Goal: Task Accomplishment & Management: Manage account settings

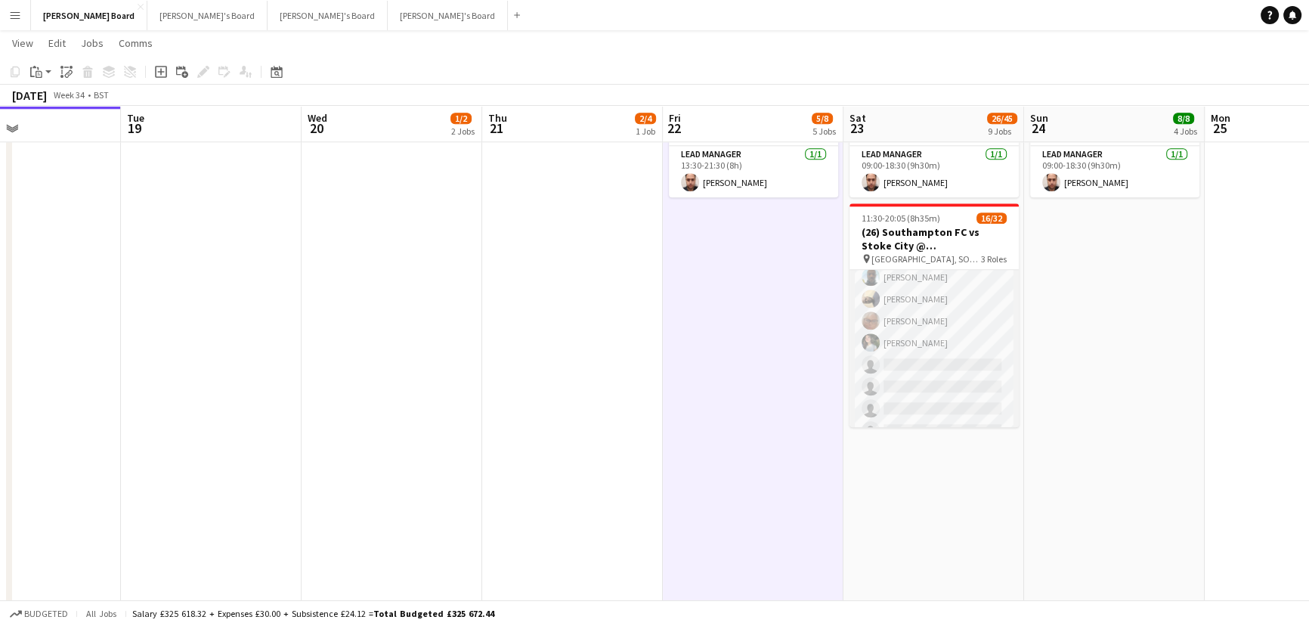
scroll to position [343, 0]
click at [1074, 338] on app-date-cell "09:00-18:30 (9h30m) 1/1 🏇 Goodwood August Bank Holiday pin Goodwood Car Park E …" at bounding box center [1114, 546] width 181 height 997
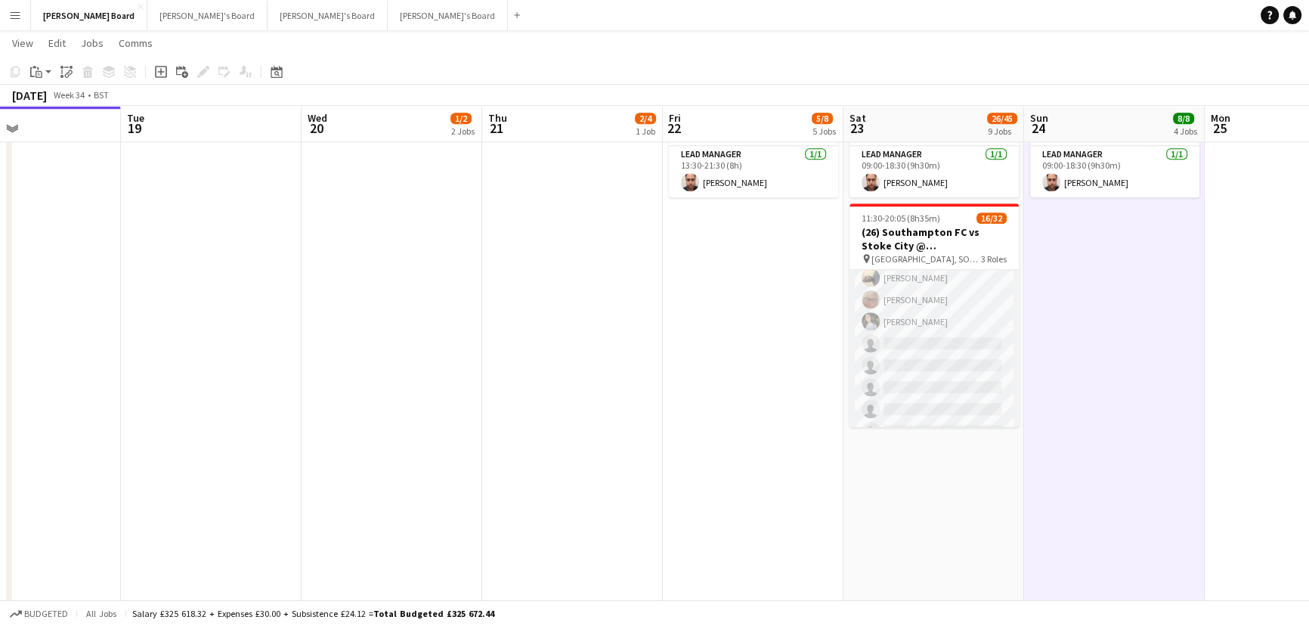
click at [927, 355] on app-card-role "Retail Kiosk 21I 2A 10/25 13:00-17:00 (4h) Courteney Gardner Pamela Bockarie ! …" at bounding box center [933, 376] width 169 height 577
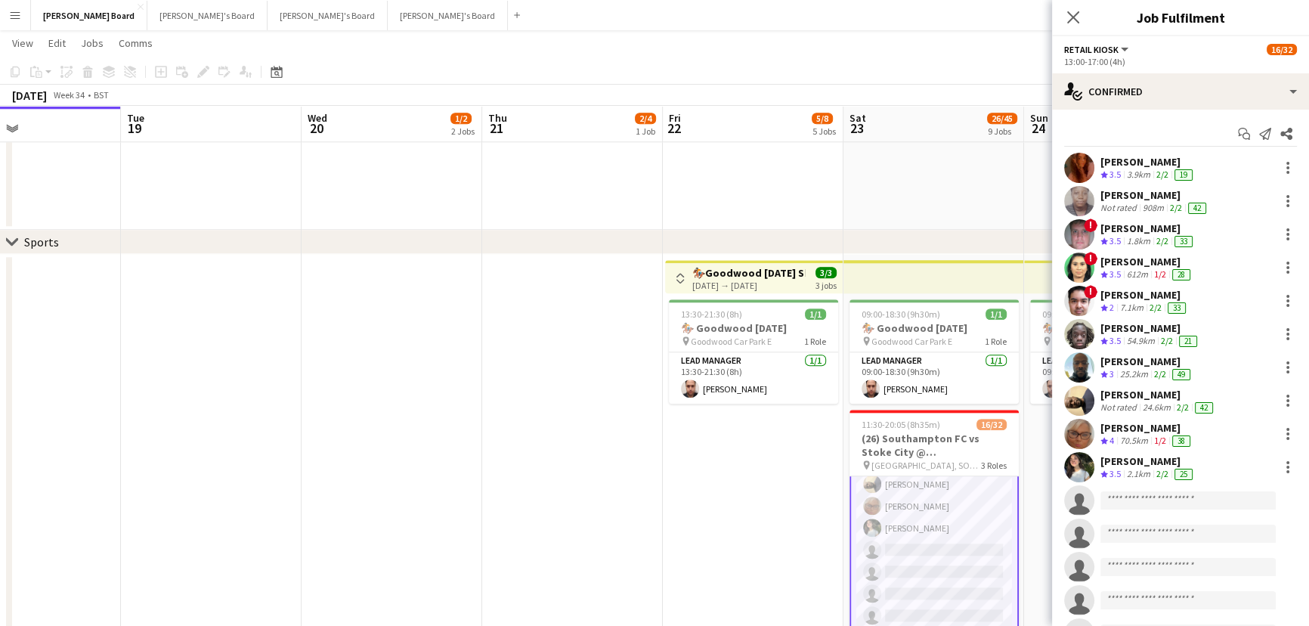
scroll to position [138, 0]
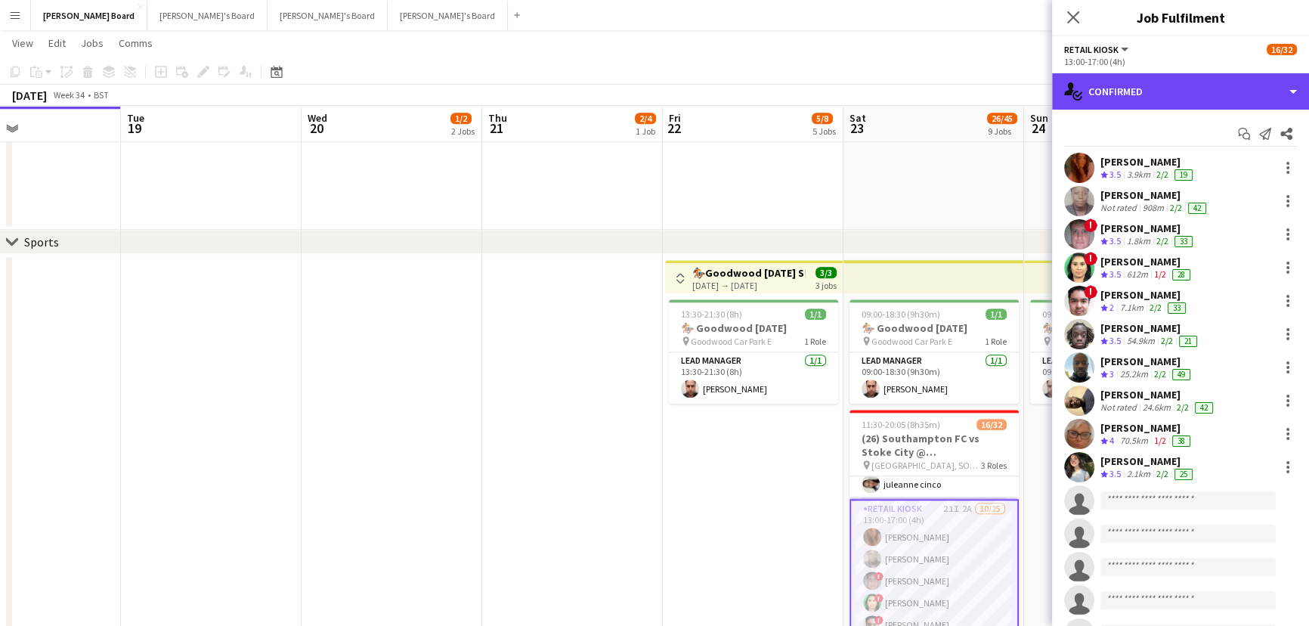
drag, startPoint x: 1159, startPoint y: 106, endPoint x: 1172, endPoint y: 107, distance: 12.9
click at [1162, 105] on div "single-neutral-actions-check-2 Confirmed" at bounding box center [1180, 91] width 257 height 36
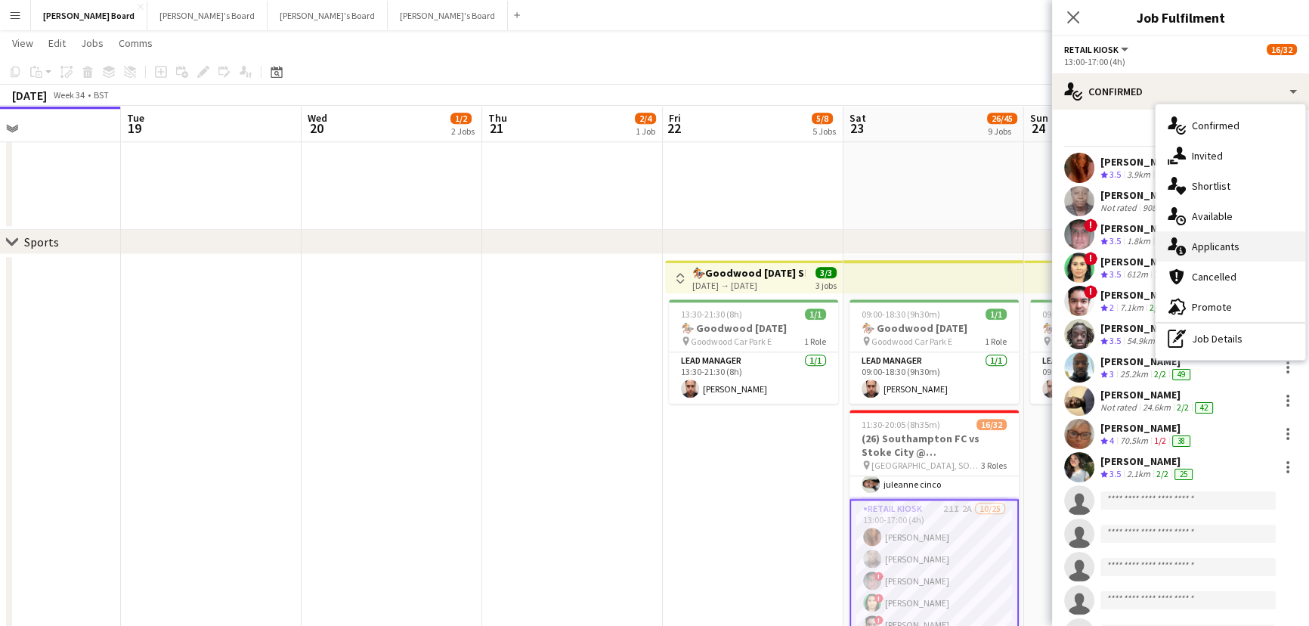
click at [1212, 252] on div "single-neutral-actions-information Applicants" at bounding box center [1230, 246] width 150 height 30
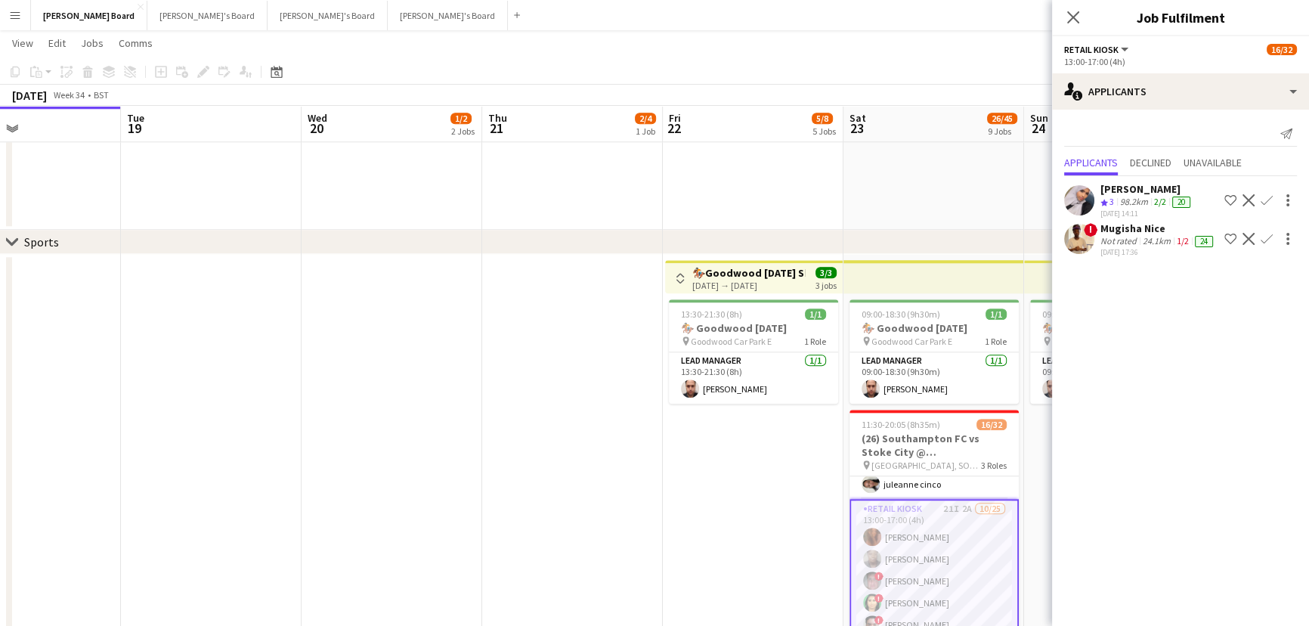
click at [1133, 196] on div "98.2km" at bounding box center [1134, 202] width 34 height 13
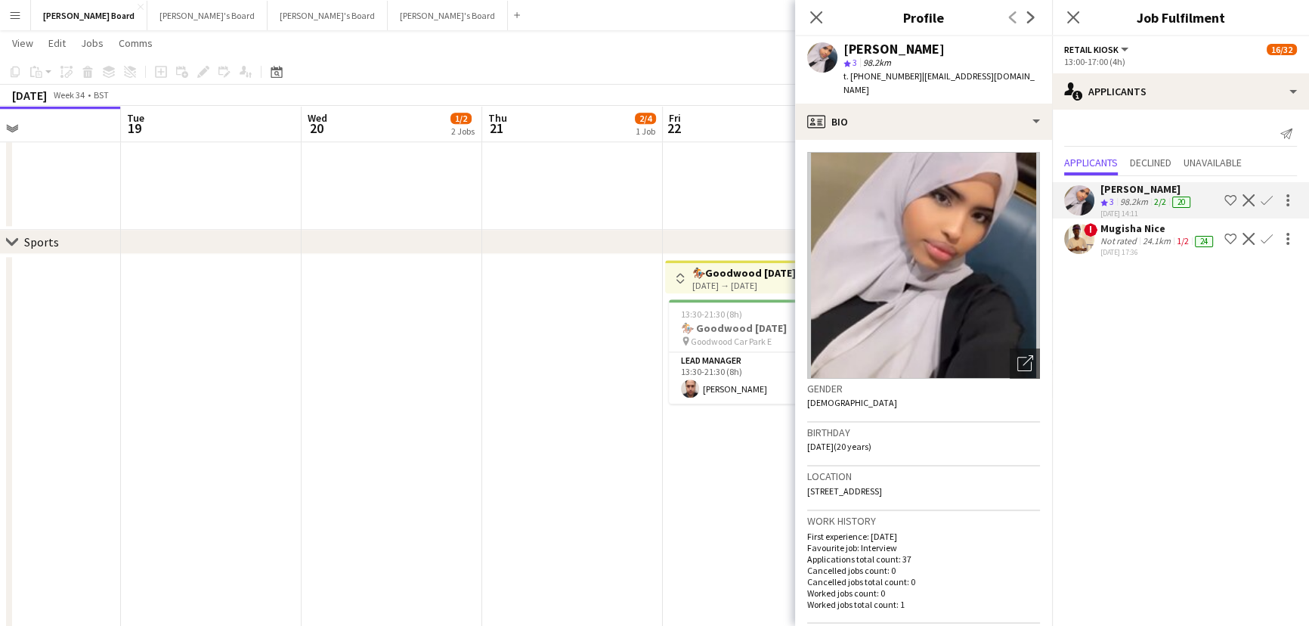
scroll to position [206, 0]
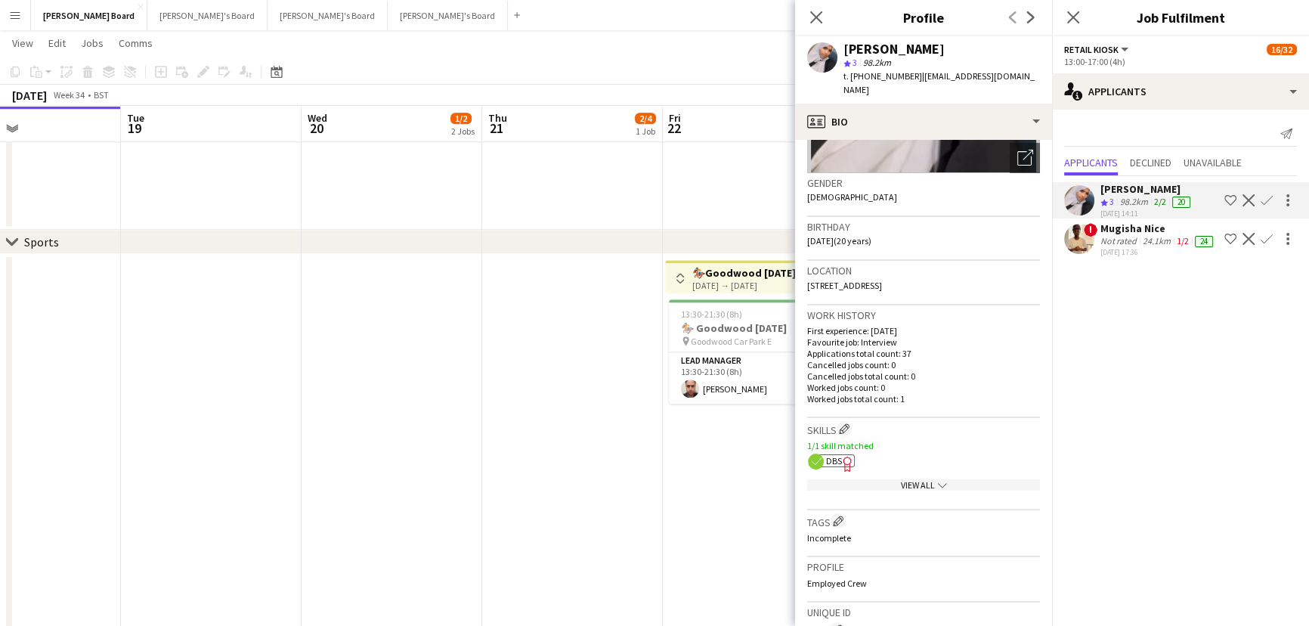
click at [939, 481] on icon "chevron-down" at bounding box center [942, 485] width 9 height 9
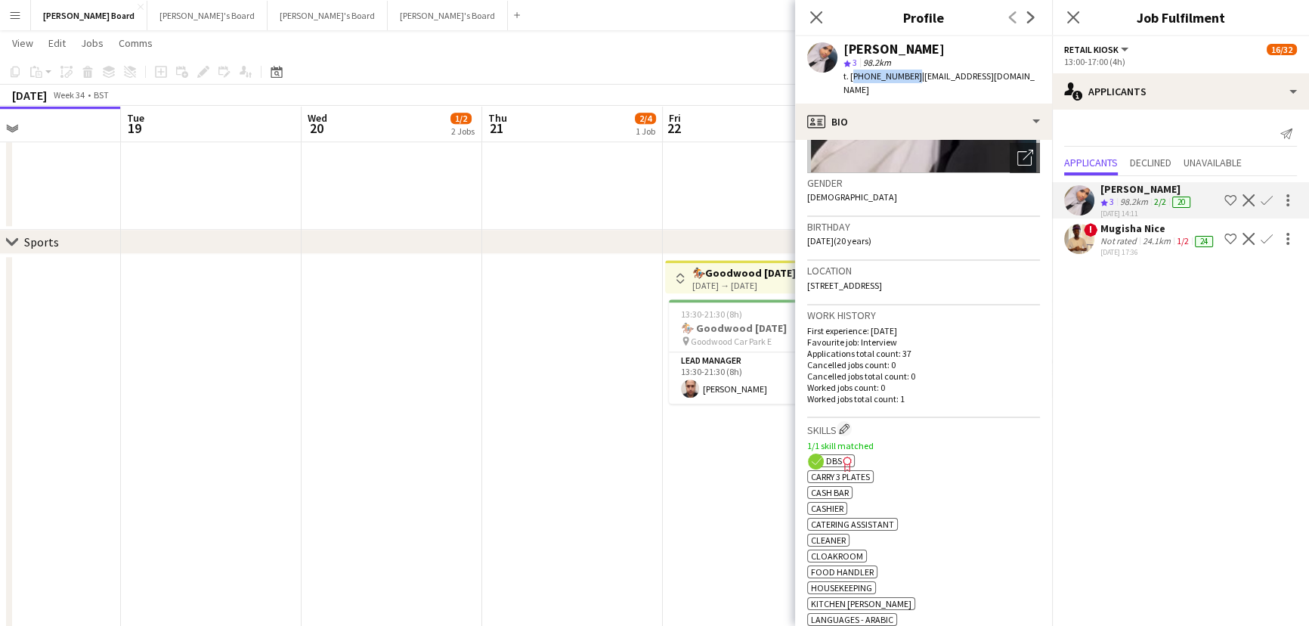
drag, startPoint x: 907, startPoint y: 74, endPoint x: 849, endPoint y: 82, distance: 57.9
click at [849, 82] on span "t. +447404837652" at bounding box center [882, 75] width 79 height 11
copy span "+447404837652"
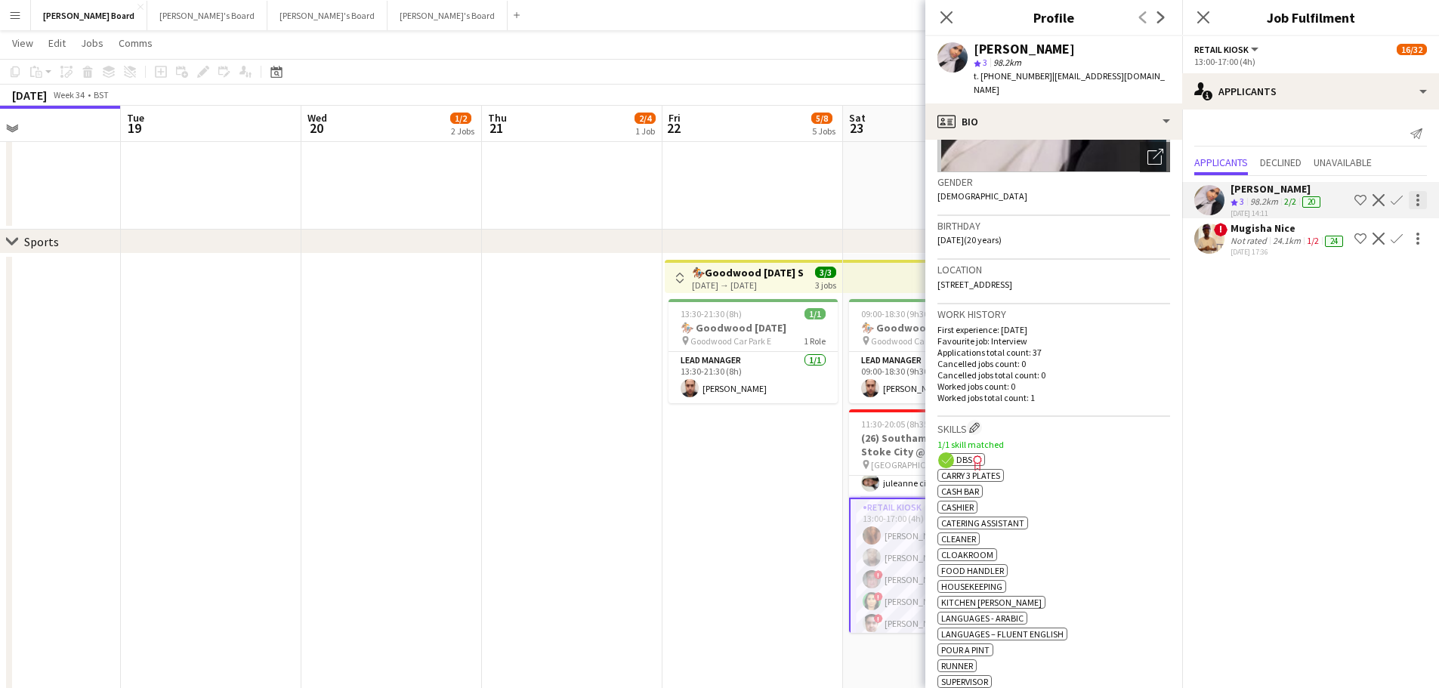
click at [1308, 196] on div at bounding box center [1418, 200] width 18 height 18
click at [1308, 233] on span "Send notification" at bounding box center [1370, 227] width 89 height 13
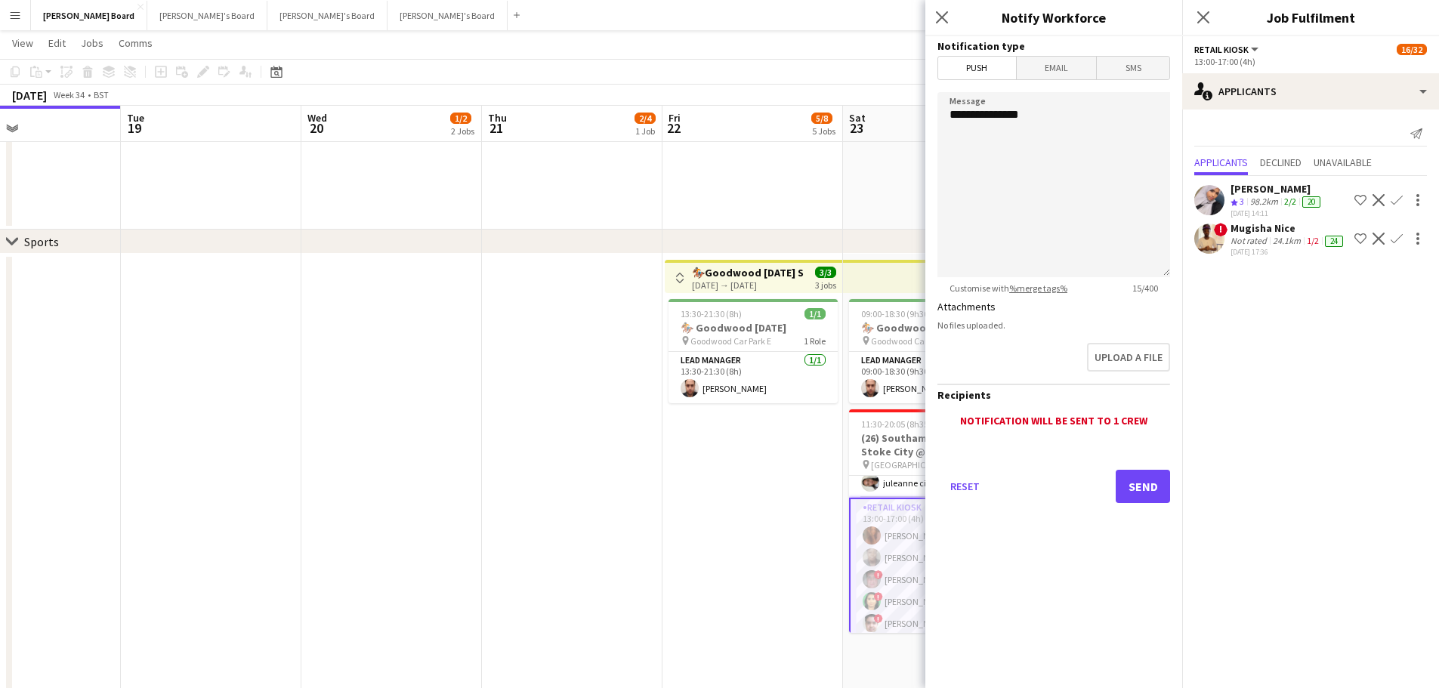
click at [1045, 57] on span "Email" at bounding box center [1057, 68] width 80 height 23
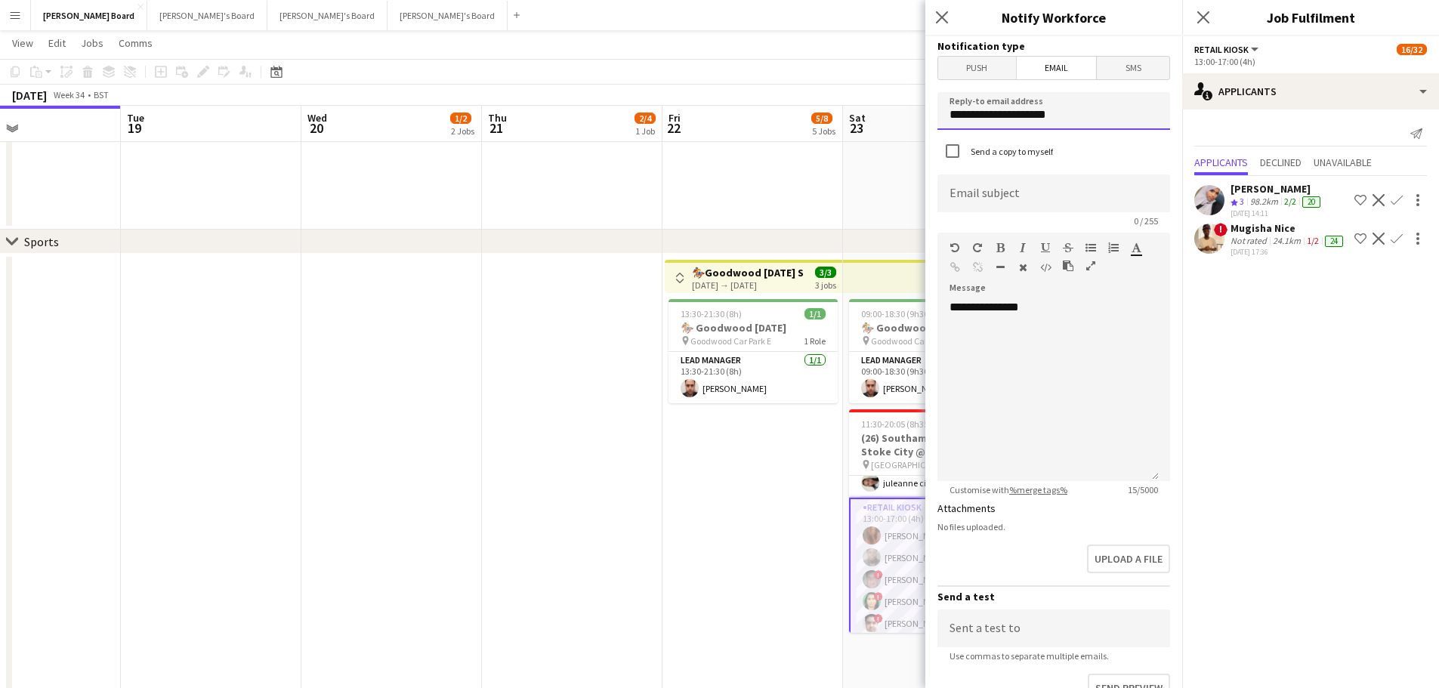
drag, startPoint x: 1087, startPoint y: 119, endPoint x: 911, endPoint y: 113, distance: 176.2
click at [952, 118] on input "**********" at bounding box center [1054, 111] width 233 height 38
type input "**********"
click at [1020, 200] on input at bounding box center [1054, 194] width 233 height 38
type input "**********"
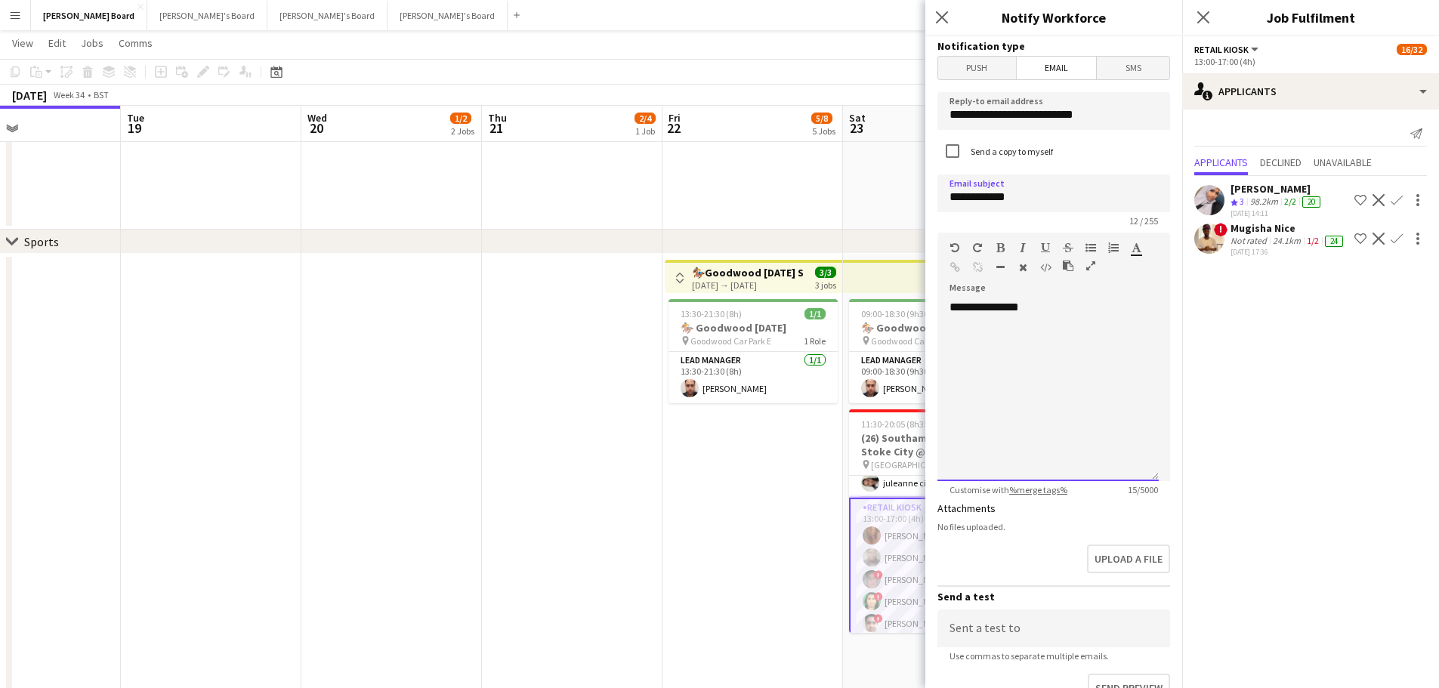
click at [1043, 319] on div "**********" at bounding box center [1048, 390] width 221 height 181
click at [1239, 198] on div "Crew rating 3" at bounding box center [1239, 202] width 17 height 13
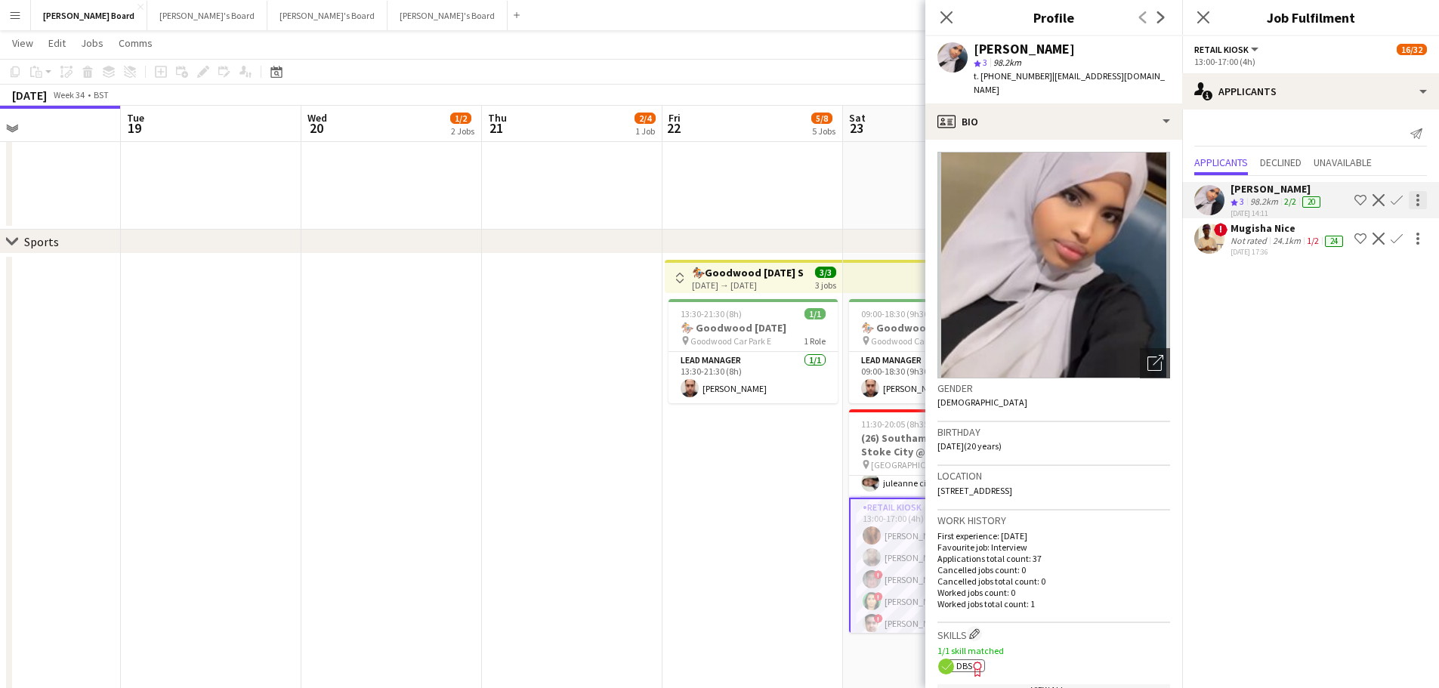
click at [1308, 201] on div at bounding box center [1418, 200] width 18 height 18
click at [1308, 219] on button "Send notification" at bounding box center [1370, 228] width 113 height 36
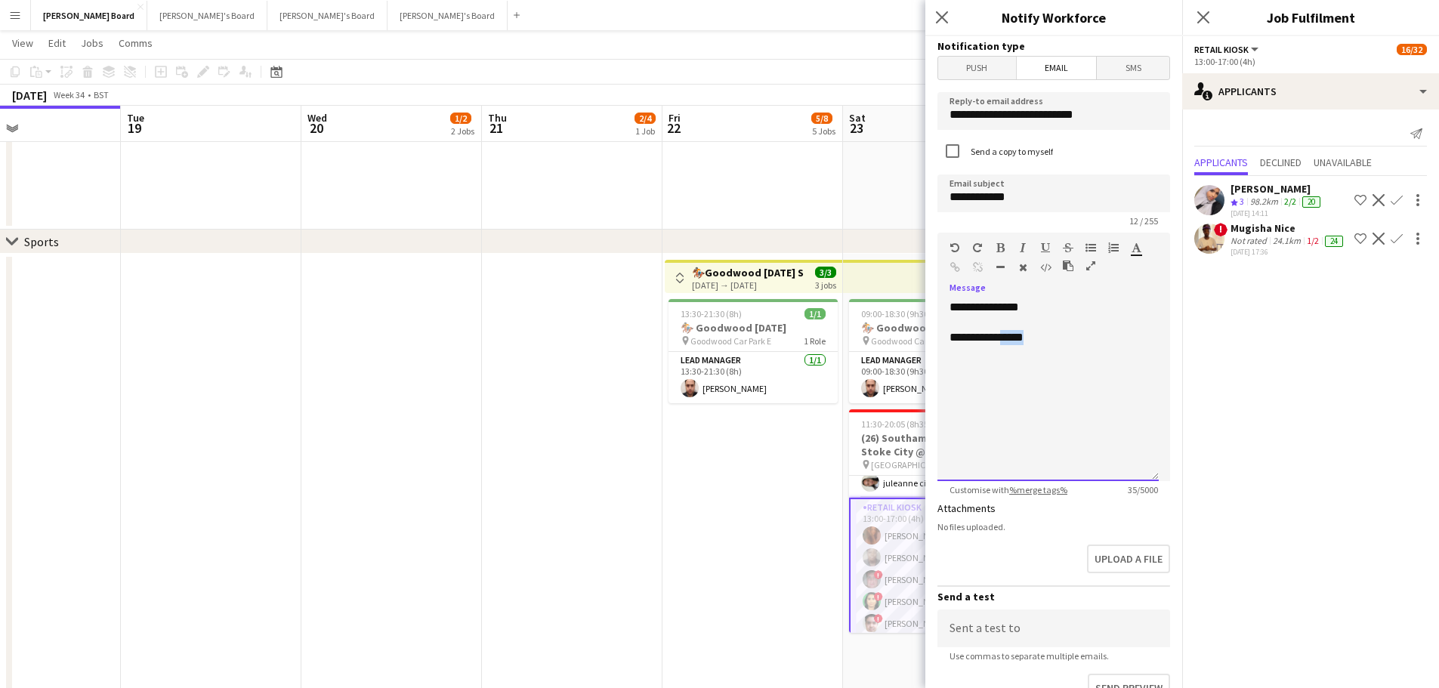
drag, startPoint x: 1059, startPoint y: 342, endPoint x: 1008, endPoint y: 341, distance: 51.4
click at [1008, 341] on div "**********" at bounding box center [1048, 337] width 197 height 15
drag, startPoint x: 1010, startPoint y: 338, endPoint x: 1028, endPoint y: 329, distance: 20.0
click at [1018, 327] on div at bounding box center [1048, 322] width 197 height 15
click at [1094, 342] on div "**********" at bounding box center [1048, 337] width 197 height 15
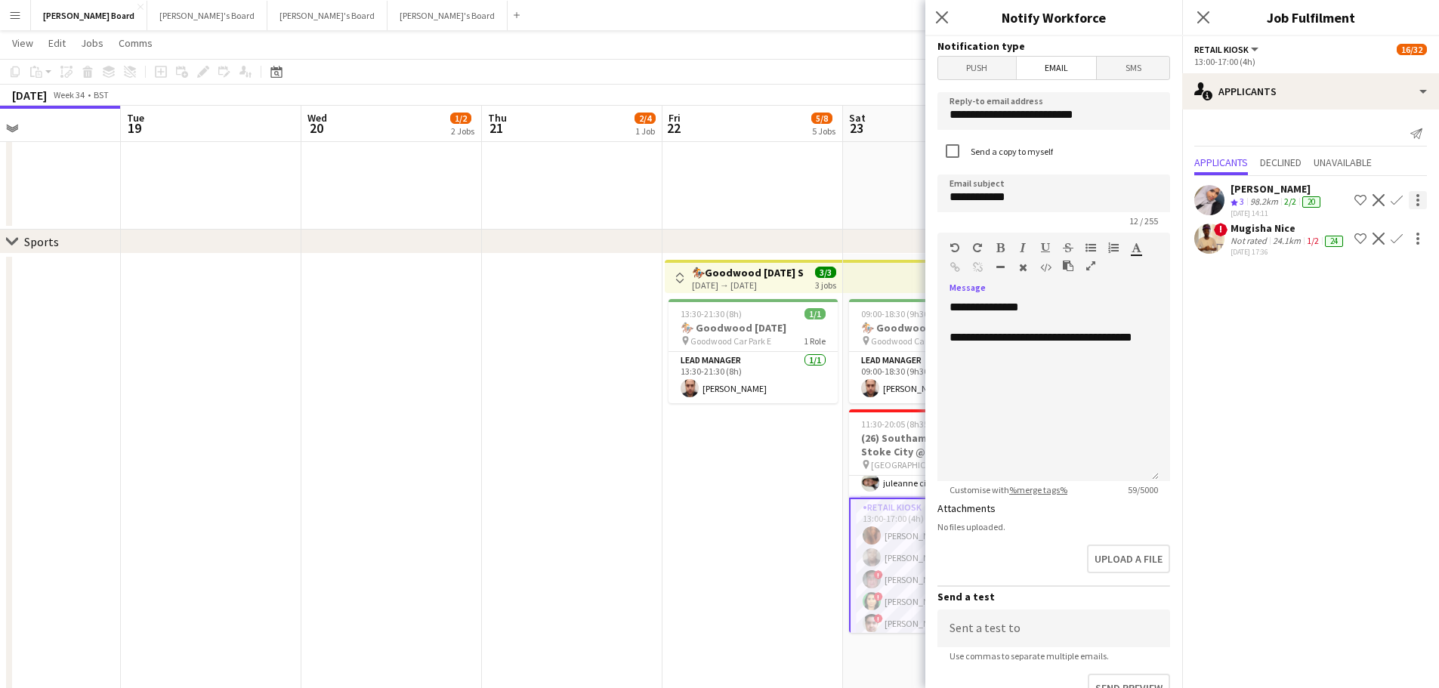
click at [1308, 203] on div at bounding box center [1418, 200] width 18 height 18
click at [1308, 163] on div at bounding box center [719, 344] width 1439 height 688
click at [1105, 360] on div "**********" at bounding box center [1048, 345] width 197 height 30
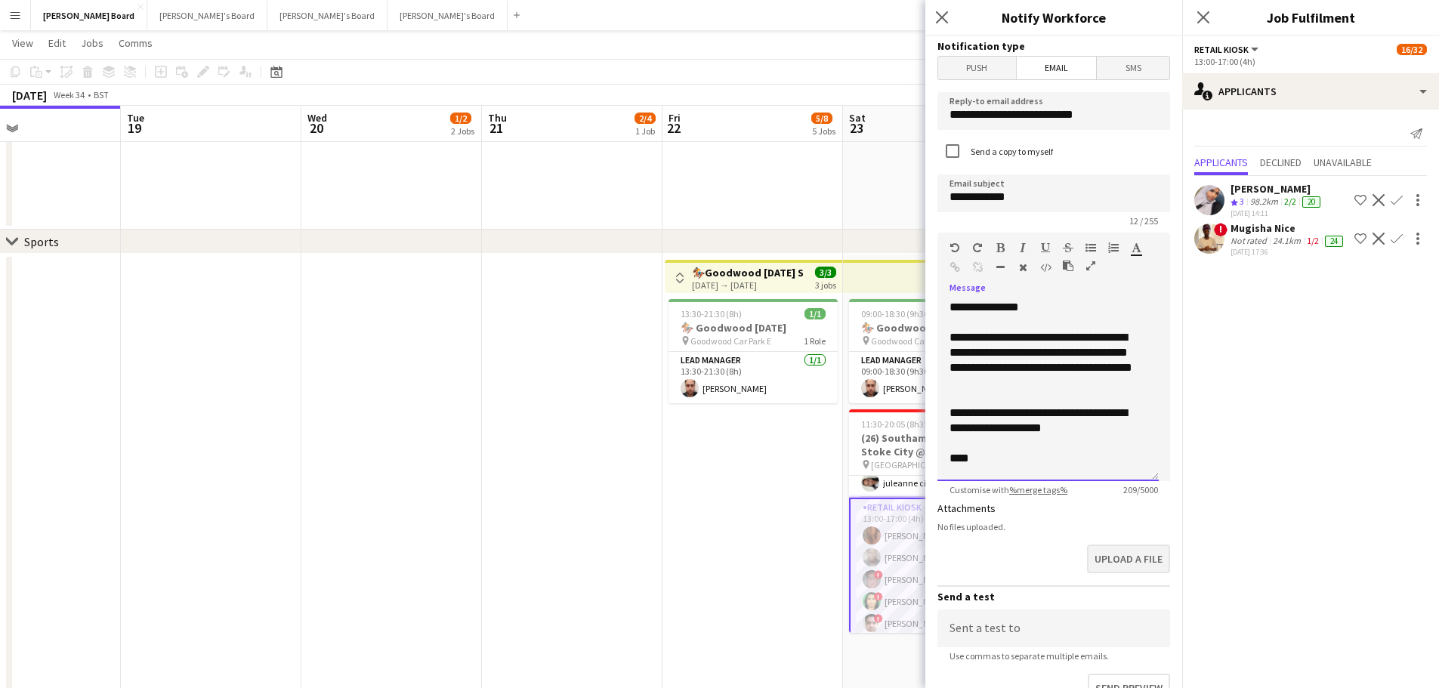
scroll to position [188, 0]
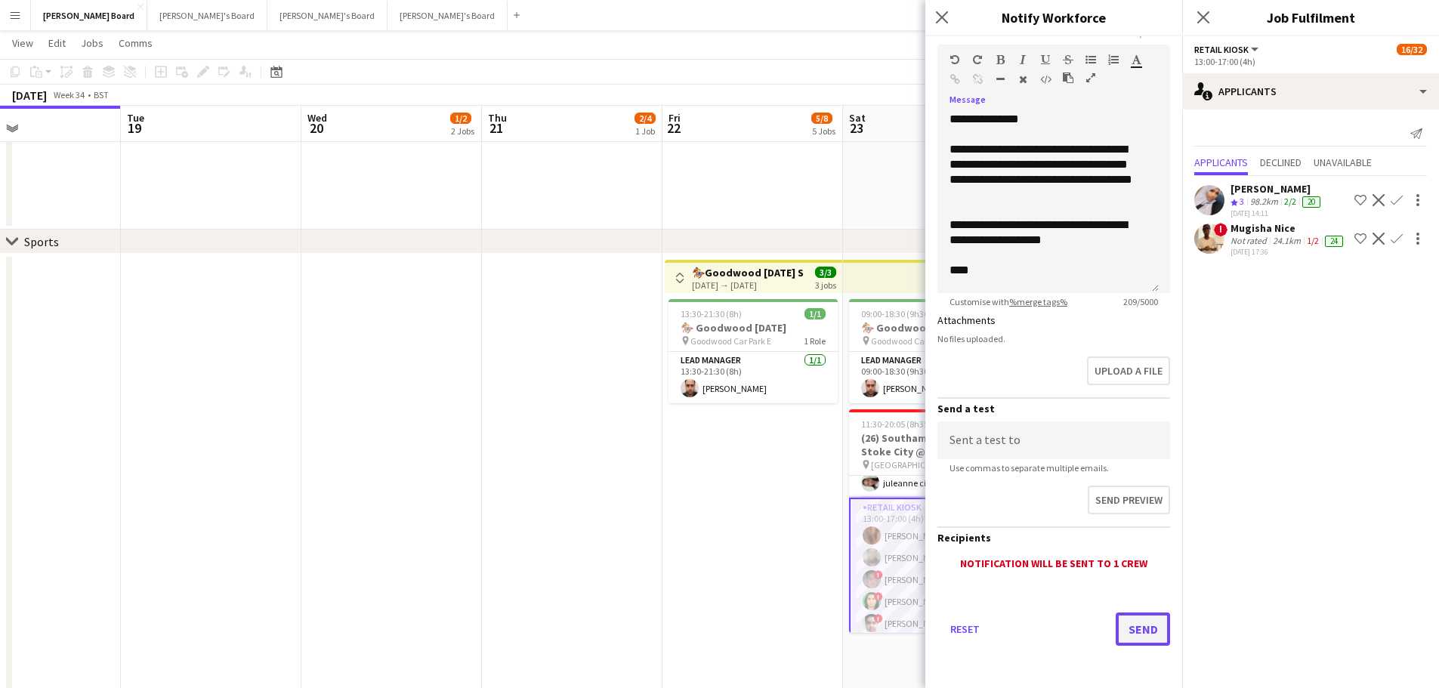
click at [1125, 625] on button "Send" at bounding box center [1143, 629] width 54 height 33
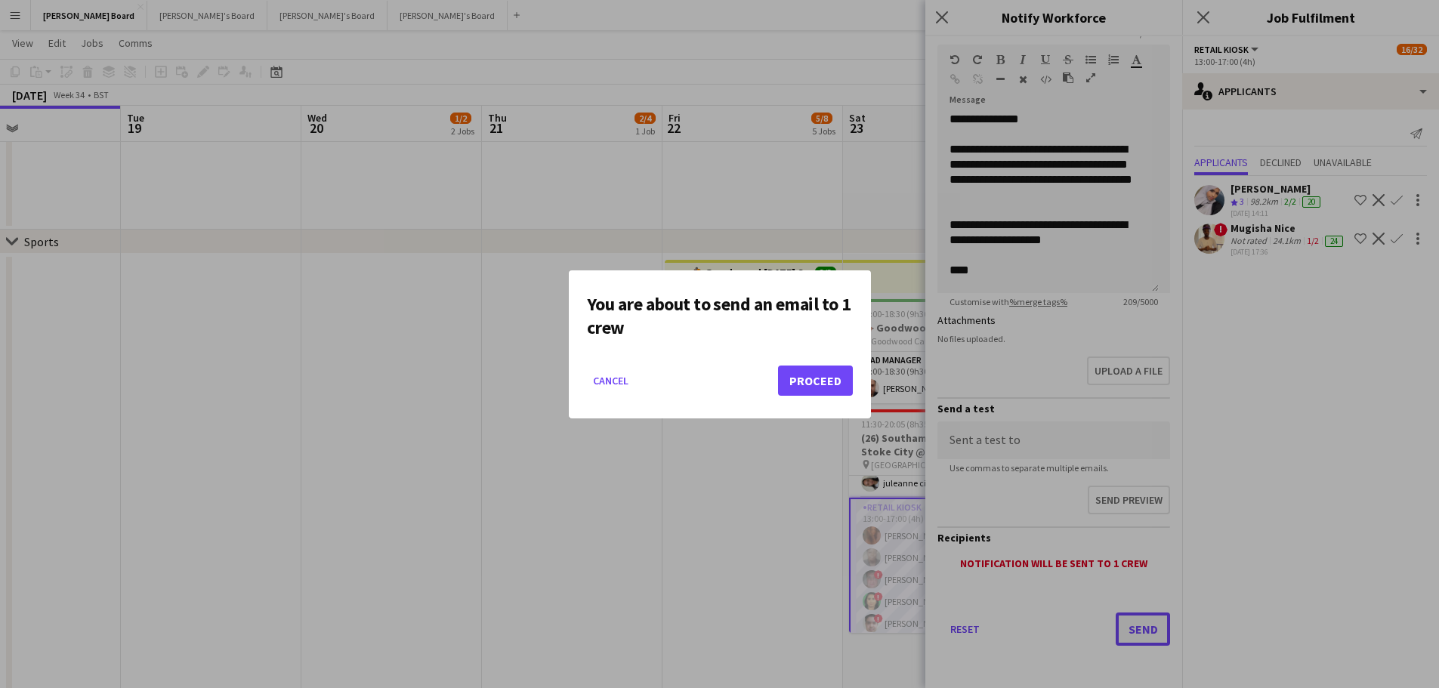
scroll to position [0, 0]
click at [818, 385] on button "Proceed" at bounding box center [815, 381] width 75 height 30
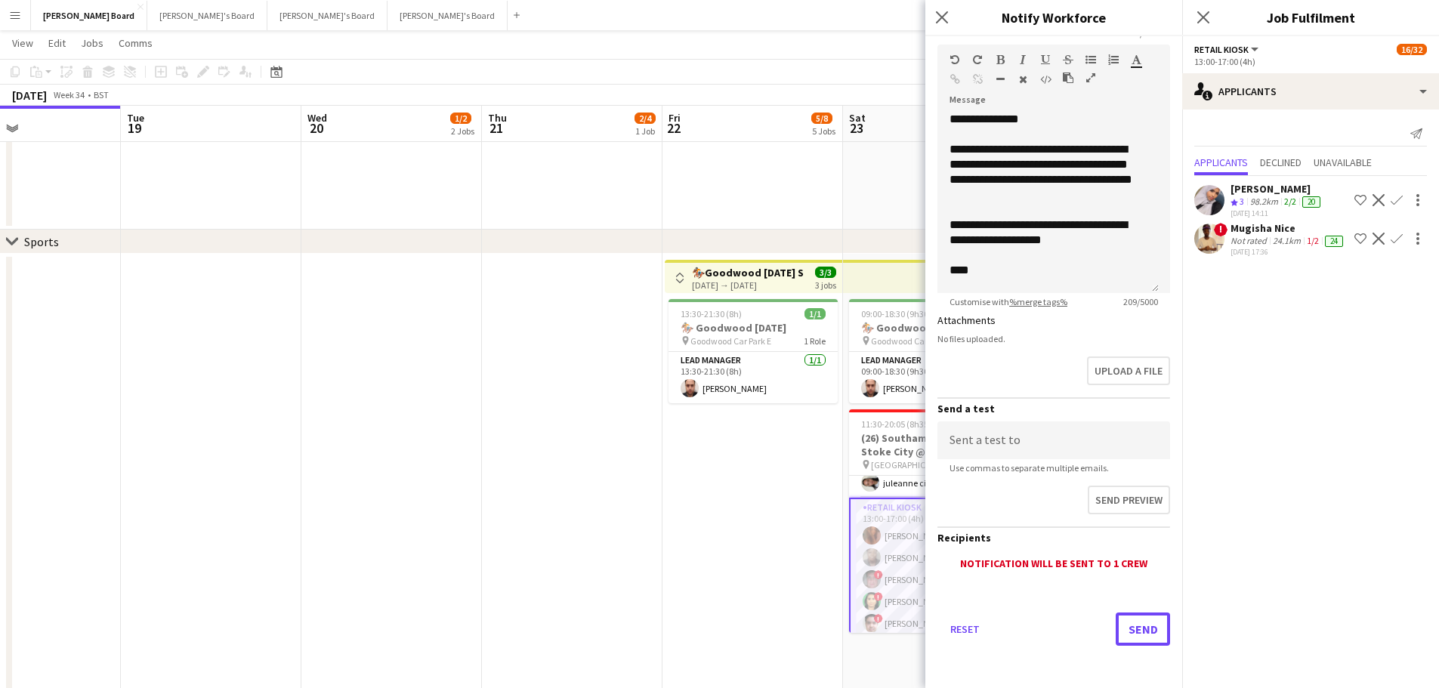
scroll to position [1893, 0]
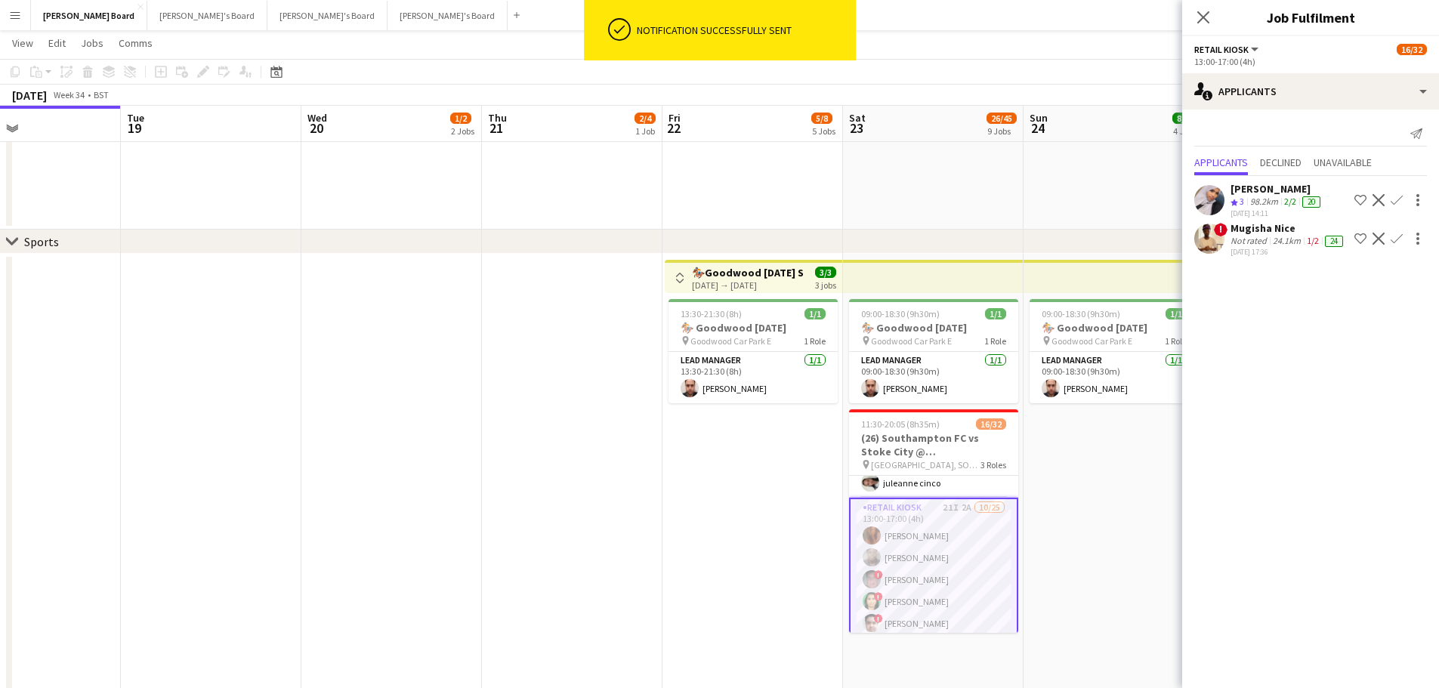
click at [1248, 247] on div "12-08-2025 17:36" at bounding box center [1289, 252] width 116 height 10
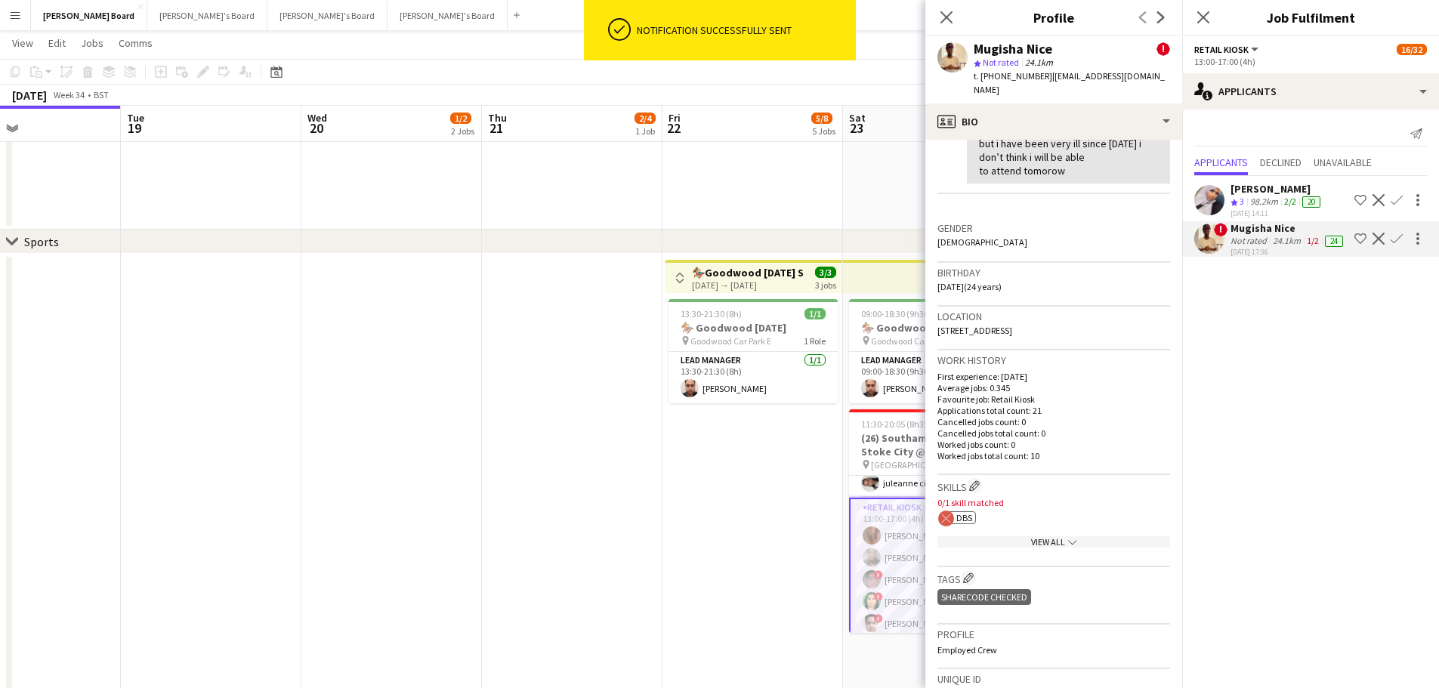
scroll to position [453, 0]
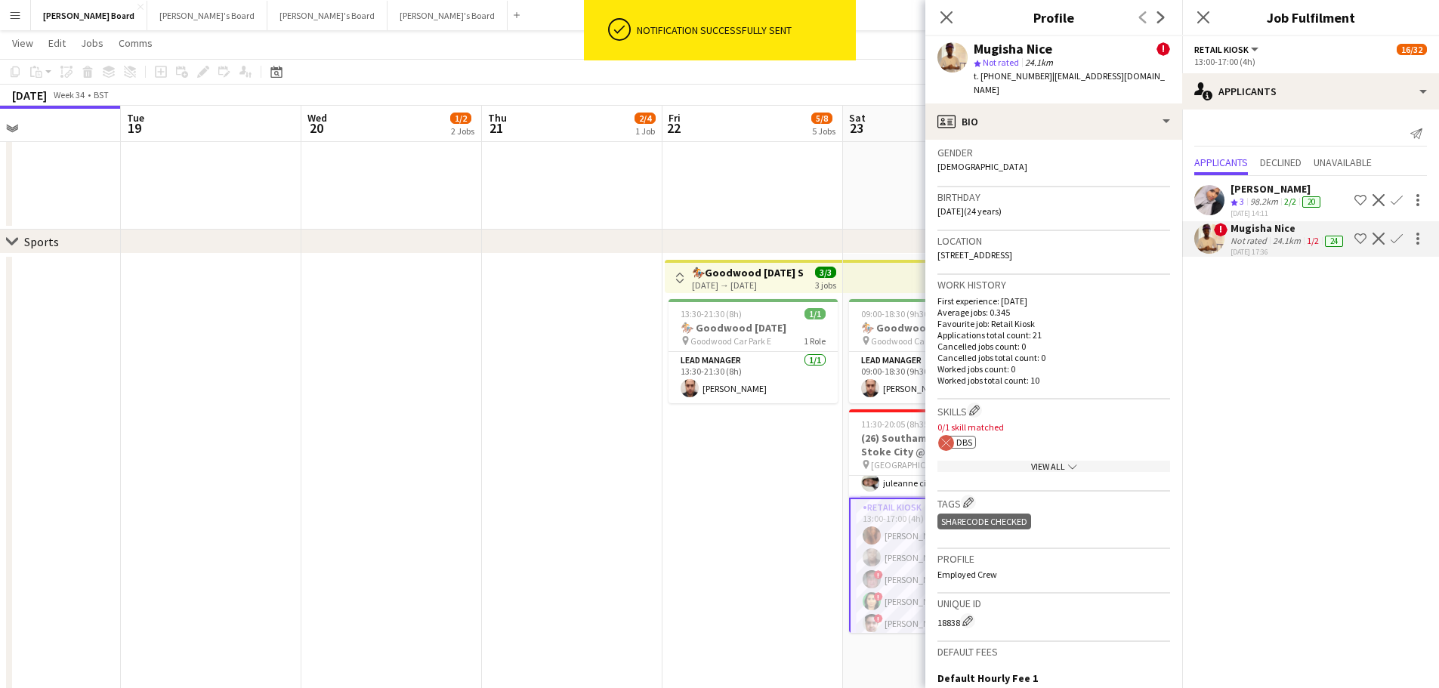
click at [1068, 461] on app-icon "chevron-down" at bounding box center [1071, 466] width 12 height 11
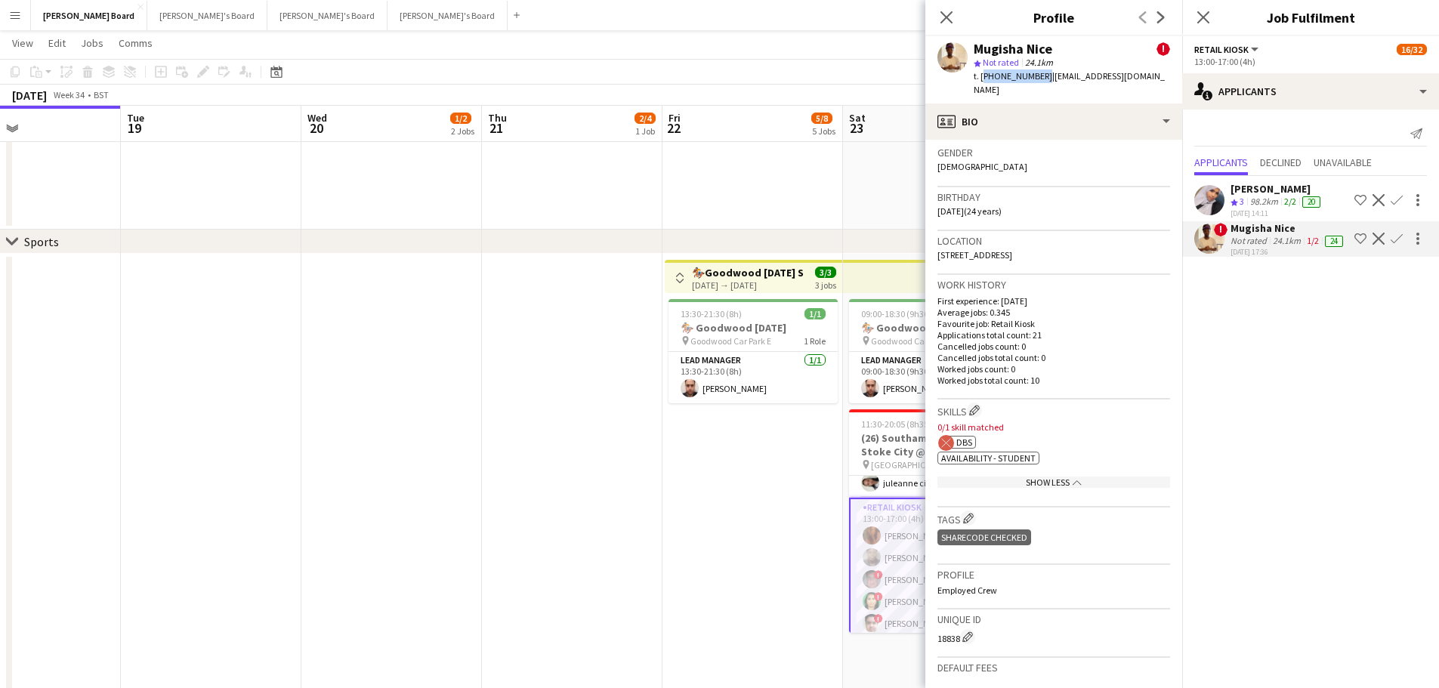
drag, startPoint x: 1038, startPoint y: 76, endPoint x: 981, endPoint y: 81, distance: 56.9
click at [981, 81] on span "t. +447440703487" at bounding box center [1013, 75] width 79 height 11
copy span "+447440703487"
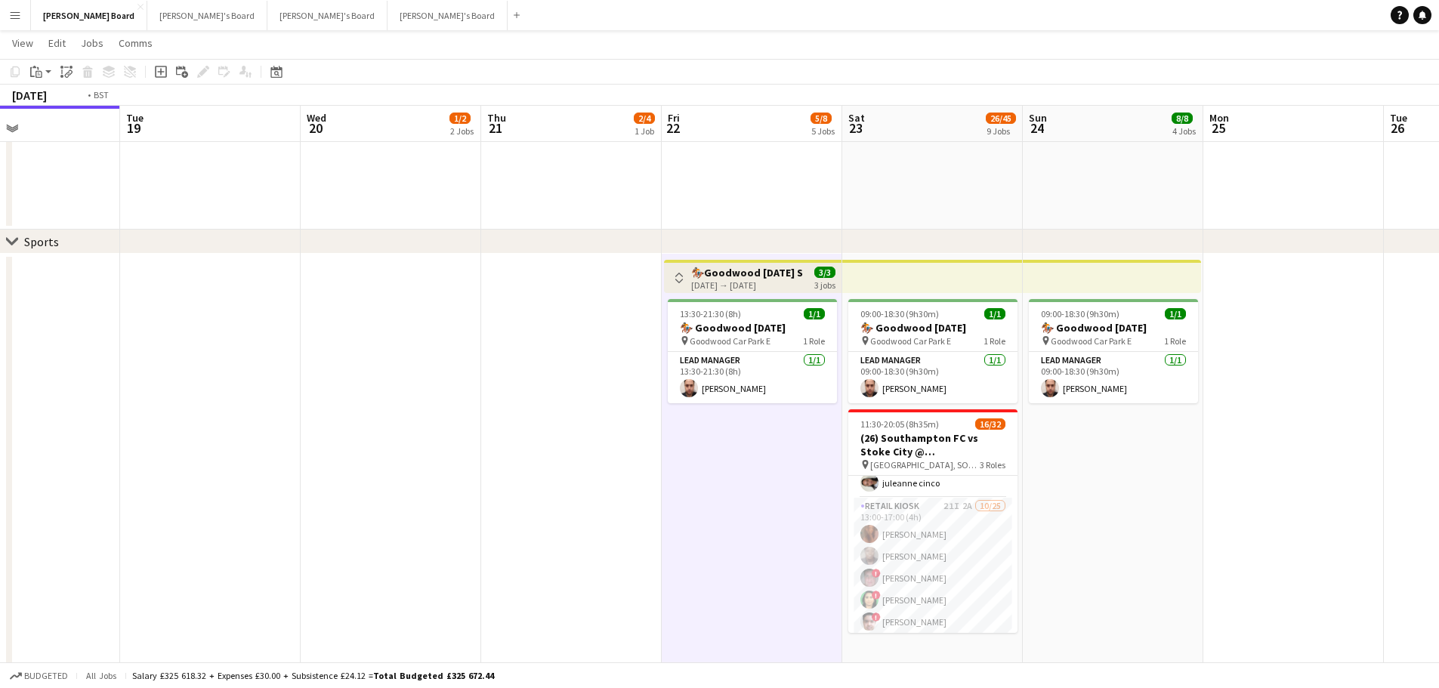
drag, startPoint x: 436, startPoint y: 426, endPoint x: 811, endPoint y: 424, distance: 375.5
click at [706, 427] on app-calendar-viewport "Sat 16 94/95 12 Jobs Sun 17 3/4 4 Jobs Mon 18 Tue 19 Wed 20 1/2 2 Jobs Thu 21 2…" at bounding box center [719, 209] width 1439 height 4086
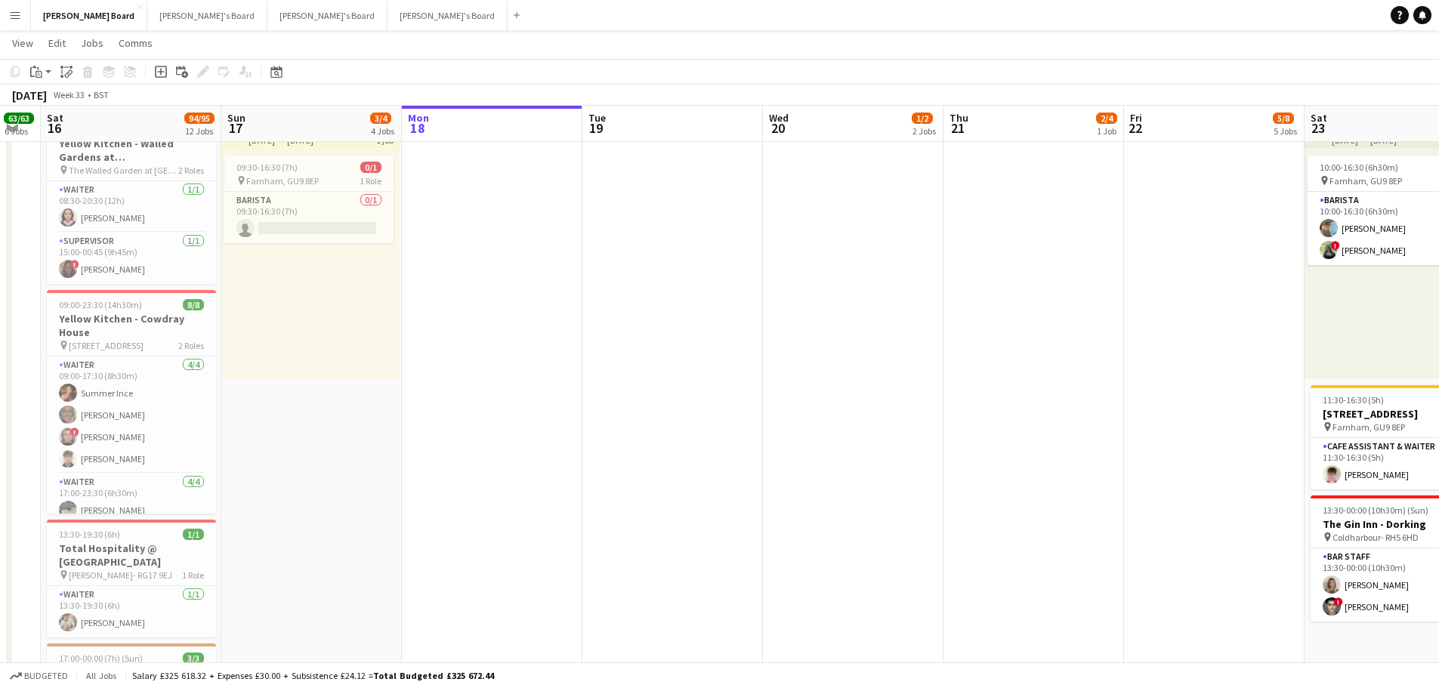
scroll to position [0, 0]
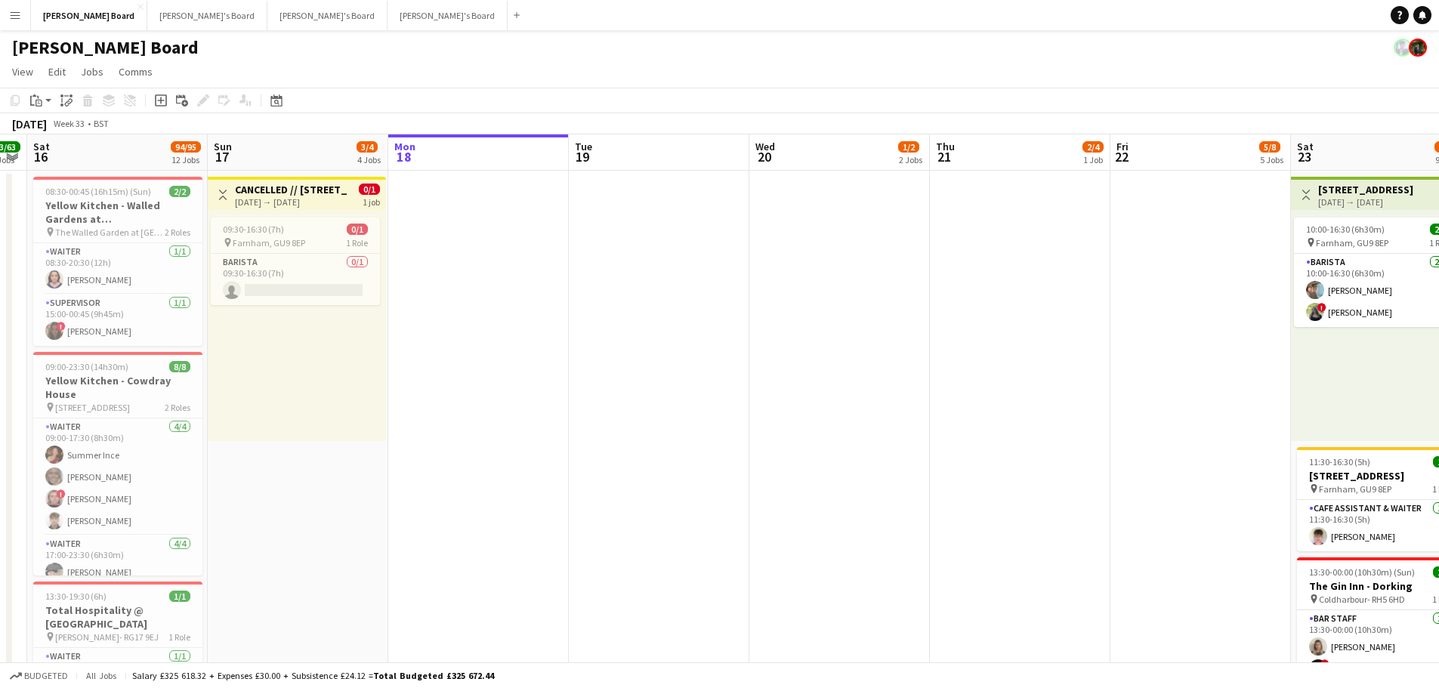
drag, startPoint x: 548, startPoint y: 462, endPoint x: 980, endPoint y: 436, distance: 432.9
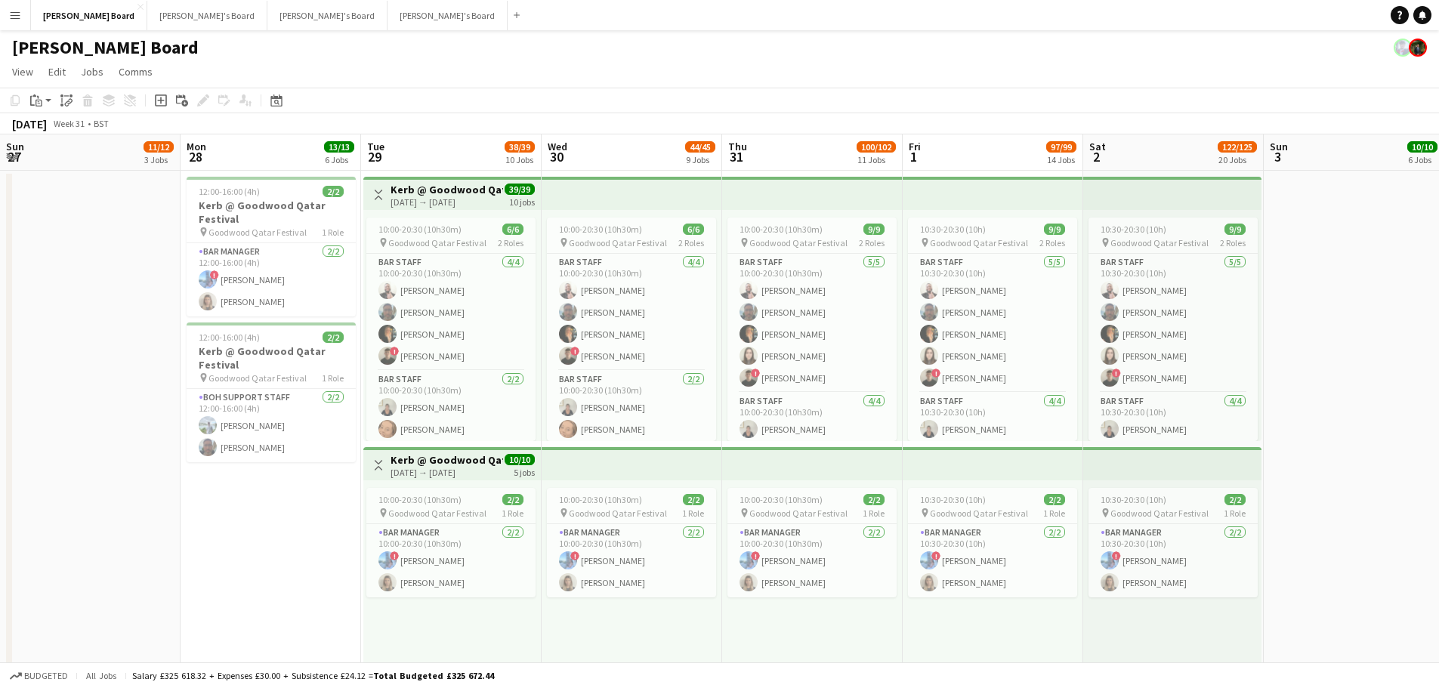
scroll to position [0, 361]
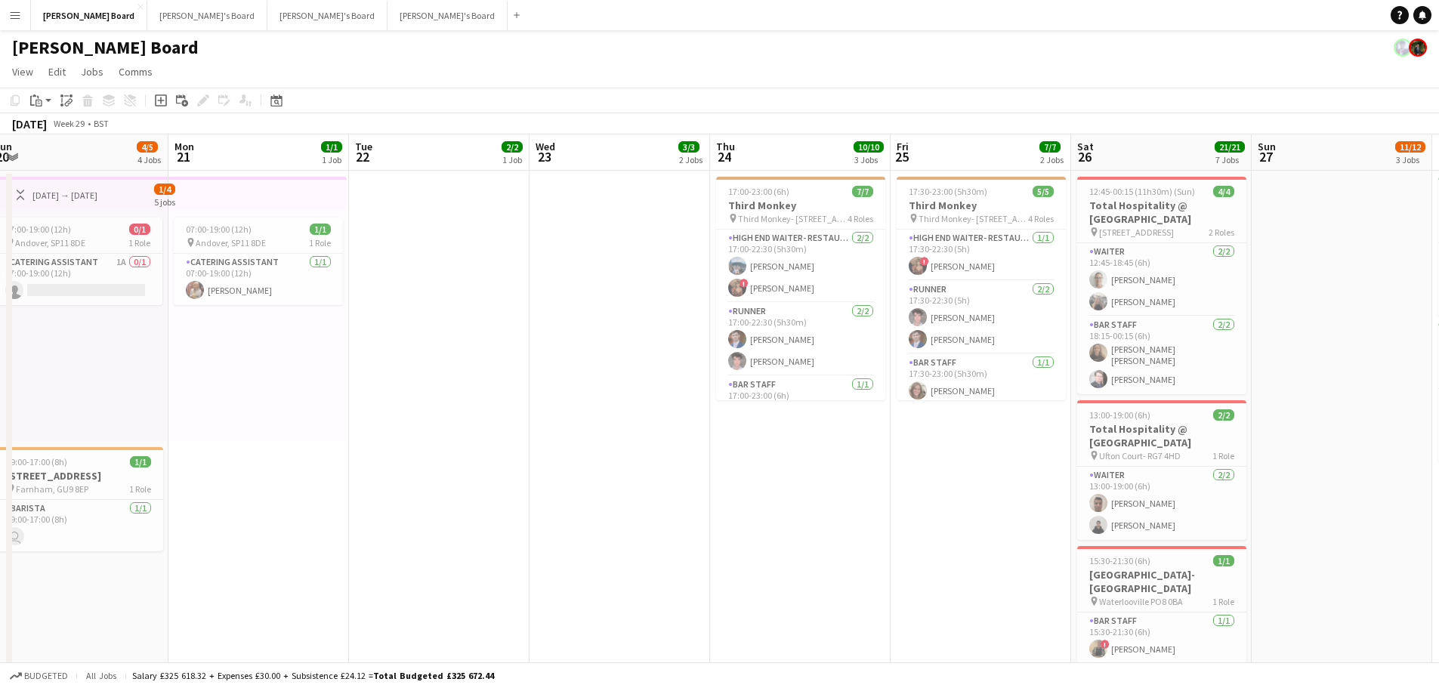
drag, startPoint x: 1006, startPoint y: 500, endPoint x: 804, endPoint y: 493, distance: 201.9
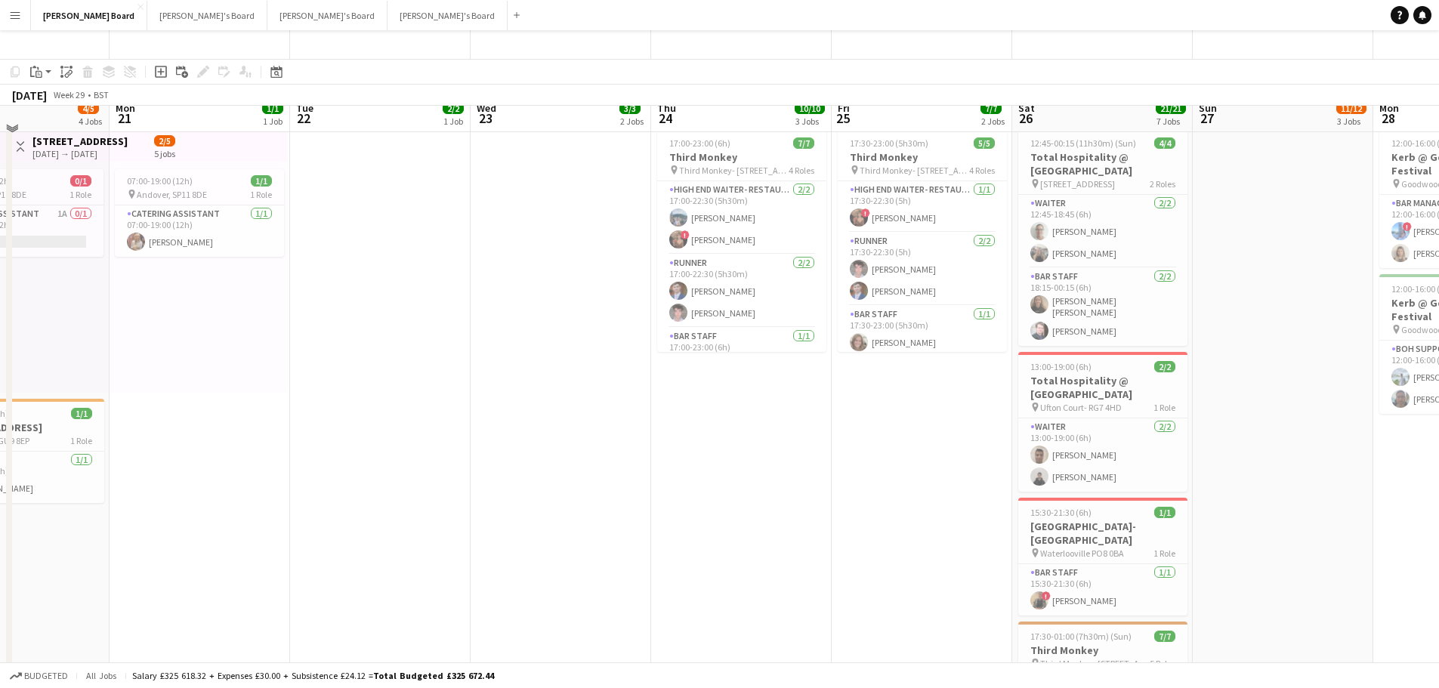
scroll to position [0, 0]
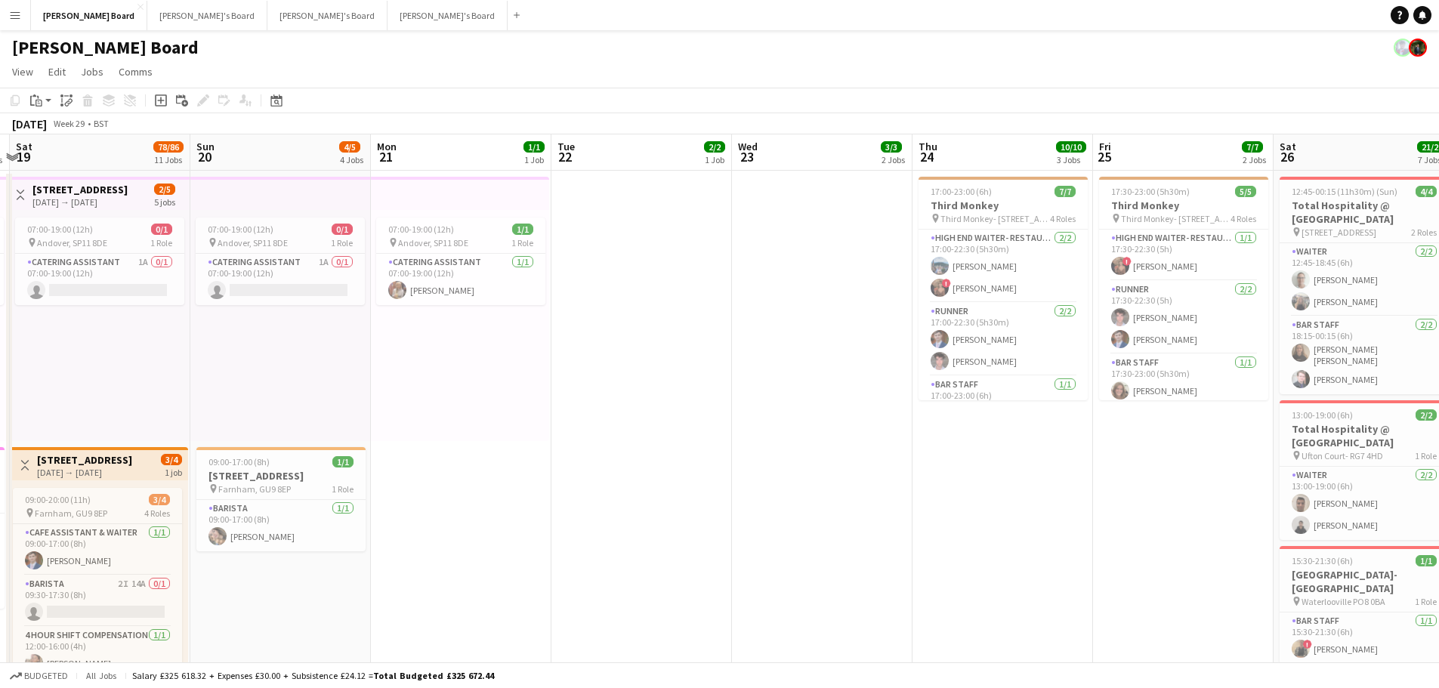
drag, startPoint x: 515, startPoint y: 468, endPoint x: 753, endPoint y: 469, distance: 238.8
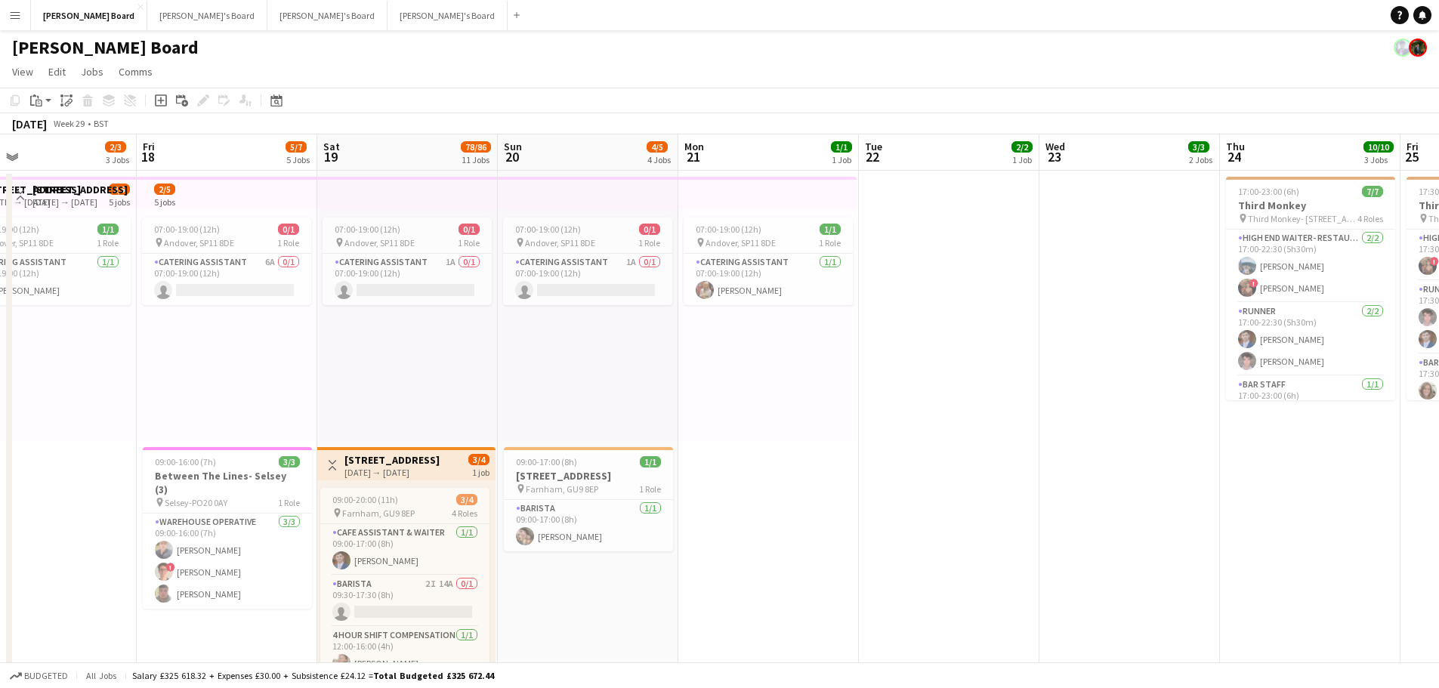
drag, startPoint x: 676, startPoint y: 471, endPoint x: 1036, endPoint y: 474, distance: 359.7
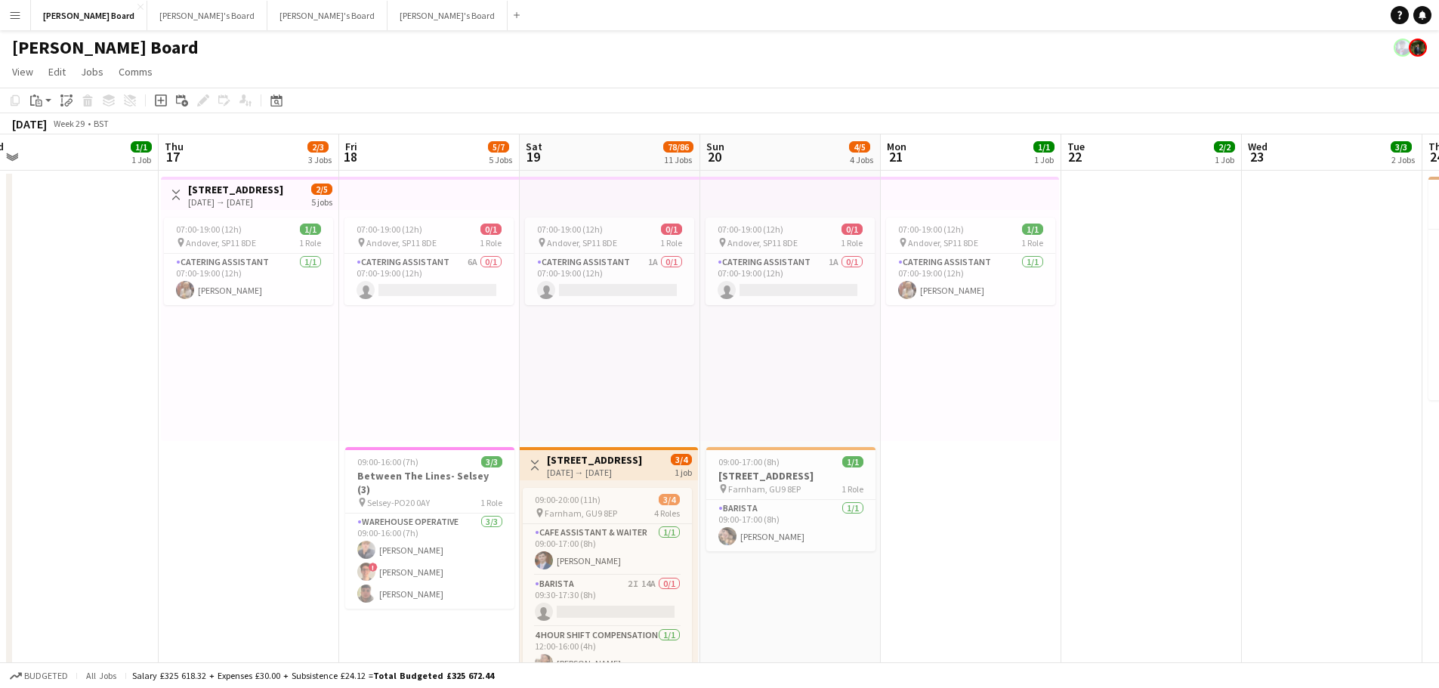
drag, startPoint x: 471, startPoint y: 379, endPoint x: 810, endPoint y: 402, distance: 340.1
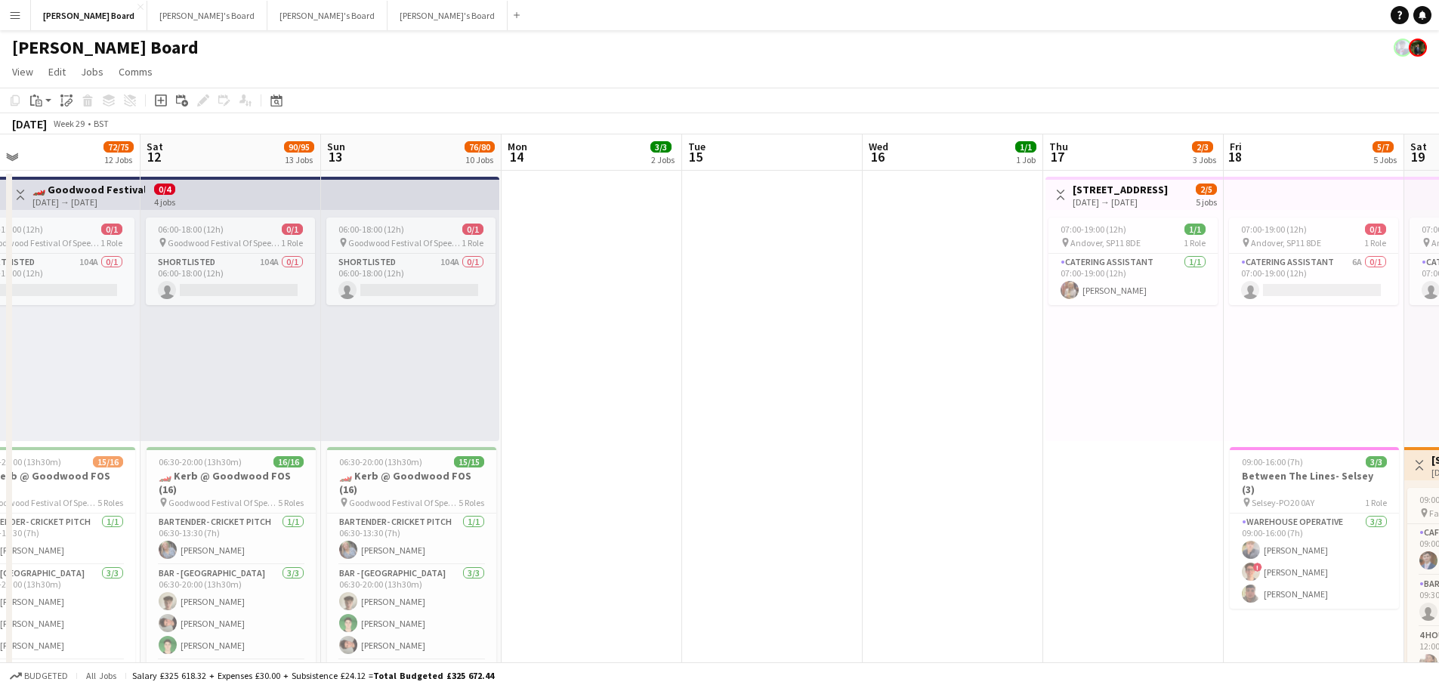
drag, startPoint x: 807, startPoint y: 399, endPoint x: 897, endPoint y: 400, distance: 89.9
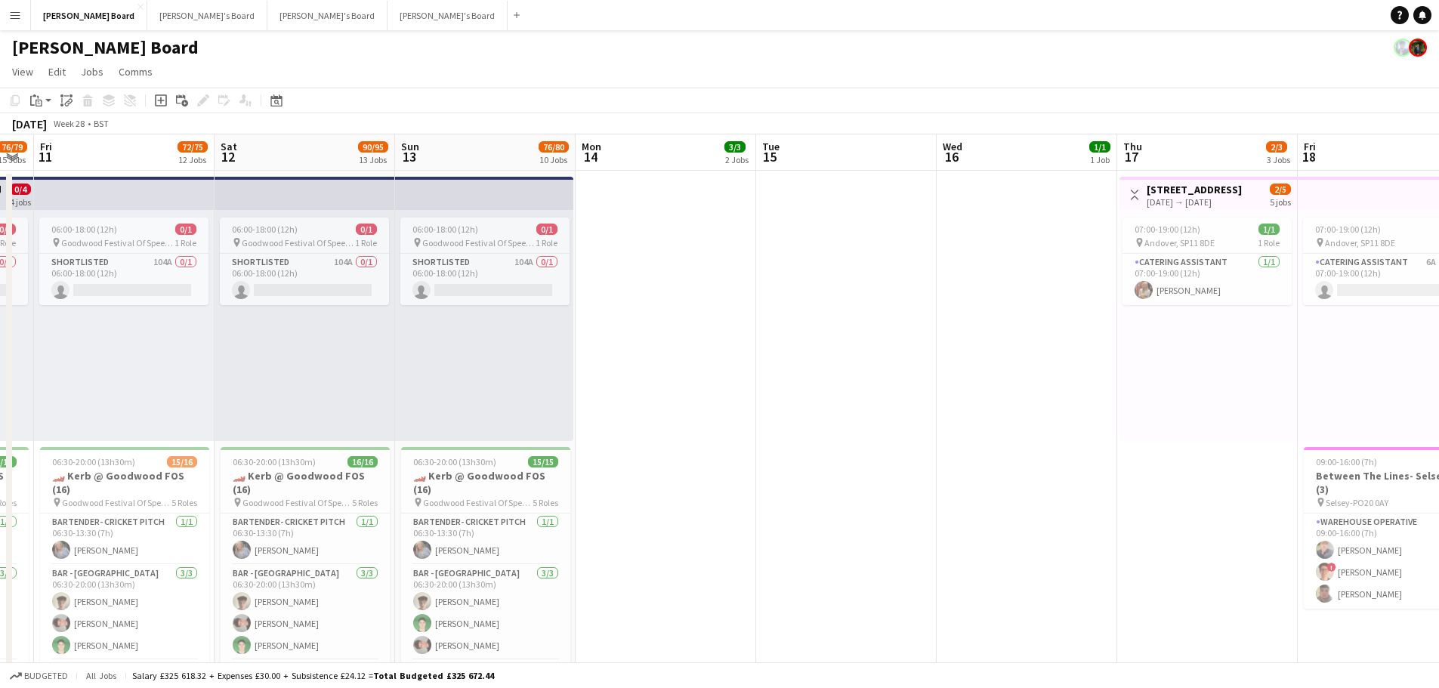
drag, startPoint x: 787, startPoint y: 404, endPoint x: 1003, endPoint y: 410, distance: 216.2
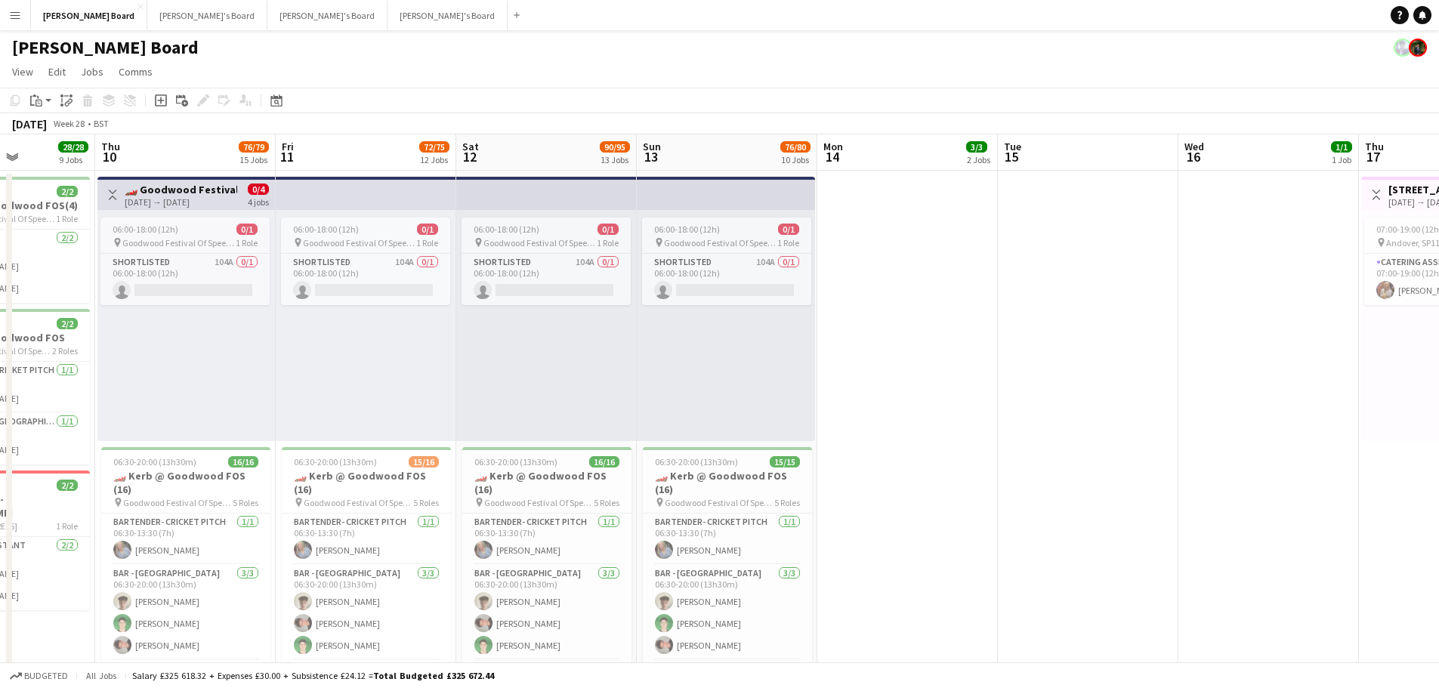
drag, startPoint x: 1043, startPoint y: 413, endPoint x: 1093, endPoint y: 413, distance: 50.6
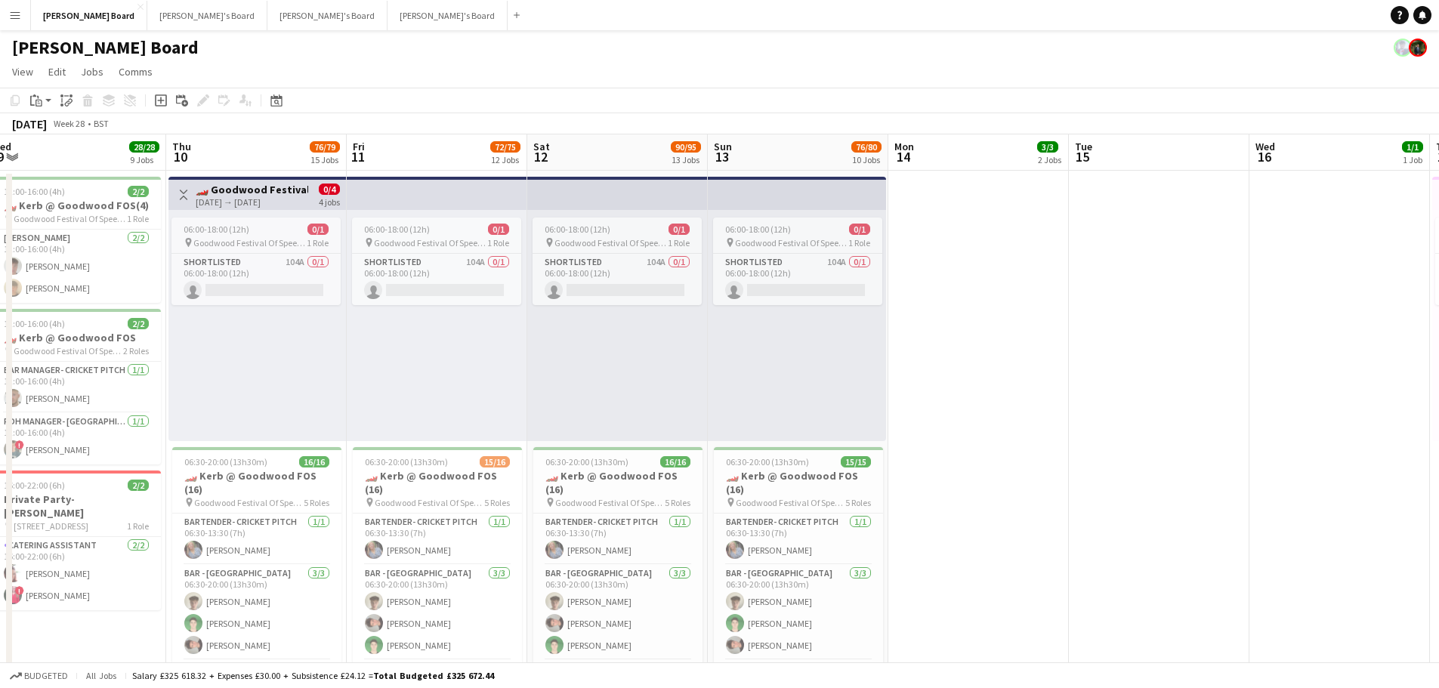
drag, startPoint x: 1195, startPoint y: 437, endPoint x: 1223, endPoint y: 431, distance: 28.6
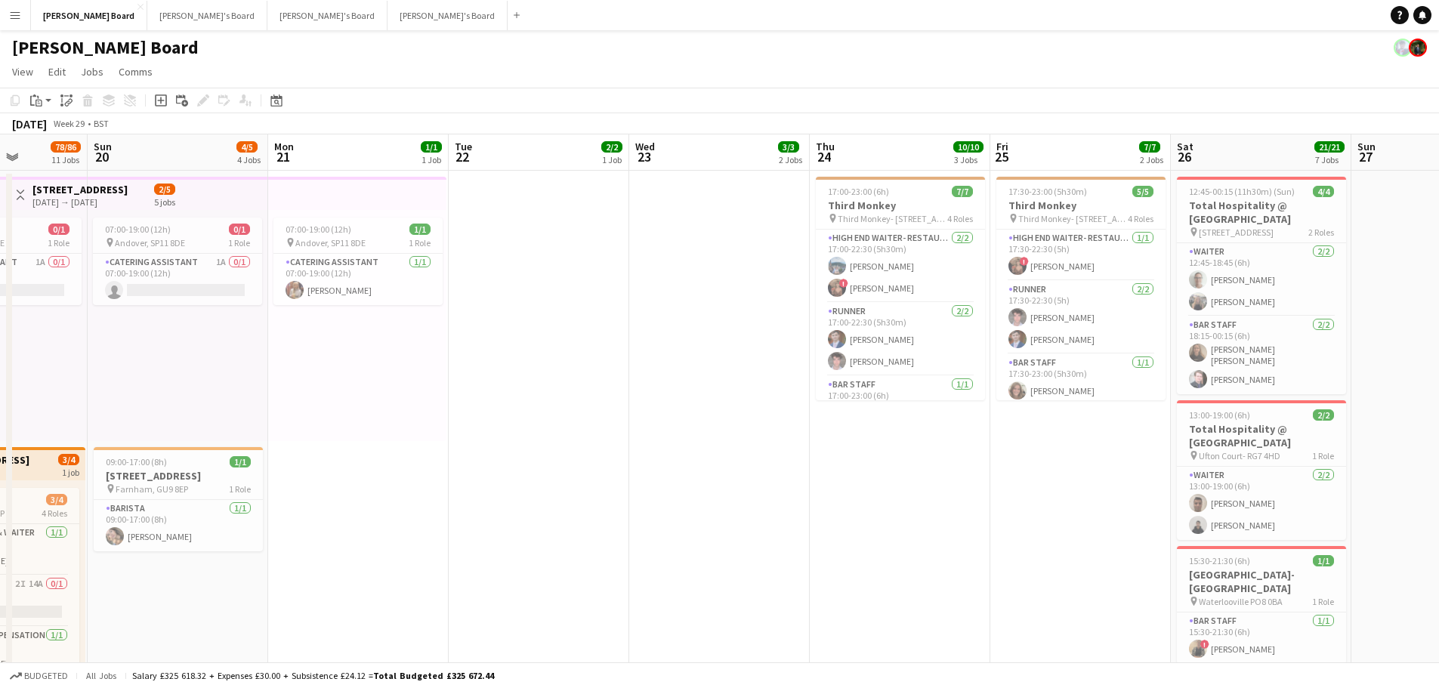
scroll to position [0, 454]
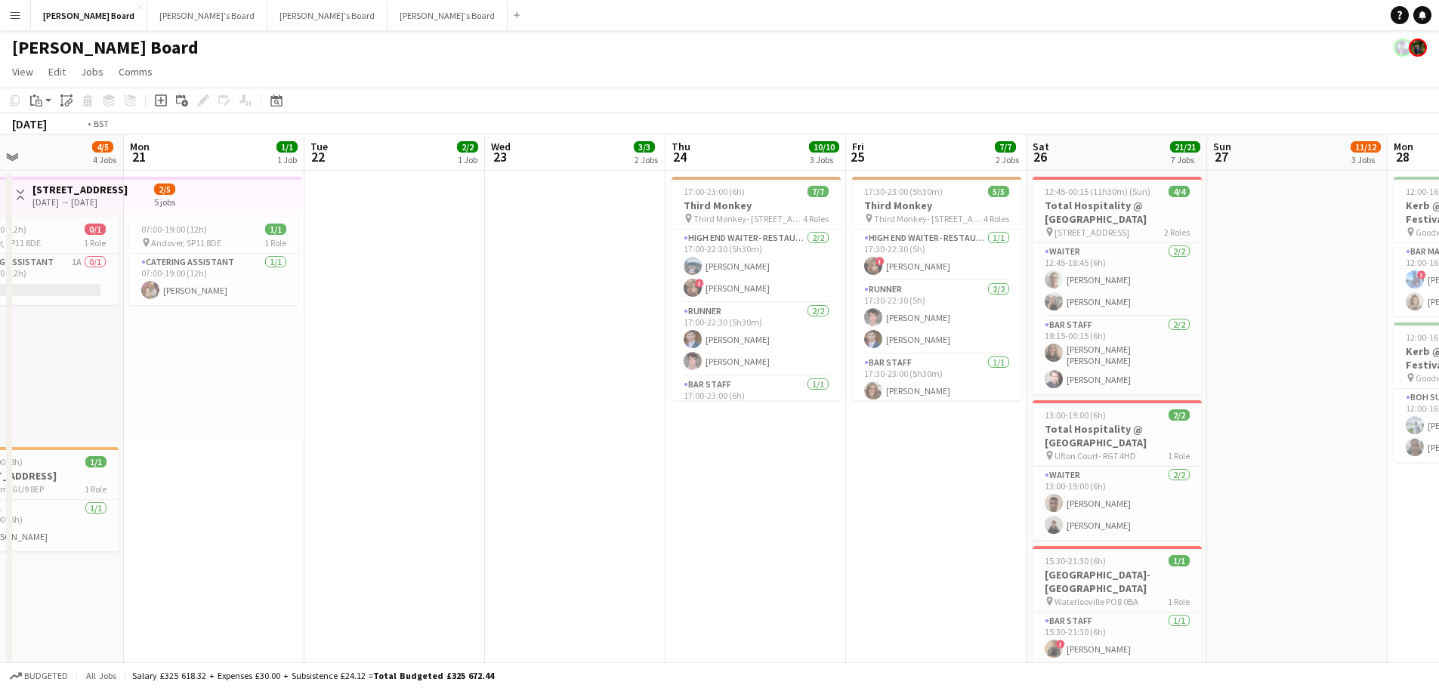
drag, startPoint x: 1380, startPoint y: 435, endPoint x: 1047, endPoint y: 413, distance: 334.0
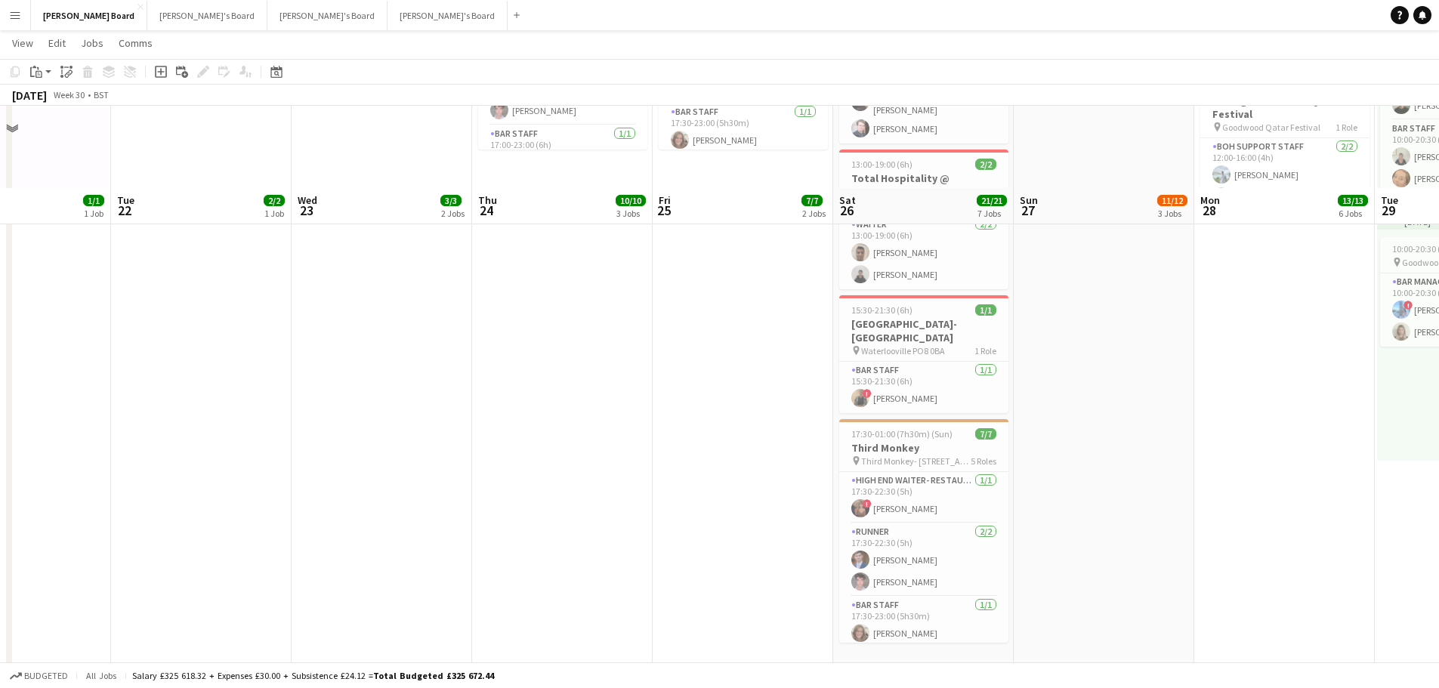
scroll to position [0, 0]
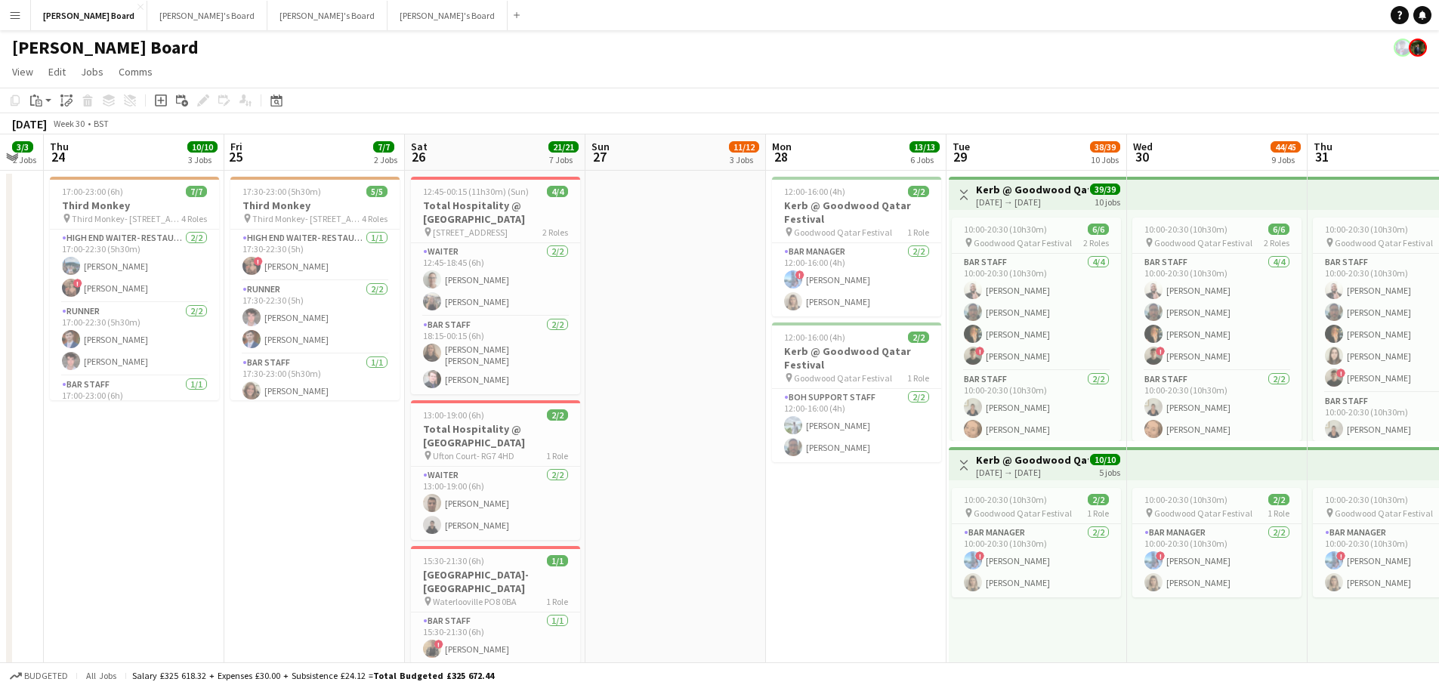
drag, startPoint x: 1219, startPoint y: 453, endPoint x: 501, endPoint y: 391, distance: 720.4
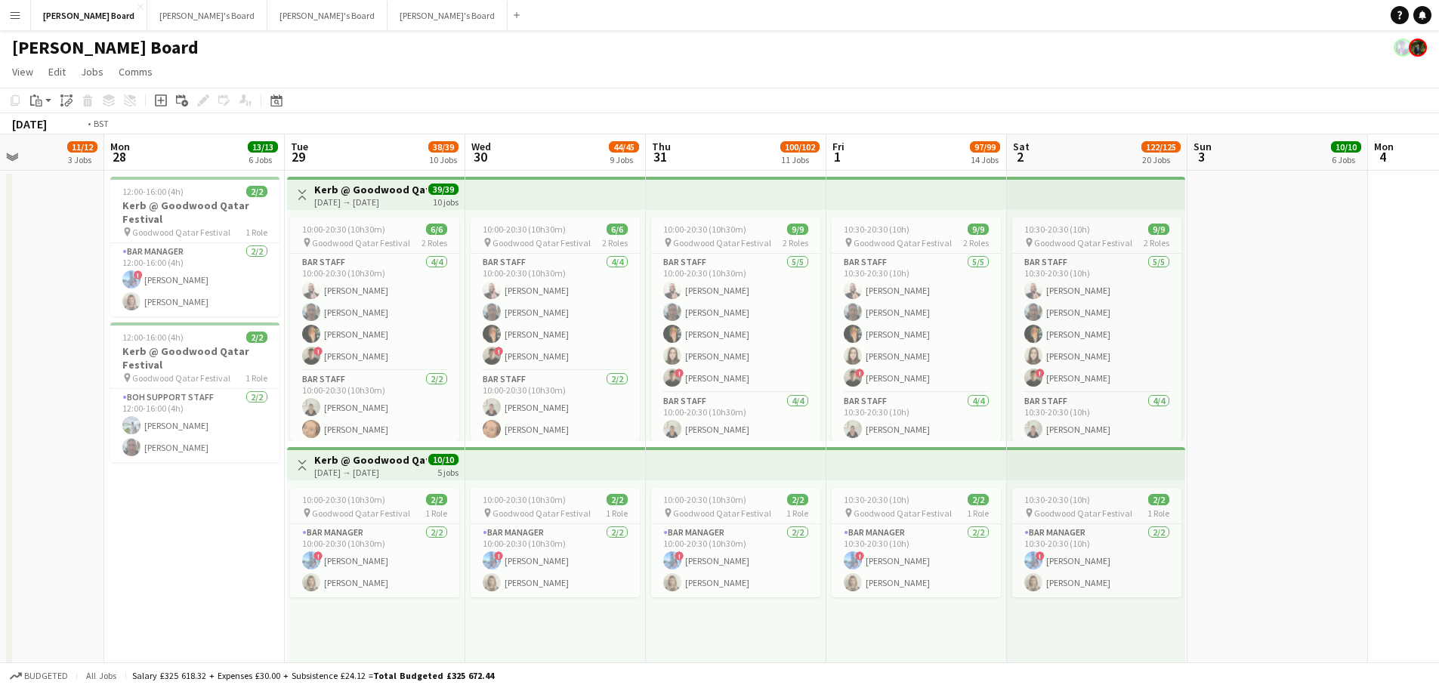
drag, startPoint x: 1018, startPoint y: 427, endPoint x: 345, endPoint y: 364, distance: 676.1
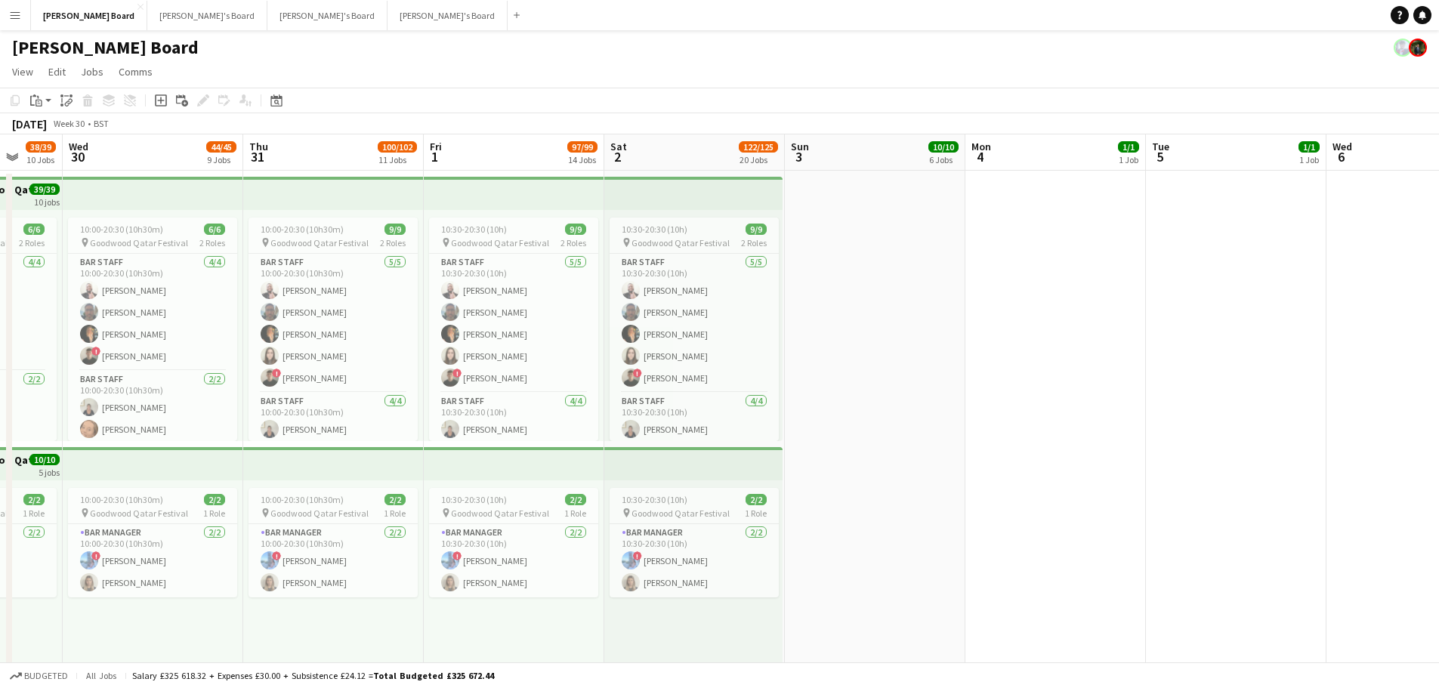
drag, startPoint x: 893, startPoint y: 396, endPoint x: 236, endPoint y: 335, distance: 659.4
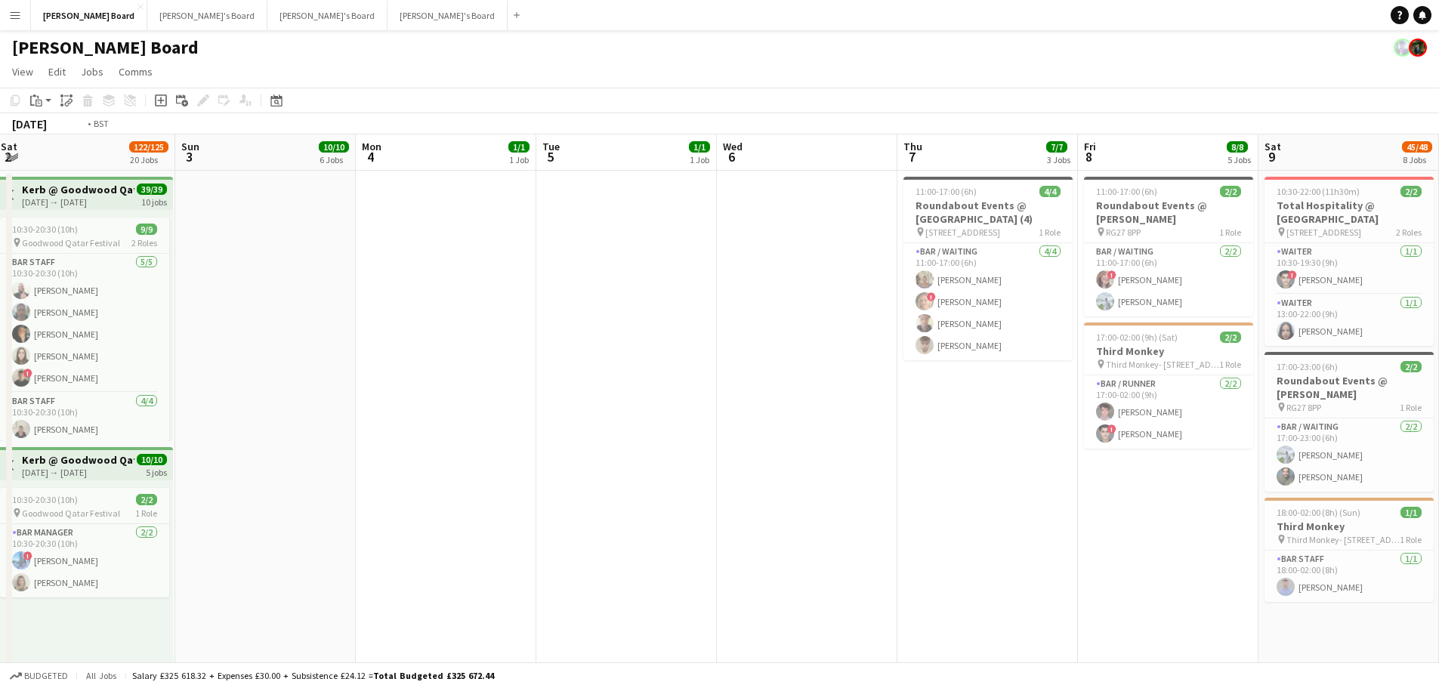
drag, startPoint x: 299, startPoint y: 326, endPoint x: 215, endPoint y: 316, distance: 84.5
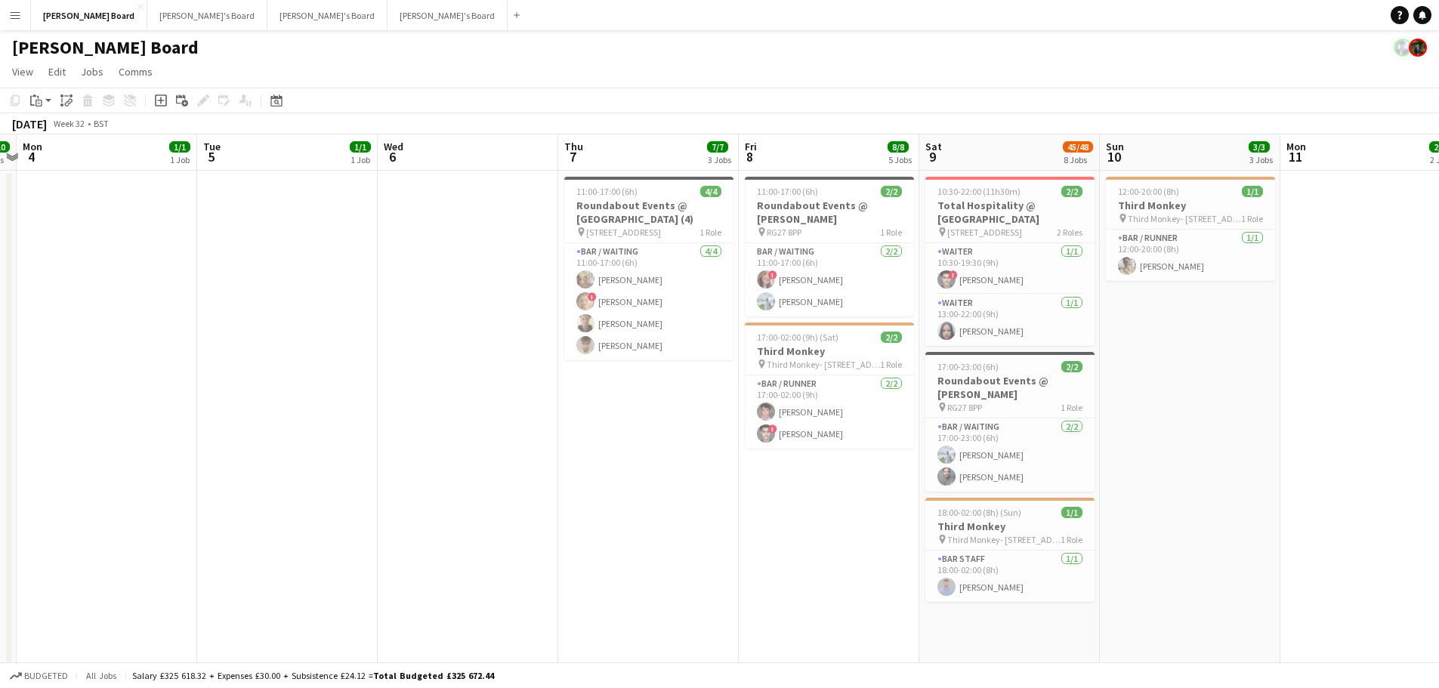
drag, startPoint x: 742, startPoint y: 356, endPoint x: 1054, endPoint y: 360, distance: 312.1
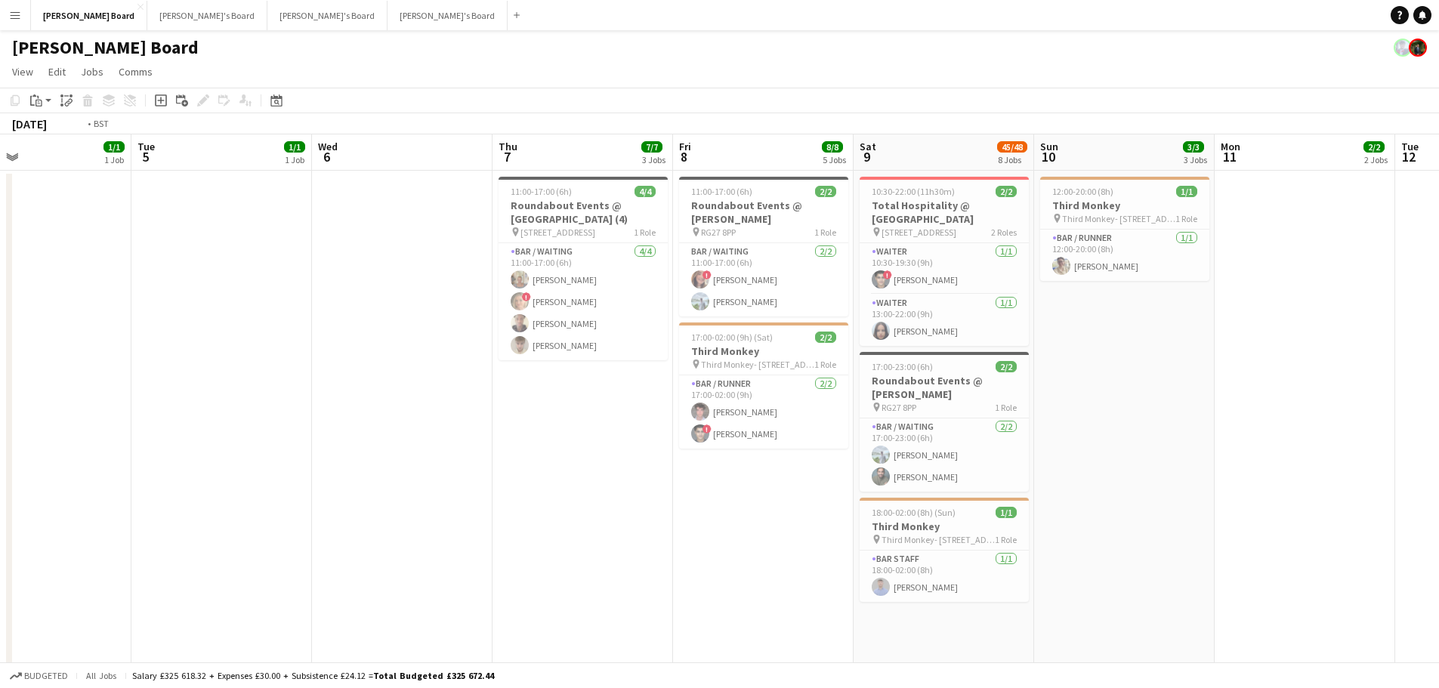
drag, startPoint x: 338, startPoint y: 354, endPoint x: 666, endPoint y: 357, distance: 327.9
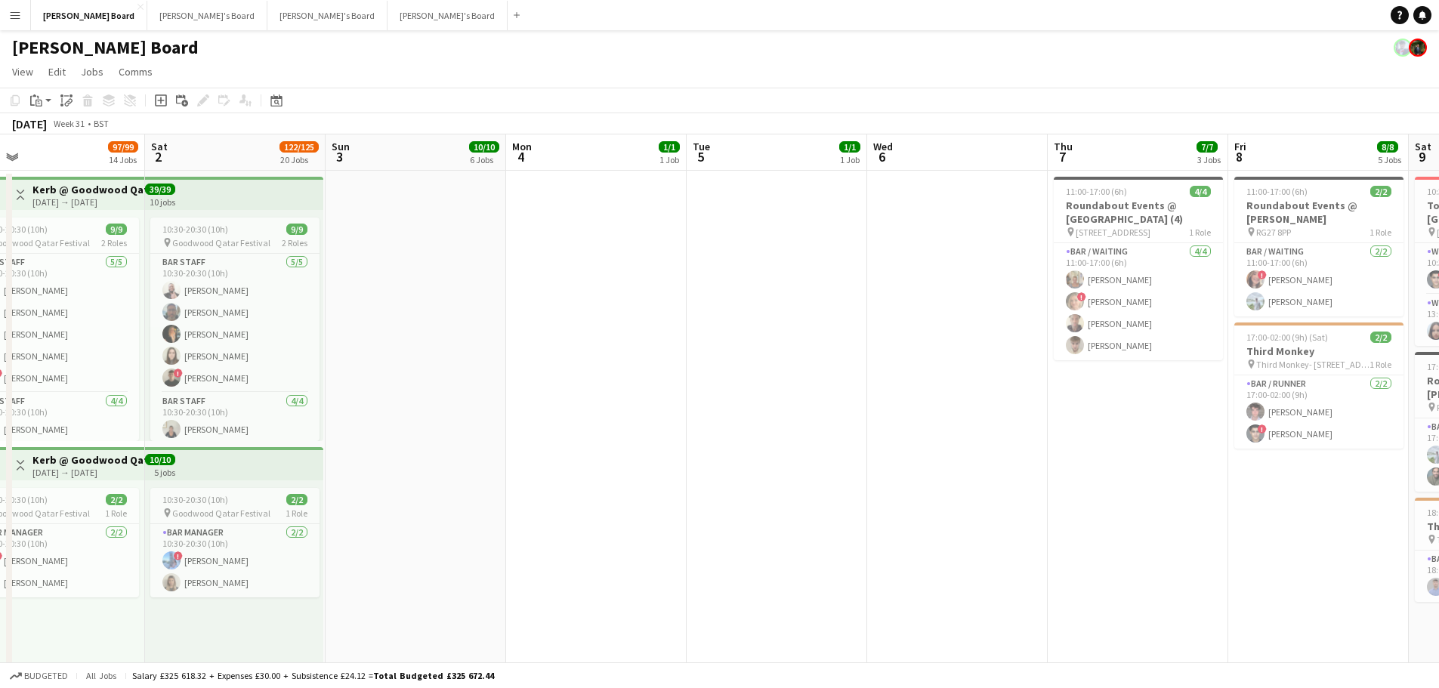
drag, startPoint x: 875, startPoint y: 335, endPoint x: 712, endPoint y: 343, distance: 162.6
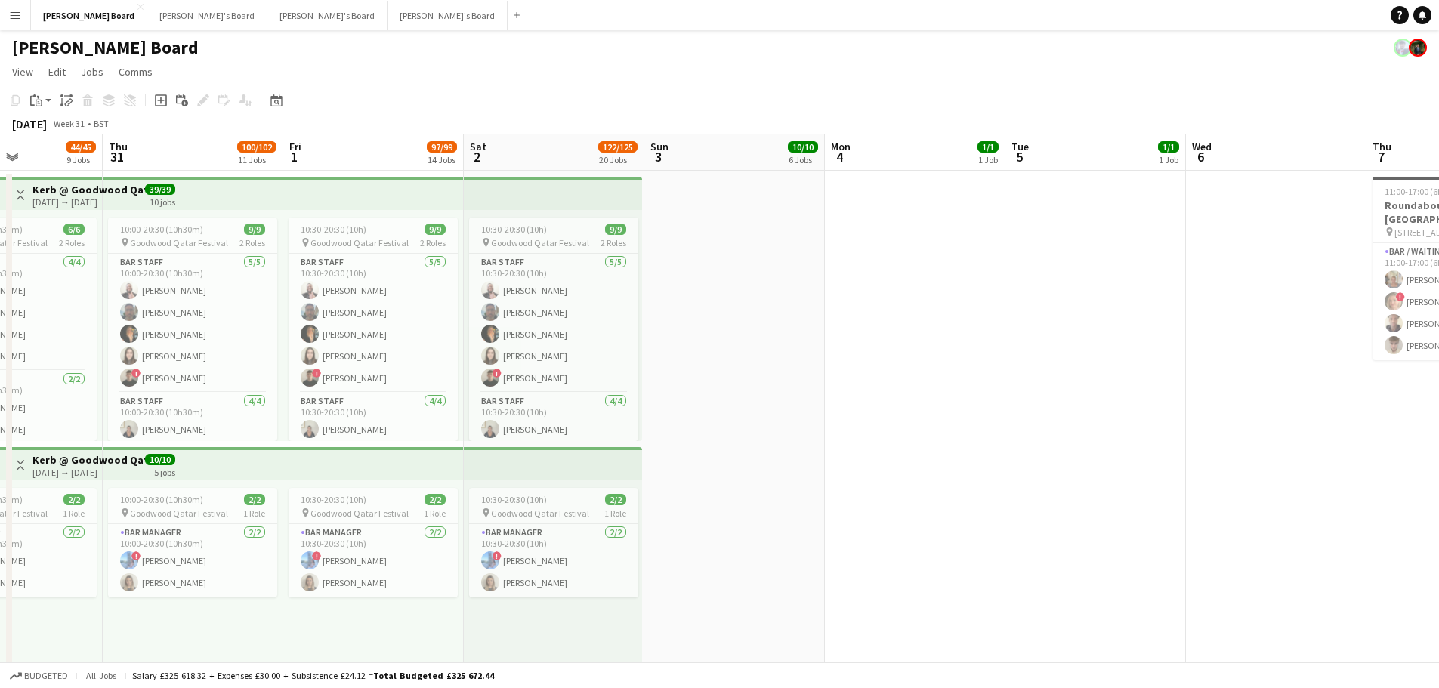
drag, startPoint x: 877, startPoint y: 334, endPoint x: 1150, endPoint y: 300, distance: 274.9
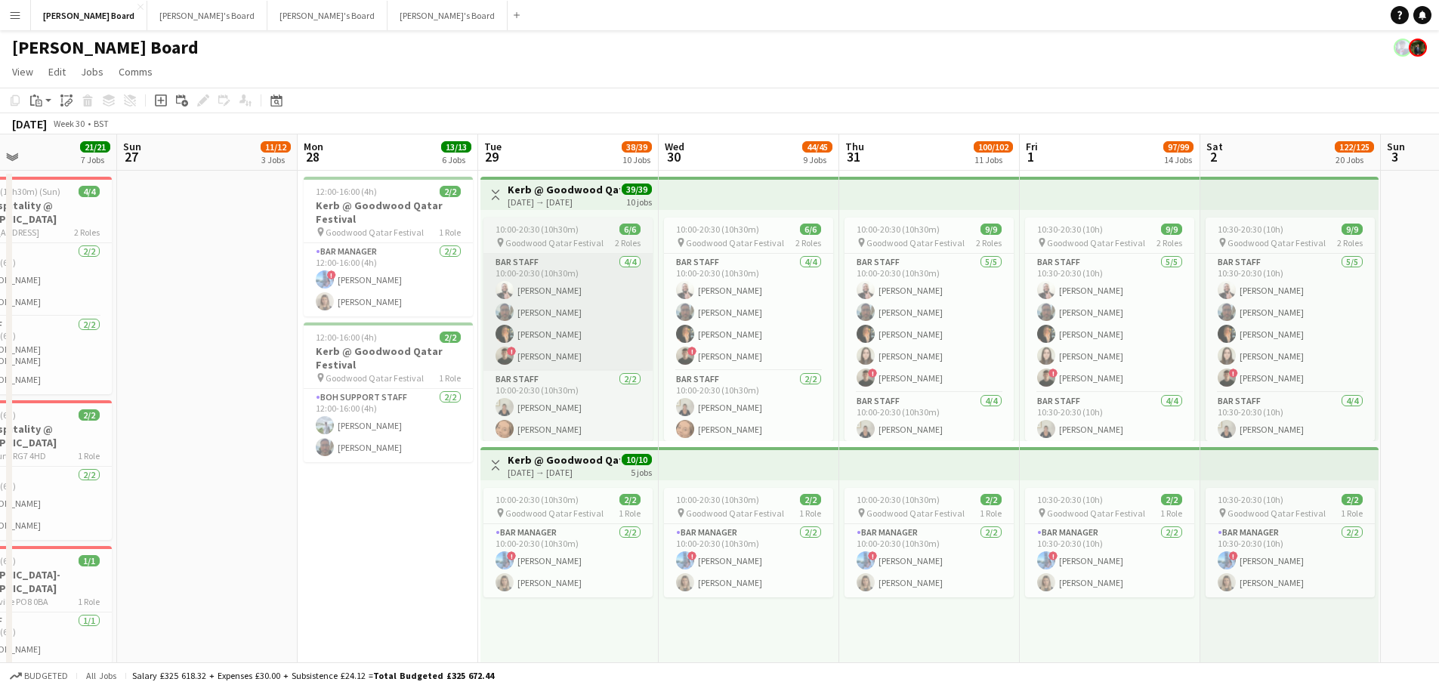
drag, startPoint x: 573, startPoint y: 292, endPoint x: 1017, endPoint y: 258, distance: 444.8
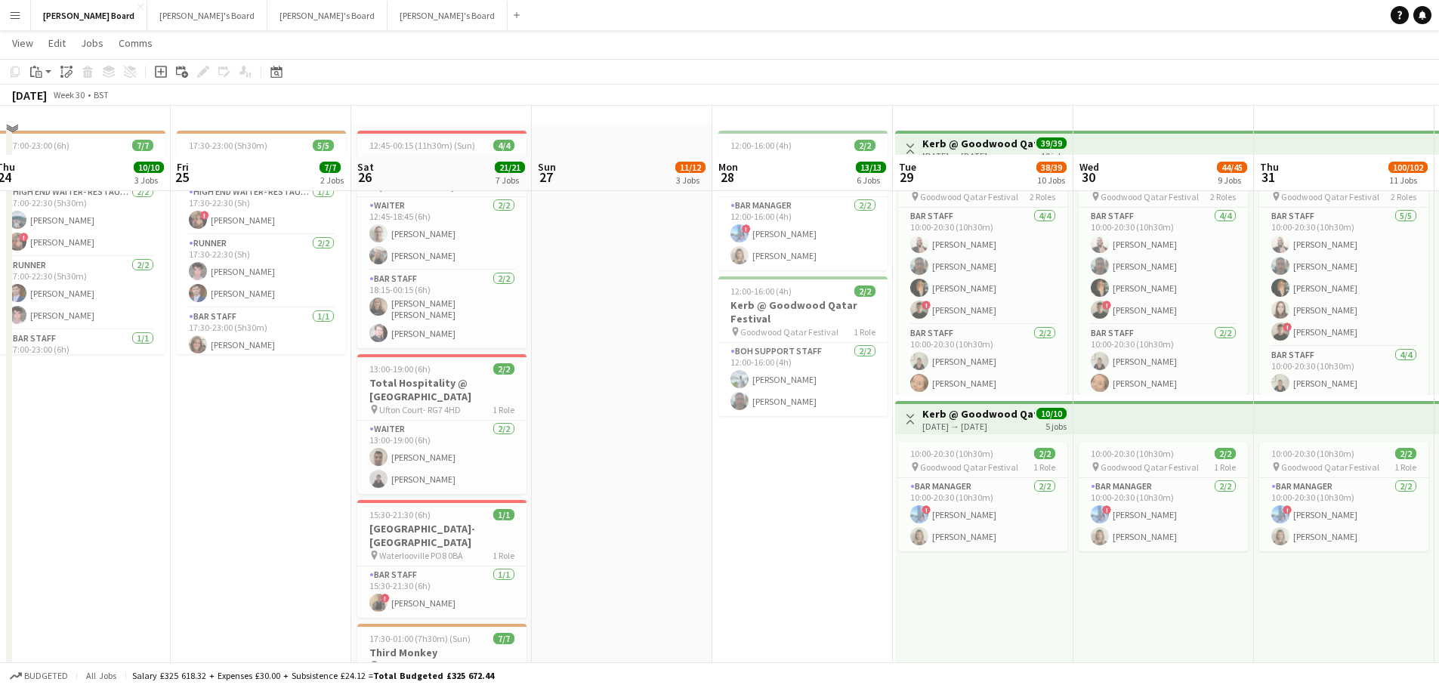
scroll to position [0, 0]
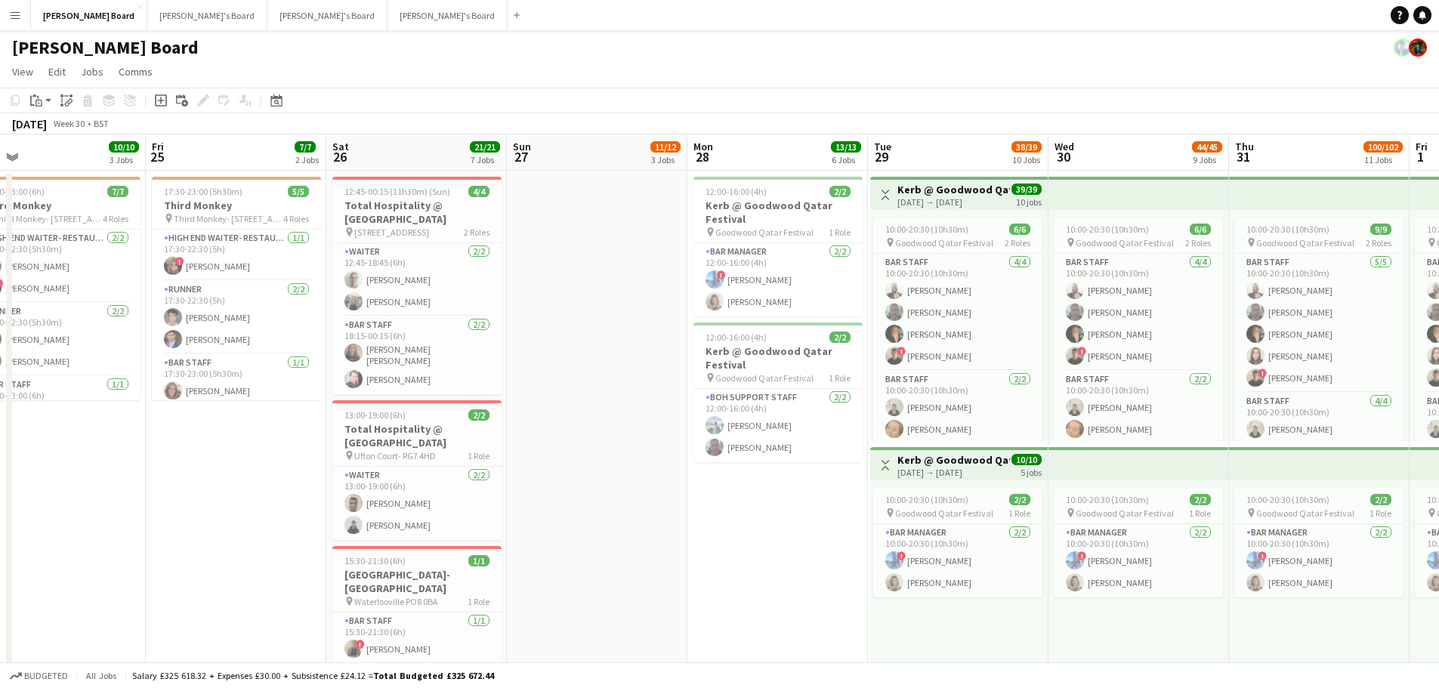
drag, startPoint x: 568, startPoint y: 306, endPoint x: 749, endPoint y: 298, distance: 180.7
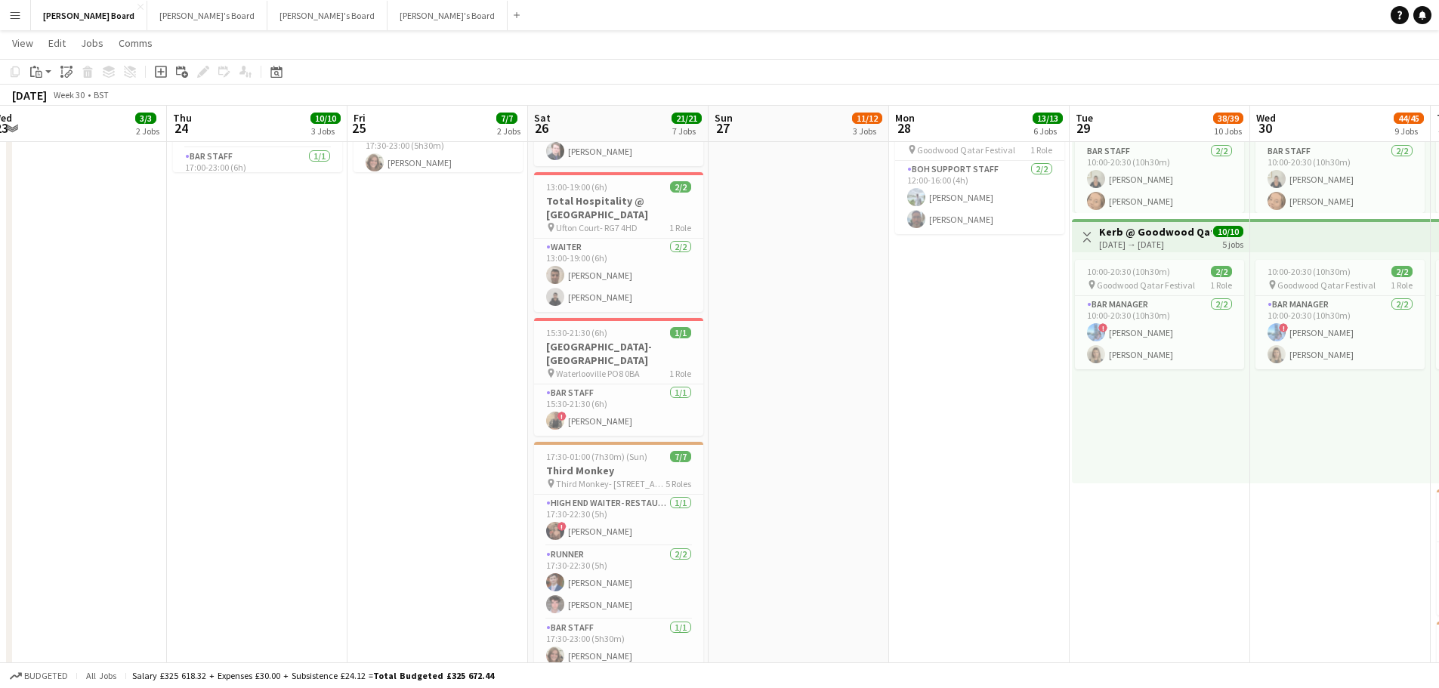
scroll to position [0, 325]
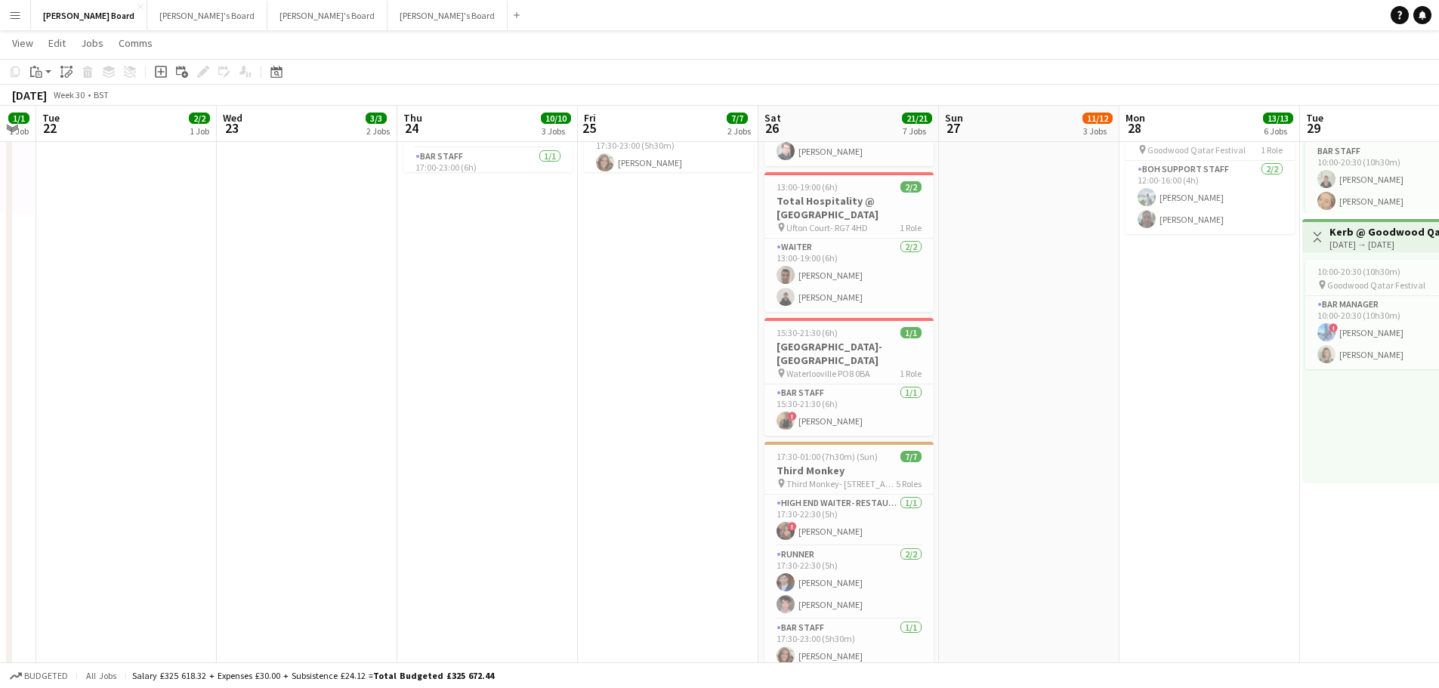
drag, startPoint x: 812, startPoint y: 315, endPoint x: 1031, endPoint y: 332, distance: 219.0
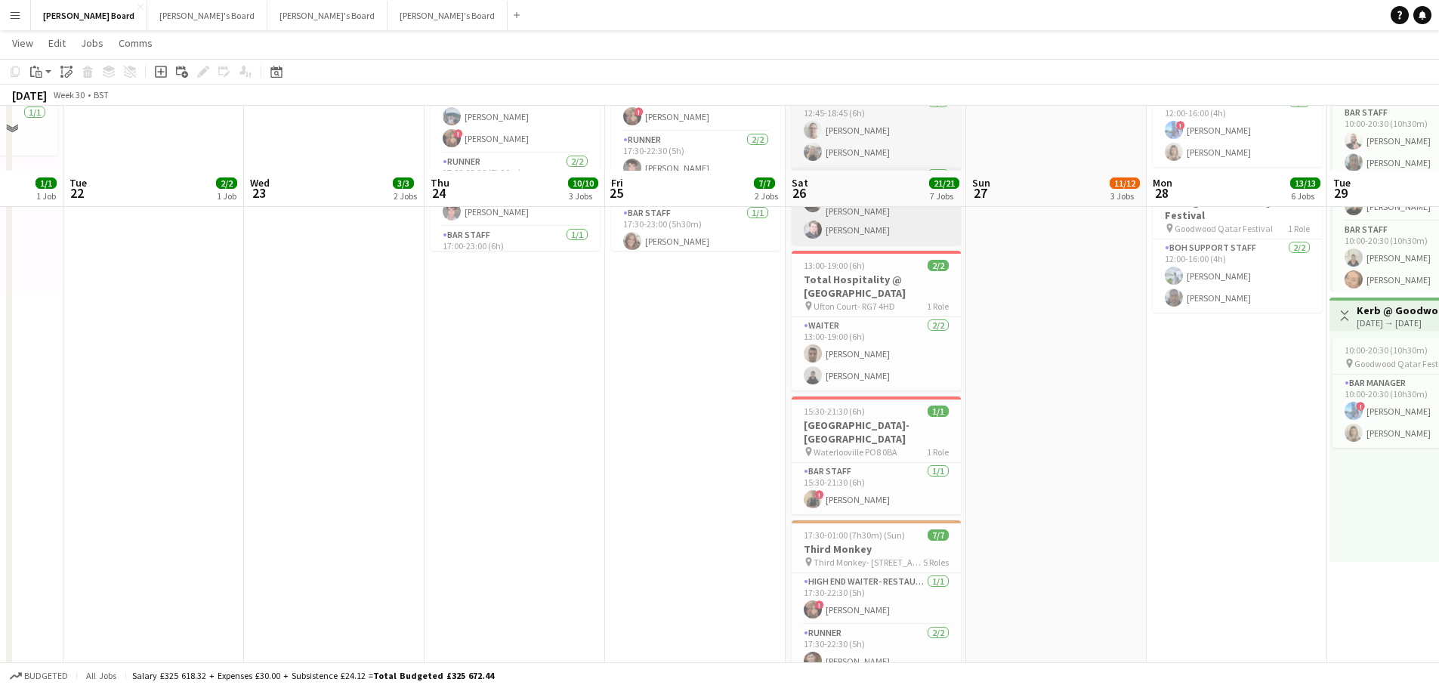
scroll to position [0, 0]
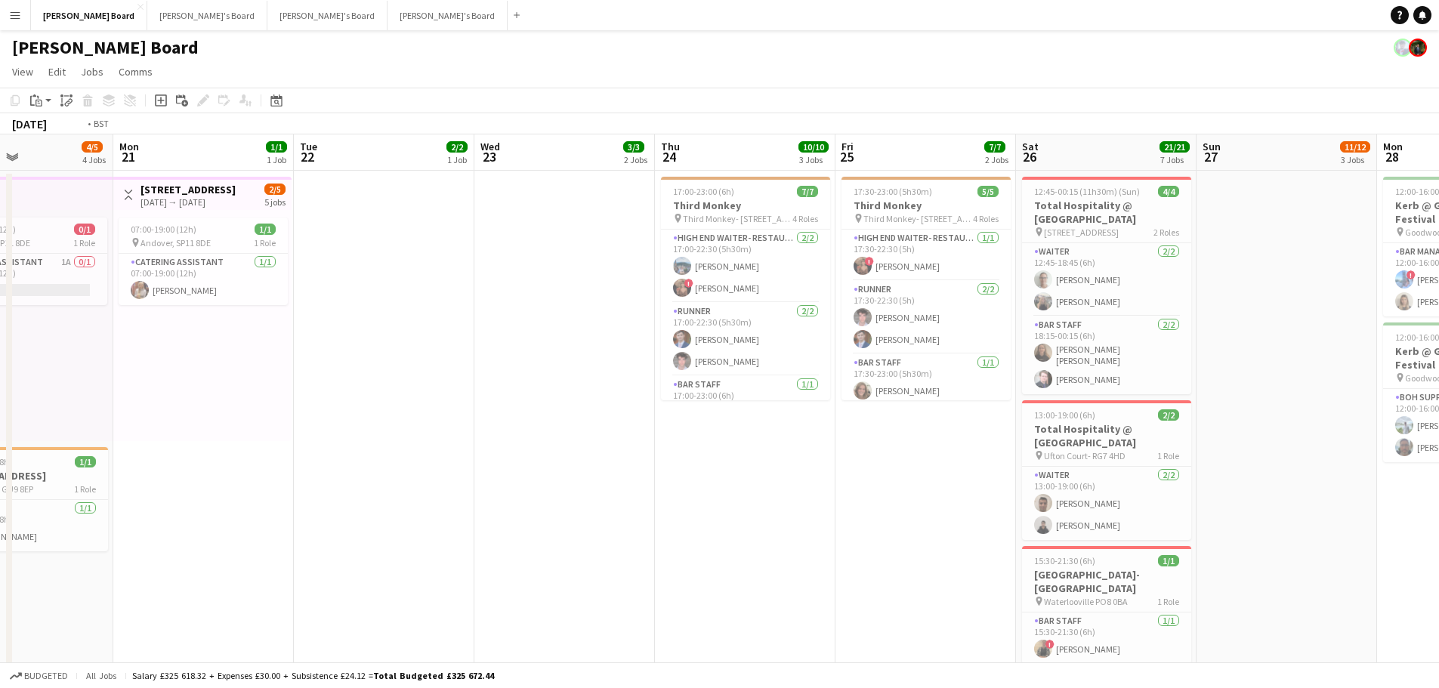
drag, startPoint x: 596, startPoint y: 400, endPoint x: 1099, endPoint y: 403, distance: 502.5
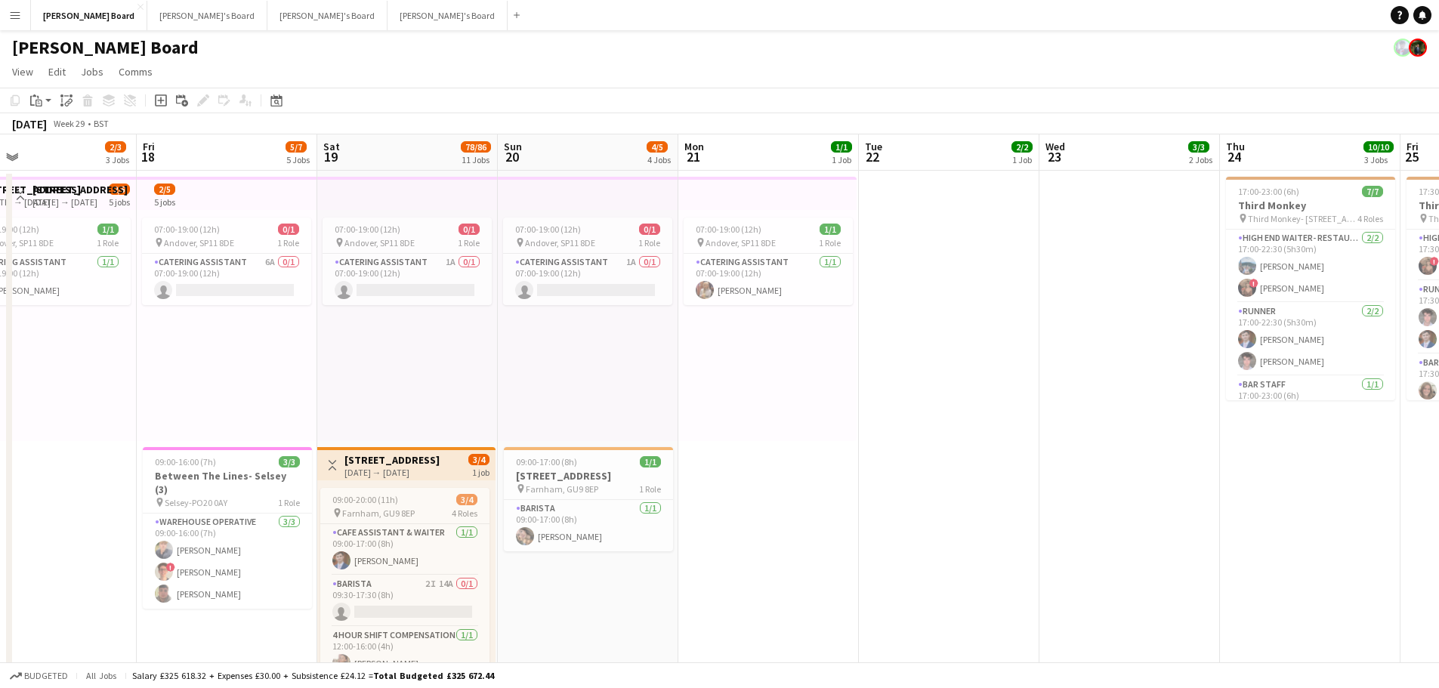
drag, startPoint x: 625, startPoint y: 381, endPoint x: 997, endPoint y: 381, distance: 372.5
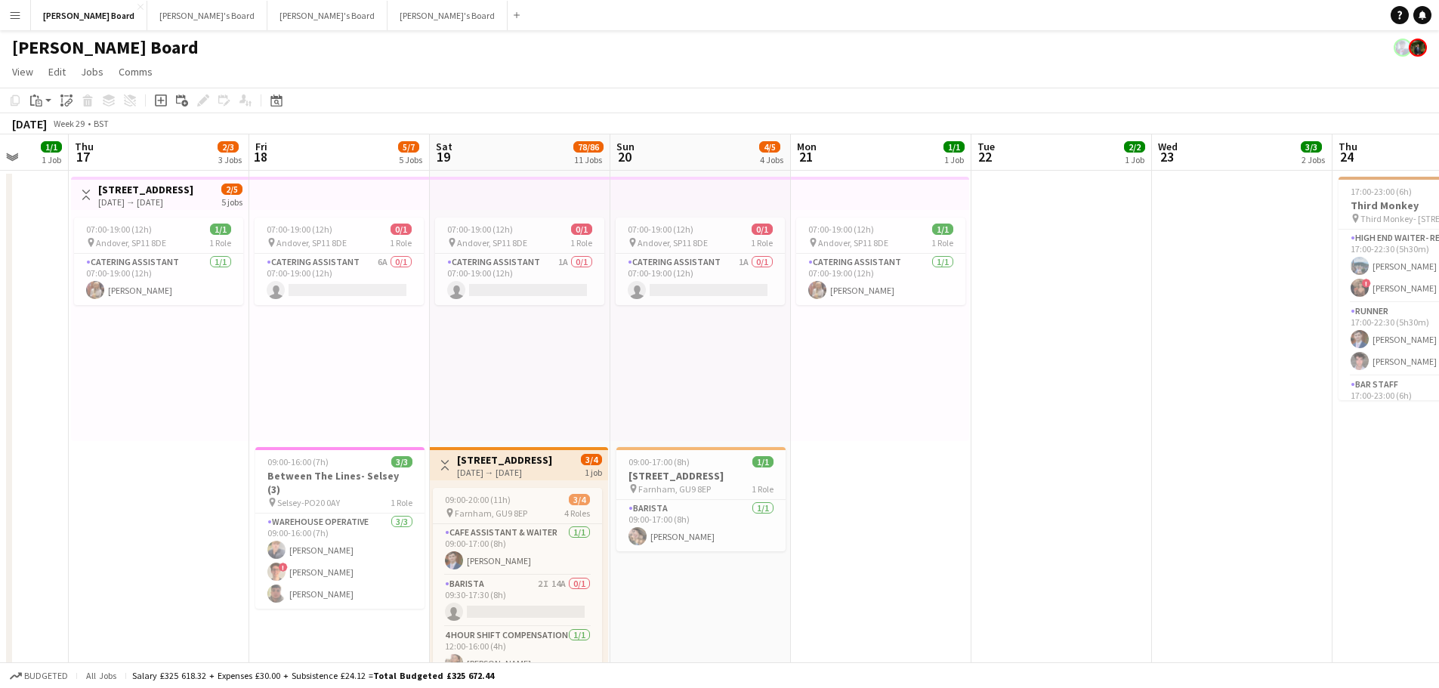
drag, startPoint x: 641, startPoint y: 354, endPoint x: 991, endPoint y: 358, distance: 350.6
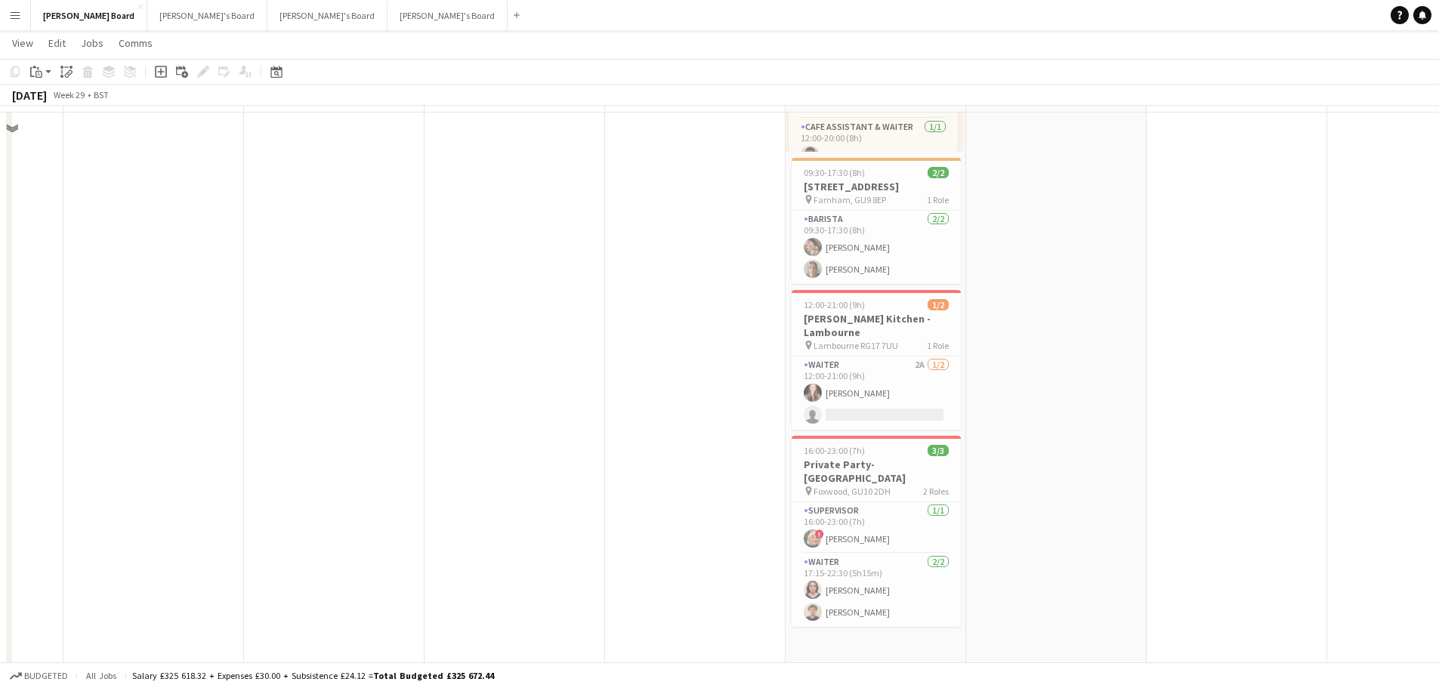
scroll to position [529, 0]
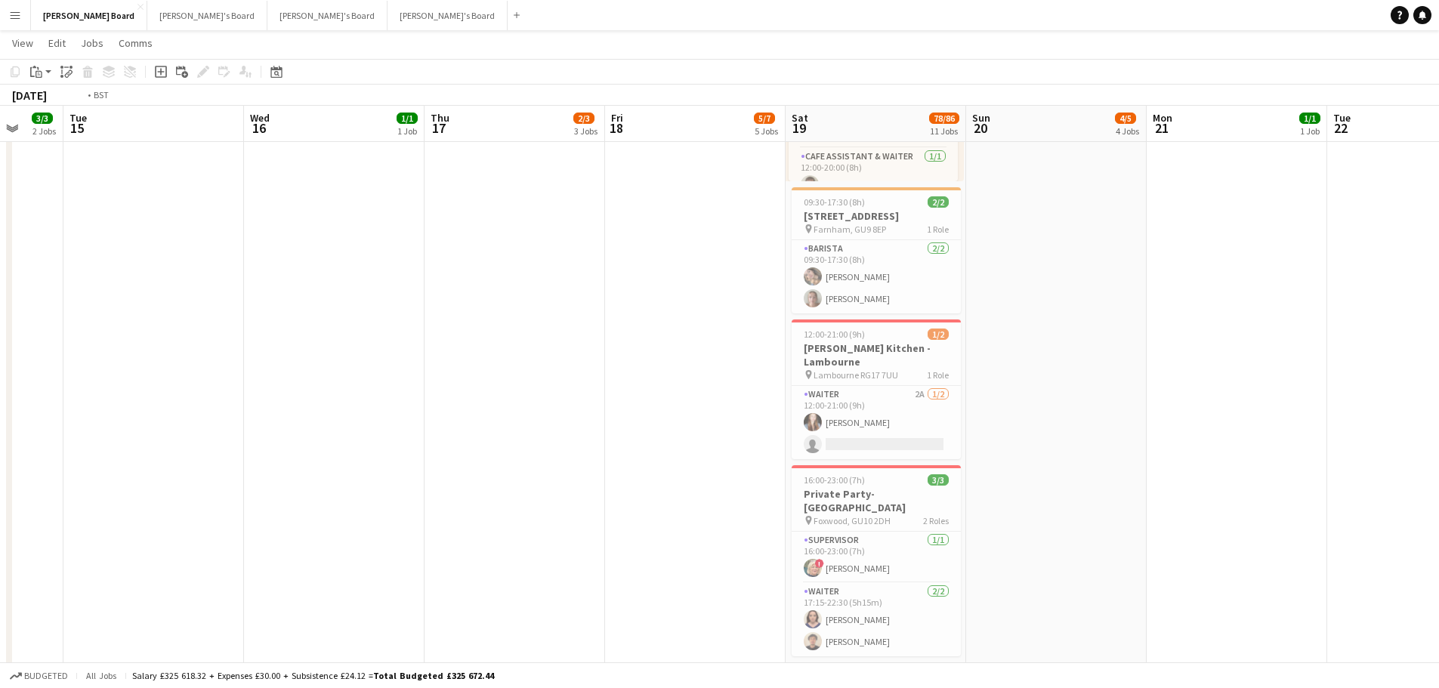
drag, startPoint x: 587, startPoint y: 308, endPoint x: 865, endPoint y: 319, distance: 278.3
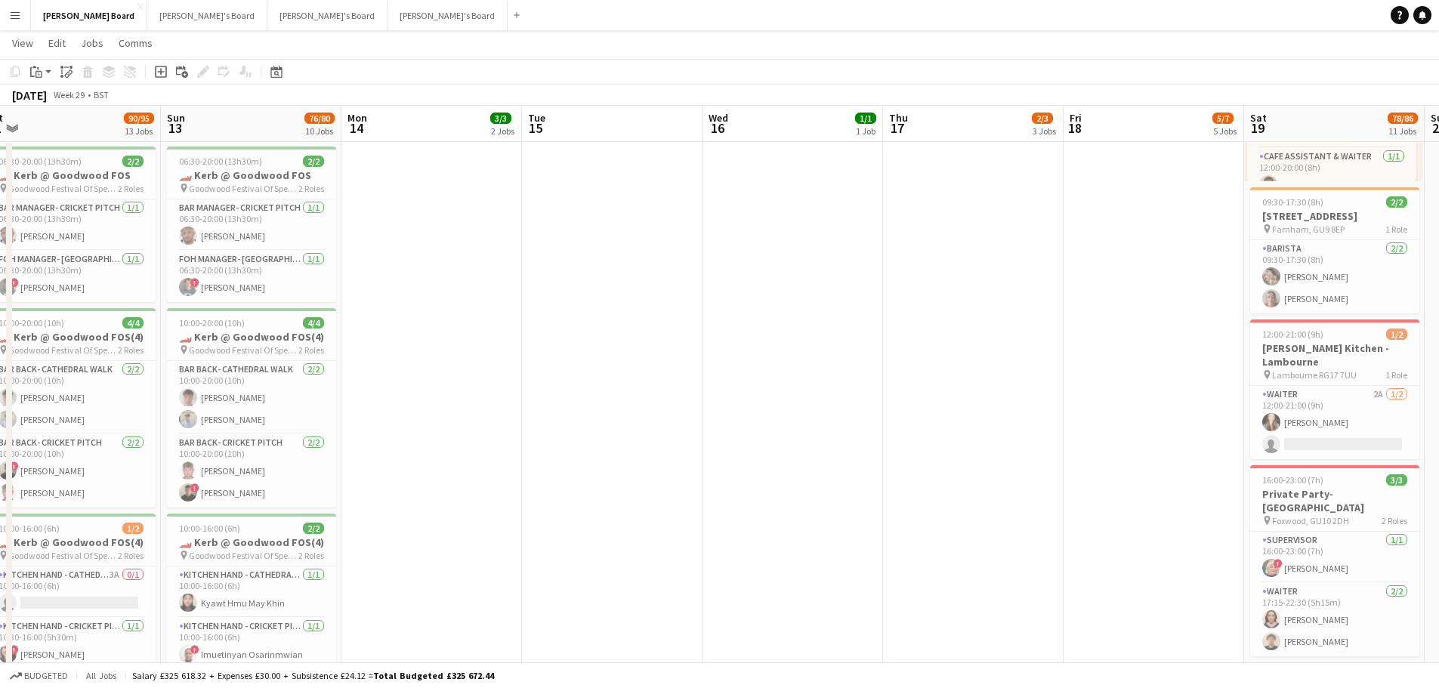
drag, startPoint x: 652, startPoint y: 304, endPoint x: 994, endPoint y: 317, distance: 341.7
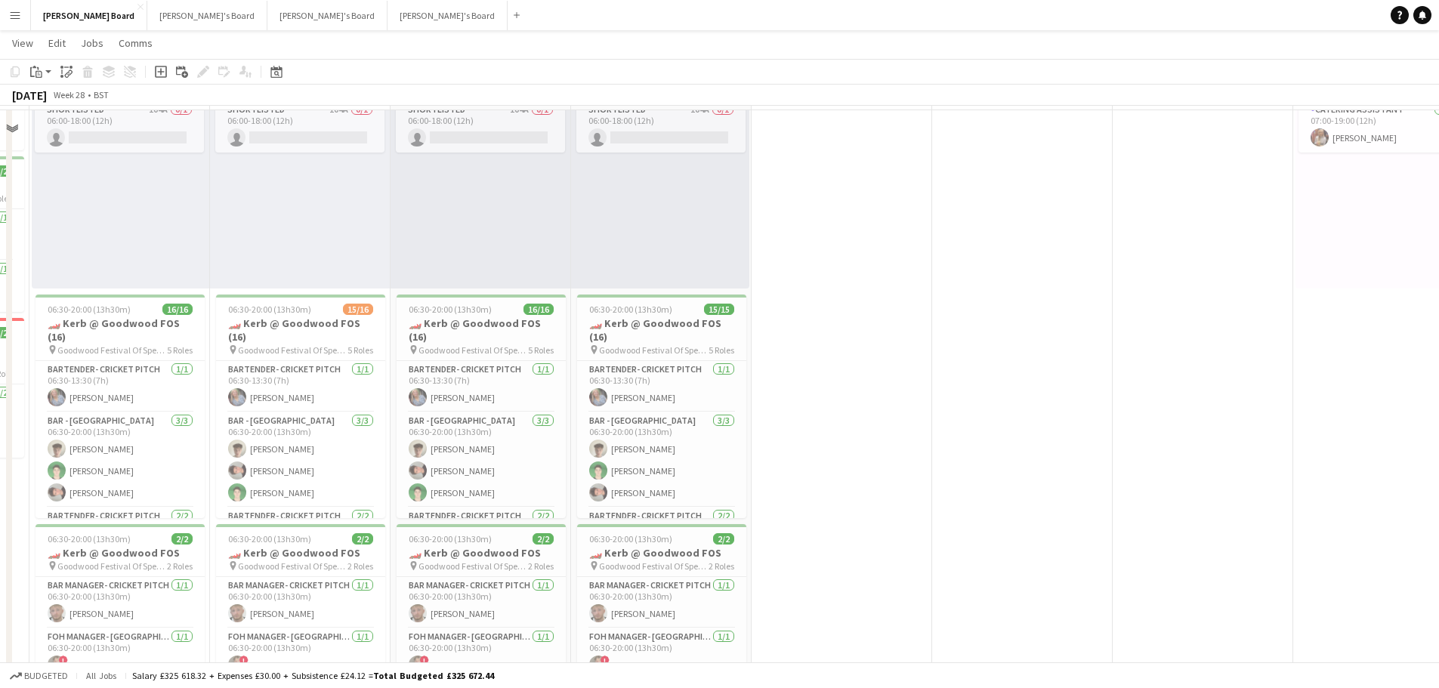
scroll to position [0, 0]
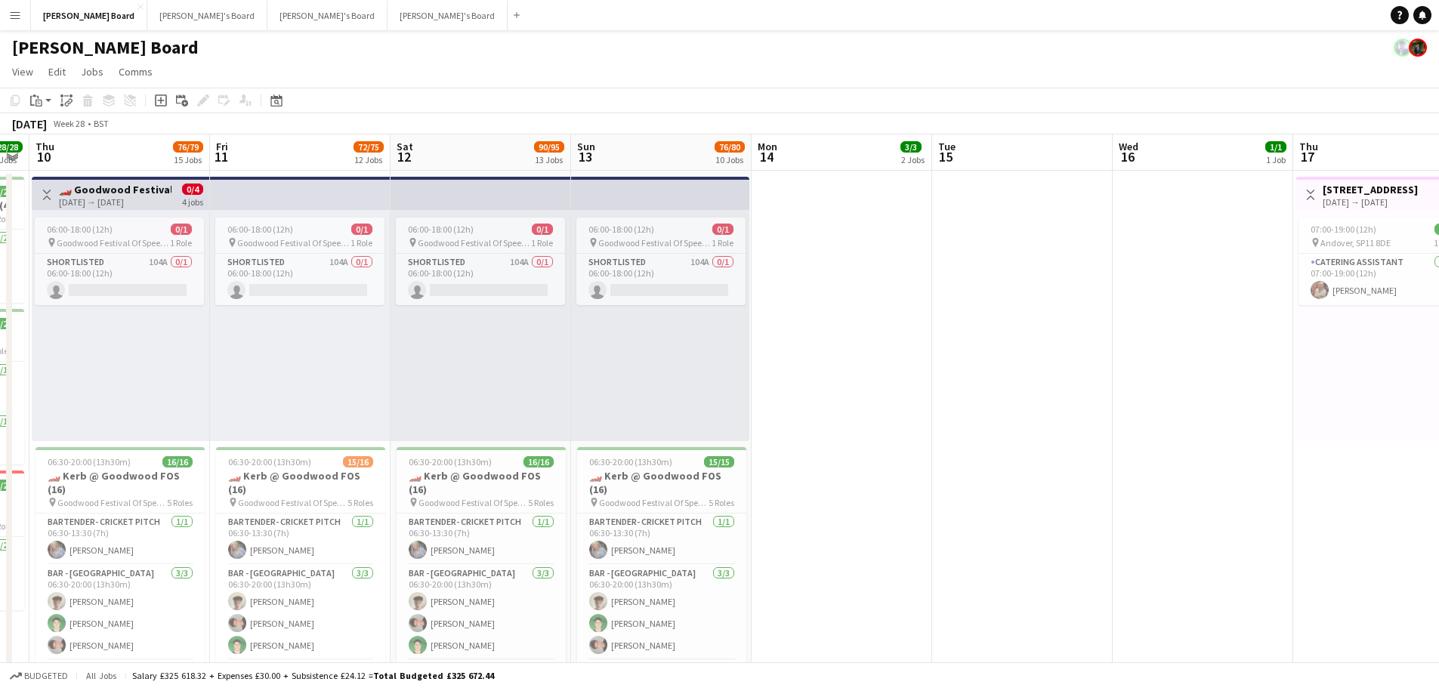
click at [48, 198] on app-icon "Toggle View" at bounding box center [47, 195] width 11 height 11
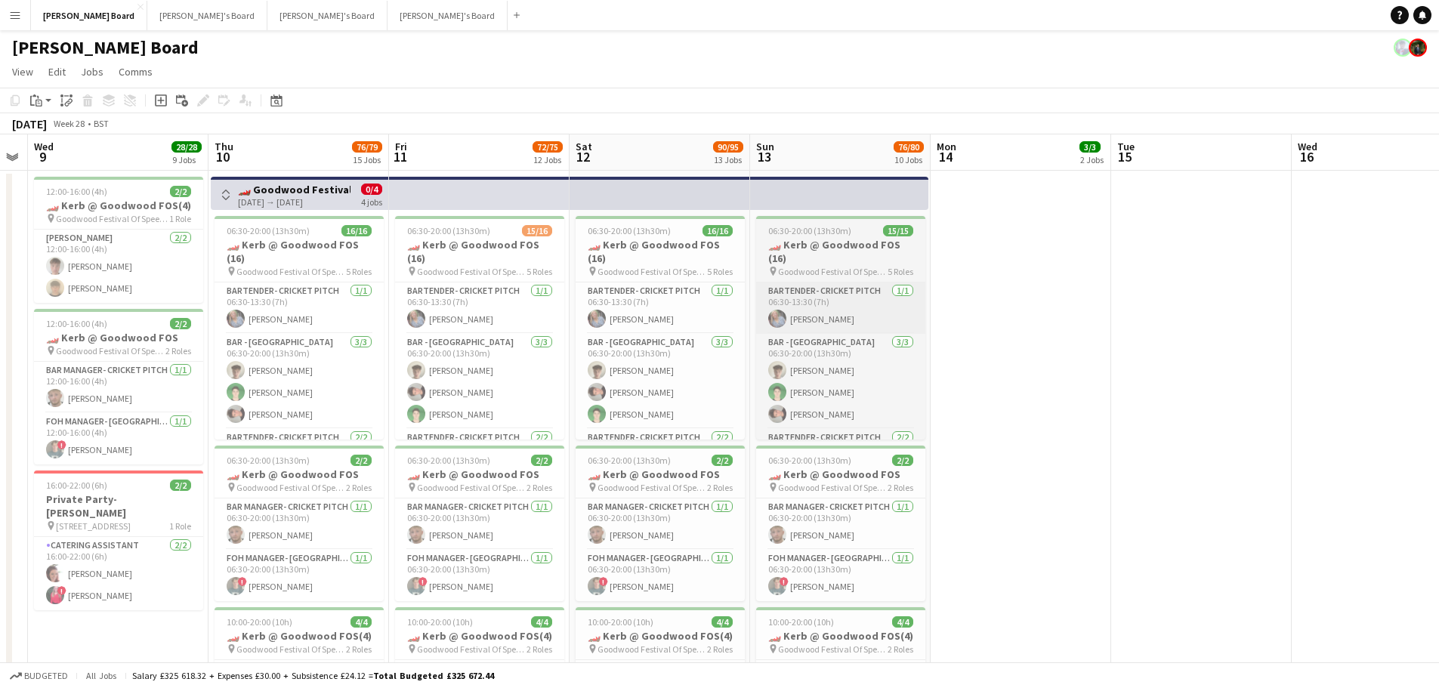
drag, startPoint x: 807, startPoint y: 277, endPoint x: 1117, endPoint y: 278, distance: 310.5
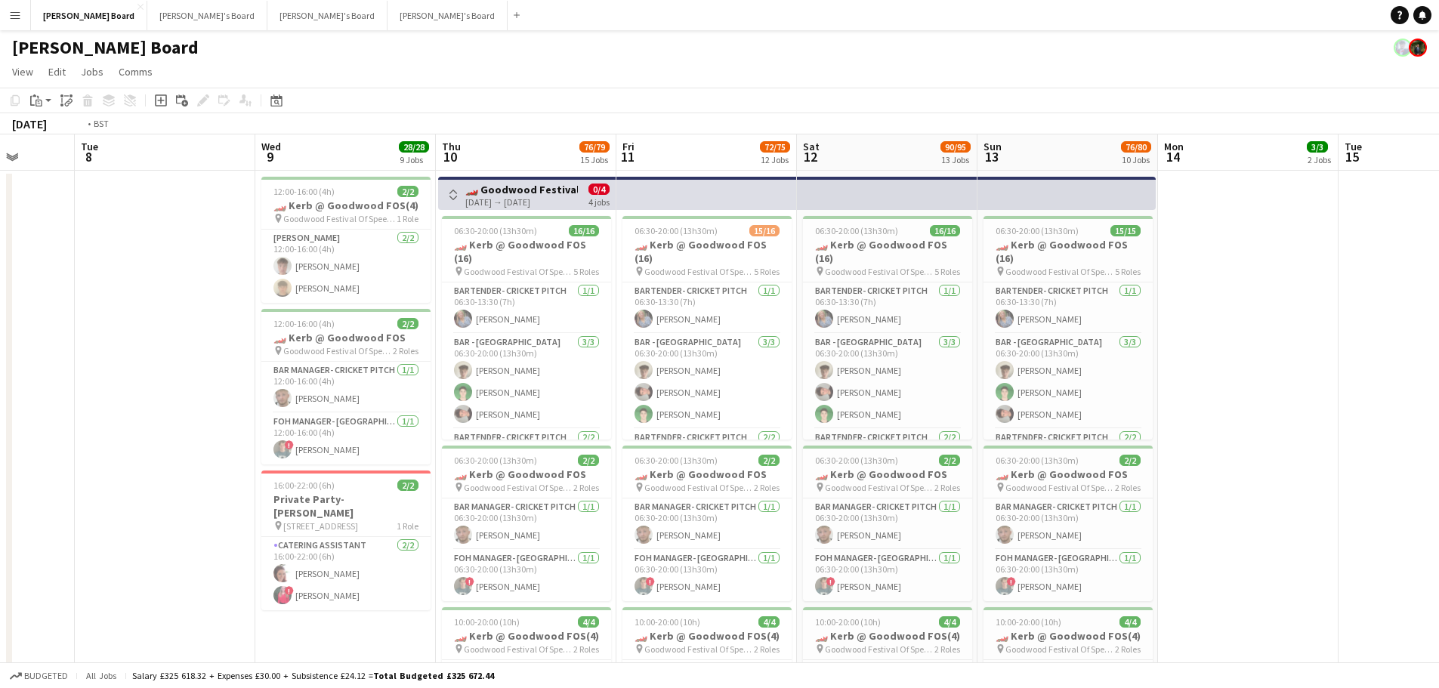
drag, startPoint x: 674, startPoint y: 276, endPoint x: 1028, endPoint y: 277, distance: 354.4
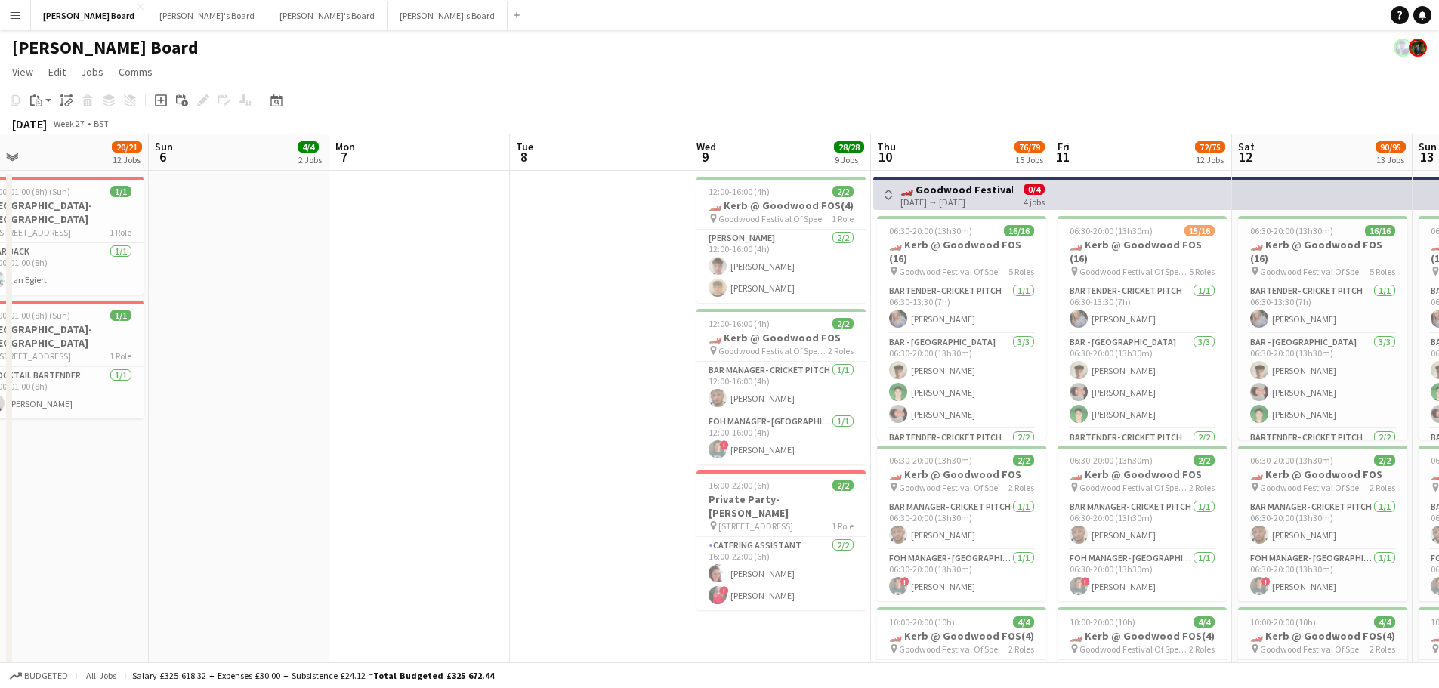
drag, startPoint x: 641, startPoint y: 291, endPoint x: 824, endPoint y: 293, distance: 182.9
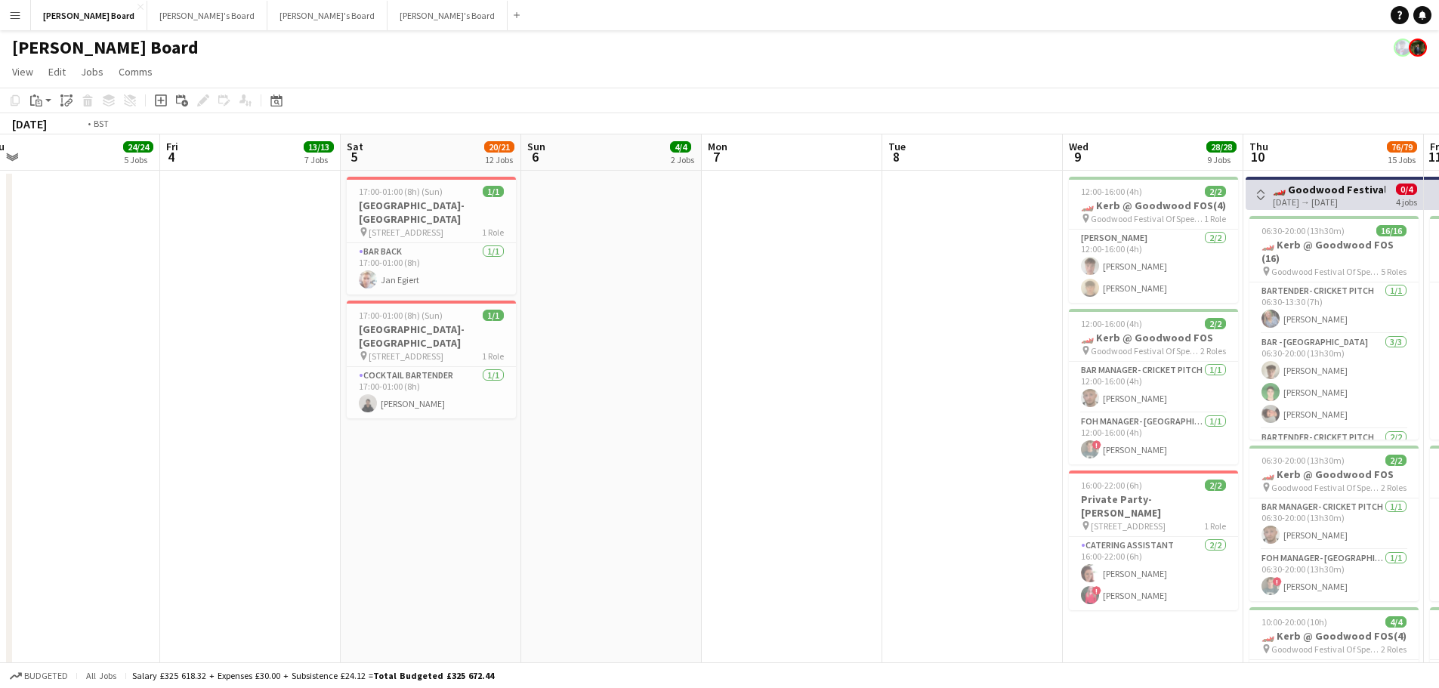
drag
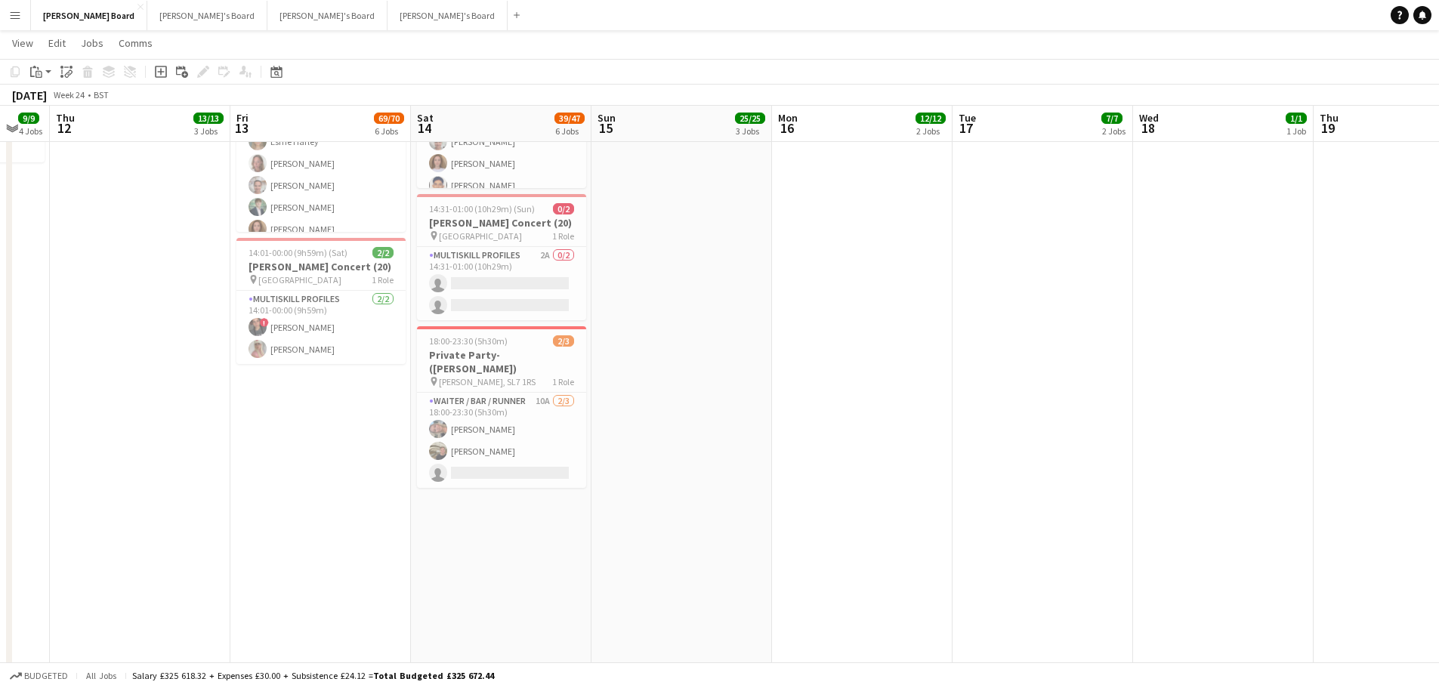
drag, startPoint x: 1015, startPoint y: 340, endPoint x: 277, endPoint y: 354, distance: 737.5
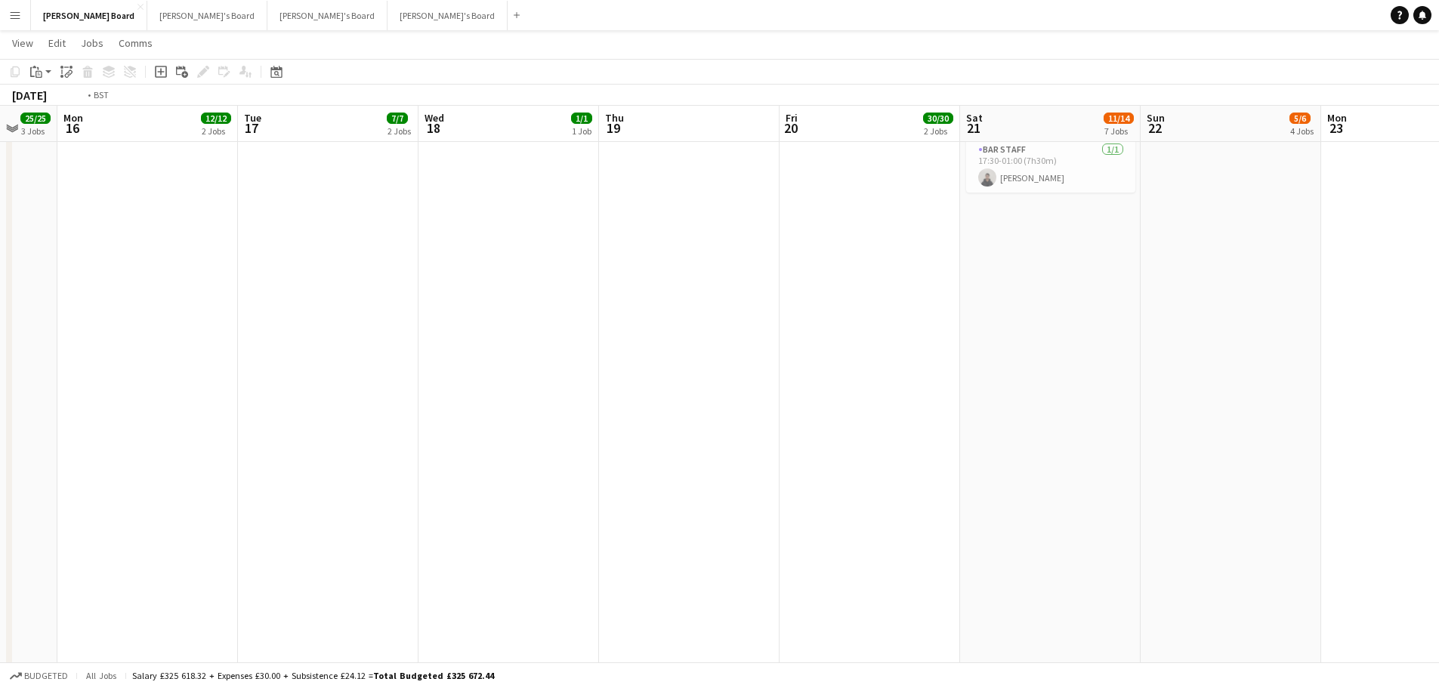
drag, startPoint x: 984, startPoint y: 328, endPoint x: 435, endPoint y: 327, distance: 548.5
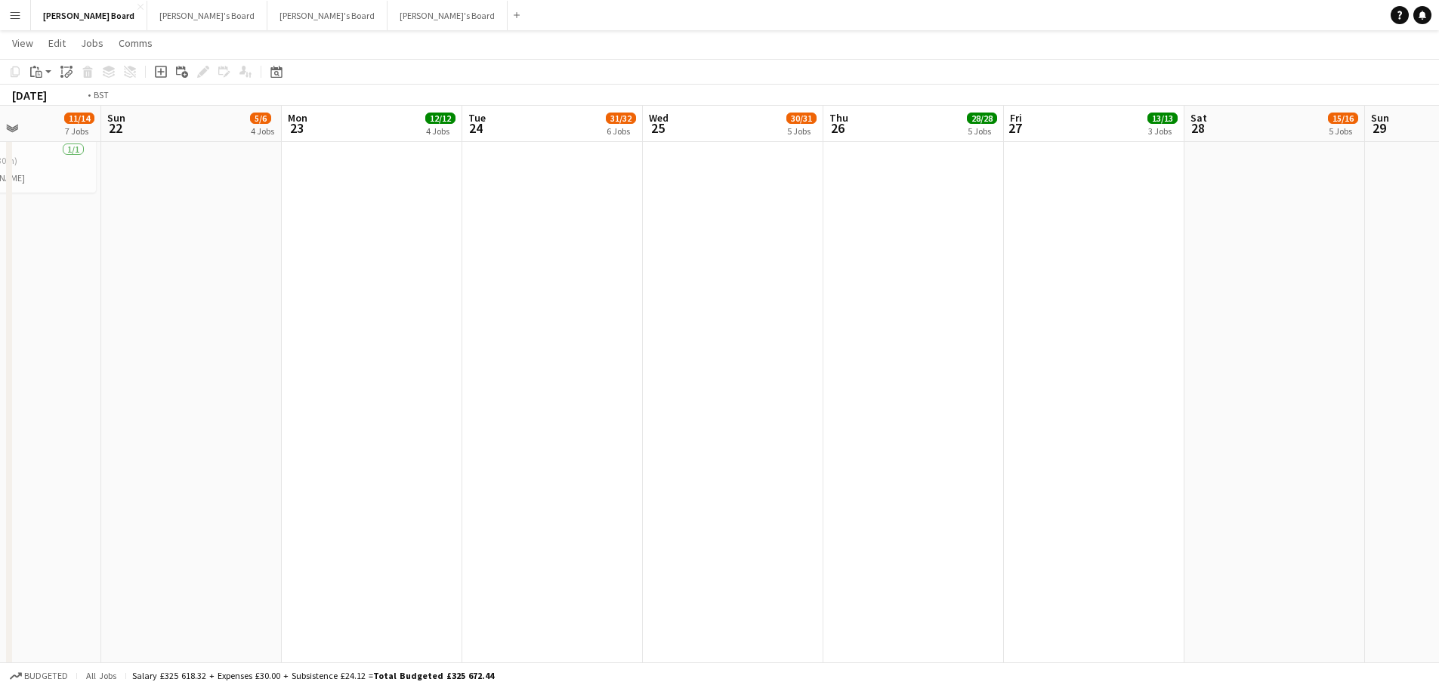
drag, startPoint x: 914, startPoint y: 342, endPoint x: 205, endPoint y: 340, distance: 709.5
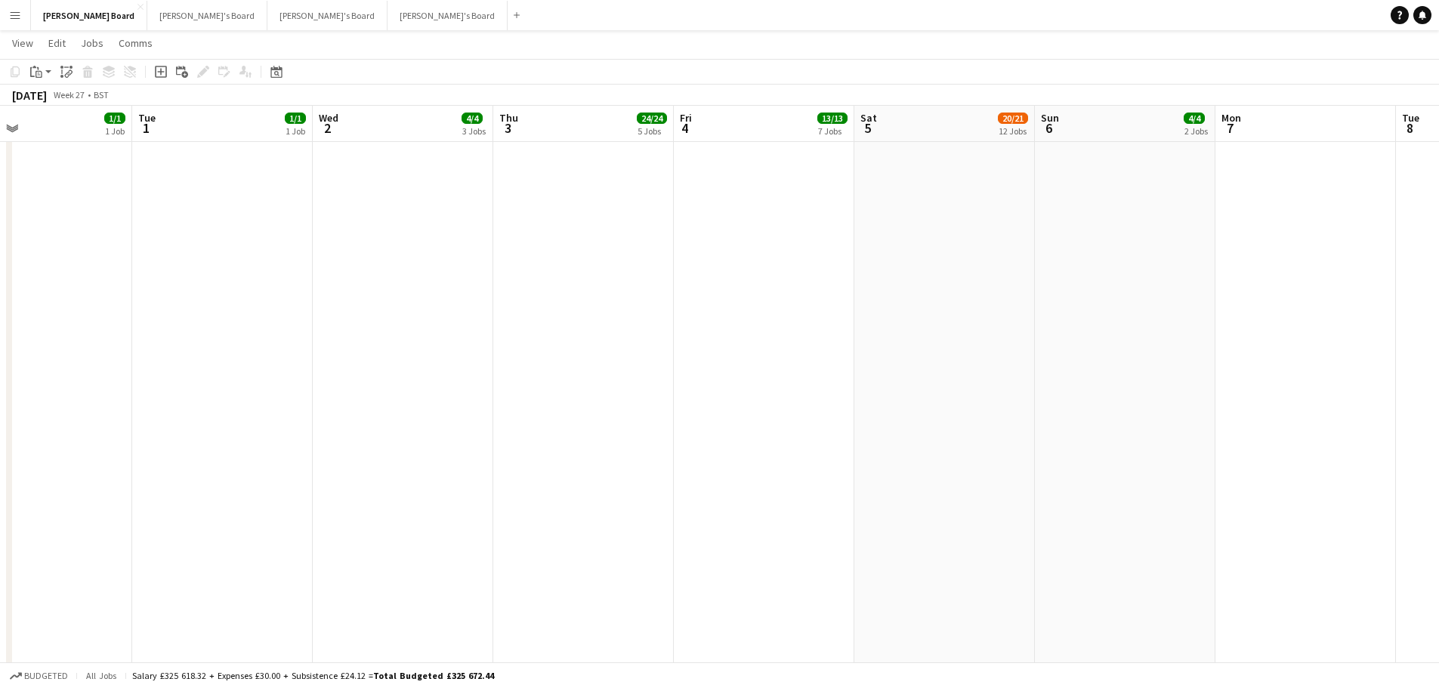
scroll to position [0, 591]
drag, startPoint x: 780, startPoint y: 348, endPoint x: 988, endPoint y: 303, distance: 212.7
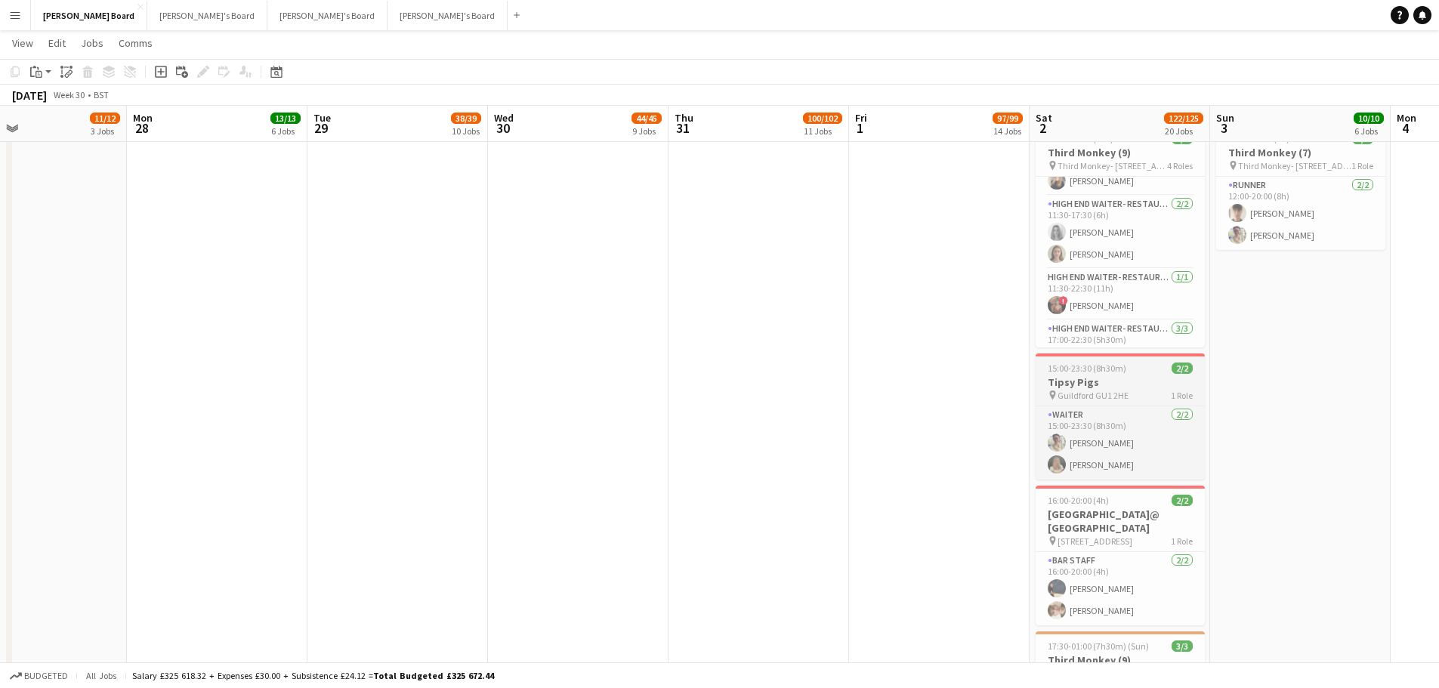
scroll to position [76, 0]
click at [1119, 382] on h3 "Tipsy Pigs" at bounding box center [1120, 383] width 169 height 14
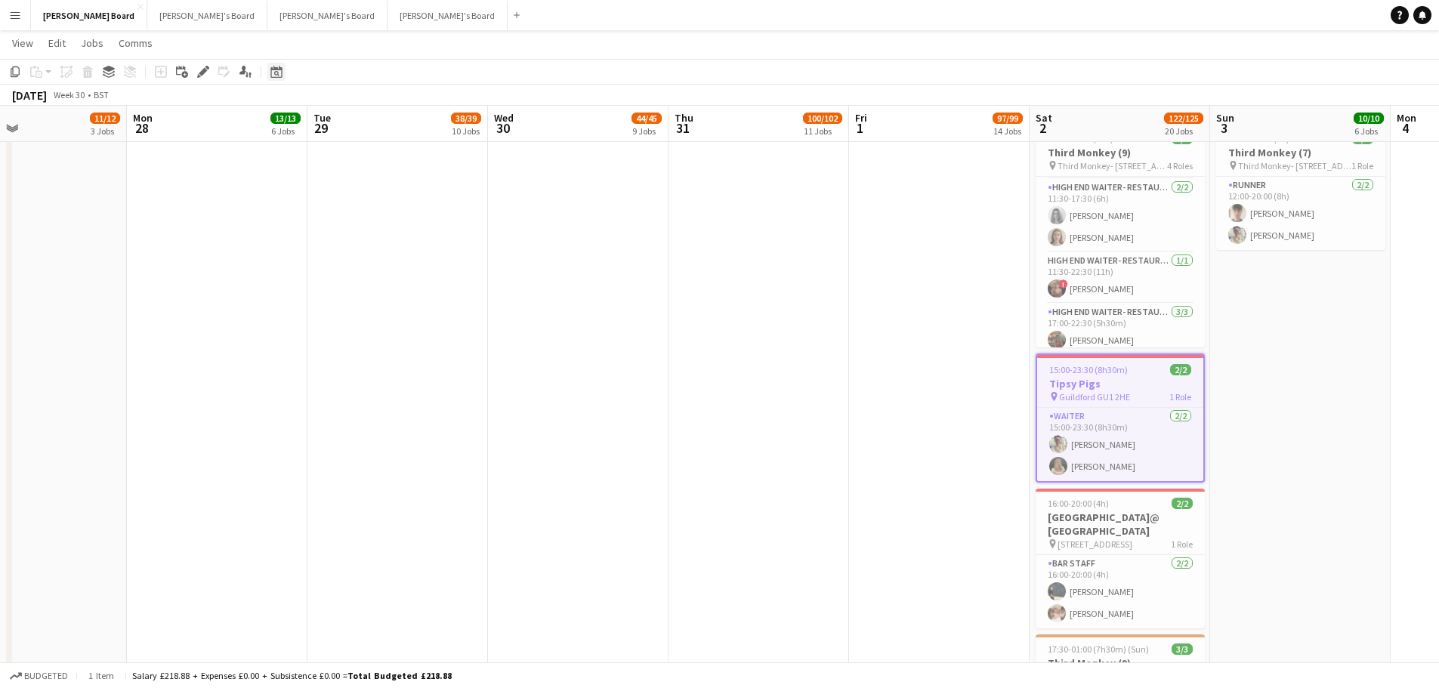
click at [273, 65] on div "Date picker" at bounding box center [276, 72] width 18 height 18
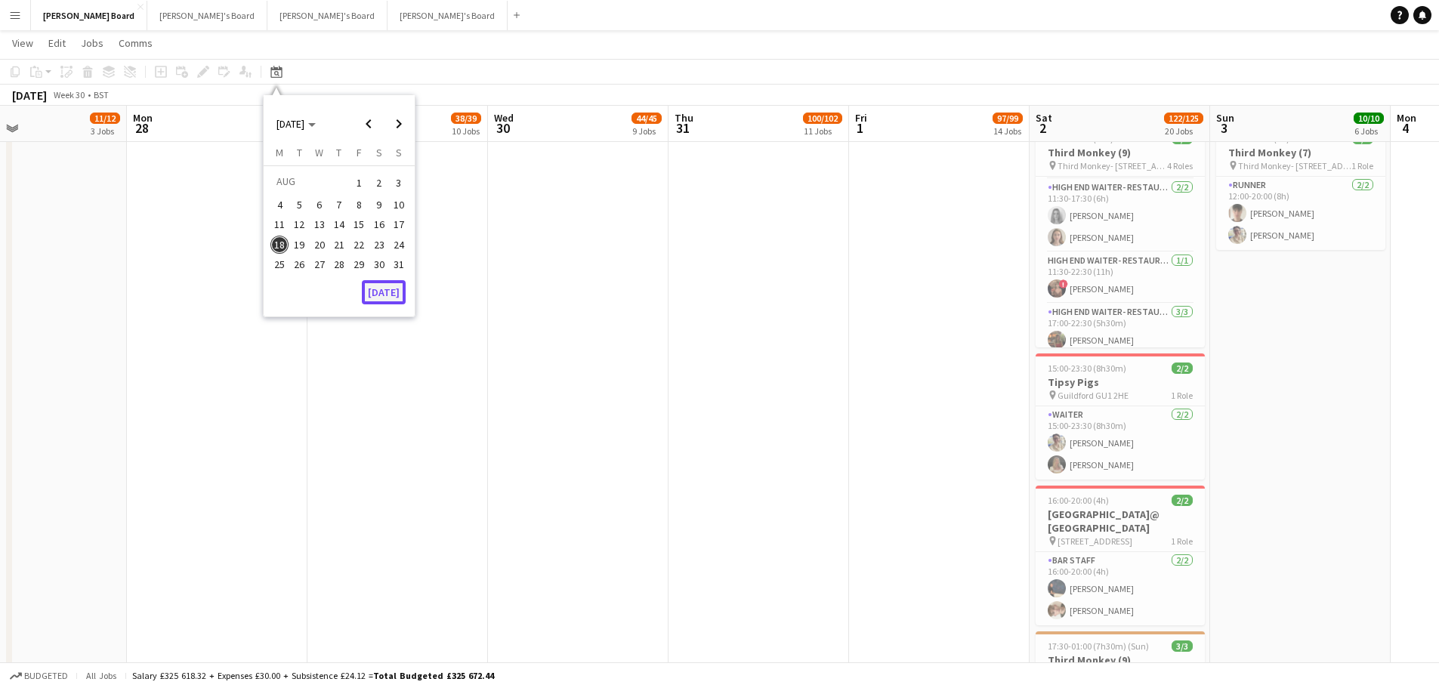
click at [382, 289] on button "Today" at bounding box center [384, 292] width 44 height 24
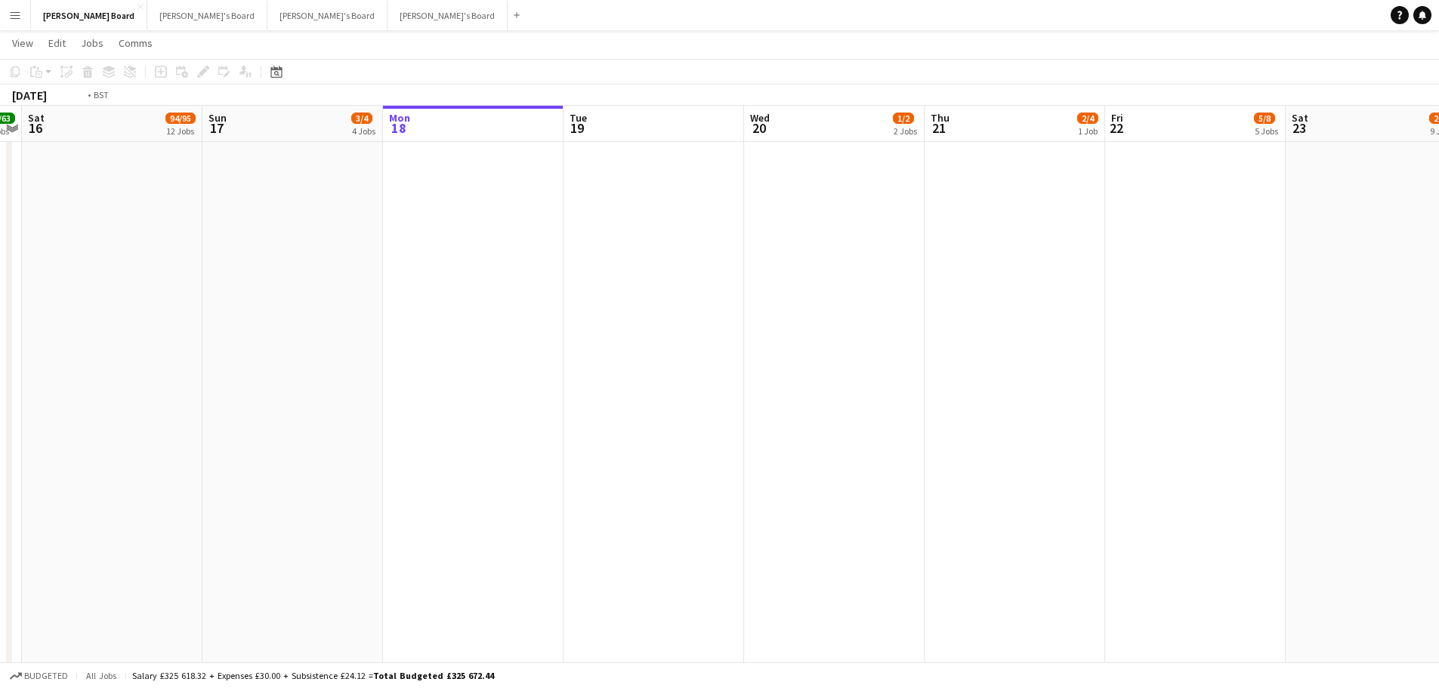
scroll to position [0, 450]
drag, startPoint x: 916, startPoint y: 316, endPoint x: 233, endPoint y: 316, distance: 683.0
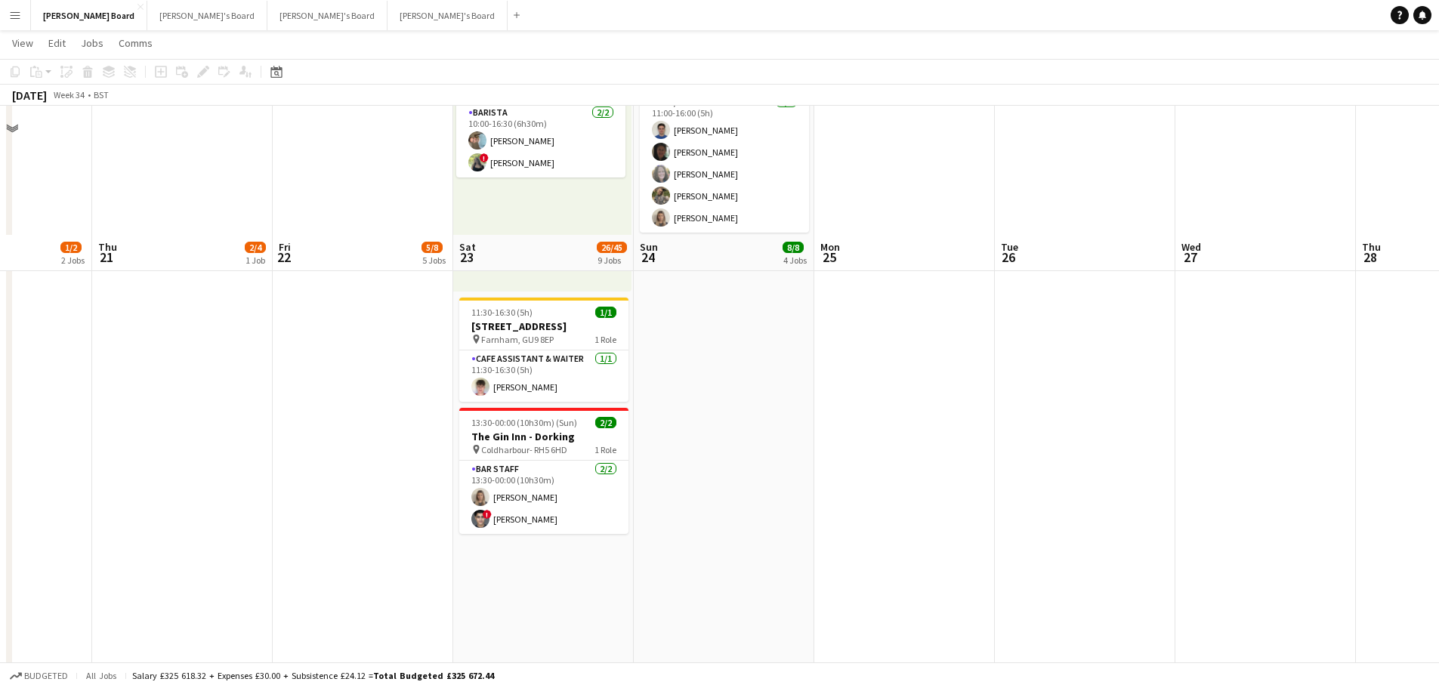
scroll to position [302, 0]
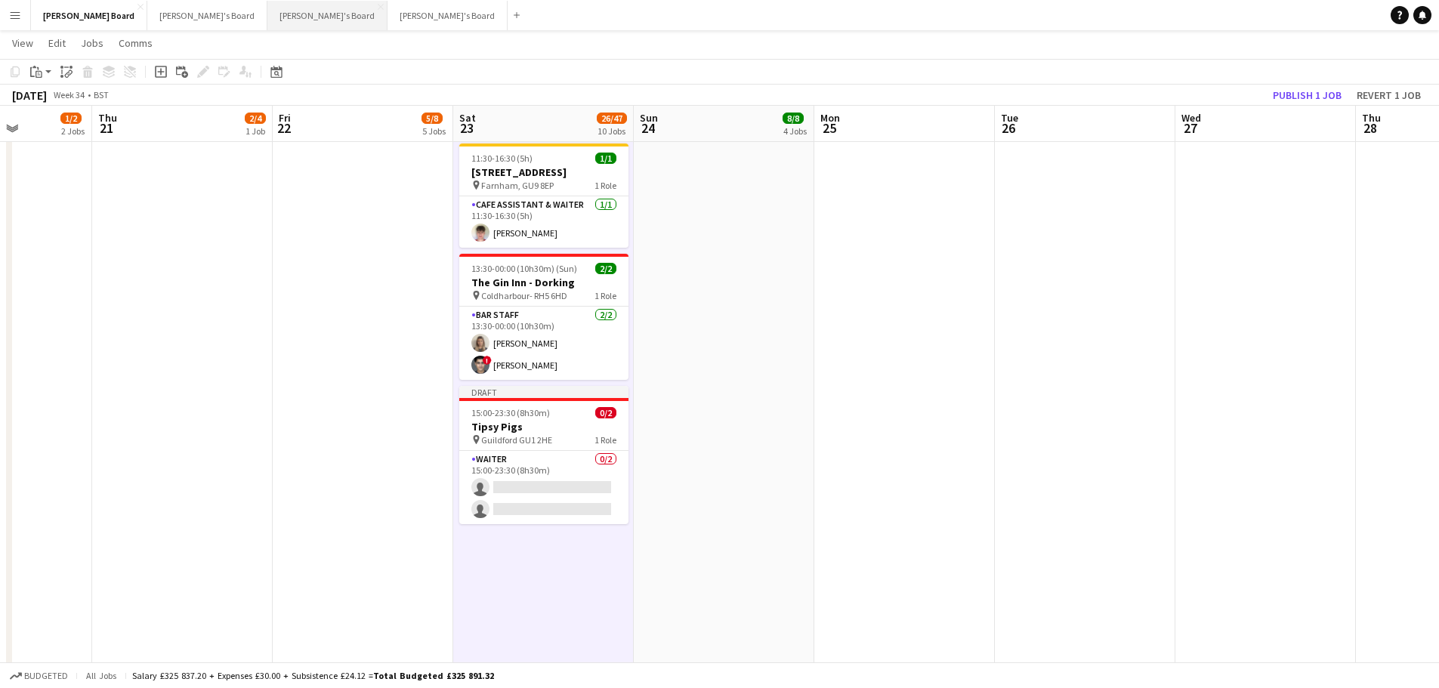
click at [267, 17] on button "Caitlin's Board Close" at bounding box center [327, 15] width 120 height 29
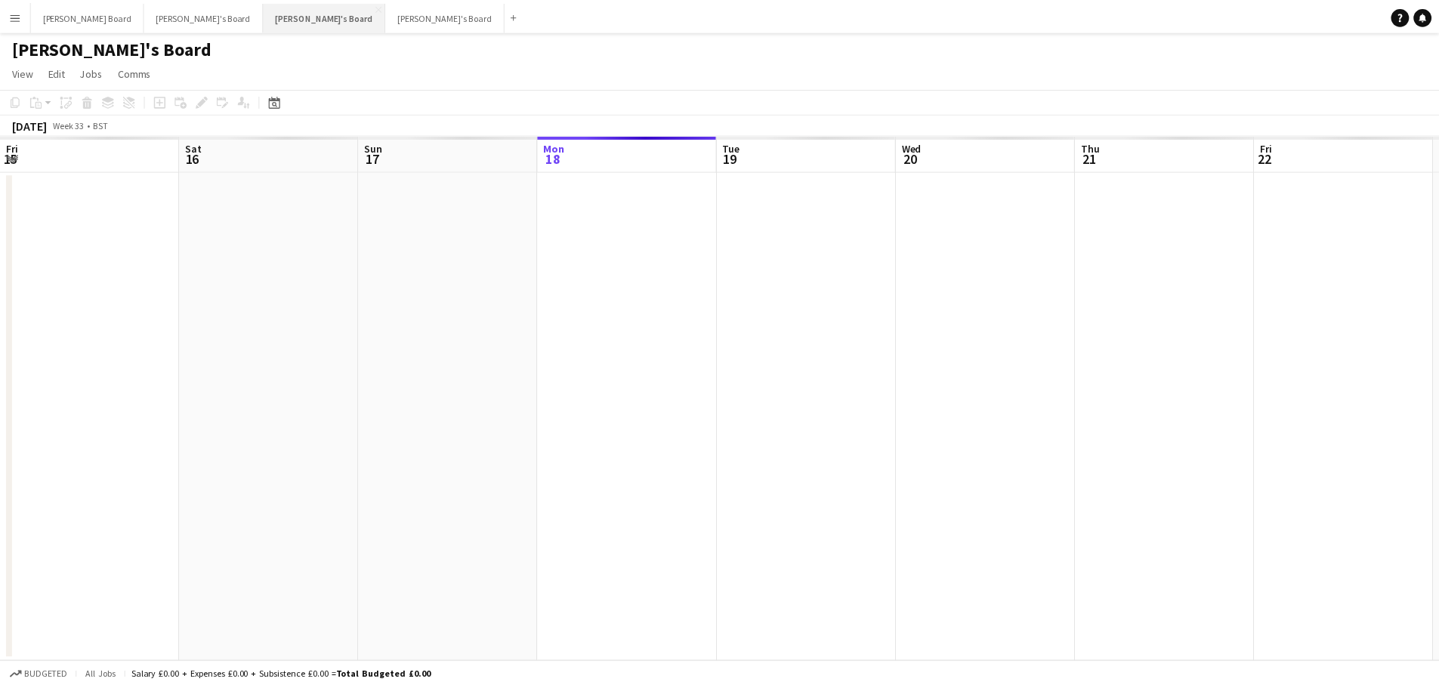
scroll to position [0, 361]
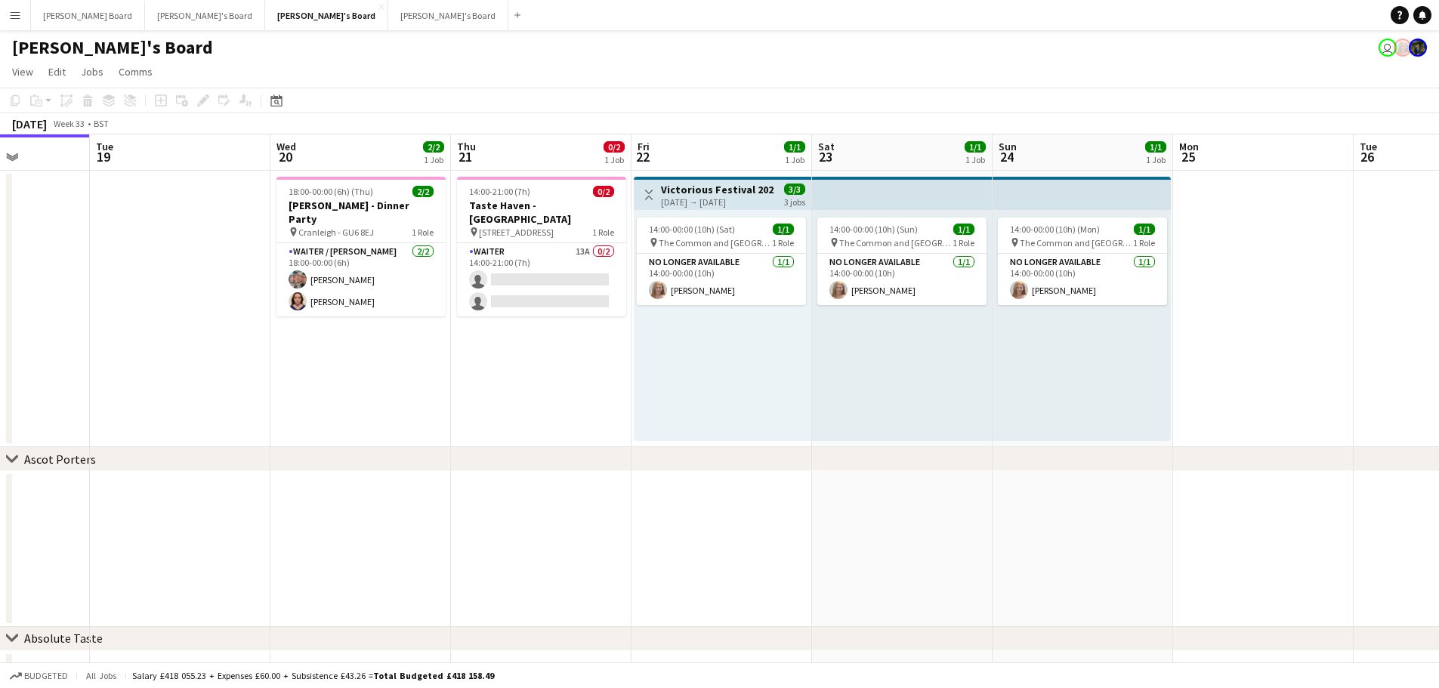
drag, startPoint x: 1200, startPoint y: 396, endPoint x: 552, endPoint y: 383, distance: 648.4
click at [552, 383] on app-calendar-viewport "Sat 16 3/3 1 Job Sun 17 Mon 18 Tue 19 Wed 20 2/2 1 Job Thu 21 0/2 1 Job Fri 22 …" at bounding box center [719, 484] width 1439 height 701
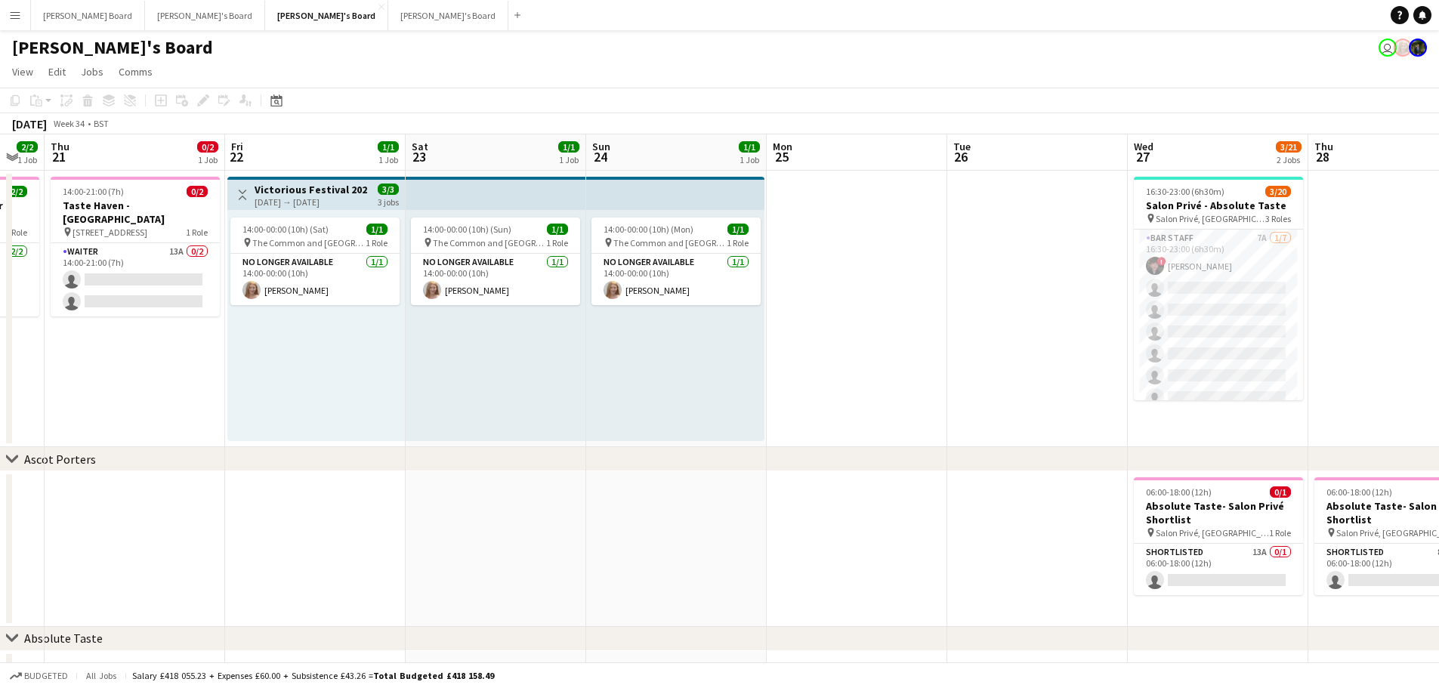
scroll to position [0, 505]
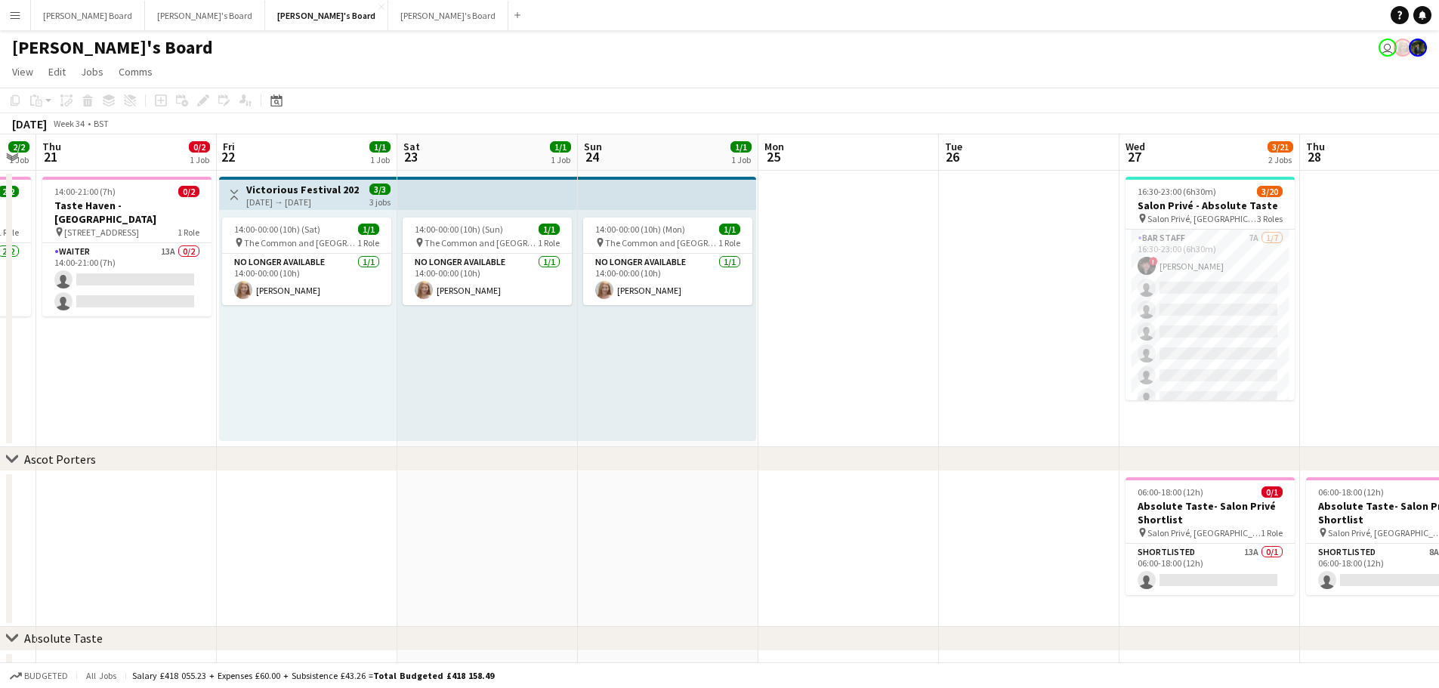
drag, startPoint x: 989, startPoint y: 345, endPoint x: 953, endPoint y: 350, distance: 36.5
click at [953, 350] on app-calendar-viewport "Mon 18 Tue 19 Wed 20 2/2 1 Job Thu 21 0/2 1 Job Fri 22 1/1 1 Job Sat 23 1/1 1 J…" at bounding box center [719, 484] width 1439 height 701
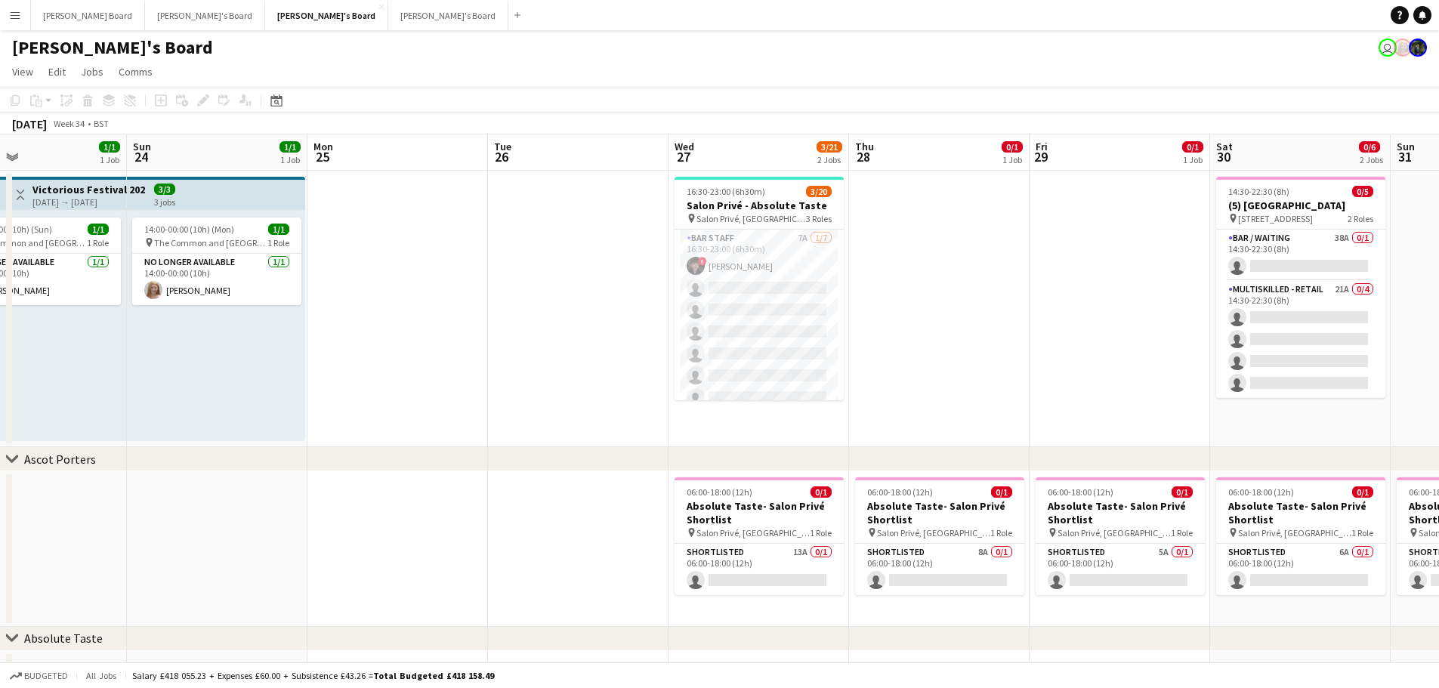
drag, startPoint x: 1006, startPoint y: 369, endPoint x: 568, endPoint y: 388, distance: 438.6
click at [568, 388] on app-calendar-viewport "Wed 20 2/2 1 Job Thu 21 0/2 1 Job Fri 22 1/1 1 Job Sat 23 1/1 1 Job Sun 24 1/1 …" at bounding box center [719, 484] width 1439 height 701
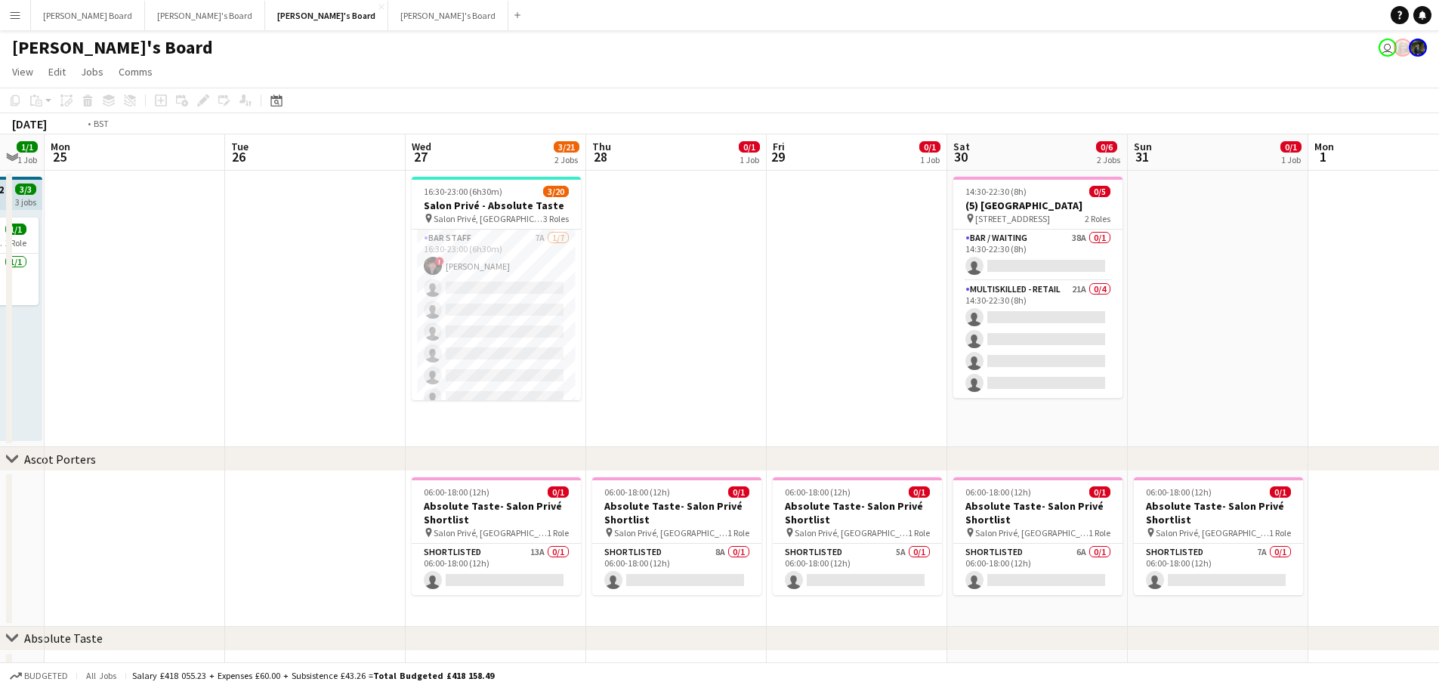
drag, startPoint x: 884, startPoint y: 394, endPoint x: 576, endPoint y: 384, distance: 308.4
click at [576, 384] on app-calendar-viewport "Fri 22 1/1 1 Job Sat 23 1/1 1 Job Sun 24 1/1 1 Job Mon 25 Tue 26 Wed 27 3/21 2 …" at bounding box center [719, 484] width 1439 height 701
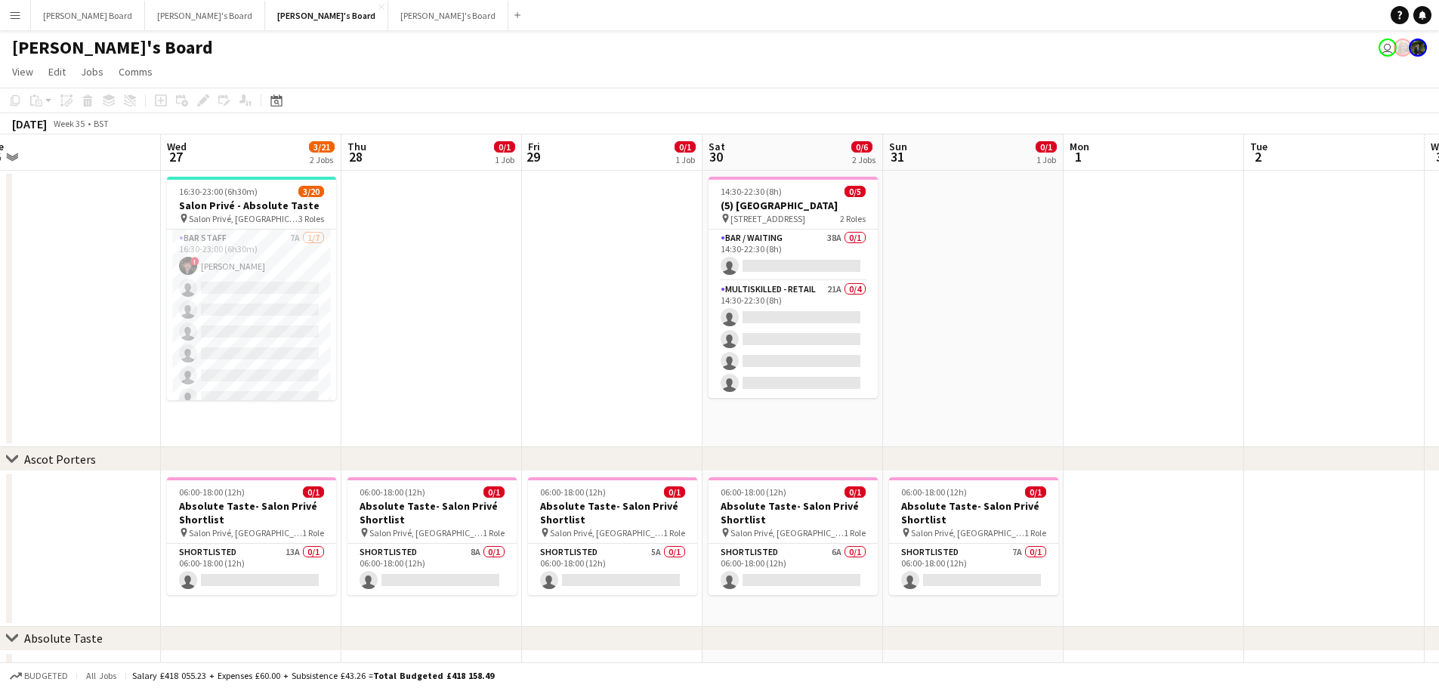
scroll to position [0, 562]
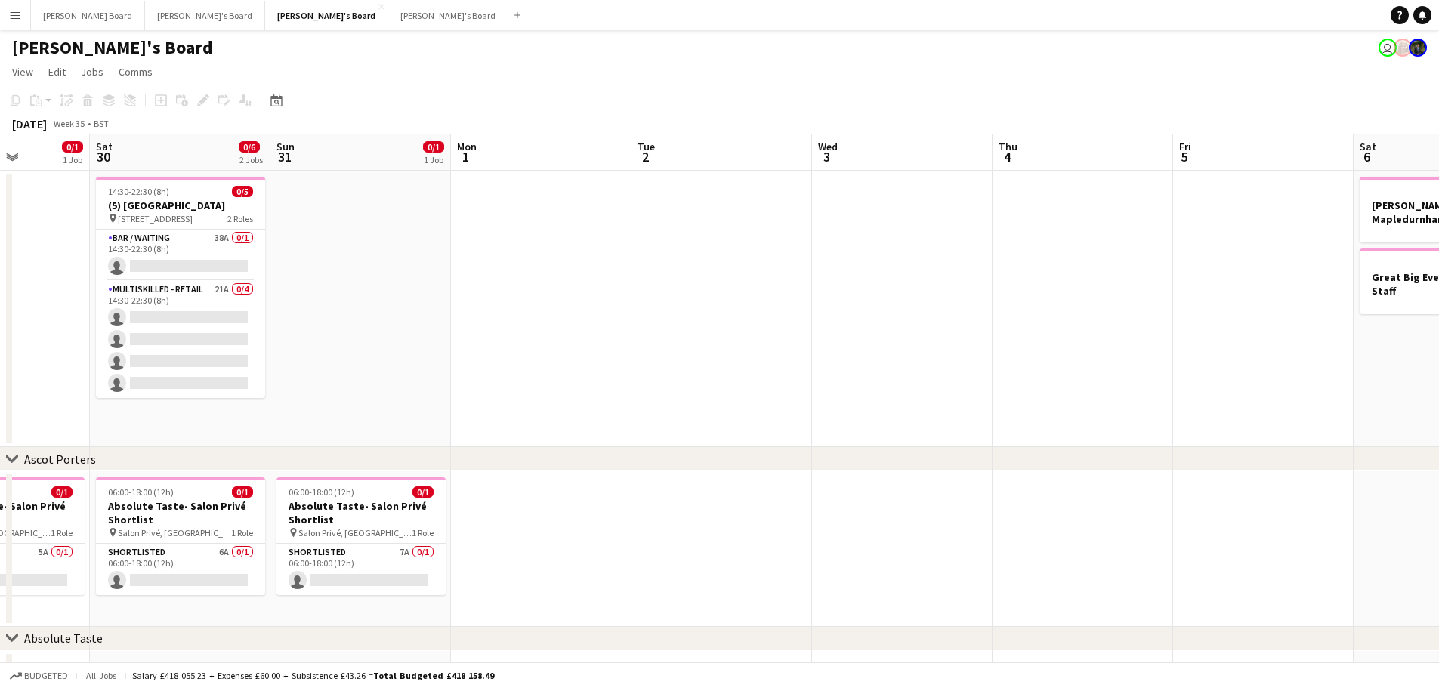
drag, startPoint x: 1189, startPoint y: 356, endPoint x: 586, endPoint y: 378, distance: 604.1
click at [527, 394] on app-calendar-viewport "Wed 27 3/21 2 Jobs Thu 28 0/1 1 Job Fri 29 0/1 1 Job Sat 30 0/6 2 Jobs Sun 31 0…" at bounding box center [719, 484] width 1439 height 701
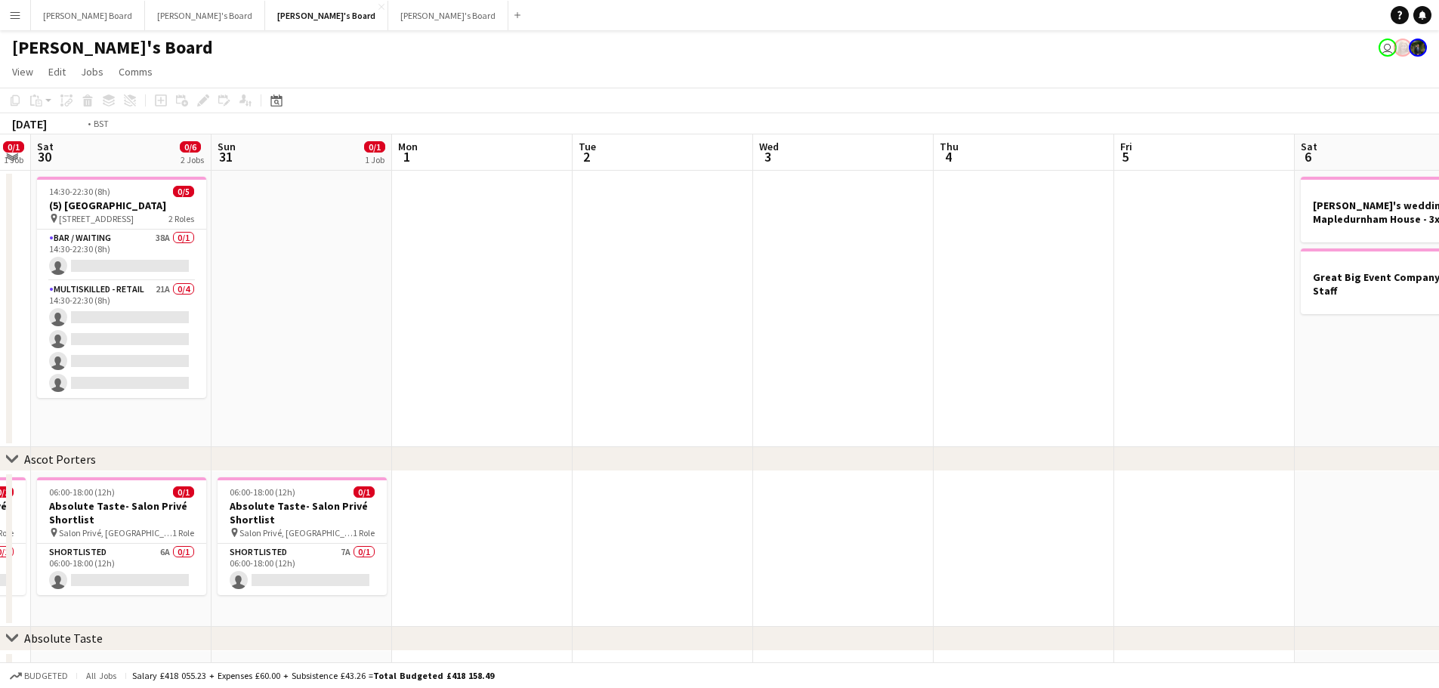
drag, startPoint x: 844, startPoint y: 394, endPoint x: 359, endPoint y: 383, distance: 485.2
click at [360, 383] on app-calendar-viewport "Wed 27 3/21 2 Jobs Thu 28 0/1 1 Job Fri 29 0/1 1 Job Sat 30 0/6 2 Jobs Sun 31 0…" at bounding box center [719, 484] width 1439 height 701
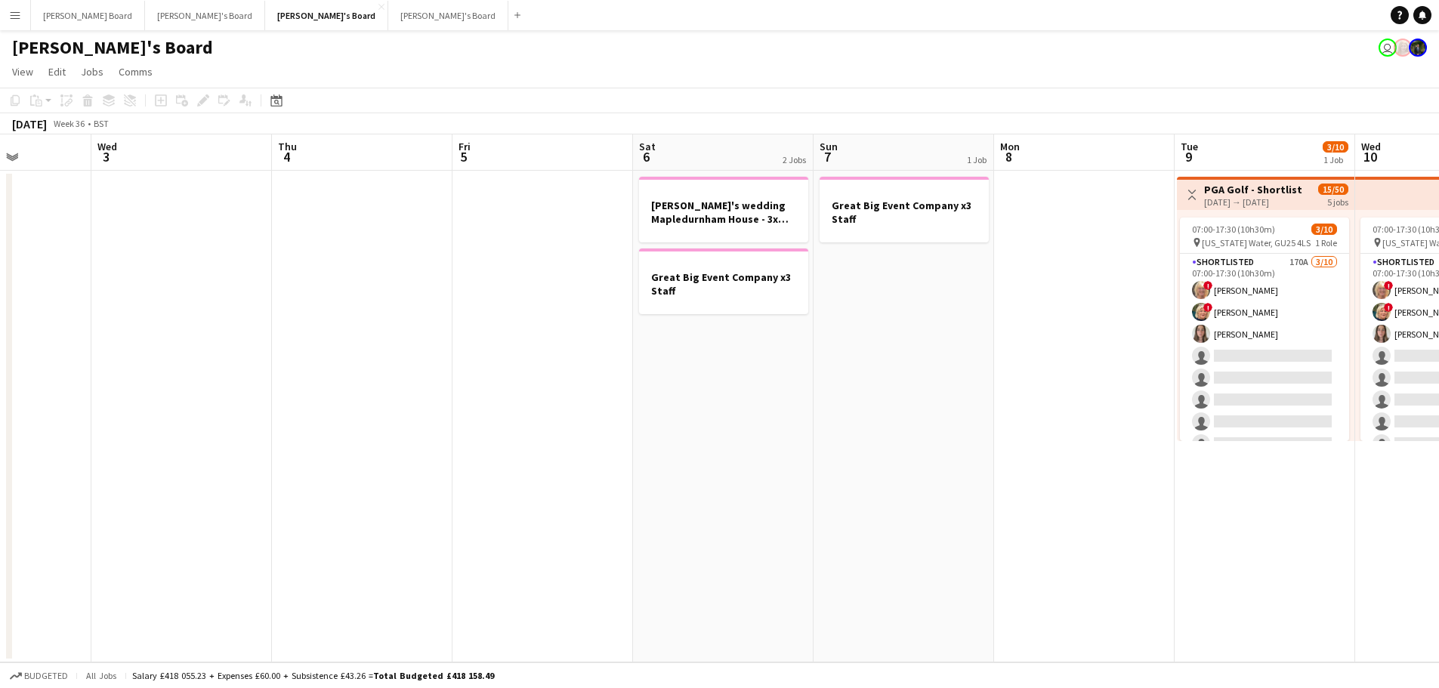
scroll to position [0, 459]
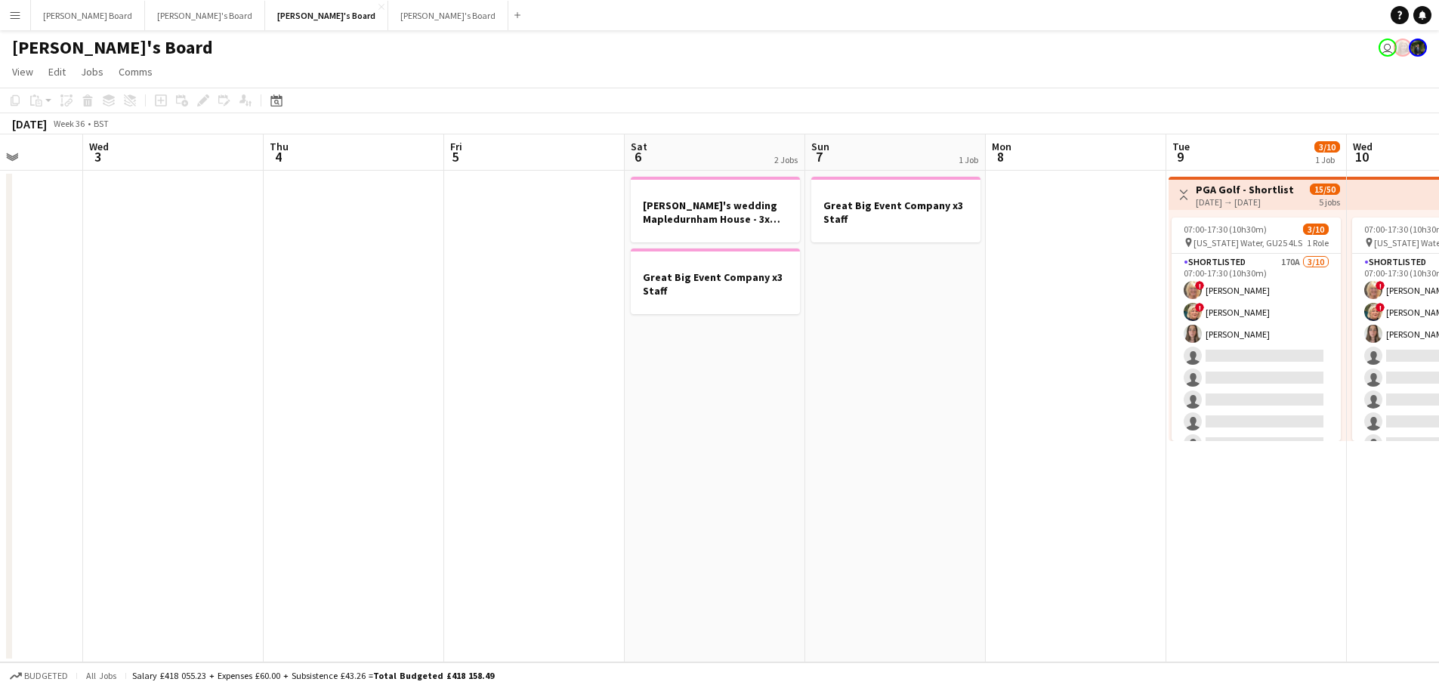
drag, startPoint x: 1070, startPoint y: 381, endPoint x: 1031, endPoint y: 387, distance: 39.8
click at [1031, 387] on app-calendar-viewport "Sun 31 0/1 1 Job Mon 1 Tue 2 Wed 3 Thu 4 Fri 5 Sat 6 2 Jobs Sun 7 1 Job Mon 8 T…" at bounding box center [719, 592] width 1439 height 916
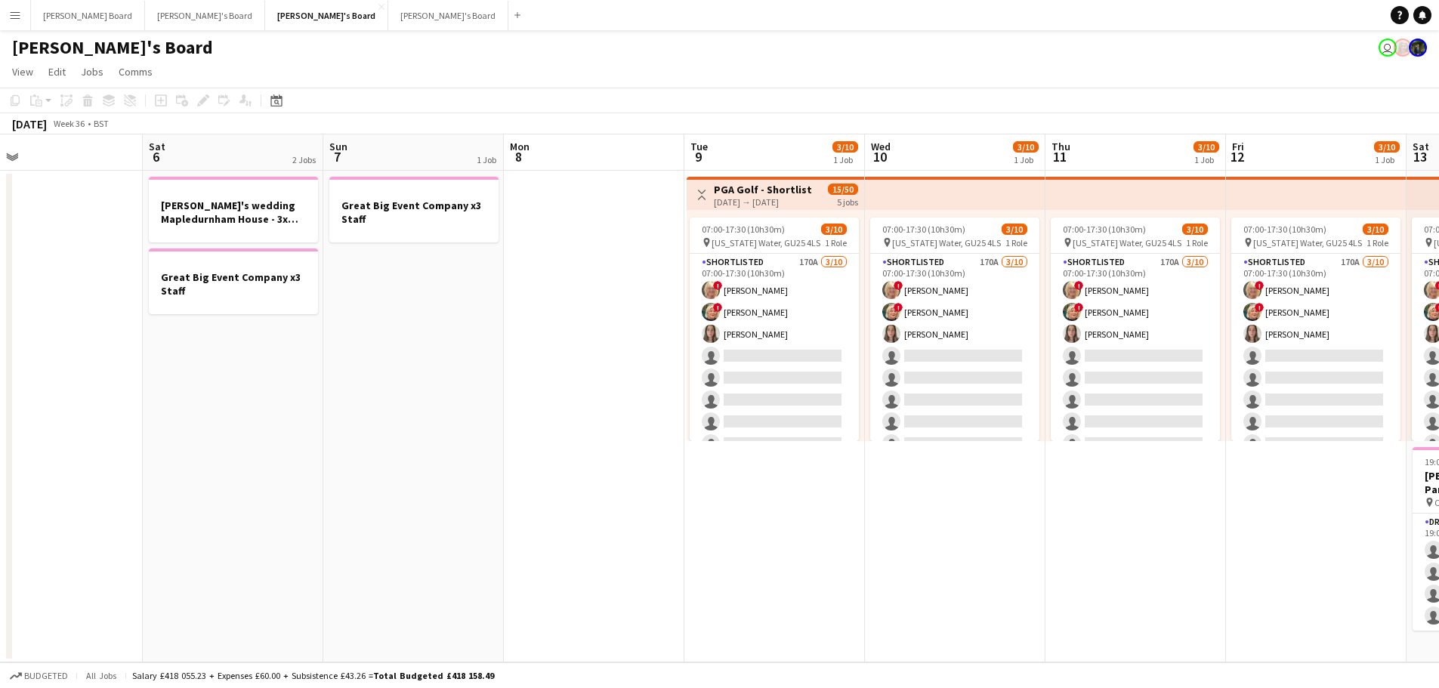
drag, startPoint x: 1098, startPoint y: 396, endPoint x: 573, endPoint y: 395, distance: 524.4
click at [573, 396] on app-calendar-viewport "Tue 2 Wed 3 Thu 4 Fri 5 Sat 6 2 Jobs Sun 7 1 Job Mon 8 Tue 9 3/10 1 Job Wed 10 …" at bounding box center [719, 592] width 1439 height 916
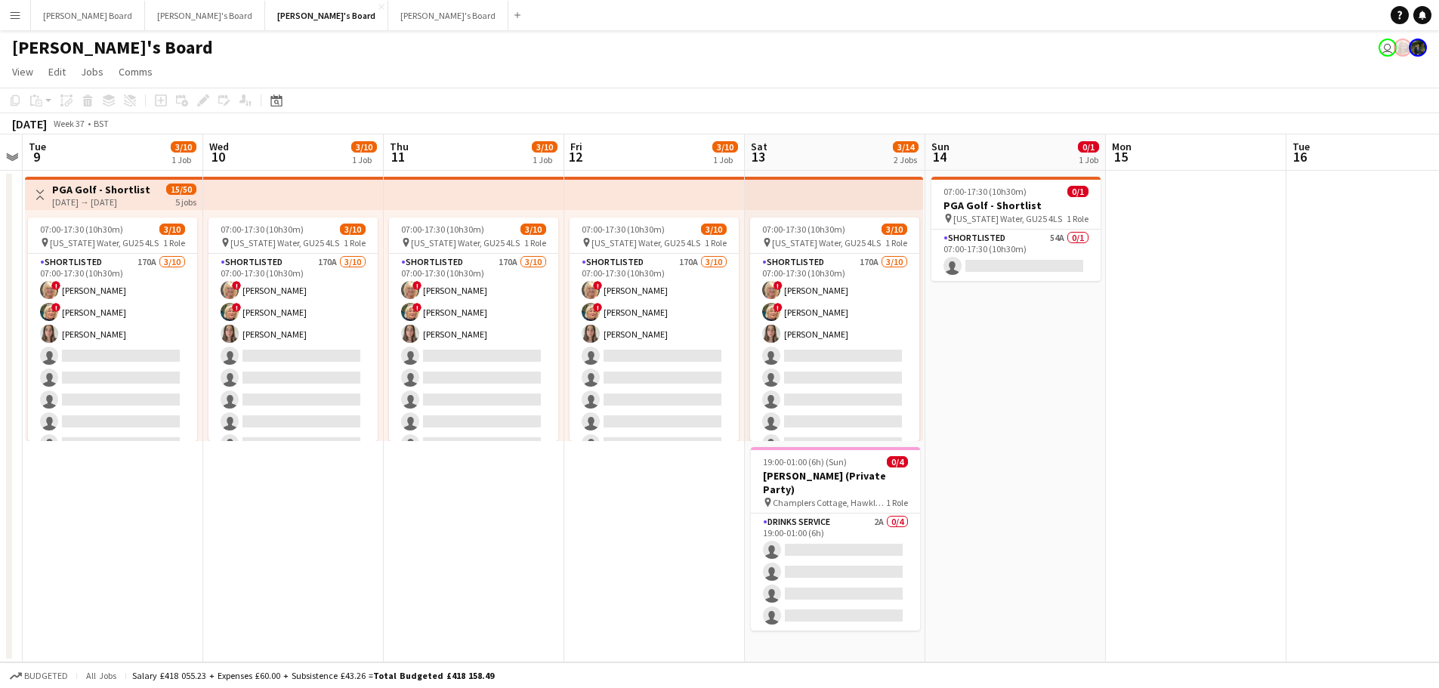
scroll to position [0, 451]
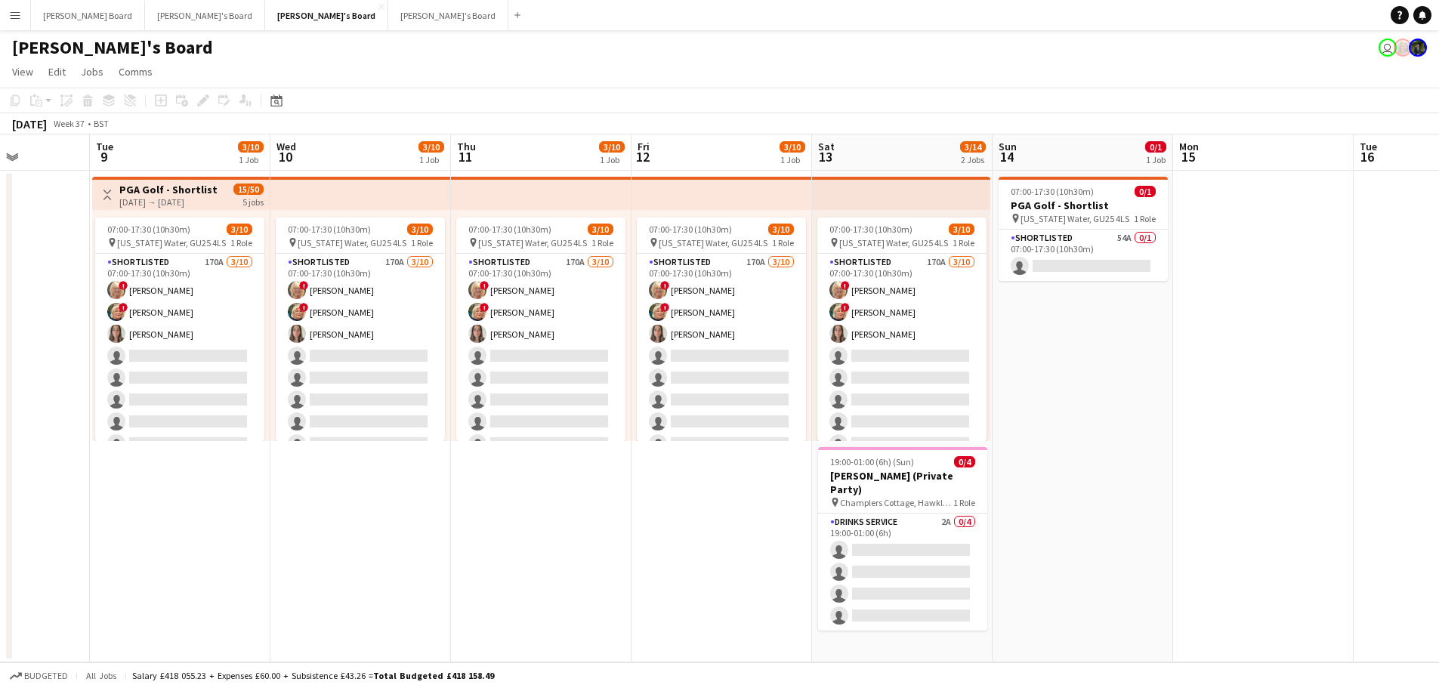
drag, startPoint x: 1062, startPoint y: 410, endPoint x: 644, endPoint y: 383, distance: 418.7
click at [523, 393] on app-calendar-viewport "Sat 6 2 Jobs Sun 7 1 Job Mon 8 Tue 9 3/10 1 Job Wed 10 3/10 1 Job Thu 11 3/10 1…" at bounding box center [719, 592] width 1439 height 916
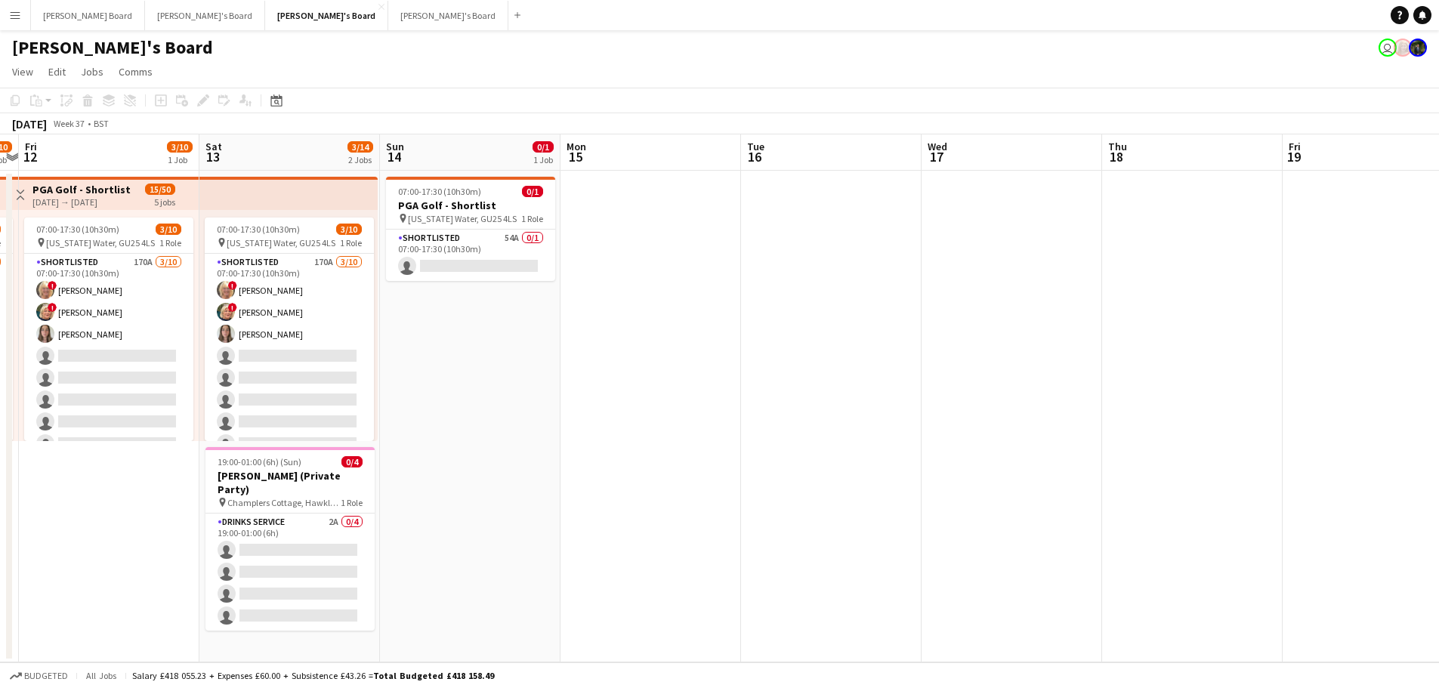
drag, startPoint x: 1328, startPoint y: 356, endPoint x: 649, endPoint y: 344, distance: 678.6
click at [649, 344] on app-calendar-viewport "Tue 9 3/10 1 Job Wed 10 3/10 1 Job Thu 11 3/10 1 Job Fri 12 3/10 1 Job Sat 13 3…" at bounding box center [719, 592] width 1439 height 916
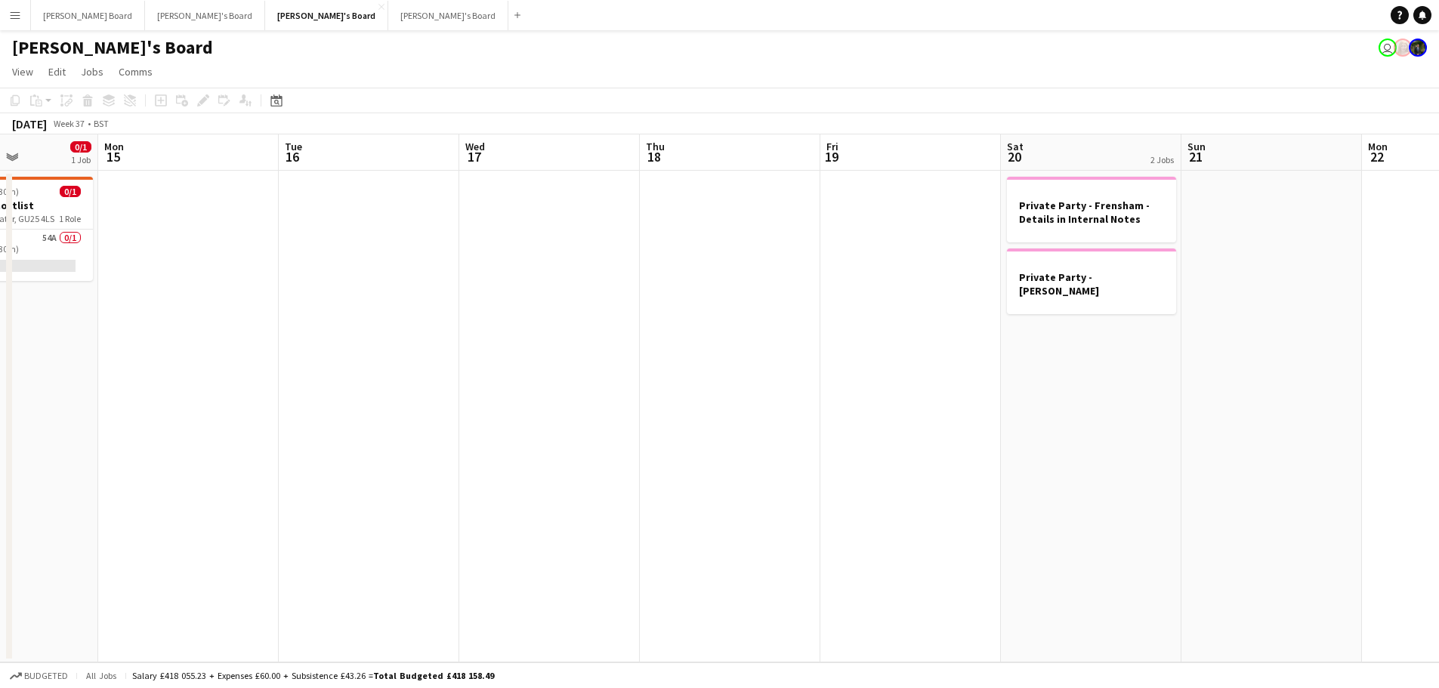
drag, startPoint x: 974, startPoint y: 347, endPoint x: 449, endPoint y: 353, distance: 525.1
click at [515, 356] on app-calendar-viewport "Thu 11 3/10 1 Job Fri 12 3/10 1 Job Sat 13 3/14 2 Jobs Sun 14 0/1 1 Job Mon 15 …" at bounding box center [719, 592] width 1439 height 916
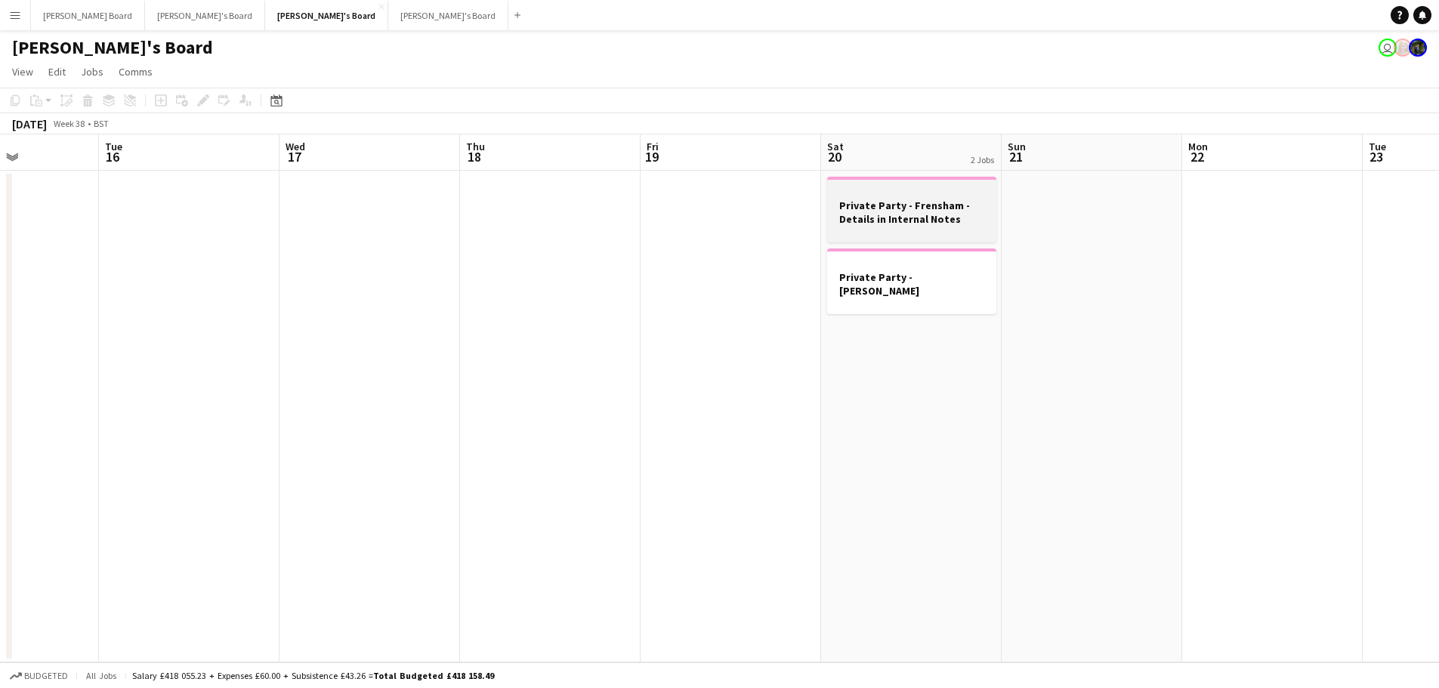
click at [892, 211] on h3 "Private Party - Frensham - Details in Internal Notes" at bounding box center [911, 212] width 169 height 27
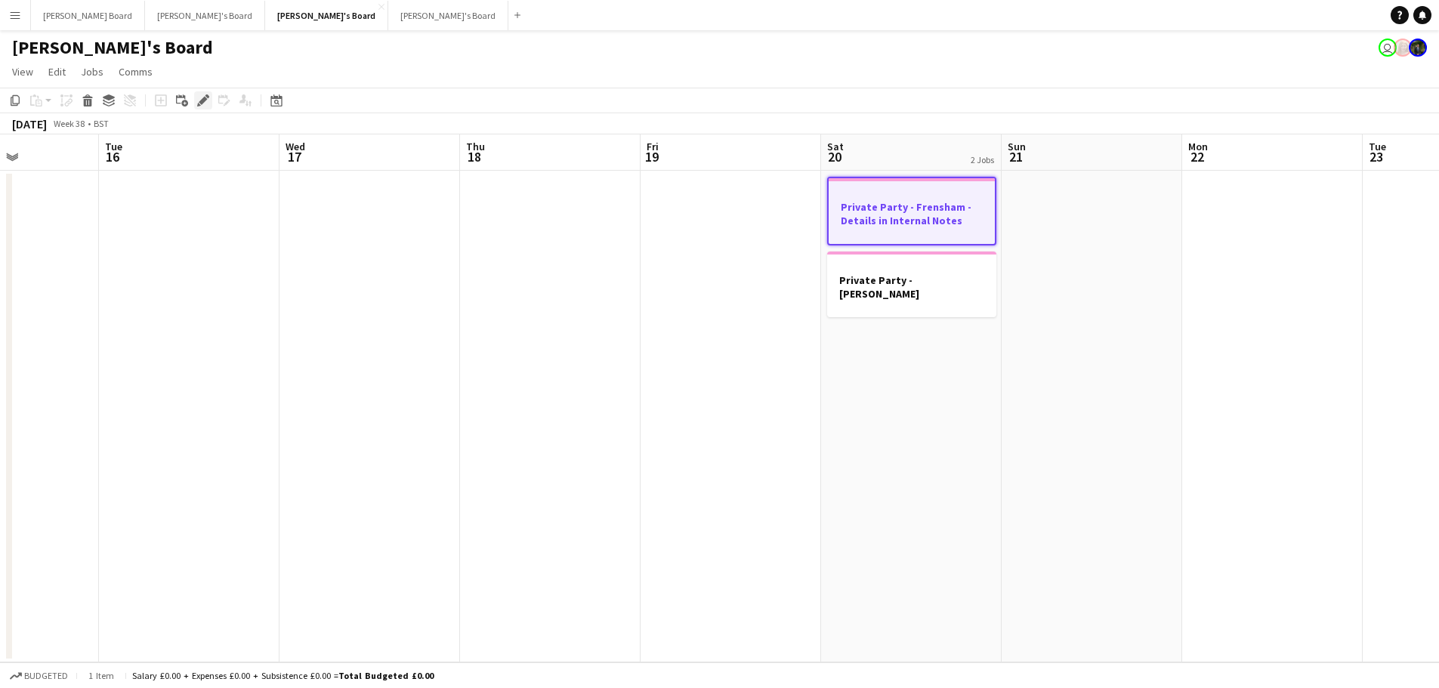
click at [202, 97] on icon "Edit" at bounding box center [203, 100] width 12 height 12
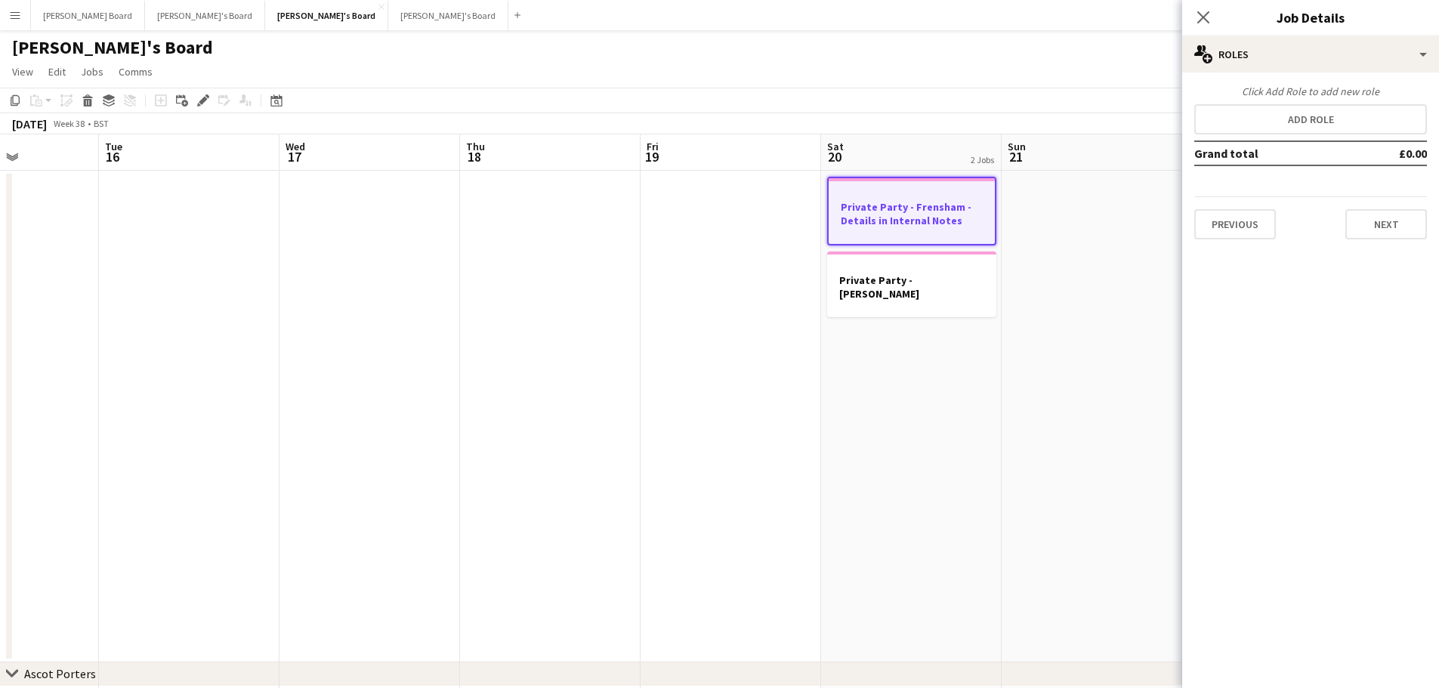
click at [1297, 33] on div "Close pop-in Job Details" at bounding box center [1310, 18] width 257 height 36
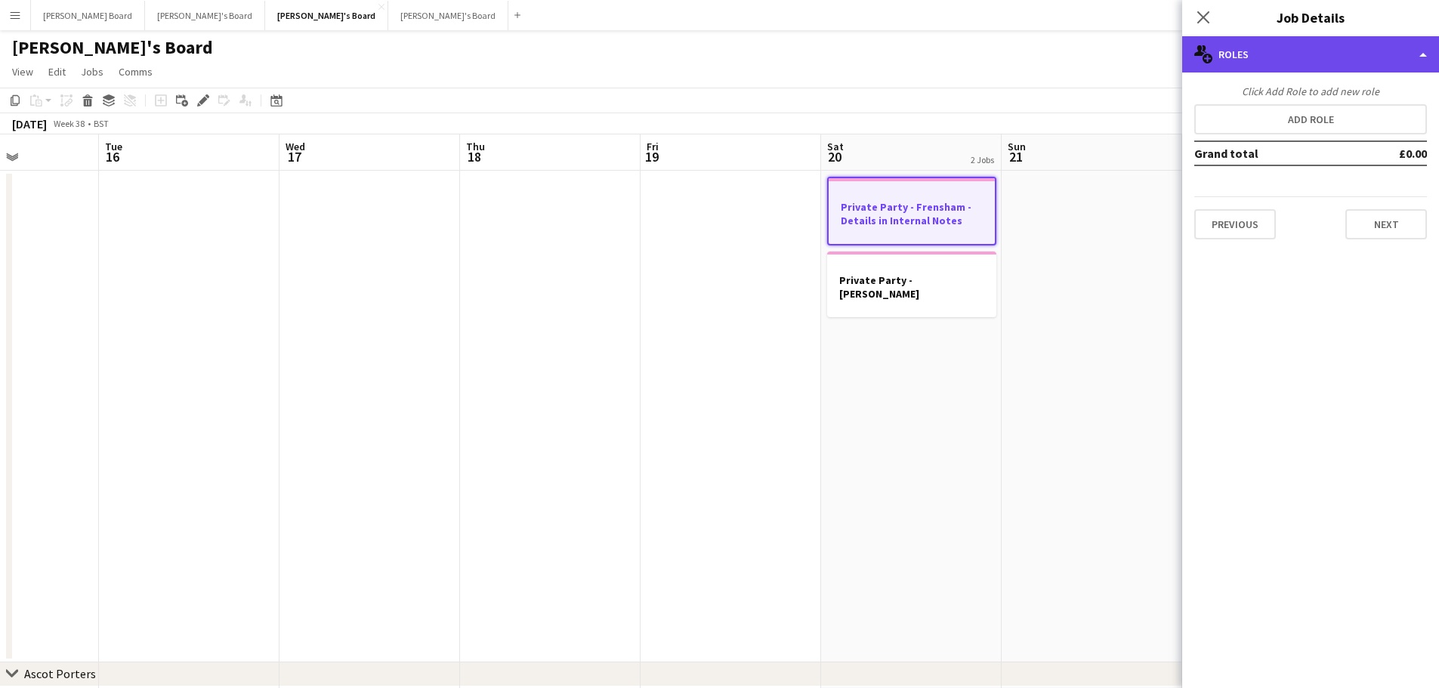
click at [1304, 54] on div "multiple-users-add Roles" at bounding box center [1310, 54] width 257 height 36
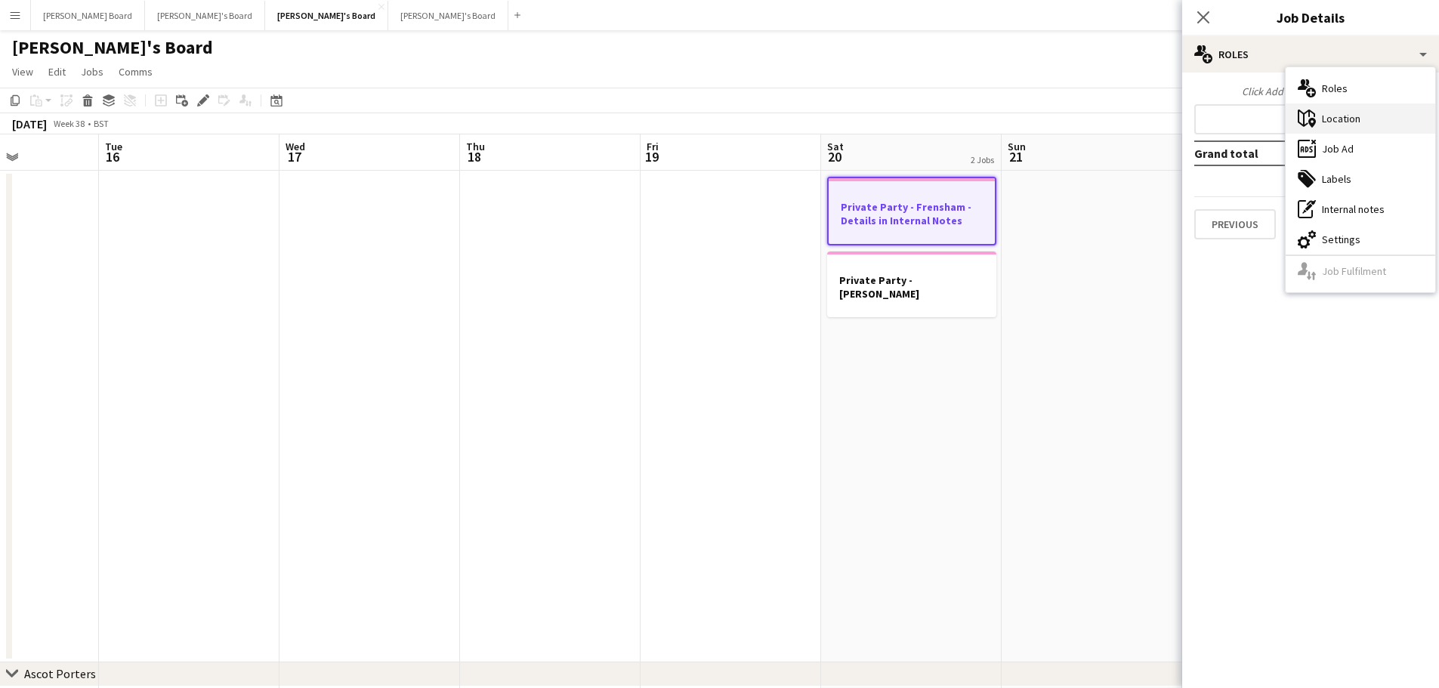
click at [1308, 128] on div "maps-pin-1 Location" at bounding box center [1361, 119] width 150 height 30
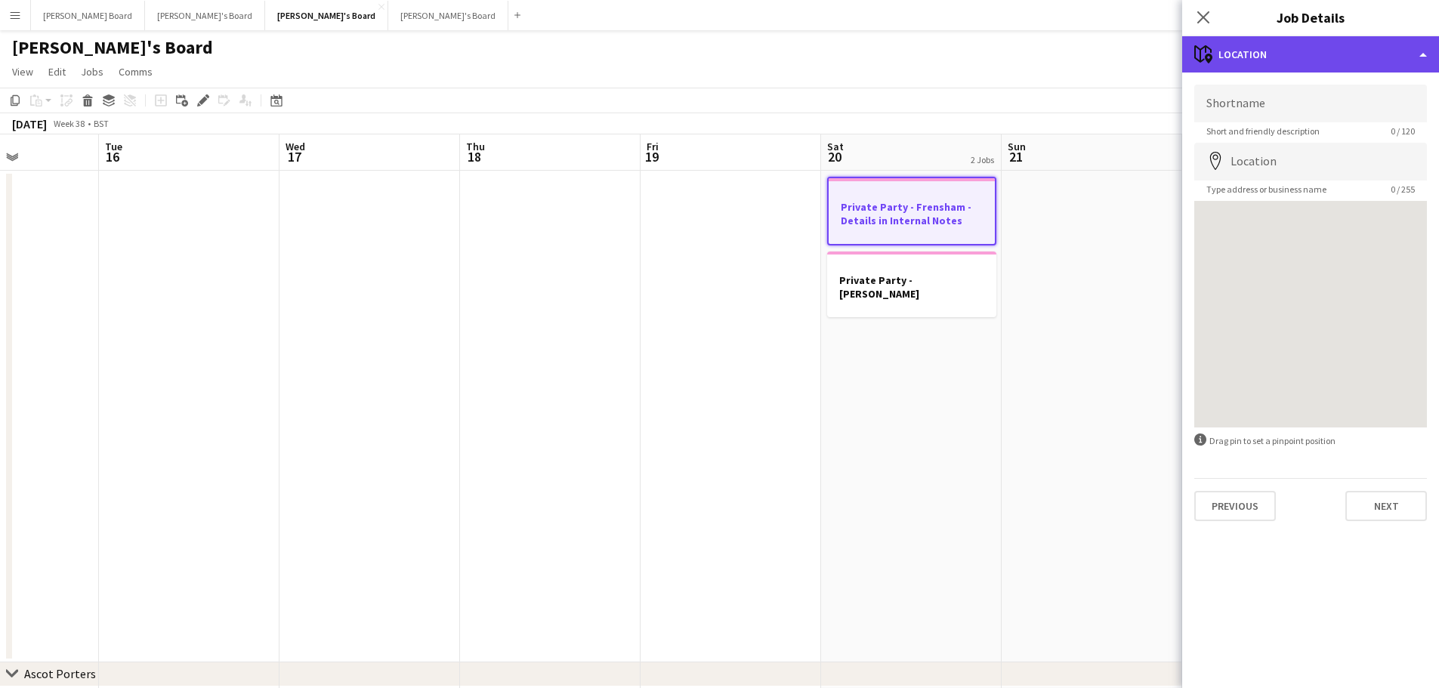
click at [1308, 52] on div "maps-pin-1 Location" at bounding box center [1310, 54] width 257 height 36
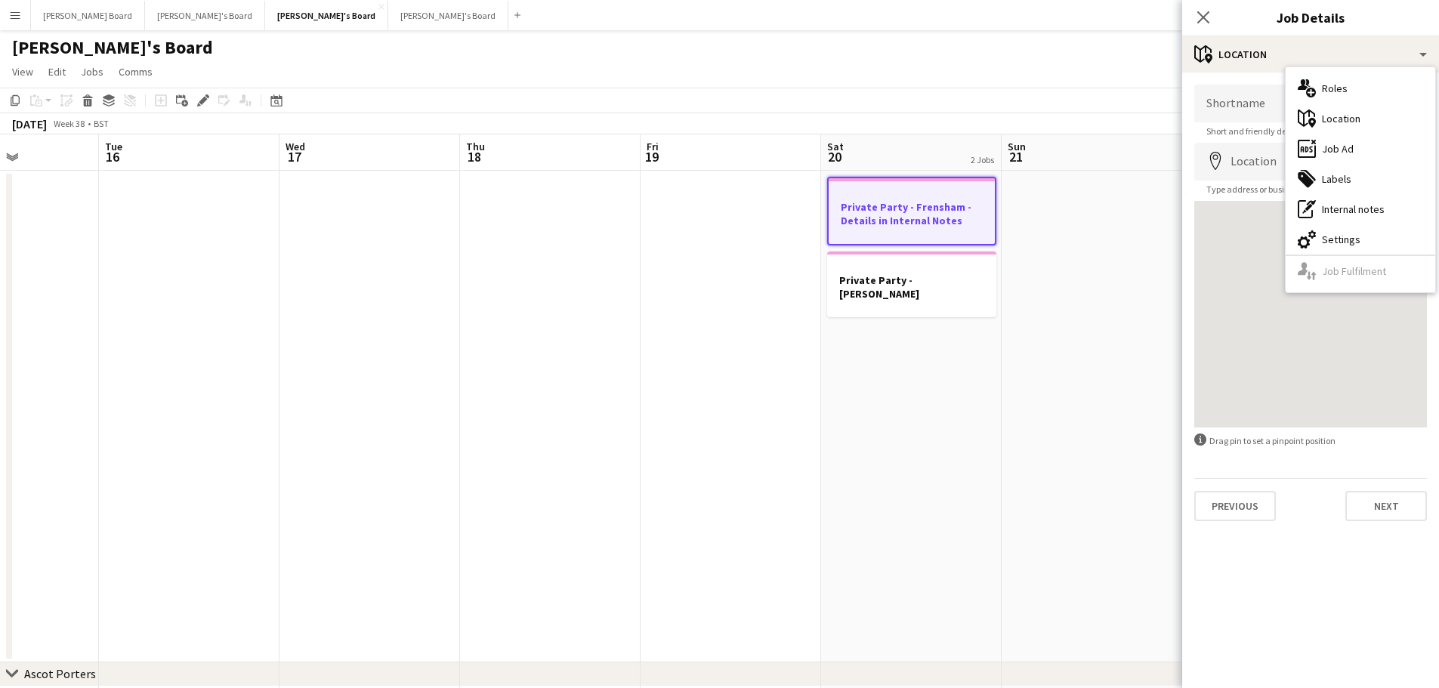
click at [1308, 143] on div "ads-window Job Ad" at bounding box center [1361, 149] width 150 height 30
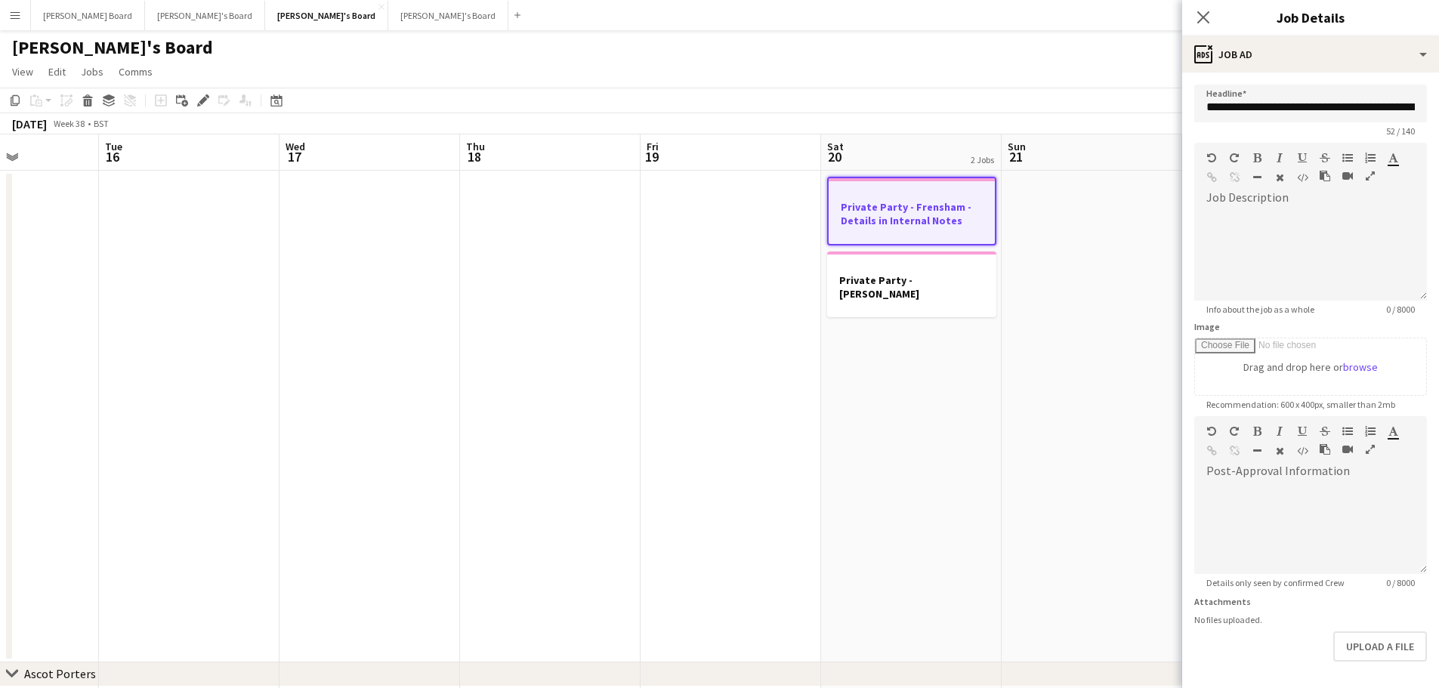
click at [1297, 73] on div "**********" at bounding box center [1310, 410] width 257 height 675
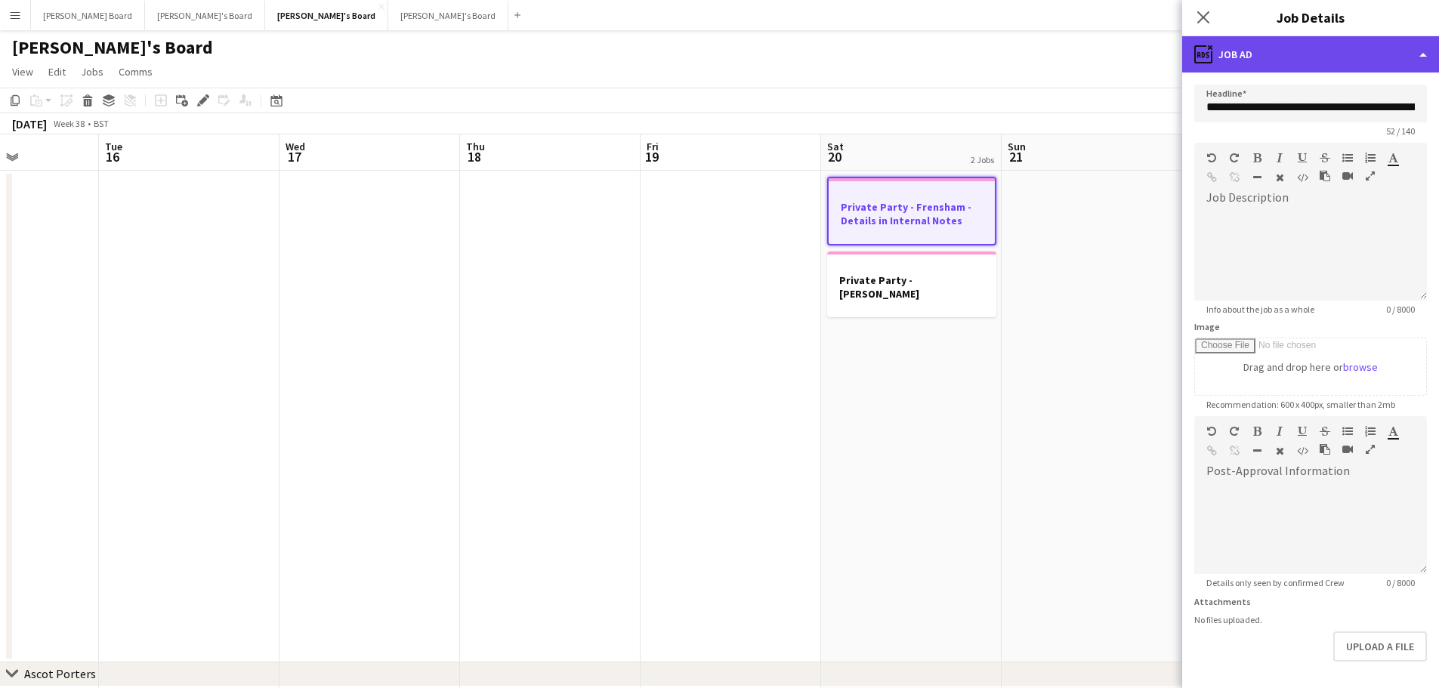
click at [1308, 54] on div "ads-window Job Ad" at bounding box center [1310, 54] width 257 height 36
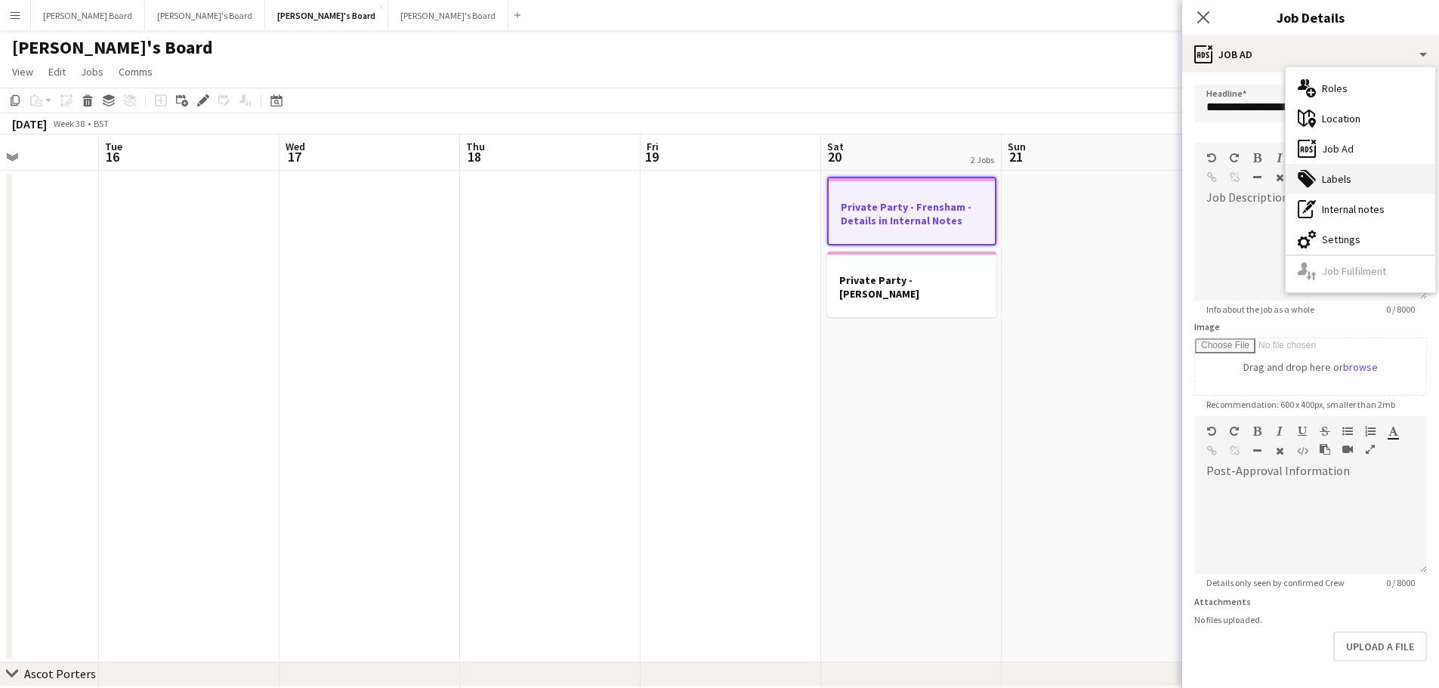
click at [1308, 173] on div "tags-double Labels" at bounding box center [1361, 179] width 150 height 30
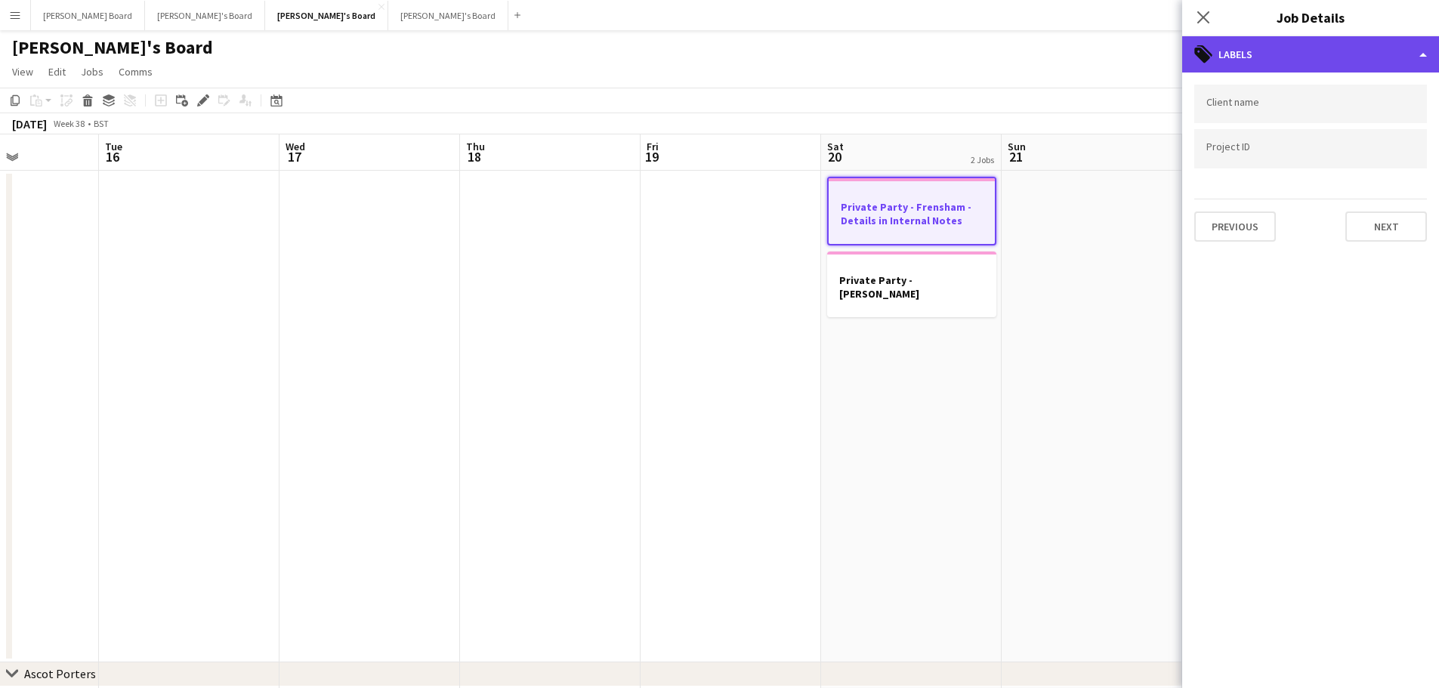
click at [1293, 60] on div "tags-double Labels" at bounding box center [1310, 54] width 257 height 36
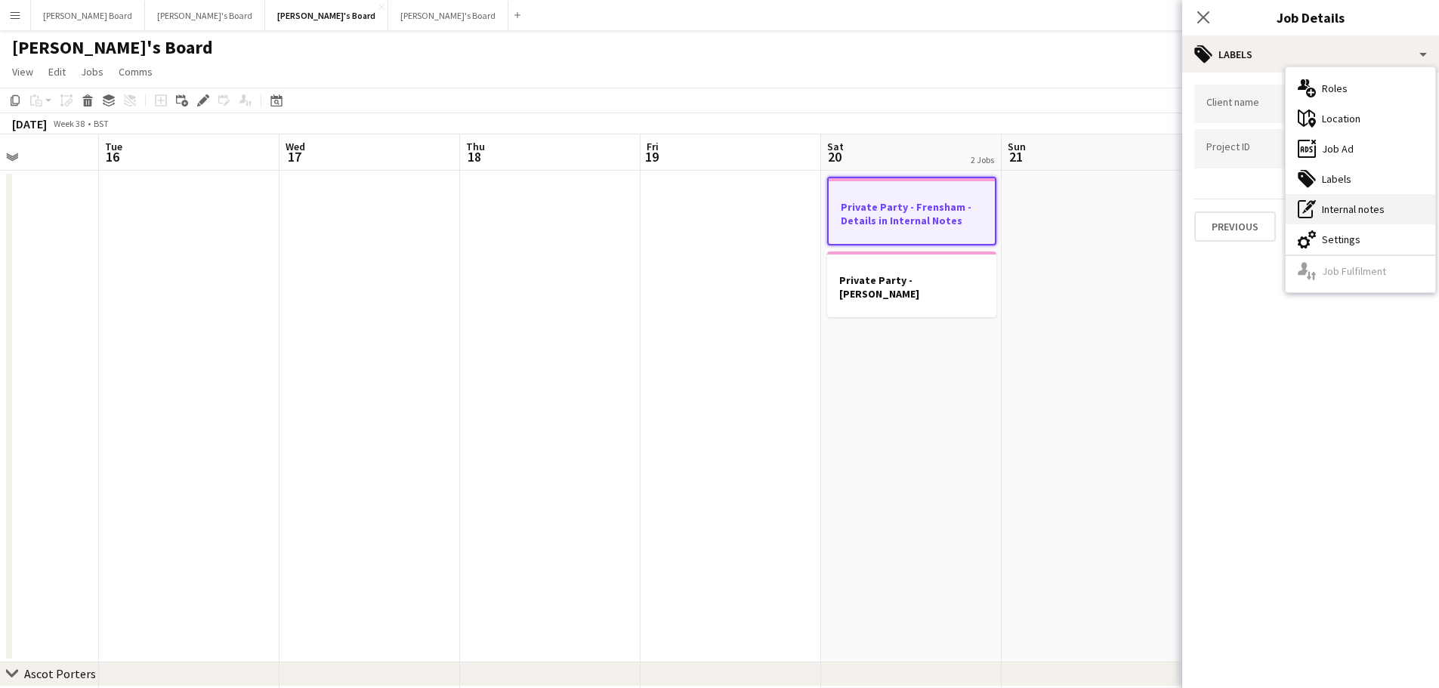
click at [1308, 211] on div "pen-write Internal notes" at bounding box center [1361, 209] width 150 height 30
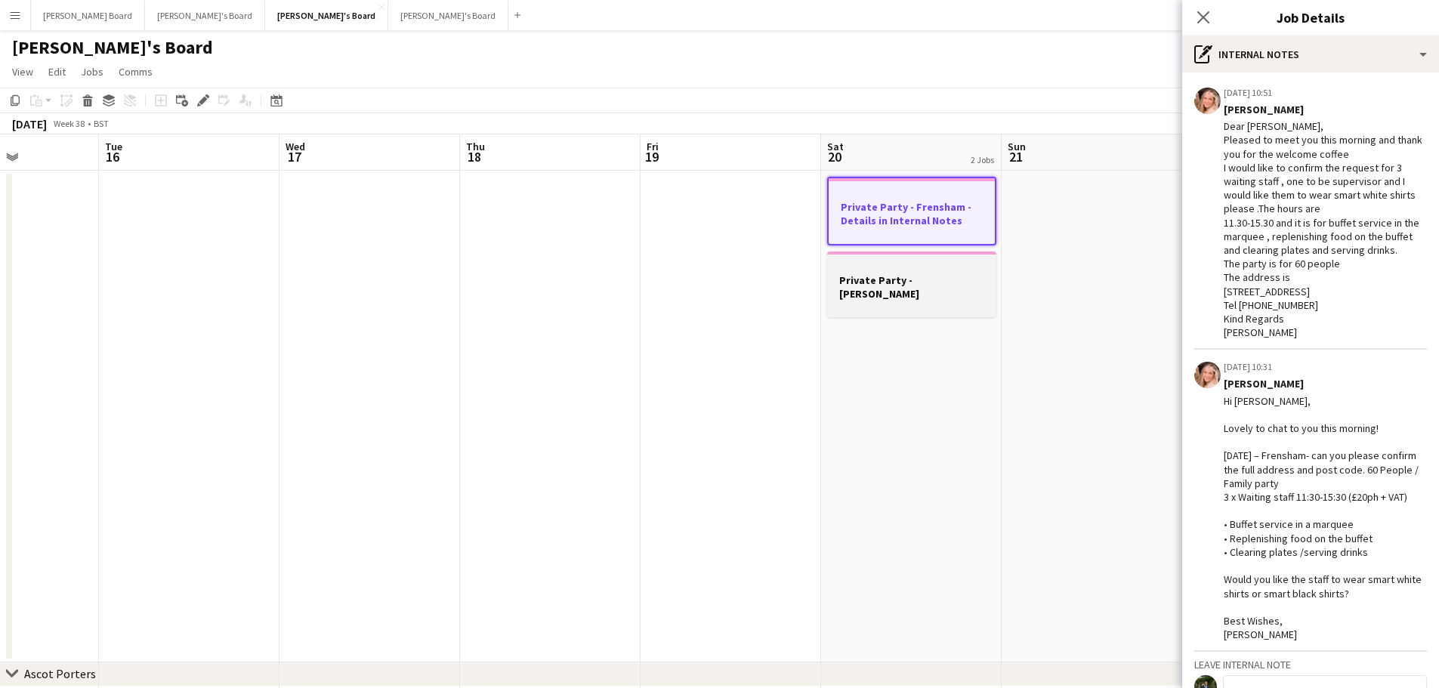
scroll to position [0, 442]
click at [898, 286] on h3 "Private Party - Sue B" at bounding box center [912, 287] width 169 height 27
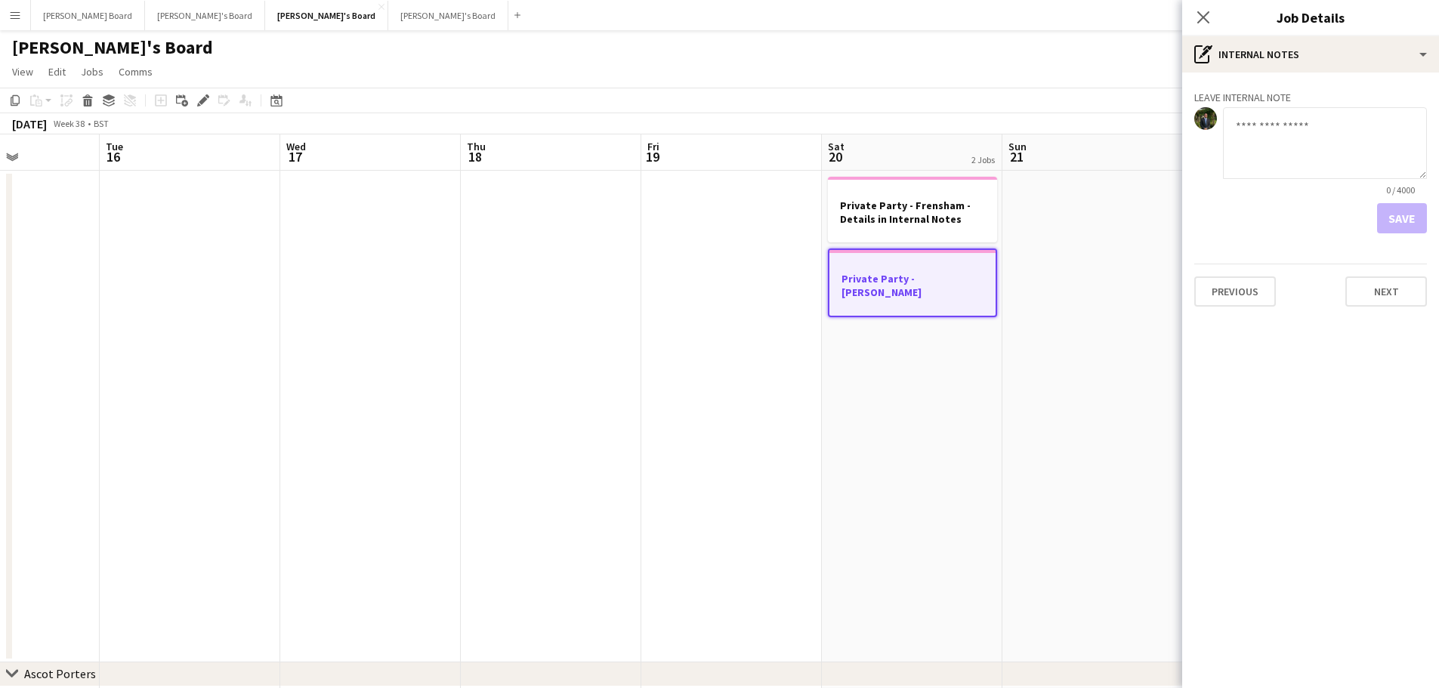
click at [842, 366] on app-date-cell "Private Party - Frensham - Details in Internal Notes Private Party - Sue B" at bounding box center [912, 417] width 181 height 492
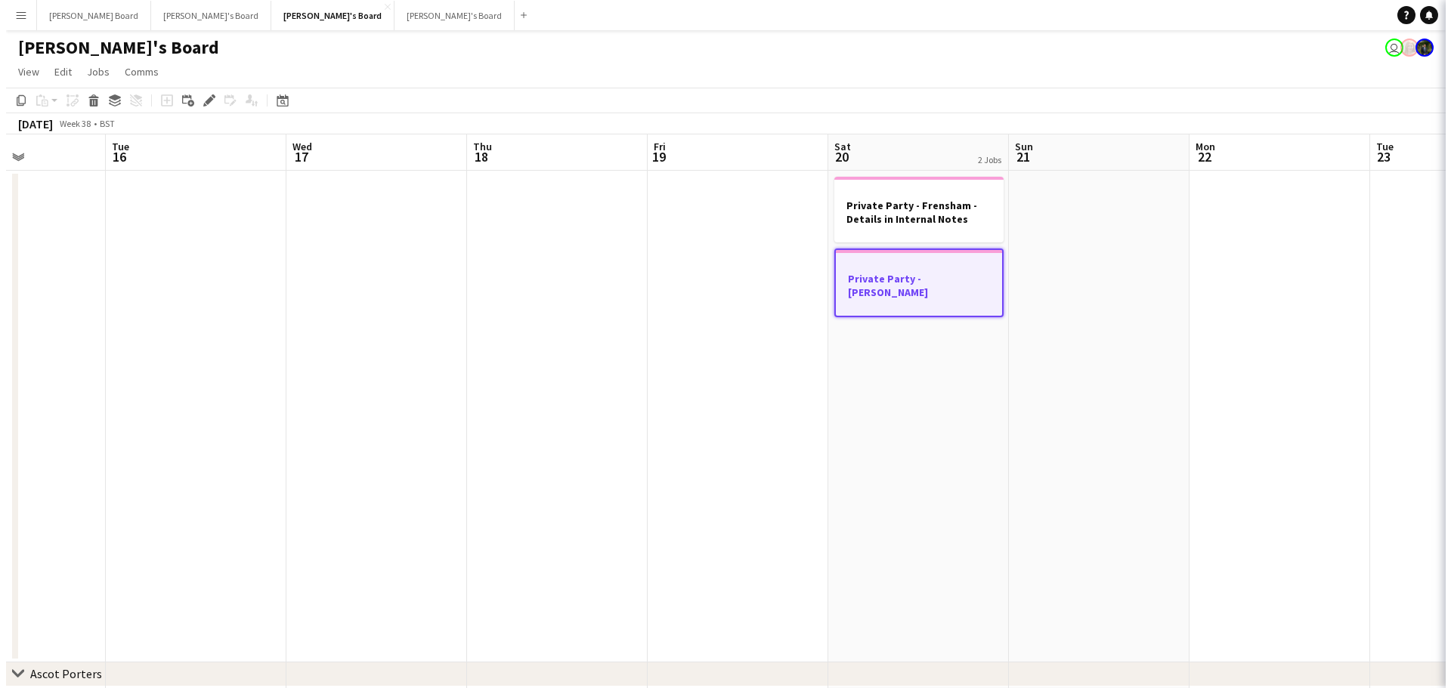
scroll to position [0, 444]
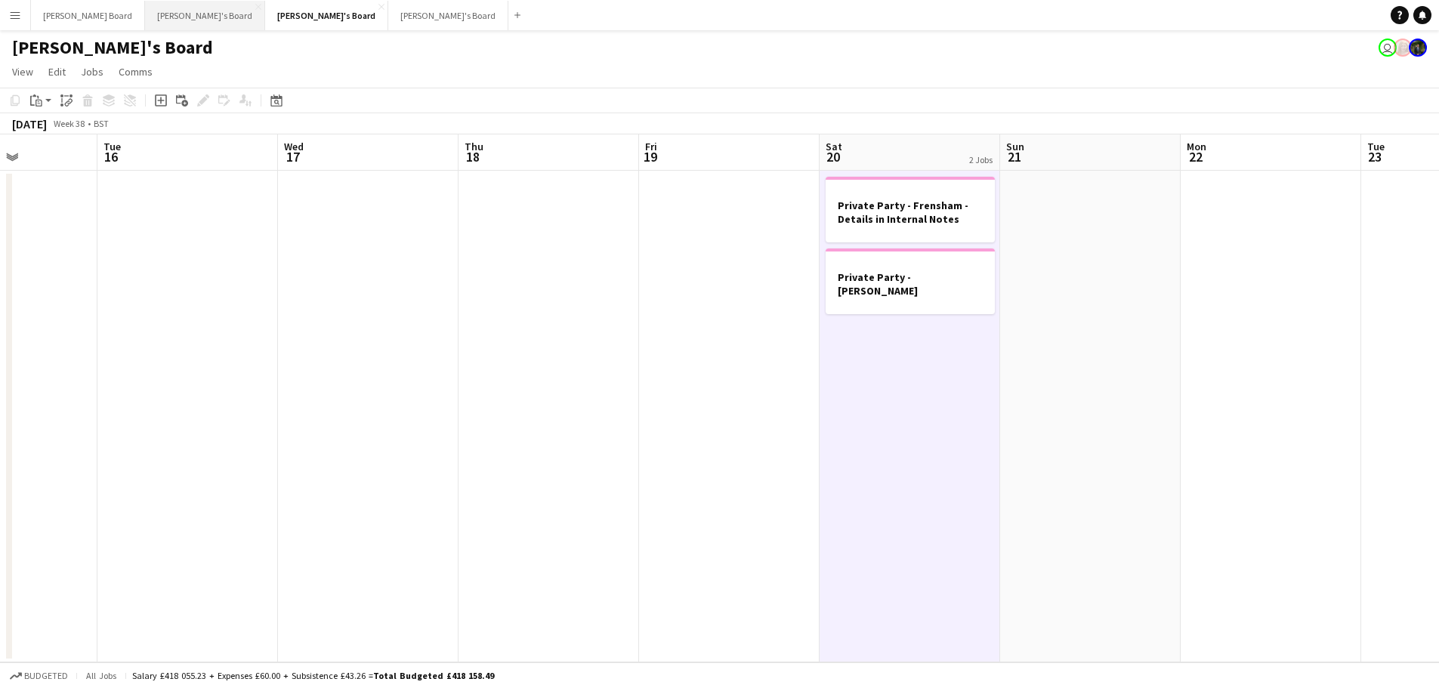
click at [150, 8] on button "Thomasina's Board Close" at bounding box center [205, 15] width 120 height 29
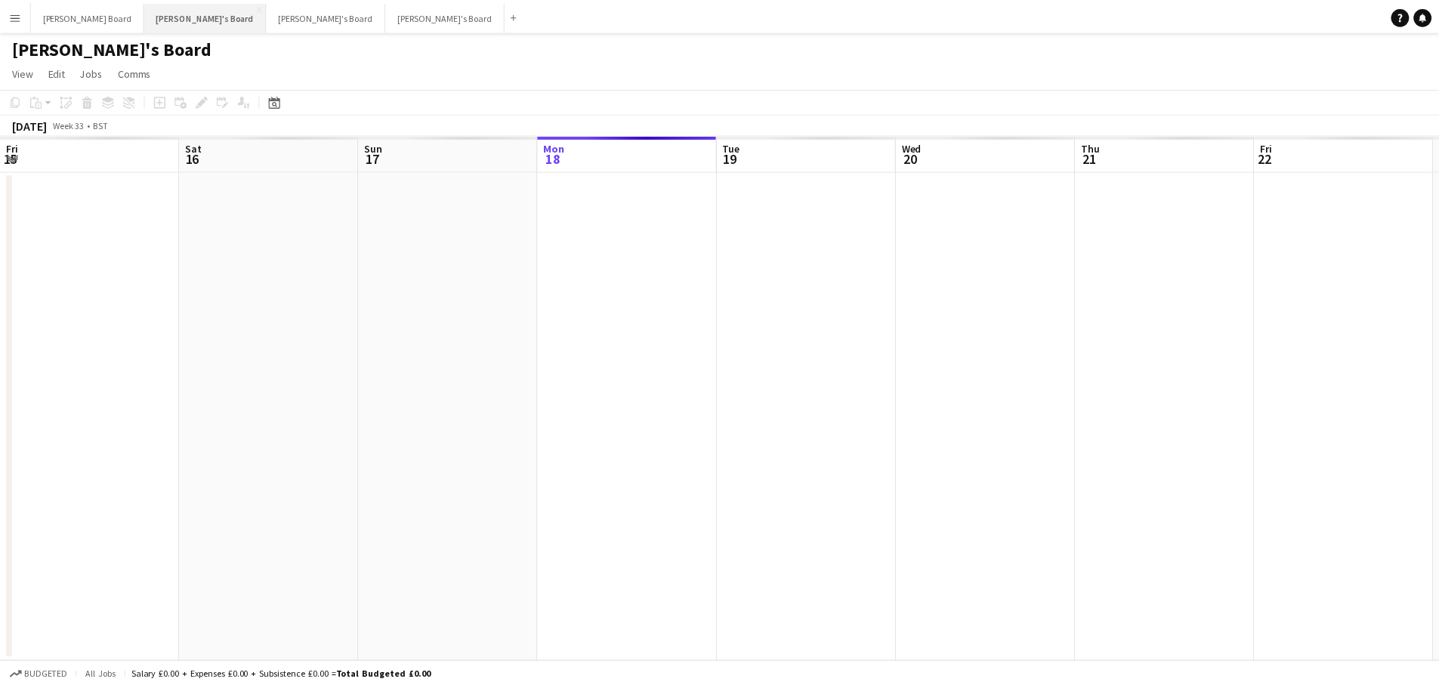
scroll to position [0, 361]
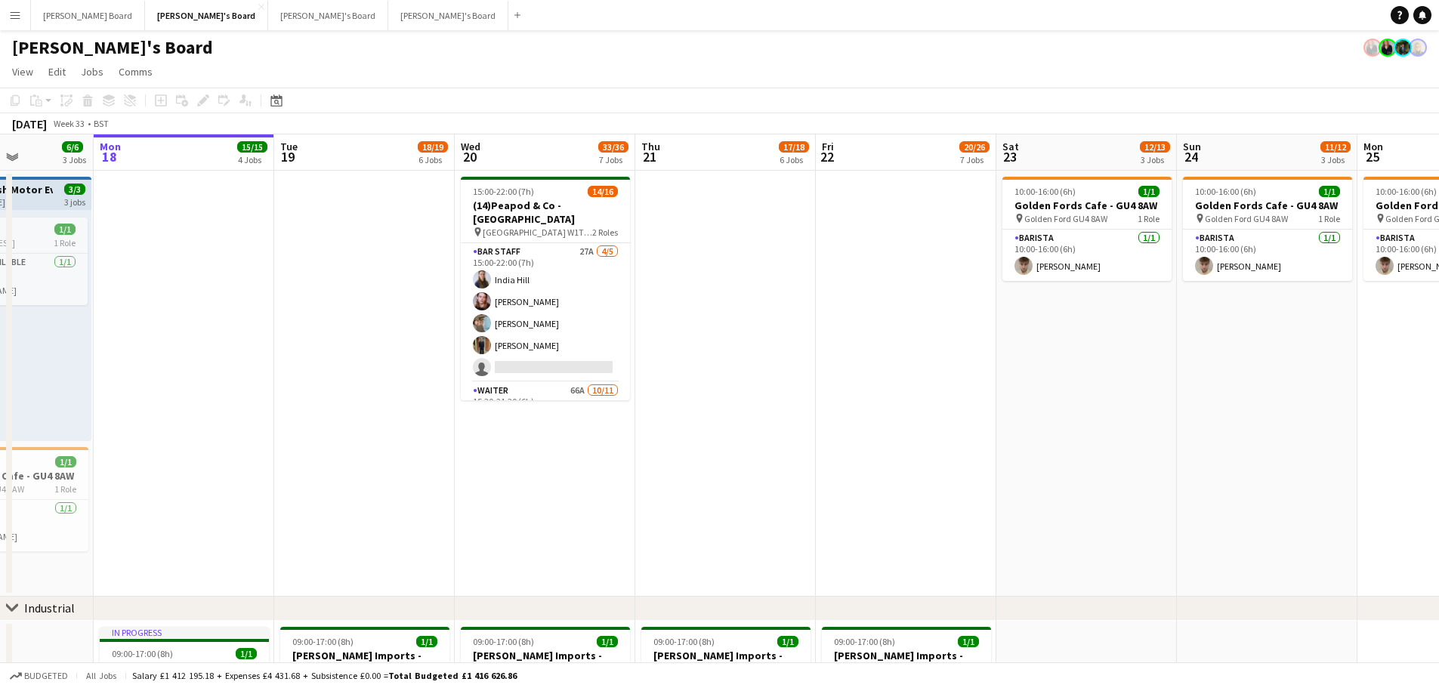
drag, startPoint x: 1334, startPoint y: 412, endPoint x: 1247, endPoint y: 434, distance: 90.3
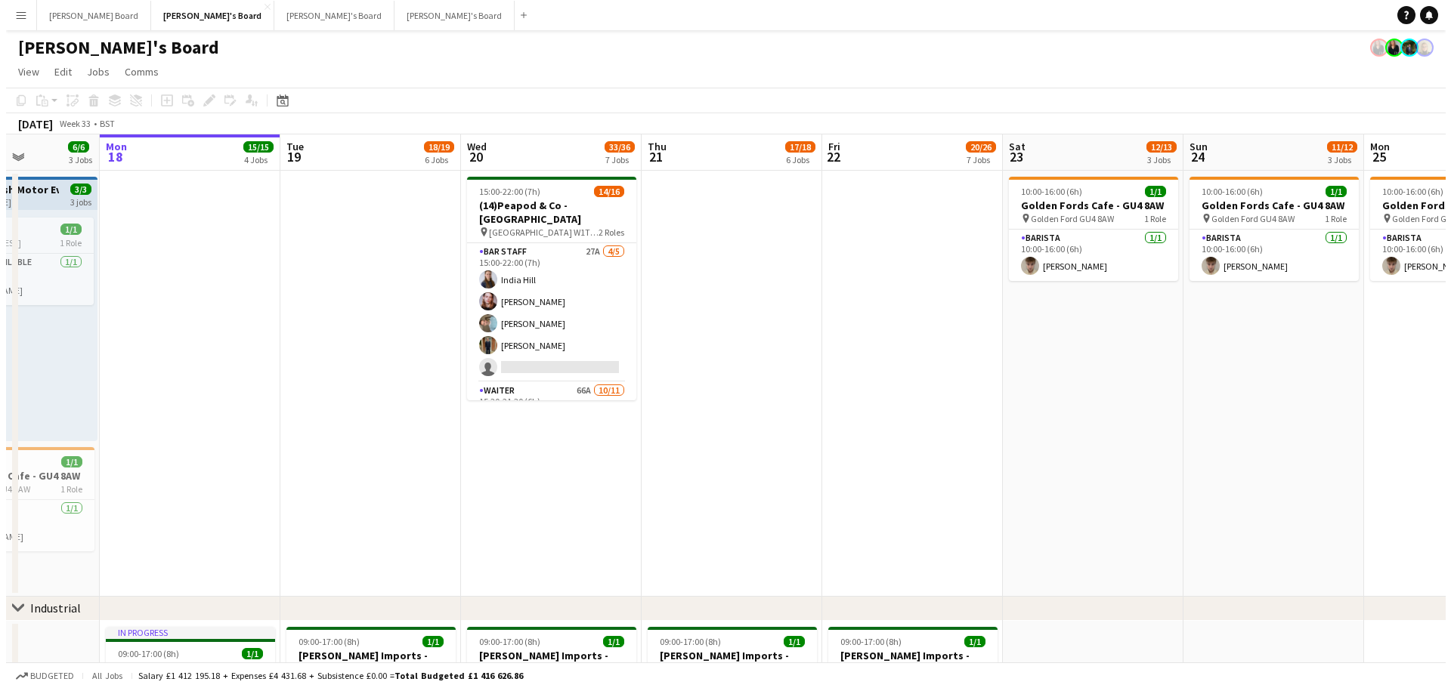
scroll to position [0, 449]
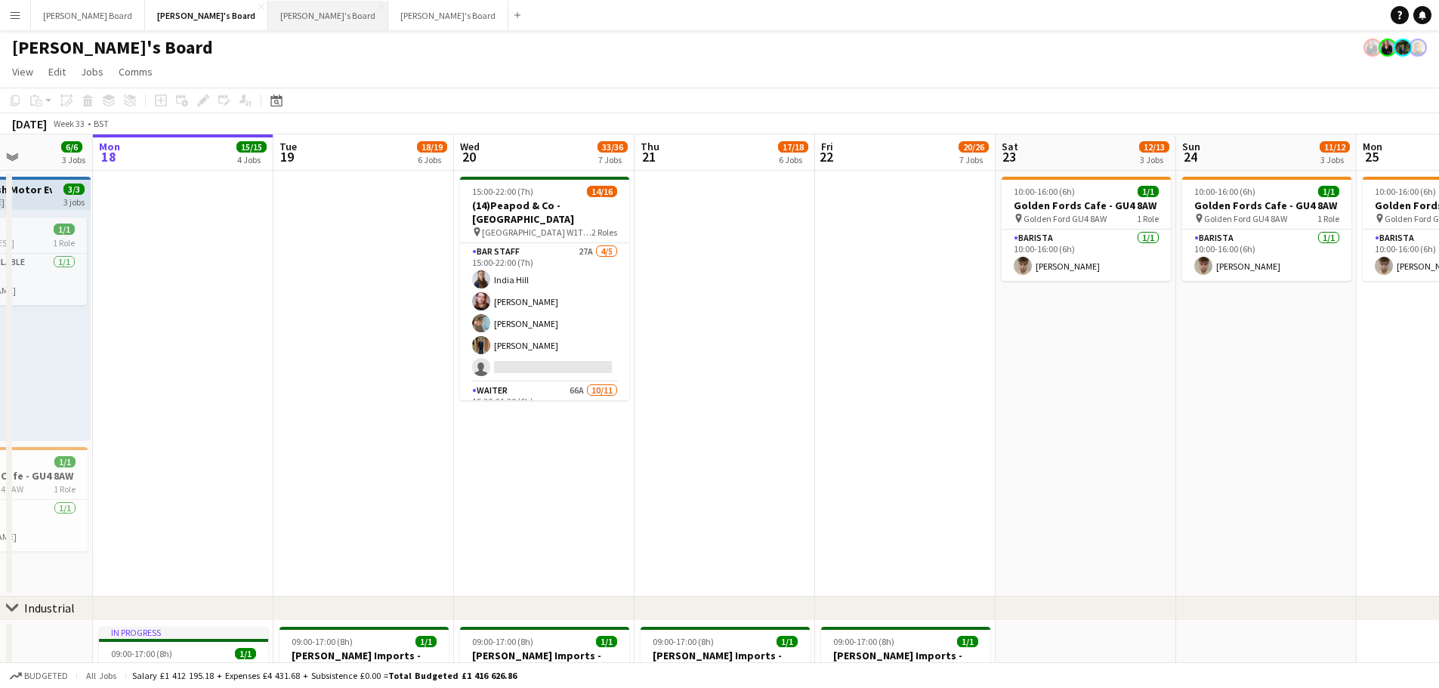
click at [268, 17] on button "Caitlin's Board Close" at bounding box center [328, 15] width 120 height 29
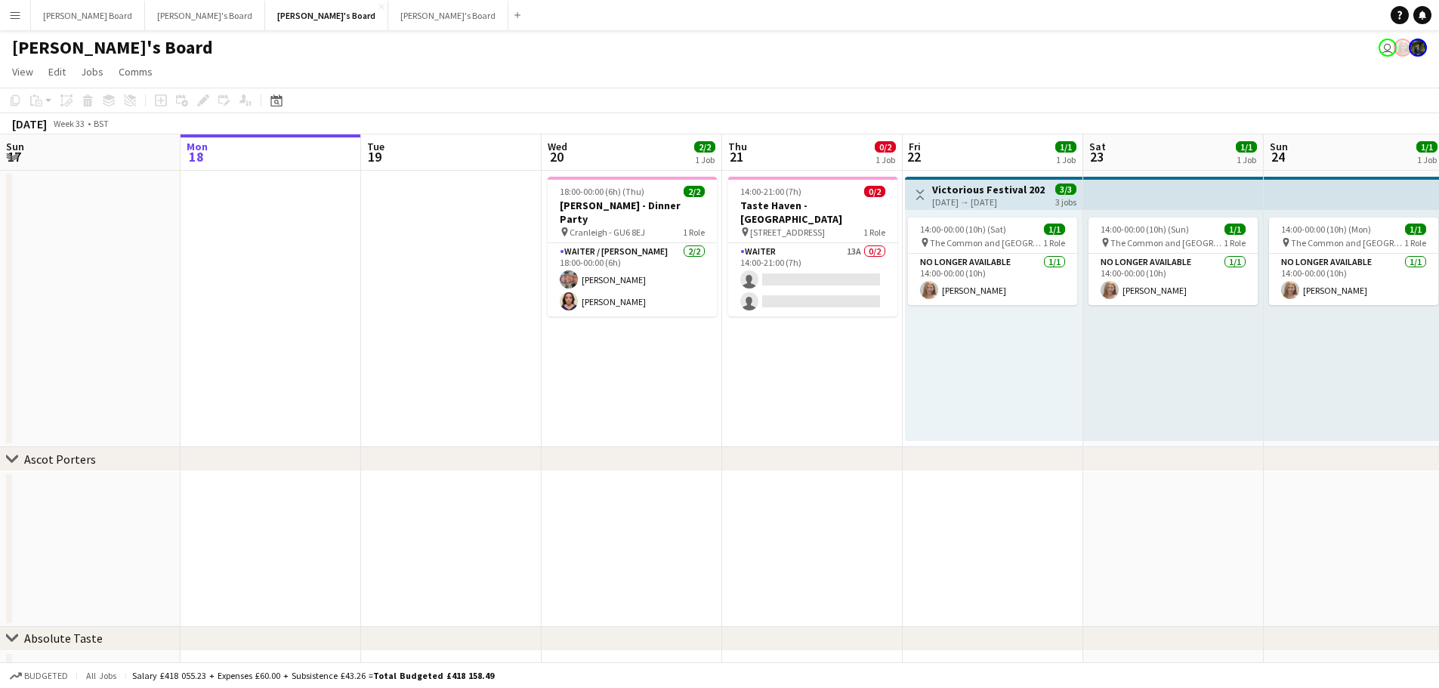
scroll to position [0, 366]
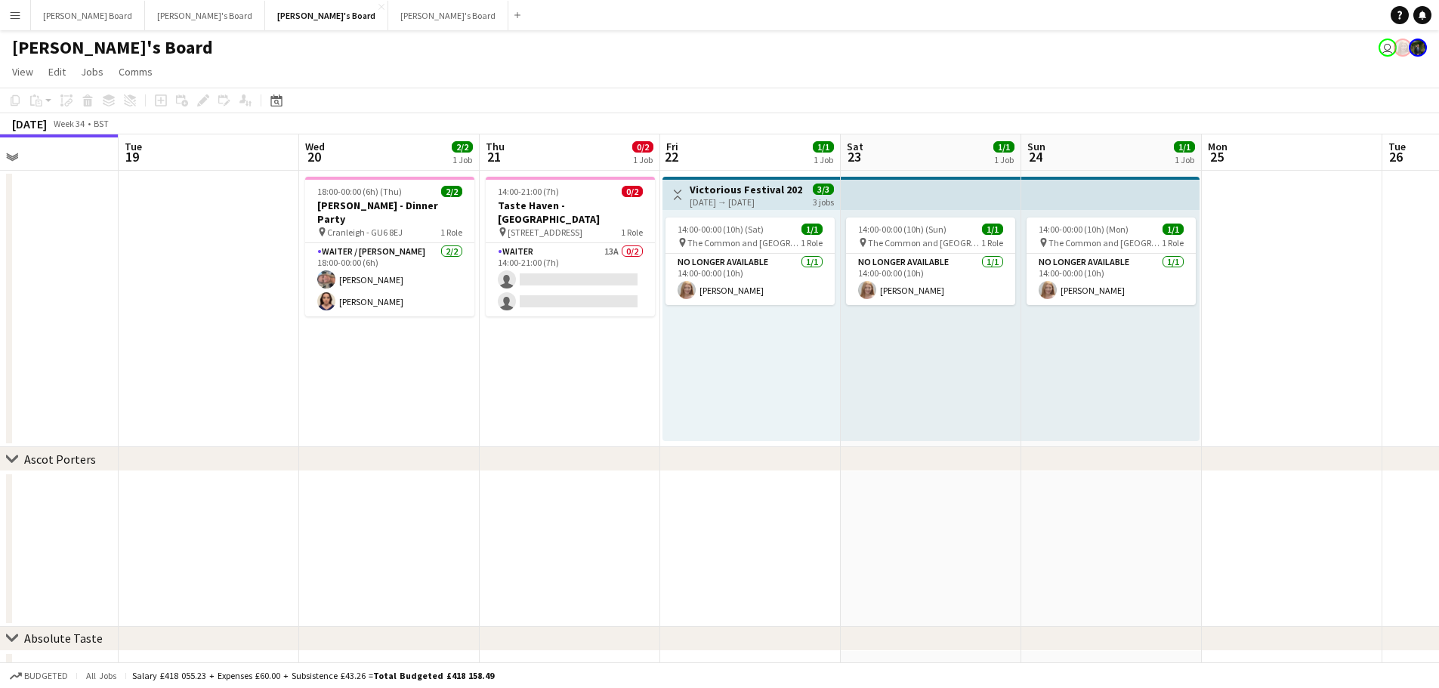
drag, startPoint x: 1206, startPoint y: 368, endPoint x: 963, endPoint y: 366, distance: 243.3
click at [963, 366] on app-calendar-viewport "Fri 15 1/1 1 Job Sat 16 3/3 1 Job Sun 17 Mon 18 Tue 19 Wed 20 2/2 1 Job Thu 21 …" at bounding box center [719, 484] width 1439 height 701
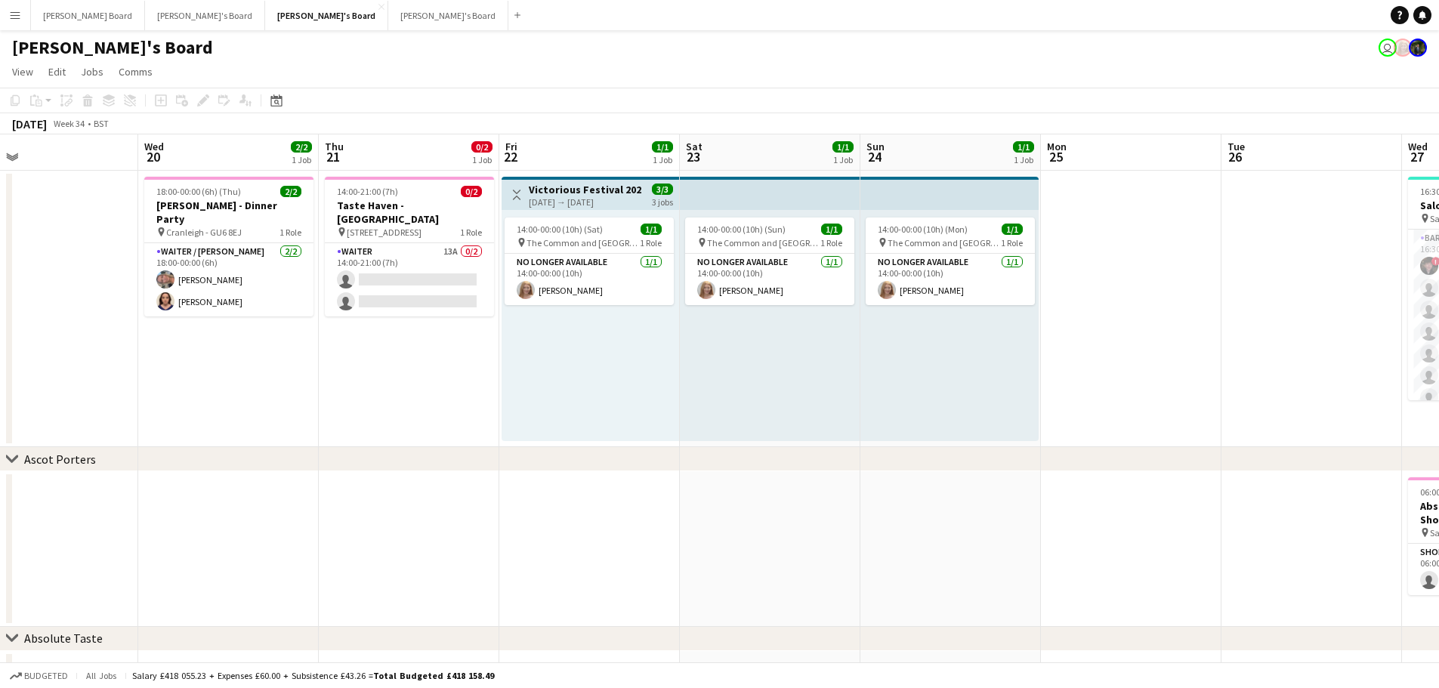
drag, startPoint x: 1260, startPoint y: 348, endPoint x: 662, endPoint y: 336, distance: 598.5
click at [678, 338] on app-calendar-viewport "Sat 16 3/3 1 Job Sun 17 Mon 18 Tue 19 Wed 20 2/2 1 Job Thu 21 0/2 1 Job Fri 22 …" at bounding box center [719, 484] width 1439 height 701
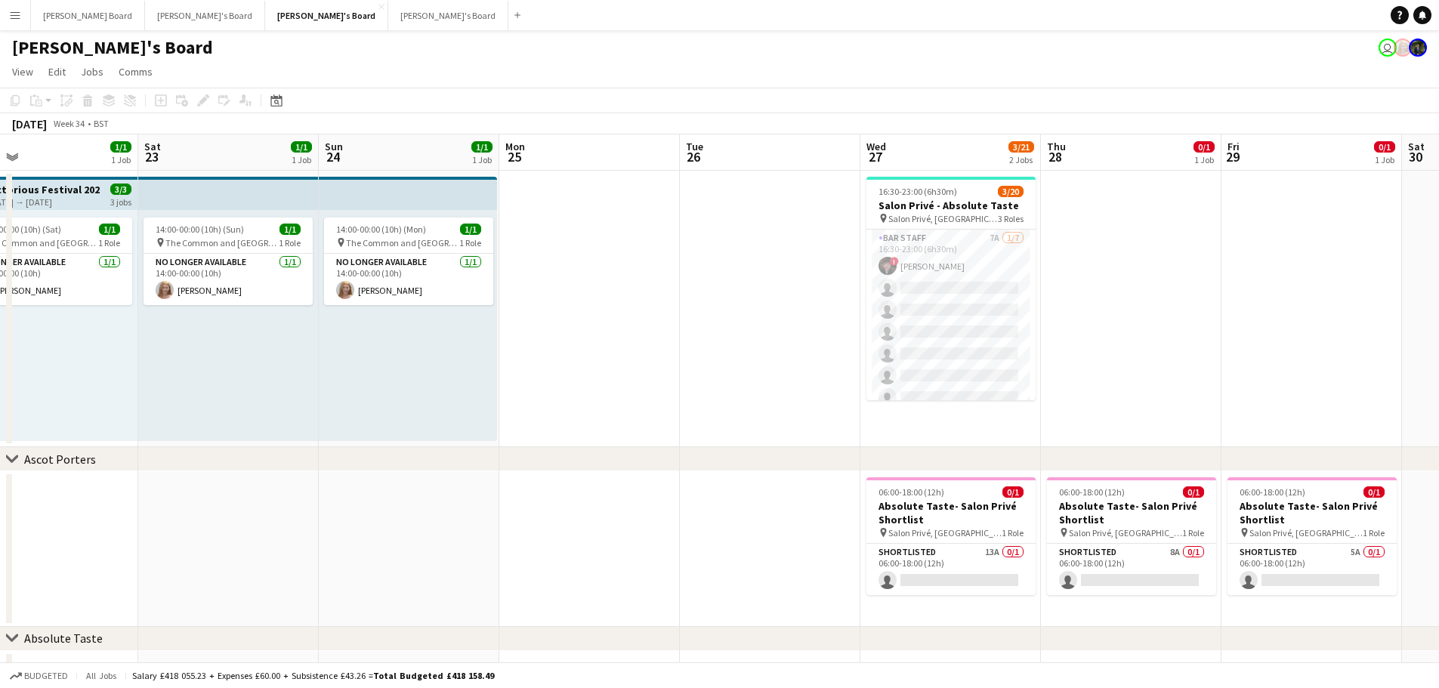
scroll to position [0, 477]
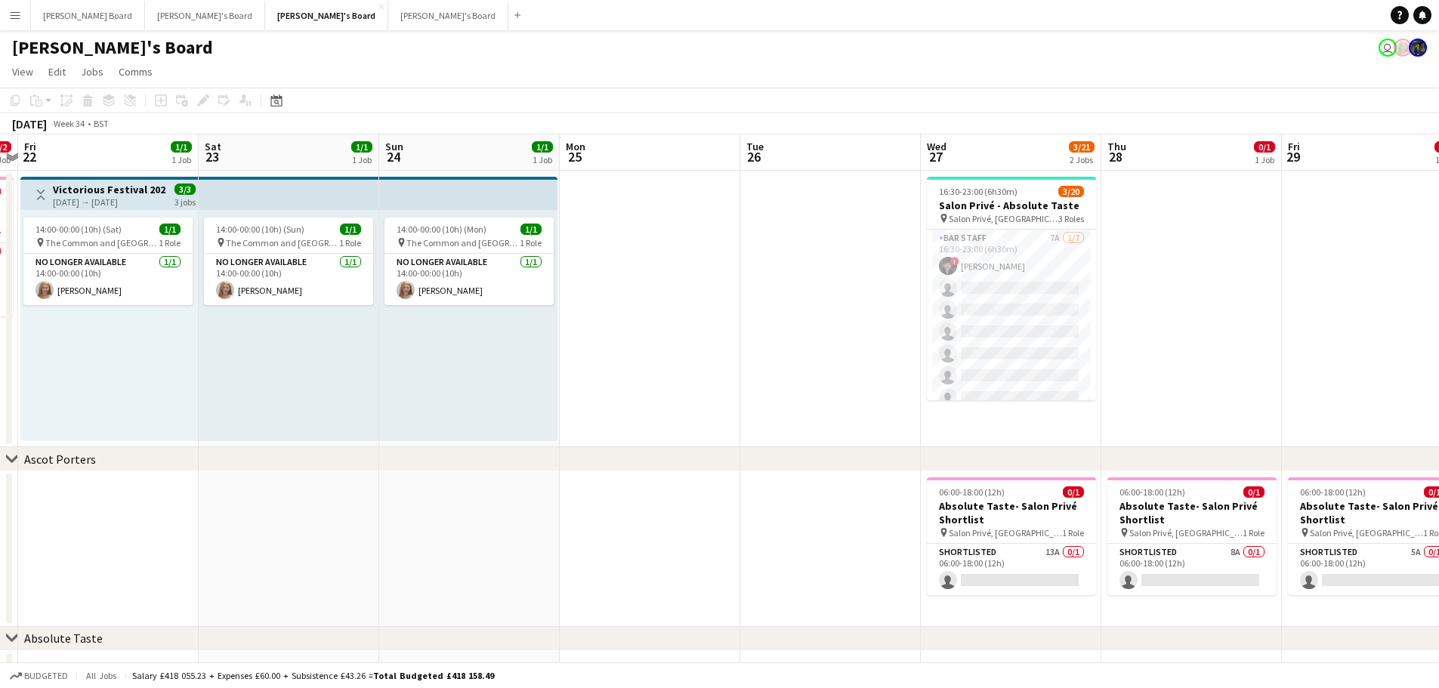
drag, startPoint x: 1261, startPoint y: 313, endPoint x: 1127, endPoint y: 295, distance: 135.0
click at [1136, 317] on app-calendar-viewport "Tue 19 Wed 20 2/2 1 Job Thu 21 0/2 1 Job Fri 22 1/1 1 Job Sat 23 1/1 1 Job Sun …" at bounding box center [719, 484] width 1439 height 701
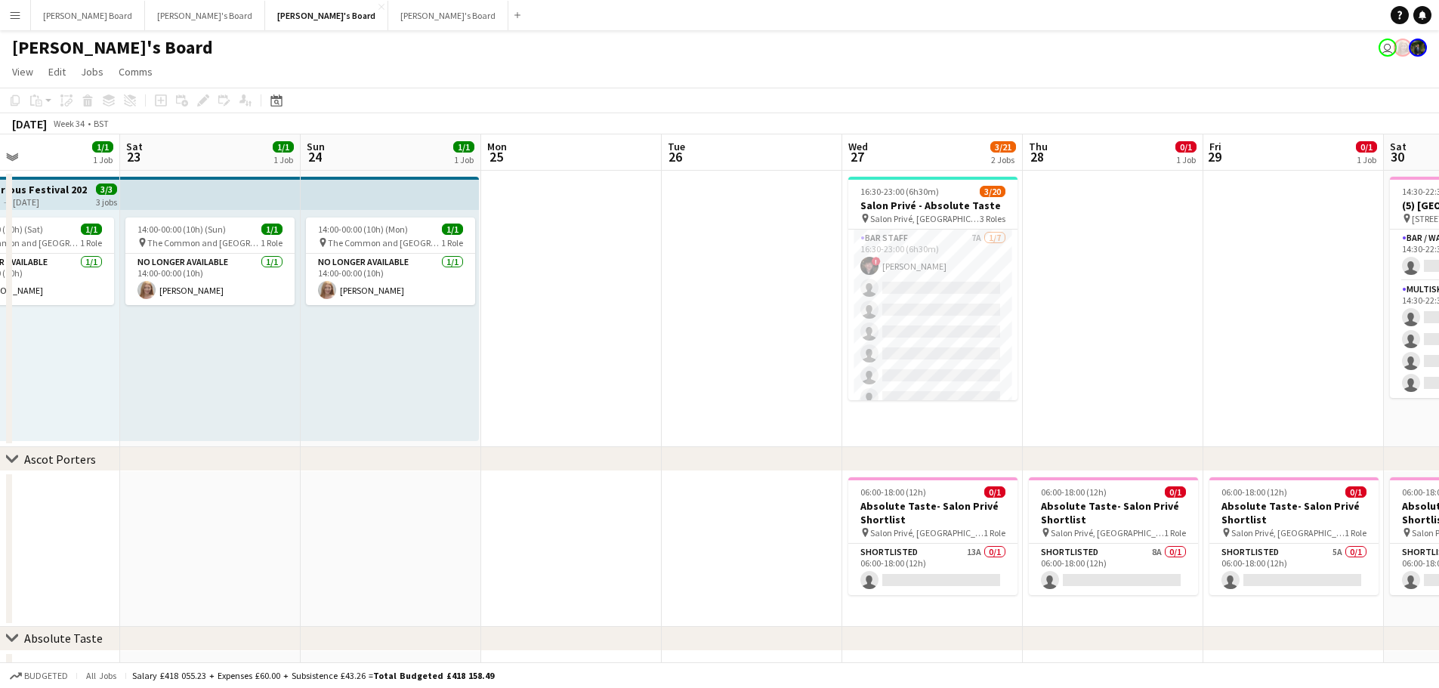
drag, startPoint x: 763, startPoint y: 201, endPoint x: 784, endPoint y: 200, distance: 20.4
click at [799, 201] on app-calendar-viewport "Tue 19 Wed 20 2/2 1 Job Thu 21 0/2 1 Job Fri 22 1/1 1 Job Sat 23 1/1 1 Job Sun …" at bounding box center [719, 484] width 1439 height 701
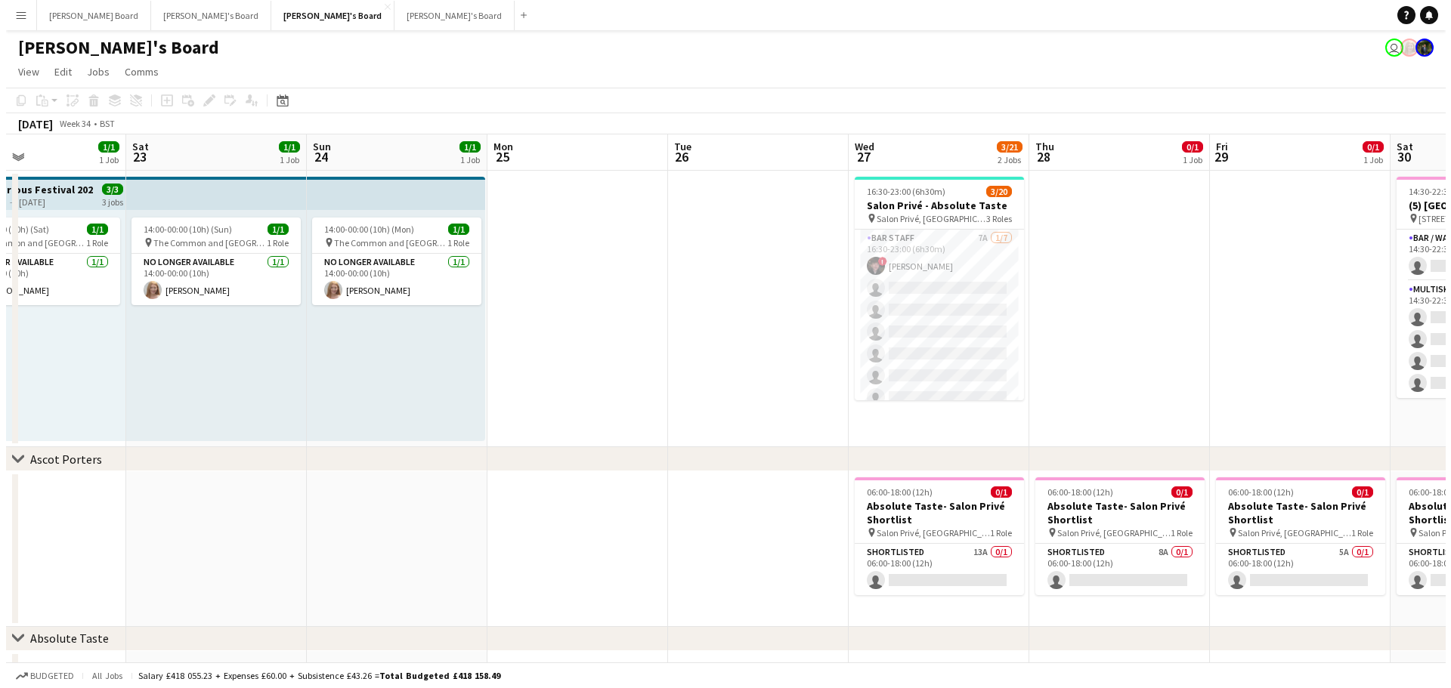
scroll to position [0, 371]
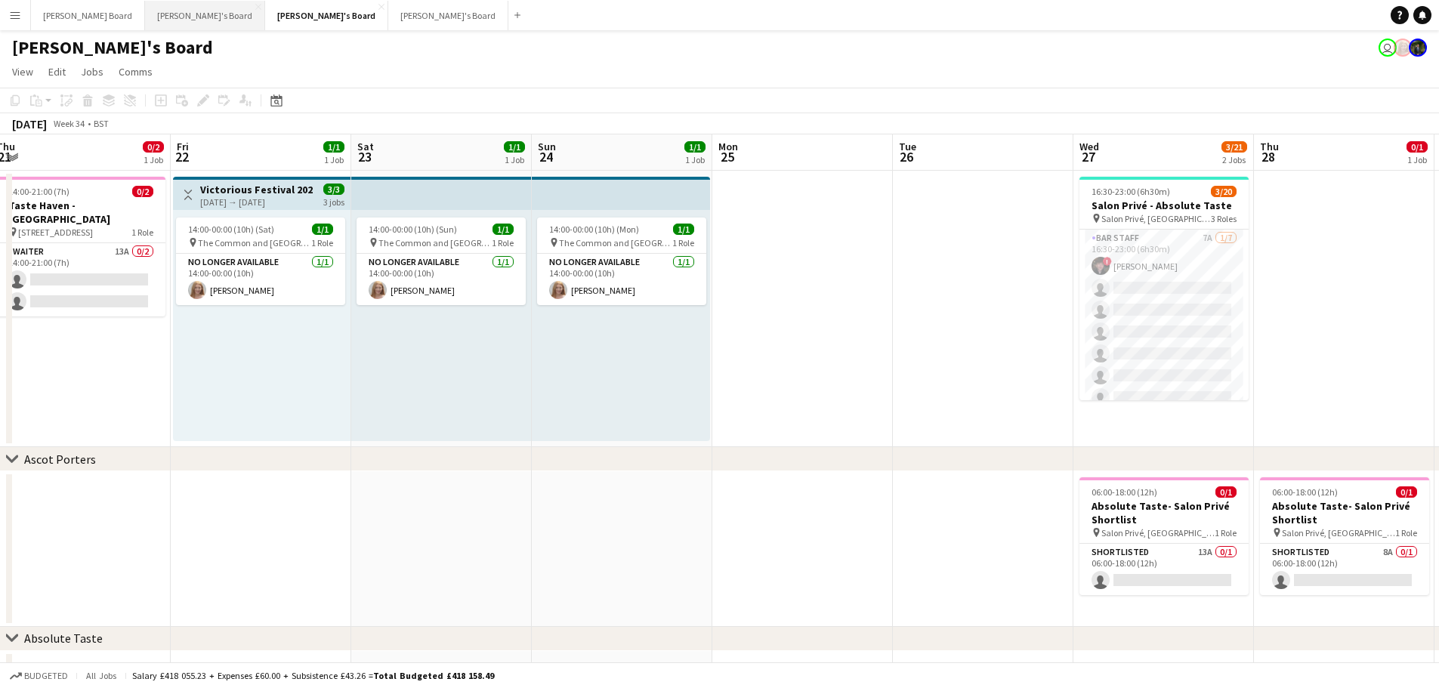
click at [158, 14] on button "Thomasina's Board Close" at bounding box center [205, 15] width 120 height 29
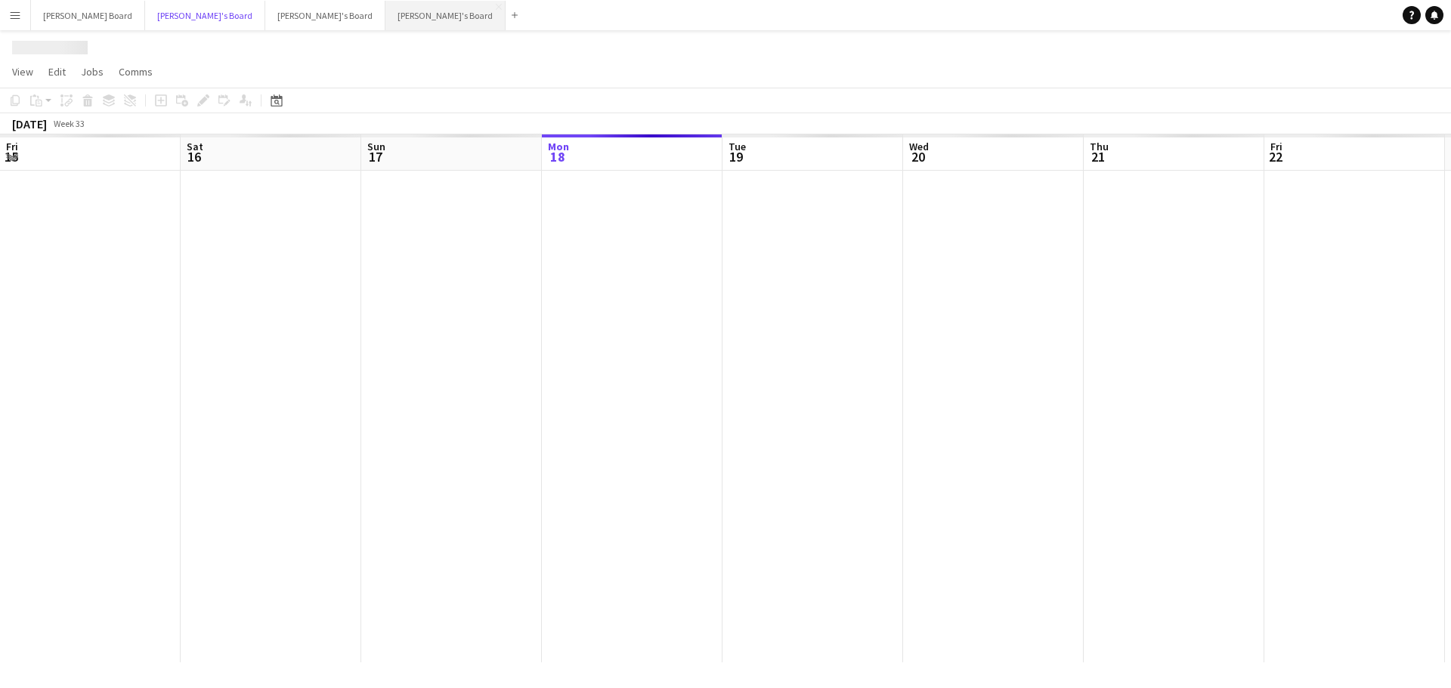
scroll to position [0, 361]
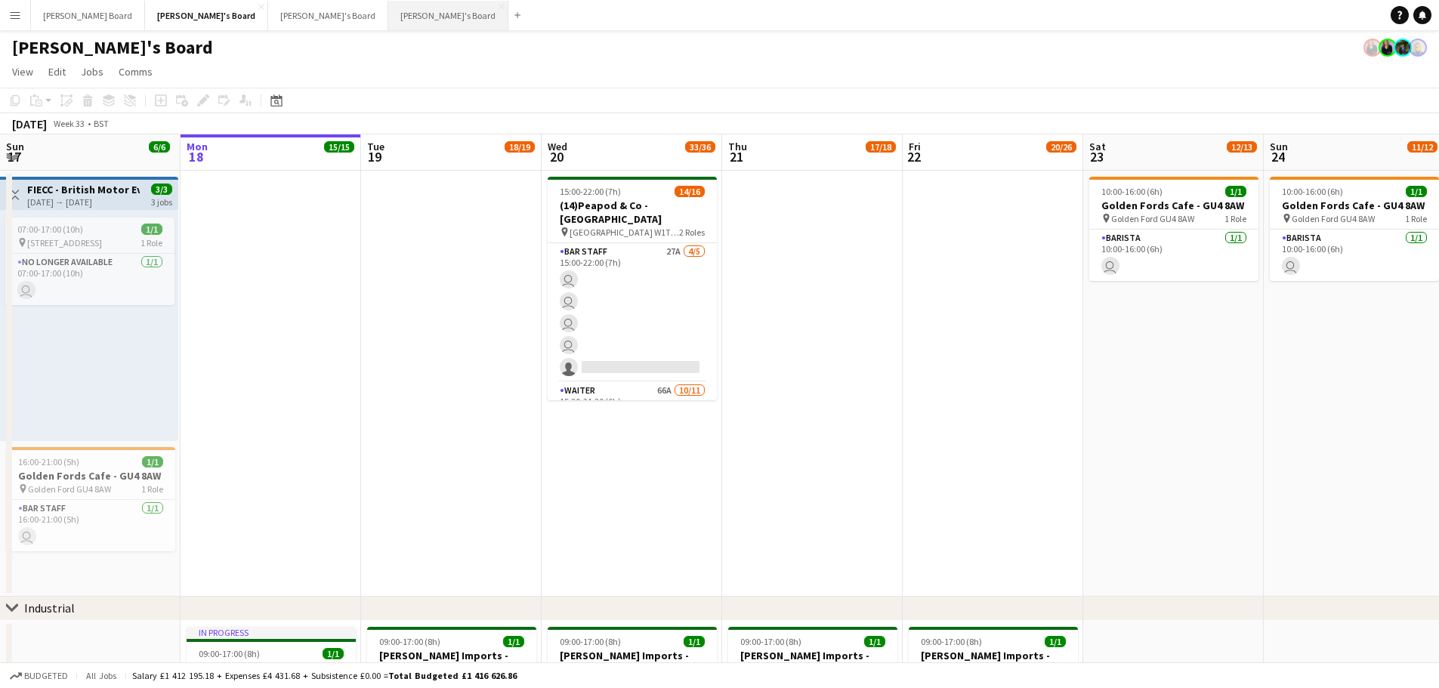
click at [388, 11] on button "Jakub's Board Close" at bounding box center [448, 15] width 120 height 29
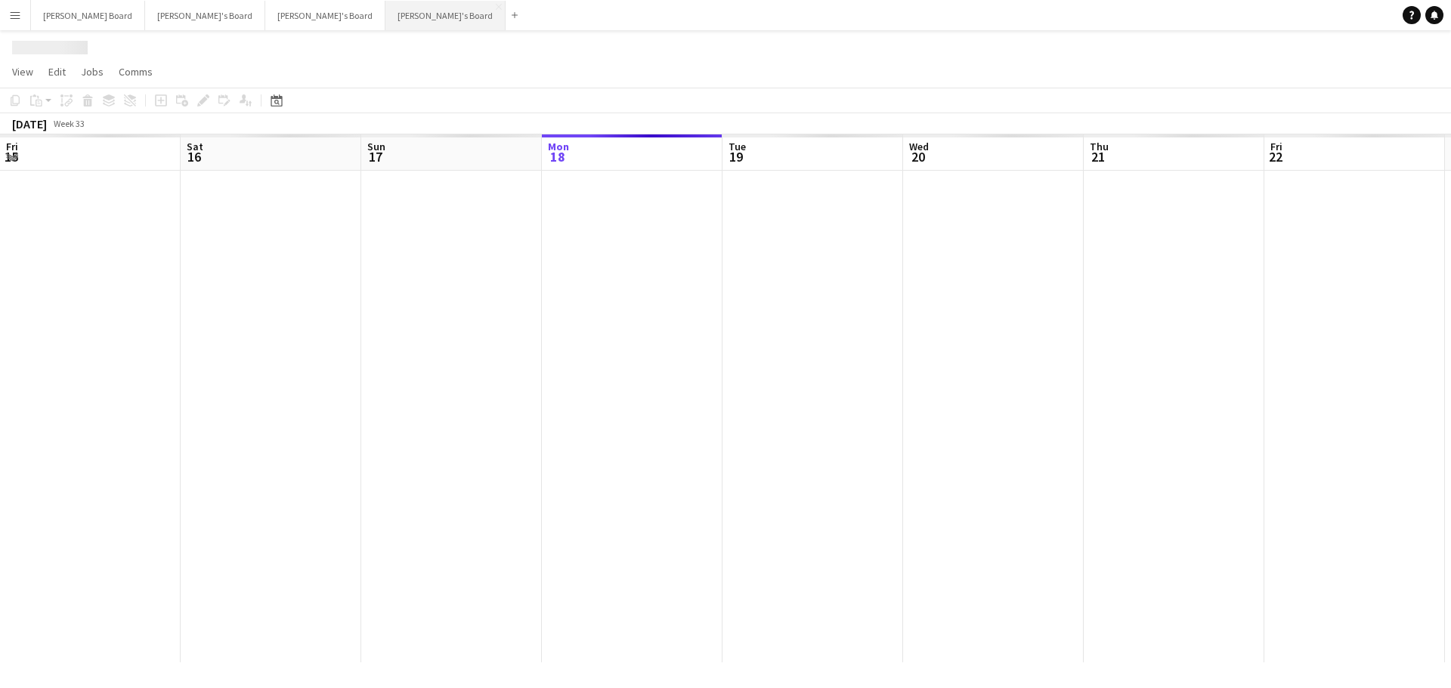
scroll to position [0, 361]
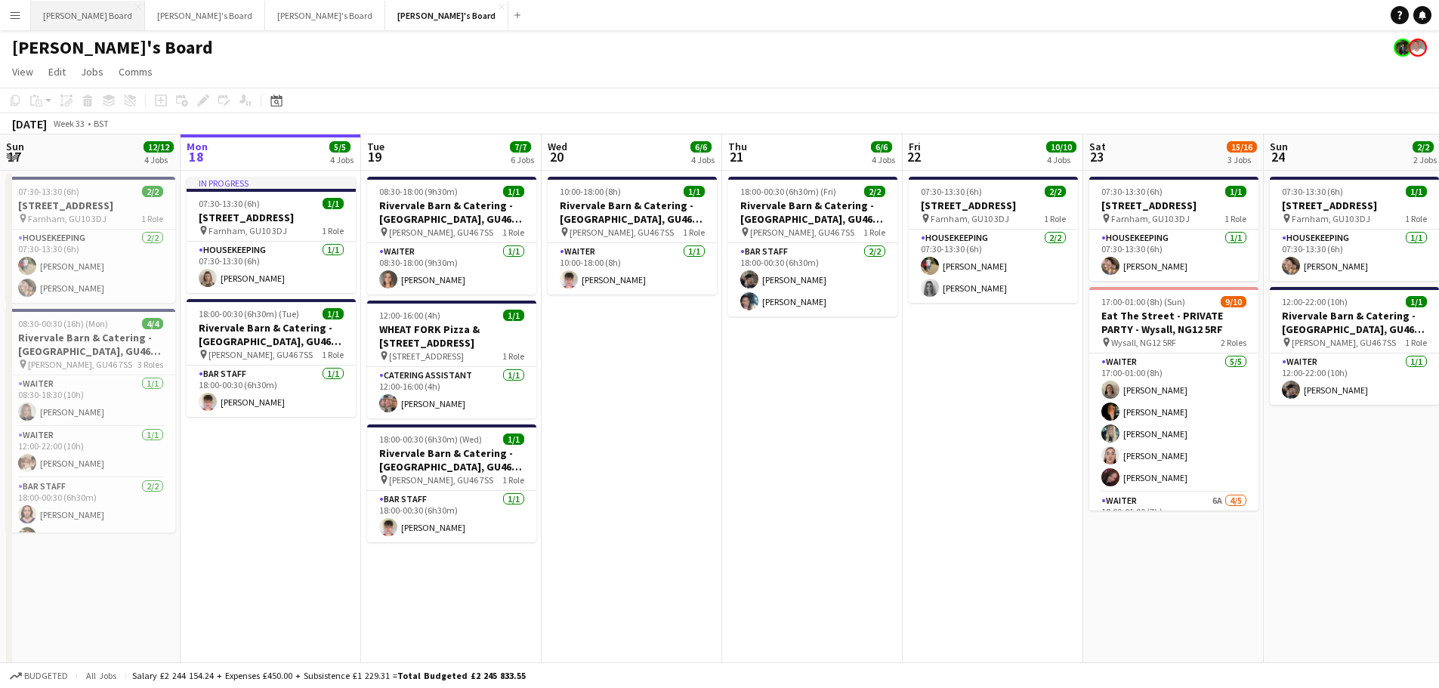
click at [82, 18] on button "Dean's Board Close" at bounding box center [88, 15] width 114 height 29
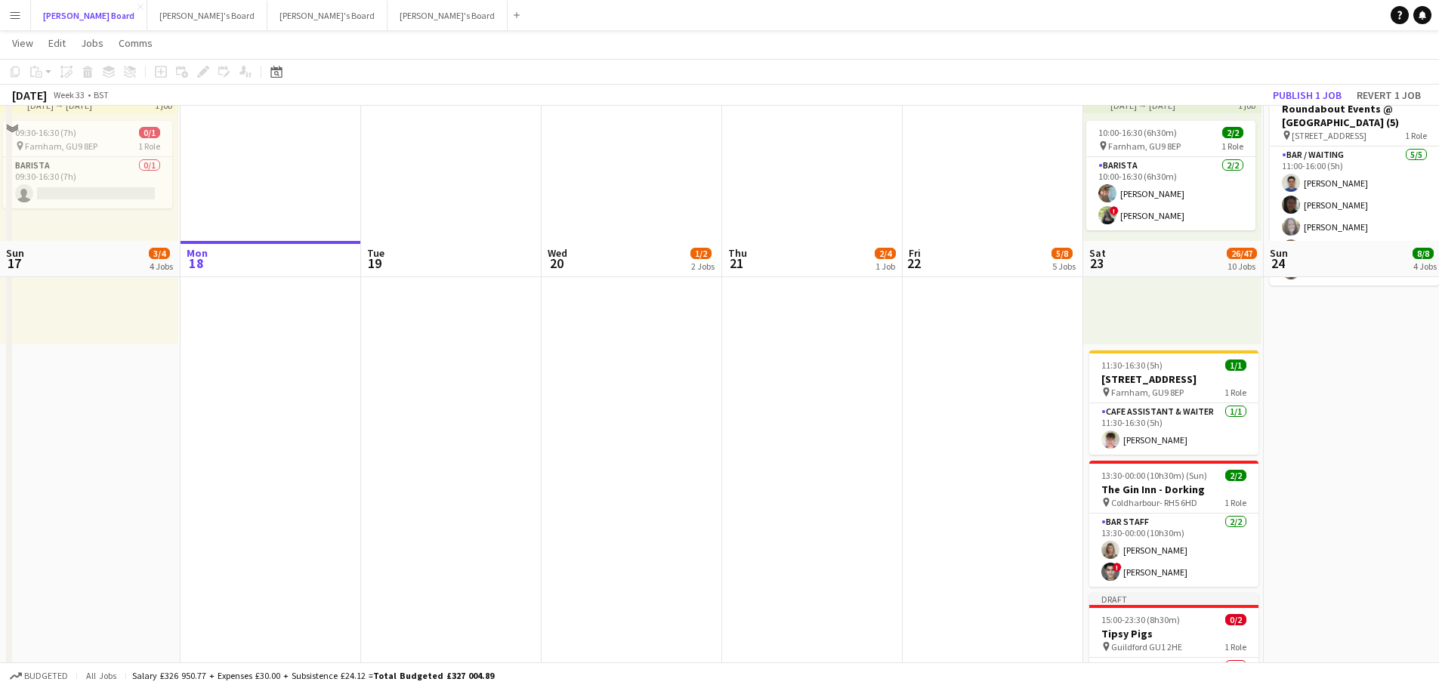
scroll to position [302, 0]
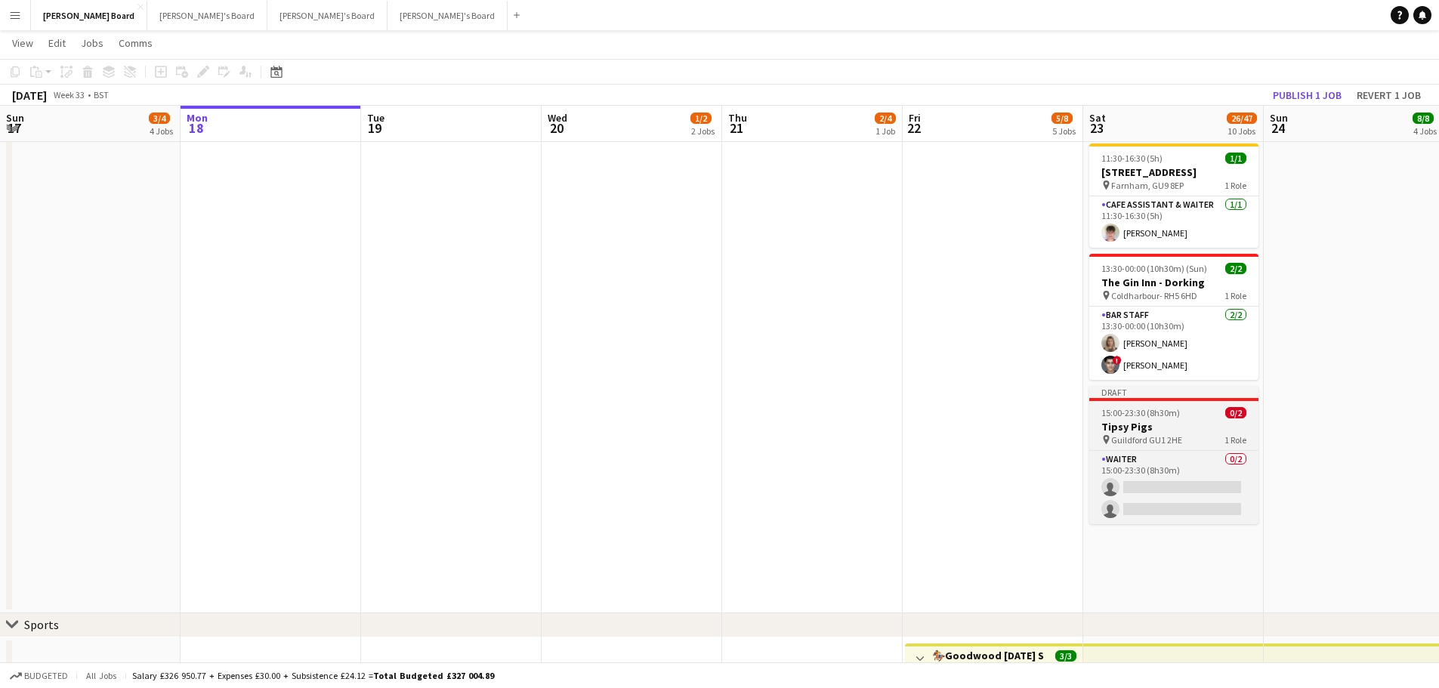
click at [1143, 434] on h3 "Tipsy Pigs" at bounding box center [1174, 427] width 169 height 14
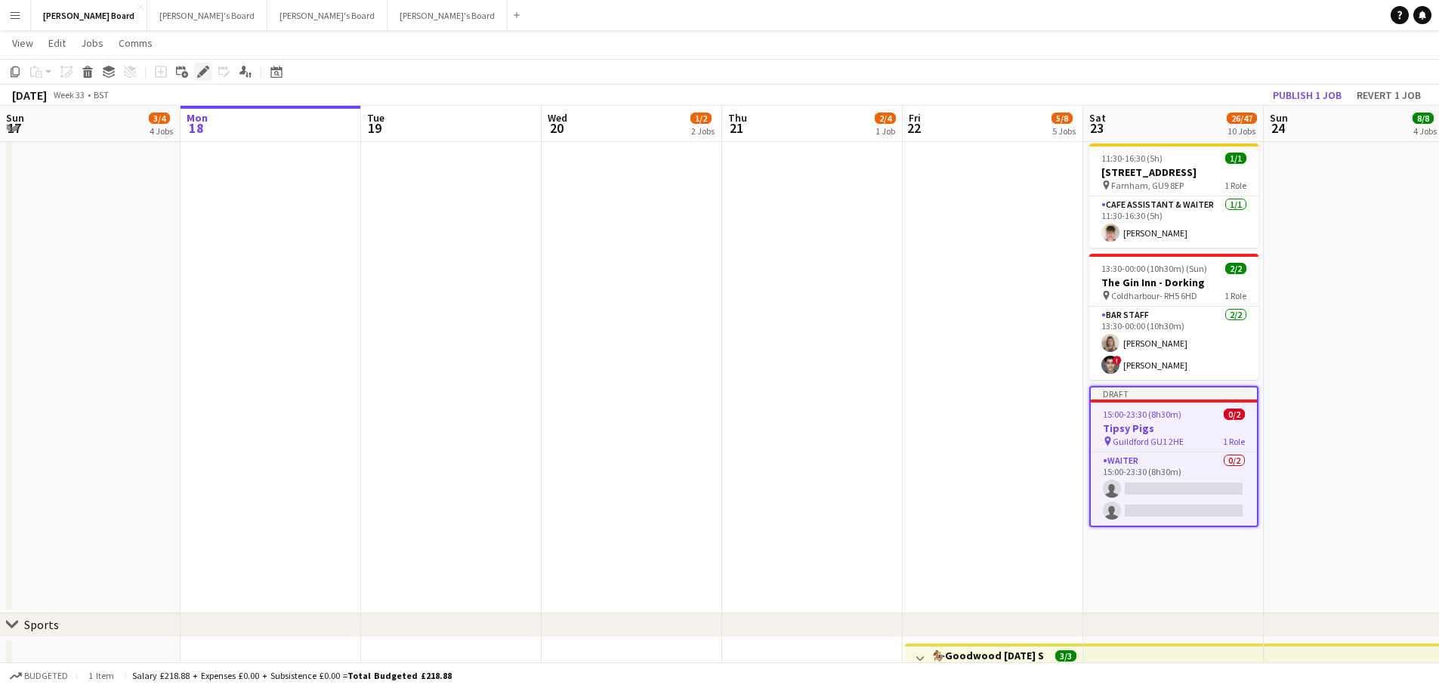
click at [199, 70] on icon "Edit" at bounding box center [203, 72] width 12 height 12
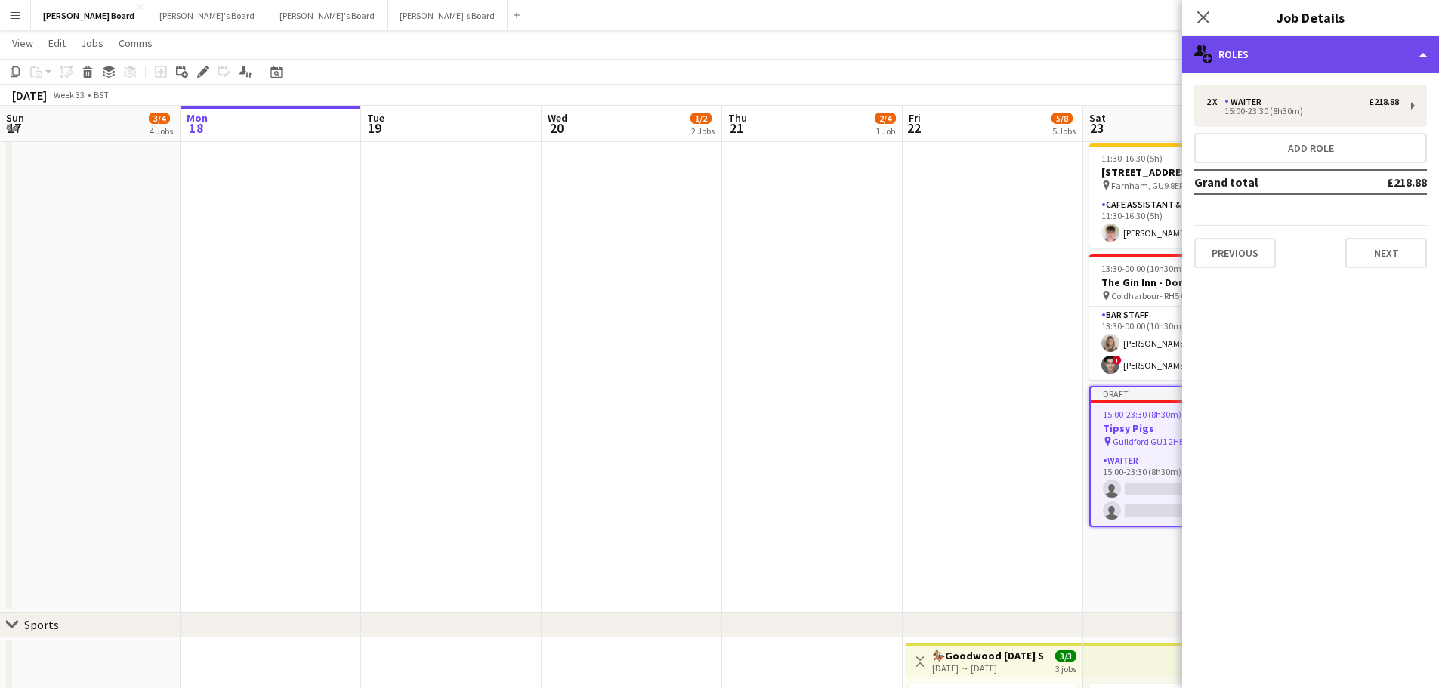
click at [1283, 71] on div "multiple-users-add Roles" at bounding box center [1310, 54] width 257 height 36
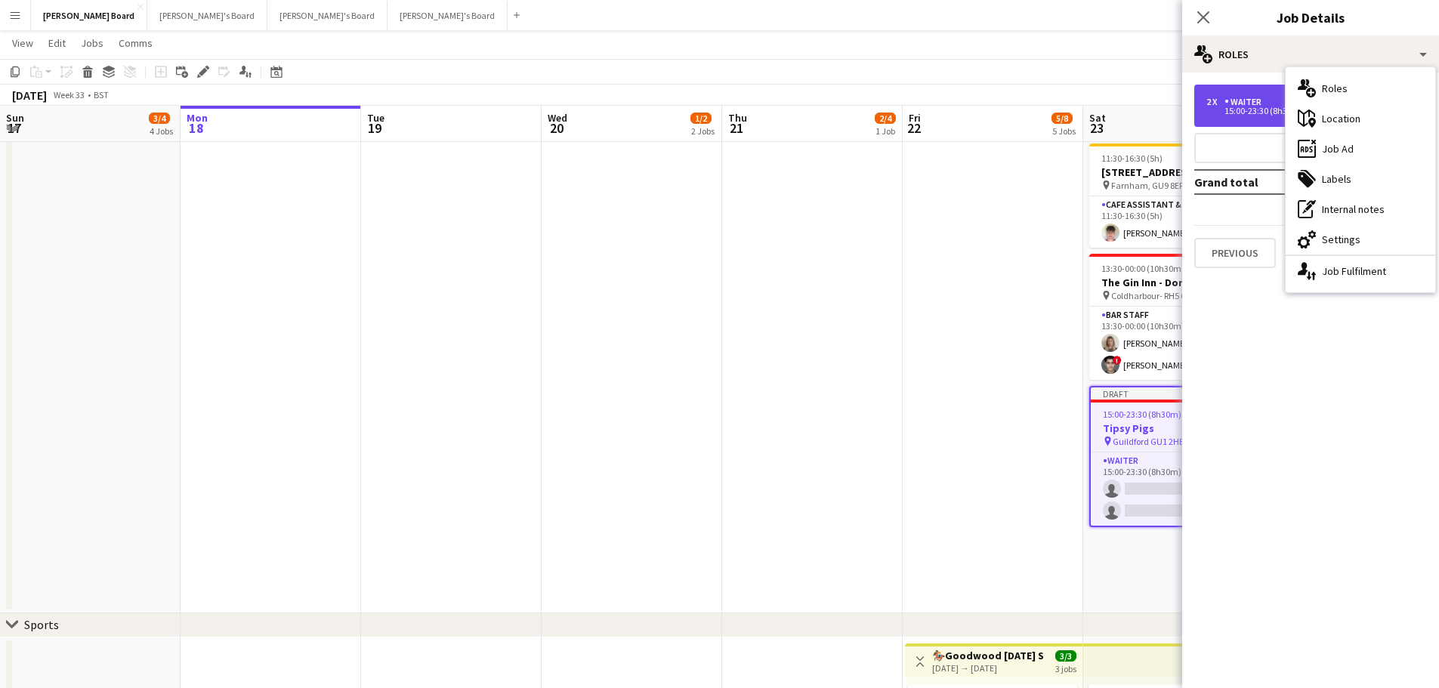
click at [1248, 99] on div "Waiter" at bounding box center [1246, 102] width 43 height 11
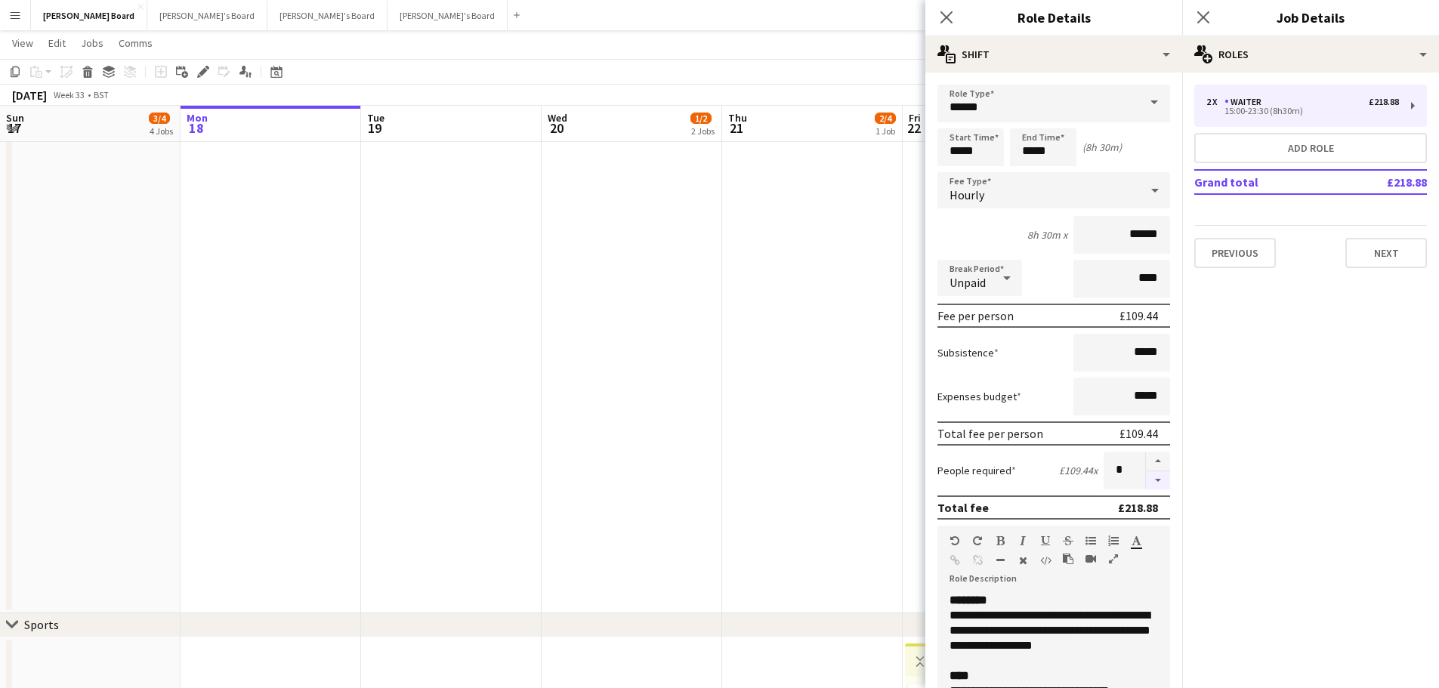
click at [1149, 481] on button "button" at bounding box center [1158, 480] width 24 height 19
type input "*"
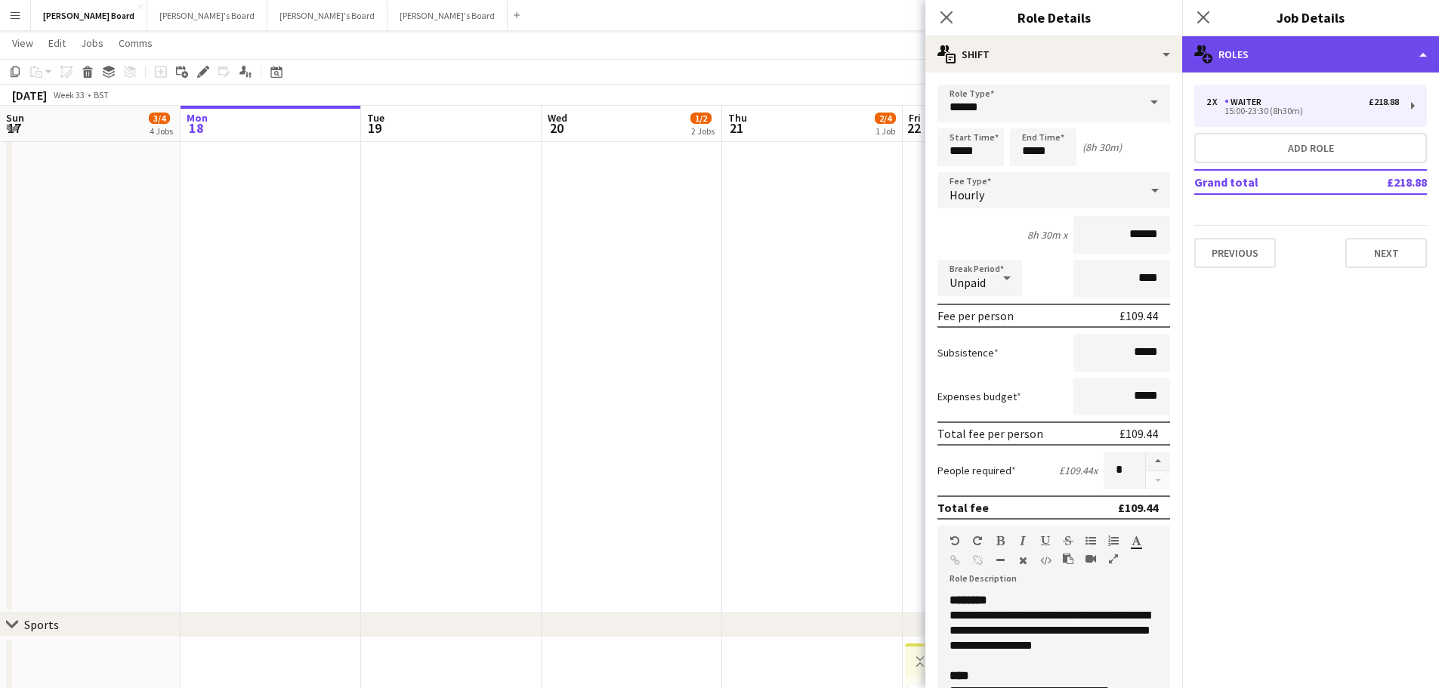
click at [1290, 51] on div "multiple-users-add Roles" at bounding box center [1310, 54] width 257 height 36
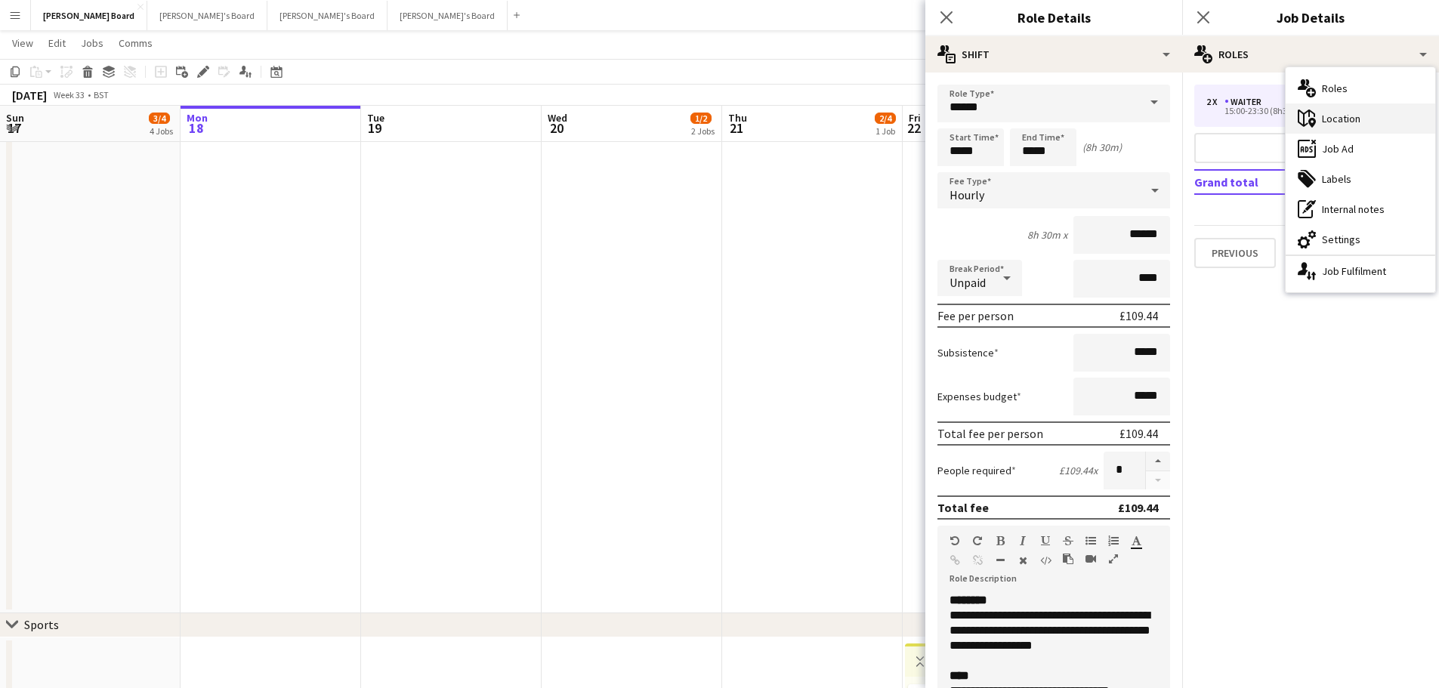
click at [1308, 112] on div "maps-pin-1 Location" at bounding box center [1361, 119] width 150 height 30
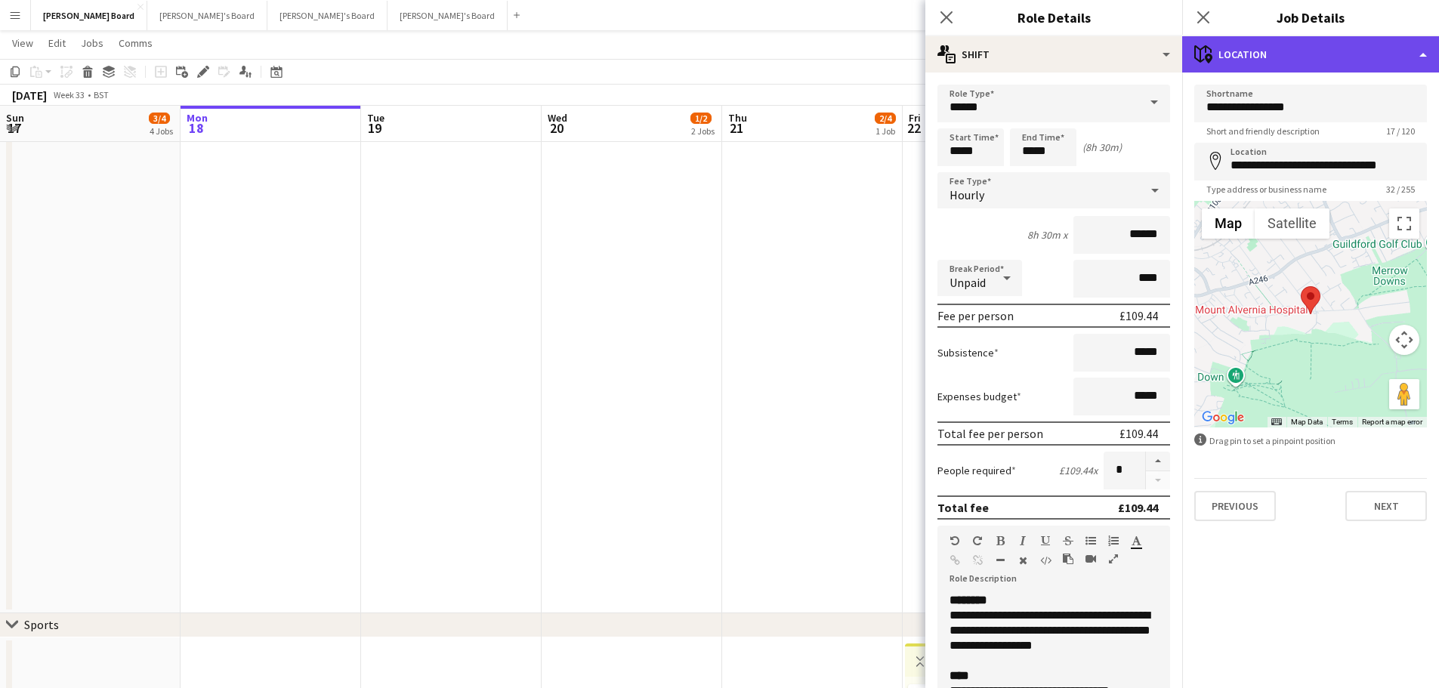
click at [1298, 61] on div "maps-pin-1 Location" at bounding box center [1310, 54] width 257 height 36
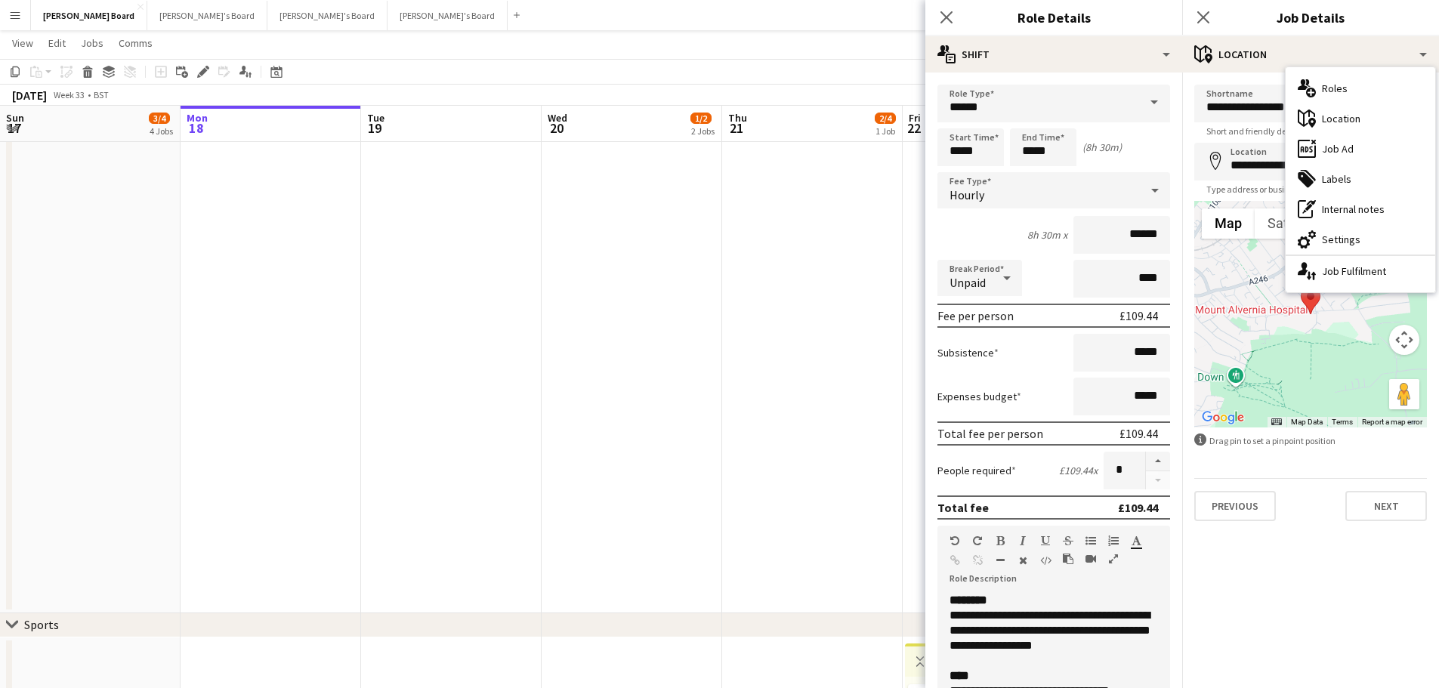
drag, startPoint x: 1346, startPoint y: 151, endPoint x: 1341, endPoint y: 140, distance: 12.2
click at [1308, 150] on div "ads-window Job Ad" at bounding box center [1361, 149] width 150 height 30
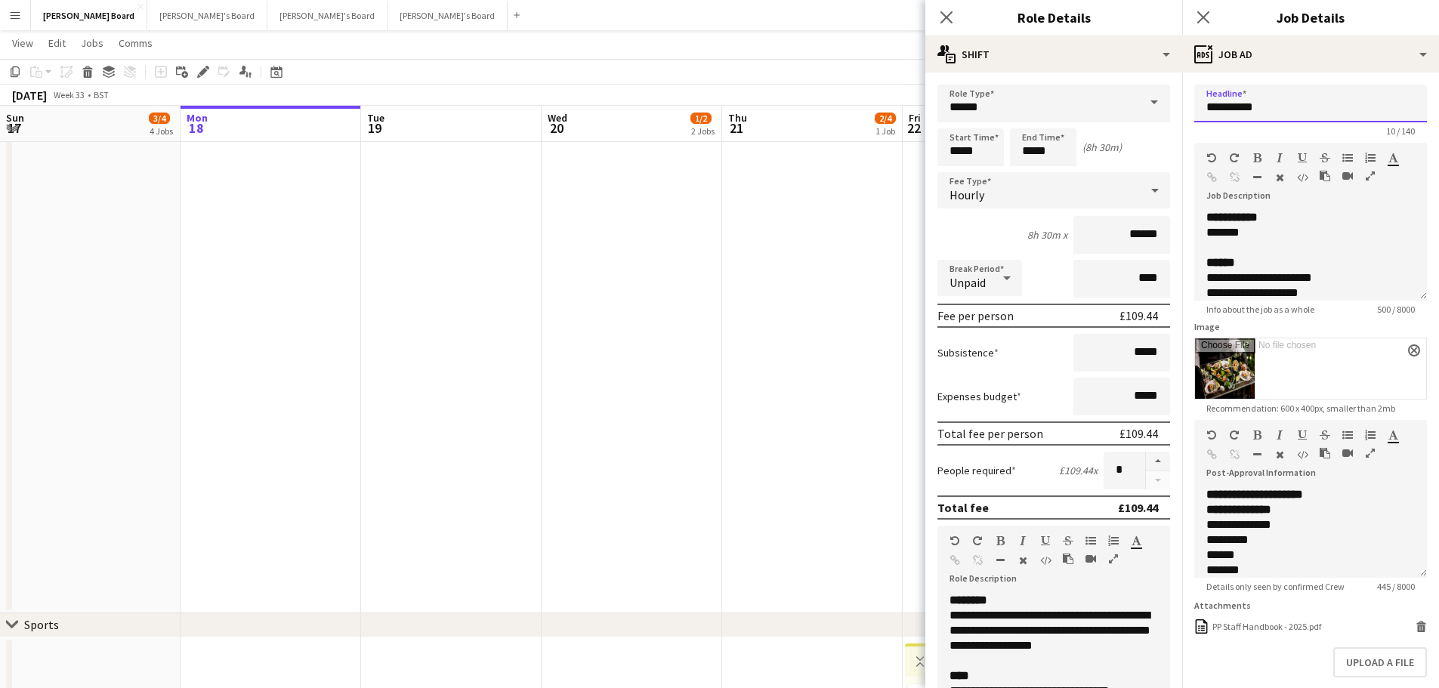
click at [1281, 101] on input "*********" at bounding box center [1311, 104] width 233 height 38
type input "**********"
drag, startPoint x: 1270, startPoint y: 233, endPoint x: 1198, endPoint y: 233, distance: 71.8
click at [1198, 233] on div "**********" at bounding box center [1311, 255] width 233 height 91
paste div
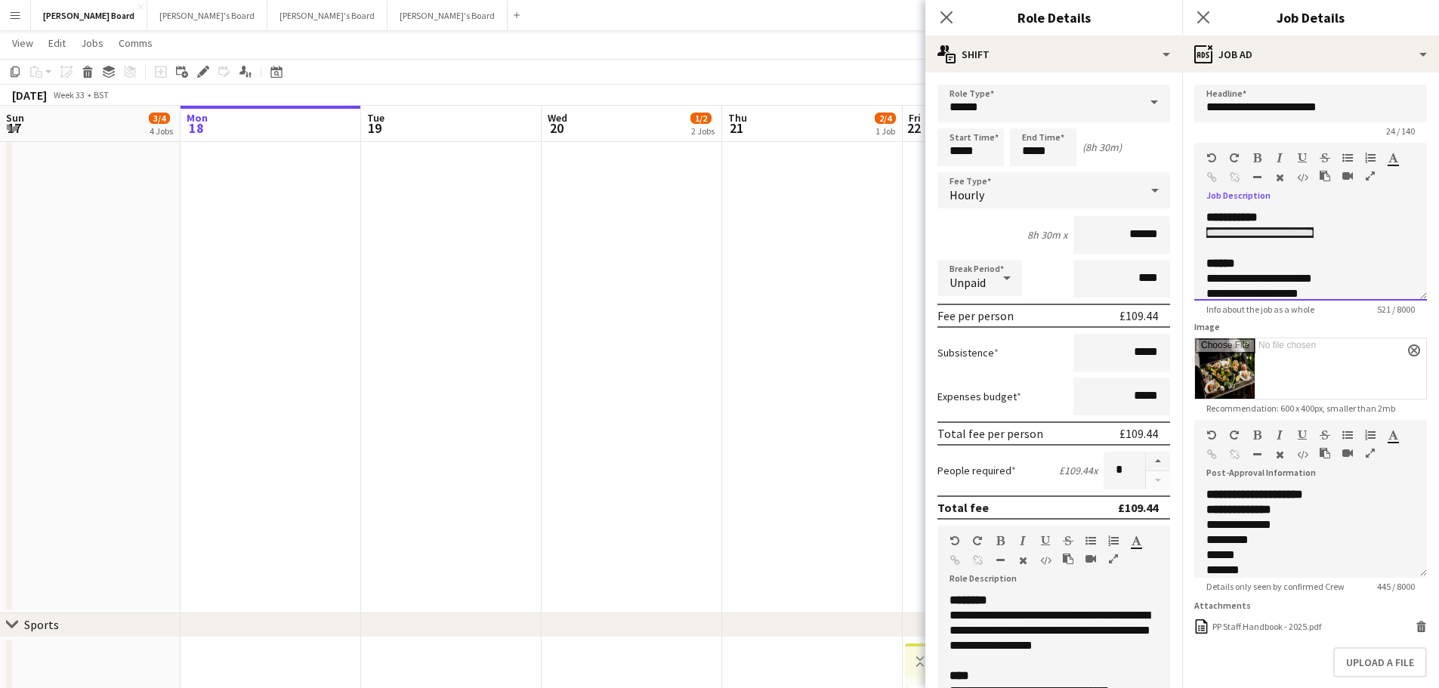
click at [1308, 233] on p "**********" at bounding box center [1300, 233] width 186 height 16
drag, startPoint x: 1350, startPoint y: 234, endPoint x: 1206, endPoint y: 237, distance: 144.3
click at [1206, 237] on div "**********" at bounding box center [1311, 255] width 233 height 91
click at [1279, 175] on icon "button" at bounding box center [1280, 177] width 8 height 11
click at [1308, 249] on div at bounding box center [1311, 247] width 209 height 15
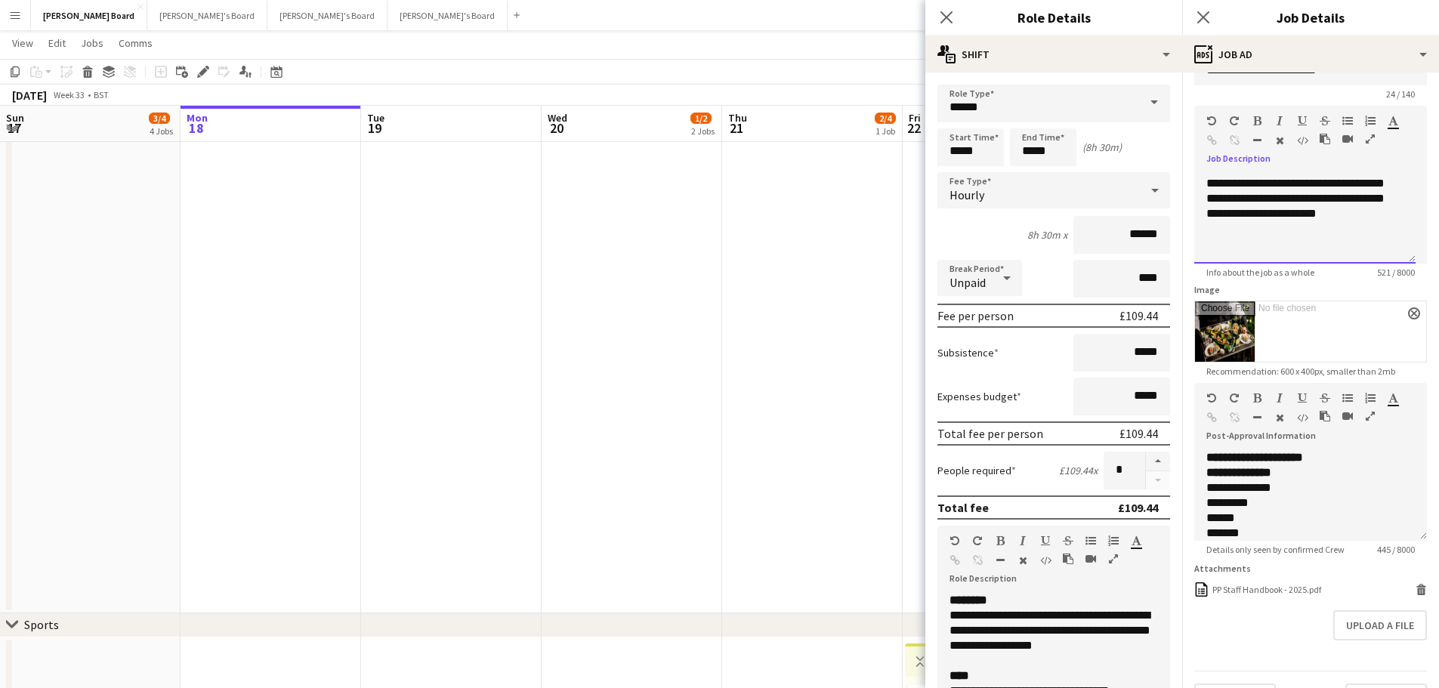
scroll to position [86, 0]
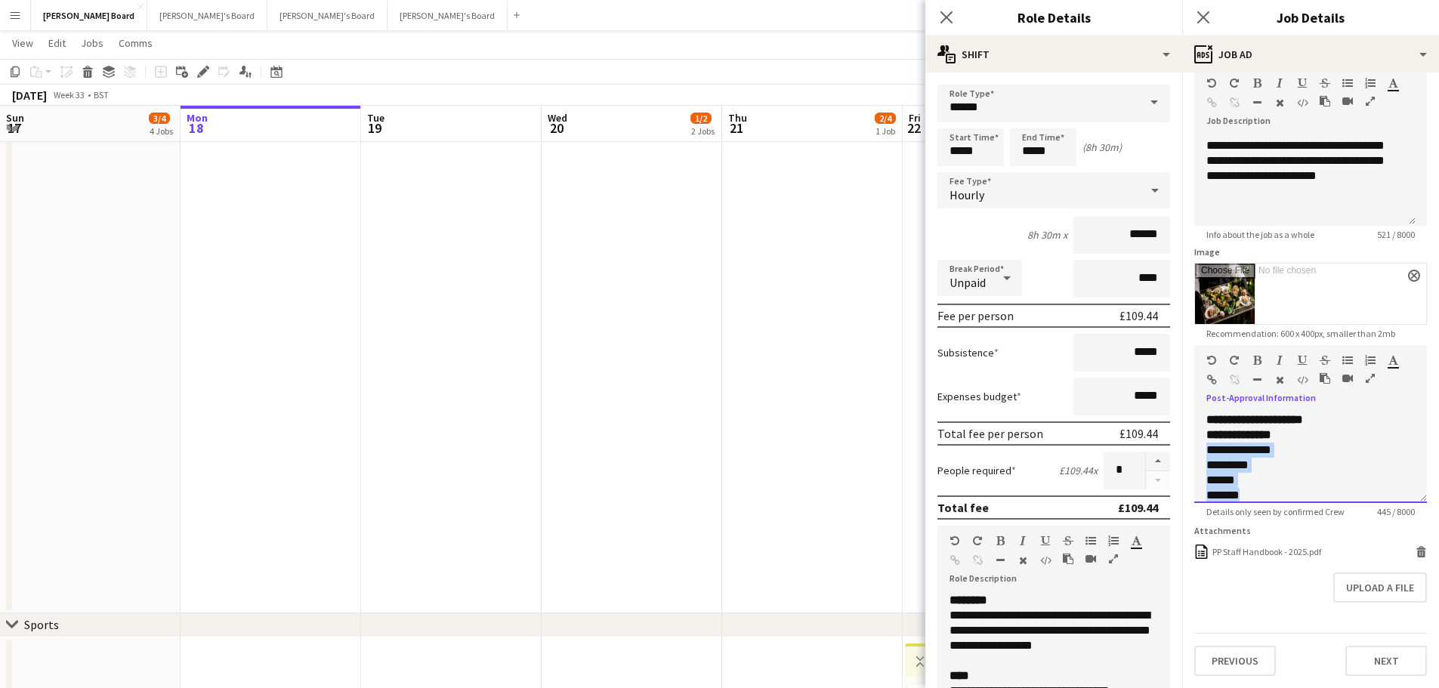
drag, startPoint x: 1260, startPoint y: 487, endPoint x: 1205, endPoint y: 441, distance: 71.4
click at [1205, 441] on div "**********" at bounding box center [1311, 458] width 233 height 91
paste div
drag, startPoint x: 1349, startPoint y: 441, endPoint x: 1208, endPoint y: 438, distance: 140.6
click at [1208, 443] on p "**********" at bounding box center [1300, 451] width 186 height 16
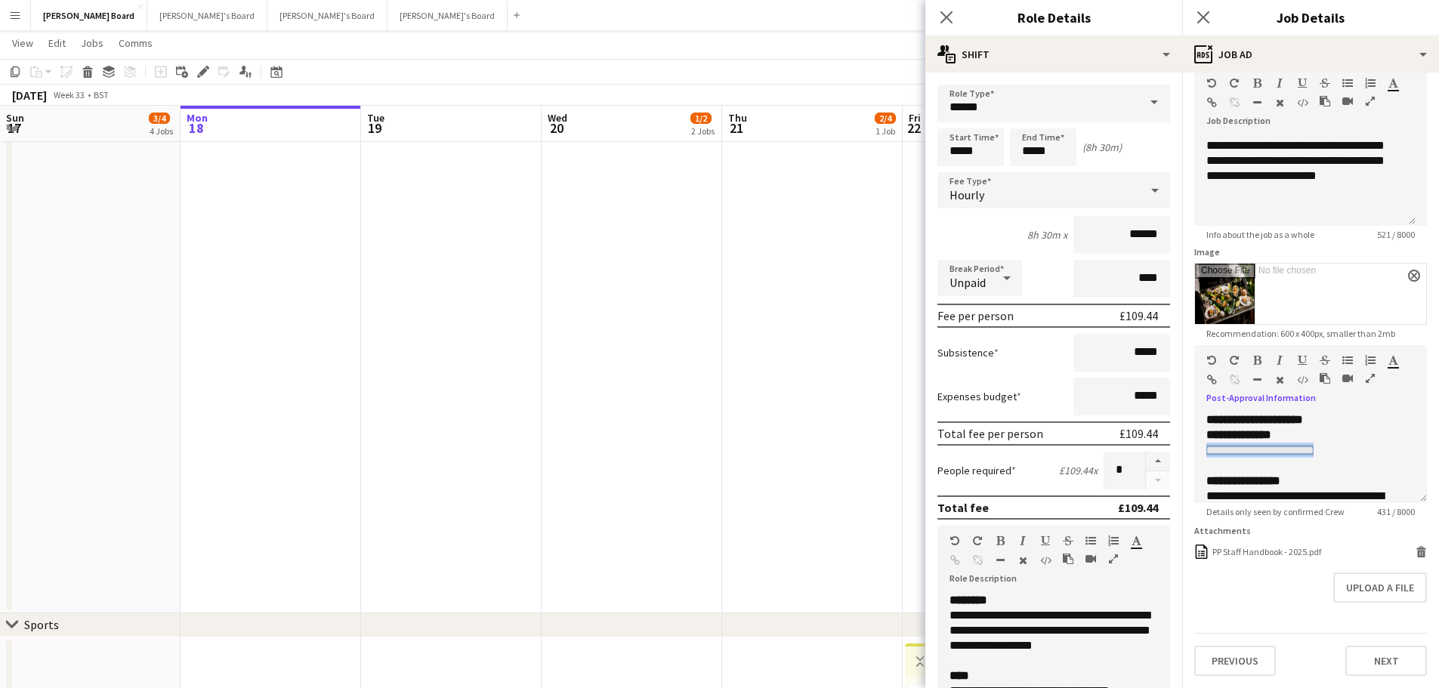
click at [1276, 97] on icon "button" at bounding box center [1280, 102] width 8 height 11
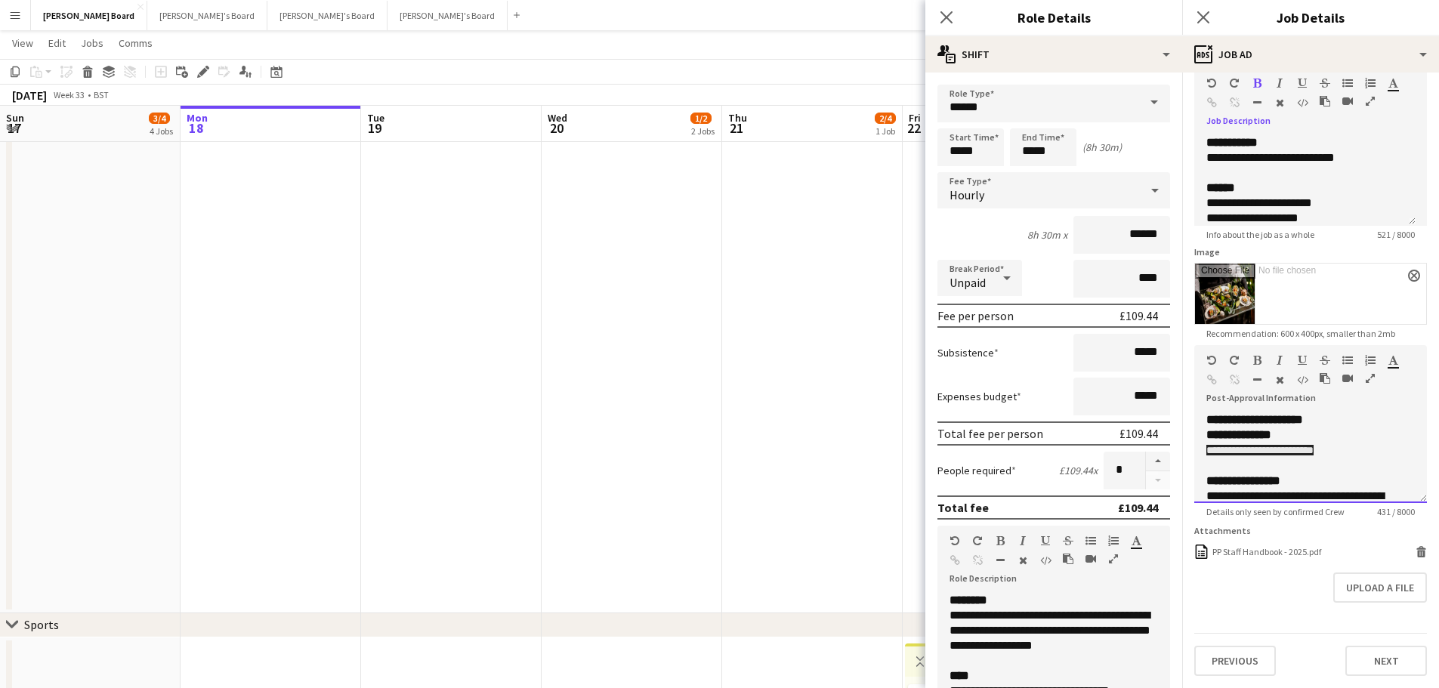
click at [1212, 445] on span "**********" at bounding box center [1260, 450] width 107 height 11
click at [1282, 445] on span "**********" at bounding box center [1260, 450] width 107 height 11
drag, startPoint x: 1339, startPoint y: 439, endPoint x: 1325, endPoint y: 441, distance: 13.8
click at [1251, 445] on span "**********" at bounding box center [1260, 450] width 107 height 11
click at [1308, 444] on p "**********" at bounding box center [1300, 451] width 186 height 16
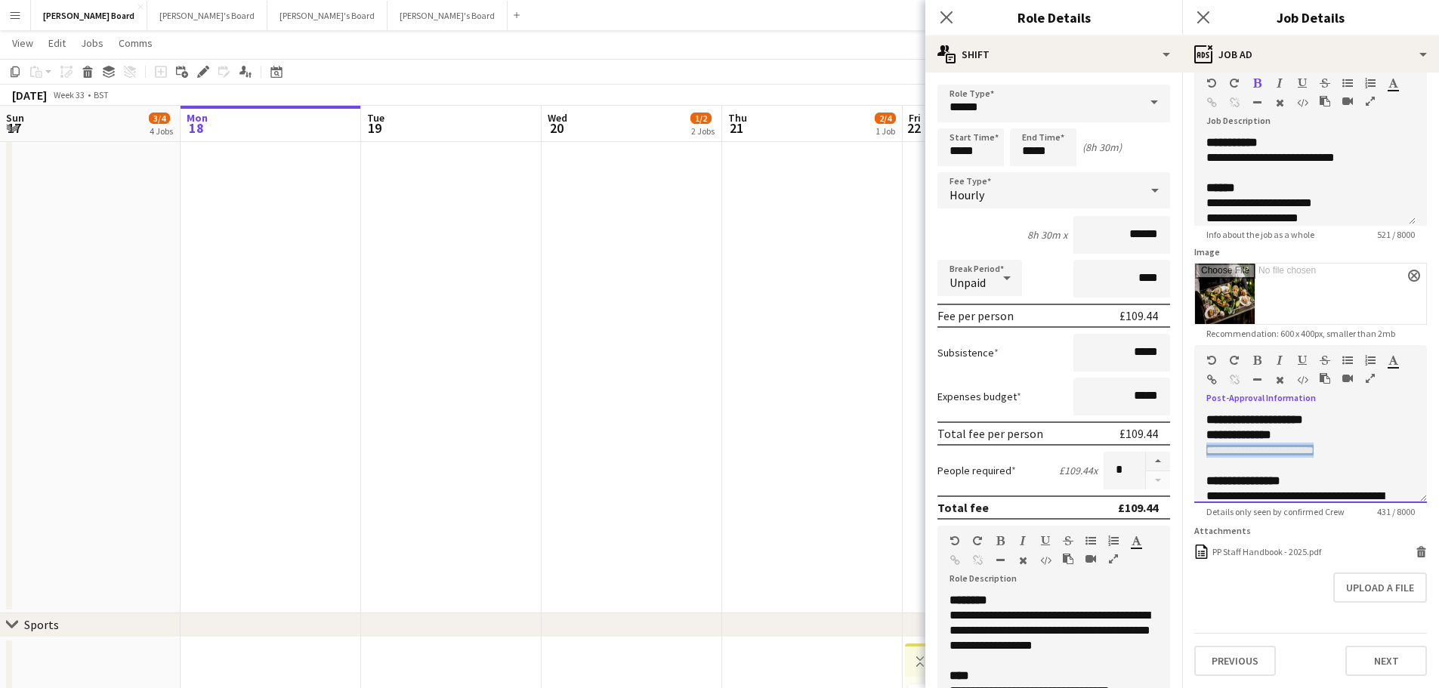
drag, startPoint x: 1354, startPoint y: 442, endPoint x: 1213, endPoint y: 441, distance: 140.5
click at [1213, 443] on p "**********" at bounding box center [1300, 451] width 186 height 16
click at [1276, 97] on icon "button" at bounding box center [1280, 102] width 8 height 11
click at [1232, 445] on span "**********" at bounding box center [1260, 450] width 107 height 11
drag, startPoint x: 1207, startPoint y: 441, endPoint x: 1346, endPoint y: 443, distance: 139.0
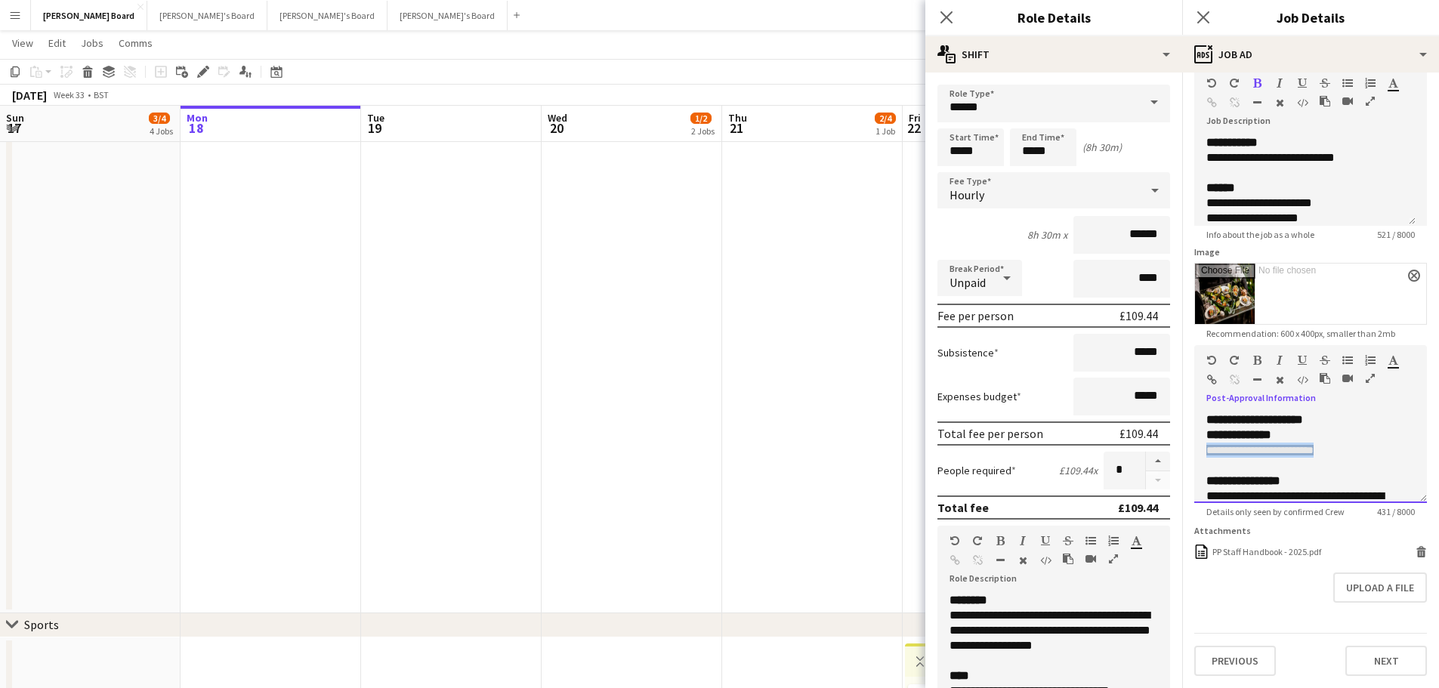
click at [1308, 443] on p "**********" at bounding box center [1300, 451] width 186 height 16
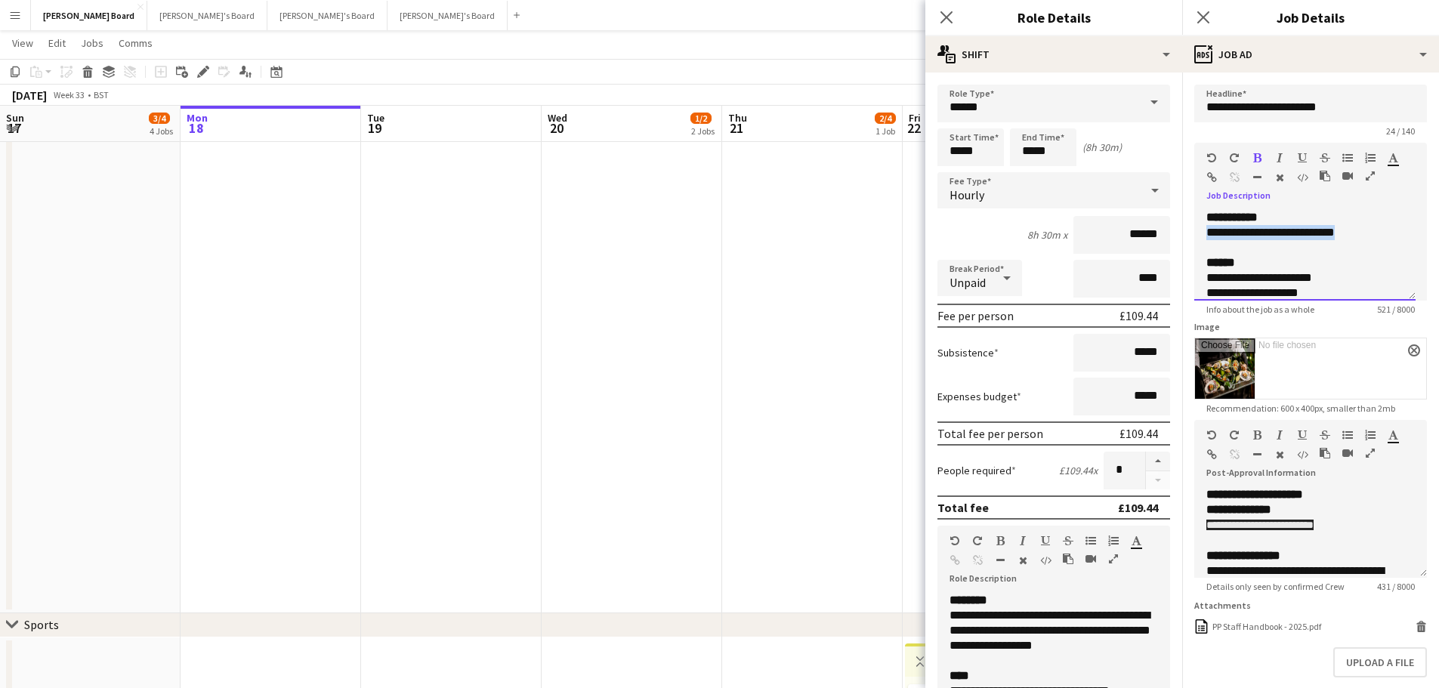
drag, startPoint x: 1349, startPoint y: 231, endPoint x: 1205, endPoint y: 234, distance: 144.3
click at [1205, 234] on div "**********" at bounding box center [1305, 255] width 221 height 91
copy p "**********"
drag, startPoint x: 1362, startPoint y: 525, endPoint x: 1201, endPoint y: 521, distance: 160.2
click at [1201, 521] on div "**********" at bounding box center [1311, 532] width 233 height 91
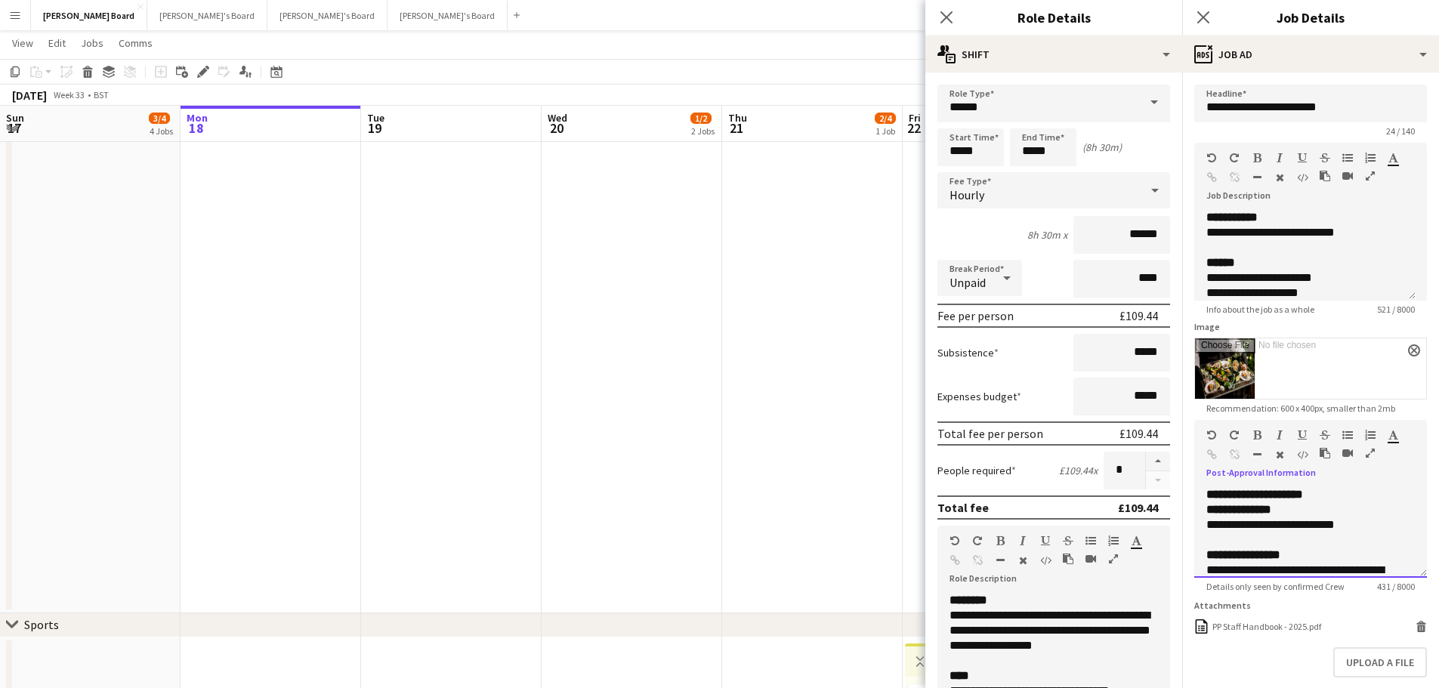
click at [1204, 525] on div "**********" at bounding box center [1311, 532] width 233 height 91
drag, startPoint x: 1318, startPoint y: 543, endPoint x: 1258, endPoint y: 543, distance: 59.7
click at [1258, 543] on p "**********" at bounding box center [1300, 533] width 186 height 30
copy span "*******"
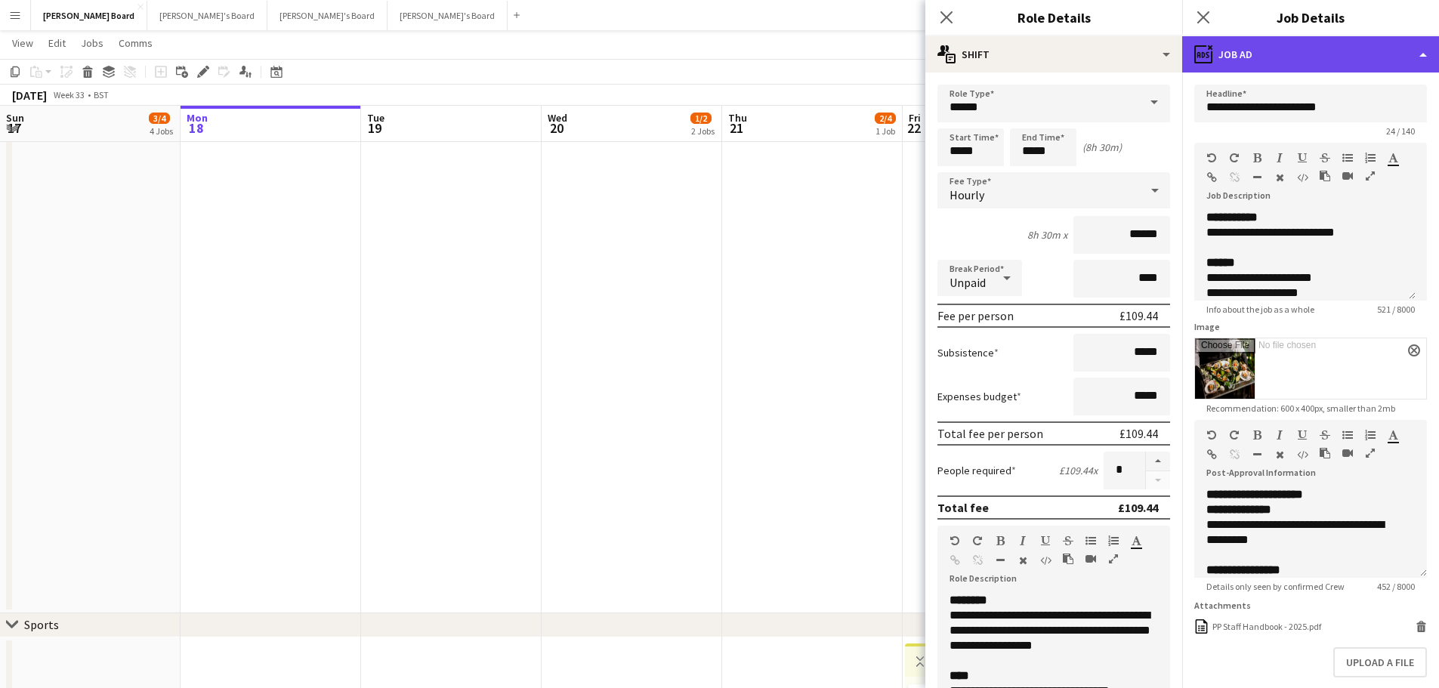
click at [1308, 57] on div "ads-window Job Ad" at bounding box center [1310, 54] width 257 height 36
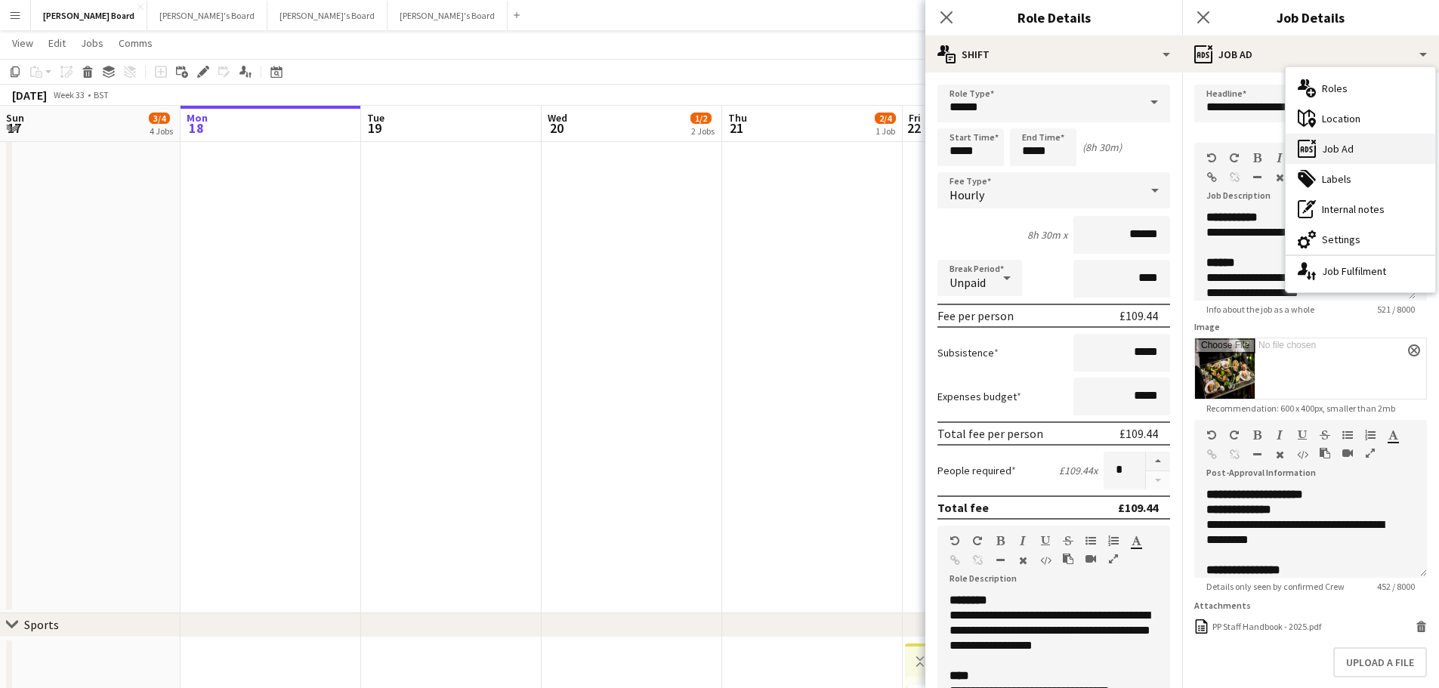
click at [1308, 146] on div "ads-window Job Ad" at bounding box center [1361, 149] width 150 height 30
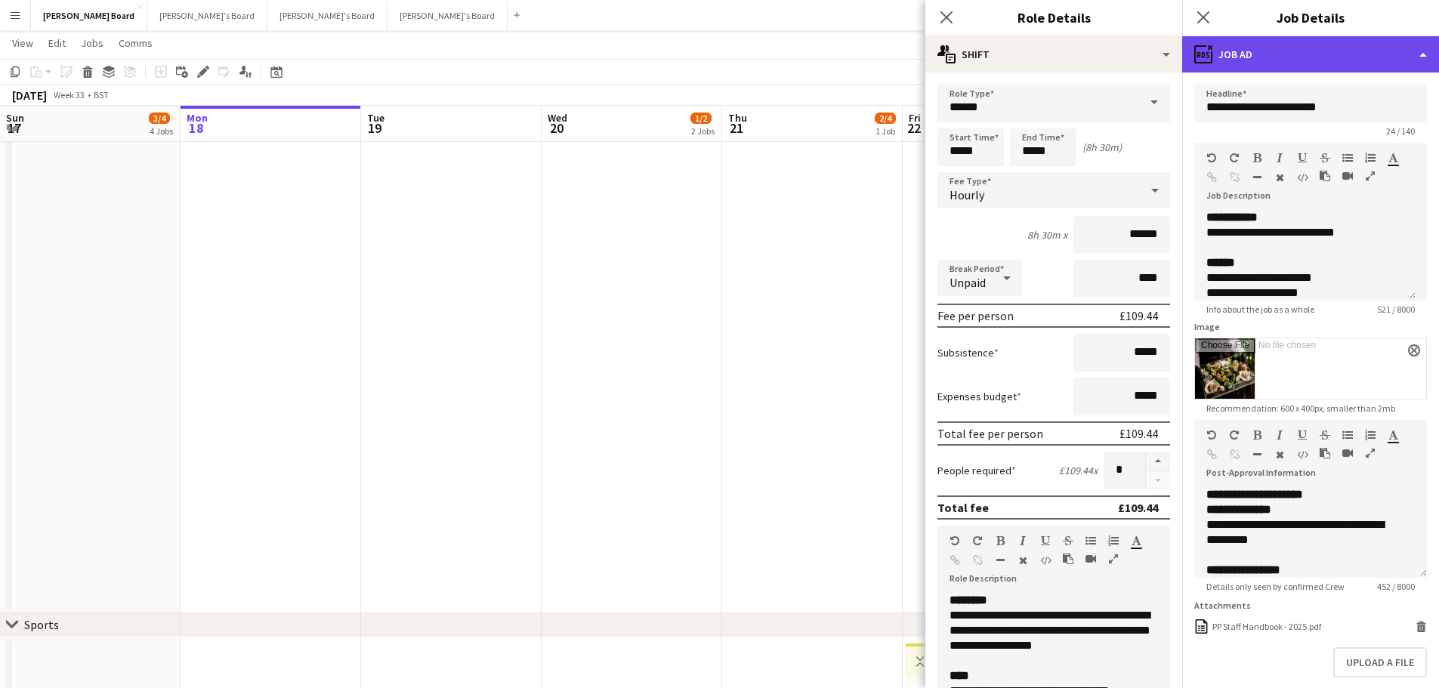
click at [1304, 52] on div "ads-window Job Ad" at bounding box center [1310, 54] width 257 height 36
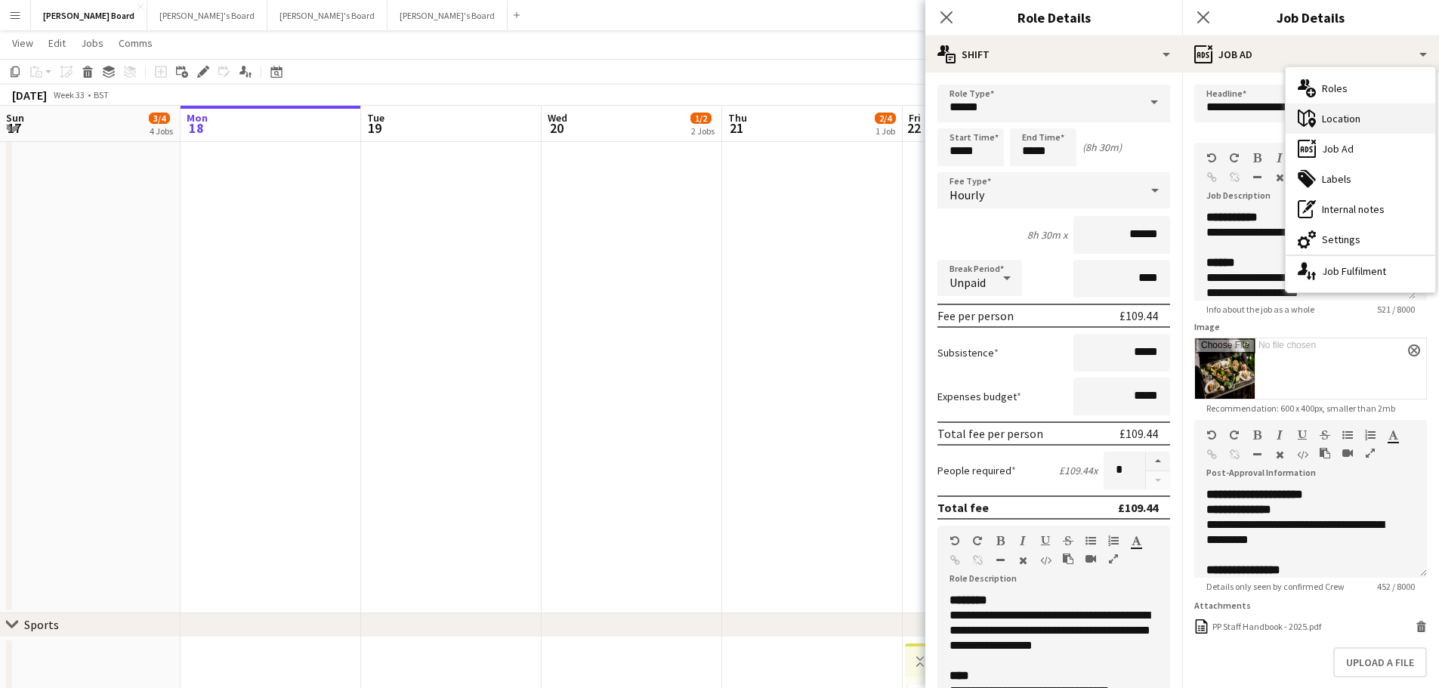
click at [1308, 120] on div "maps-pin-1 Location" at bounding box center [1361, 119] width 150 height 30
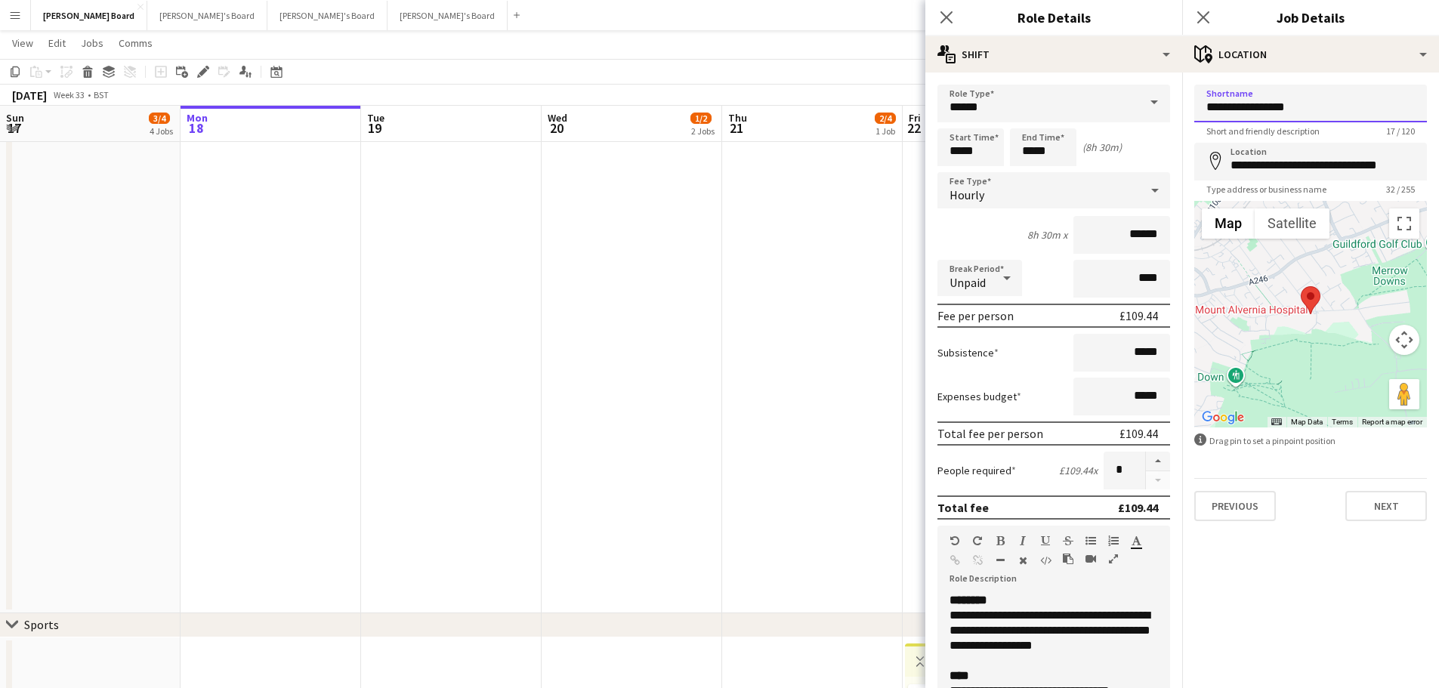
drag, startPoint x: 1307, startPoint y: 110, endPoint x: 1219, endPoint y: 108, distance: 87.7
click at [1207, 108] on input "**********" at bounding box center [1311, 104] width 233 height 38
click at [1308, 168] on input "**********" at bounding box center [1311, 162] width 233 height 38
drag, startPoint x: 1403, startPoint y: 167, endPoint x: 1156, endPoint y: 165, distance: 247.1
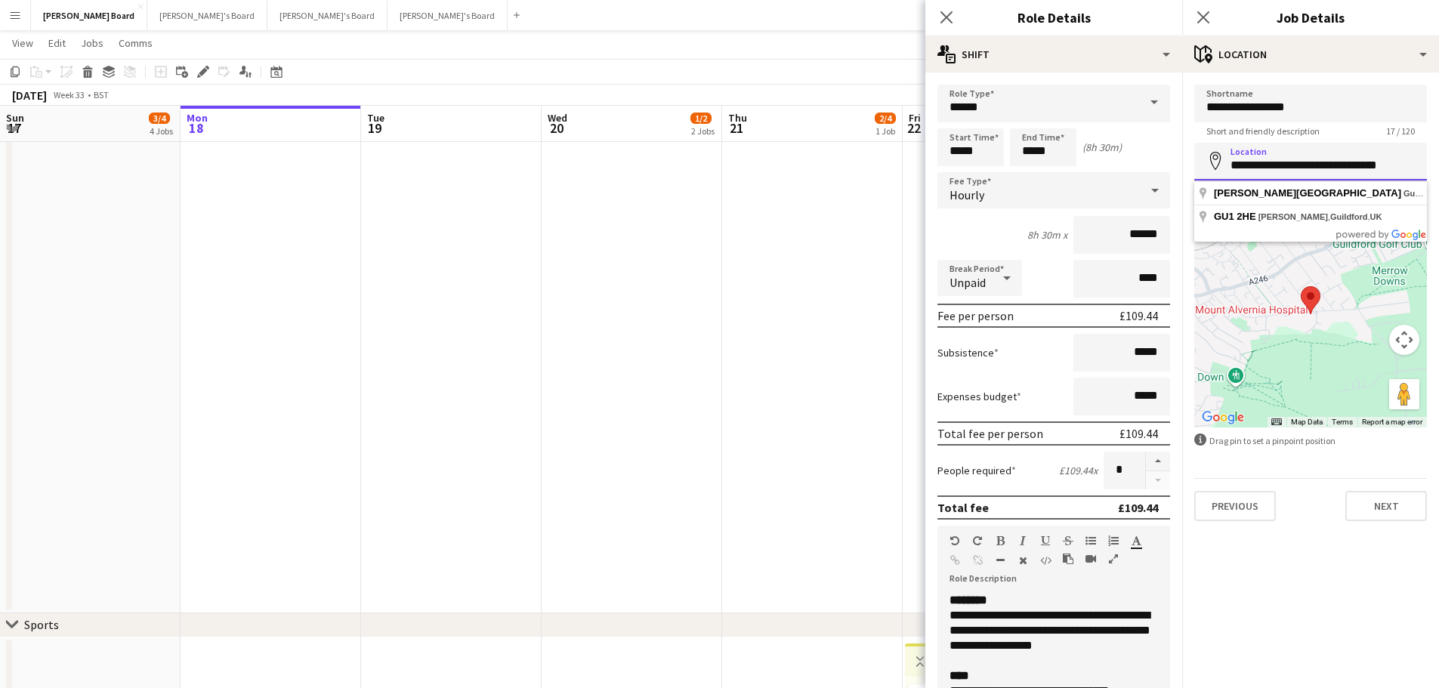
paste input
type input "**********"
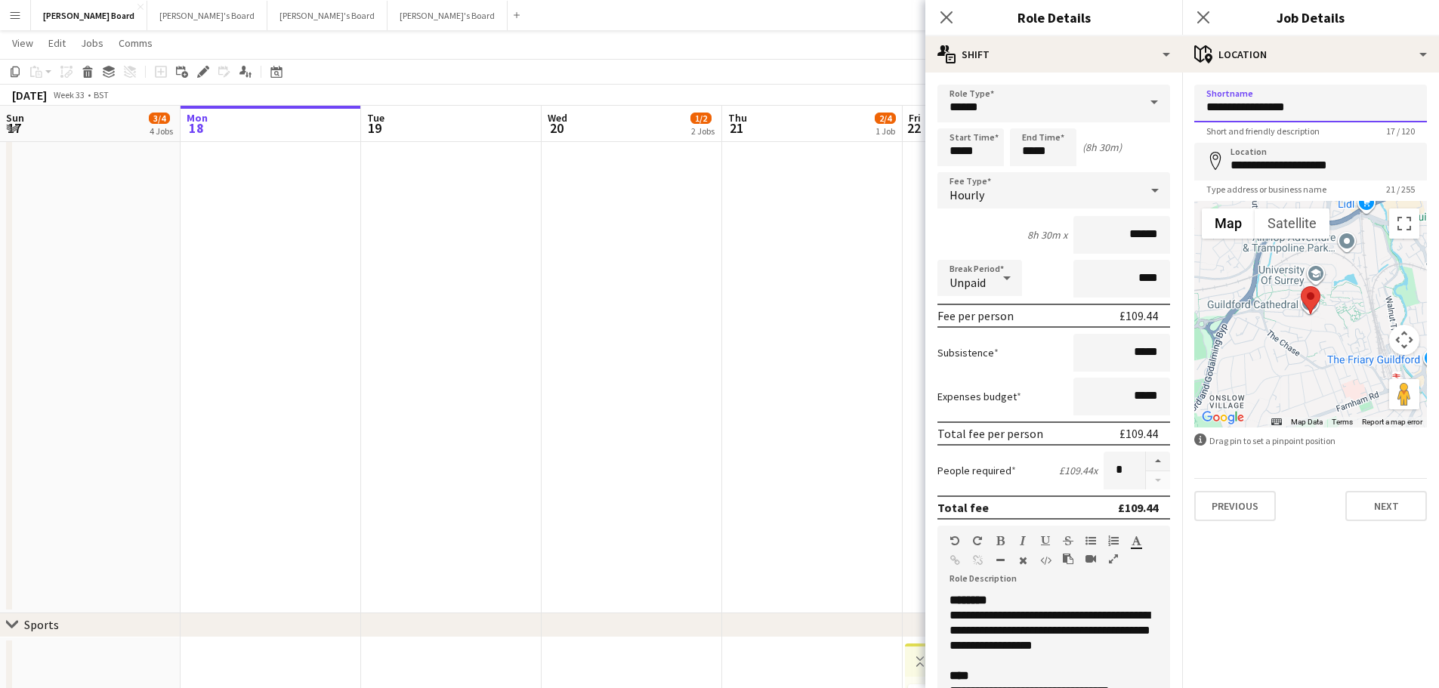
drag, startPoint x: 1318, startPoint y: 106, endPoint x: 1172, endPoint y: 100, distance: 145.9
drag, startPoint x: 1324, startPoint y: 107, endPoint x: 1229, endPoint y: 104, distance: 95.2
click at [1225, 104] on input "**********" at bounding box center [1311, 104] width 233 height 38
click at [1308, 106] on input "**********" at bounding box center [1311, 104] width 233 height 38
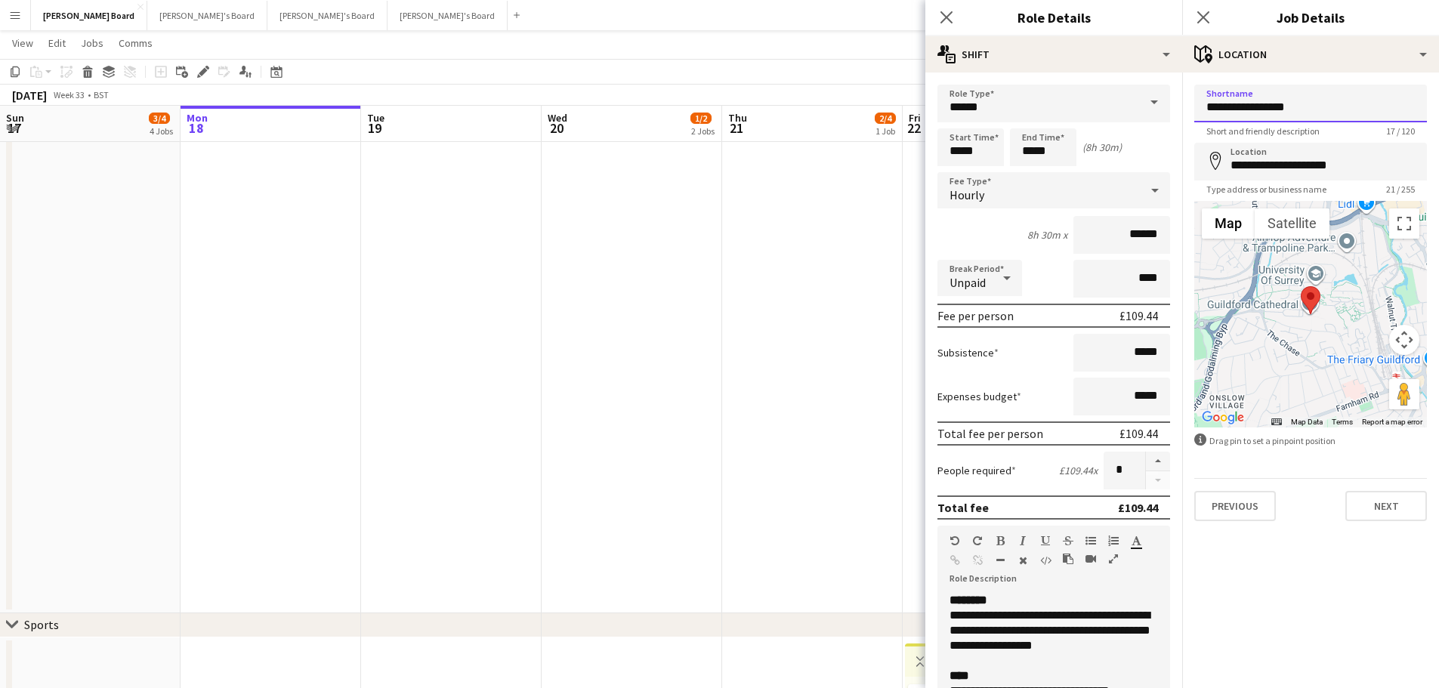
drag, startPoint x: 1328, startPoint y: 106, endPoint x: 1162, endPoint y: 101, distance: 166.3
paste input "****"
click at [1273, 107] on input "**********" at bounding box center [1311, 104] width 233 height 38
type input "**********"
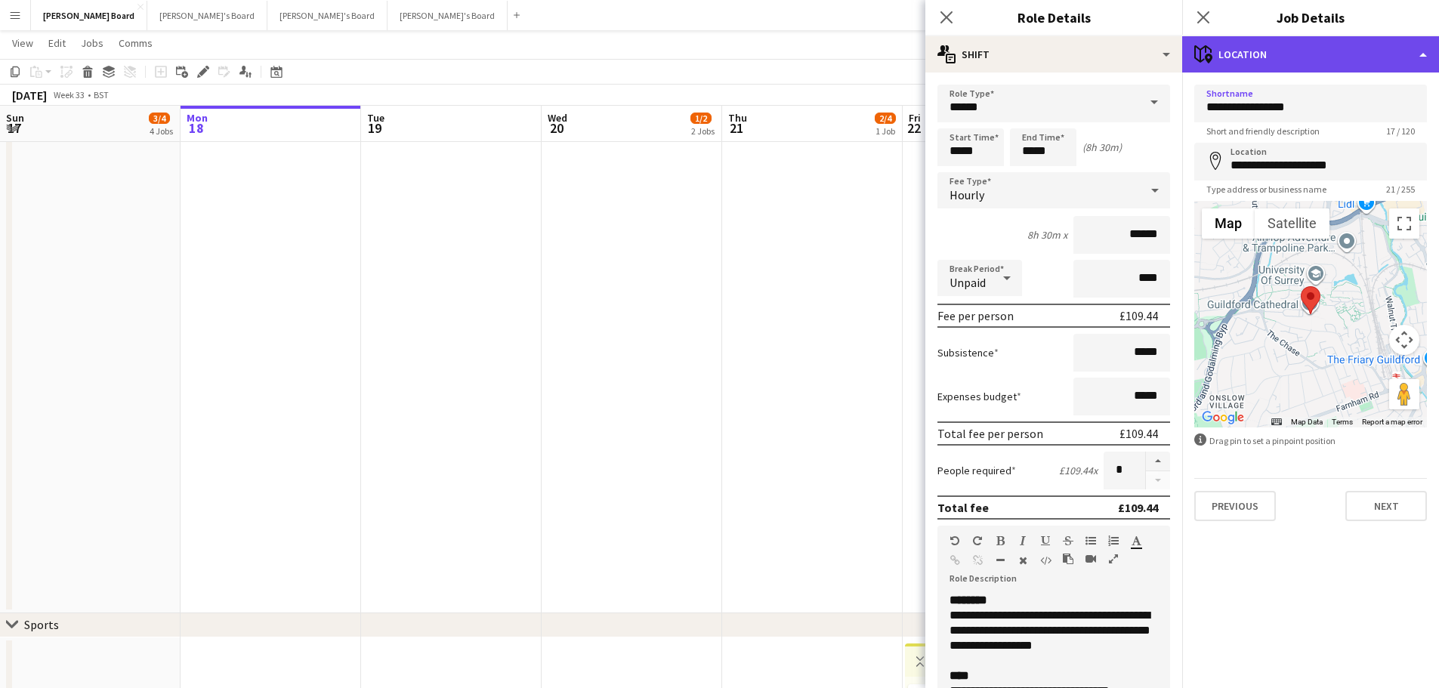
click at [1291, 58] on div "maps-pin-1 Location" at bounding box center [1310, 54] width 257 height 36
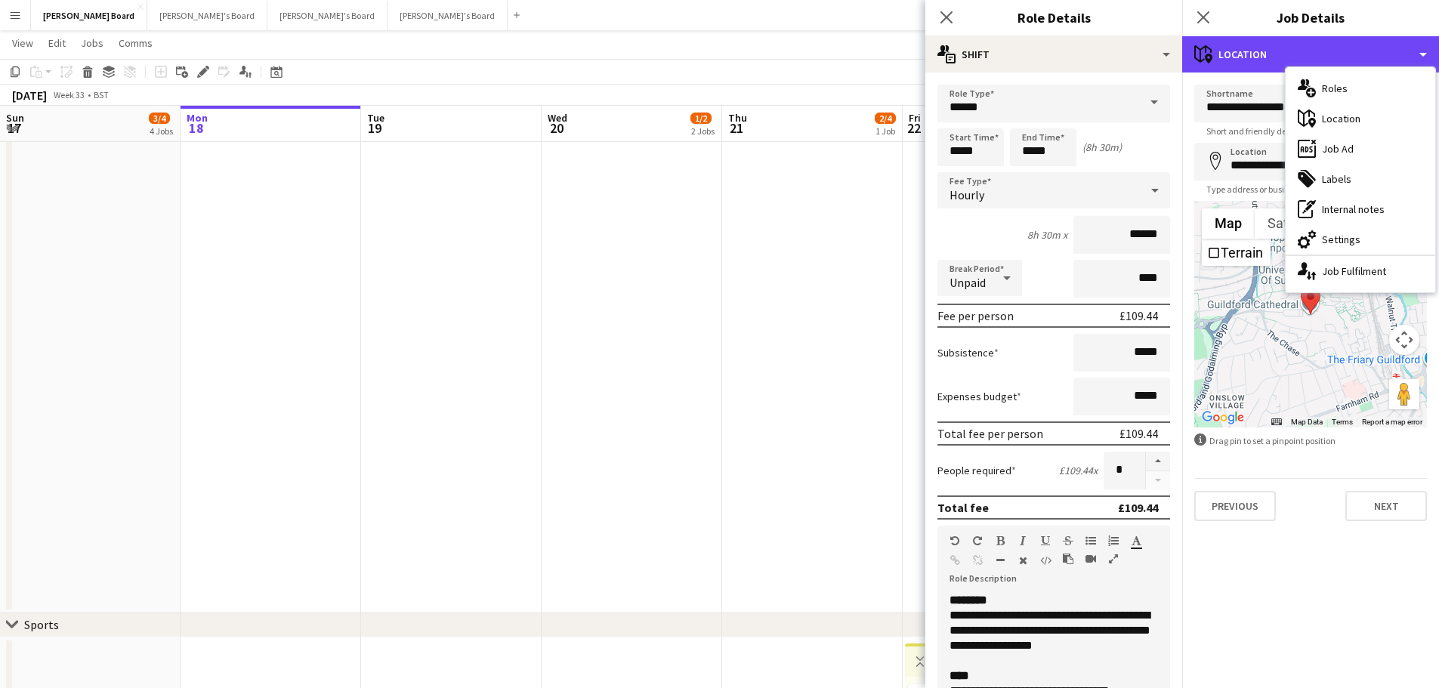
scroll to position [76, 0]
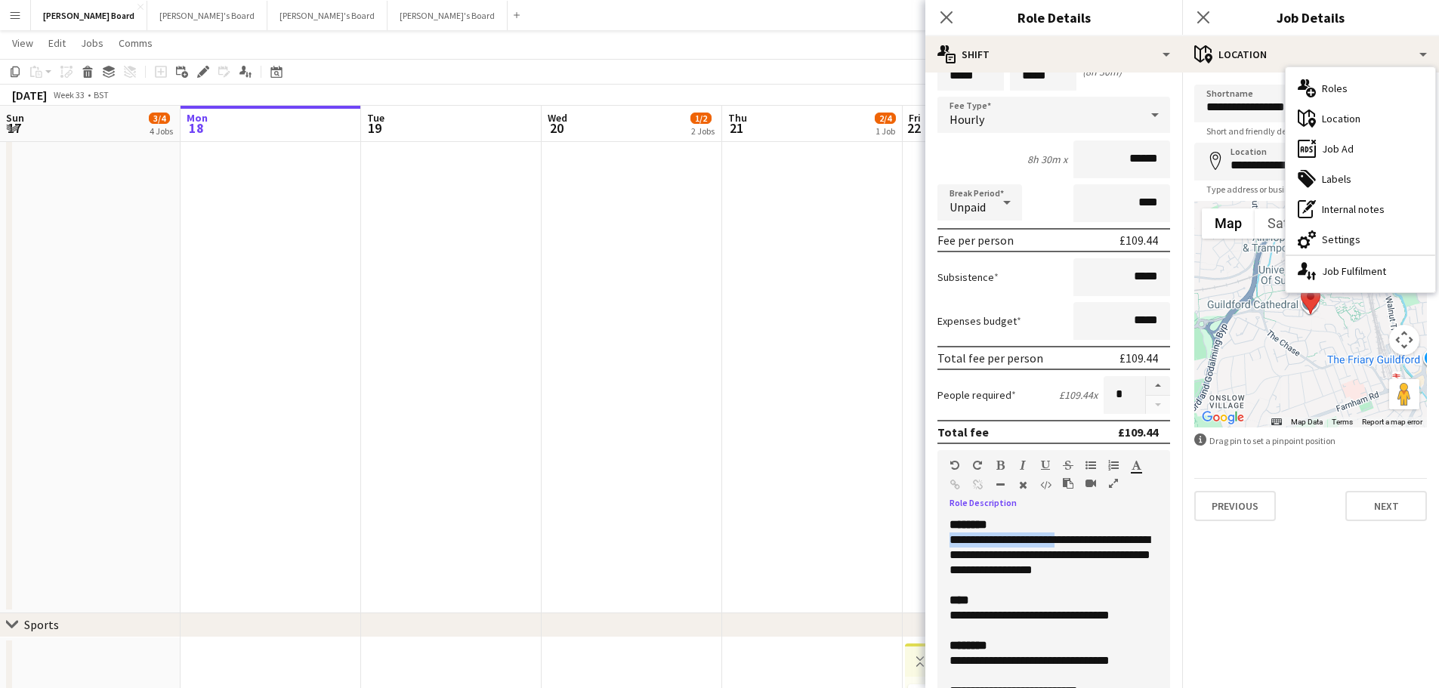
drag, startPoint x: 946, startPoint y: 538, endPoint x: 1078, endPoint y: 545, distance: 132.4
click at [1078, 545] on div "**********" at bounding box center [1054, 608] width 233 height 181
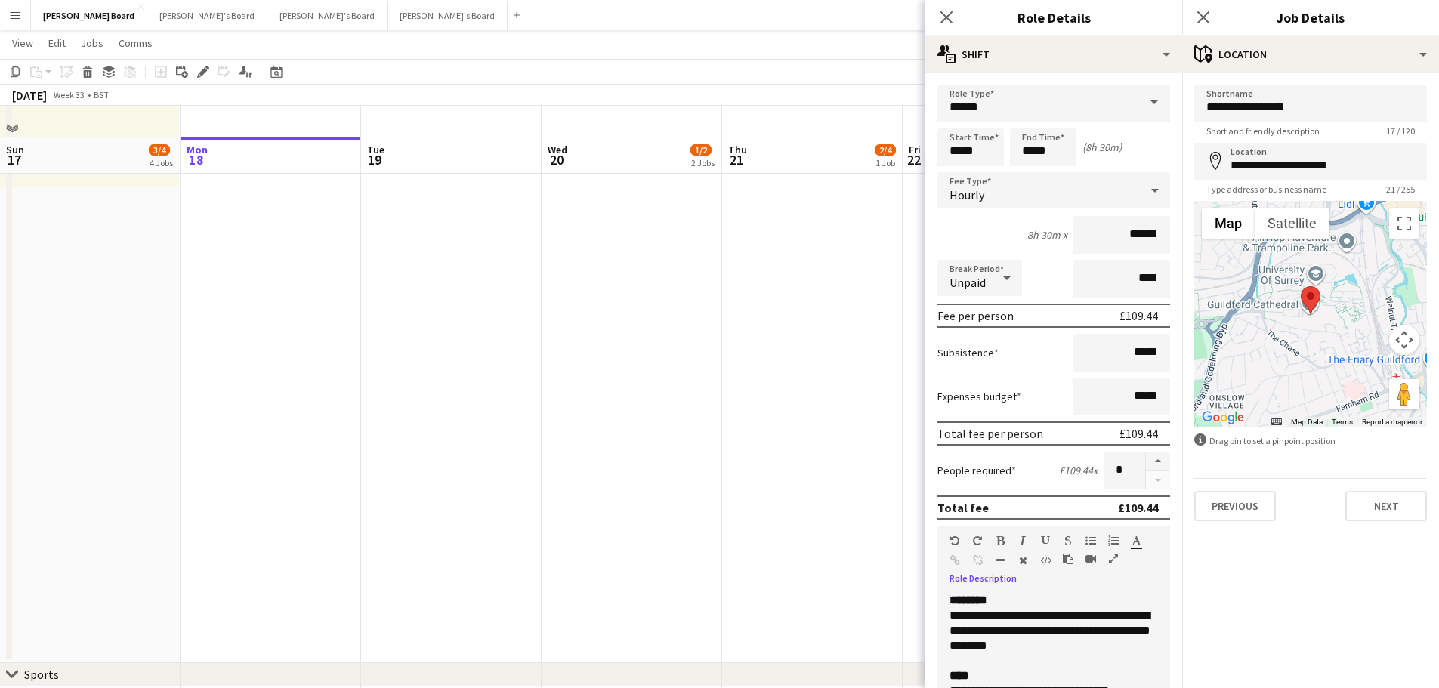
scroll to position [227, 0]
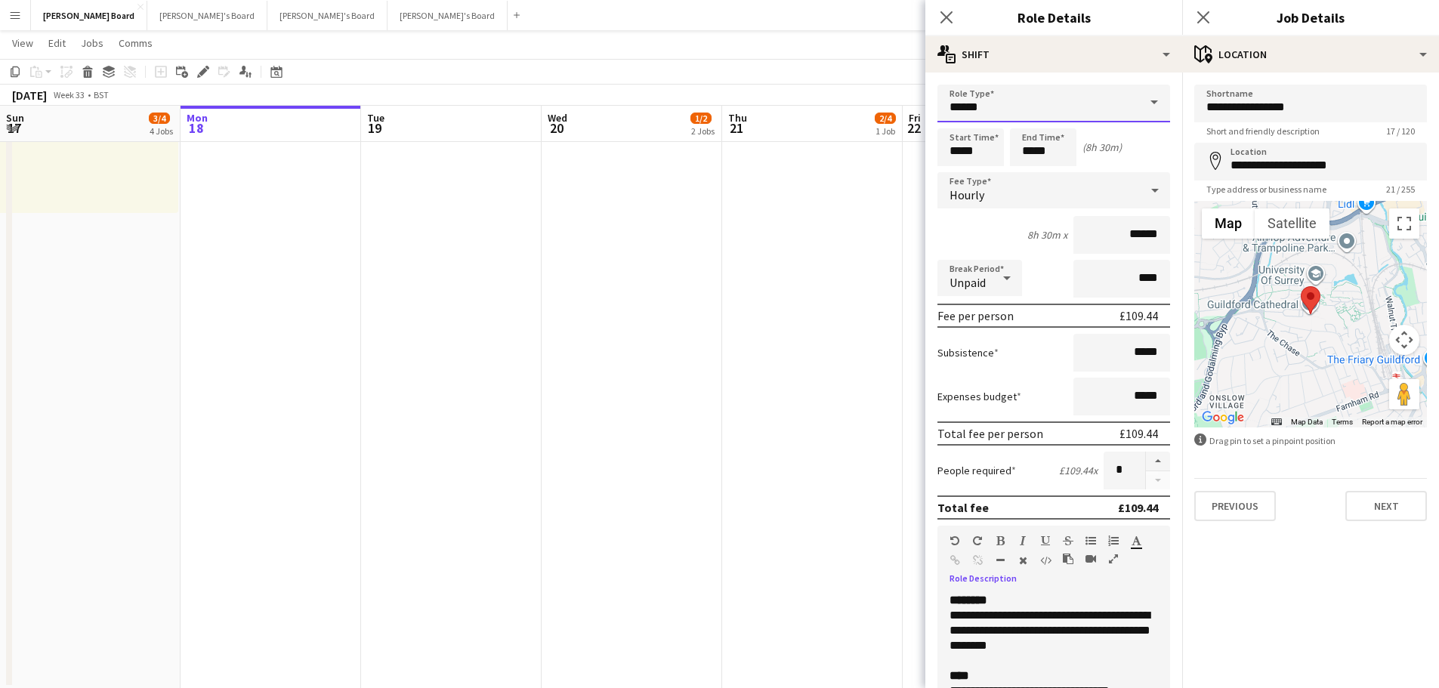
click at [1109, 104] on input "******" at bounding box center [1054, 104] width 233 height 38
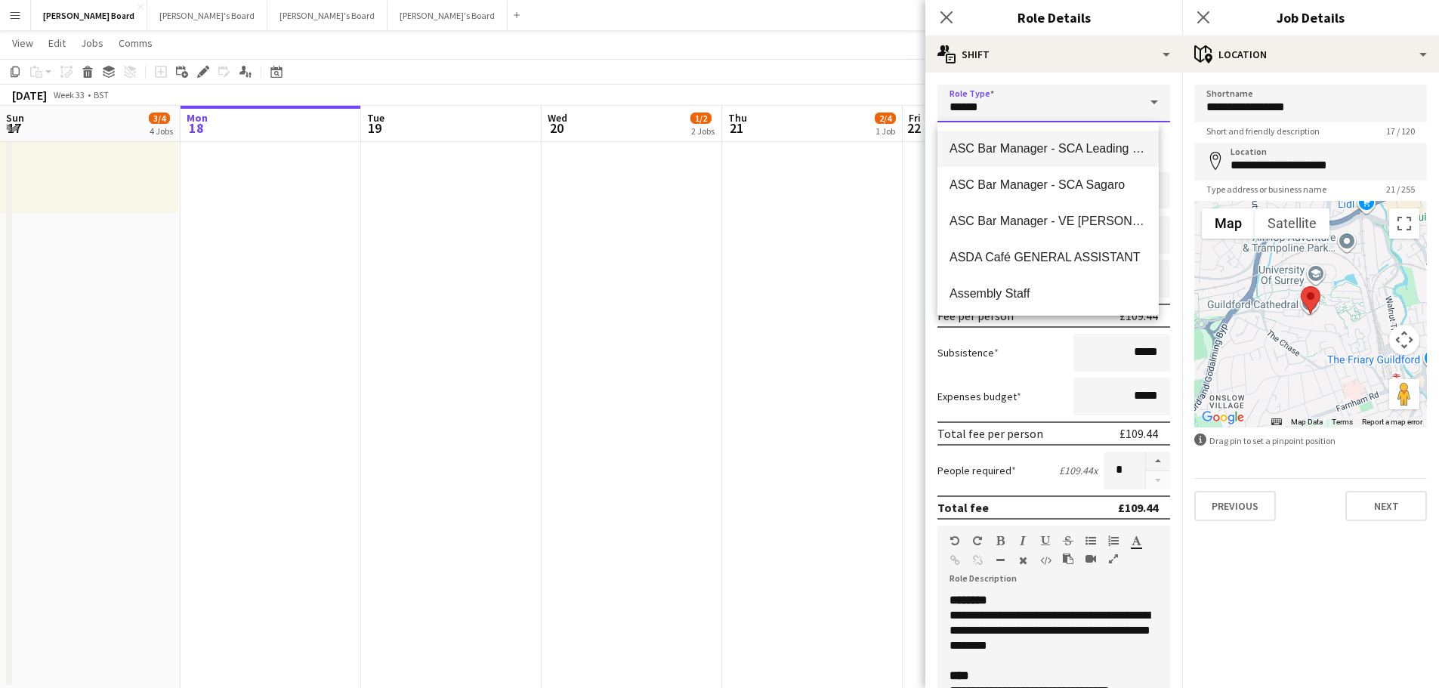
scroll to position [831, 0]
drag, startPoint x: 978, startPoint y: 104, endPoint x: 889, endPoint y: 104, distance: 89.9
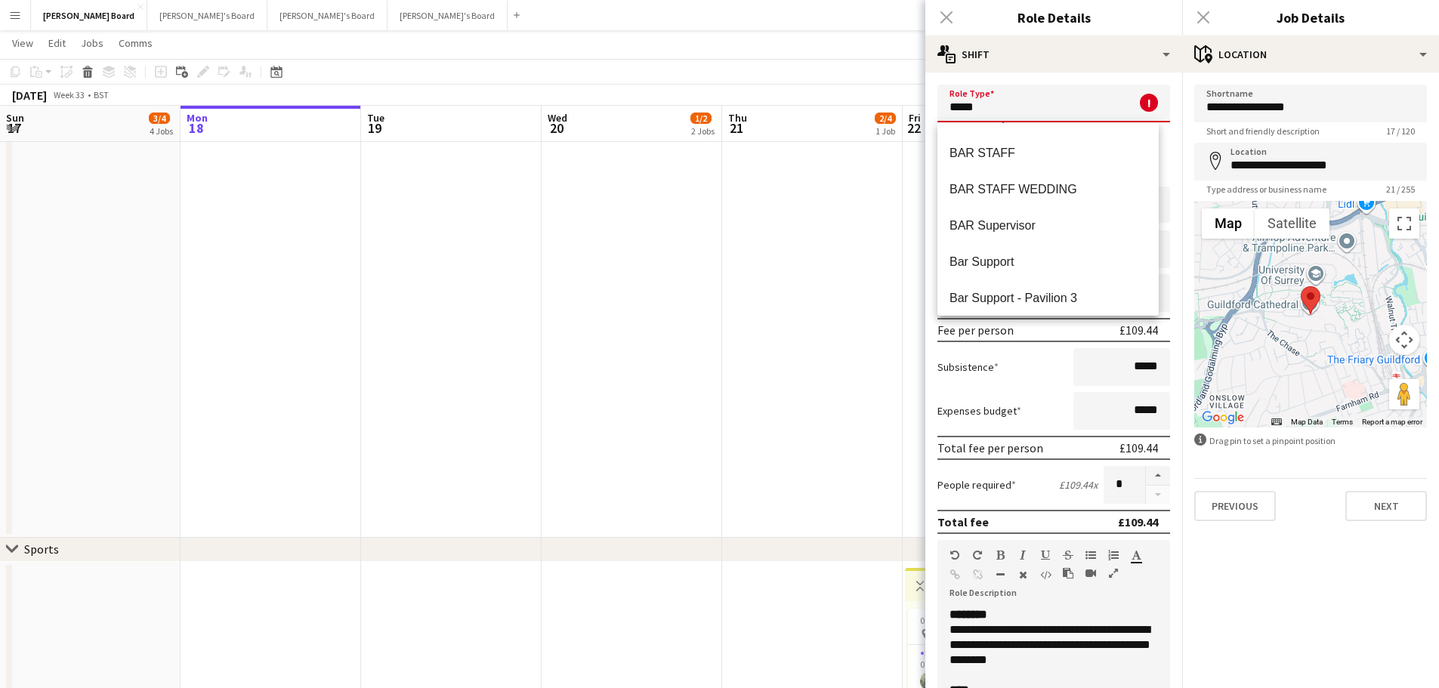
scroll to position [24, 0]
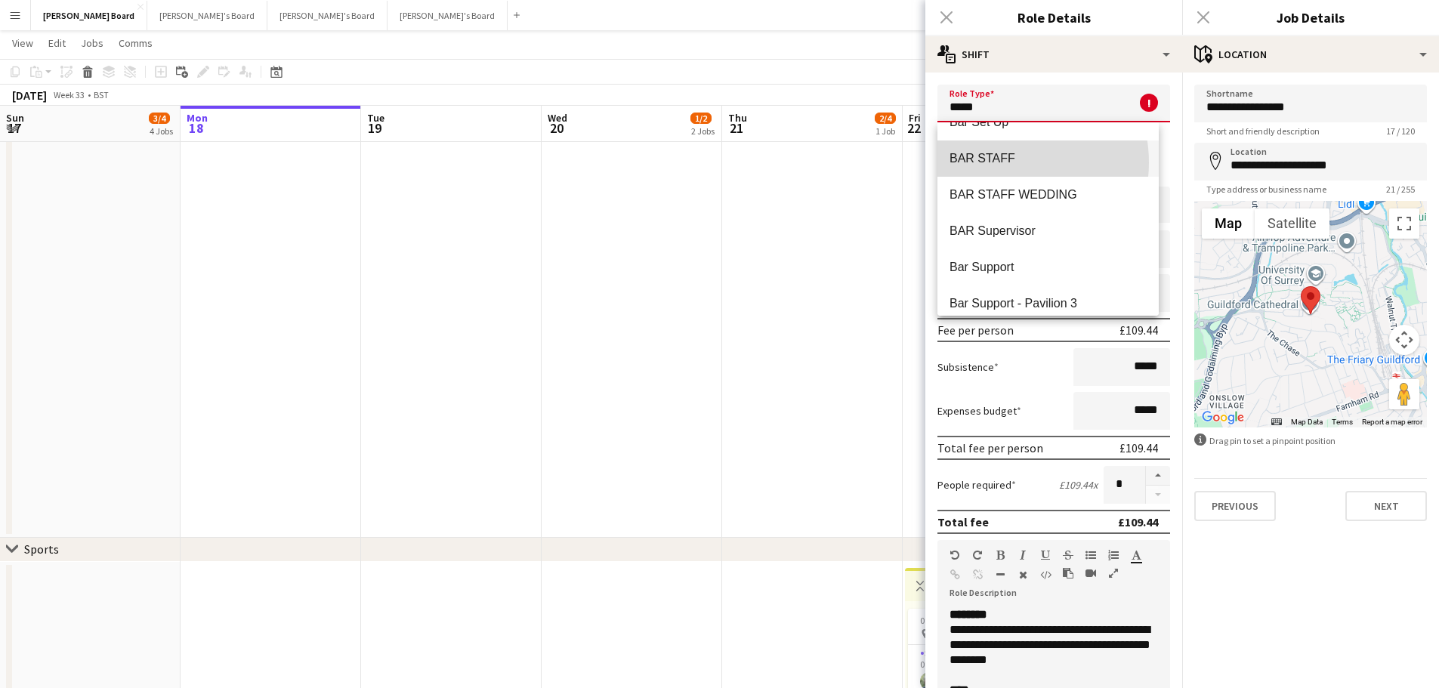
click at [1003, 162] on span "BAR STAFF" at bounding box center [1048, 158] width 197 height 14
type input "*********"
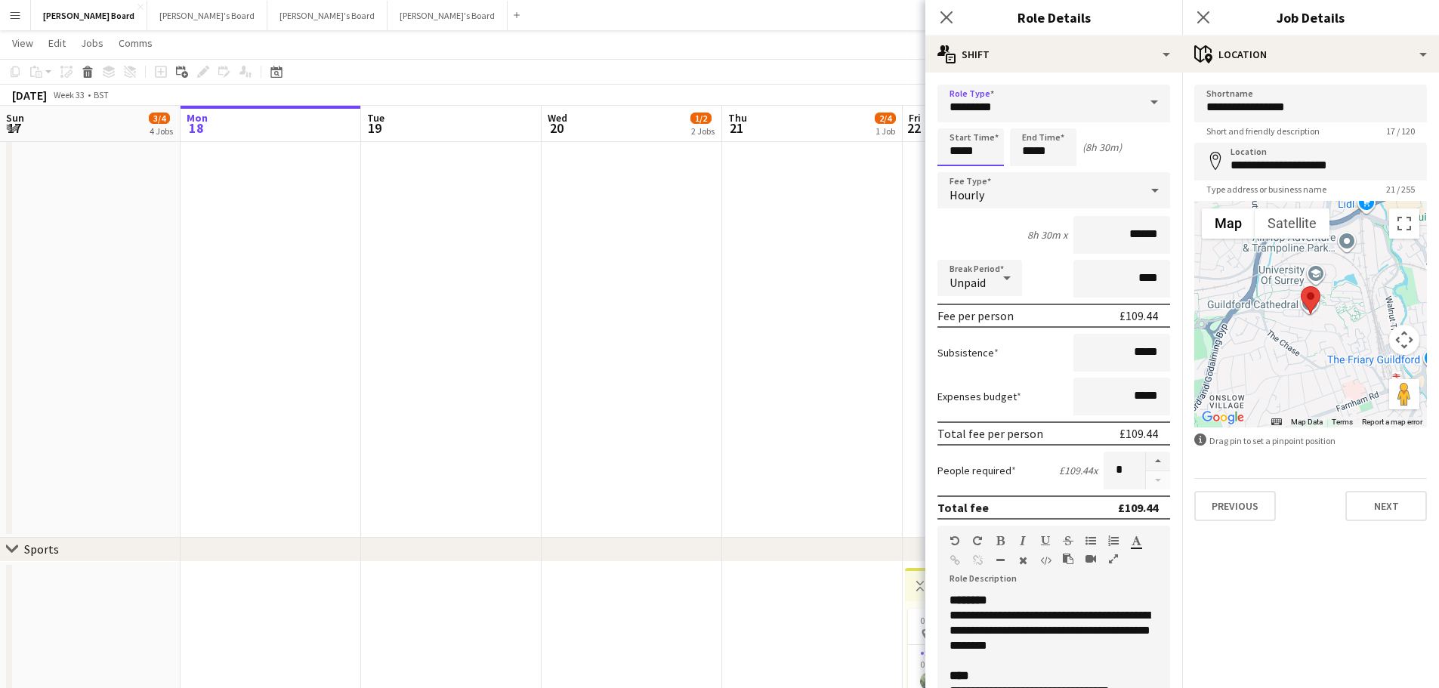
click at [988, 152] on input "*****" at bounding box center [971, 147] width 66 height 38
click at [960, 173] on div at bounding box center [956, 173] width 30 height 15
click at [960, 132] on input "*****" at bounding box center [971, 147] width 66 height 38
click at [957, 125] on div at bounding box center [956, 120] width 30 height 15
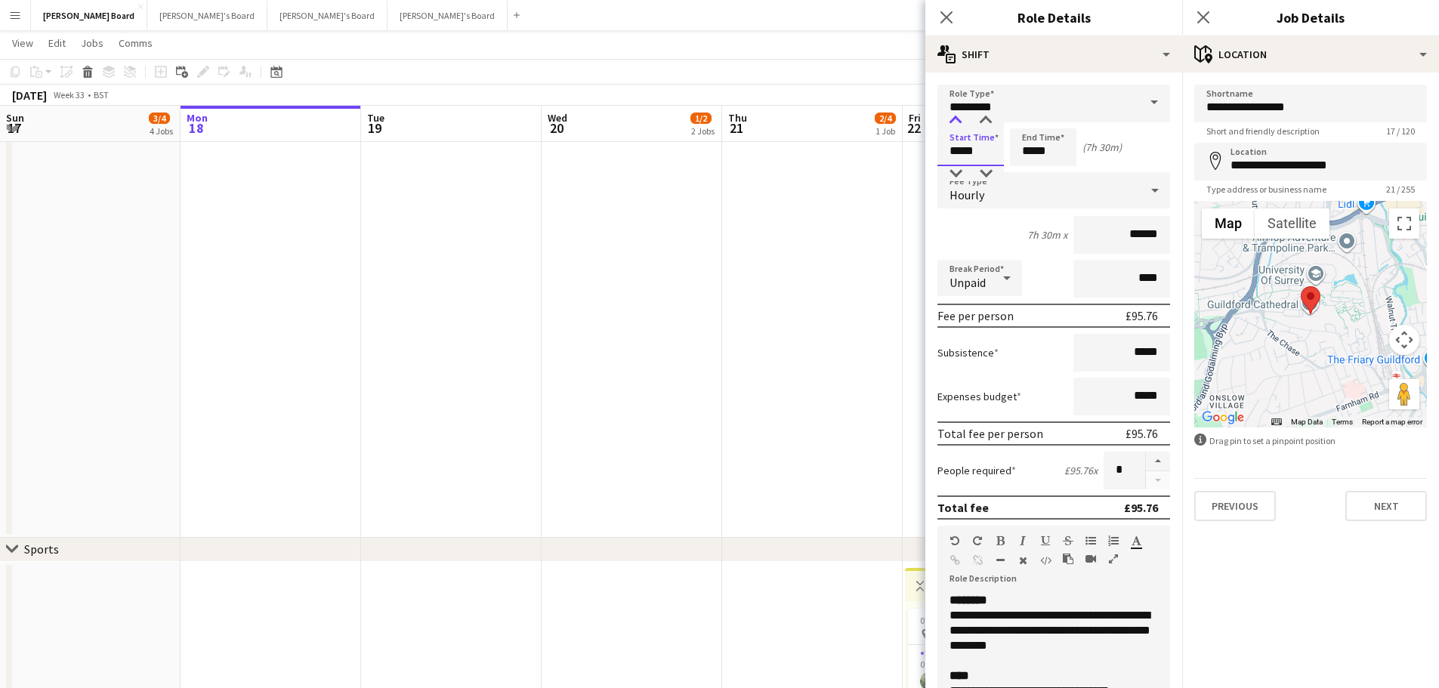
type input "*****"
click at [957, 125] on div at bounding box center [956, 120] width 30 height 15
click at [1031, 158] on input "*****" at bounding box center [1043, 147] width 66 height 38
click at [1028, 122] on div at bounding box center [1028, 120] width 30 height 15
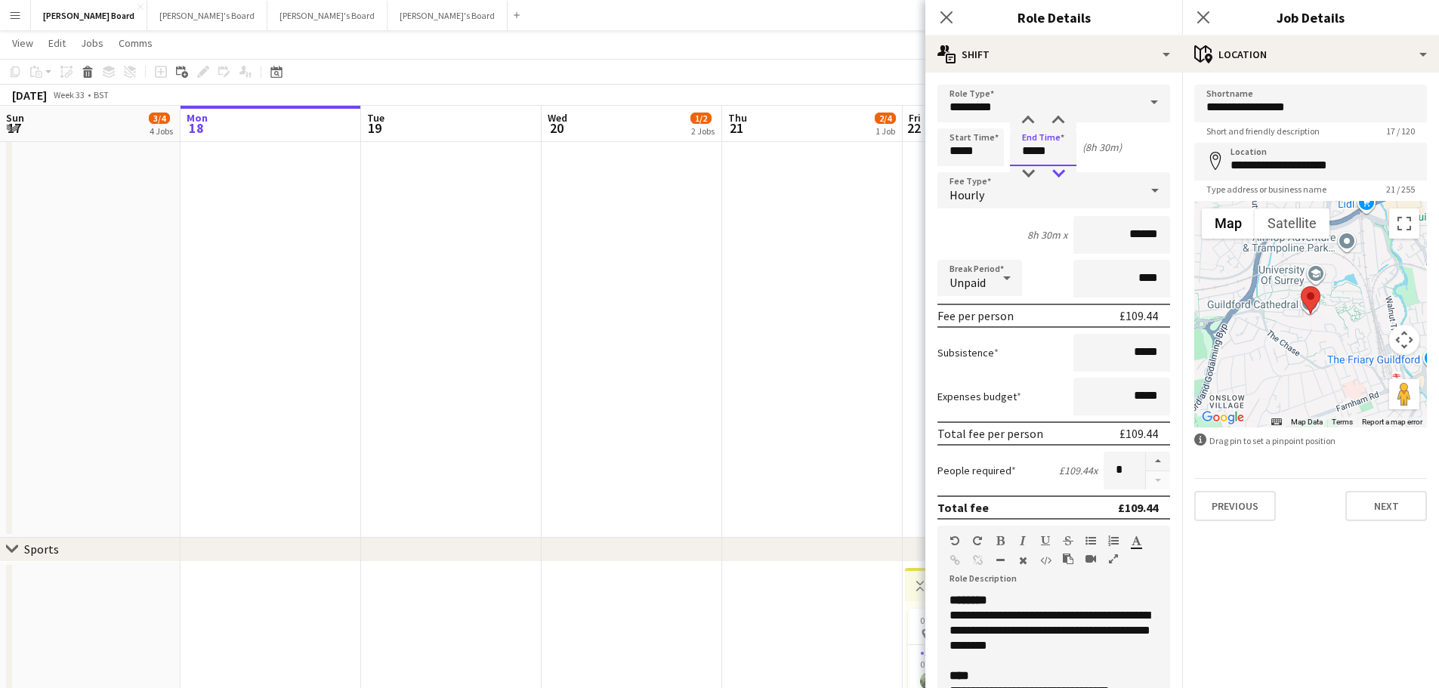
click at [1060, 171] on div at bounding box center [1058, 173] width 30 height 15
type input "*****"
click at [1060, 171] on div at bounding box center [1058, 173] width 30 height 15
click at [1049, 218] on div "8h x ******" at bounding box center [1054, 235] width 233 height 38
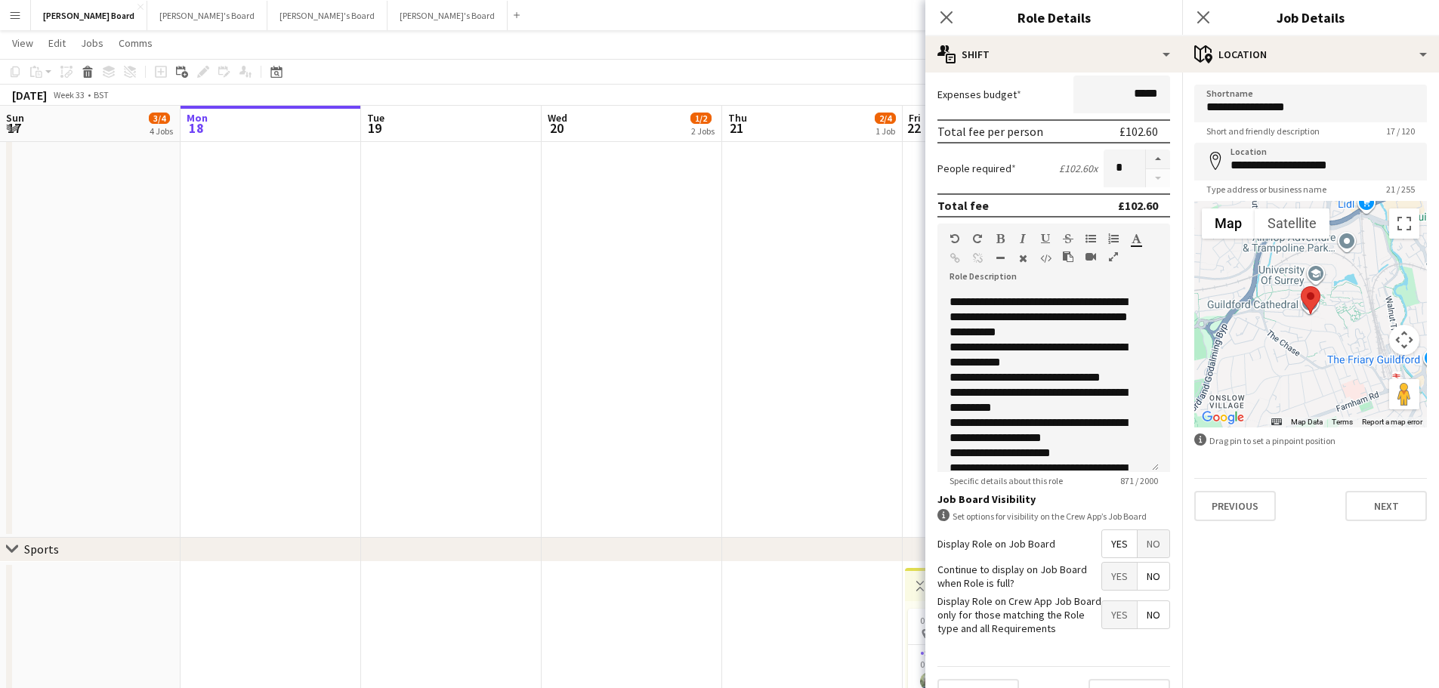
scroll to position [302, 0]
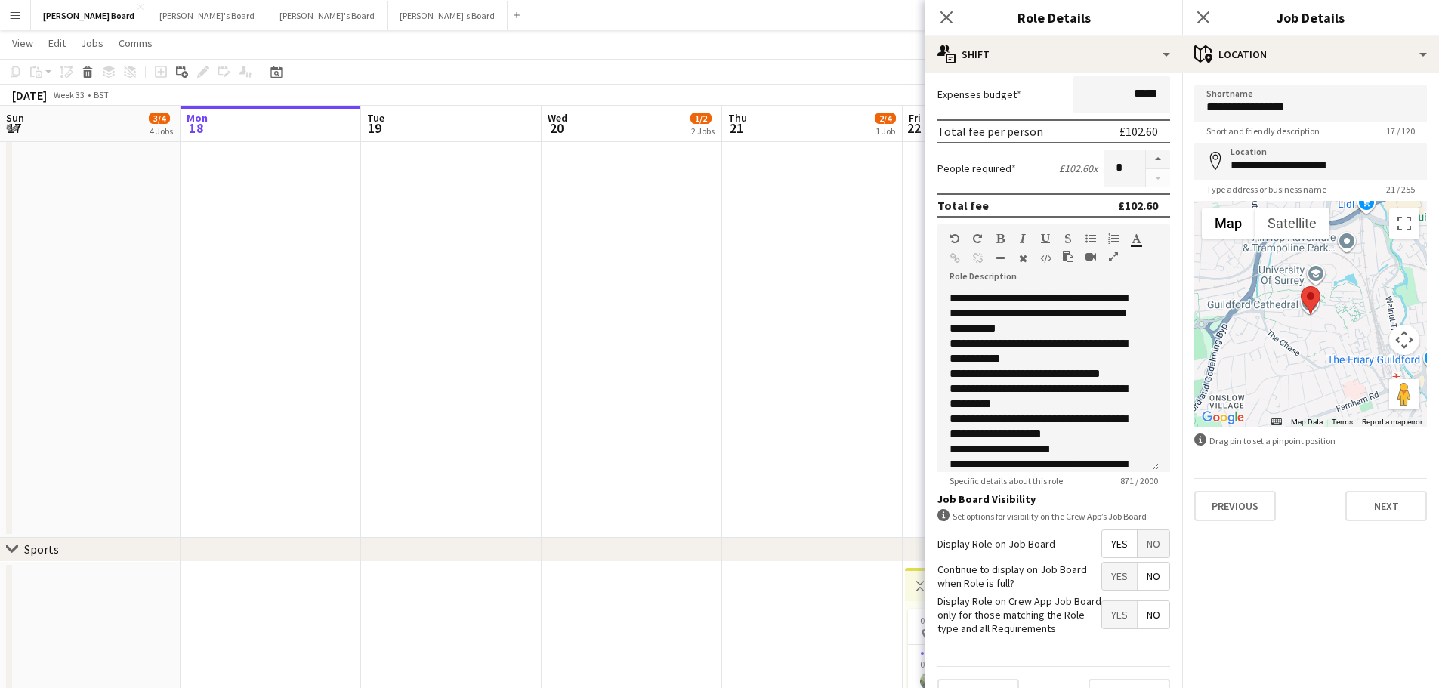
click at [785, 430] on app-date-cell at bounding box center [812, 164] width 181 height 746
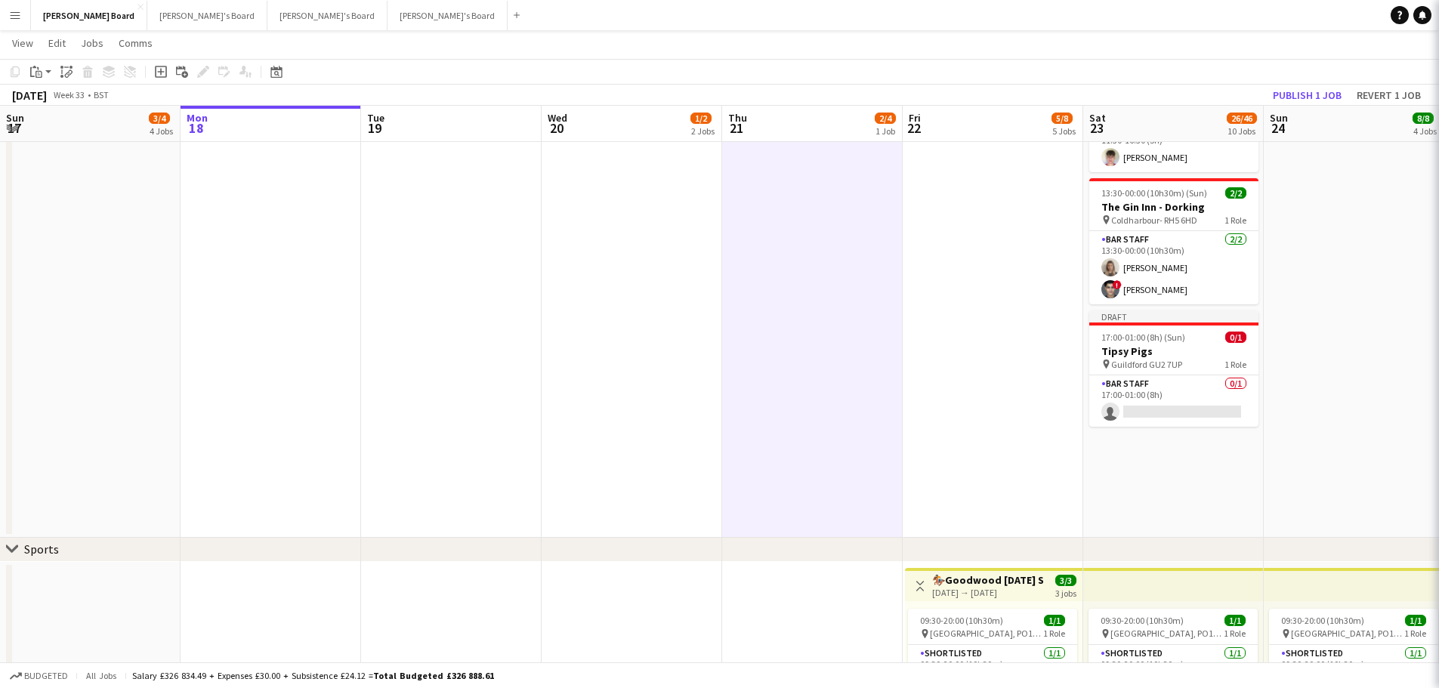
drag, startPoint x: 847, startPoint y: 409, endPoint x: 858, endPoint y: 409, distance: 11.3
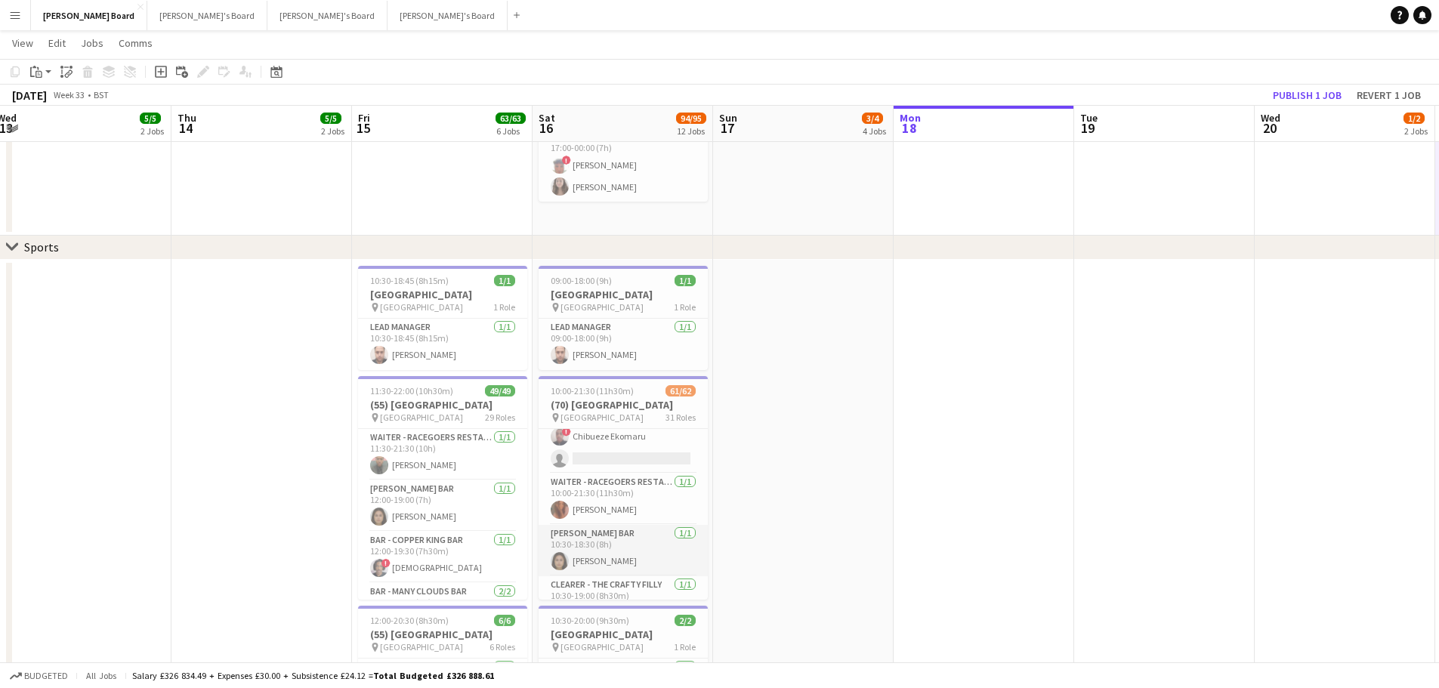
scroll to position [76, 0]
click at [600, 530] on app-card-role "Bar - Pimms Bar 1/1 10:30-18:30 (8h) Jessica Black" at bounding box center [623, 525] width 169 height 51
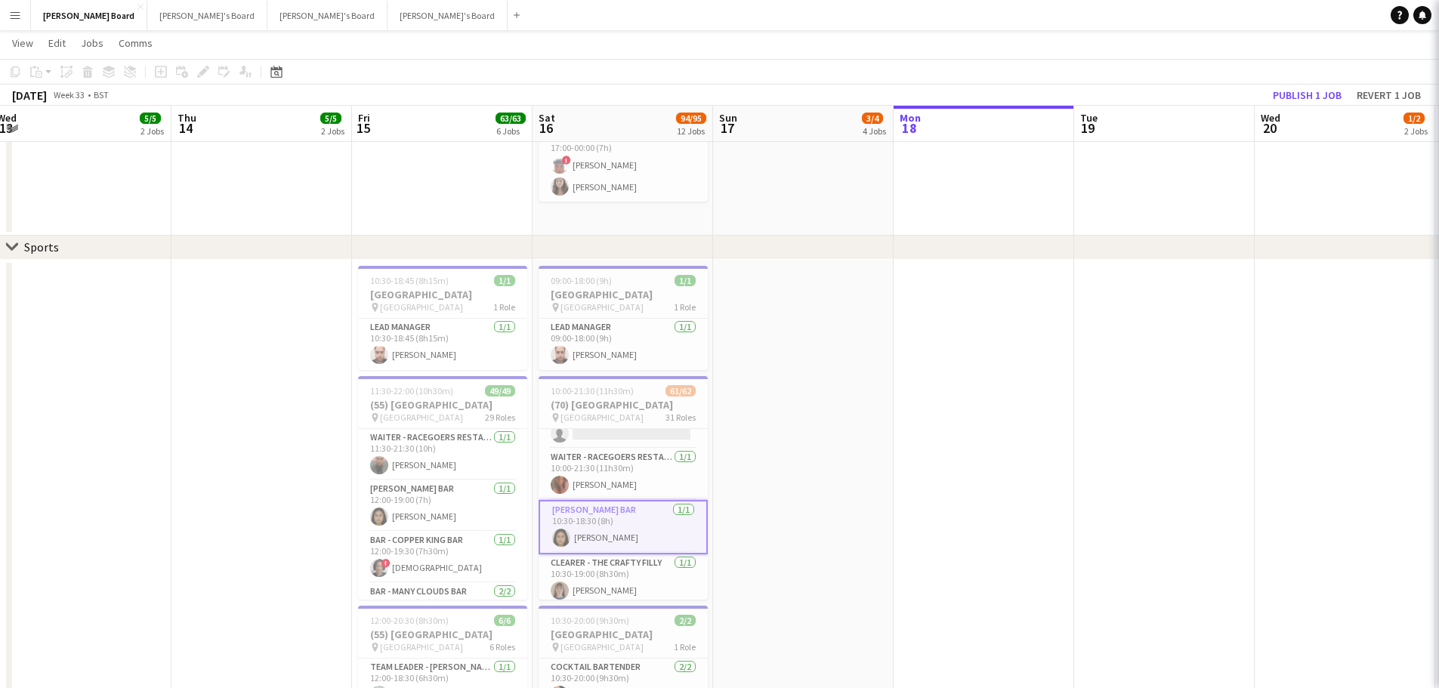
scroll to position [0, 371]
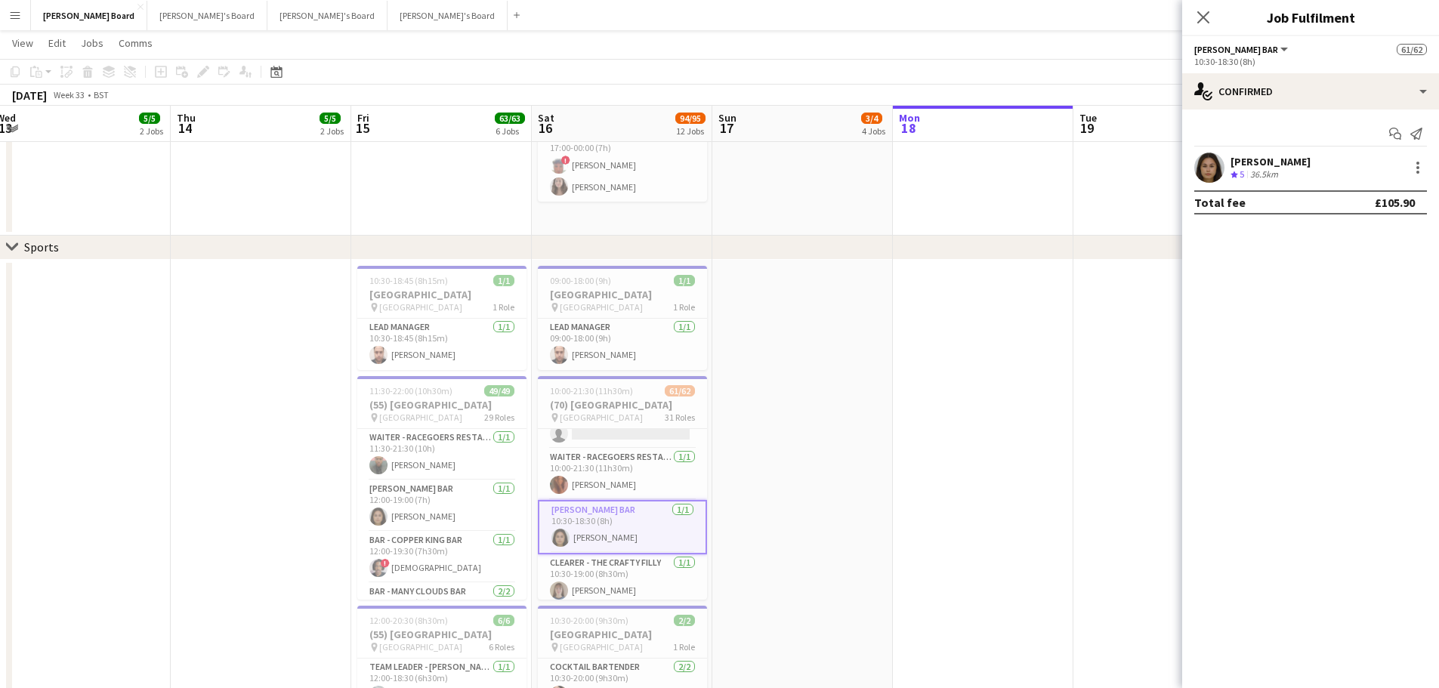
click at [1286, 177] on div "Crew rating 5 36.5km" at bounding box center [1271, 174] width 80 height 13
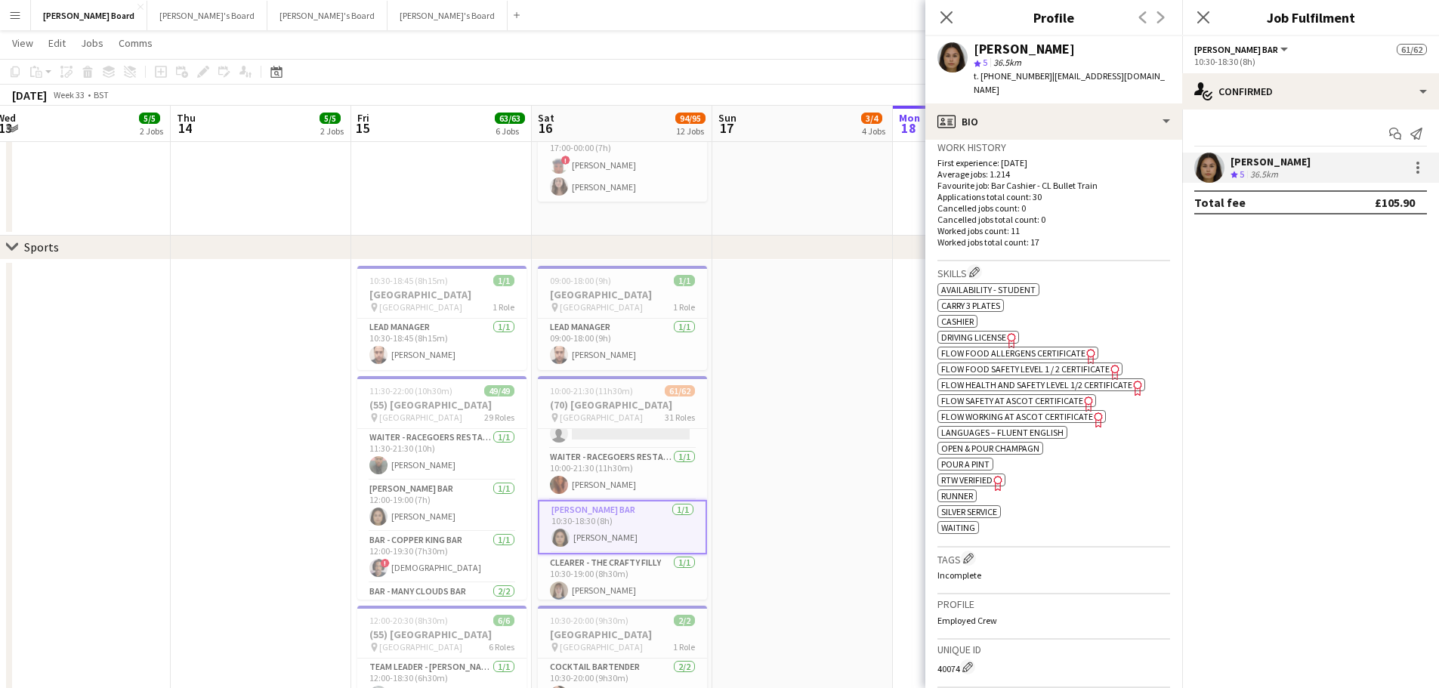
scroll to position [378, 0]
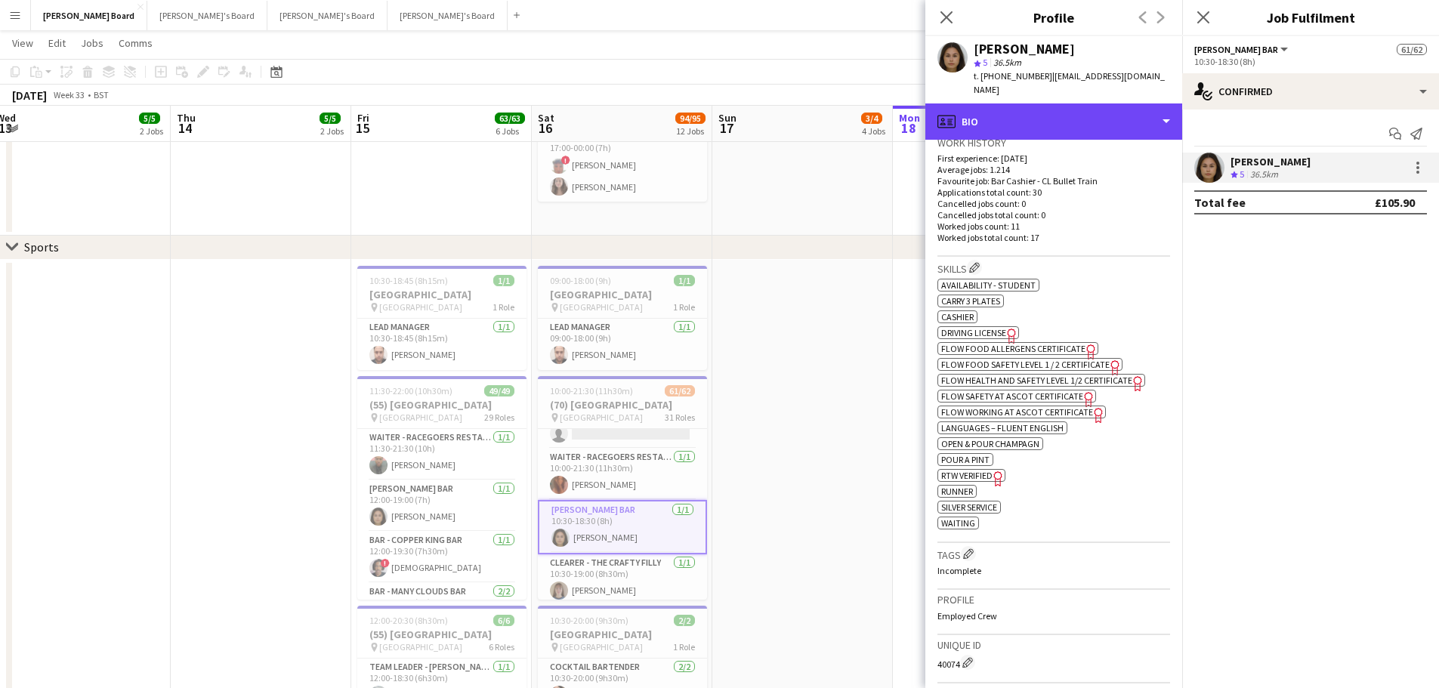
drag, startPoint x: 1089, startPoint y: 122, endPoint x: 1113, endPoint y: 158, distance: 43.6
click at [1089, 121] on div "profile Bio" at bounding box center [1054, 122] width 257 height 36
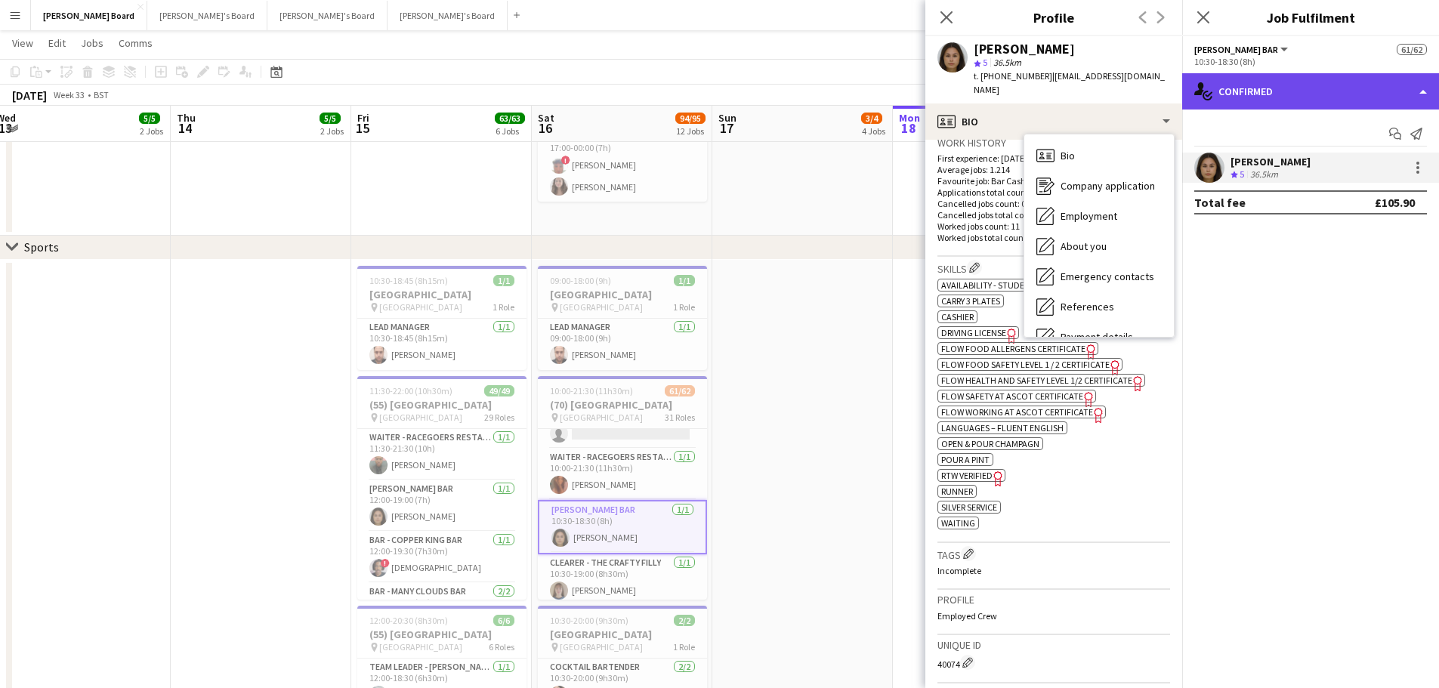
click at [1275, 89] on div "single-neutral-actions-check-2 Confirmed" at bounding box center [1310, 91] width 257 height 36
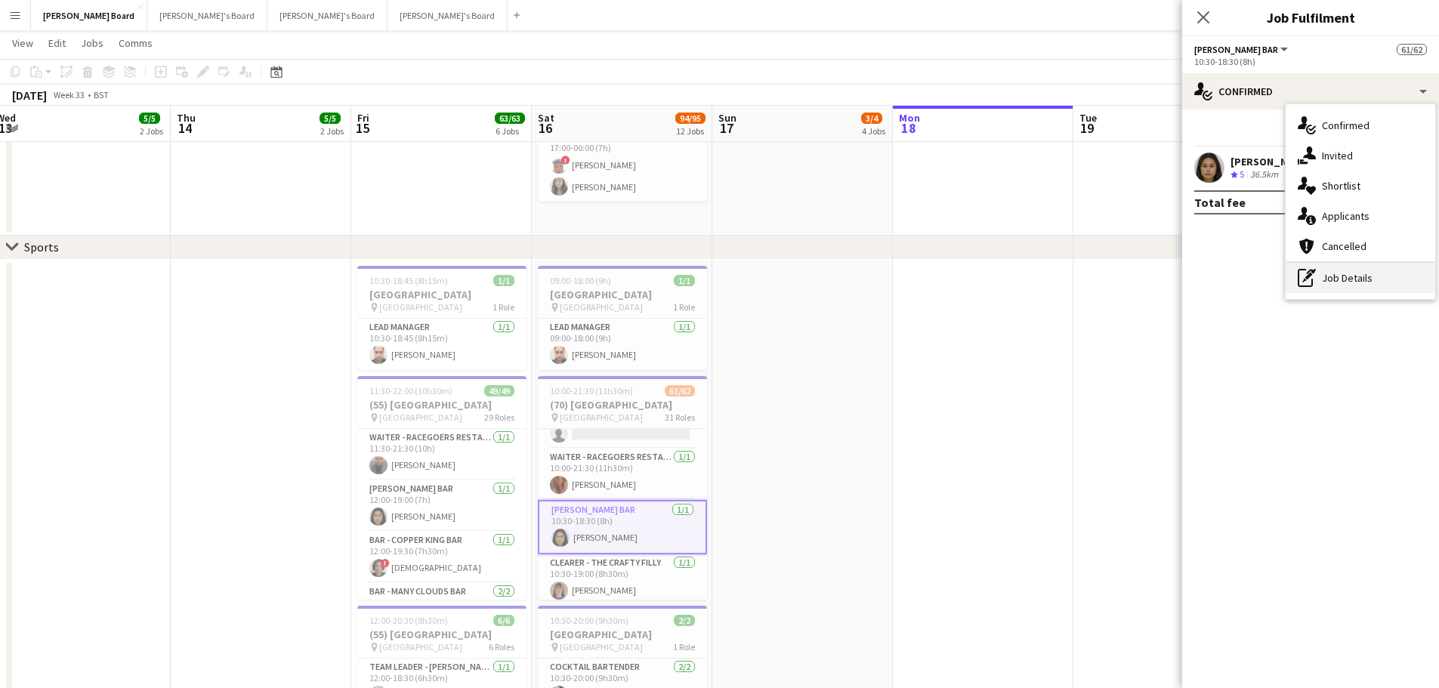
click at [1308, 270] on div "pen-write Job Details" at bounding box center [1361, 278] width 150 height 30
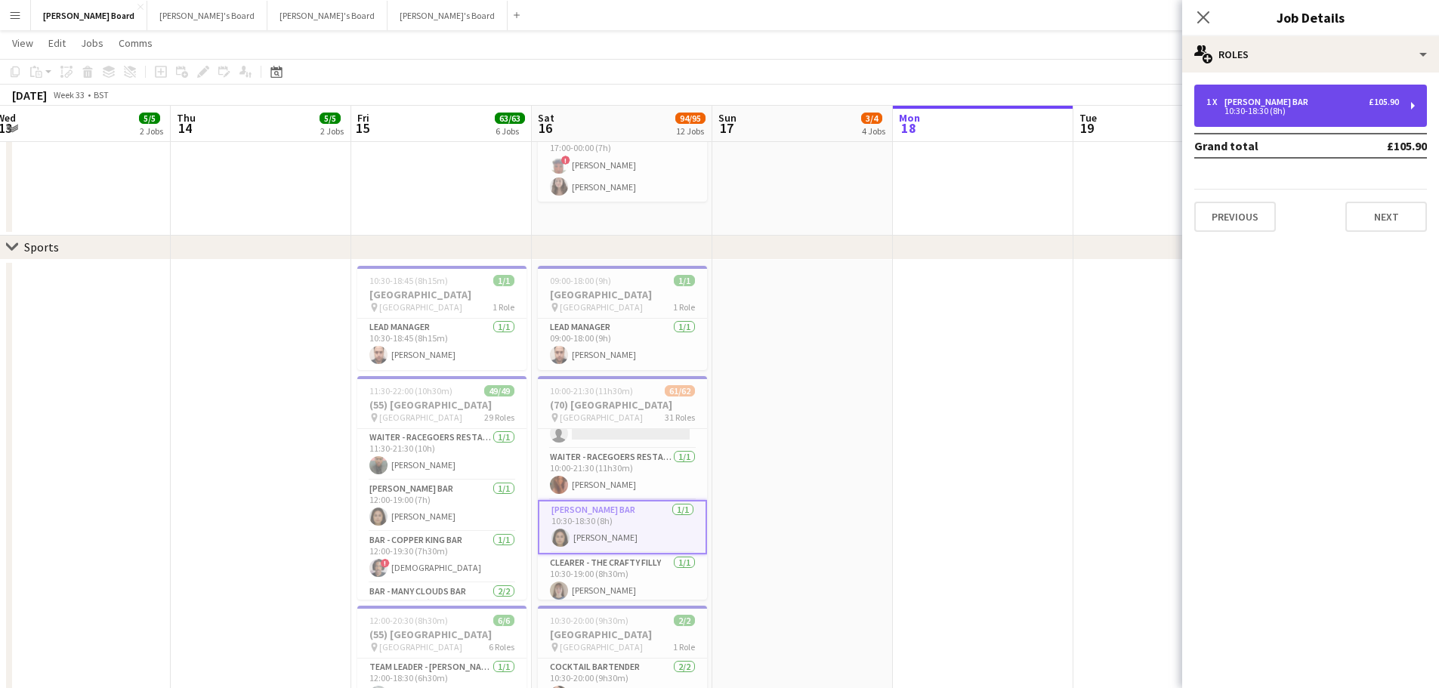
click at [1245, 104] on div "Bar - Pimms Bar" at bounding box center [1270, 102] width 90 height 11
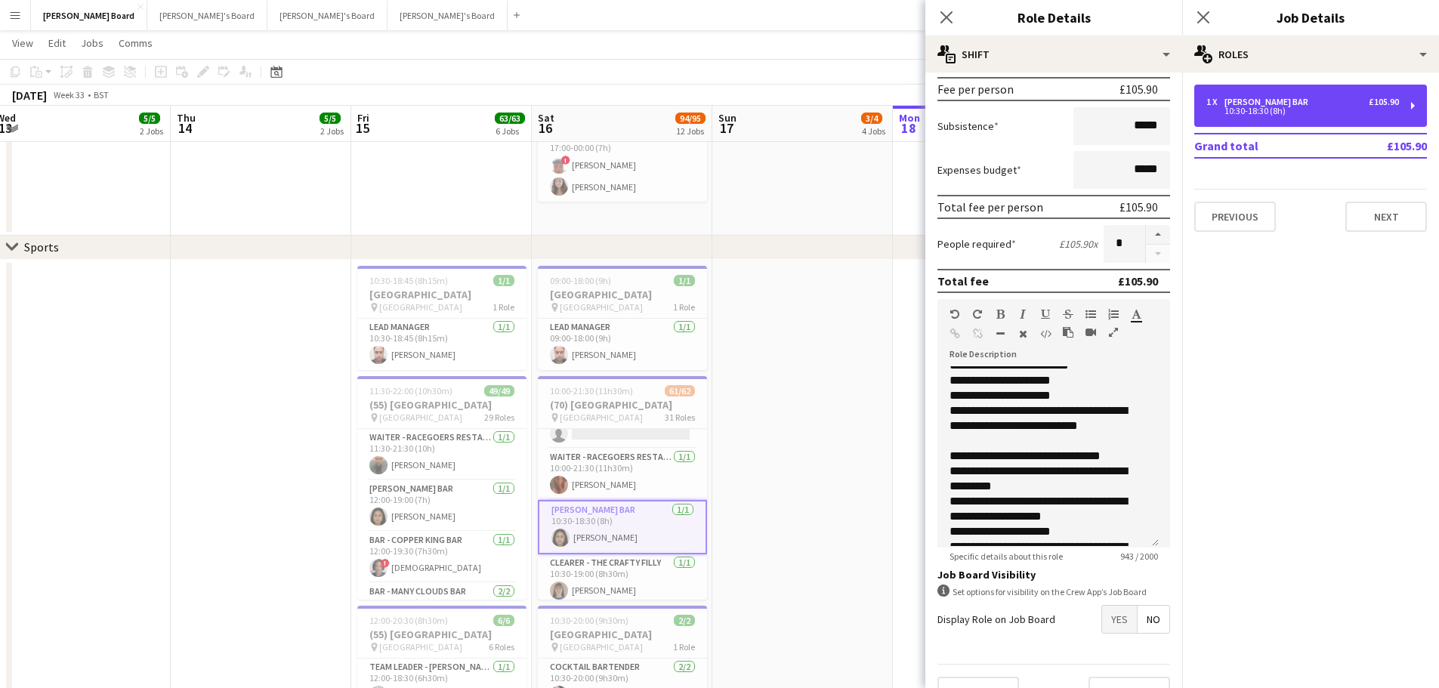
scroll to position [302, 0]
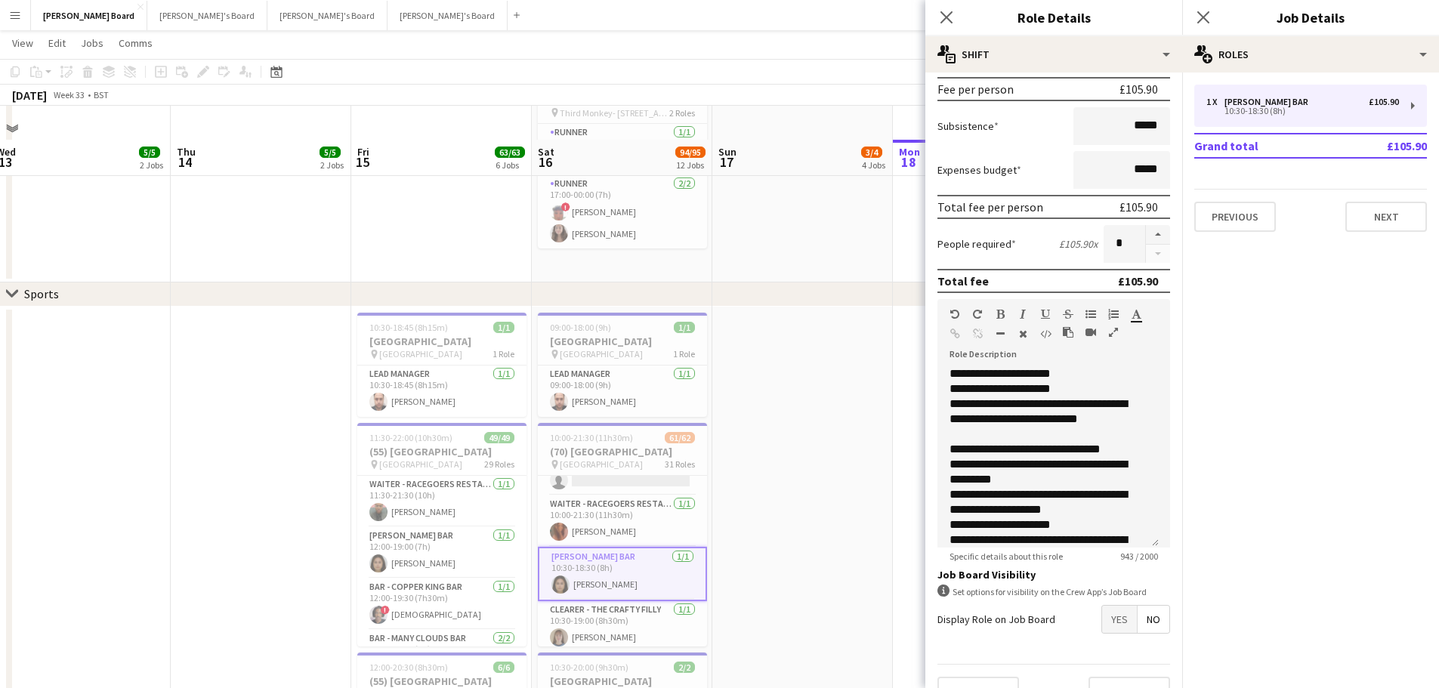
click at [819, 460] on app-date-cell at bounding box center [802, 681] width 181 height 748
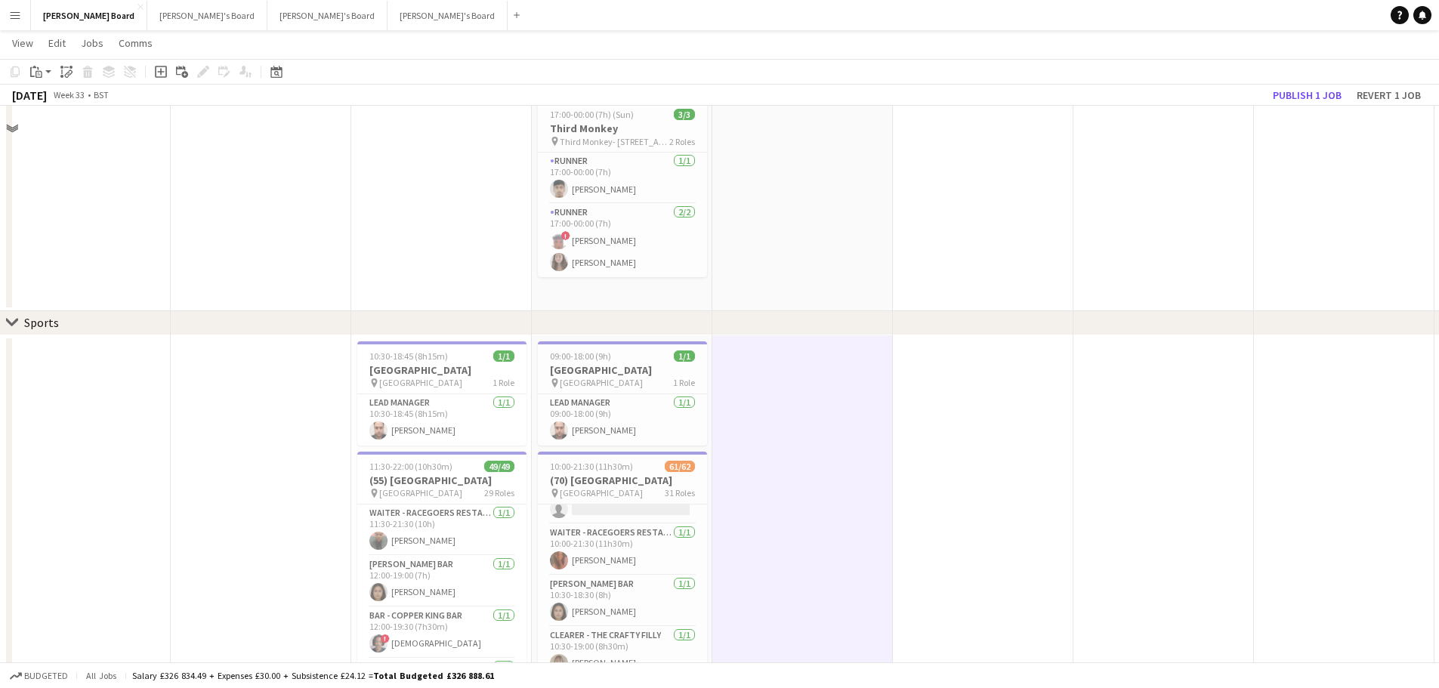
scroll to position [76, 0]
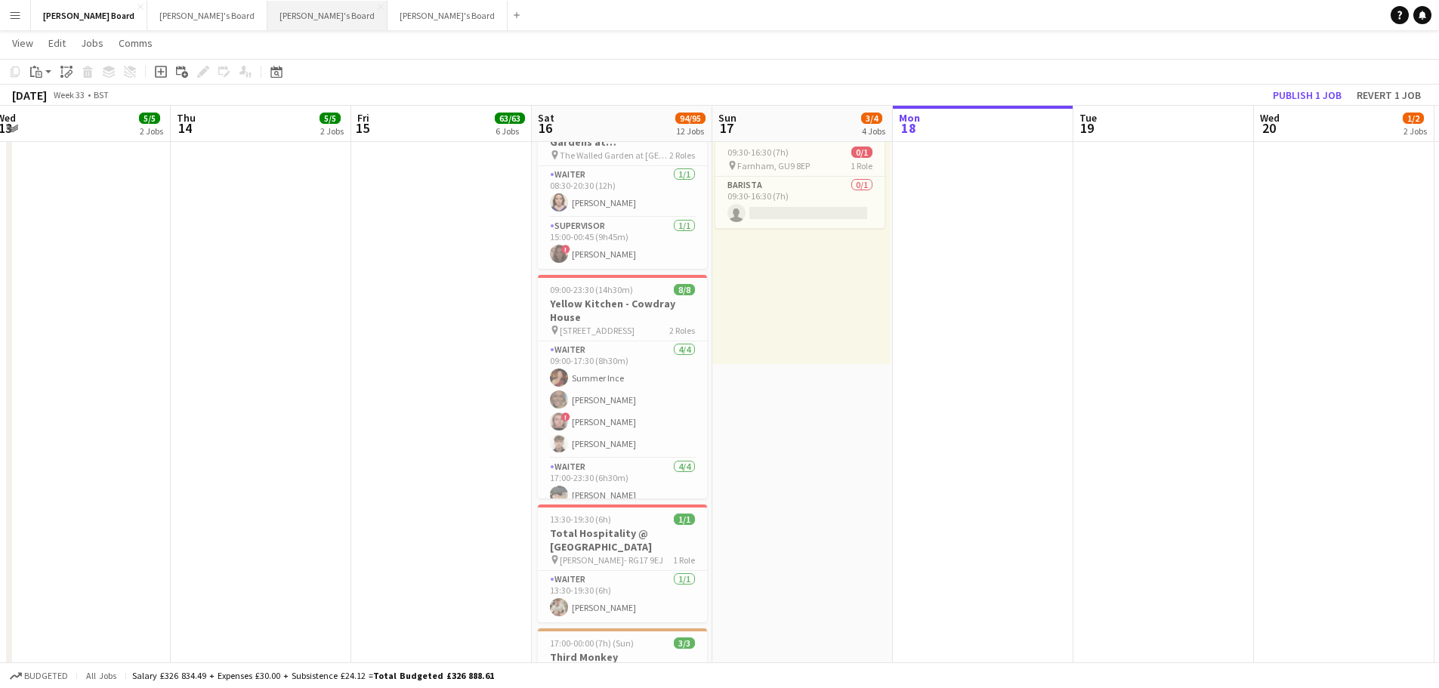
click at [267, 14] on button "Caitlin's Board Close" at bounding box center [327, 15] width 120 height 29
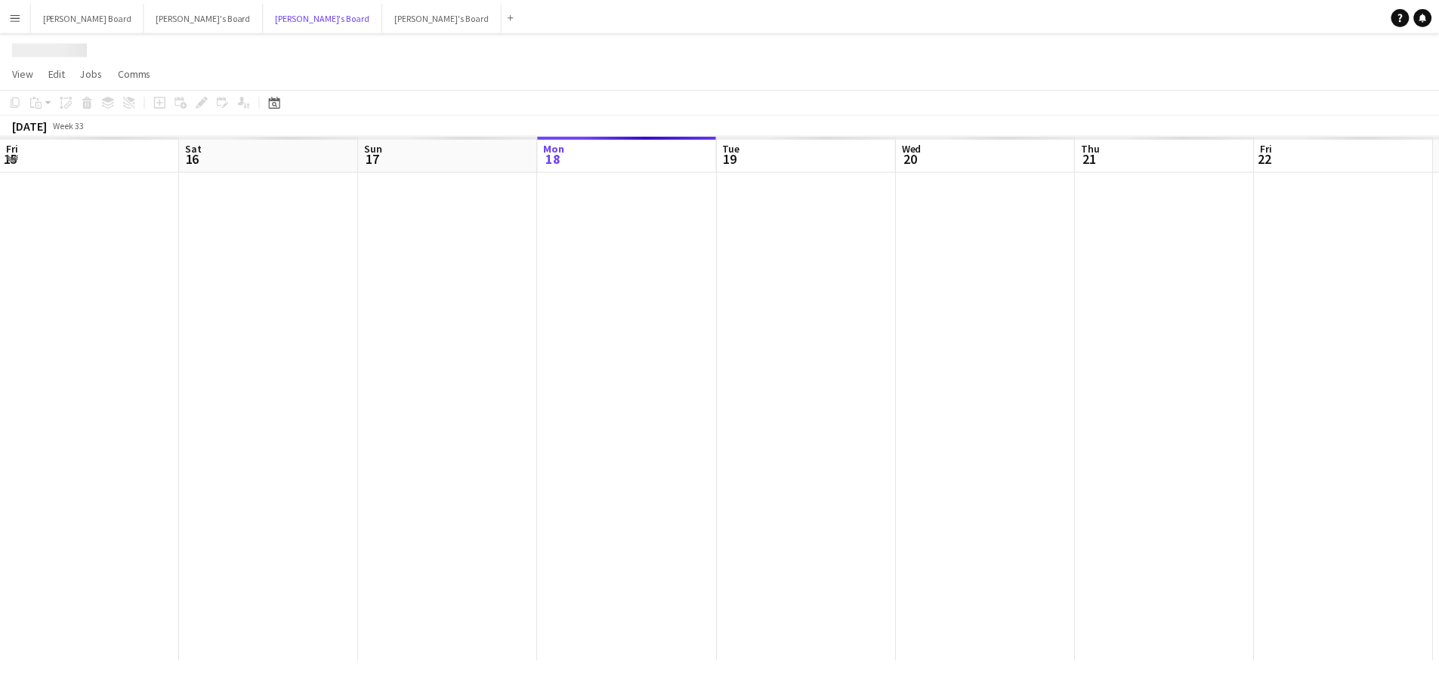
scroll to position [0, 361]
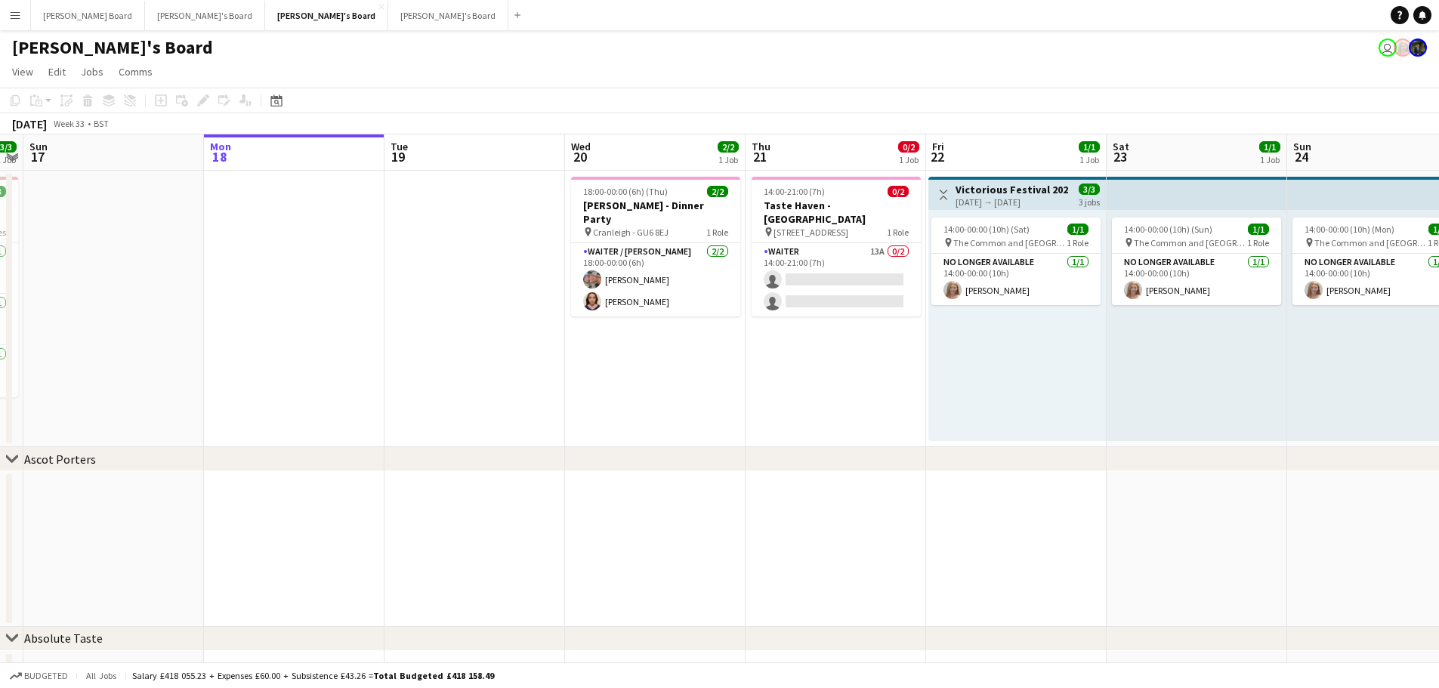
drag, startPoint x: 391, startPoint y: 360, endPoint x: 569, endPoint y: 326, distance: 180.9
click at [543, 353] on app-calendar-viewport "Fri 15 1/1 1 Job Sat 16 3/3 1 Job Sun 17 Mon 18 Tue 19 Wed 20 2/2 1 Job Thu 21 …" at bounding box center [719, 484] width 1439 height 701
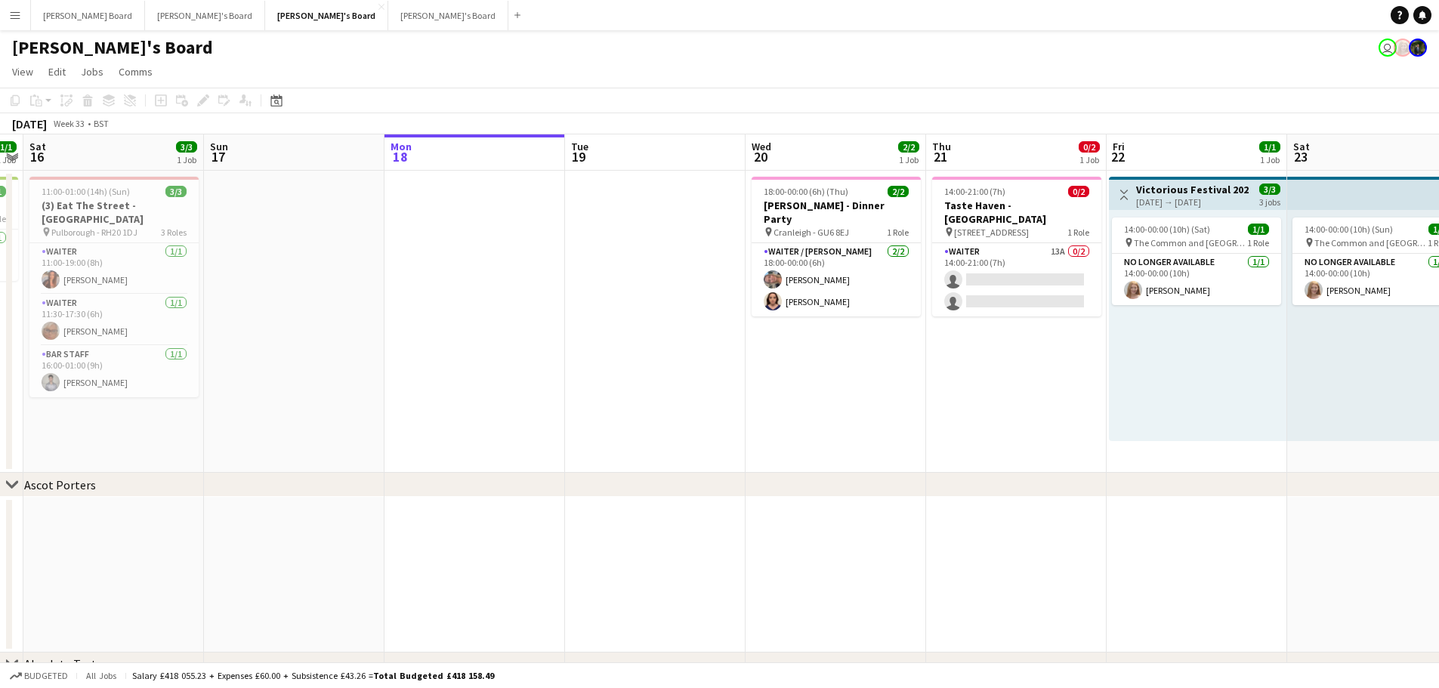
scroll to position [0, 331]
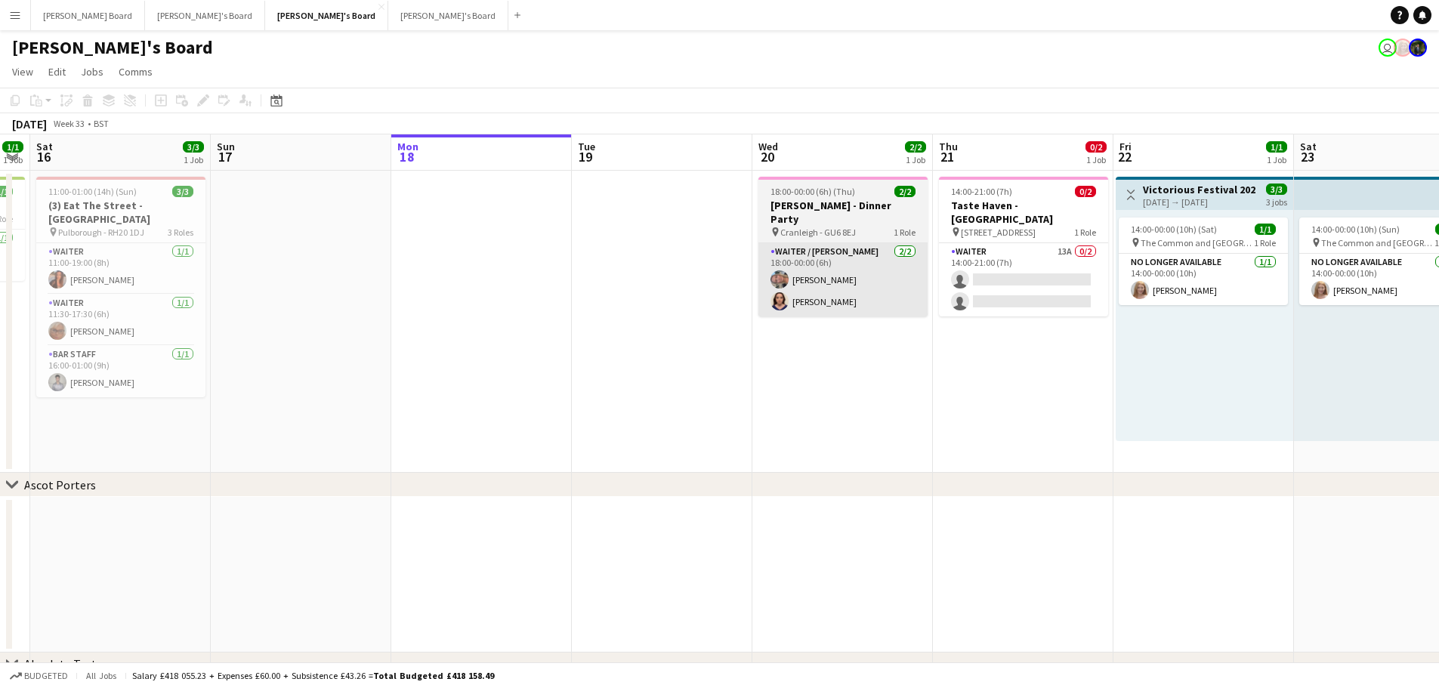
click at [813, 265] on app-card-role "Waiter / Barman 2/2 18:00-00:00 (6h) Elaine Louise Mander Molly Harper" at bounding box center [843, 279] width 169 height 73
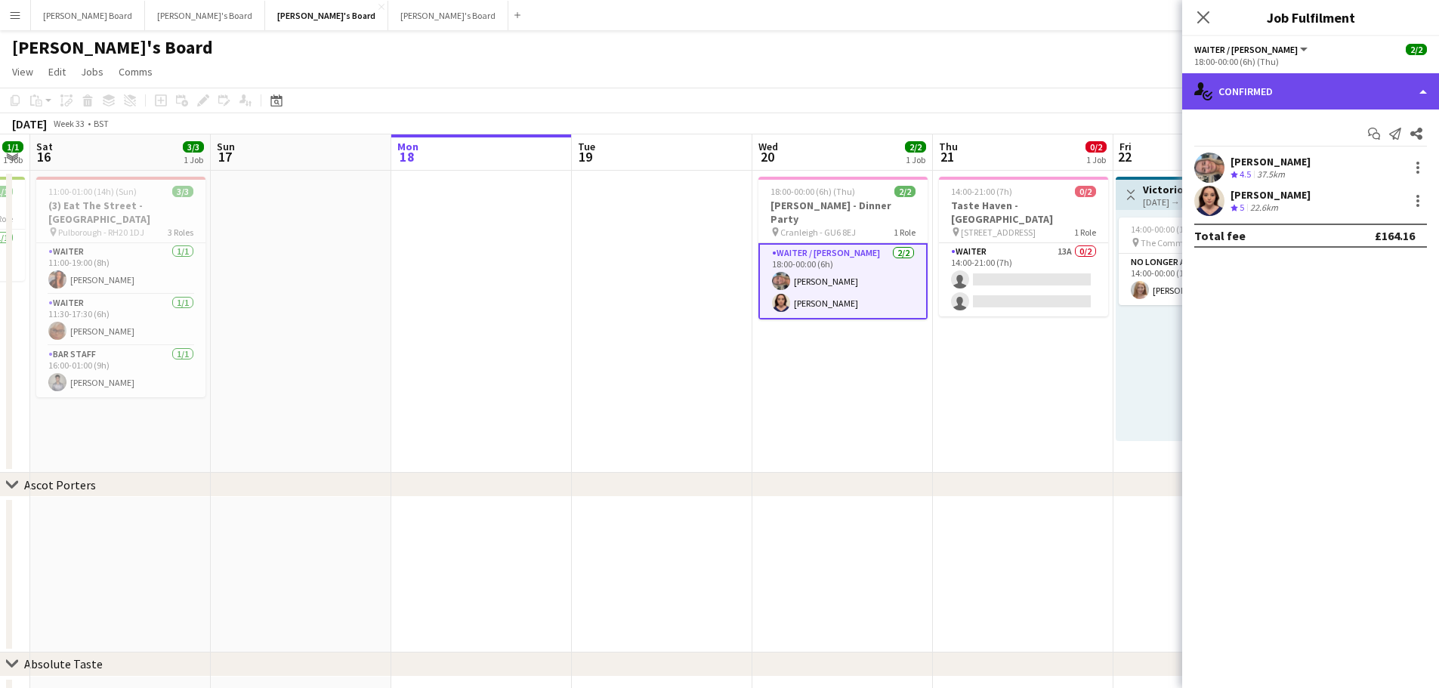
click at [1306, 90] on div "single-neutral-actions-check-2 Confirmed" at bounding box center [1310, 91] width 257 height 36
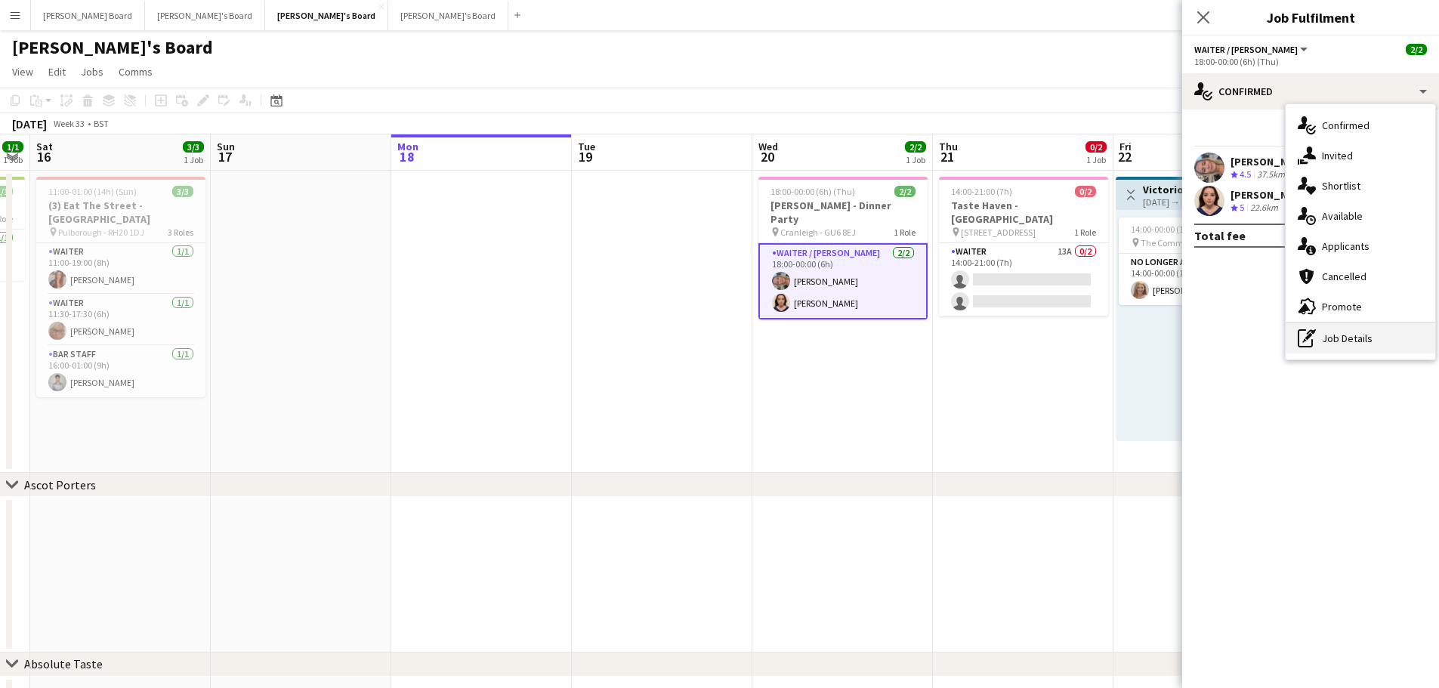
click at [1308, 334] on div "pen-write Job Details" at bounding box center [1361, 338] width 150 height 30
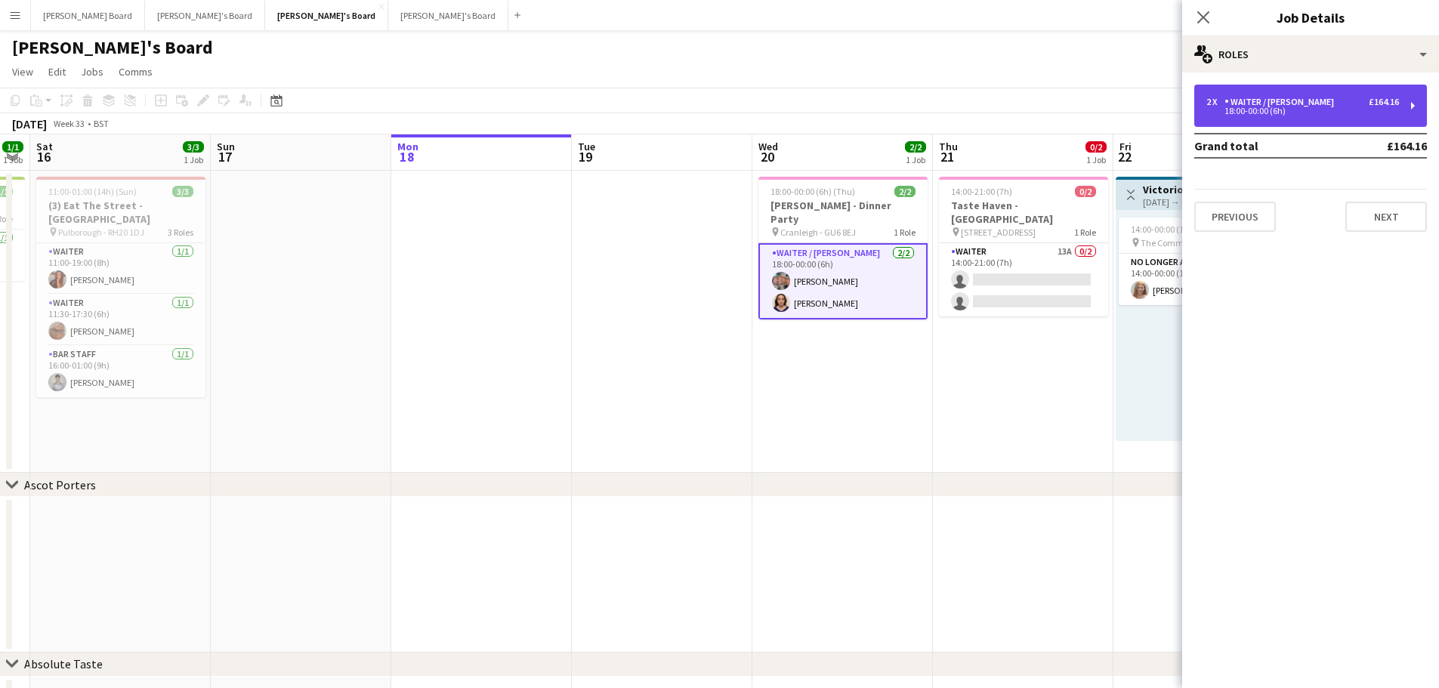
click at [1261, 87] on div "2 x Waiter / Barman £164.16 18:00-00:00 (6h)" at bounding box center [1311, 106] width 233 height 42
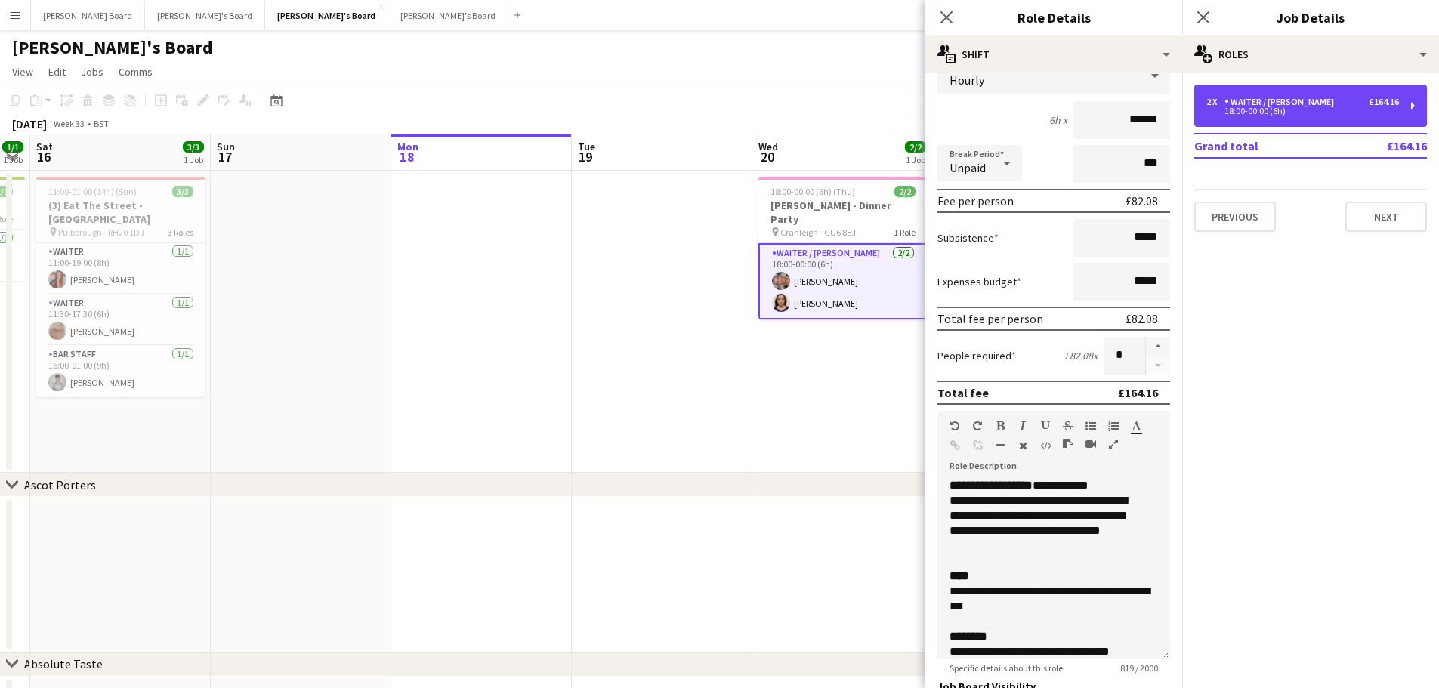
scroll to position [151, 0]
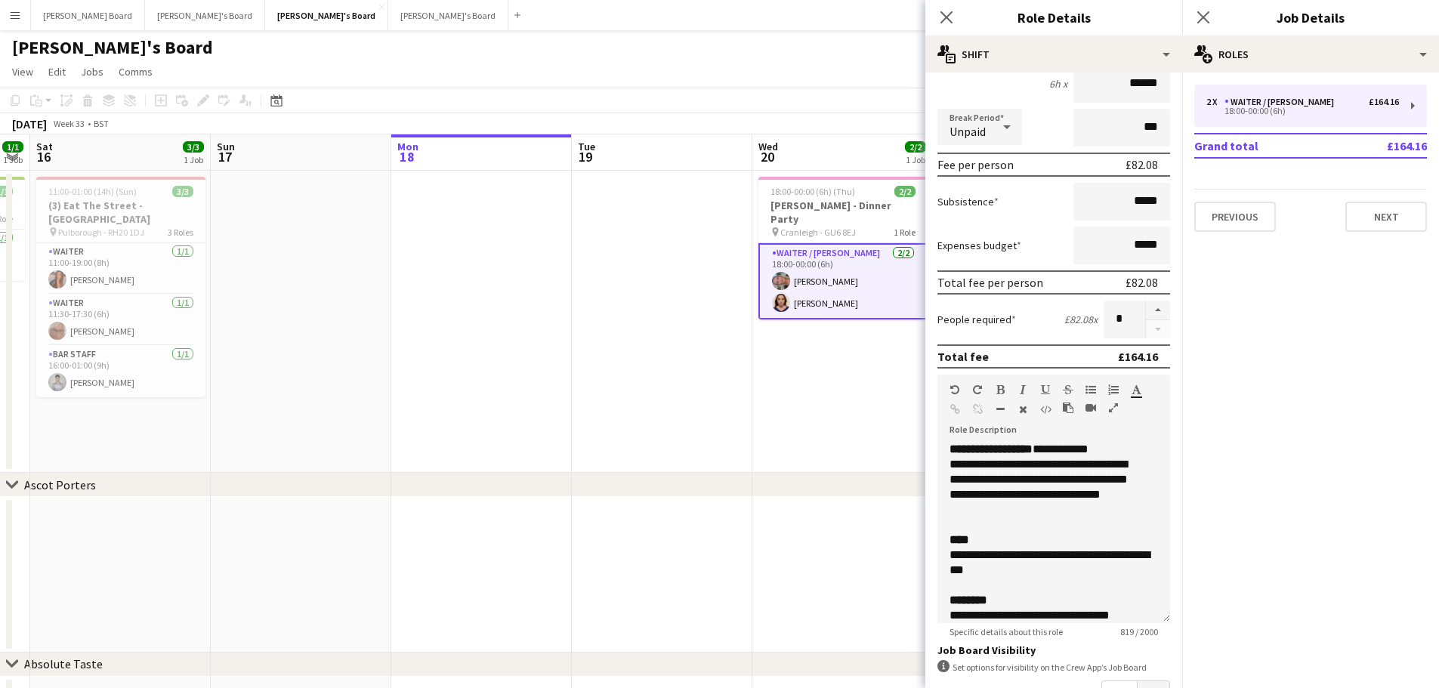
drag, startPoint x: 539, startPoint y: 392, endPoint x: 524, endPoint y: 397, distance: 16.5
click at [697, 394] on app-calendar-viewport "Thu 14 3/3 2 Jobs Fri 15 1/1 1 Job Sat 16 3/3 1 Job Sun 17 Mon 18 Tue 19 Wed 20…" at bounding box center [719, 497] width 1439 height 727
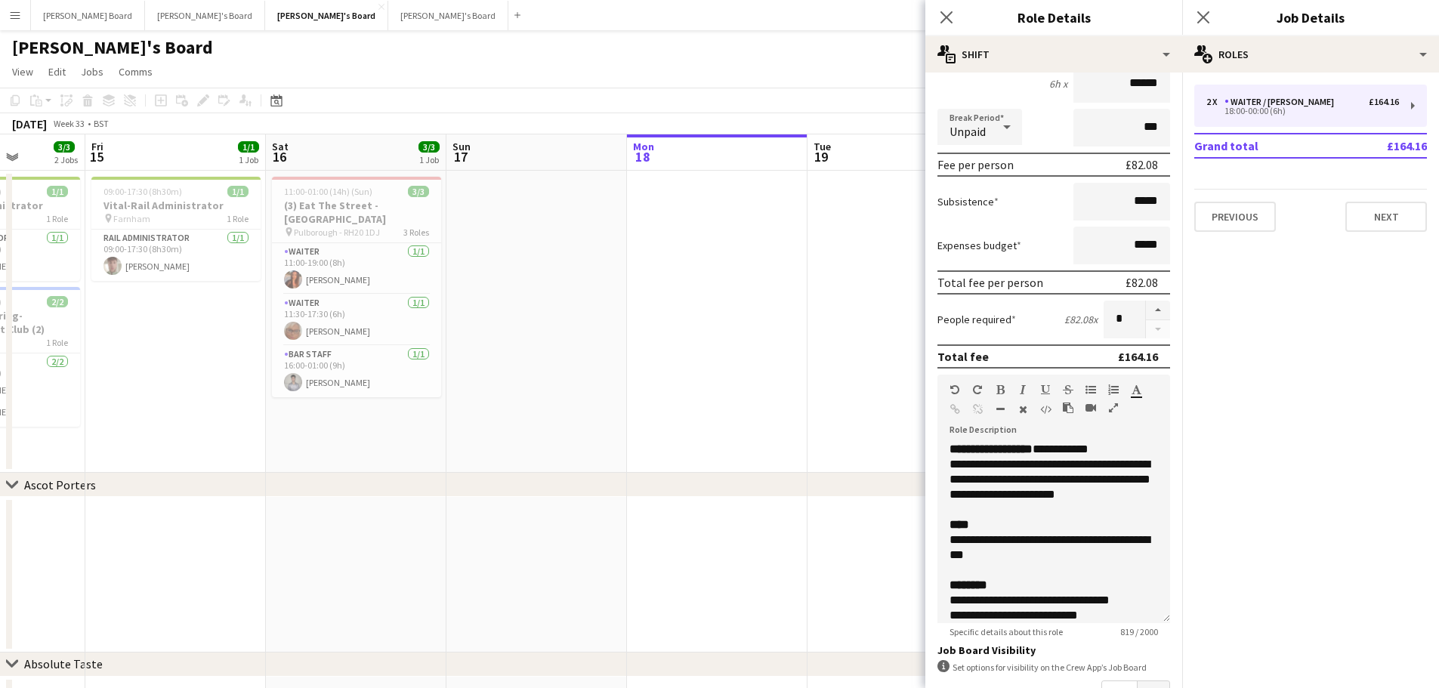
scroll to position [0, 443]
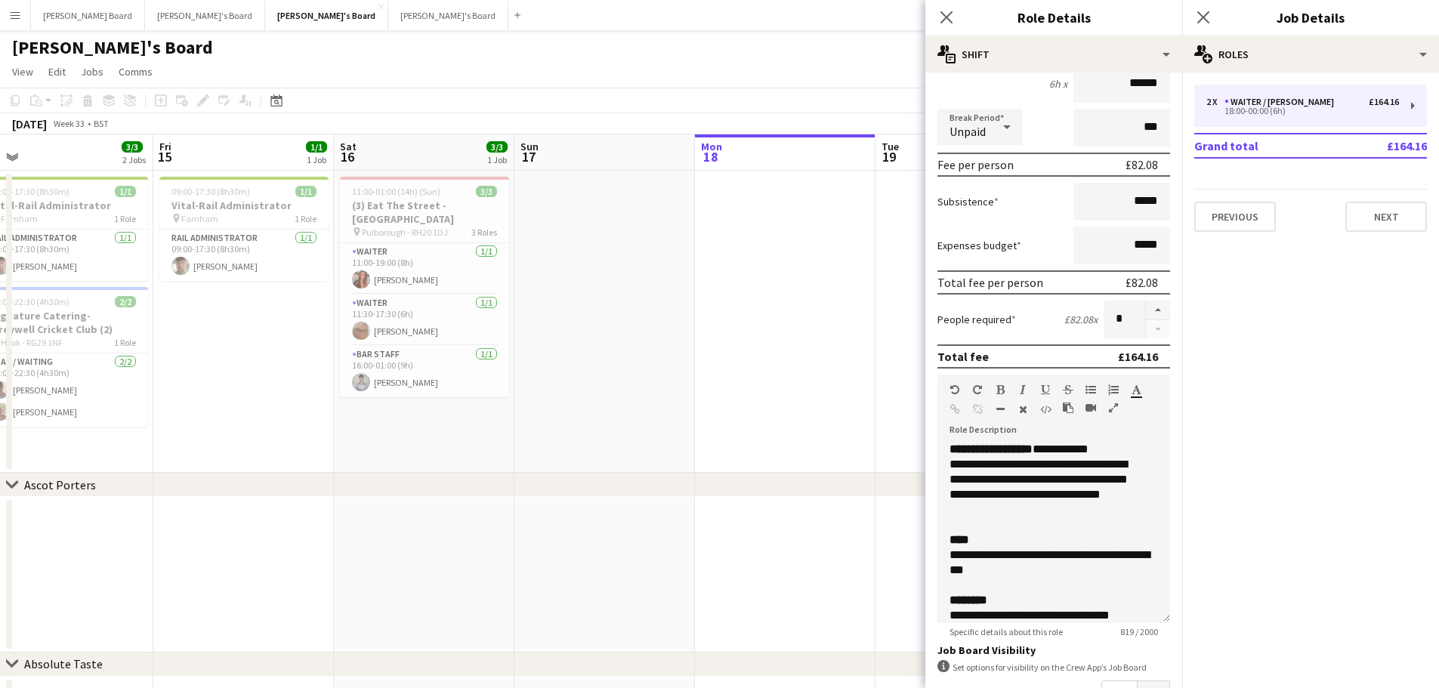
drag, startPoint x: 576, startPoint y: 392, endPoint x: 692, endPoint y: 393, distance: 116.4
click at [692, 393] on app-calendar-viewport "Tue 12 1/1 1 Job Wed 13 1/1 1 Job Thu 14 3/3 2 Jobs Fri 15 1/1 1 Job Sat 16 3/3…" at bounding box center [719, 497] width 1439 height 727
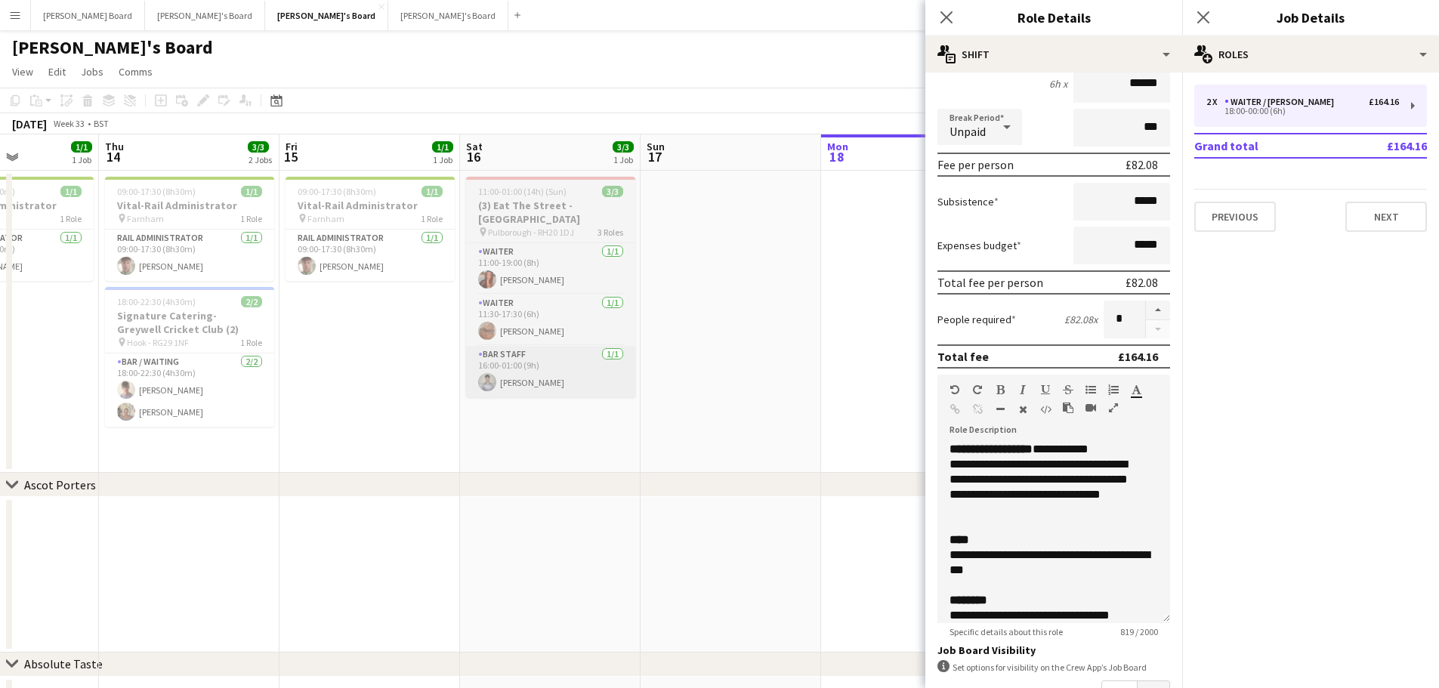
click at [515, 372] on app-card-role "BAR STAFF 1/1 16:00-01:00 (9h) Tarun Taggart" at bounding box center [550, 371] width 169 height 51
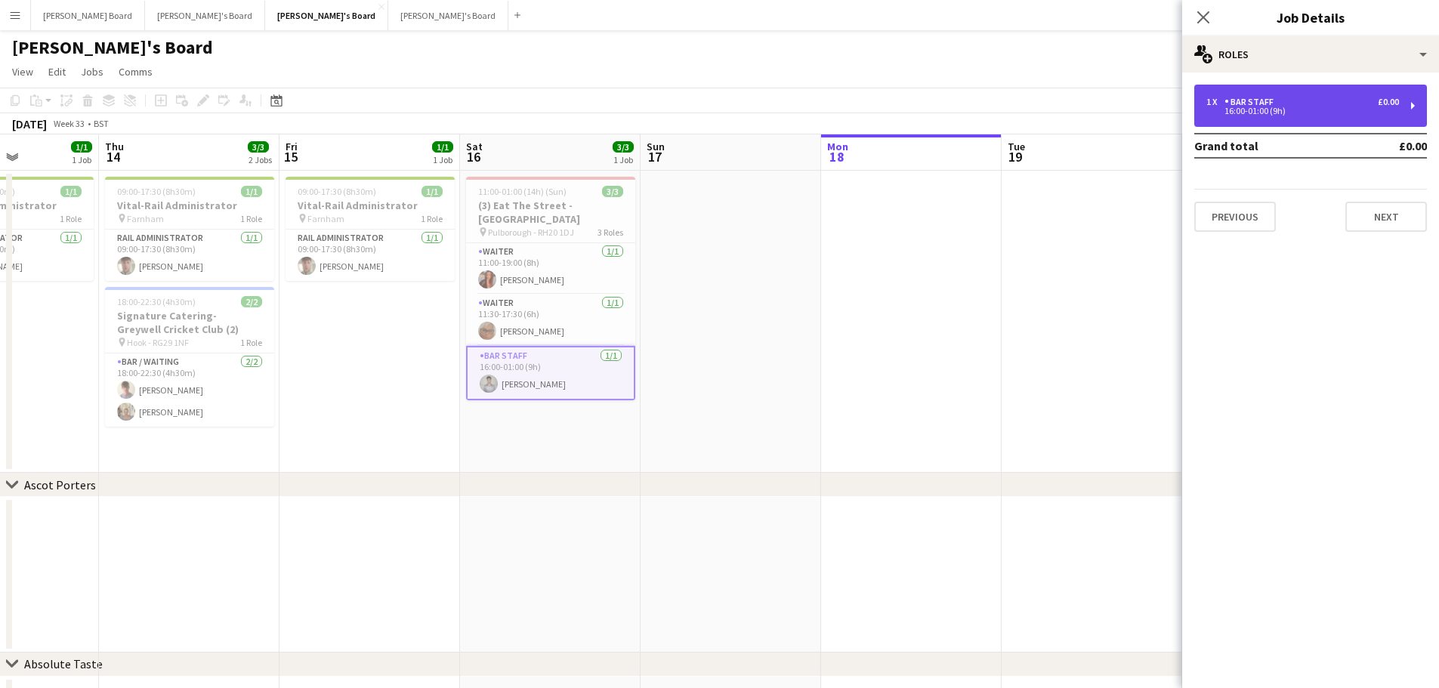
click at [1247, 114] on div "16:00-01:00 (9h)" at bounding box center [1303, 111] width 193 height 8
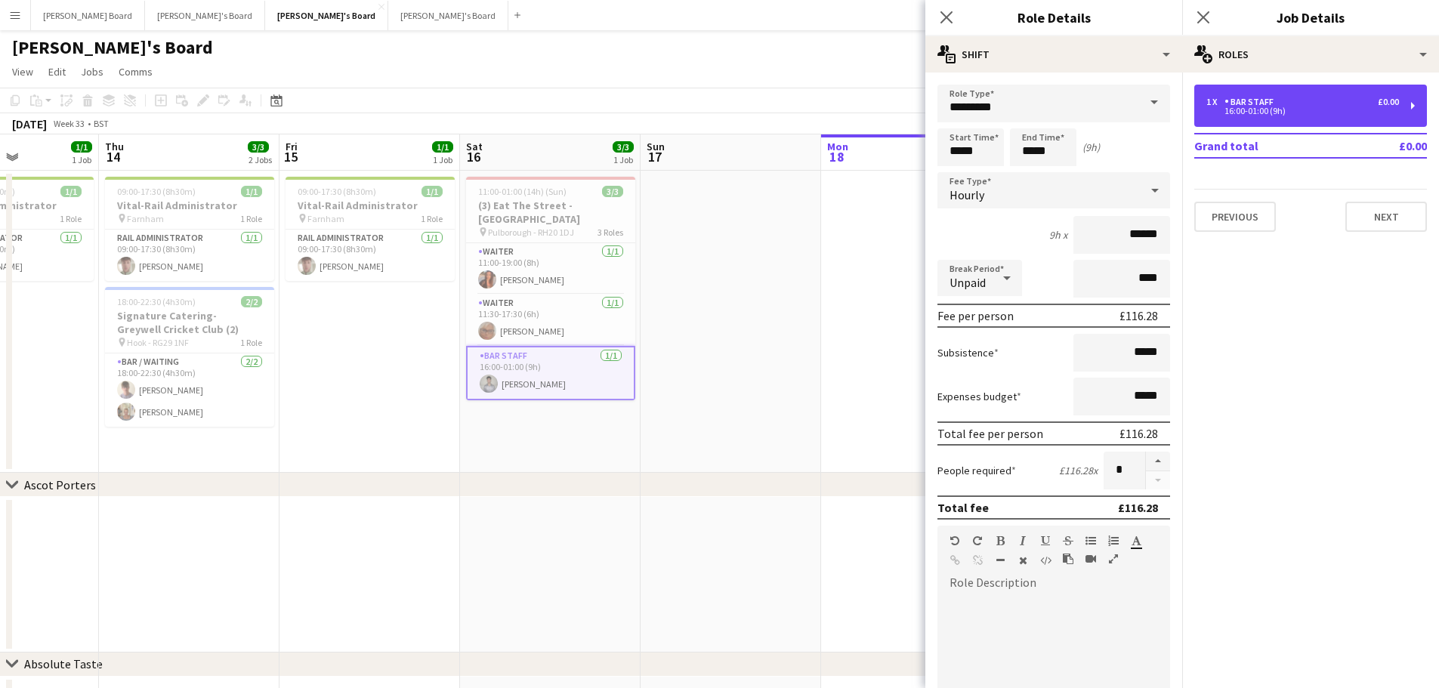
scroll to position [151, 0]
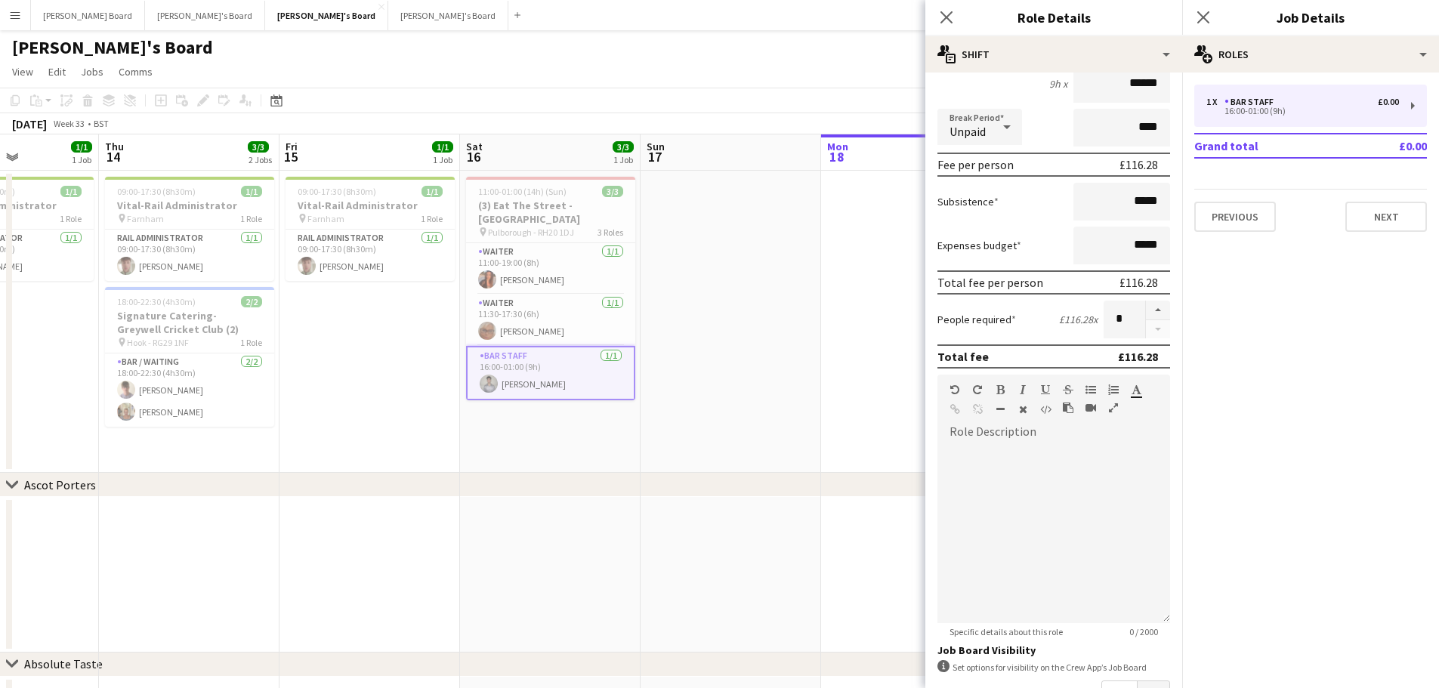
drag, startPoint x: 858, startPoint y: 409, endPoint x: 725, endPoint y: 383, distance: 135.4
click at [858, 409] on app-date-cell at bounding box center [911, 322] width 181 height 302
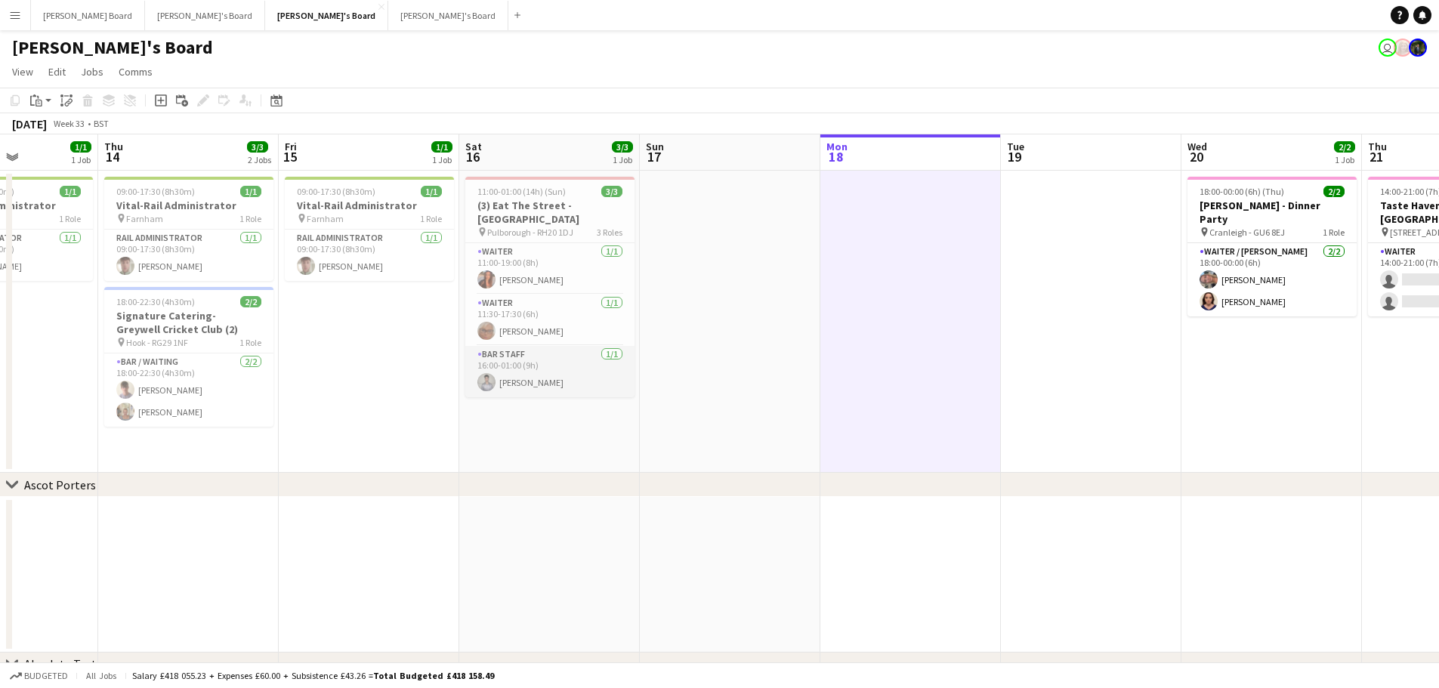
click at [552, 364] on app-card-role "BAR STAFF 1/1 16:00-01:00 (9h) Tarun Taggart" at bounding box center [549, 371] width 169 height 51
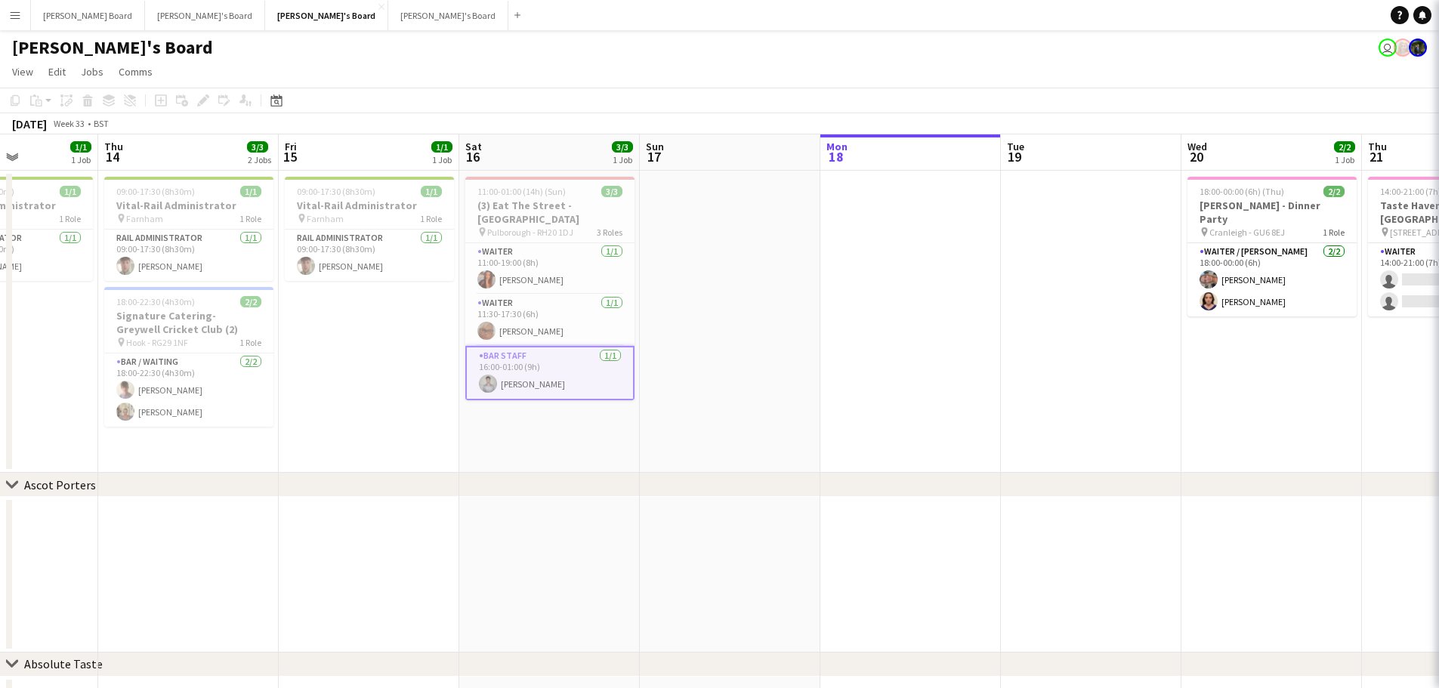
scroll to position [0, 444]
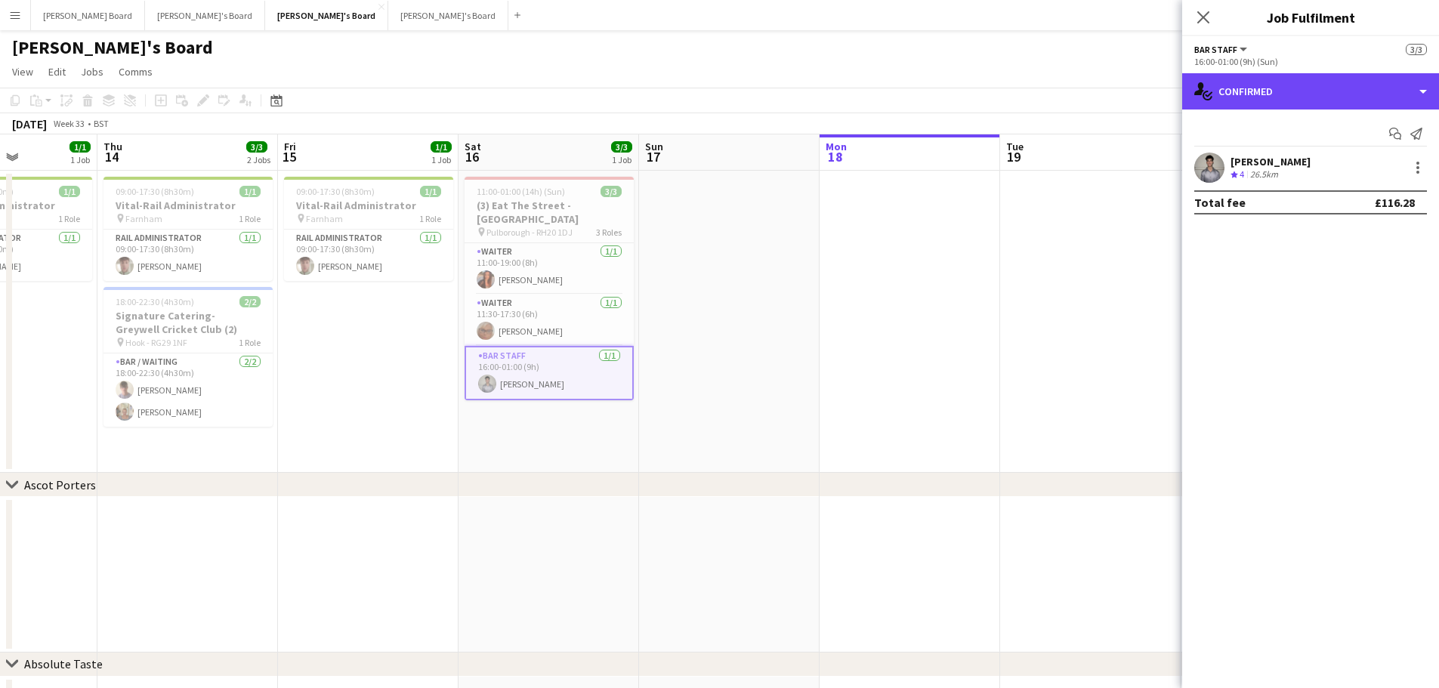
drag, startPoint x: 1331, startPoint y: 91, endPoint x: 1373, endPoint y: 225, distance: 140.0
click at [1308, 99] on div "single-neutral-actions-check-2 Confirmed" at bounding box center [1310, 91] width 257 height 36
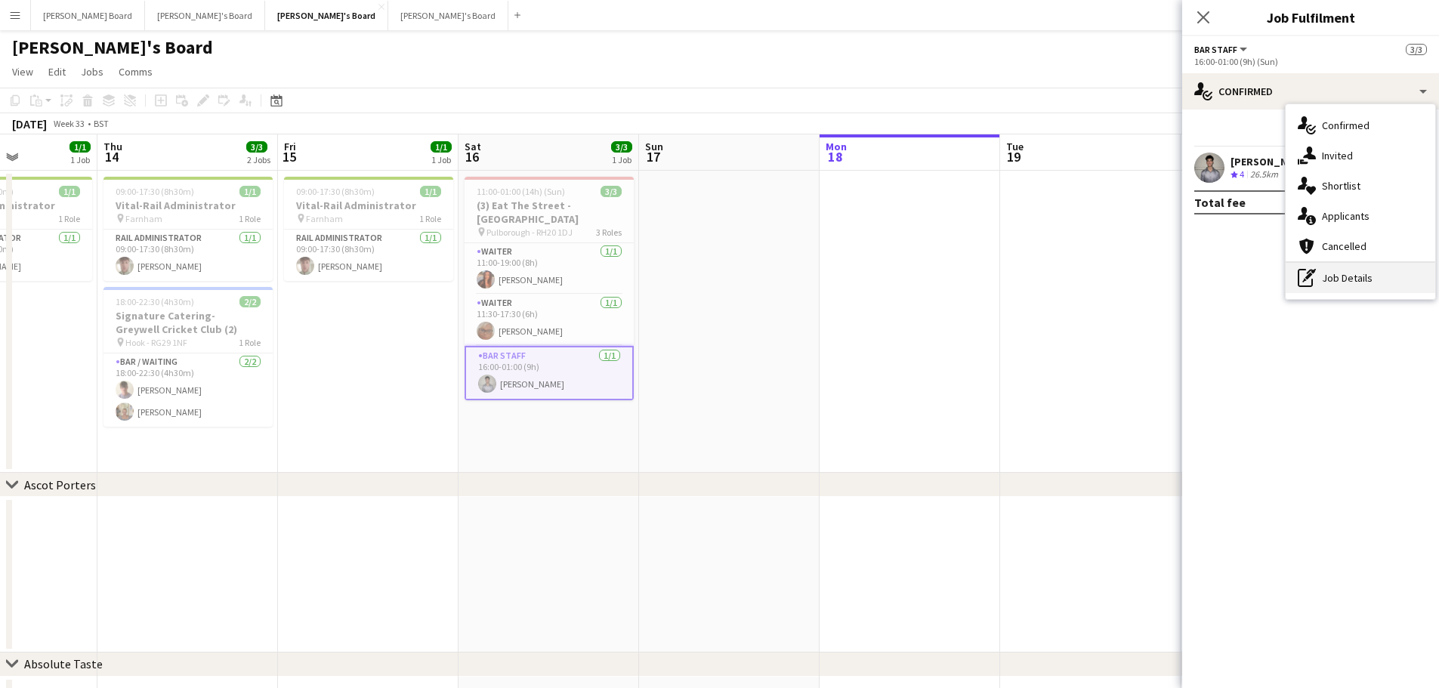
click at [1308, 274] on div "pen-write Job Details" at bounding box center [1361, 278] width 150 height 30
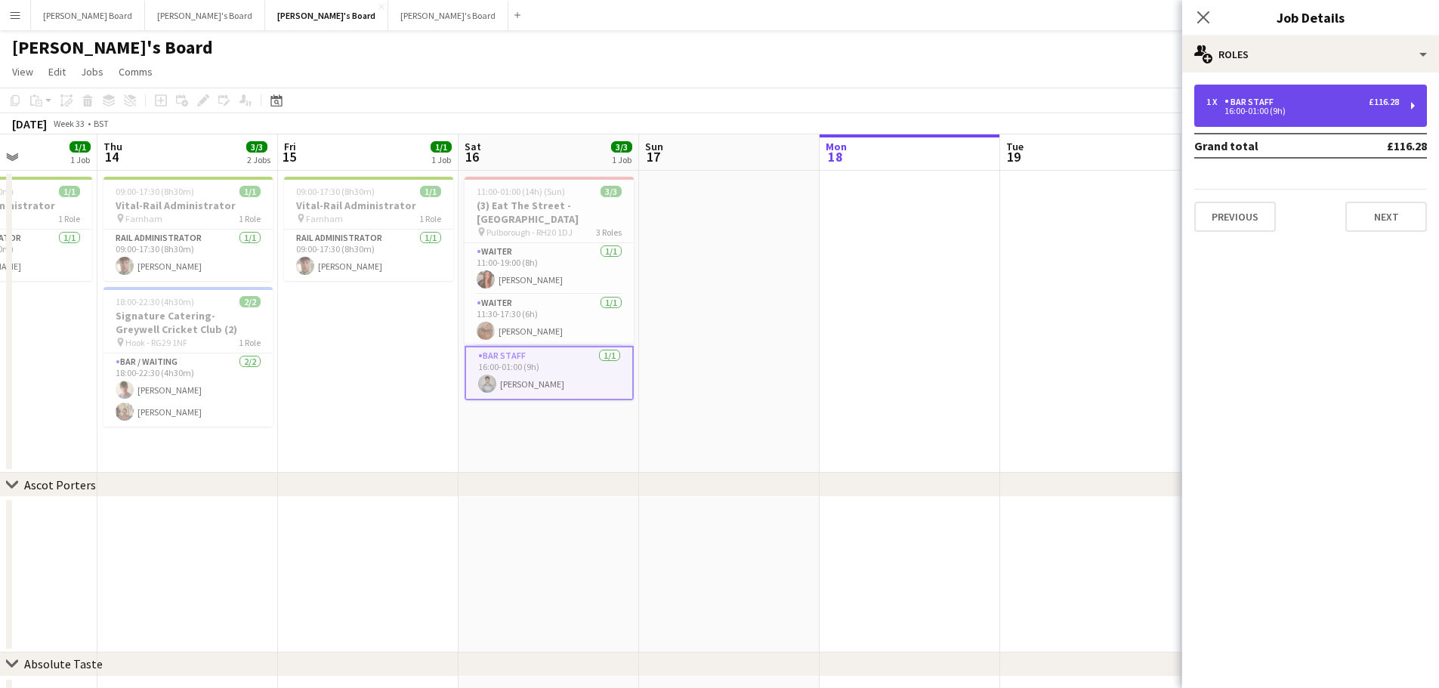
click at [1258, 105] on div "BAR STAFF" at bounding box center [1252, 102] width 55 height 11
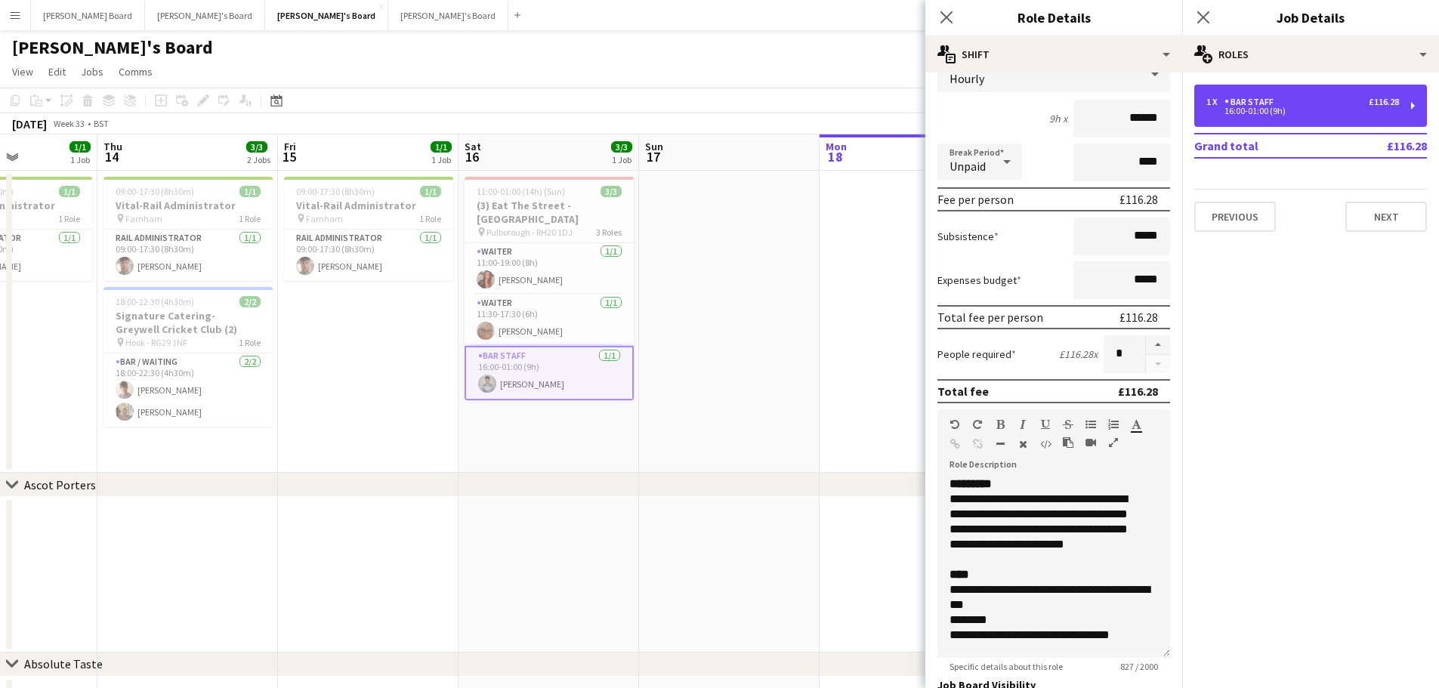
scroll to position [151, 0]
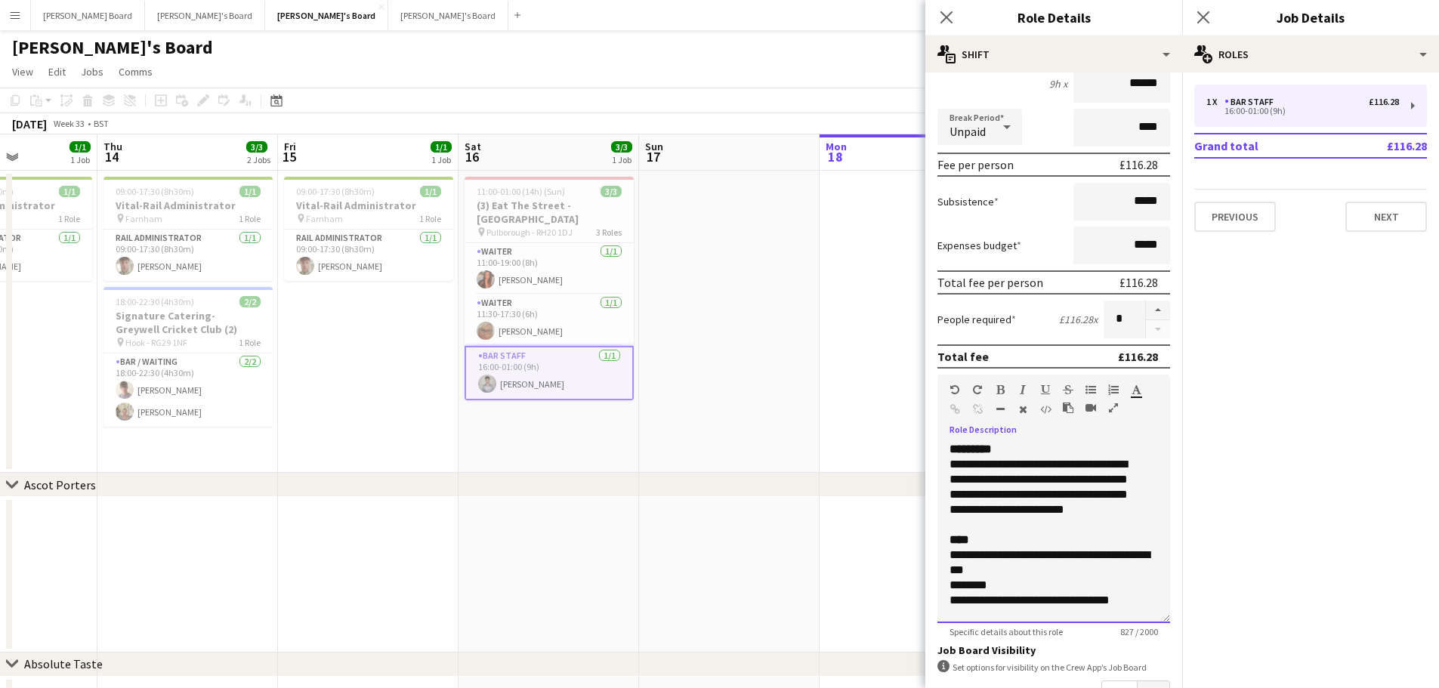
drag, startPoint x: 951, startPoint y: 468, endPoint x: 1120, endPoint y: 514, distance: 175.4
click at [1120, 514] on div "**********" at bounding box center [1043, 487] width 186 height 60
copy div "**********"
click at [966, 444] on span "*********" at bounding box center [971, 449] width 42 height 11
drag, startPoint x: 948, startPoint y: 449, endPoint x: 1133, endPoint y: 514, distance: 196.2
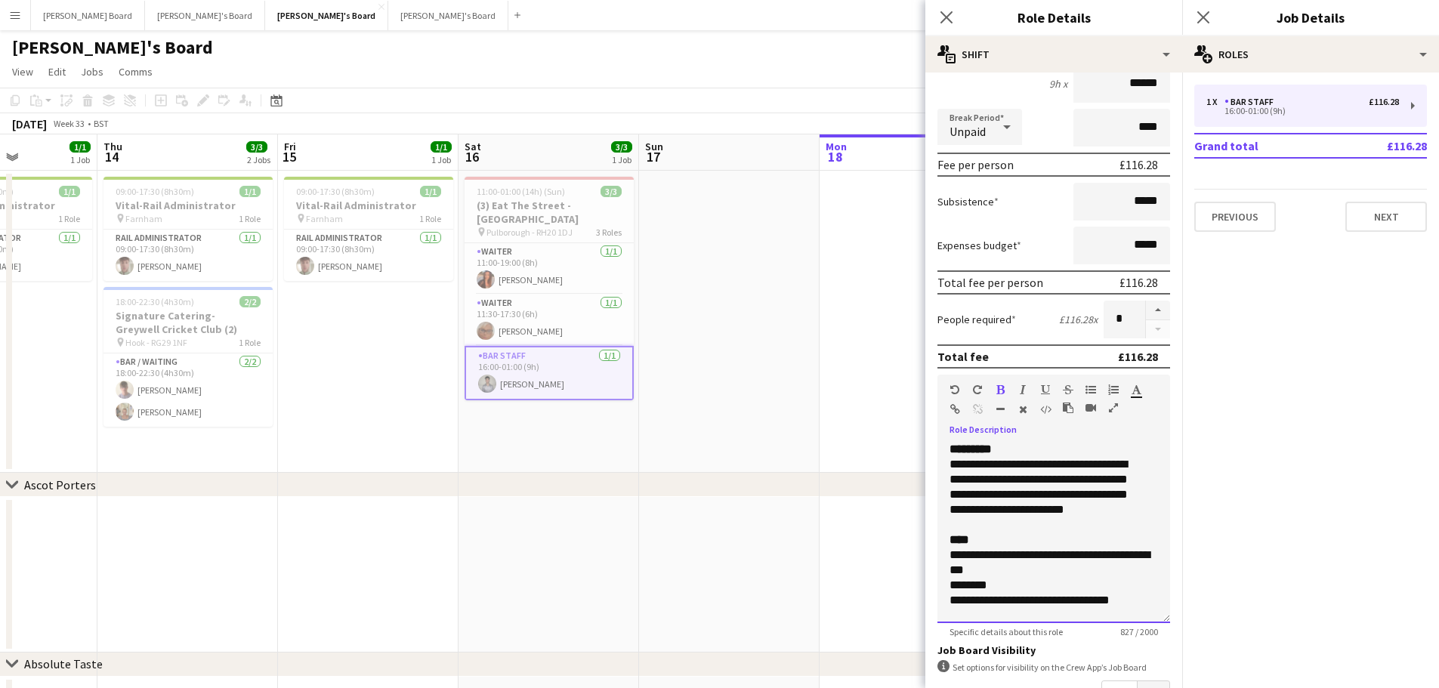
click at [1133, 514] on div "**********" at bounding box center [1054, 532] width 233 height 181
copy div "**********"
click at [732, 430] on app-date-cell at bounding box center [729, 322] width 181 height 302
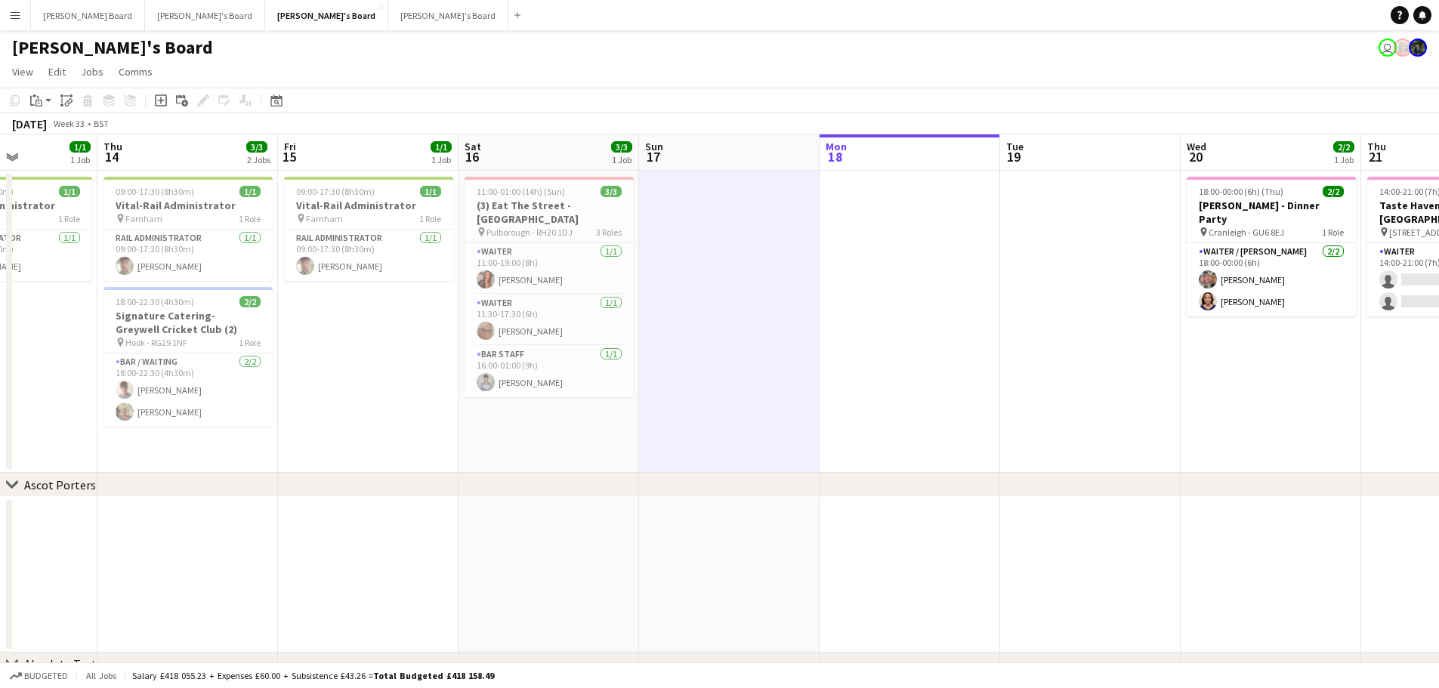
click at [1144, 342] on app-calendar-viewport "Mon 11 1/1 1 Job Tue 12 1/1 1 Job Wed 13 1/1 1 Job Thu 14 3/3 2 Jobs Fri 15 1/1…" at bounding box center [719, 497] width 1439 height 727
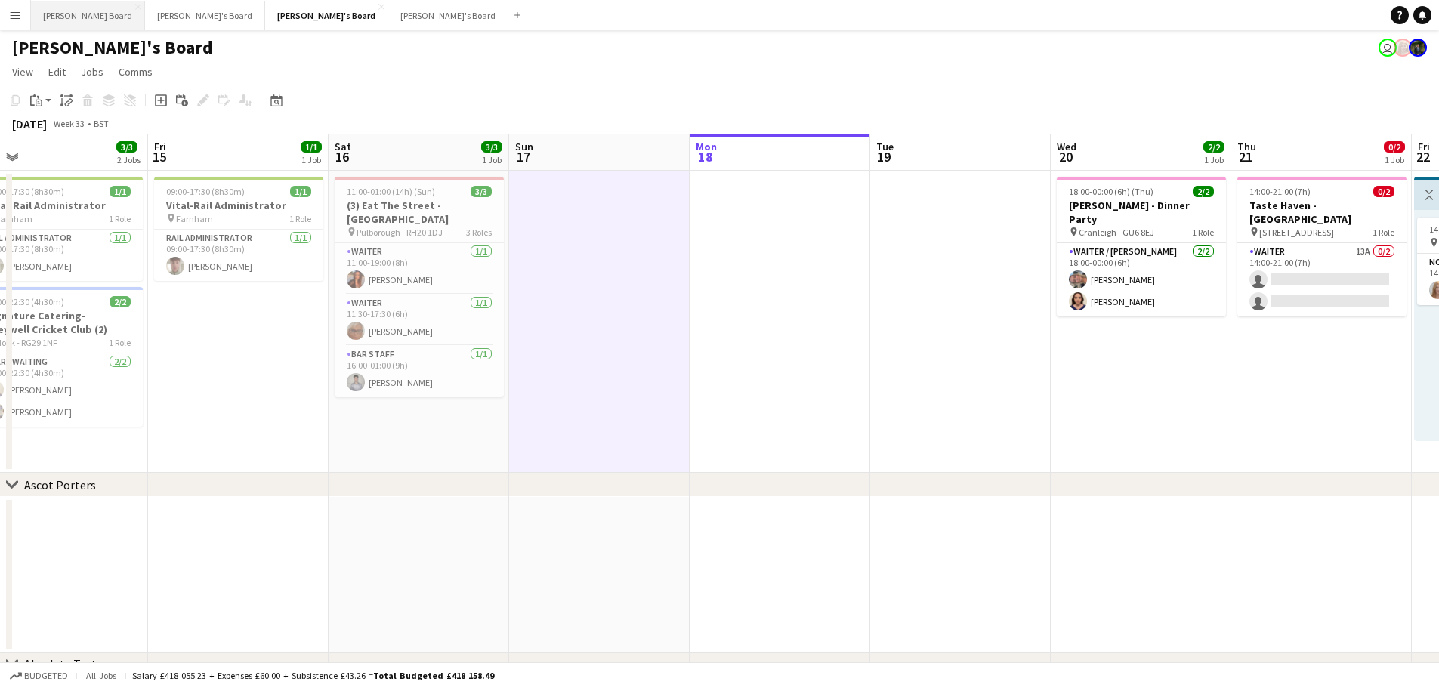
click at [67, 14] on button "Dean's Board Close" at bounding box center [88, 15] width 114 height 29
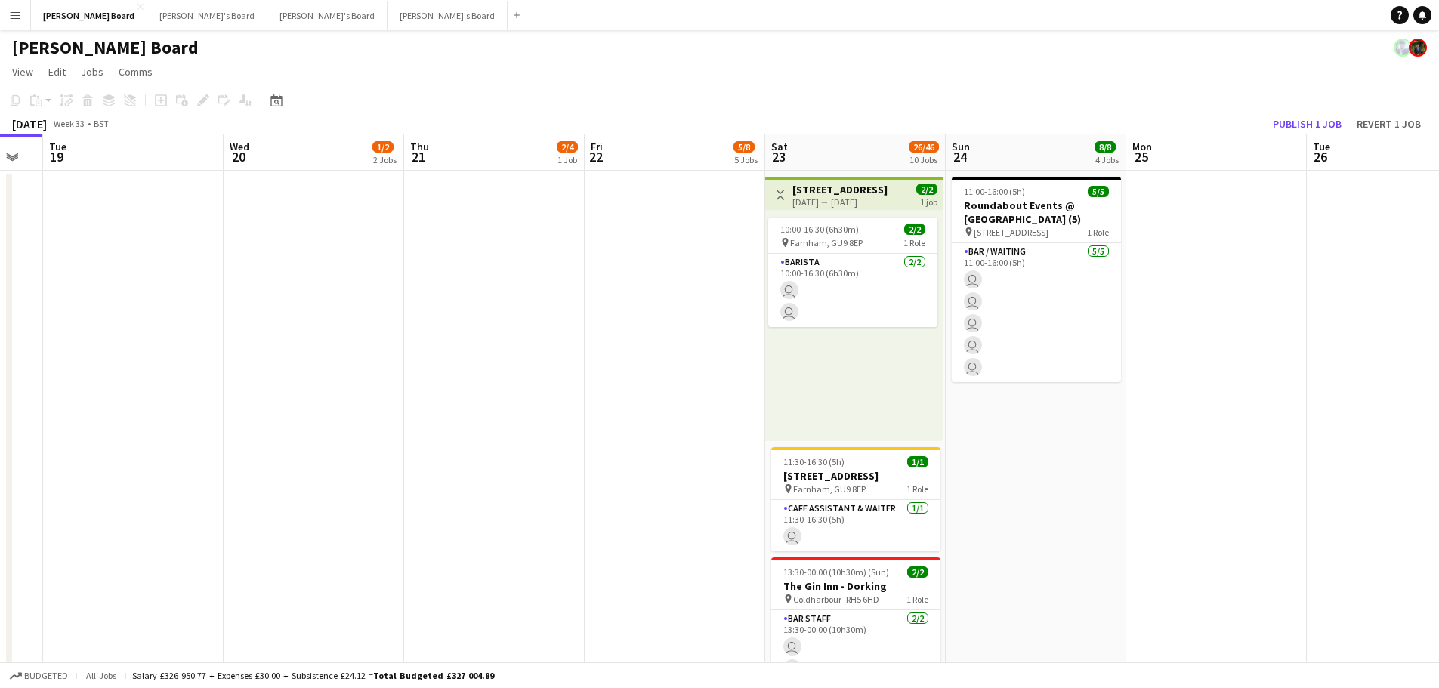
drag, startPoint x: 1020, startPoint y: 317, endPoint x: 789, endPoint y: 314, distance: 231.2
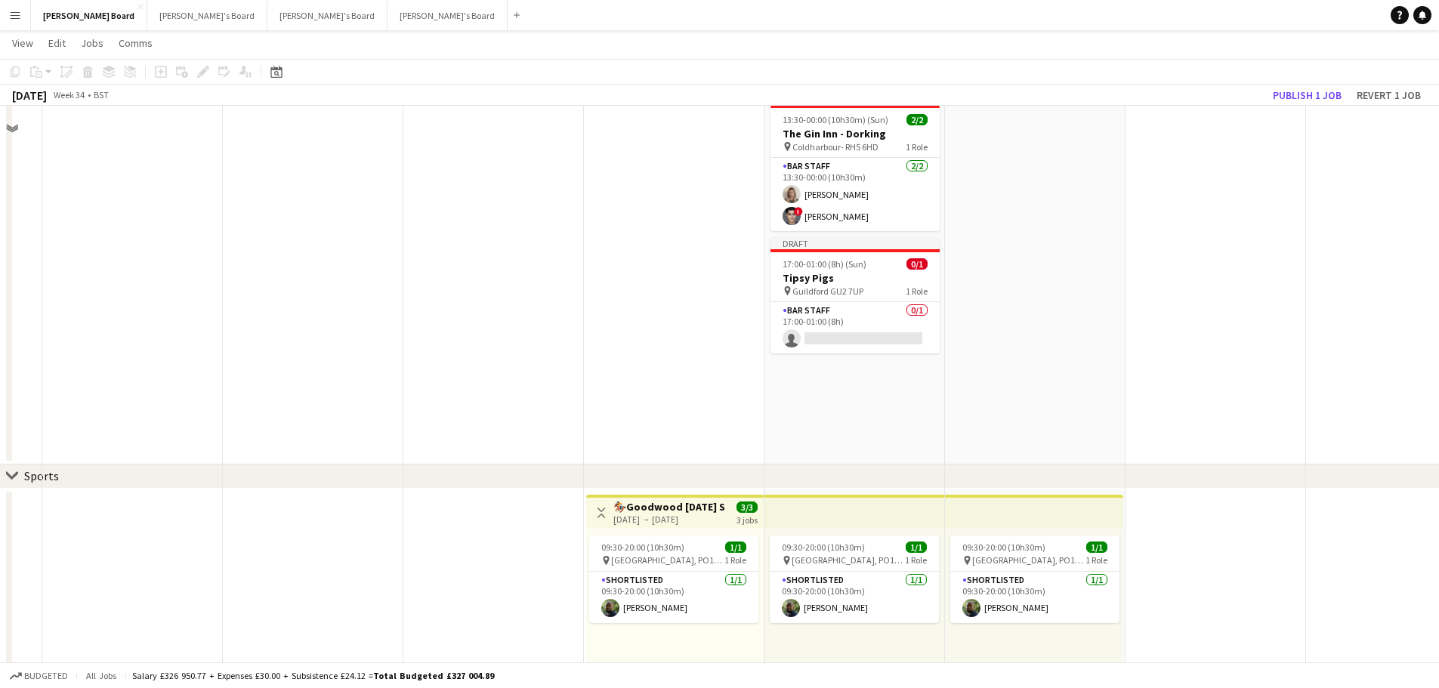
scroll to position [453, 0]
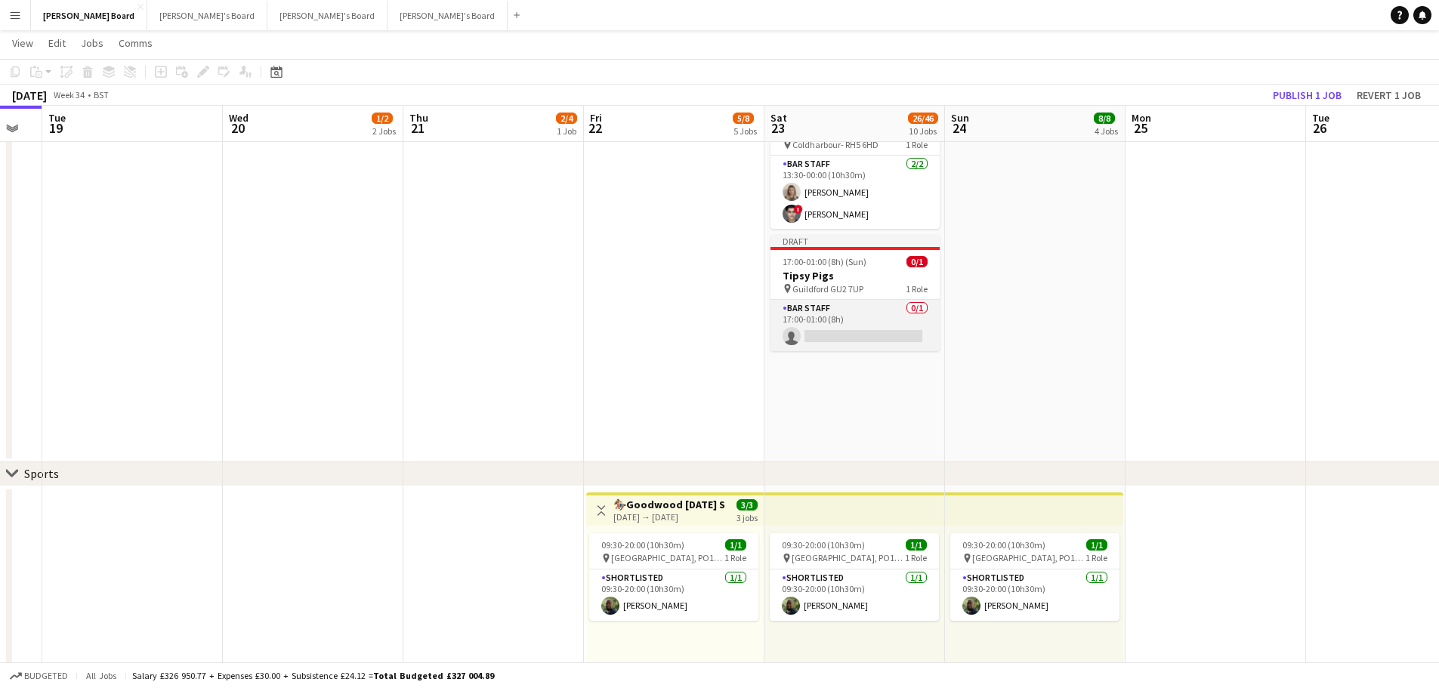
click at [842, 328] on app-card-role "BAR STAFF 0/1 17:00-01:00 (8h) single-neutral-actions" at bounding box center [855, 325] width 169 height 51
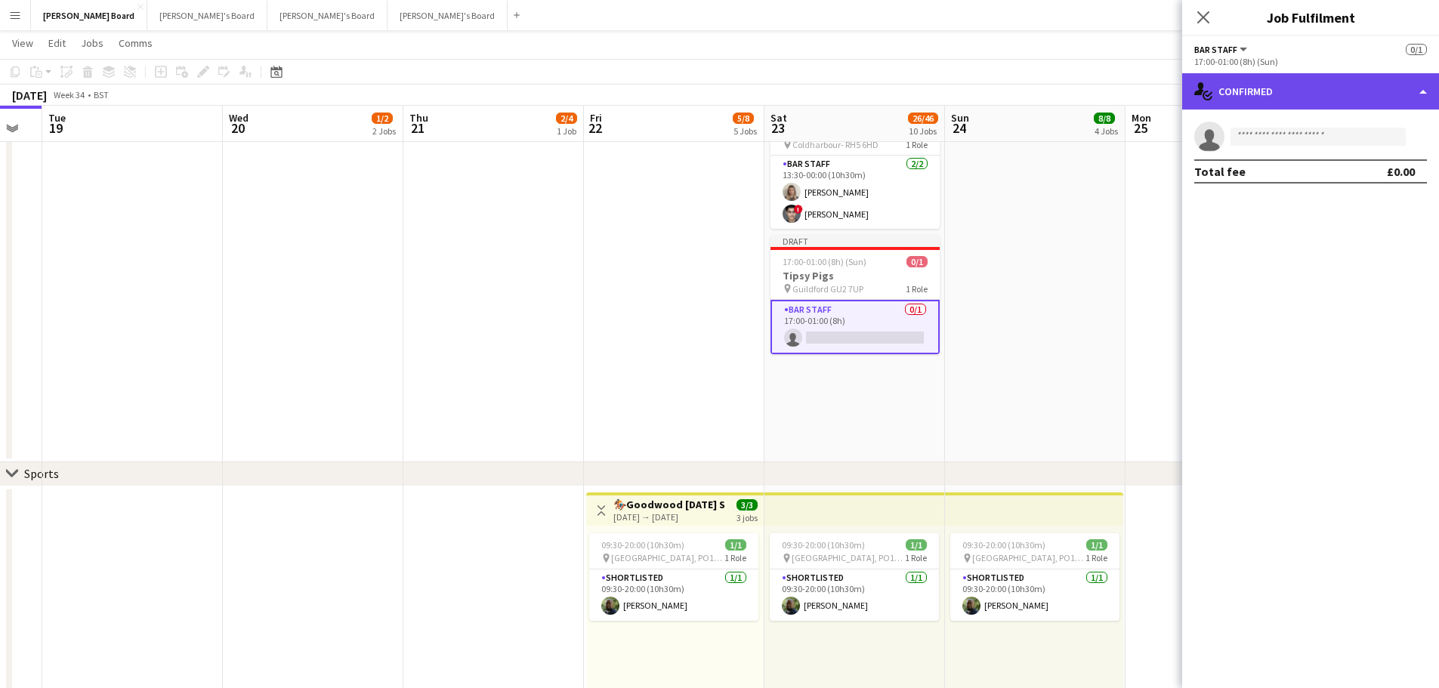
click at [1308, 89] on div "single-neutral-actions-check-2 Confirmed" at bounding box center [1310, 91] width 257 height 36
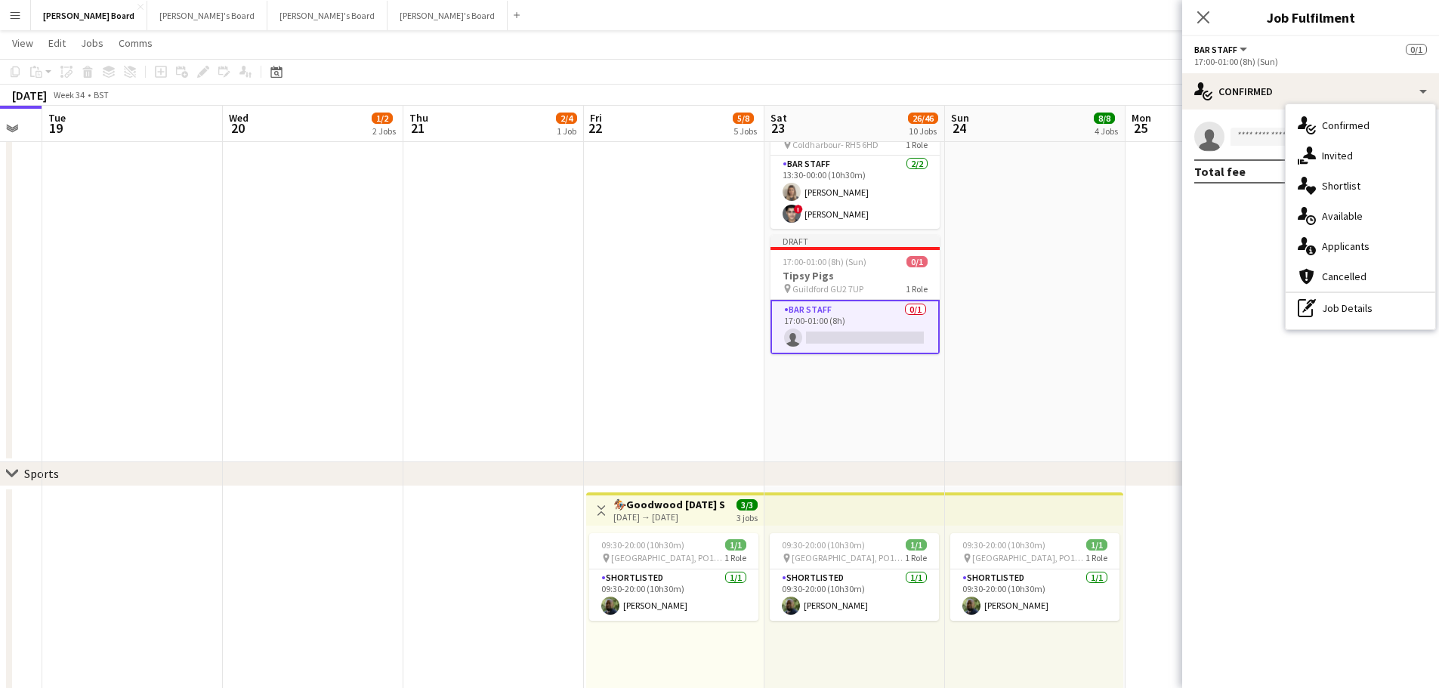
click at [1308, 323] on div "pen-write Job Details" at bounding box center [1361, 308] width 150 height 30
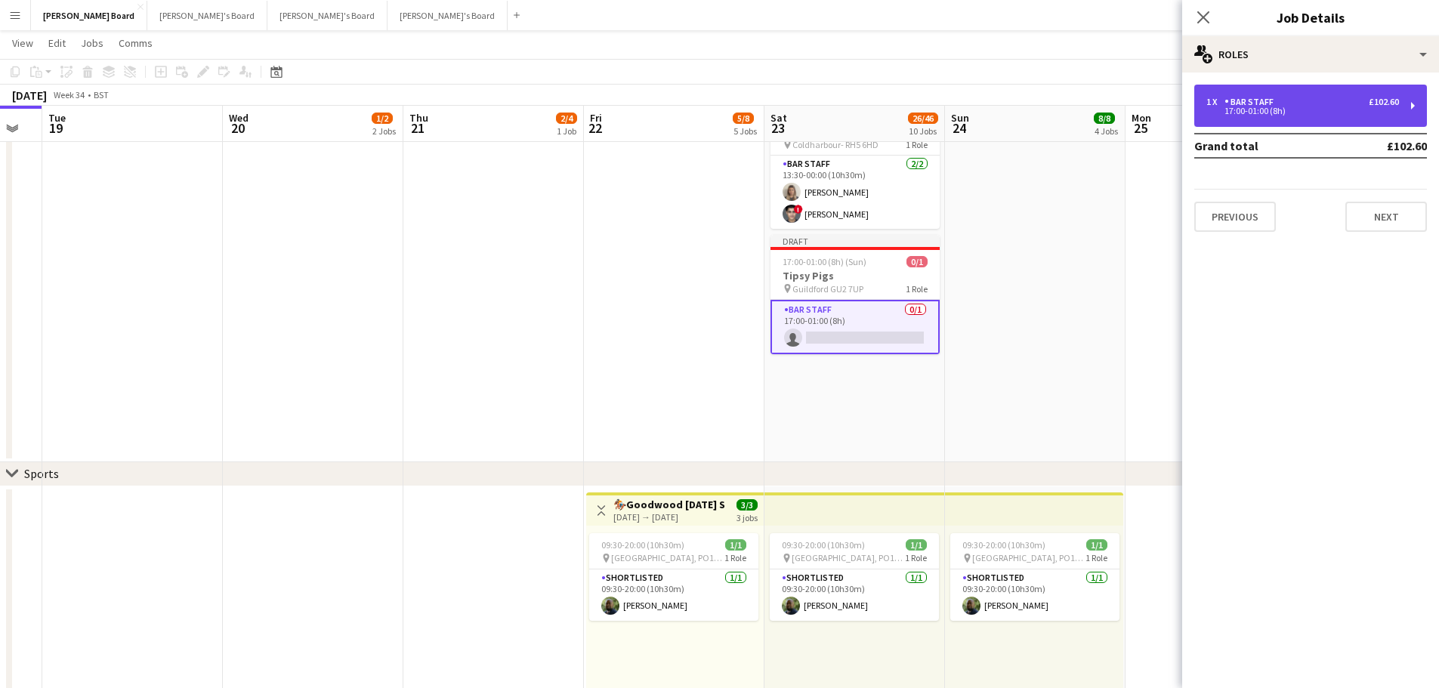
click at [1308, 98] on div "1 x BAR STAFF £102.60" at bounding box center [1303, 102] width 193 height 11
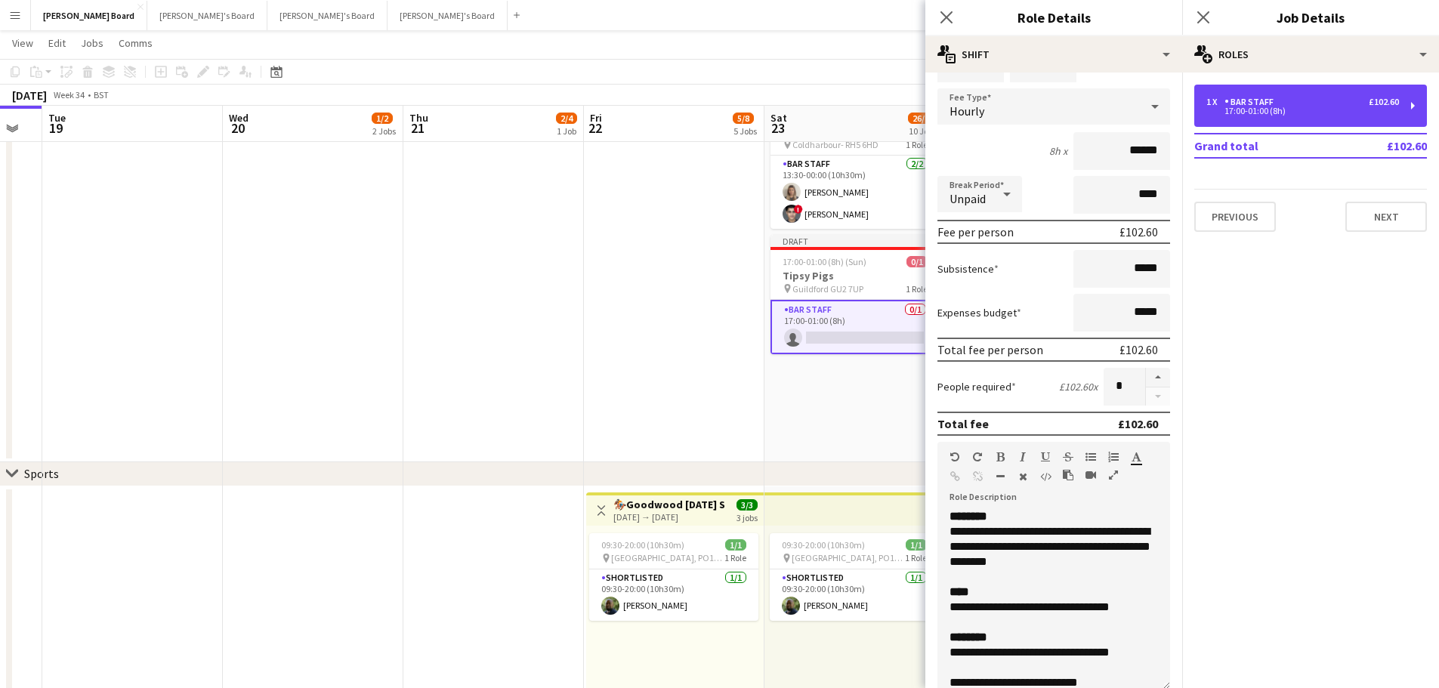
scroll to position [302, 0]
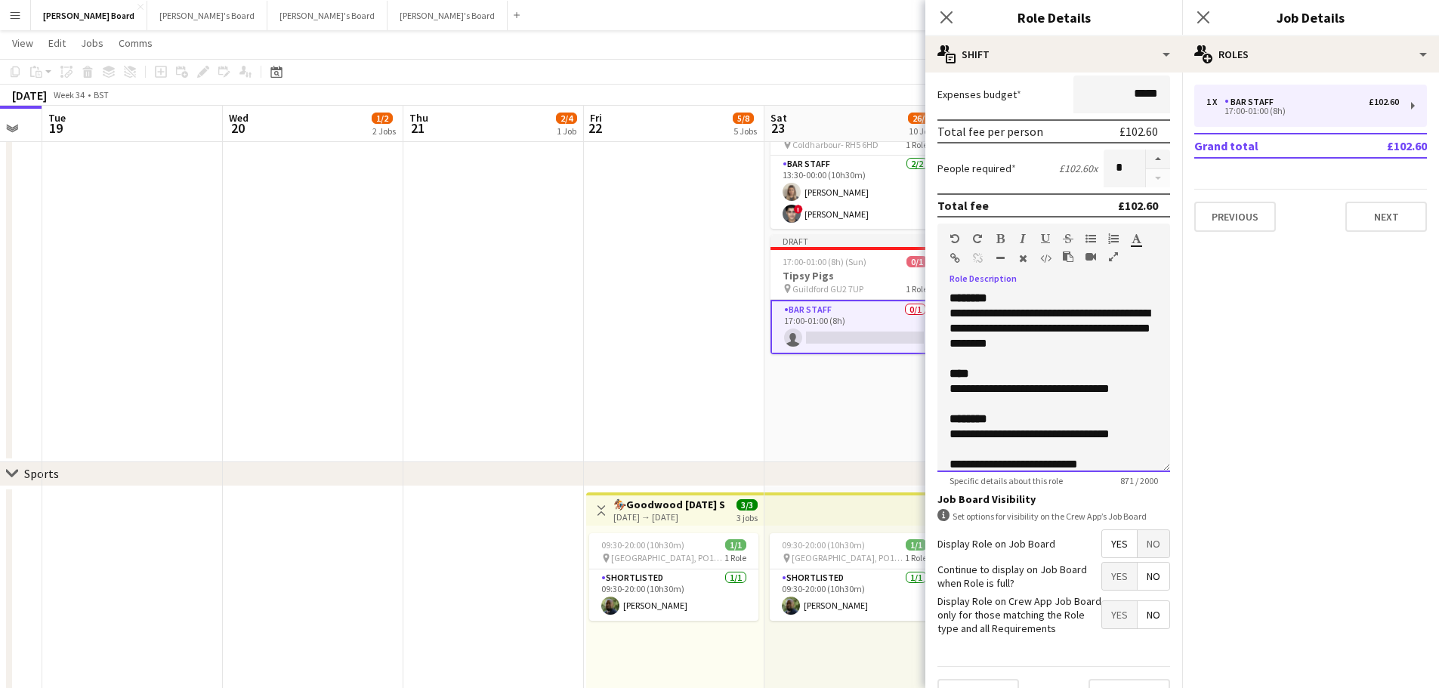
drag, startPoint x: 1096, startPoint y: 345, endPoint x: 928, endPoint y: 295, distance: 175.0
click at [928, 295] on form "**********" at bounding box center [1054, 251] width 257 height 939
paste div
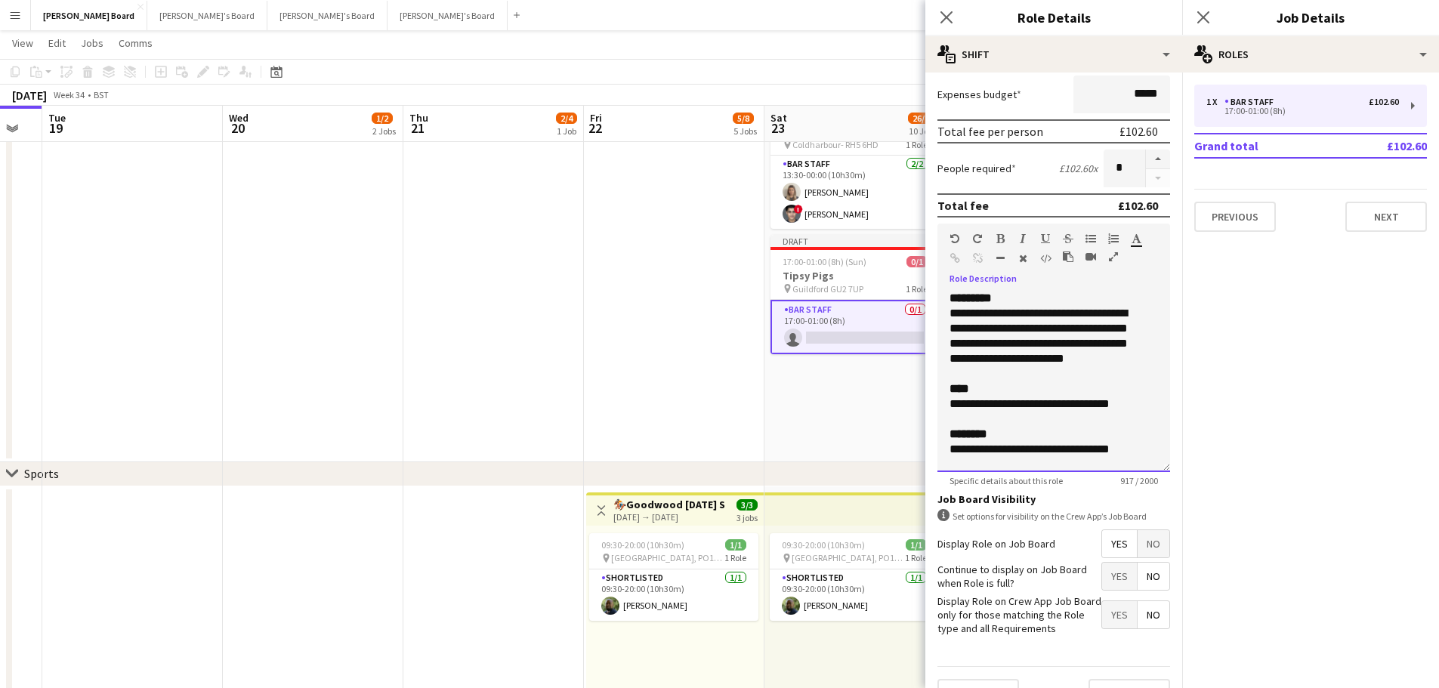
click at [1012, 295] on div "**********" at bounding box center [1054, 329] width 209 height 76
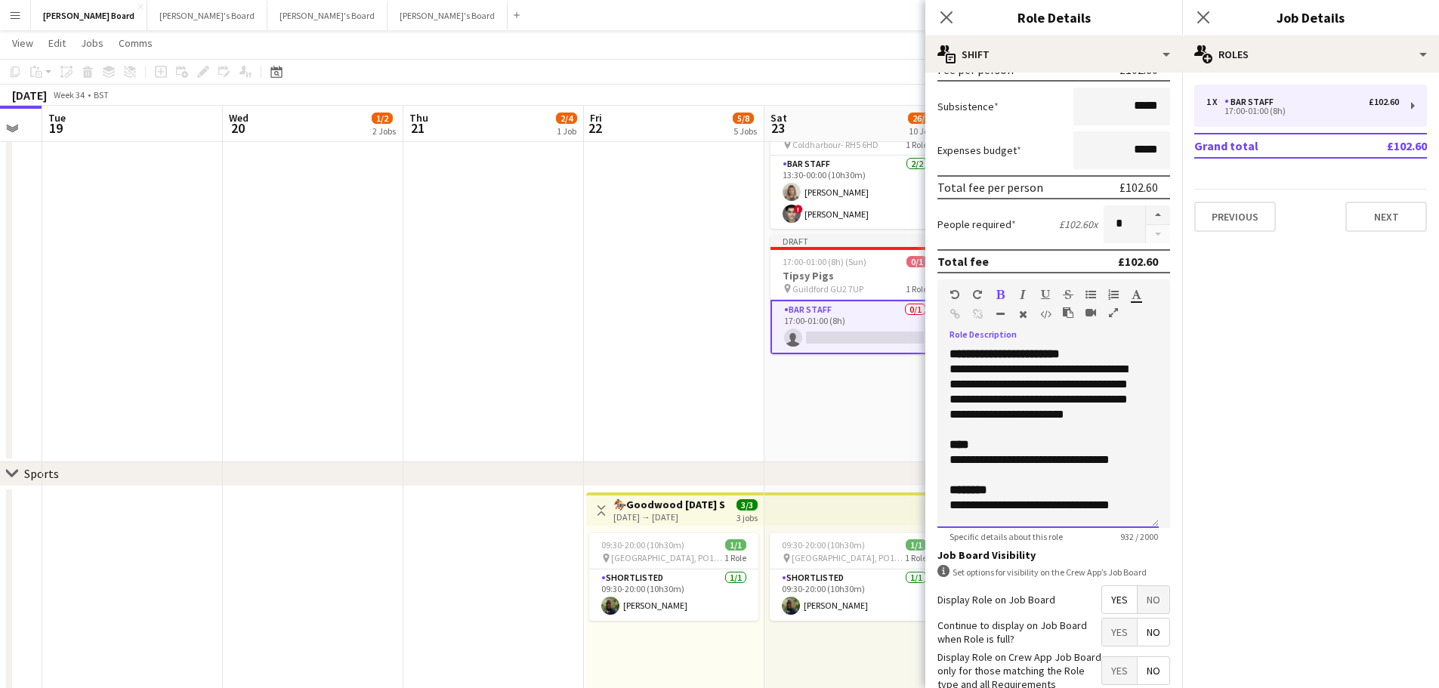
scroll to position [227, 0]
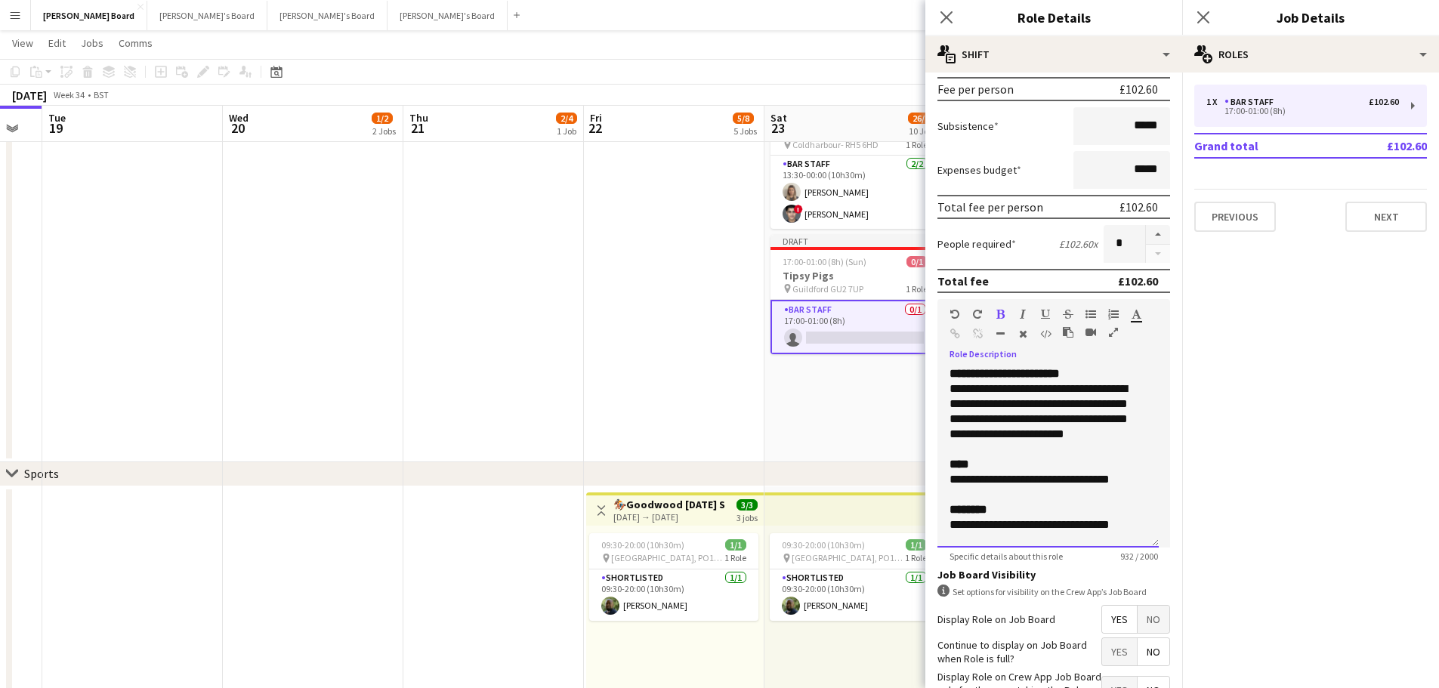
click at [1022, 377] on span "**********" at bounding box center [1005, 373] width 110 height 11
click at [818, 413] on app-date-cell "Toggle View Waverley Abbey House, GU9 8EP 23-08-2025 → 23-08-2025 2/2 1 job 10:…" at bounding box center [855, 89] width 181 height 746
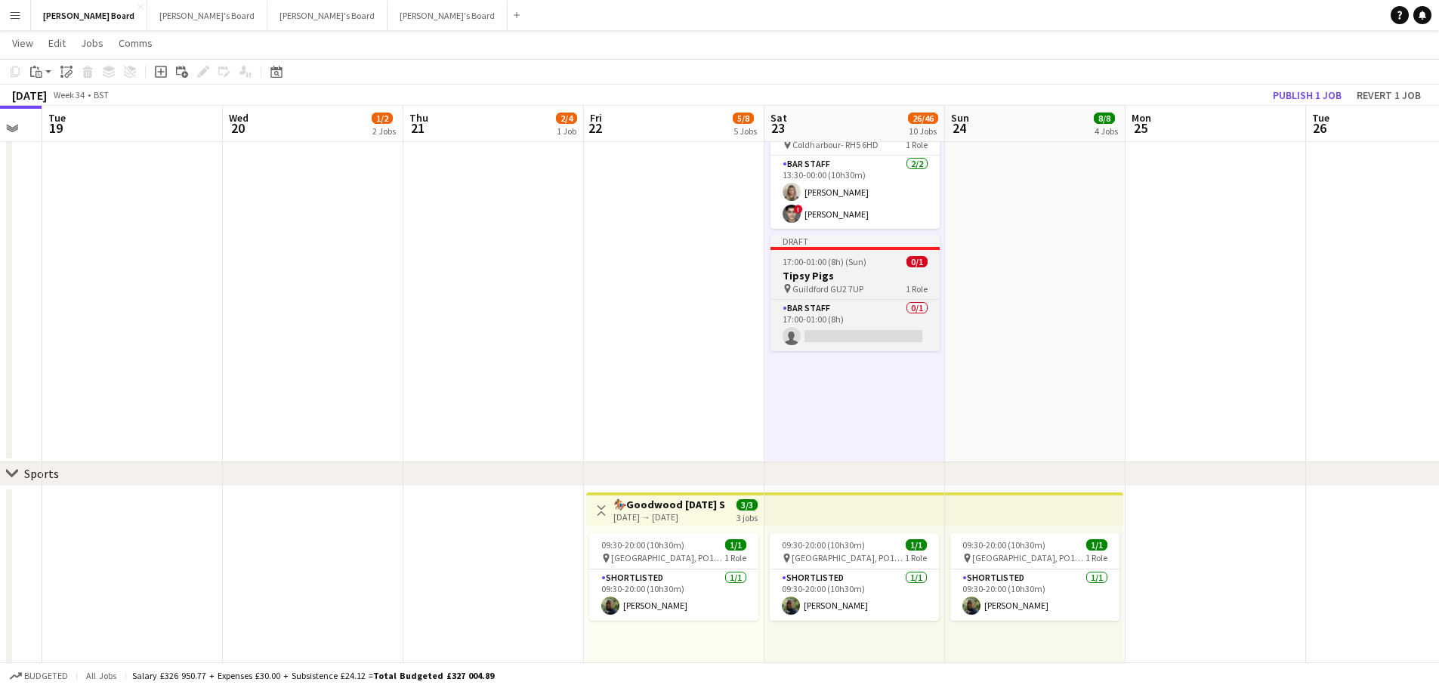
click at [867, 283] on h3 "Tipsy Pigs" at bounding box center [855, 276] width 169 height 14
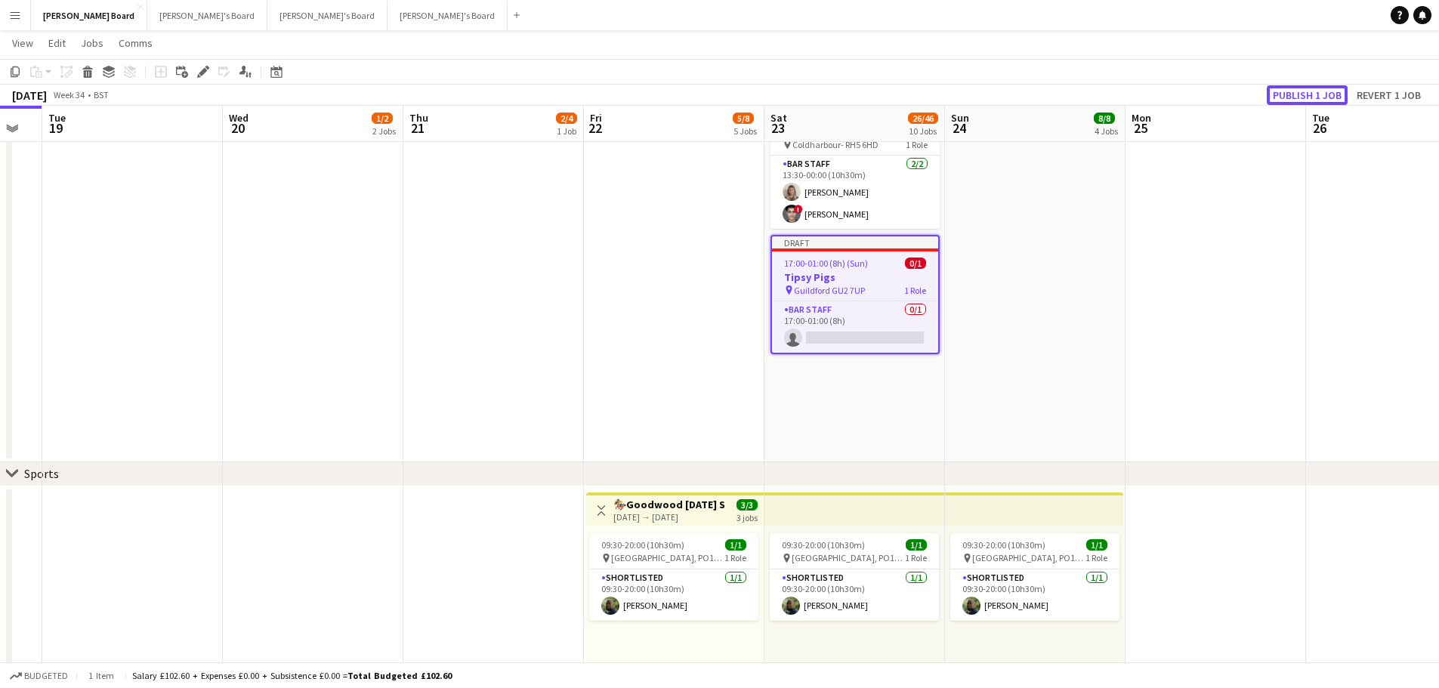
drag, startPoint x: 1290, startPoint y: 94, endPoint x: 1281, endPoint y: 108, distance: 15.9
click at [1290, 94] on button "Publish 1 job" at bounding box center [1307, 95] width 81 height 20
click at [1073, 323] on app-date-cell "11:00-16:00 (5h) 5/5 Roundabout Events @ Weybridge (5) pin Weybridge KT13 9BY 1…" at bounding box center [1035, 89] width 181 height 746
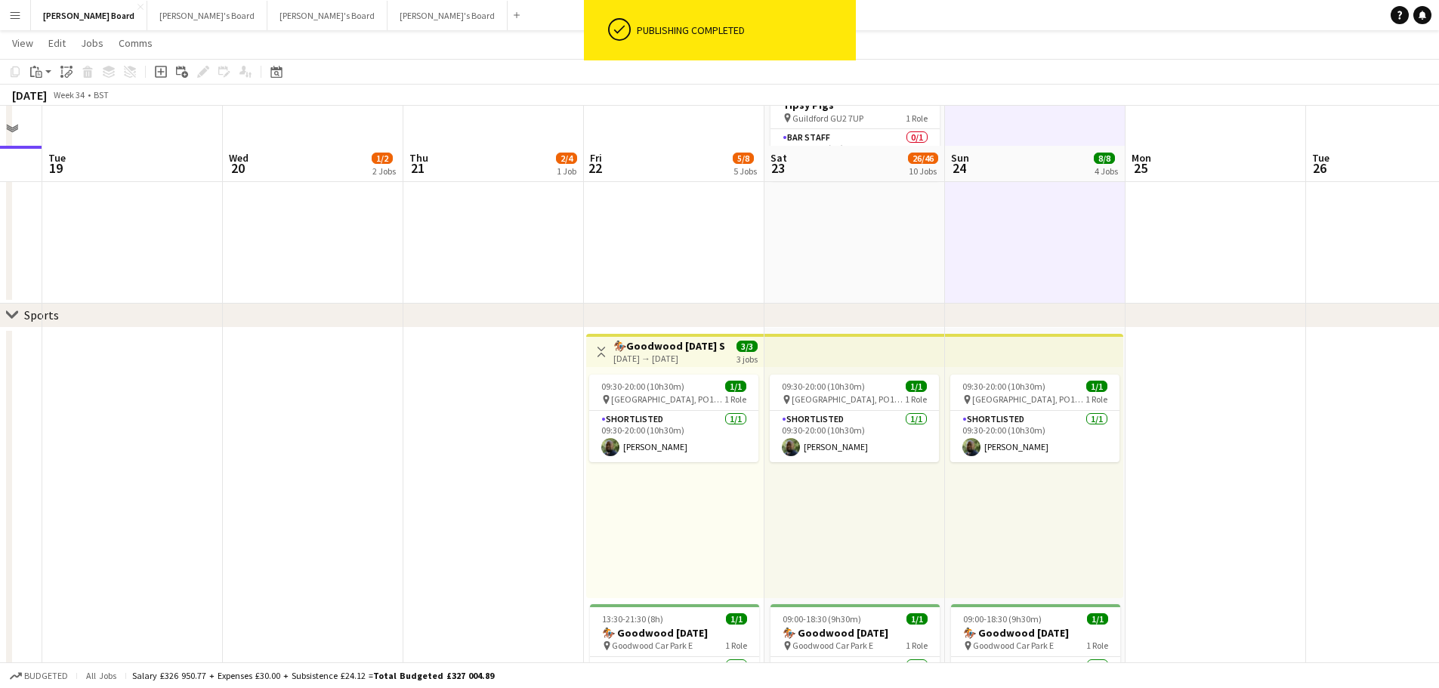
scroll to position [604, 0]
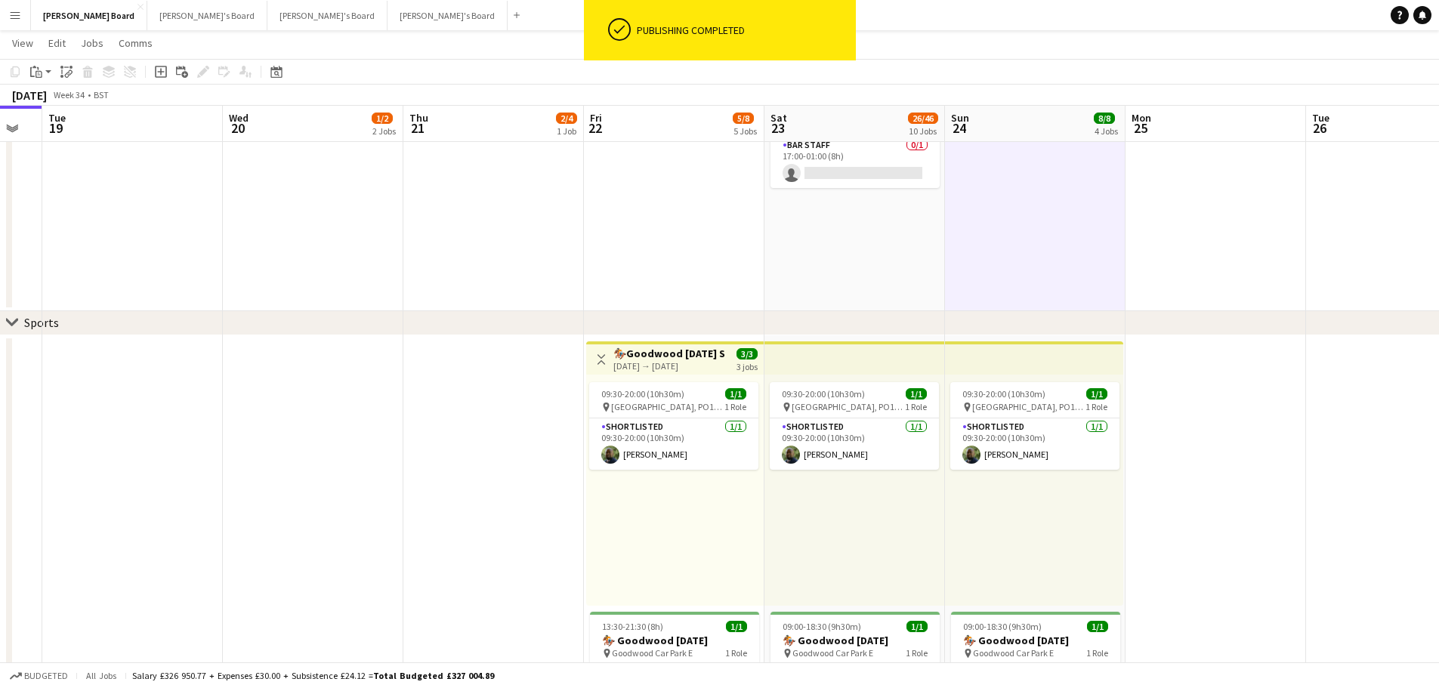
click at [604, 361] on app-icon "Toggle View" at bounding box center [601, 359] width 11 height 11
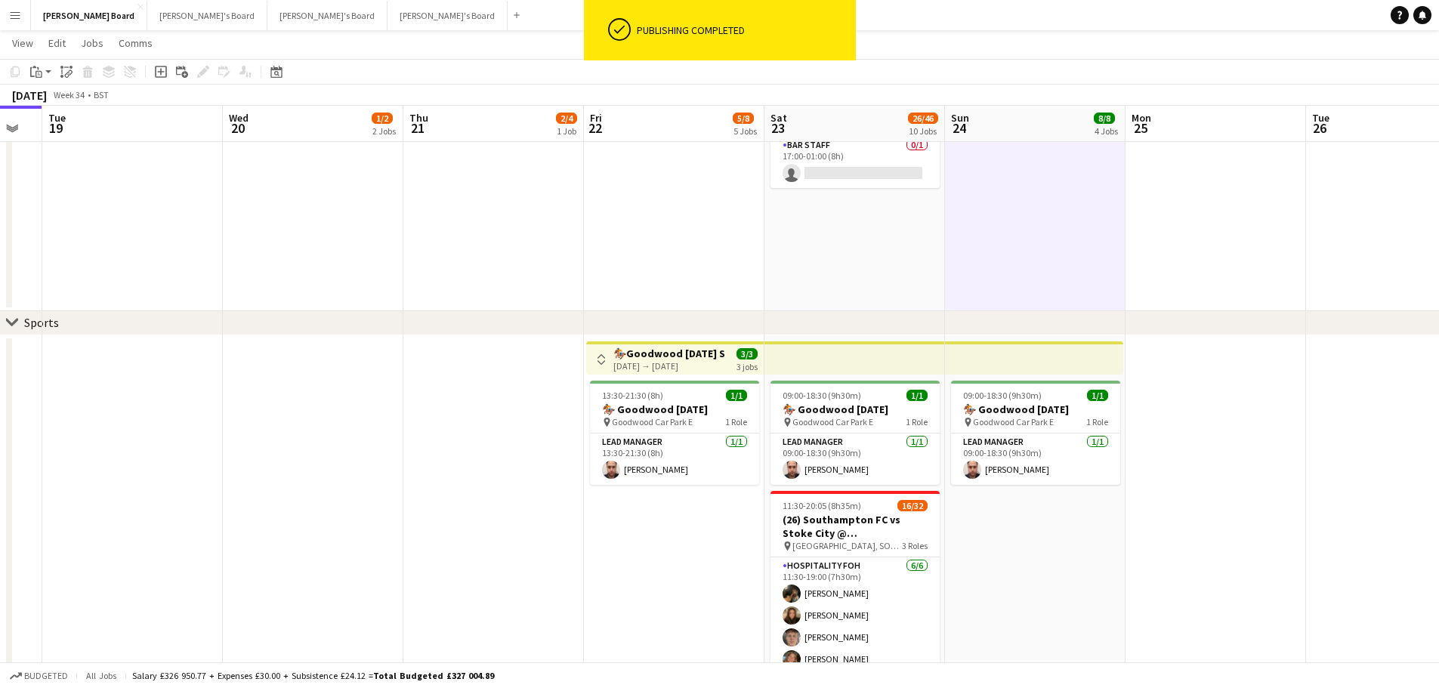
click at [624, 366] on div "22-08-2025 → 24-08-2025" at bounding box center [670, 365] width 113 height 11
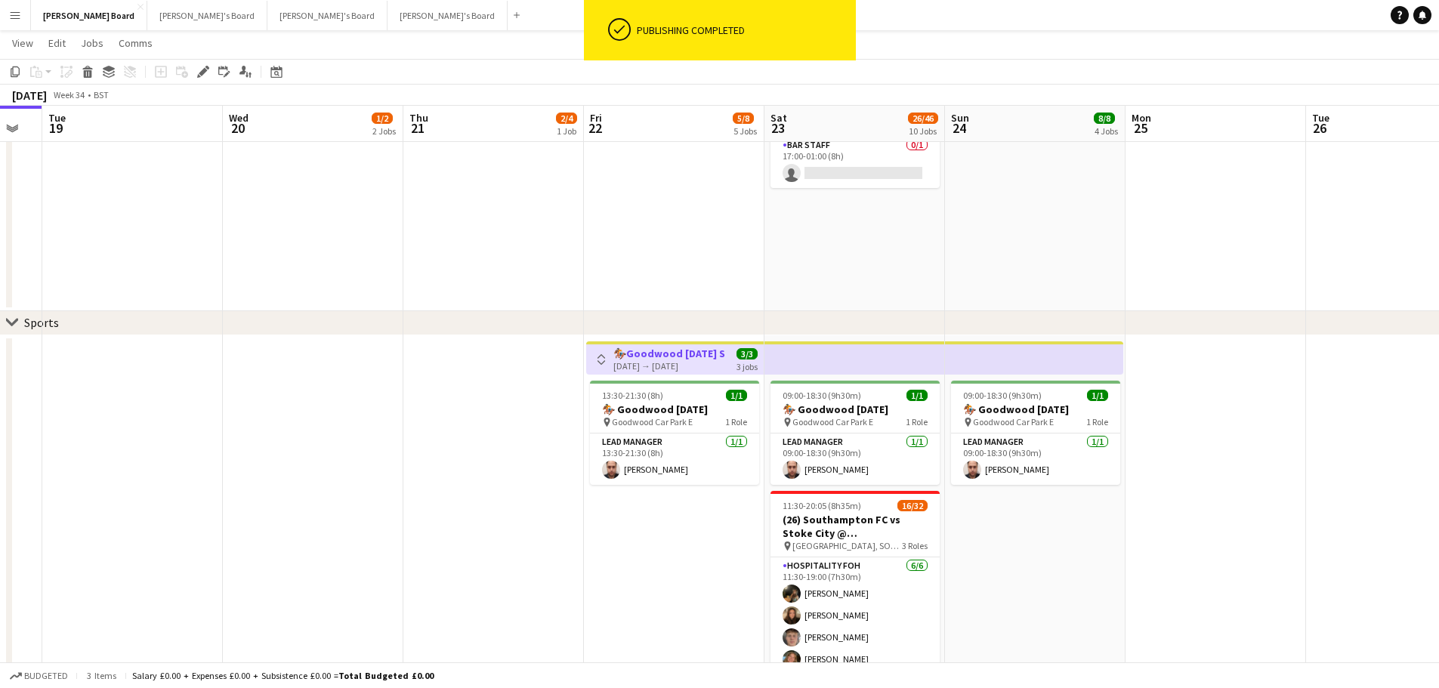
click at [599, 358] on app-icon "Toggle View" at bounding box center [601, 359] width 11 height 11
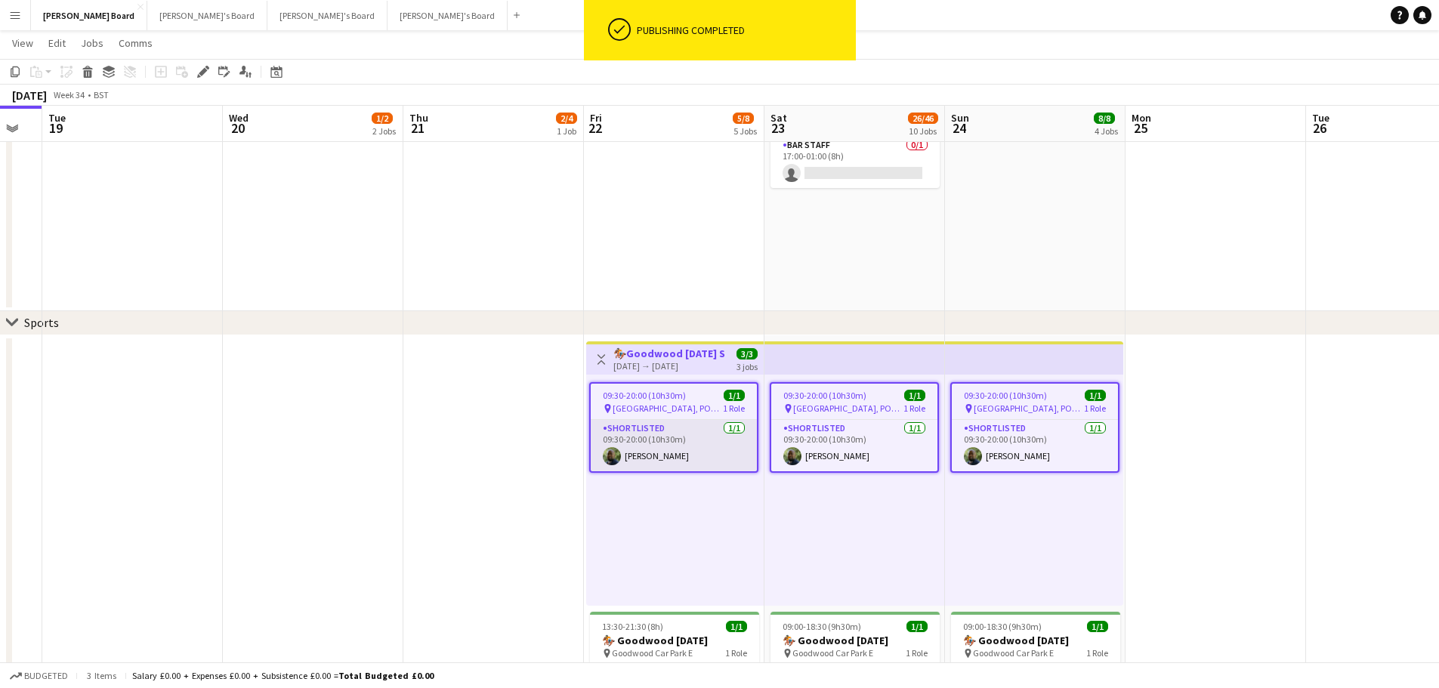
click at [646, 424] on app-card-role "Shortlisted 1/1 09:30-20:00 (10h30m) Dean Manyonga" at bounding box center [674, 445] width 166 height 51
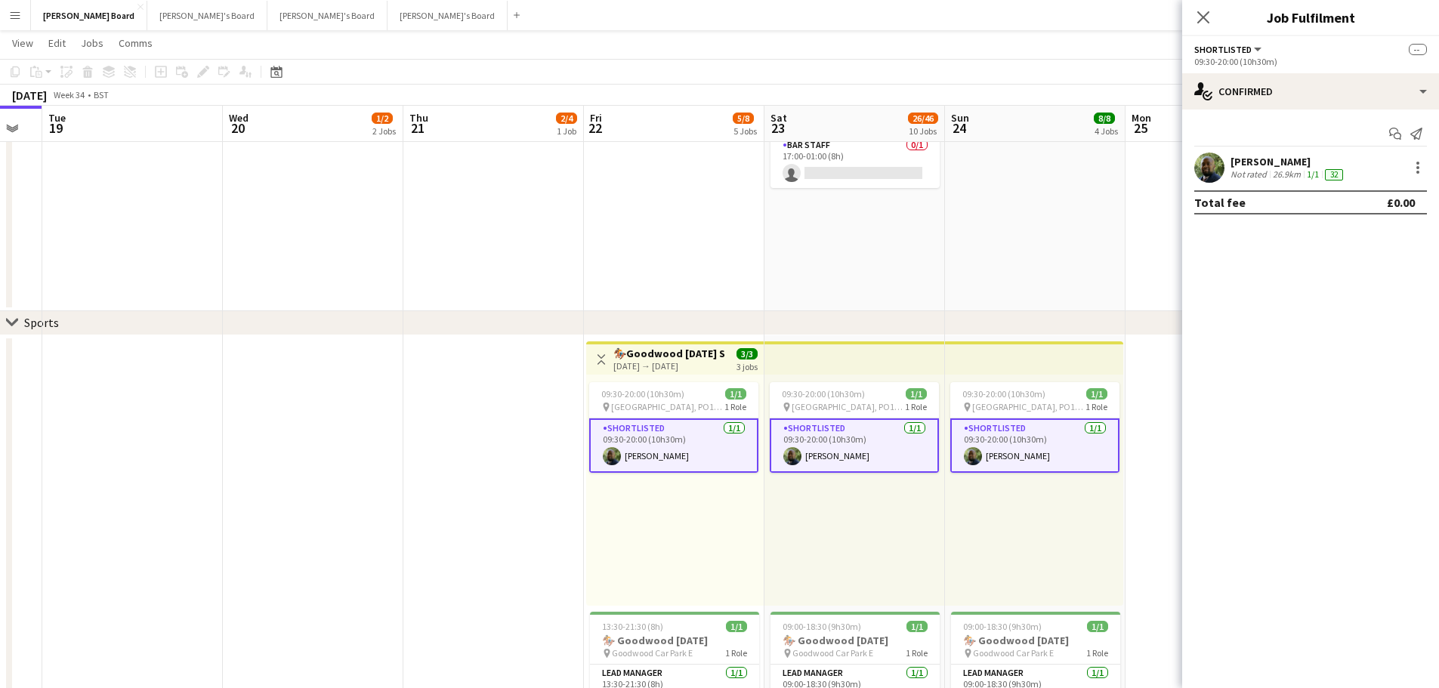
click at [595, 357] on button "Toggle View" at bounding box center [601, 360] width 18 height 18
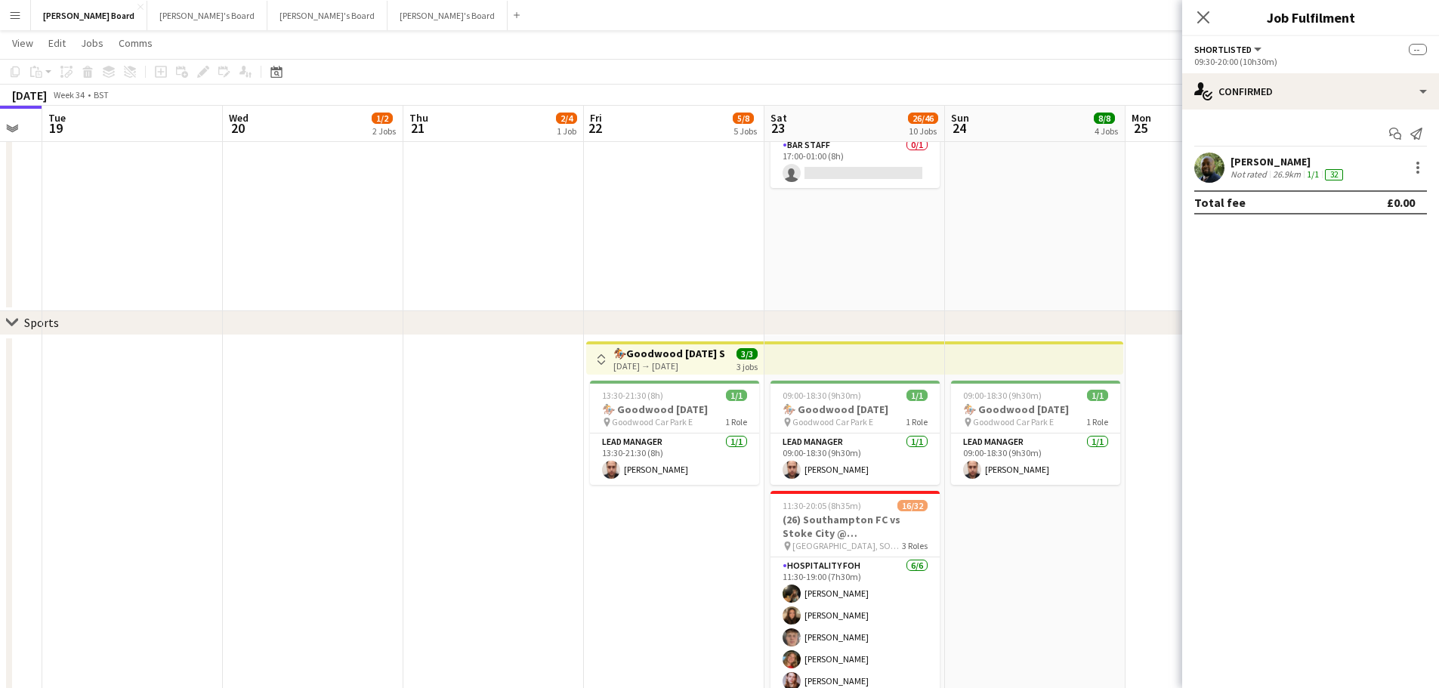
click at [1146, 314] on div "chevron-right Sports" at bounding box center [719, 323] width 1439 height 24
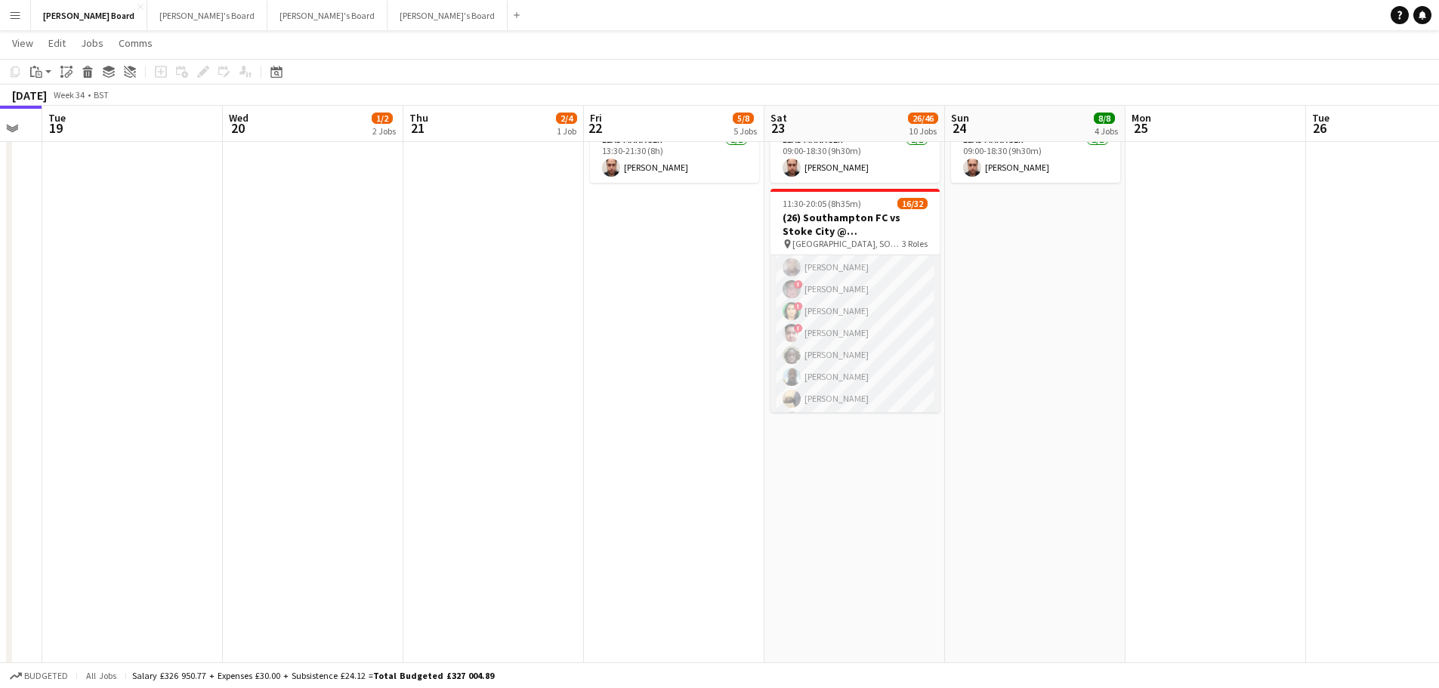
scroll to position [151, 0]
click at [886, 374] on app-card-role "Retail Kiosk 21I 2A 10/25 13:00-17:00 (4h) Courteney Gardner Pamela Bockarie ! …" at bounding box center [855, 553] width 169 height 577
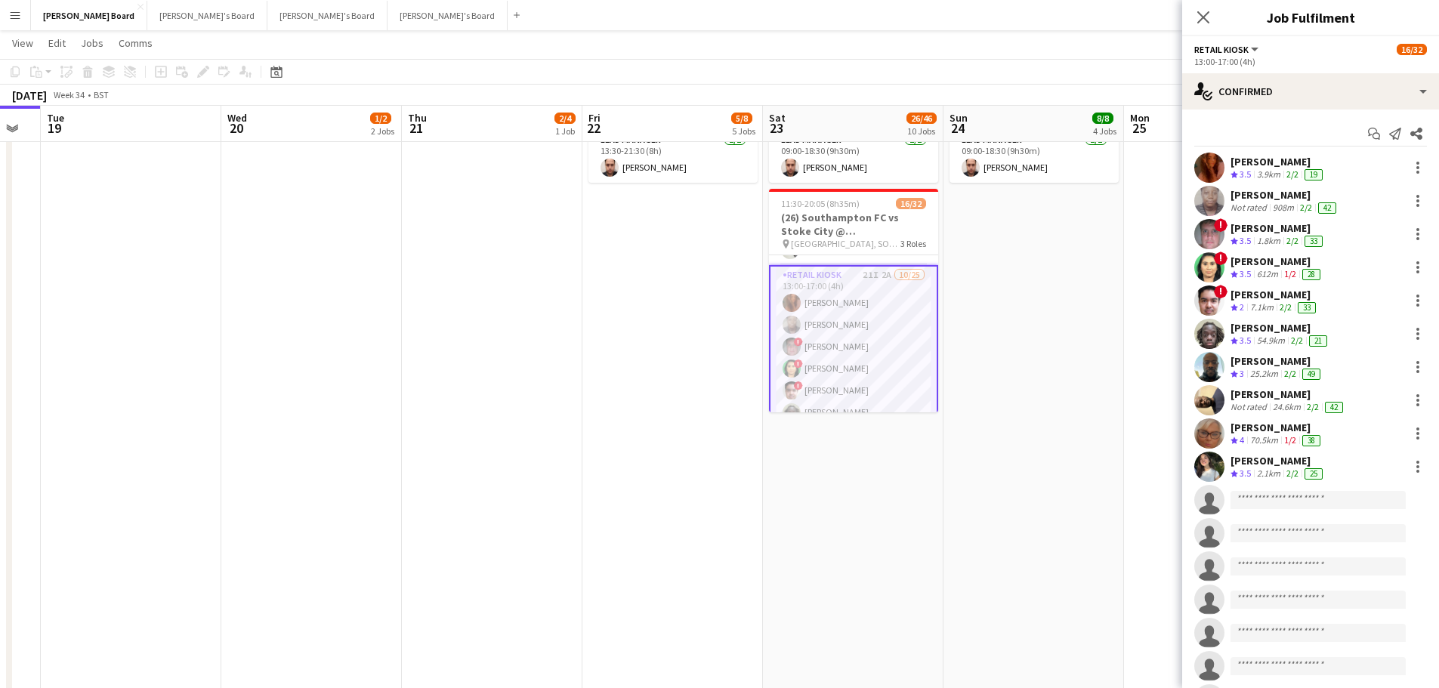
click at [1308, 63] on div "13:00-17:00 (4h)" at bounding box center [1311, 61] width 233 height 11
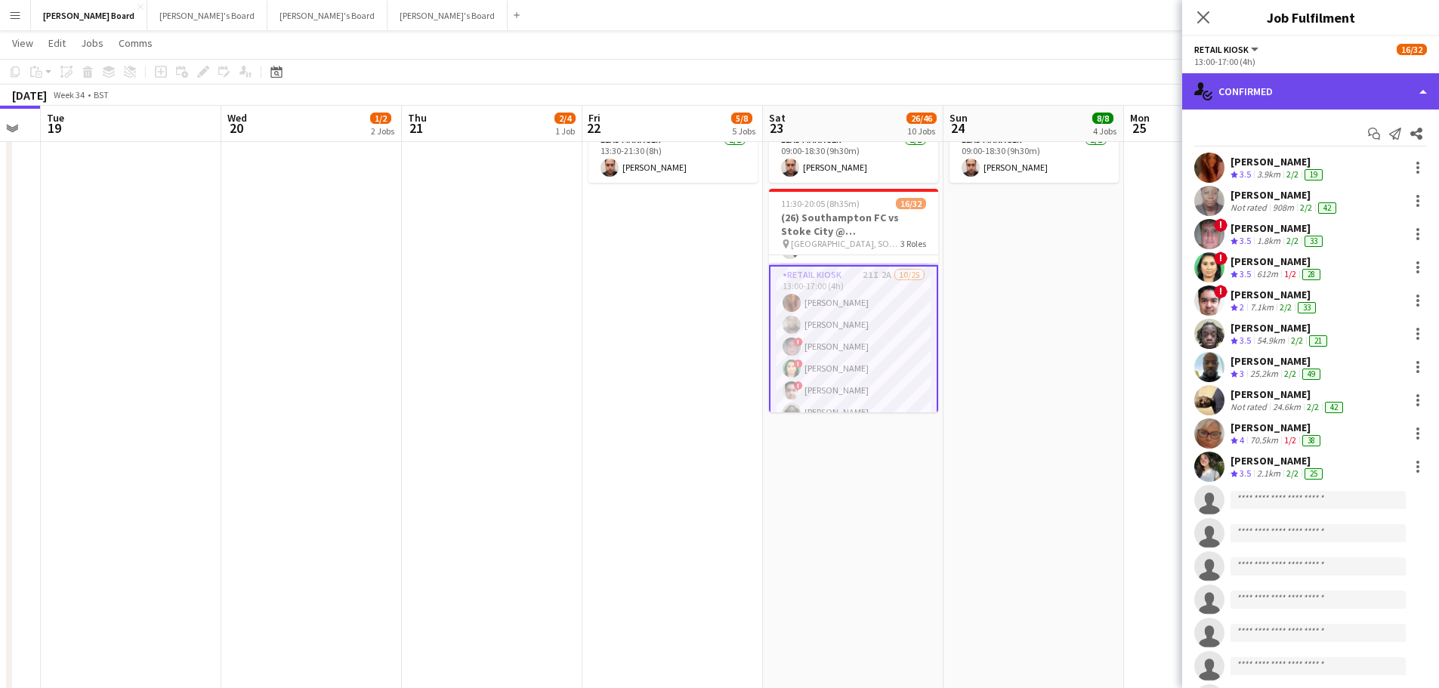
click at [1308, 93] on div "single-neutral-actions-check-2 Confirmed" at bounding box center [1310, 91] width 257 height 36
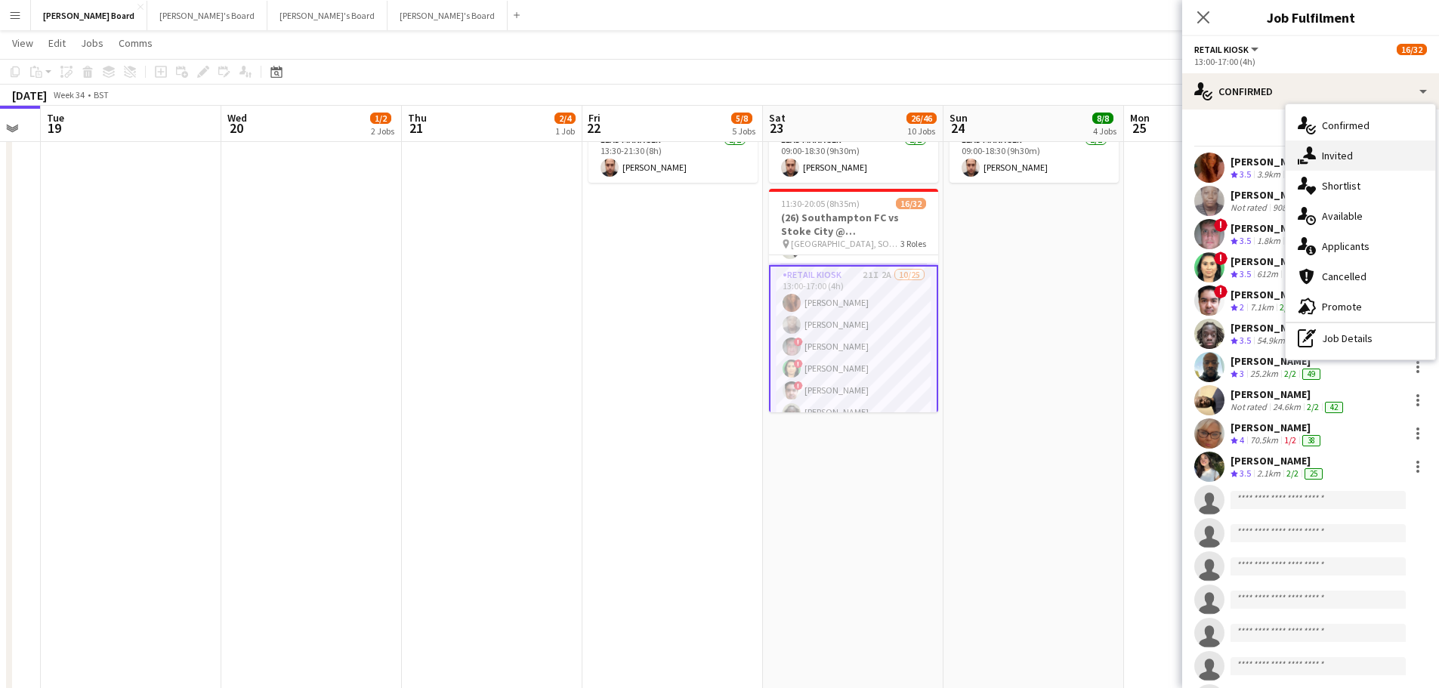
click at [1308, 156] on div "single-neutral-actions-share-1 Invited" at bounding box center [1361, 156] width 150 height 30
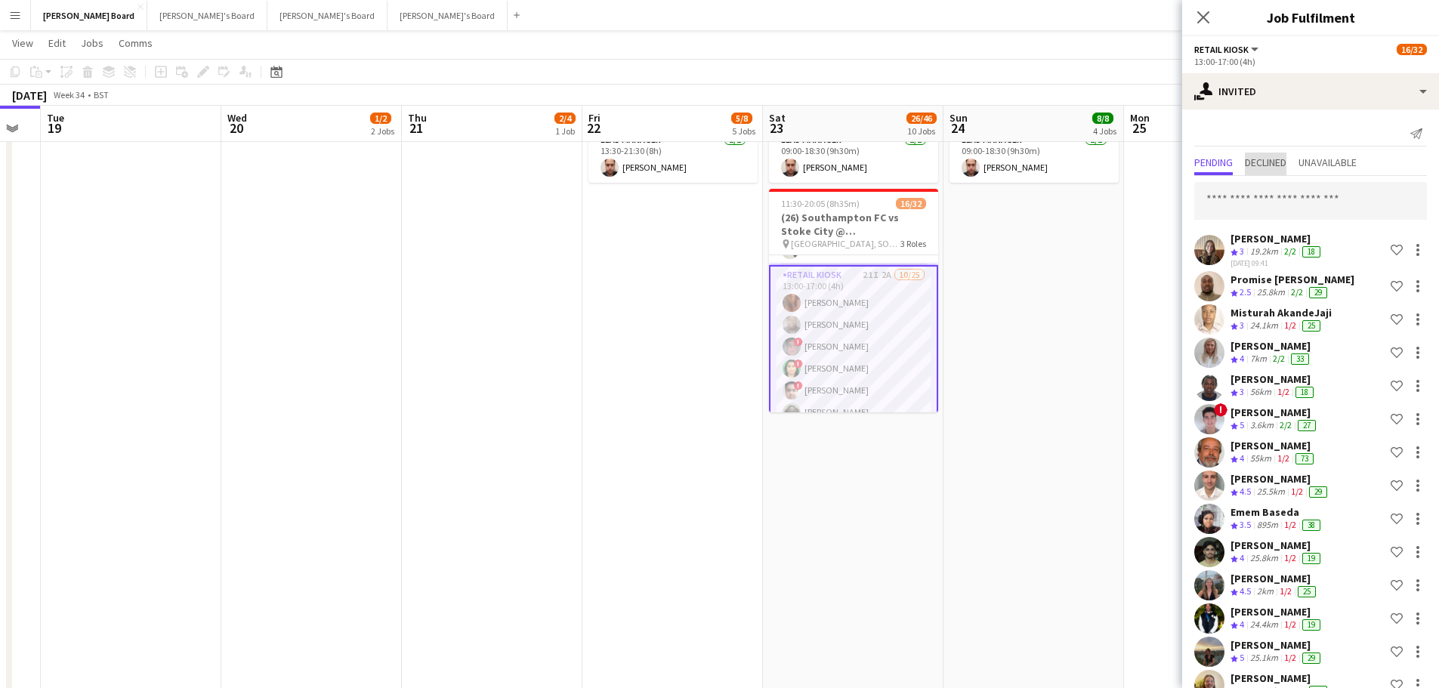
click at [1280, 159] on span "Declined" at bounding box center [1266, 162] width 42 height 11
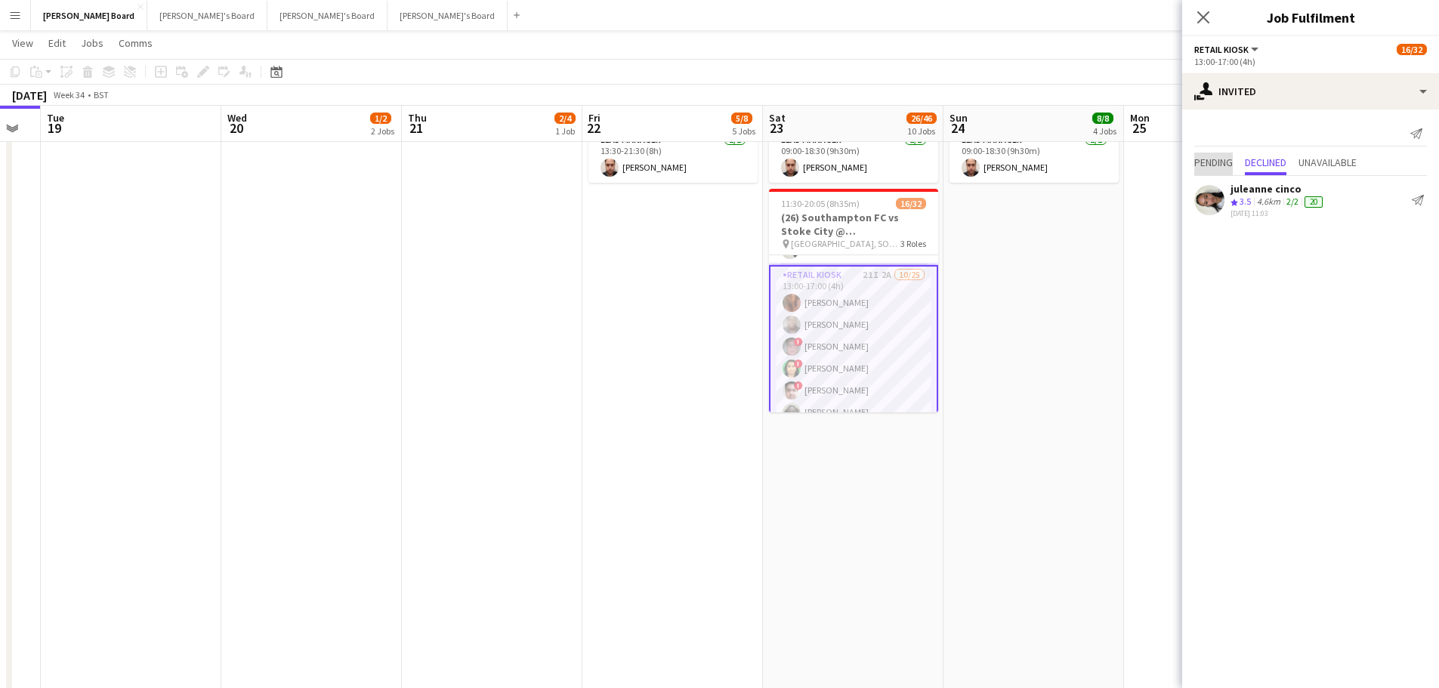
click at [1208, 164] on span "Pending" at bounding box center [1214, 162] width 39 height 11
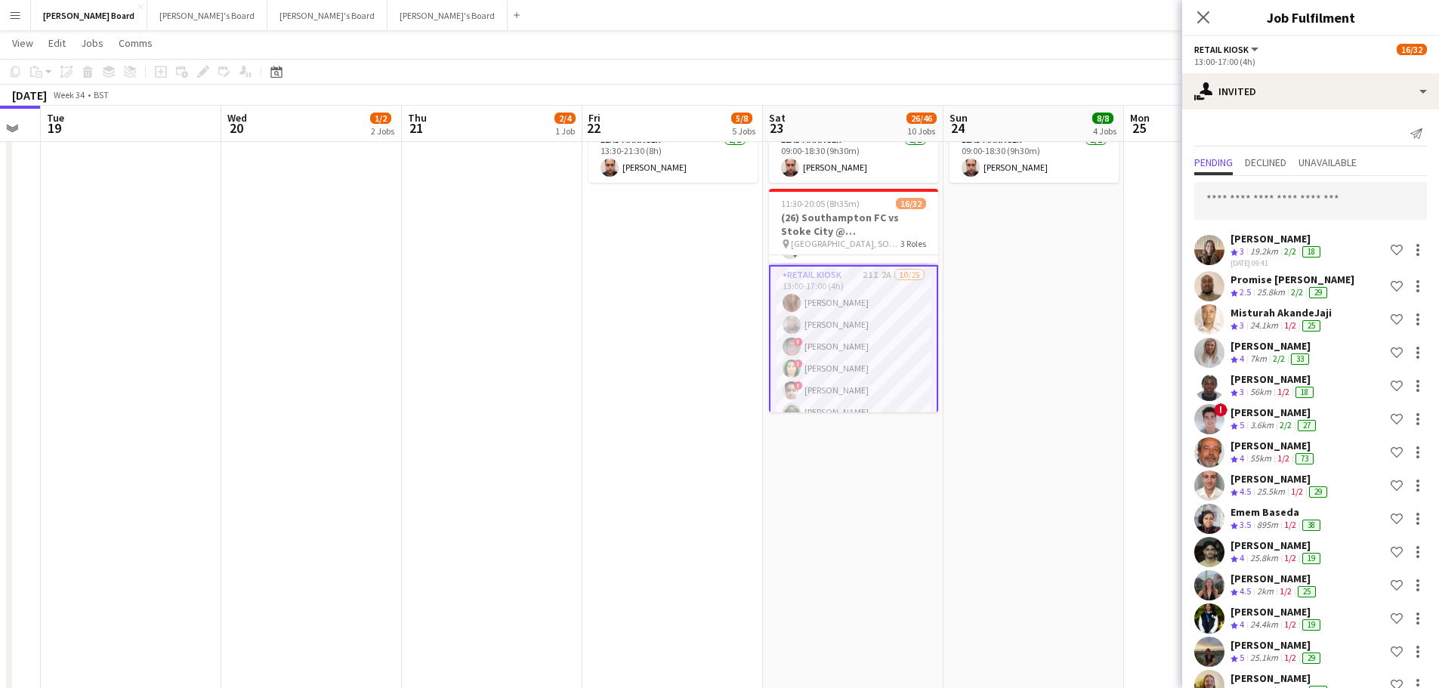
scroll to position [76, 0]
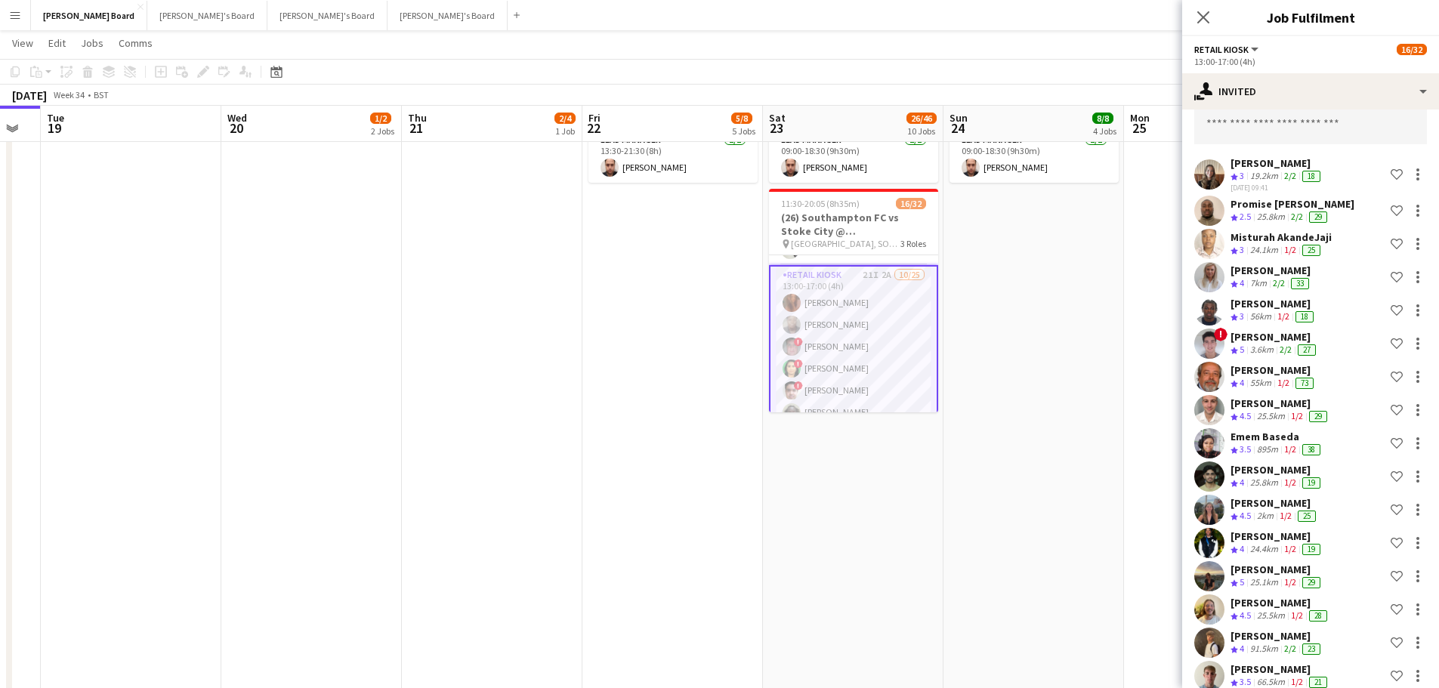
click at [1080, 271] on app-date-cell "09:00-18:30 (9h30m) 1/1 🏇 Goodwood August Bank Holiday pin Goodwood Car Park E …" at bounding box center [1034, 407] width 181 height 748
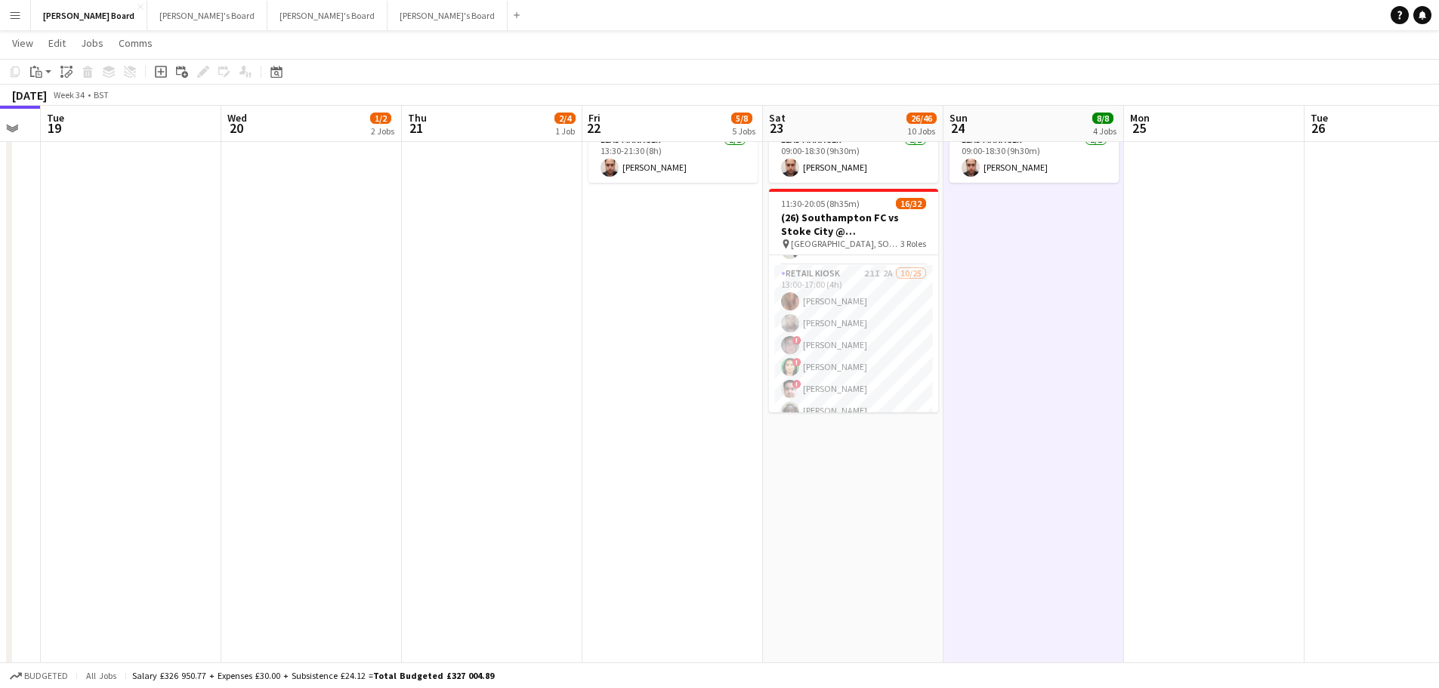
scroll to position [0, 500]
click at [829, 355] on app-card-role "Retail Kiosk 21I 2A 10/25 13:00-17:00 (4h) Courteney Gardner Pamela Bockarie ! …" at bounding box center [854, 553] width 169 height 577
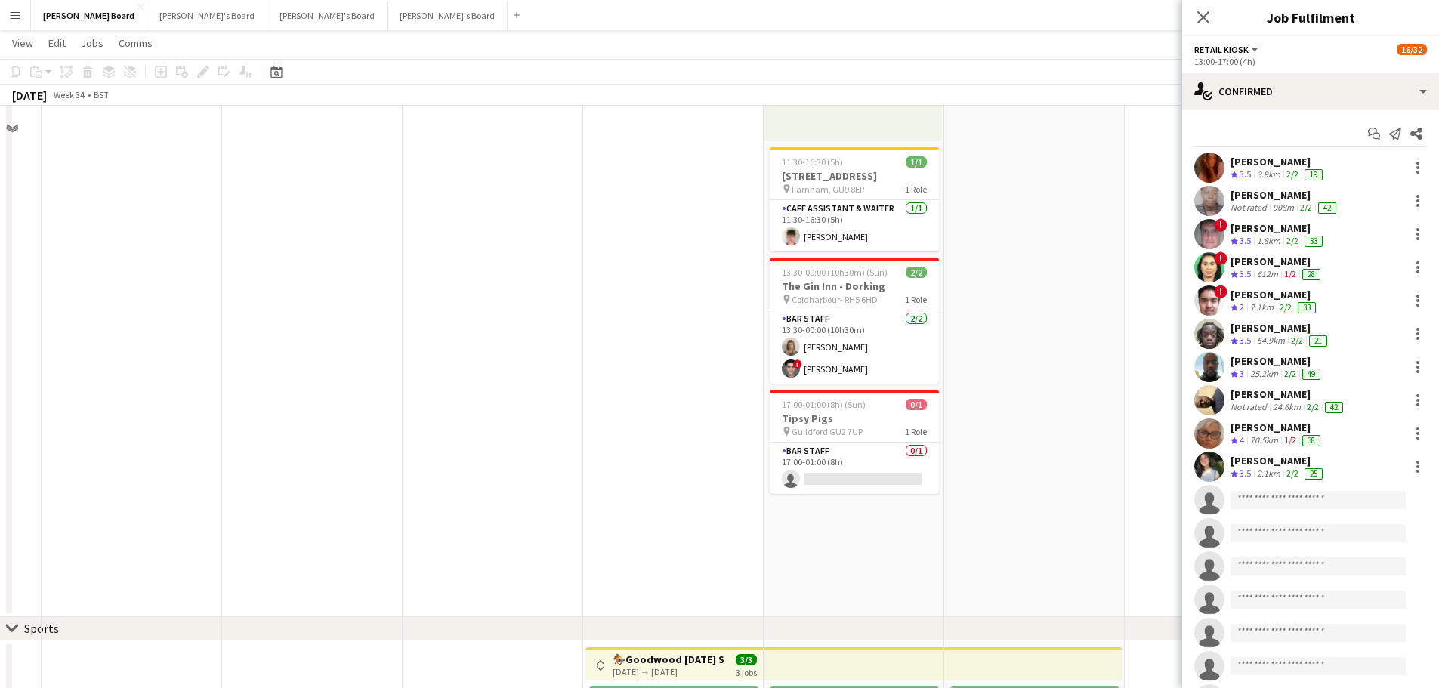
scroll to position [302, 0]
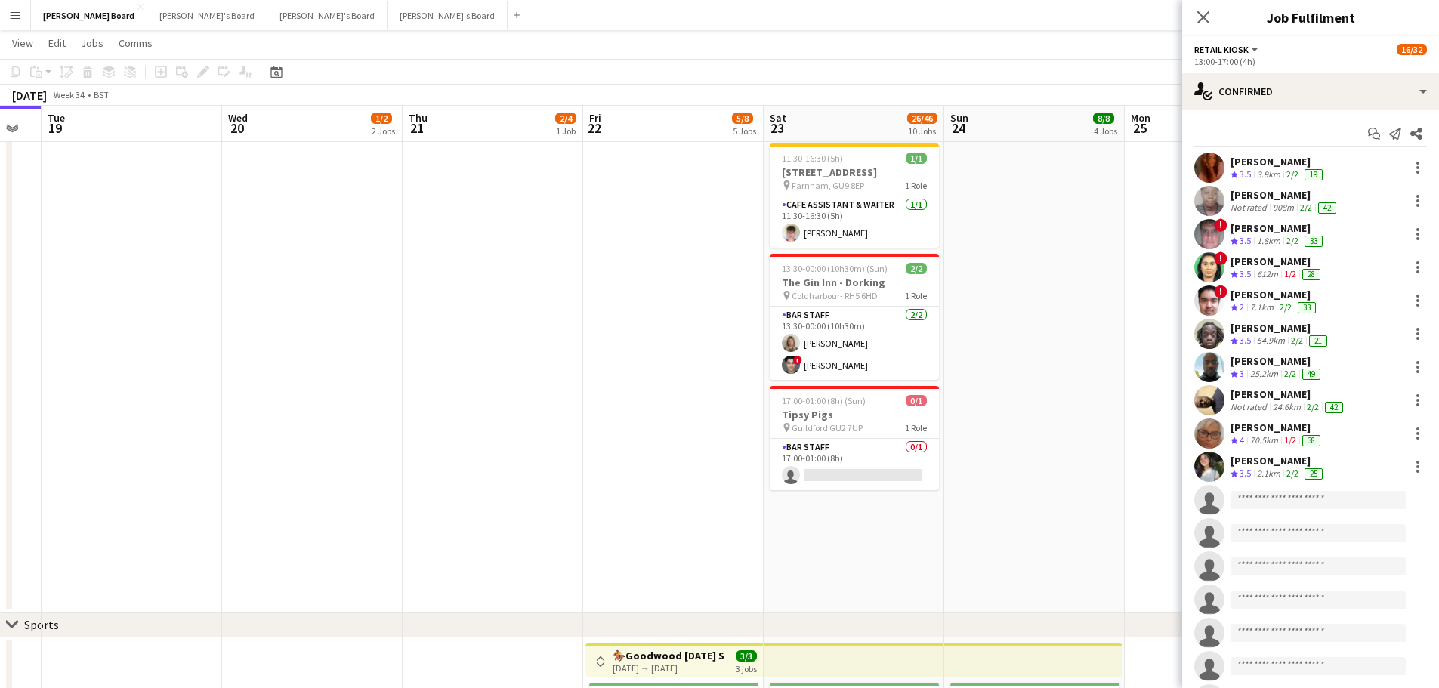
click at [1046, 423] on app-date-cell "11:00-16:00 (5h) 5/5 Roundabout Events @ Weybridge (5) pin Weybridge KT13 9BY 1…" at bounding box center [1034, 240] width 181 height 746
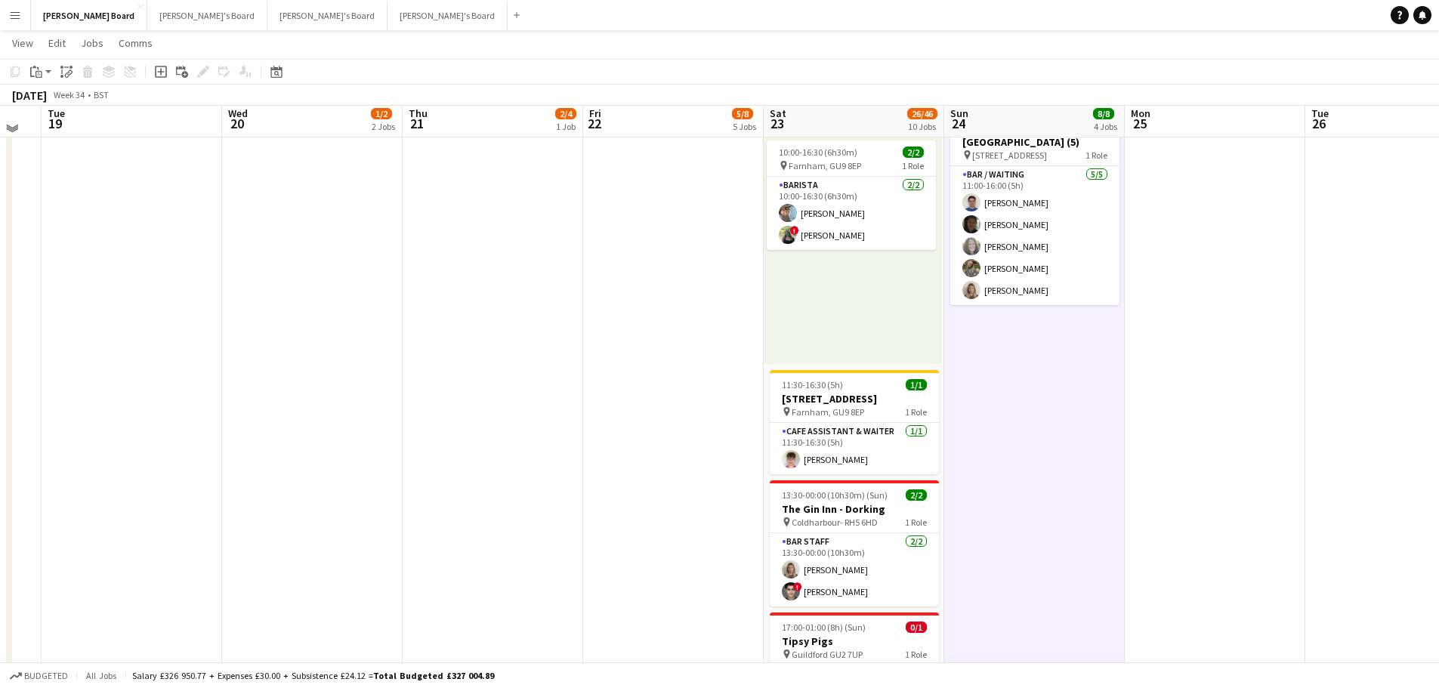
scroll to position [0, 0]
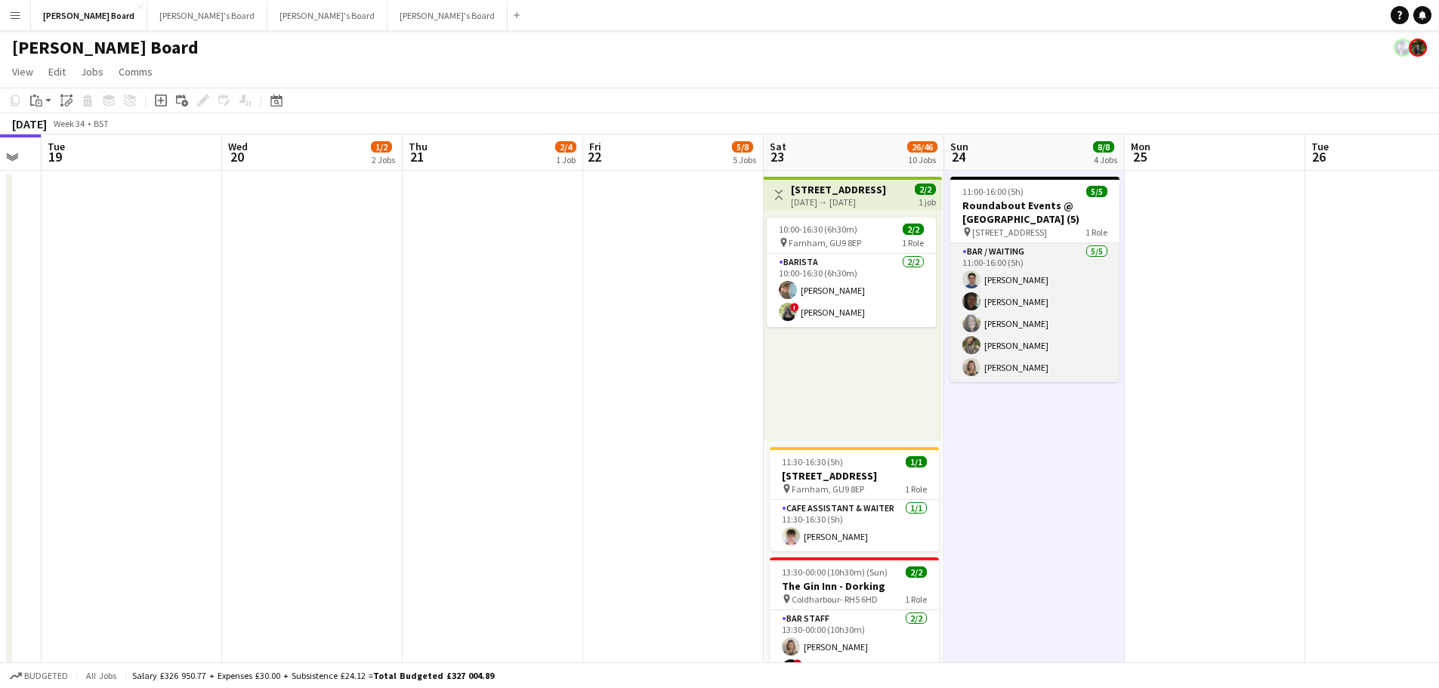
click at [1049, 329] on app-card-role "Bar / Waiting 5/5 11:00-16:00 (5h) Samuel Cowland Hala Collins Justine Beet Ell…" at bounding box center [1034, 312] width 169 height 139
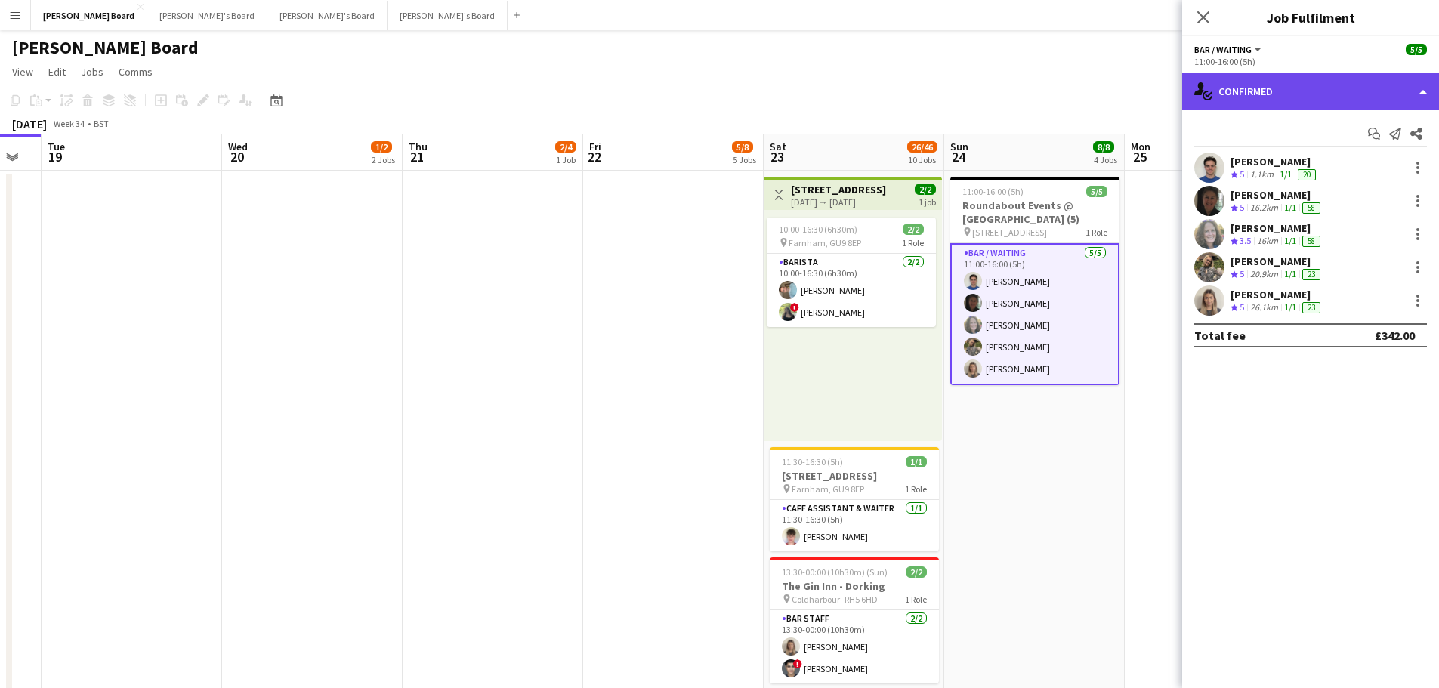
click at [1277, 95] on div "single-neutral-actions-check-2 Confirmed" at bounding box center [1310, 91] width 257 height 36
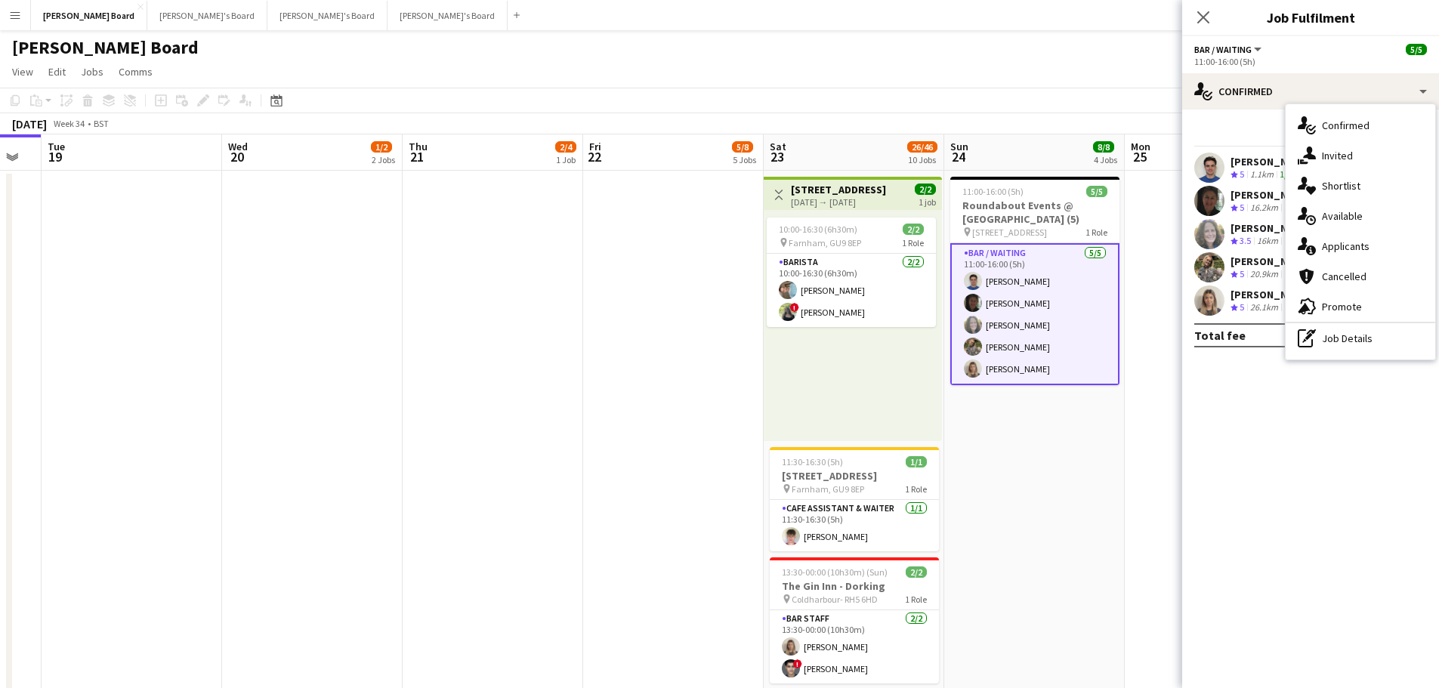
click at [1229, 131] on div "Start chat Send notification Share" at bounding box center [1311, 134] width 233 height 25
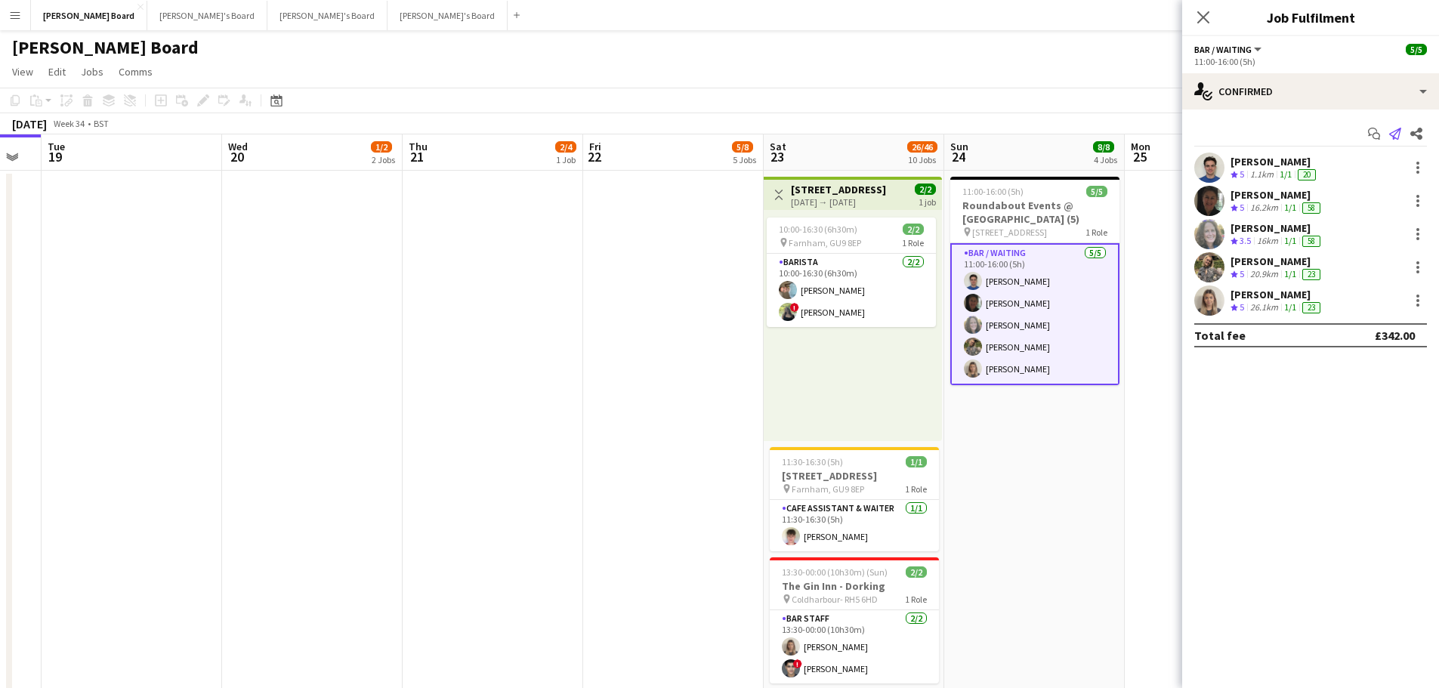
click at [1308, 134] on app-icon "Send notification" at bounding box center [1395, 133] width 21 height 21
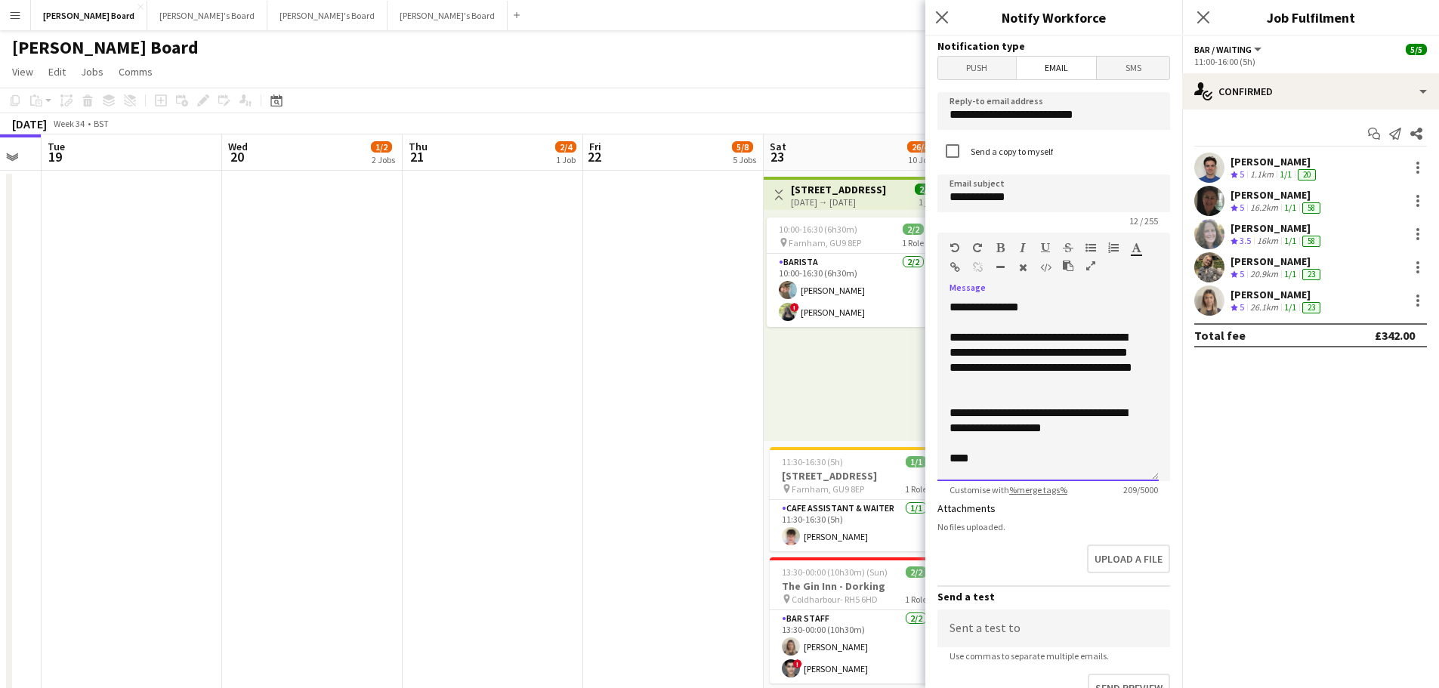
drag, startPoint x: 1011, startPoint y: 470, endPoint x: 939, endPoint y: 302, distance: 182.4
click at [939, 302] on div "**********" at bounding box center [1048, 390] width 221 height 181
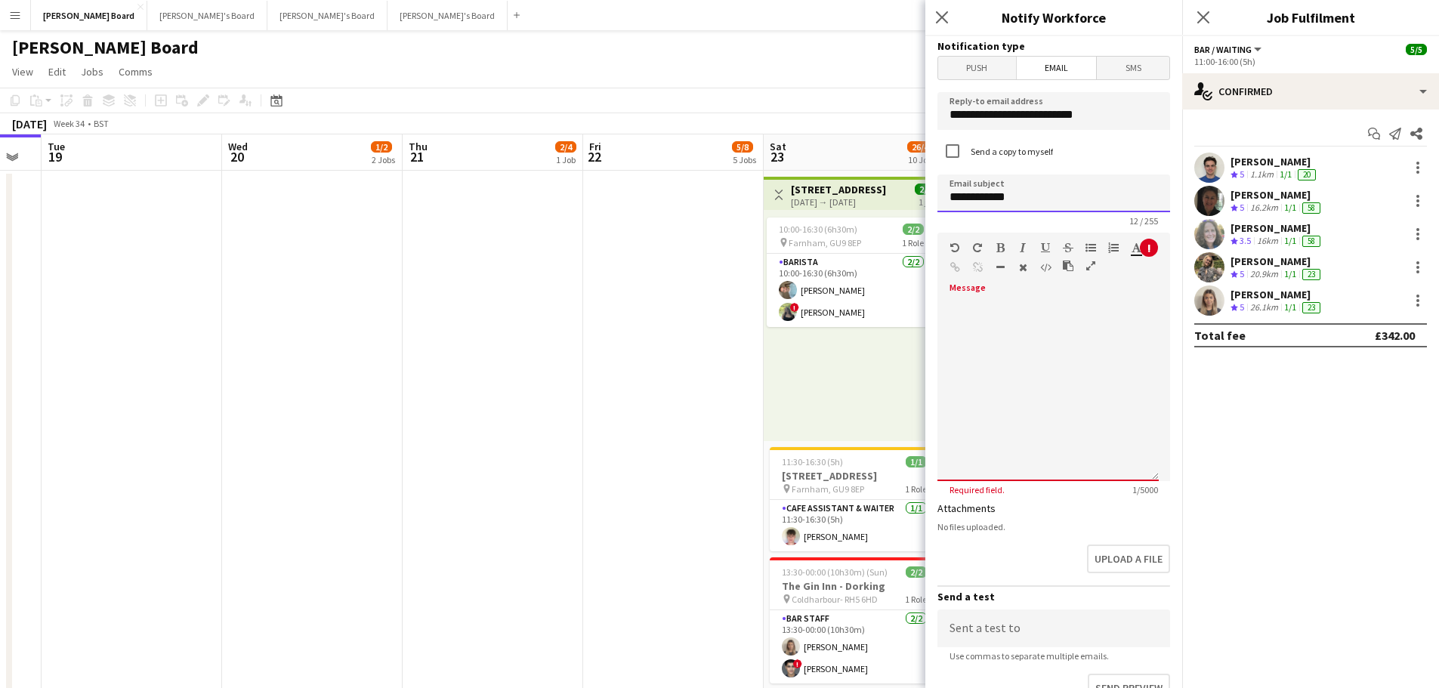
drag, startPoint x: 970, startPoint y: 196, endPoint x: 855, endPoint y: 200, distance: 115.7
type input "*"
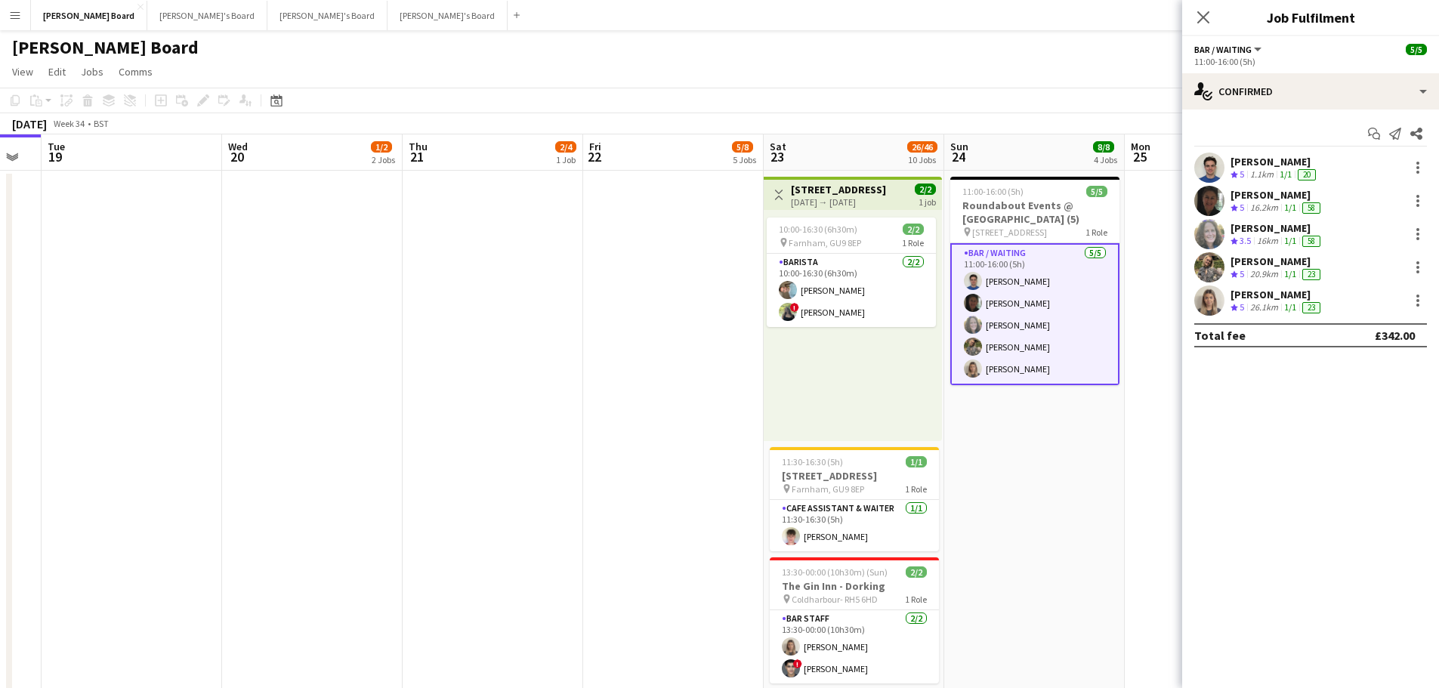
drag, startPoint x: 984, startPoint y: 438, endPoint x: 1025, endPoint y: 440, distance: 40.8
click at [984, 438] on app-date-cell "11:00-16:00 (5h) 5/5 Roundabout Events @ Weybridge (5) pin Weybridge KT13 9BY 1…" at bounding box center [1034, 544] width 181 height 746
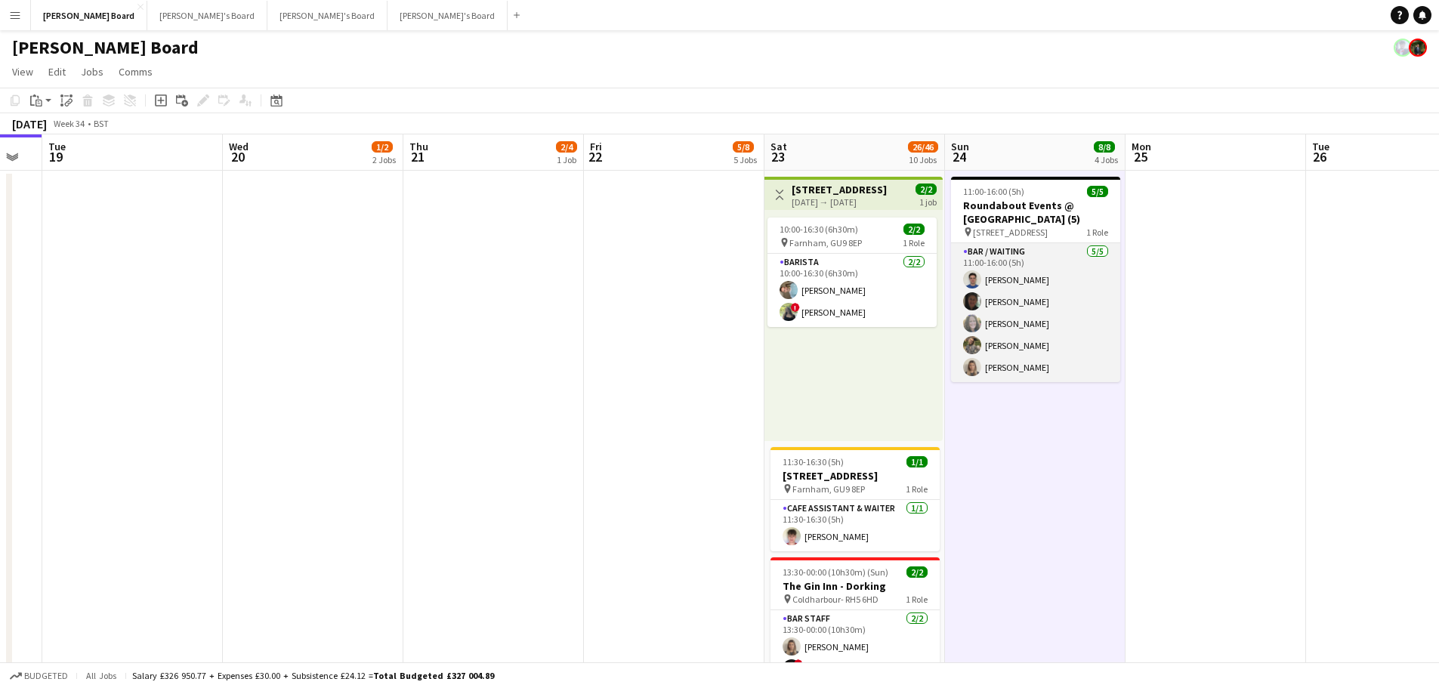
click at [1022, 292] on app-card-role "Bar / Waiting 5/5 11:00-16:00 (5h) Samuel Cowland Hala Collins Justine Beet Ell…" at bounding box center [1035, 312] width 169 height 139
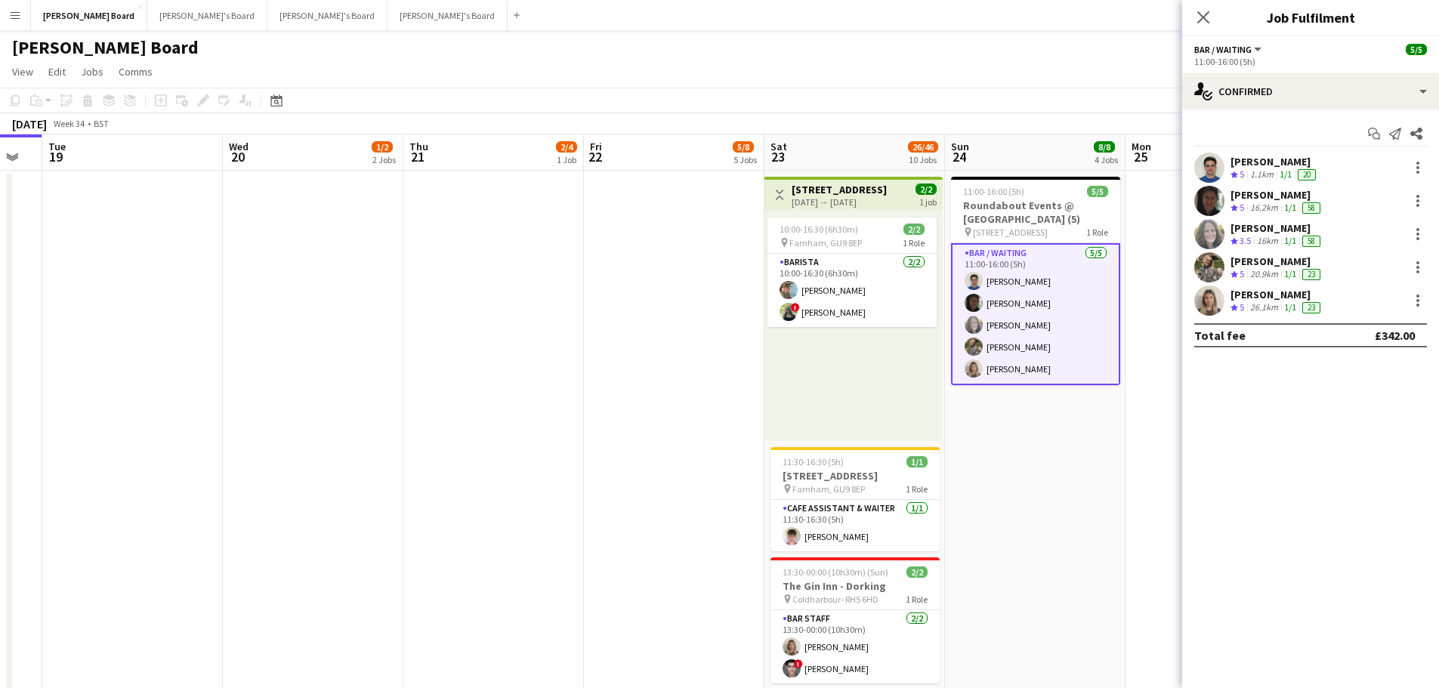
click at [1263, 266] on div "Ella Craik" at bounding box center [1277, 262] width 93 height 14
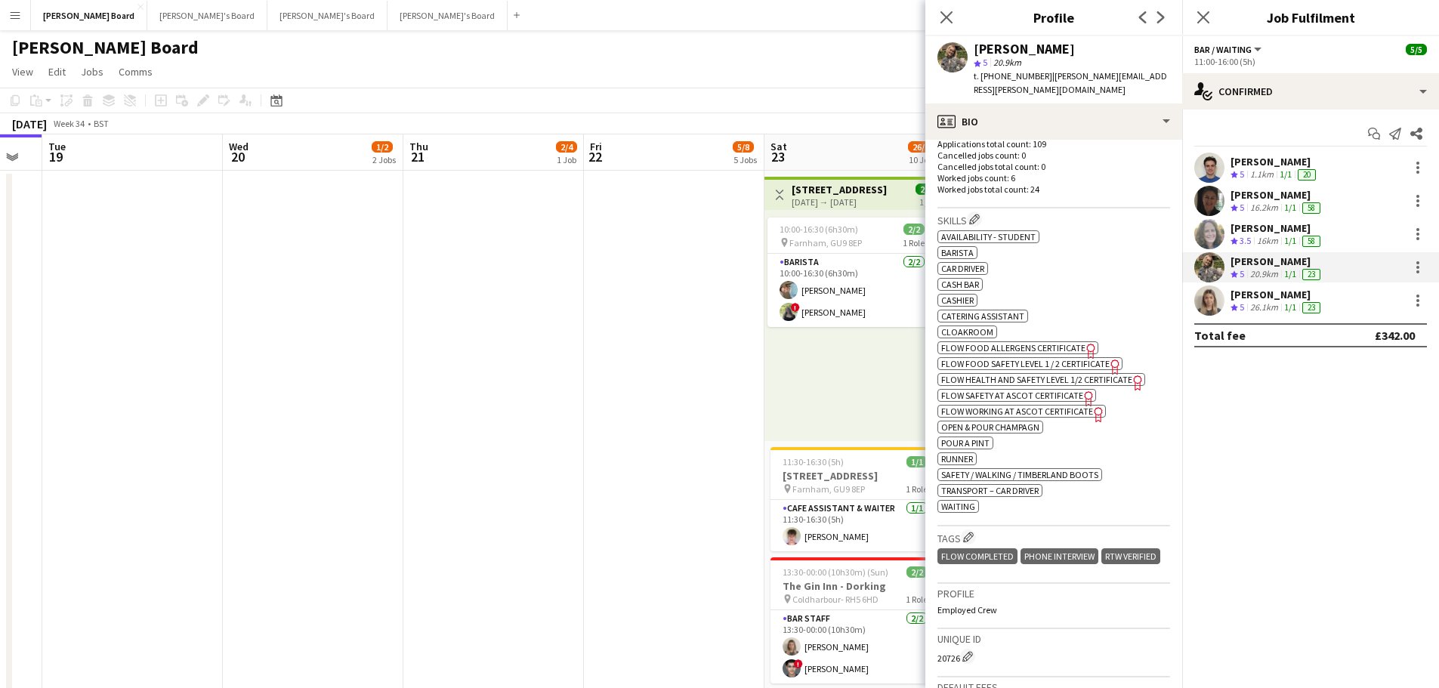
scroll to position [453, 0]
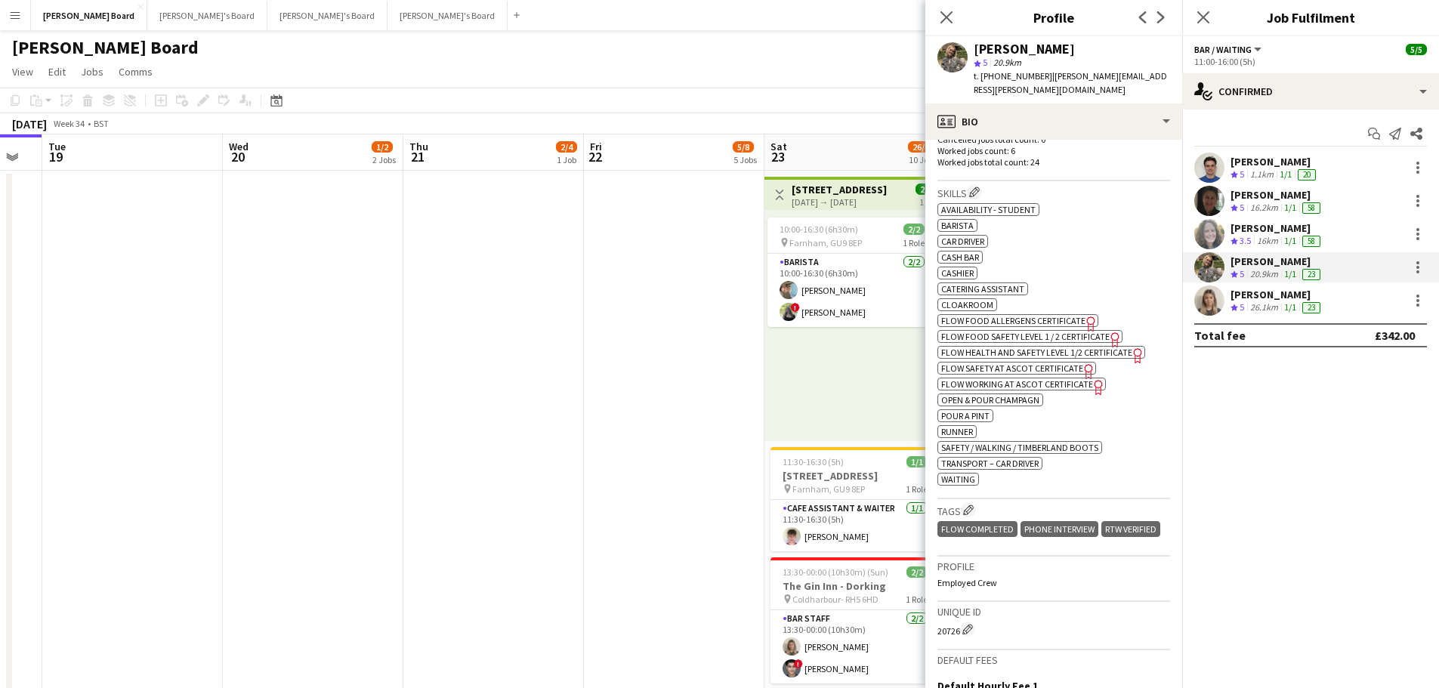
click at [1278, 170] on div "1/1" at bounding box center [1286, 174] width 18 height 13
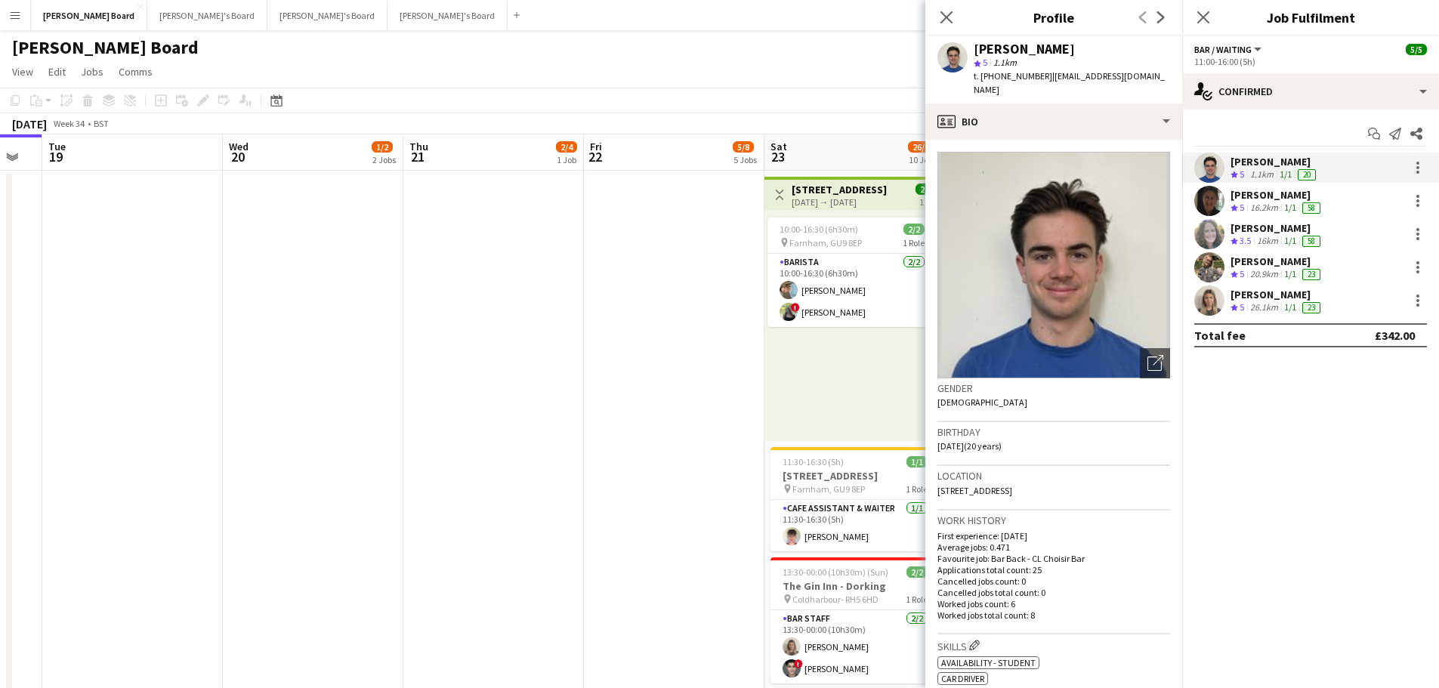
click at [1267, 281] on div "Ella Craik Crew rating 5 20.9km 1/1 23" at bounding box center [1310, 267] width 257 height 30
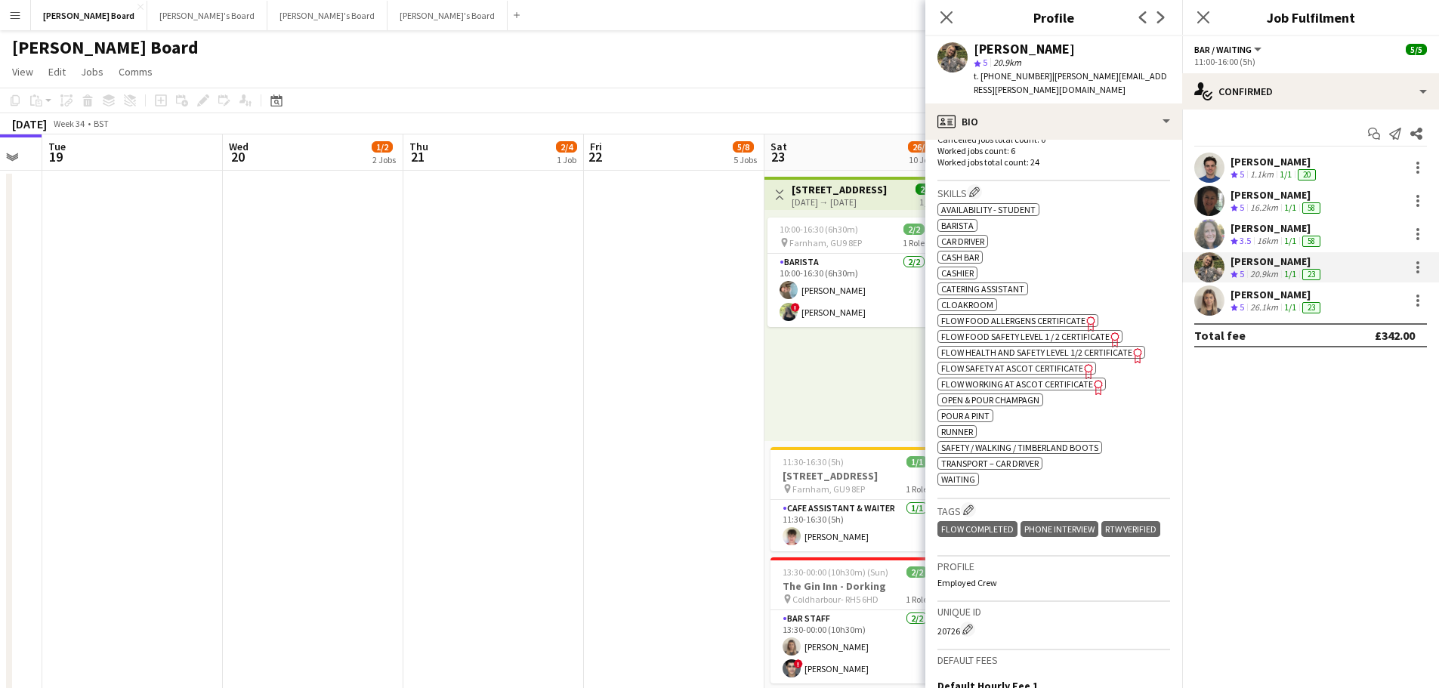
scroll to position [0, 570]
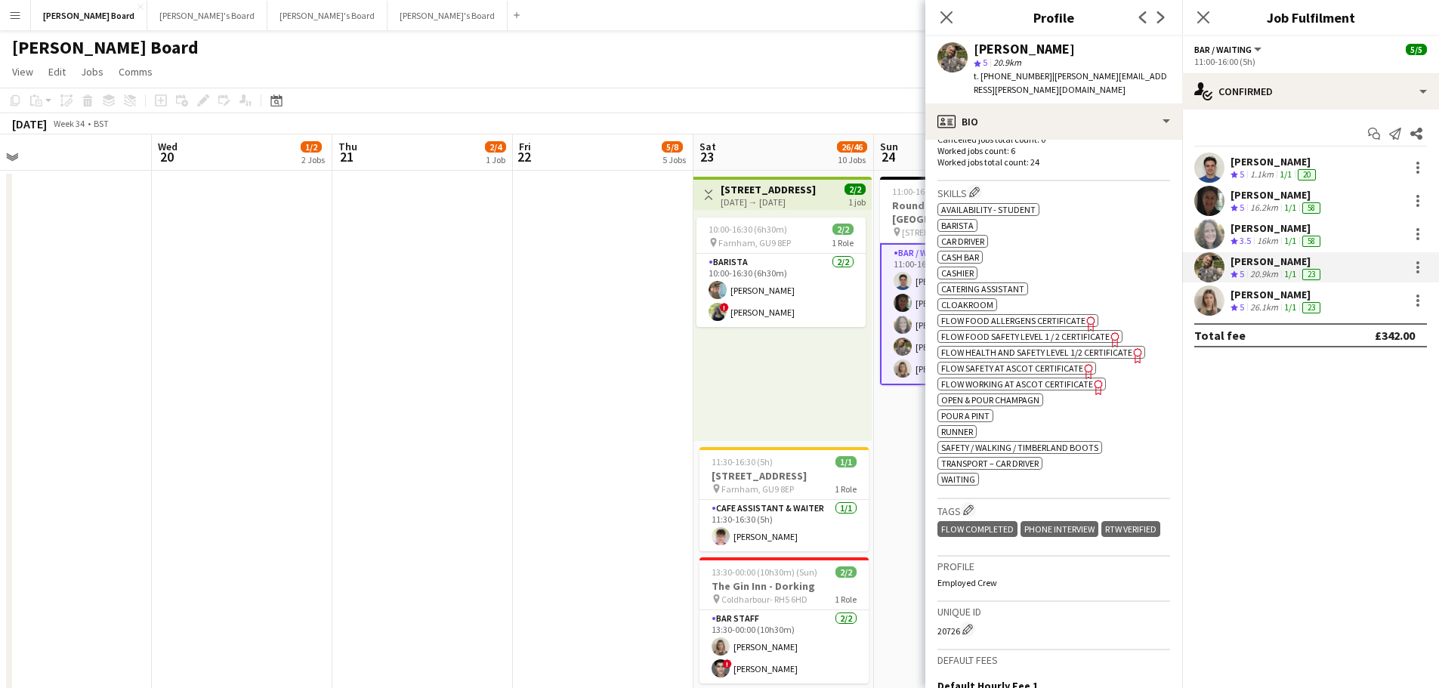
drag, startPoint x: 902, startPoint y: 464, endPoint x: 831, endPoint y: 460, distance: 71.1
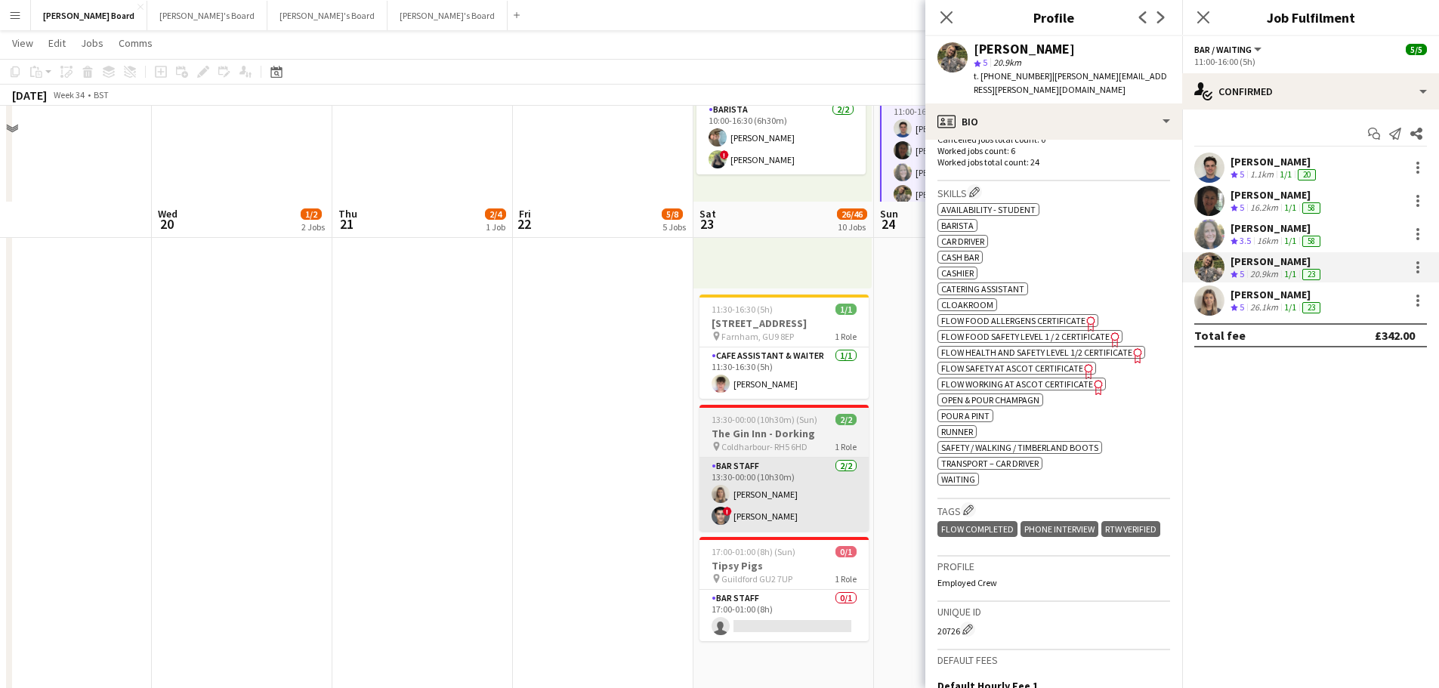
scroll to position [302, 0]
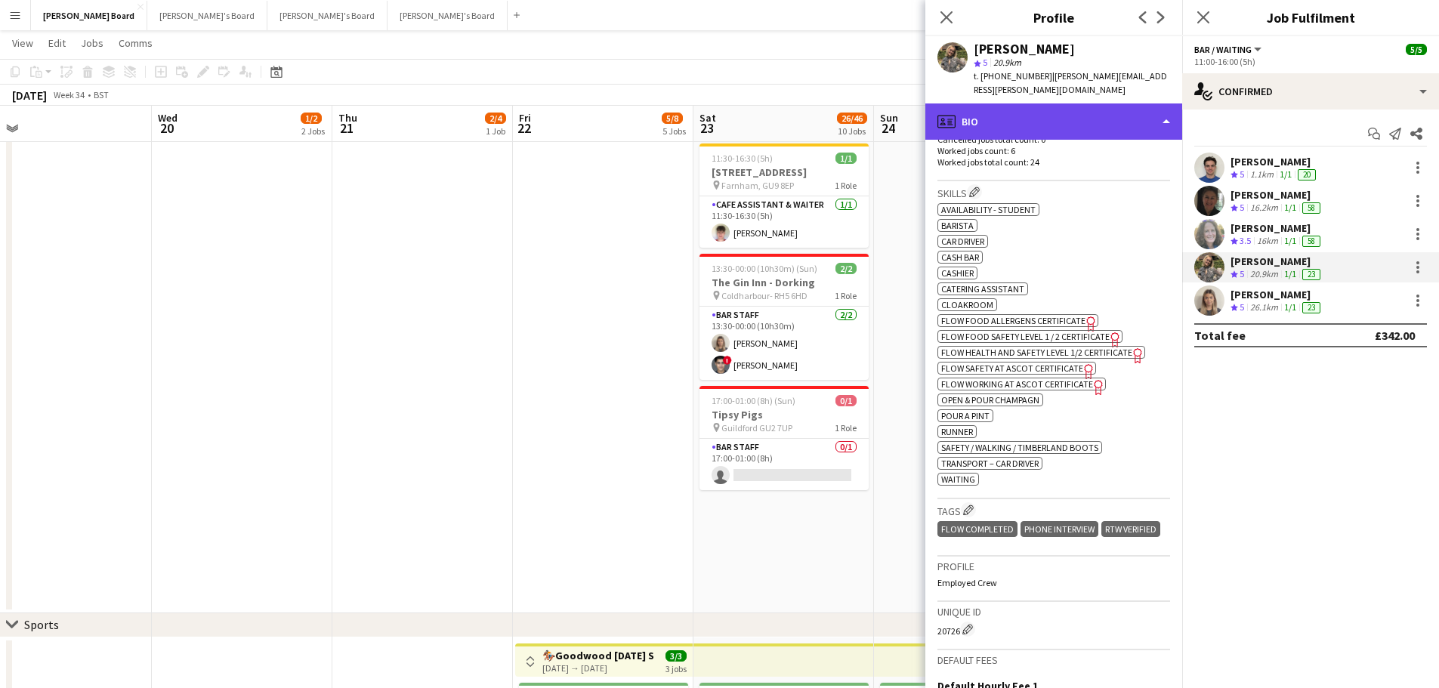
click at [1093, 122] on div "profile Bio" at bounding box center [1054, 122] width 257 height 36
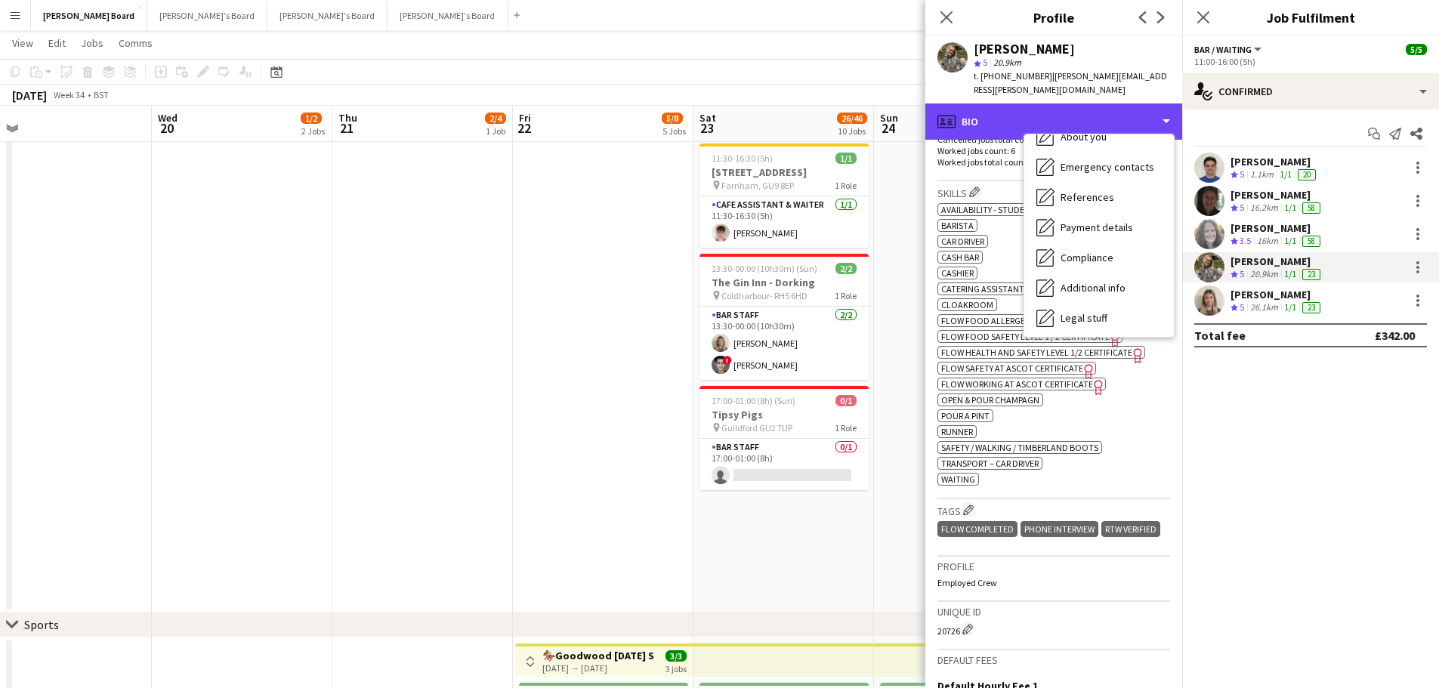
scroll to position [233, 0]
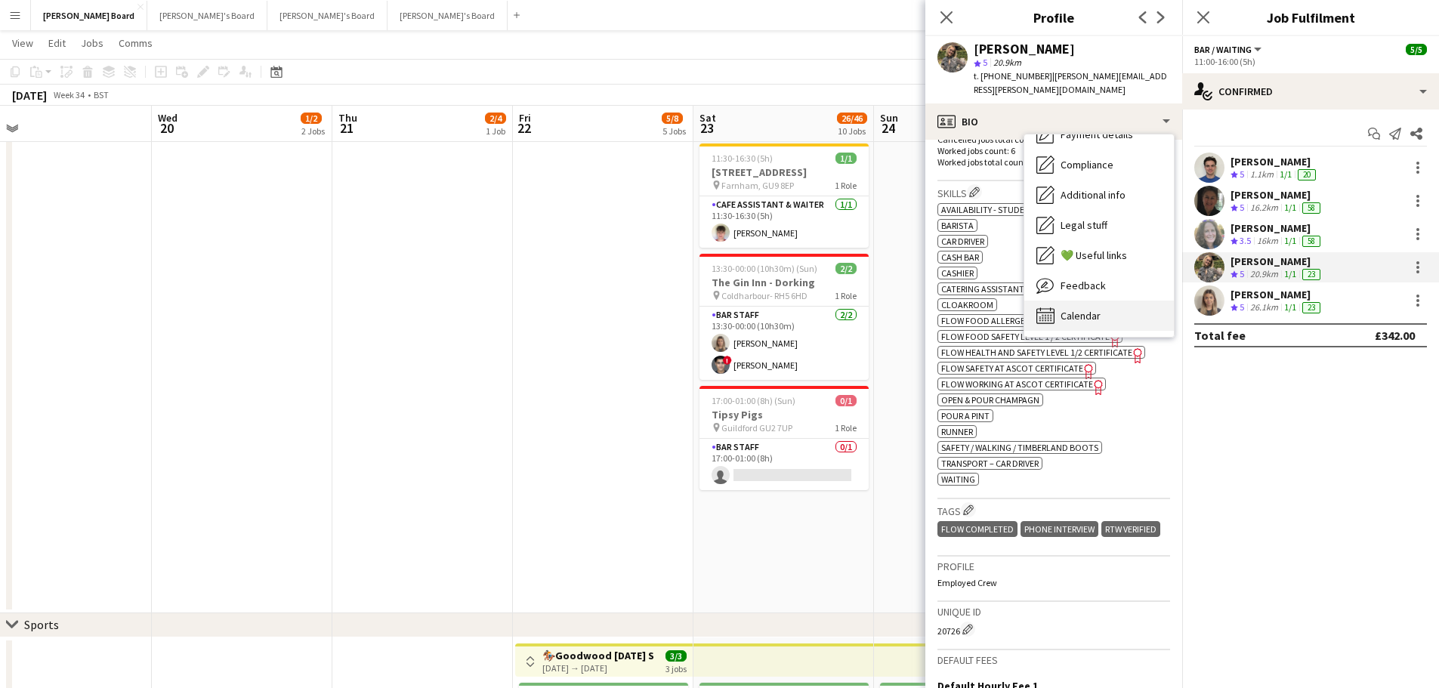
click at [1114, 301] on div "Calendar Calendar" at bounding box center [1100, 316] width 150 height 30
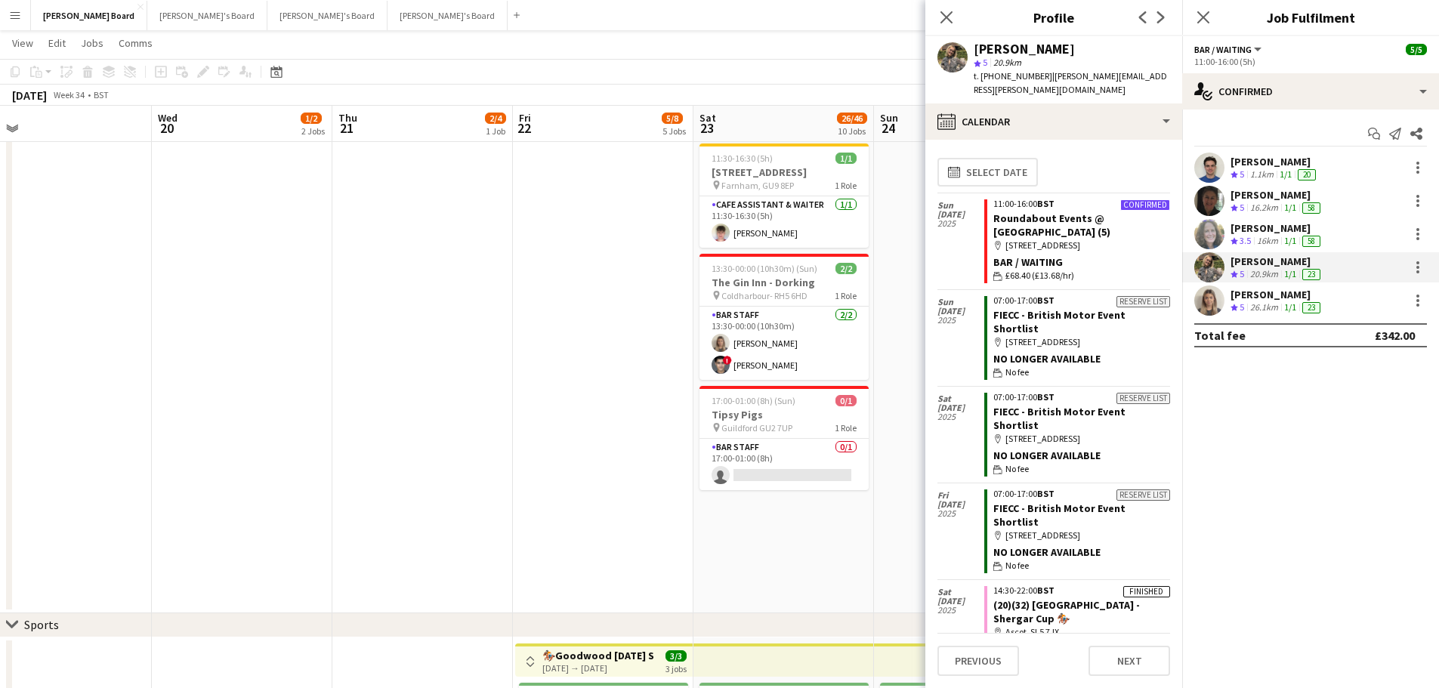
drag, startPoint x: 1040, startPoint y: 74, endPoint x: 981, endPoint y: 82, distance: 59.4
click at [981, 82] on span "t. +447415292638" at bounding box center [1013, 75] width 79 height 11
copy span "+447415292638"
click at [1266, 266] on div "Ella Craik" at bounding box center [1277, 262] width 93 height 14
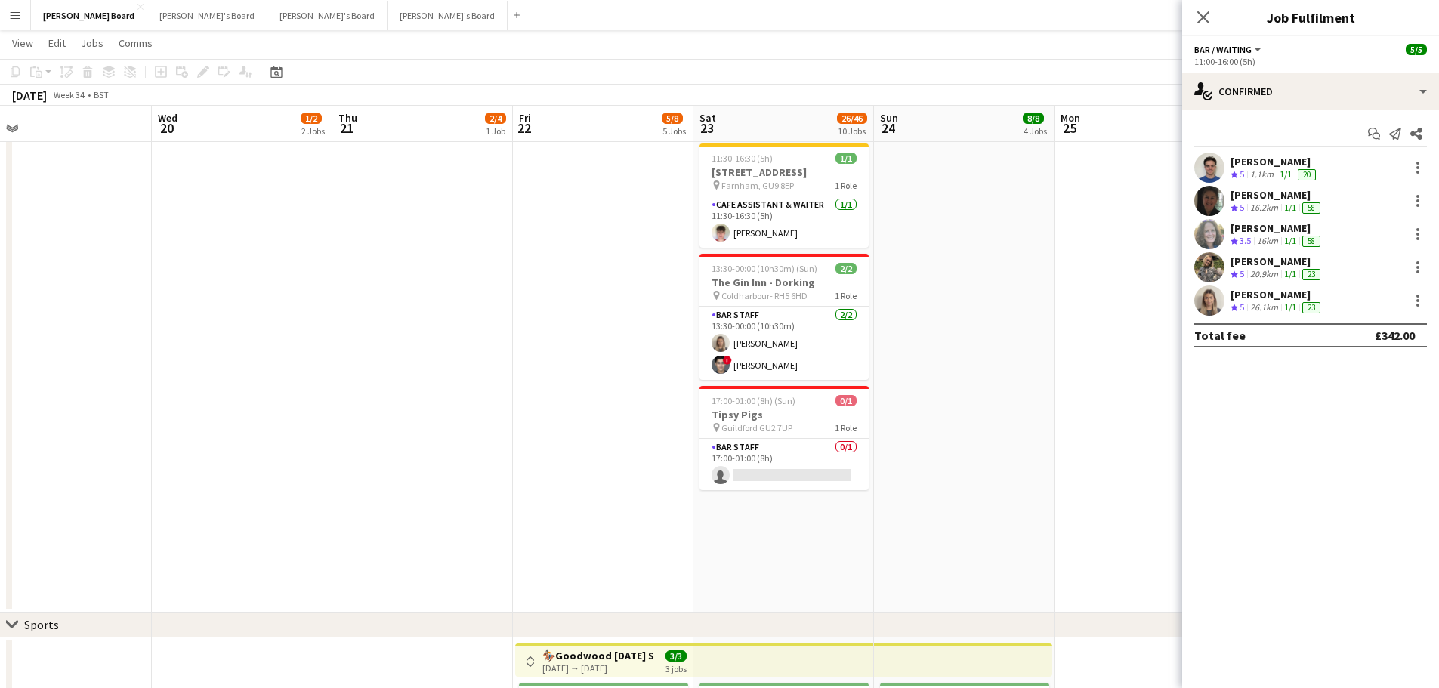
click at [1266, 266] on div "Ella Craik" at bounding box center [1277, 262] width 93 height 14
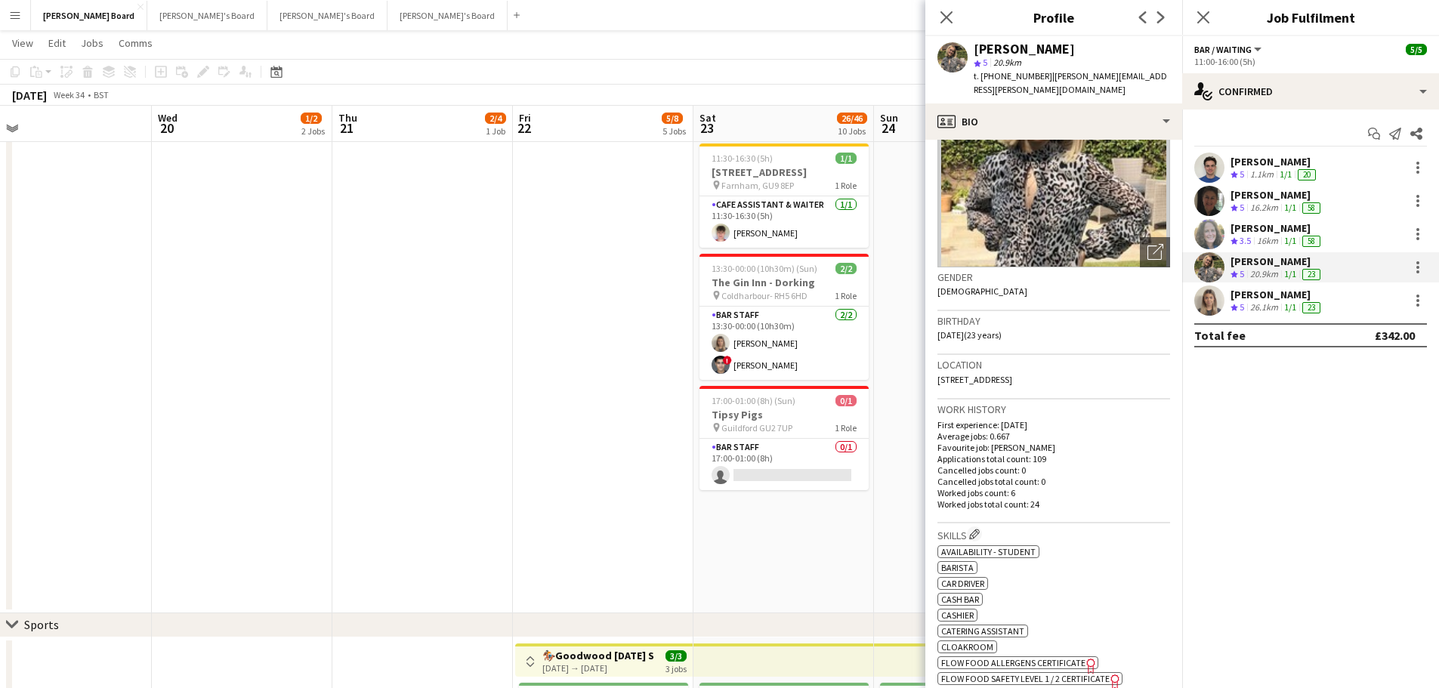
scroll to position [227, 0]
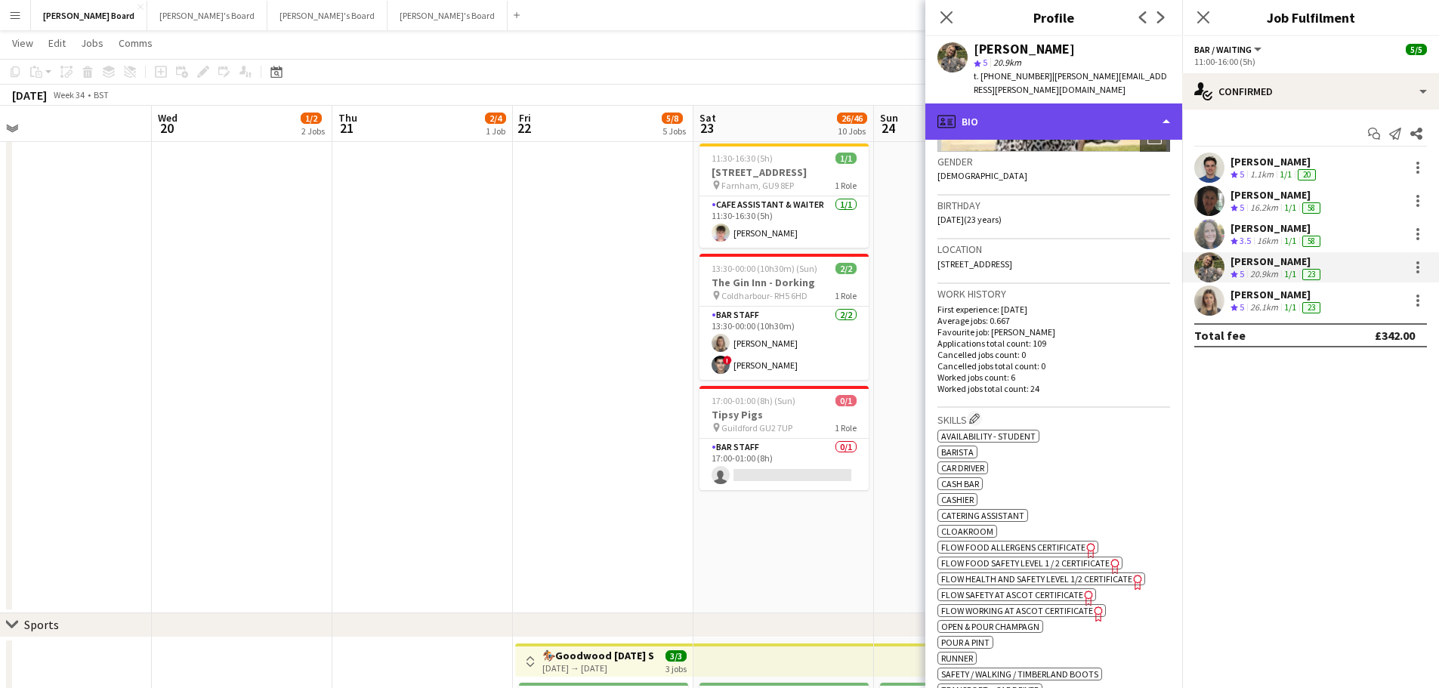
click at [1093, 104] on div "profile Bio" at bounding box center [1054, 122] width 257 height 36
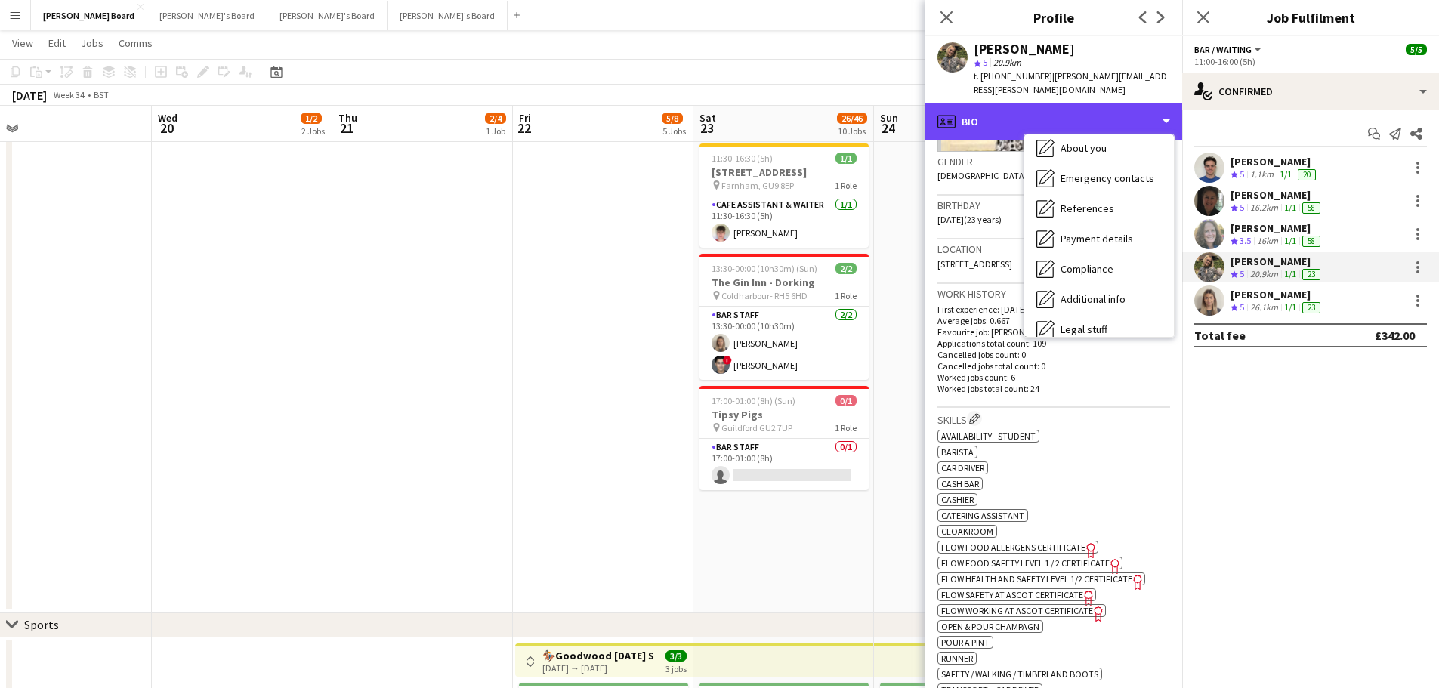
scroll to position [233, 0]
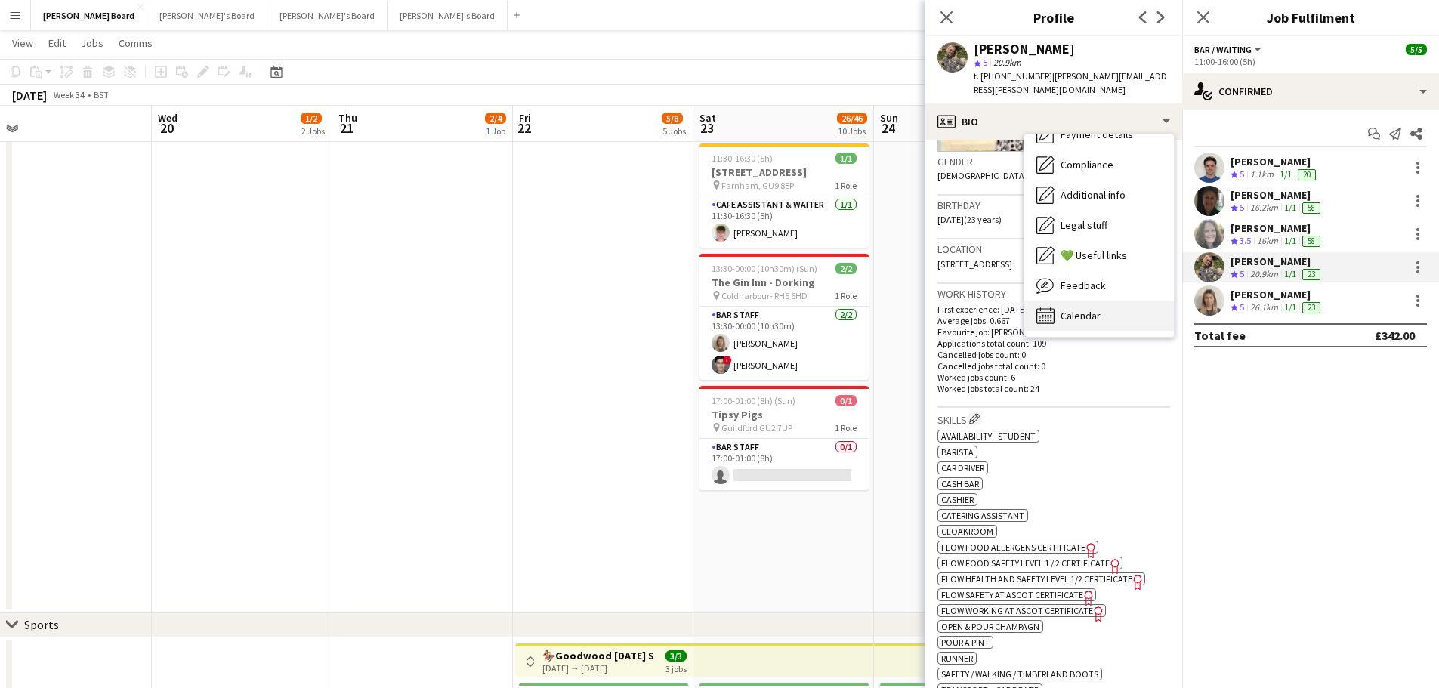
click at [1084, 309] on span "Calendar" at bounding box center [1081, 316] width 40 height 14
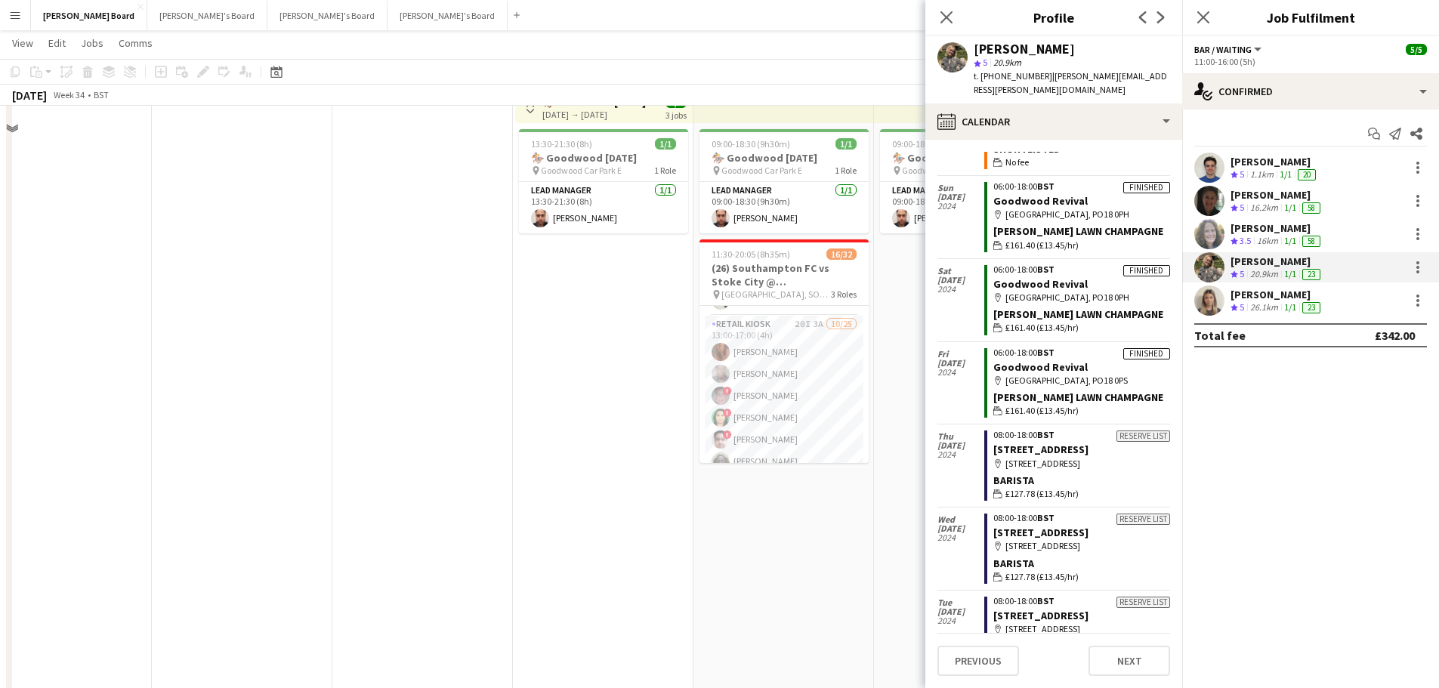
scroll to position [907, 0]
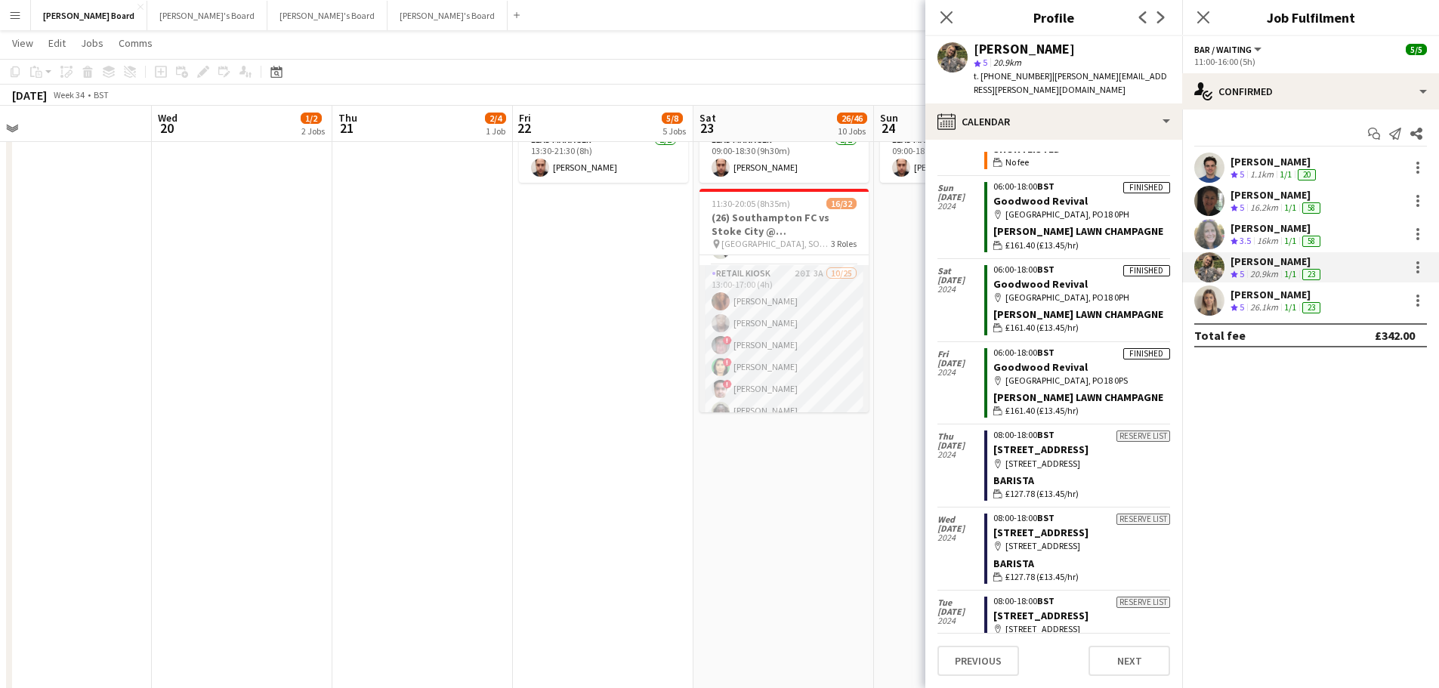
click at [759, 366] on app-card-role "Retail Kiosk 20I 3A 10/25 13:00-17:00 (4h) Courteney Gardner Pamela Bockarie ! …" at bounding box center [784, 553] width 169 height 577
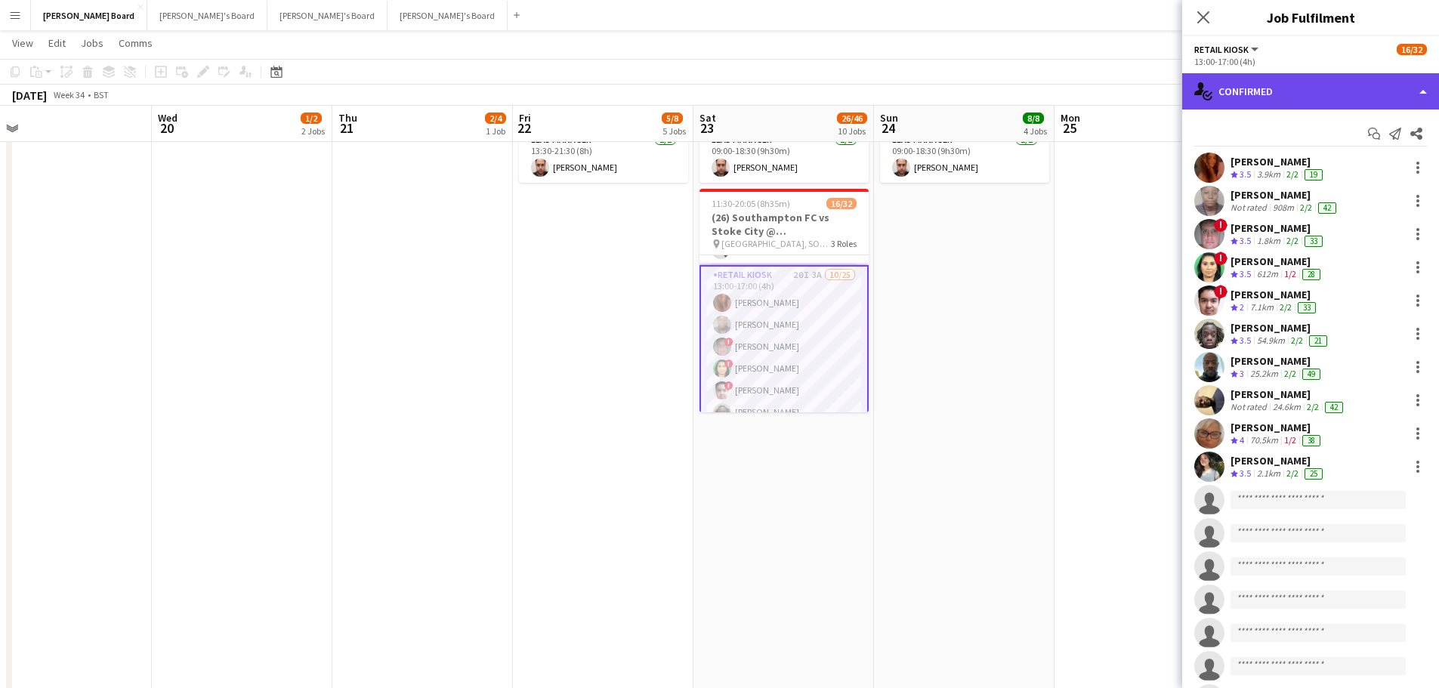
click at [1308, 87] on div "single-neutral-actions-check-2 Confirmed" at bounding box center [1310, 91] width 257 height 36
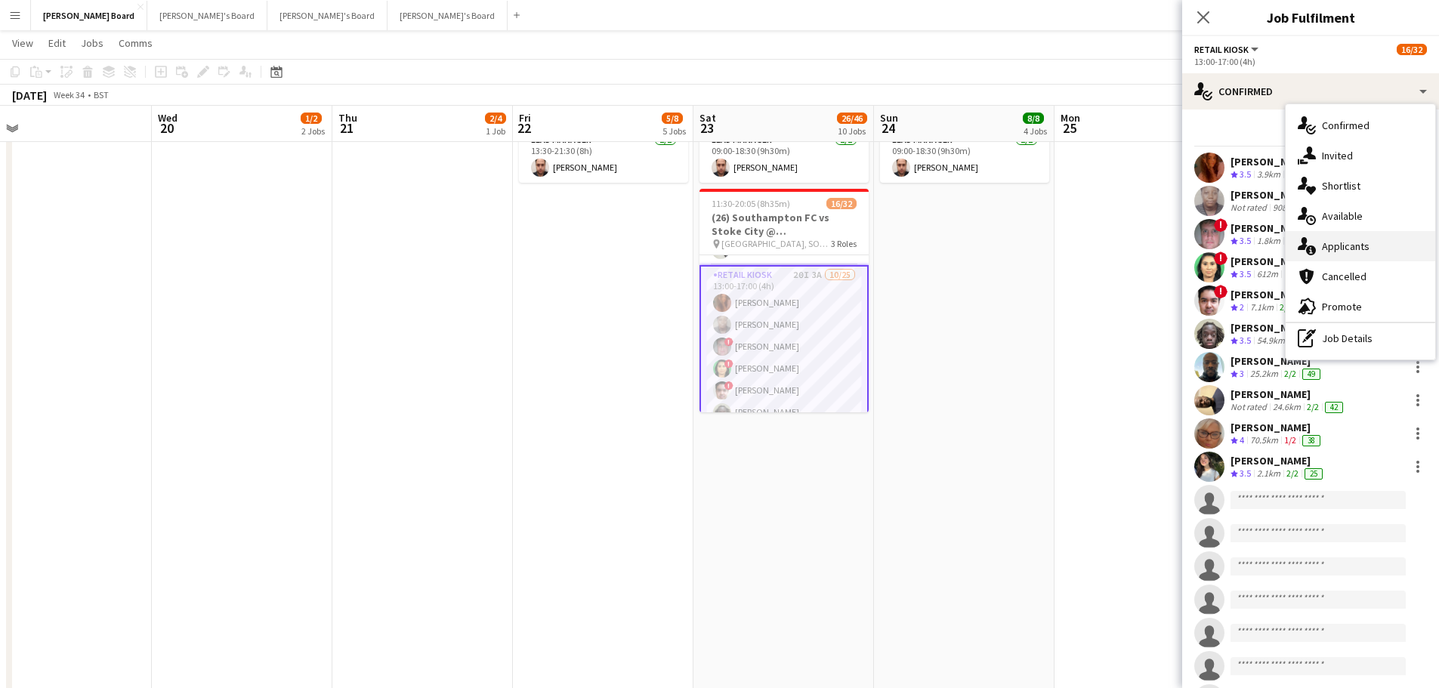
click at [1308, 250] on div "single-neutral-actions-information Applicants" at bounding box center [1361, 246] width 150 height 30
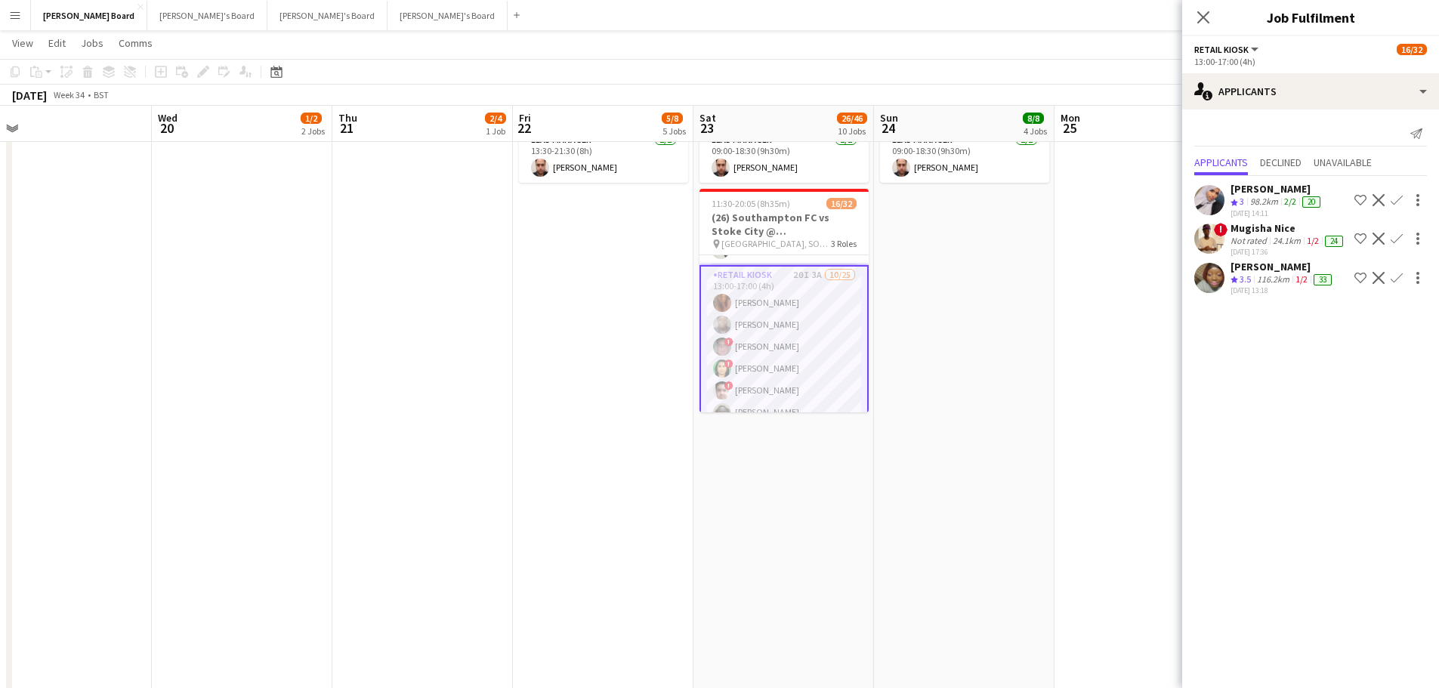
click at [1287, 286] on div "116.2km" at bounding box center [1273, 280] width 39 height 13
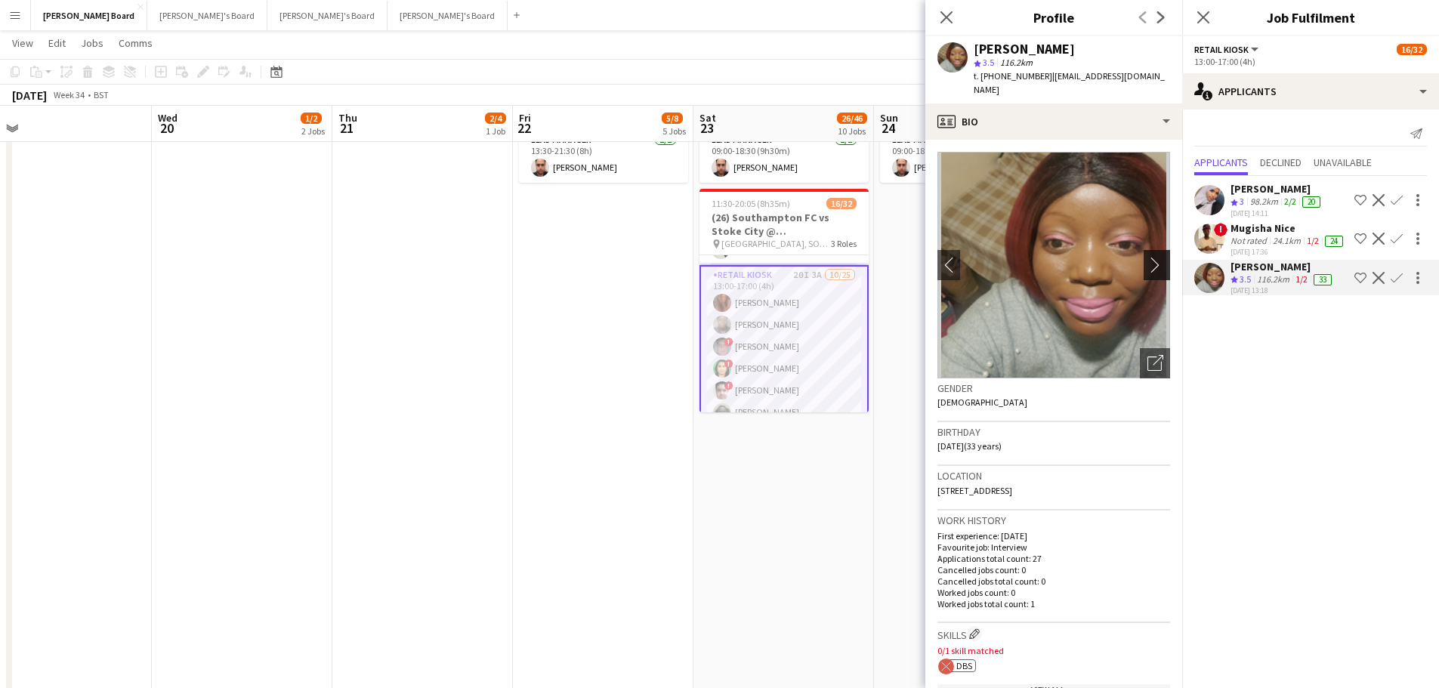
click at [1148, 257] on app-icon "chevron-right" at bounding box center [1159, 265] width 23 height 16
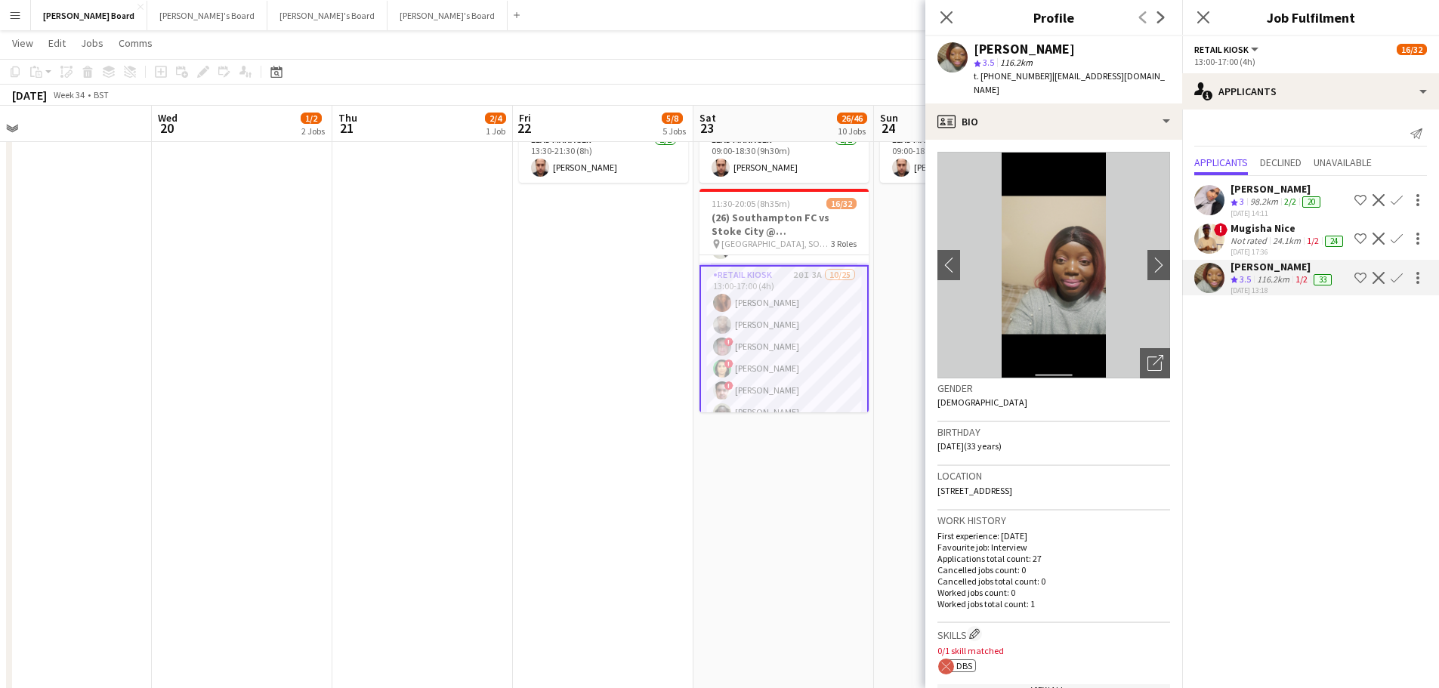
click at [1281, 239] on div "24.1km" at bounding box center [1287, 241] width 34 height 12
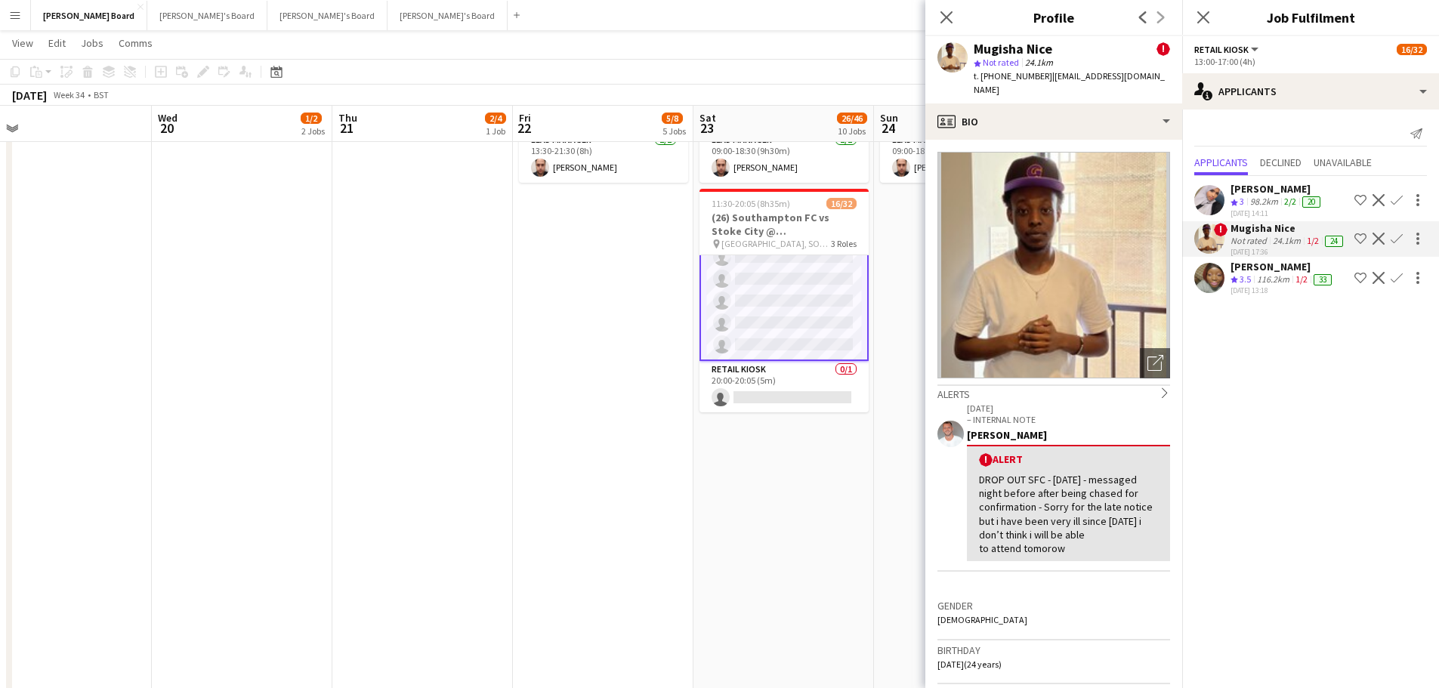
click at [801, 497] on app-date-cell "09:00-18:30 (9h30m) 1/1 🏇 Goodwood August Bank Holiday pin Goodwood Car Park E …" at bounding box center [784, 407] width 181 height 748
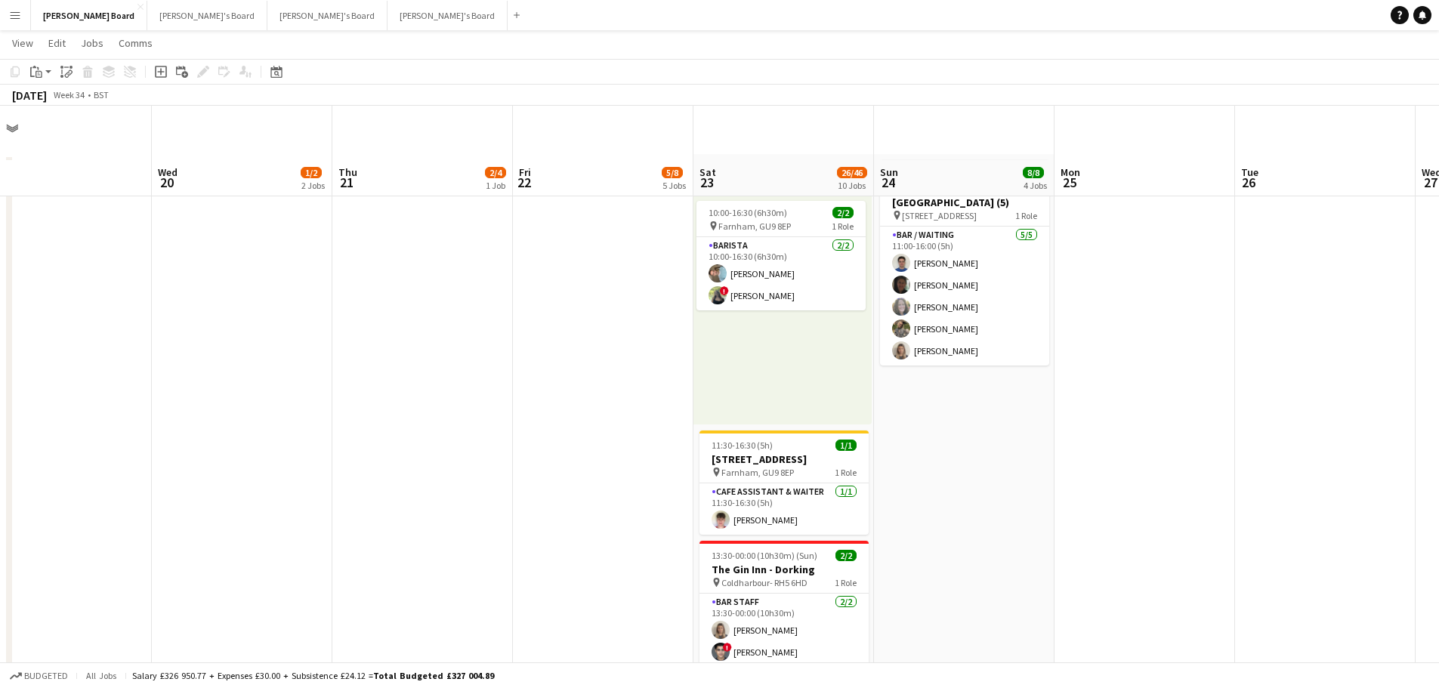
scroll to position [0, 0]
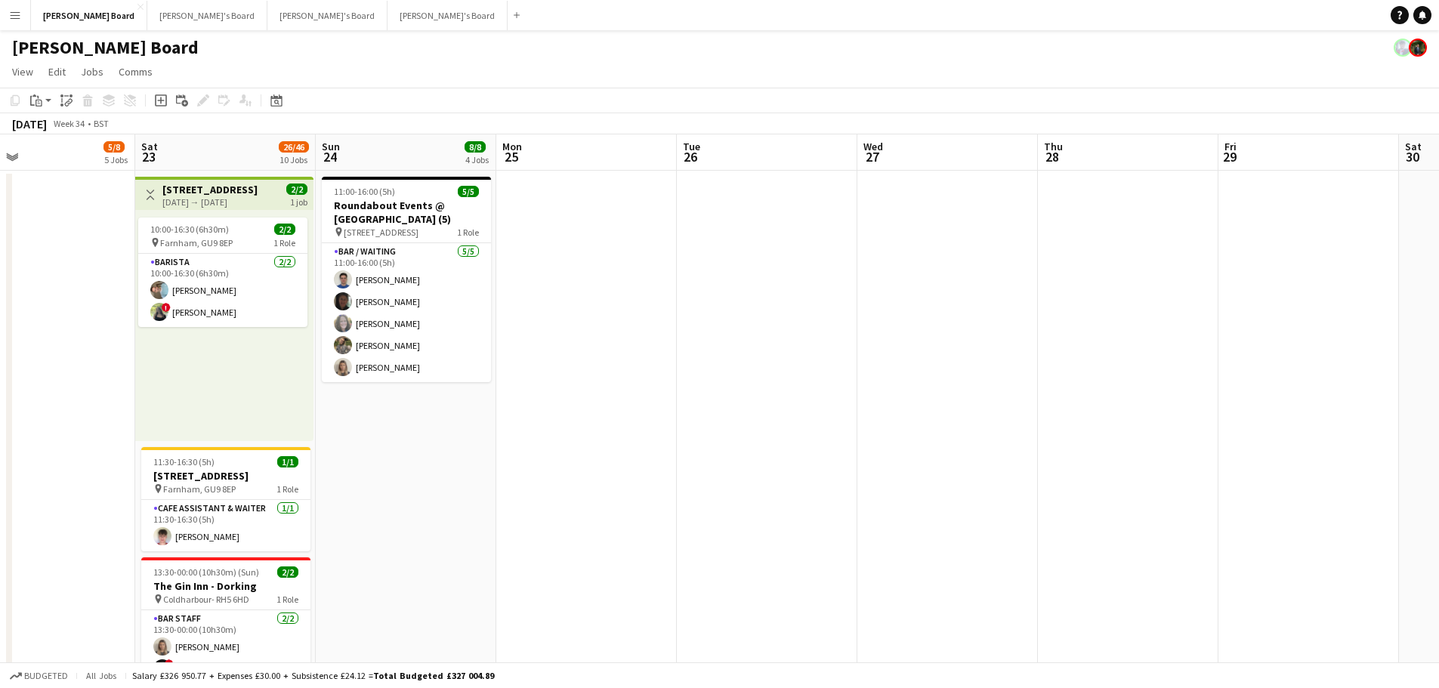
drag, startPoint x: 1106, startPoint y: 298, endPoint x: 589, endPoint y: 268, distance: 518.4
drag, startPoint x: 588, startPoint y: 339, endPoint x: 568, endPoint y: 361, distance: 29.4
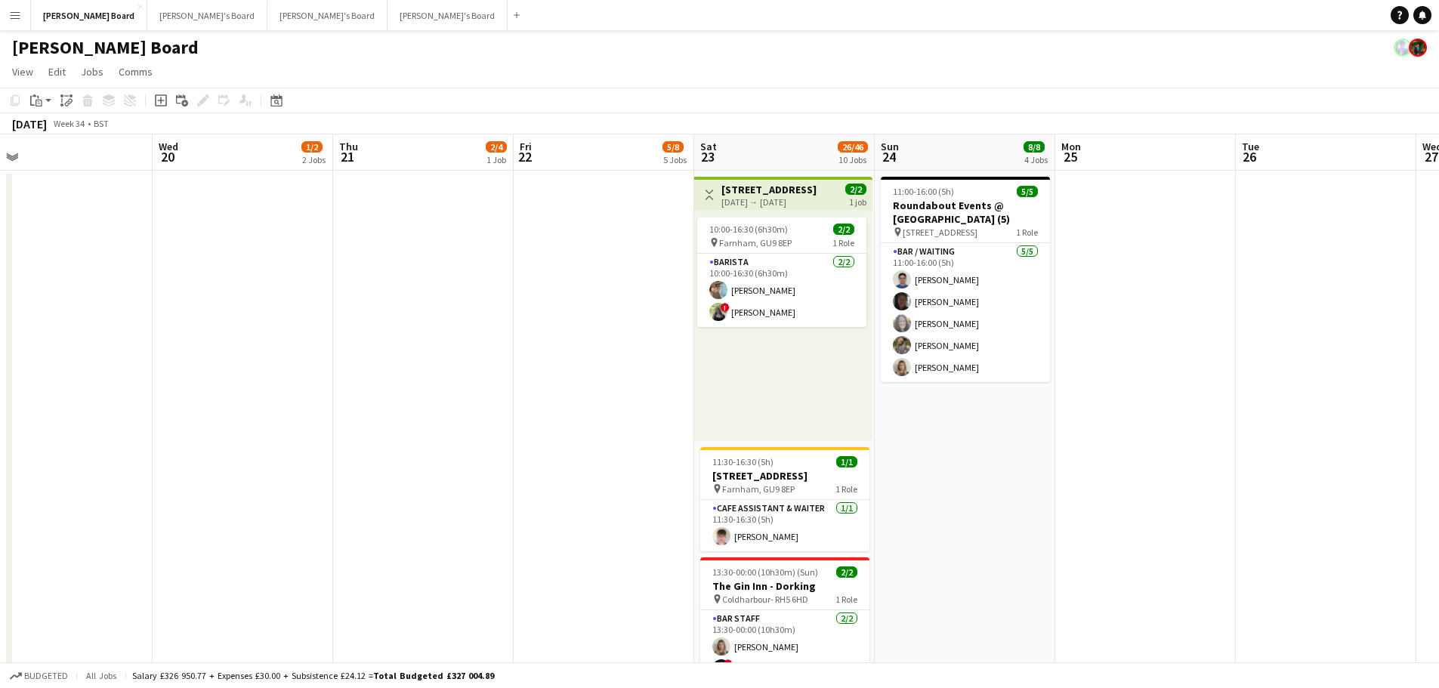
drag, startPoint x: 725, startPoint y: 390, endPoint x: 953, endPoint y: 390, distance: 228.2
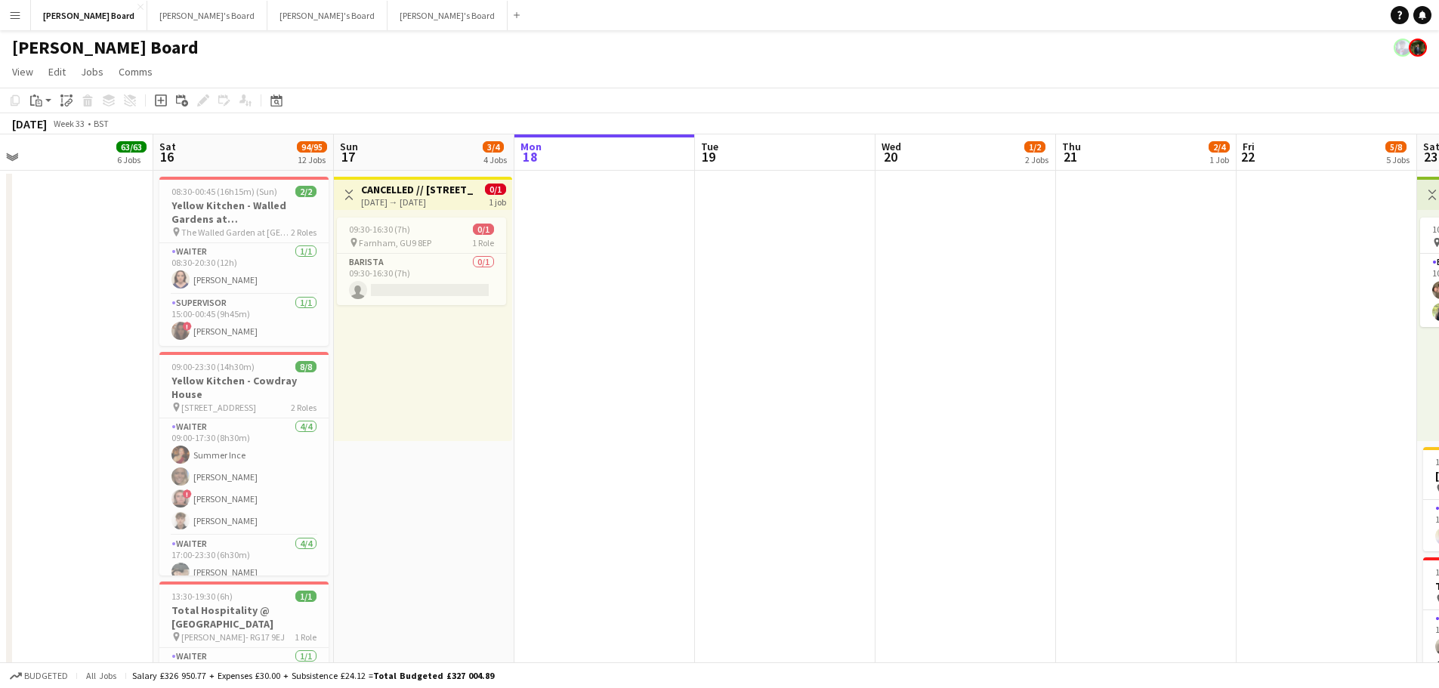
drag, startPoint x: 1048, startPoint y: 419, endPoint x: 939, endPoint y: 428, distance: 109.2
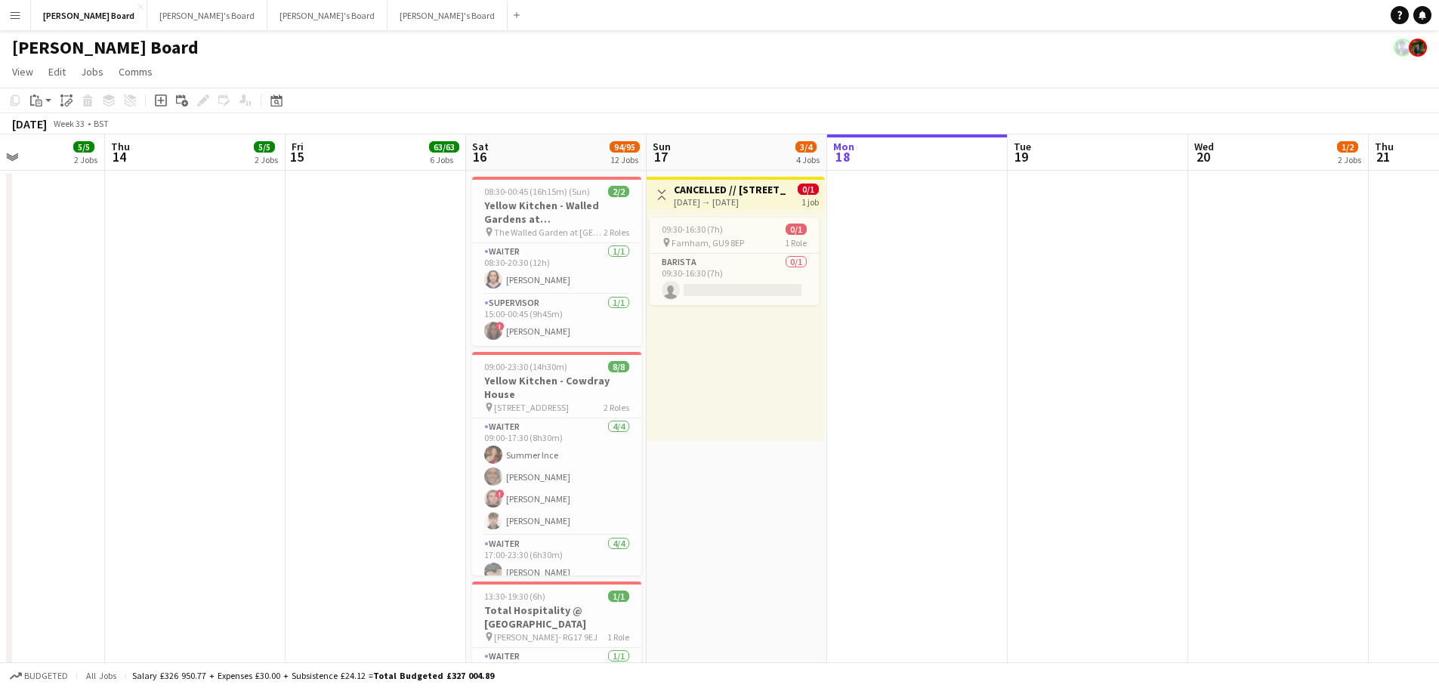
drag, startPoint x: 906, startPoint y: 429, endPoint x: 1049, endPoint y: 426, distance: 142.8
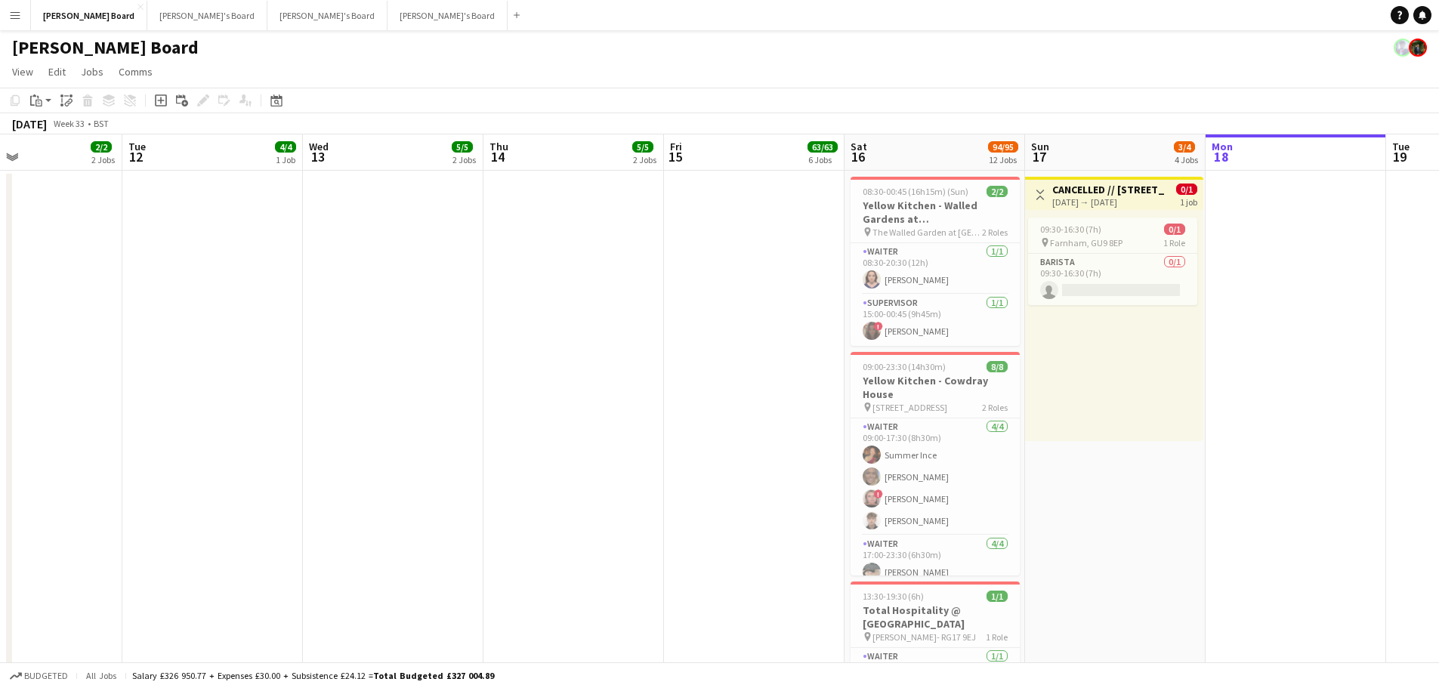
drag, startPoint x: 655, startPoint y: 410, endPoint x: 1034, endPoint y: 429, distance: 379.8
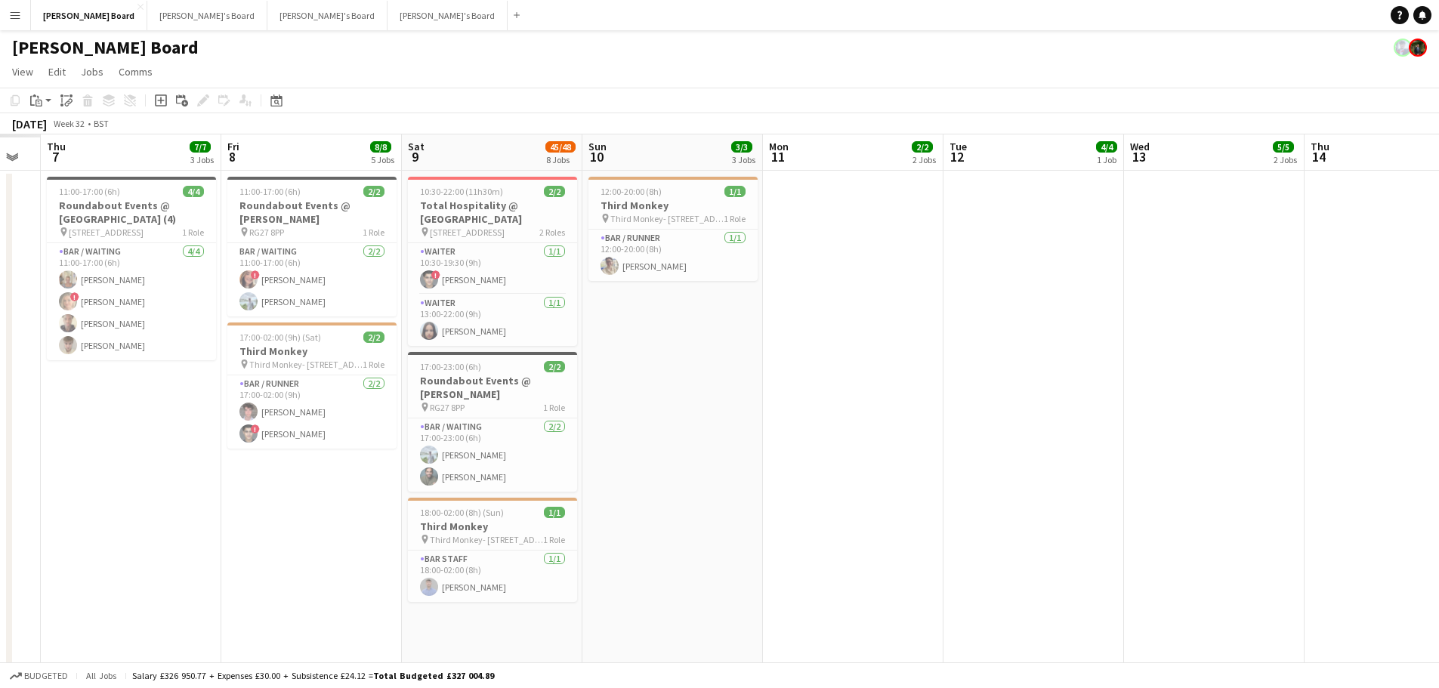
drag, startPoint x: 674, startPoint y: 408, endPoint x: 1068, endPoint y: 425, distance: 394.0
drag, startPoint x: 870, startPoint y: 436, endPoint x: 1048, endPoint y: 444, distance: 177.7
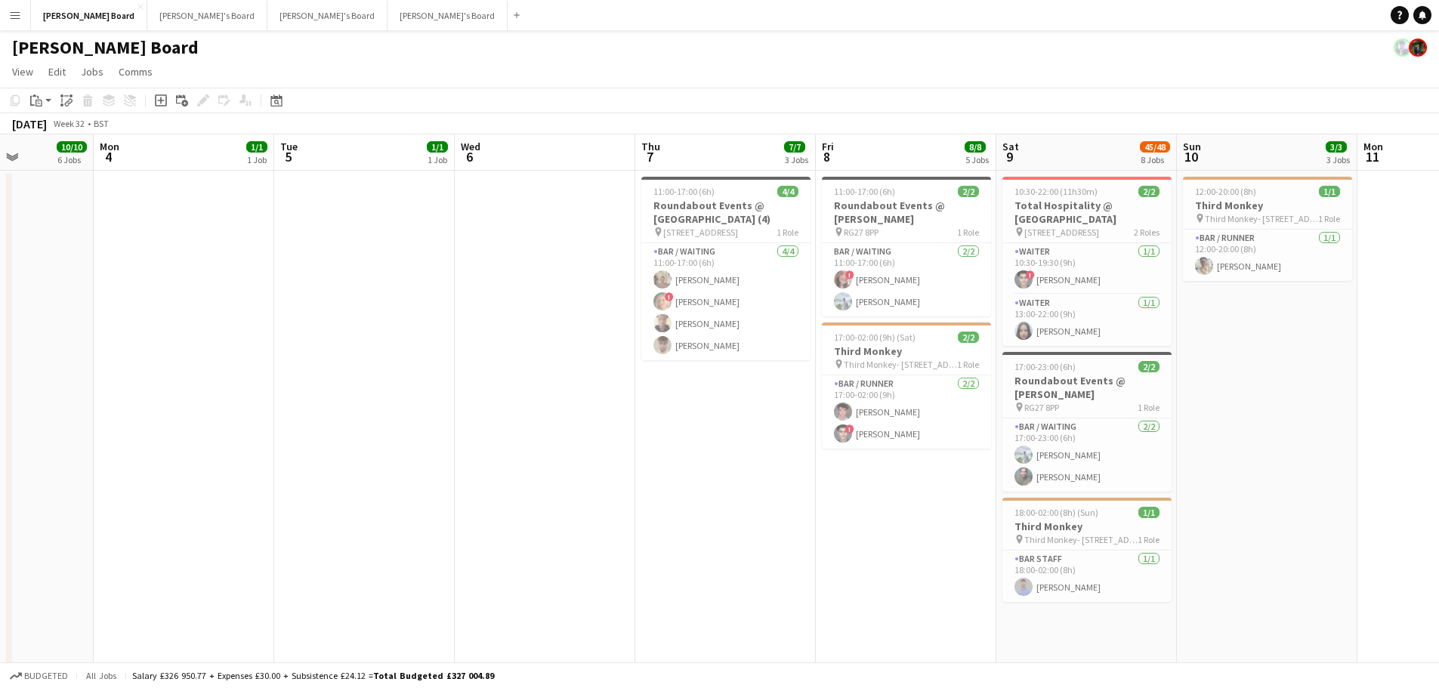
drag, startPoint x: 552, startPoint y: 496, endPoint x: 1134, endPoint y: 508, distance: 581.9
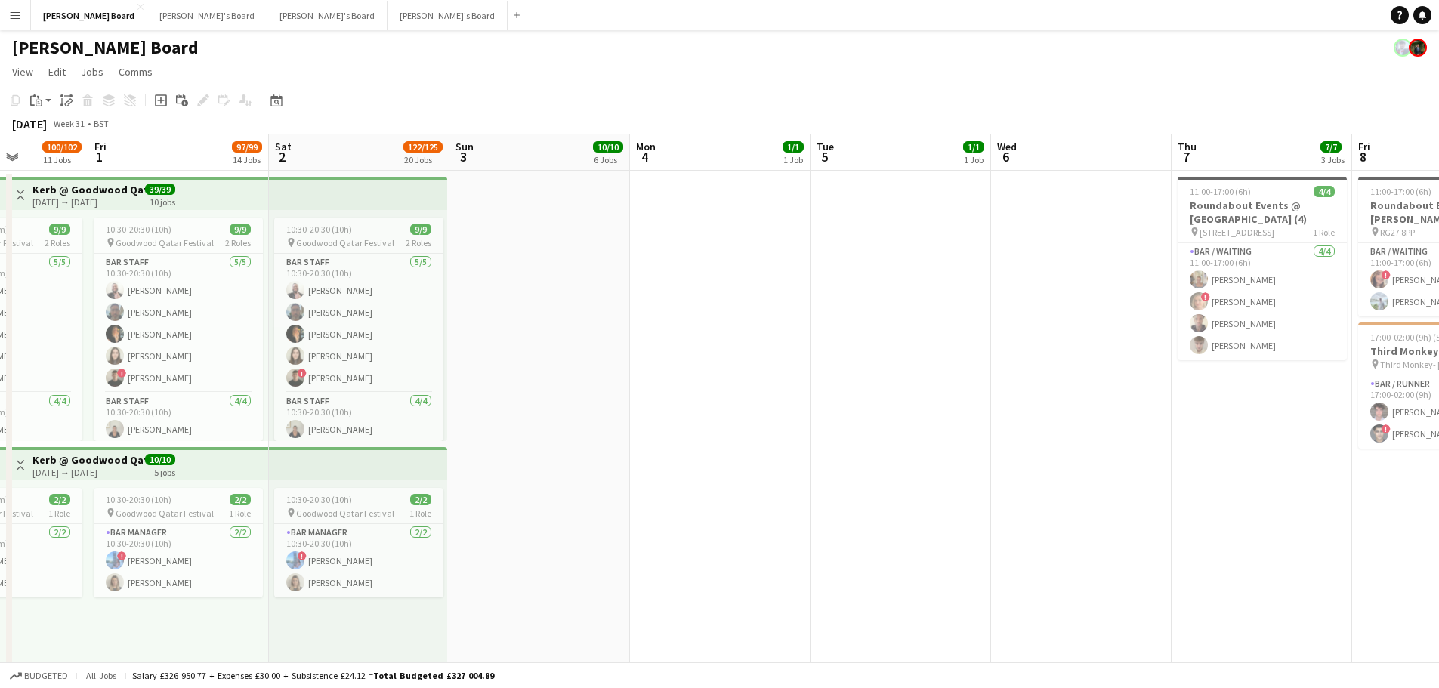
drag, startPoint x: 620, startPoint y: 508, endPoint x: 910, endPoint y: 510, distance: 290.1
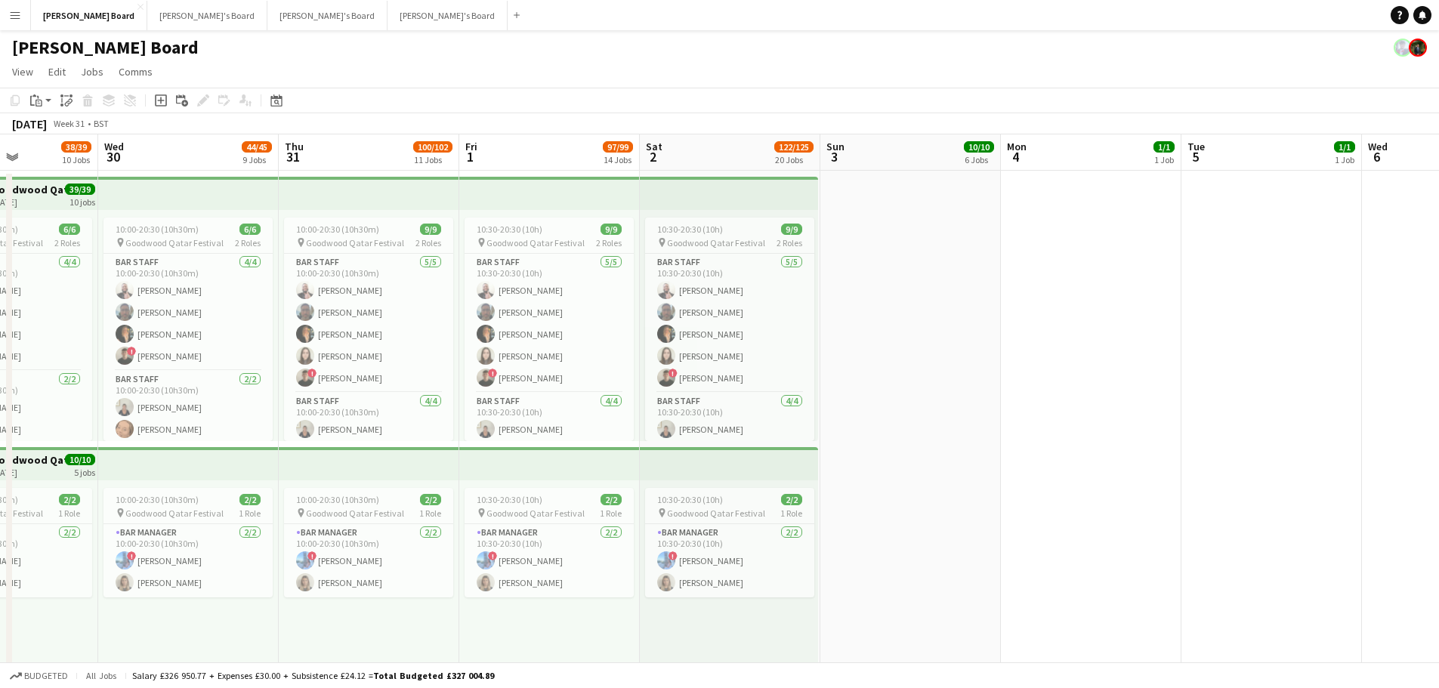
drag, startPoint x: 789, startPoint y: 409, endPoint x: 438, endPoint y: 404, distance: 350.6
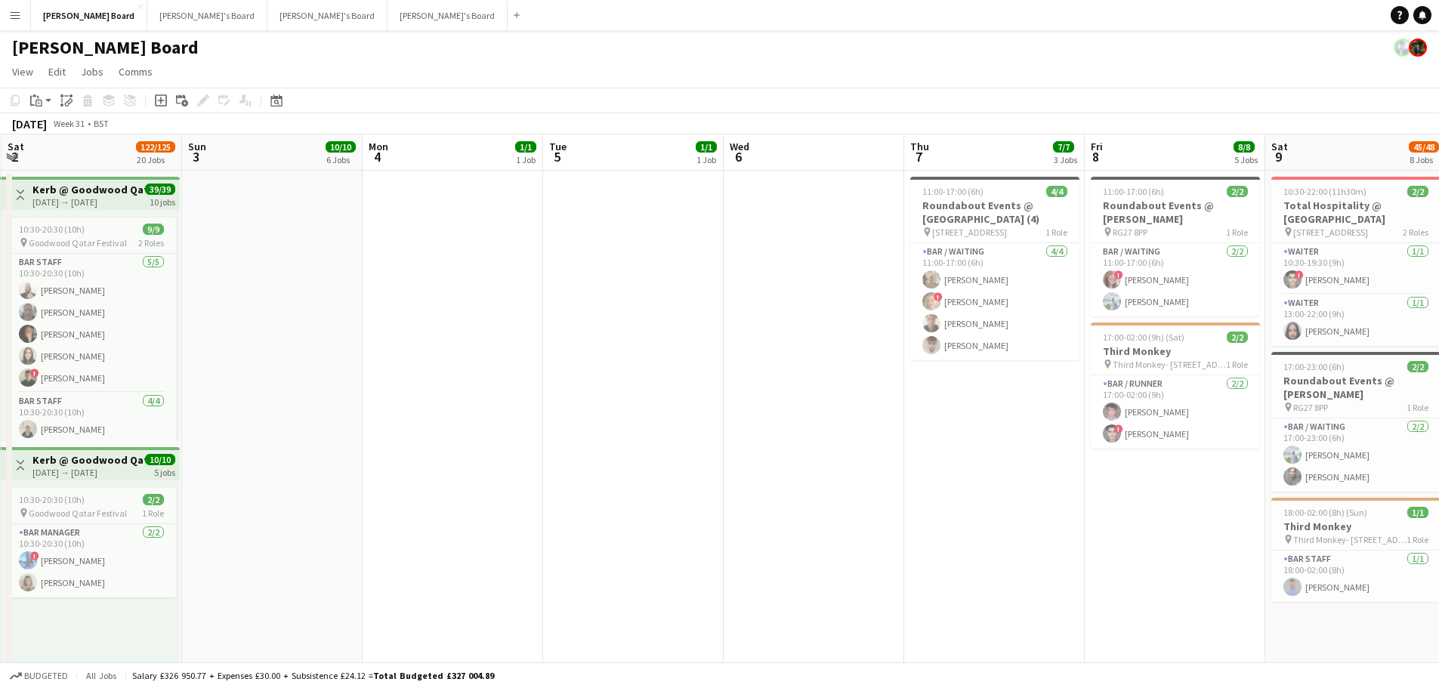
drag, startPoint x: 864, startPoint y: 426, endPoint x: 272, endPoint y: 382, distance: 594.0
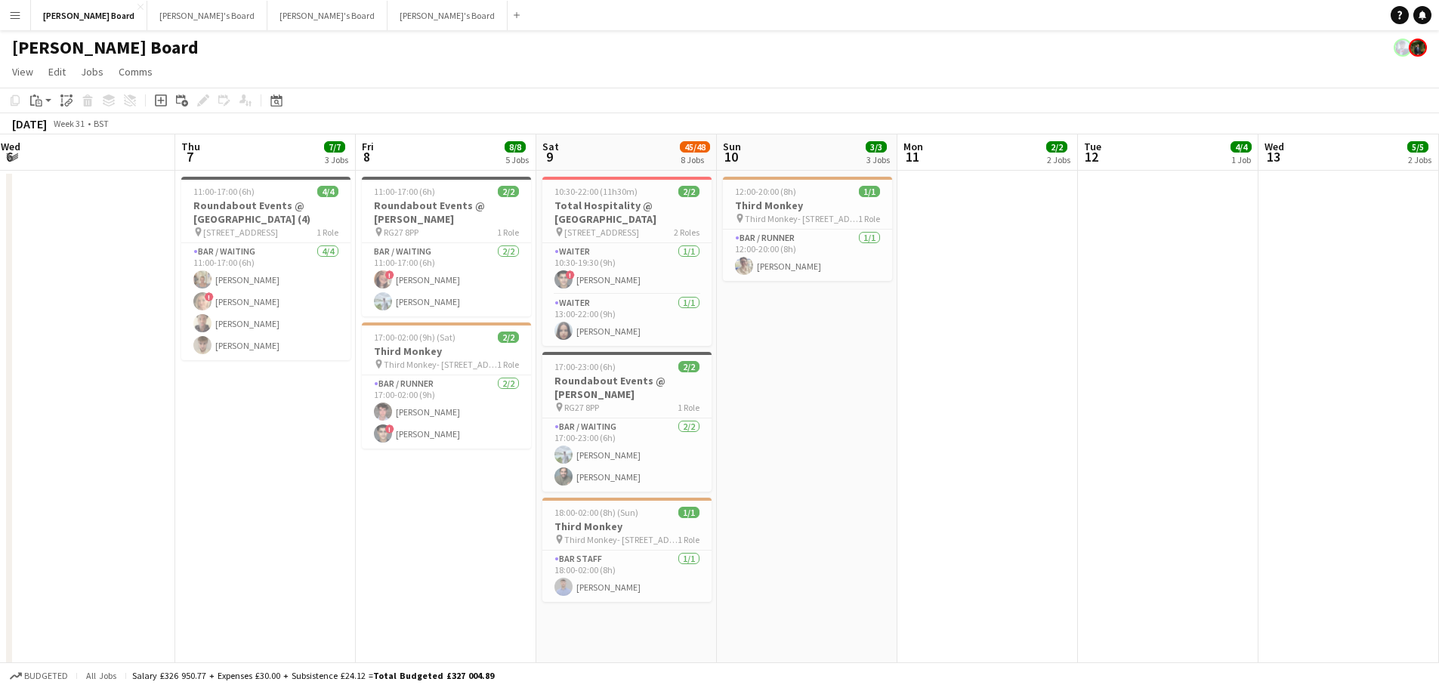
drag, startPoint x: 1008, startPoint y: 400, endPoint x: 379, endPoint y: 366, distance: 629.5
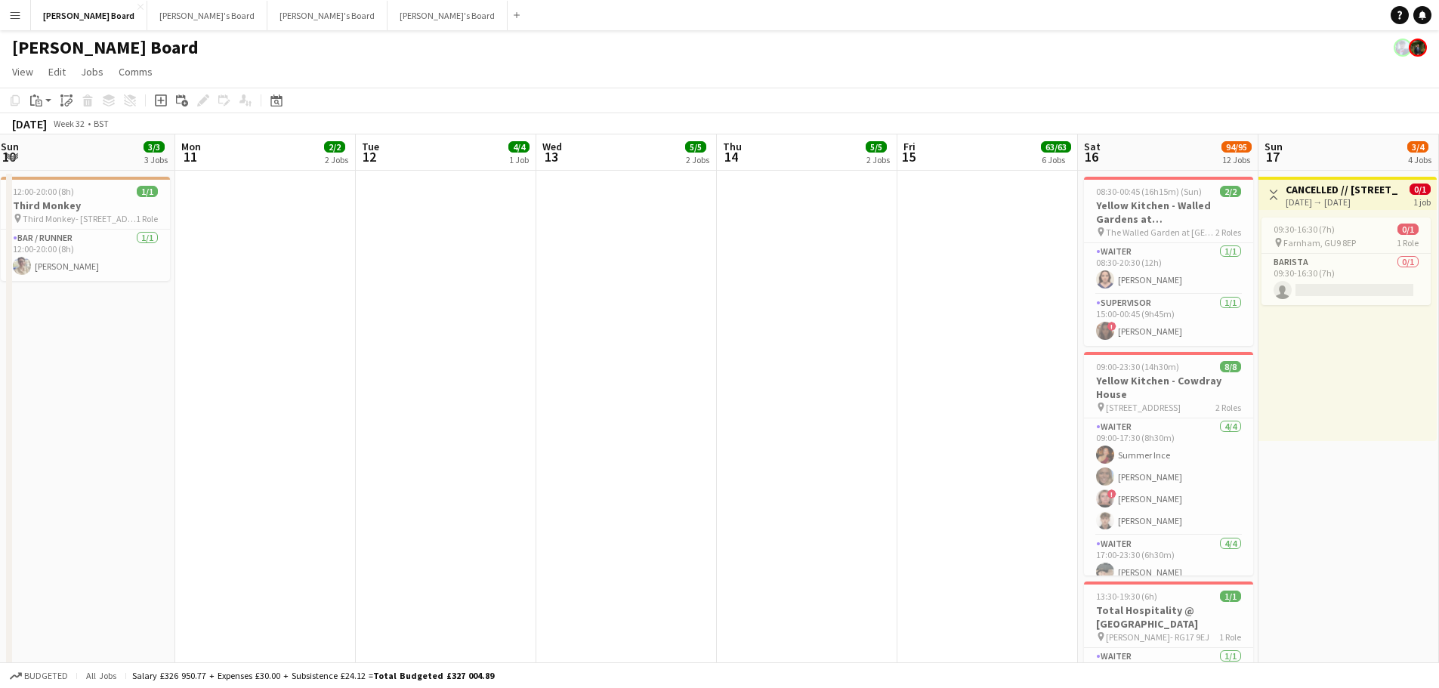
drag, startPoint x: 923, startPoint y: 379, endPoint x: 549, endPoint y: 354, distance: 374.8
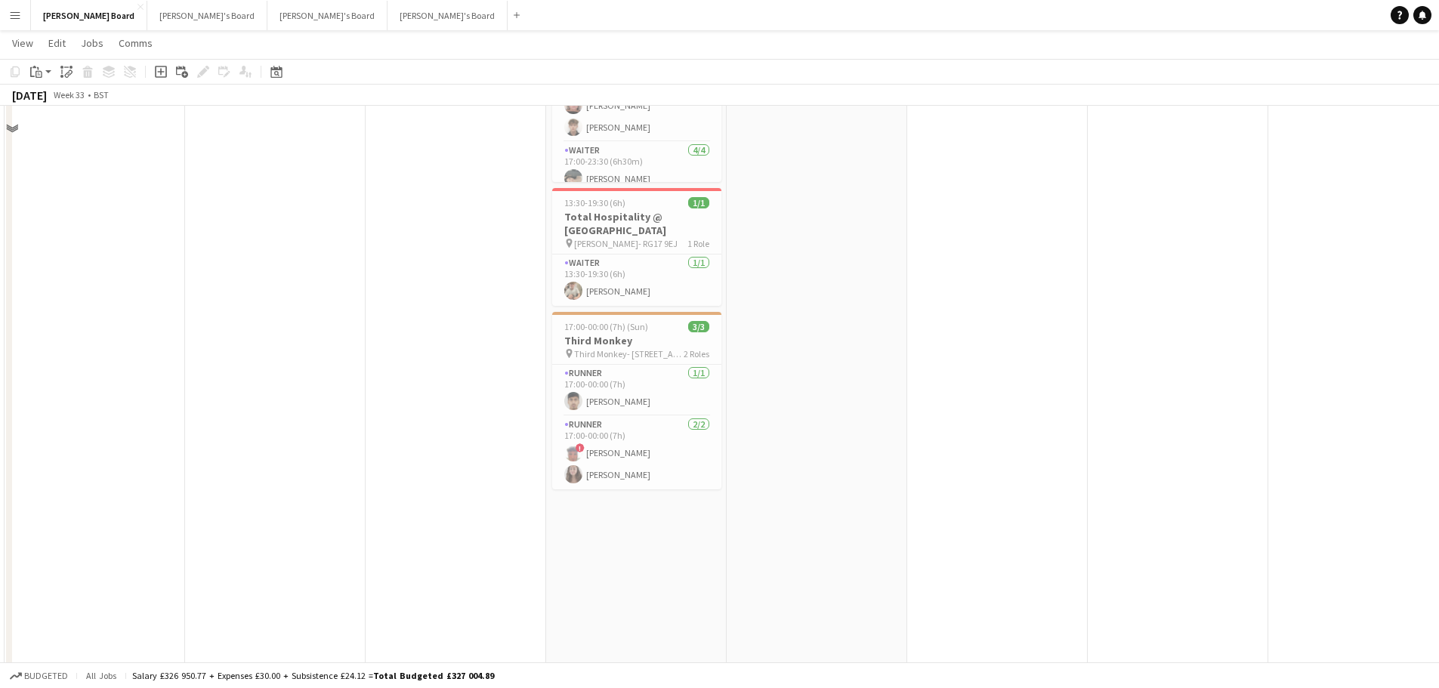
scroll to position [453, 0]
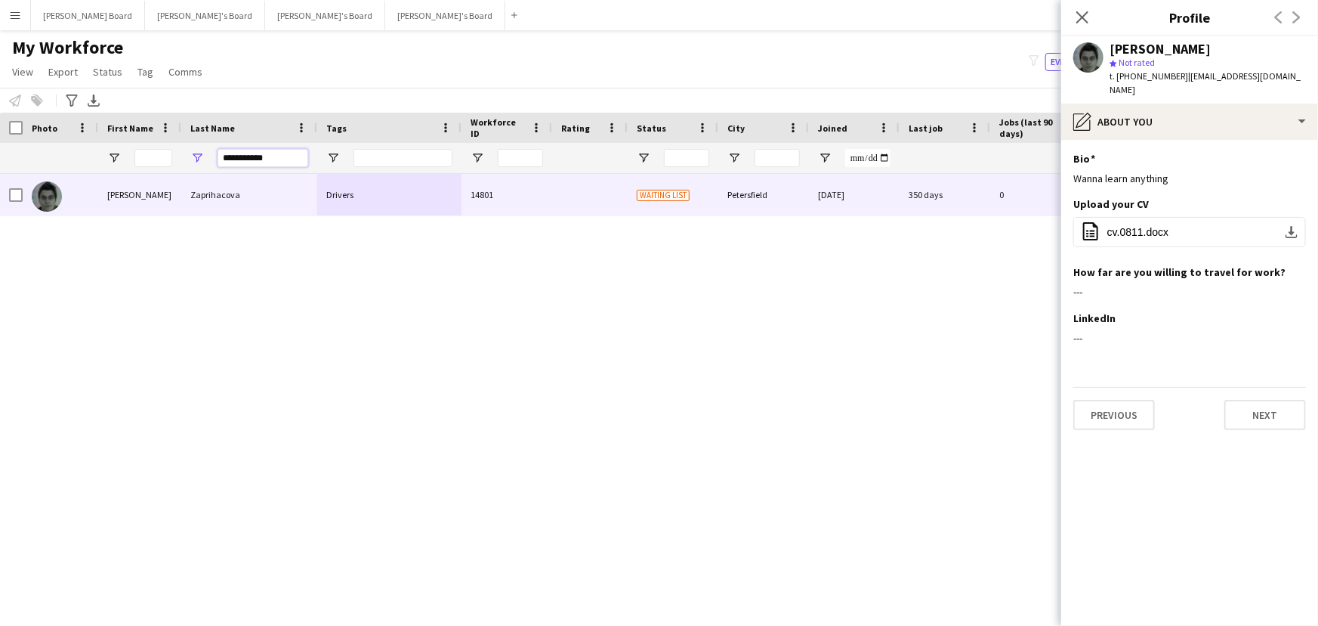
drag, startPoint x: 285, startPoint y: 158, endPoint x: 147, endPoint y: 142, distance: 139.2
click at [207, 151] on div "**********" at bounding box center [249, 158] width 136 height 30
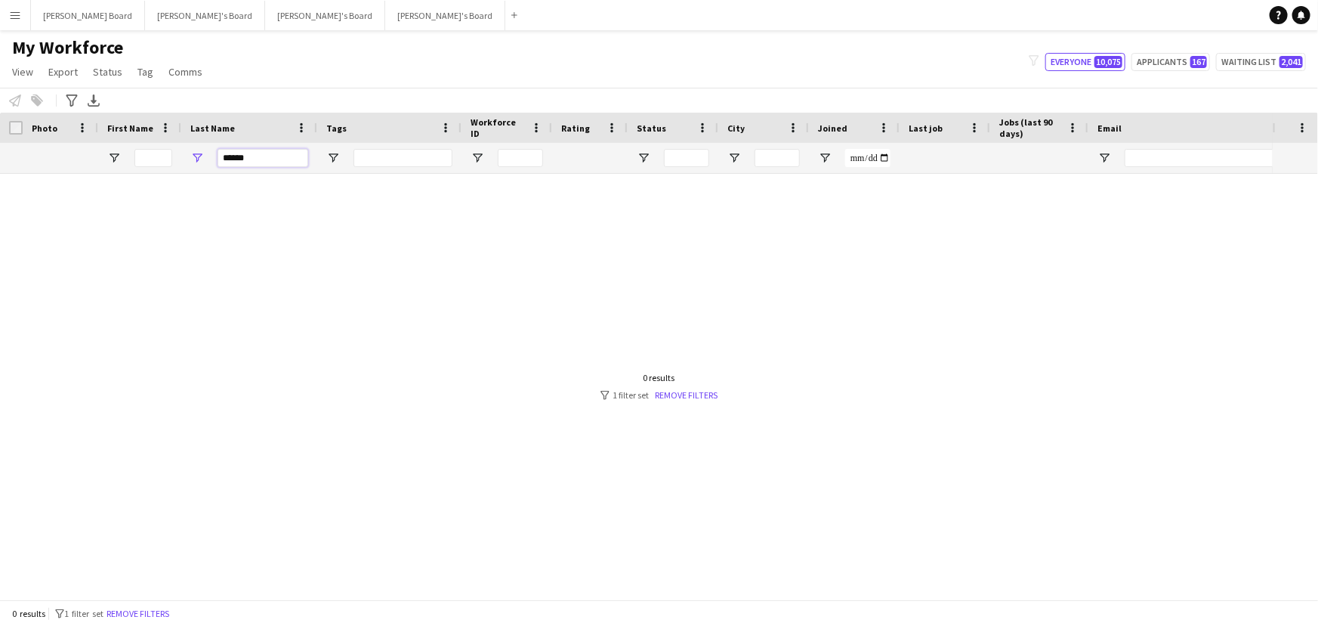
drag, startPoint x: 235, startPoint y: 159, endPoint x: 186, endPoint y: 160, distance: 49.1
click at [204, 159] on div "******" at bounding box center [249, 158] width 136 height 30
type input "******"
click at [140, 158] on input "First Name Filter Input" at bounding box center [153, 158] width 38 height 18
type input "*****"
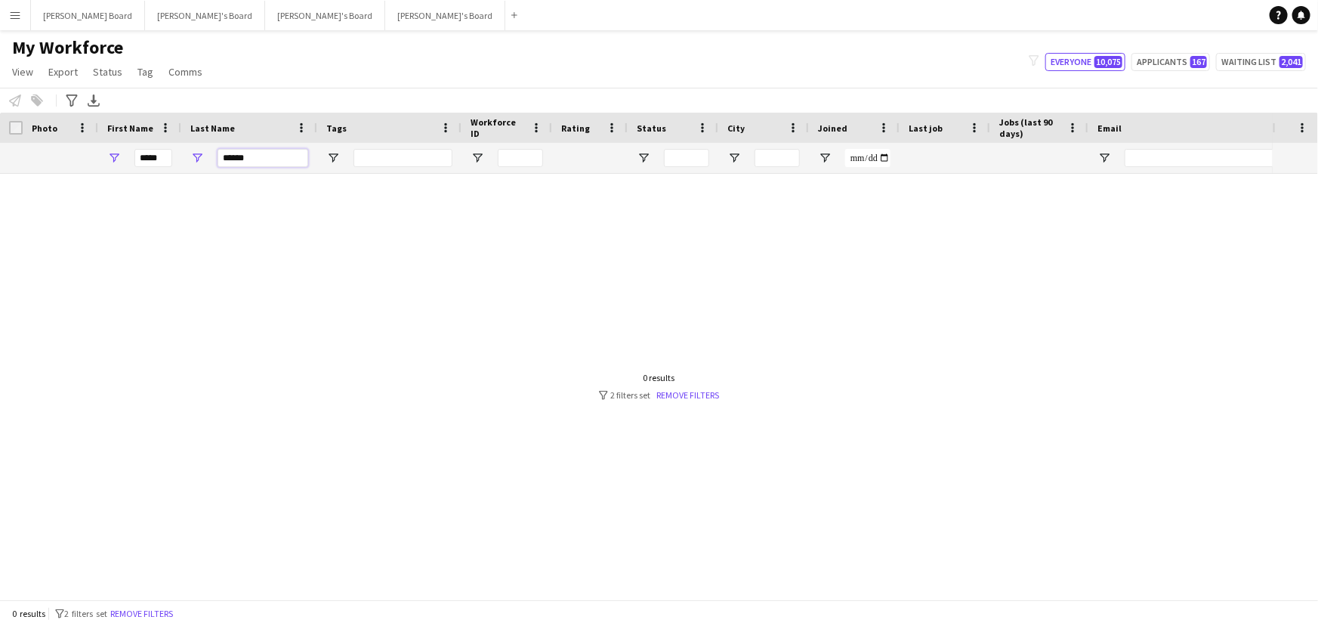
click at [272, 156] on input "******" at bounding box center [263, 158] width 91 height 18
type input "*"
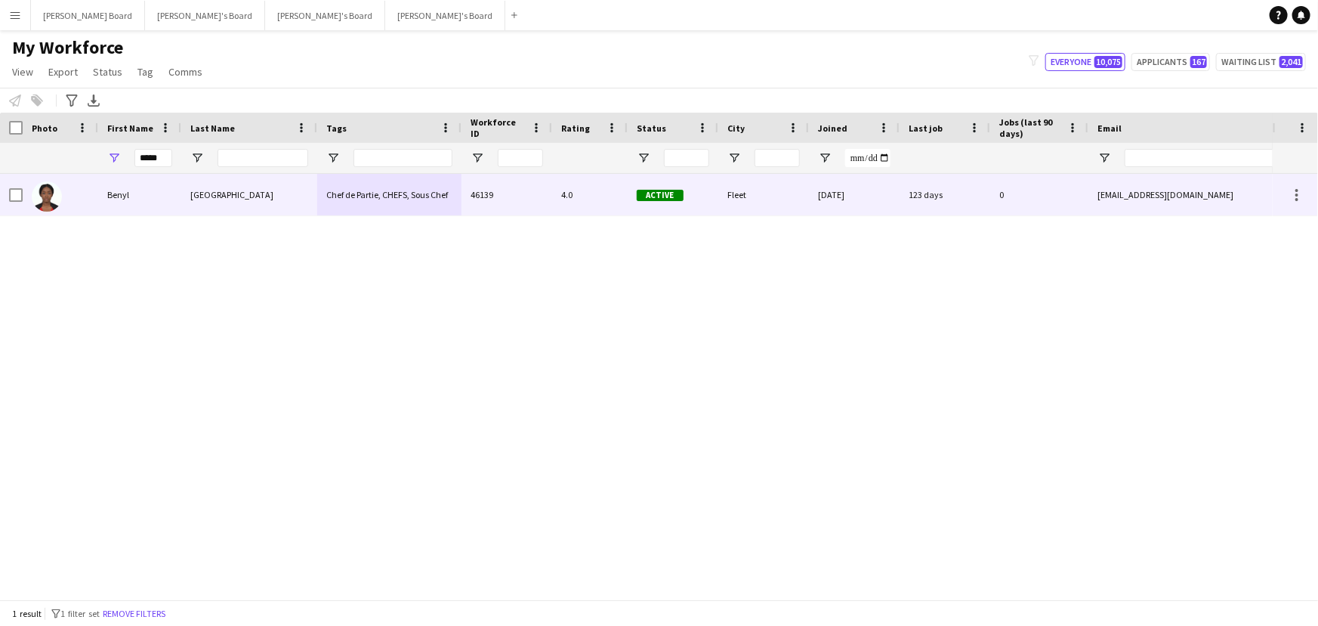
click at [289, 193] on div "[GEOGRAPHIC_DATA]" at bounding box center [249, 195] width 136 height 42
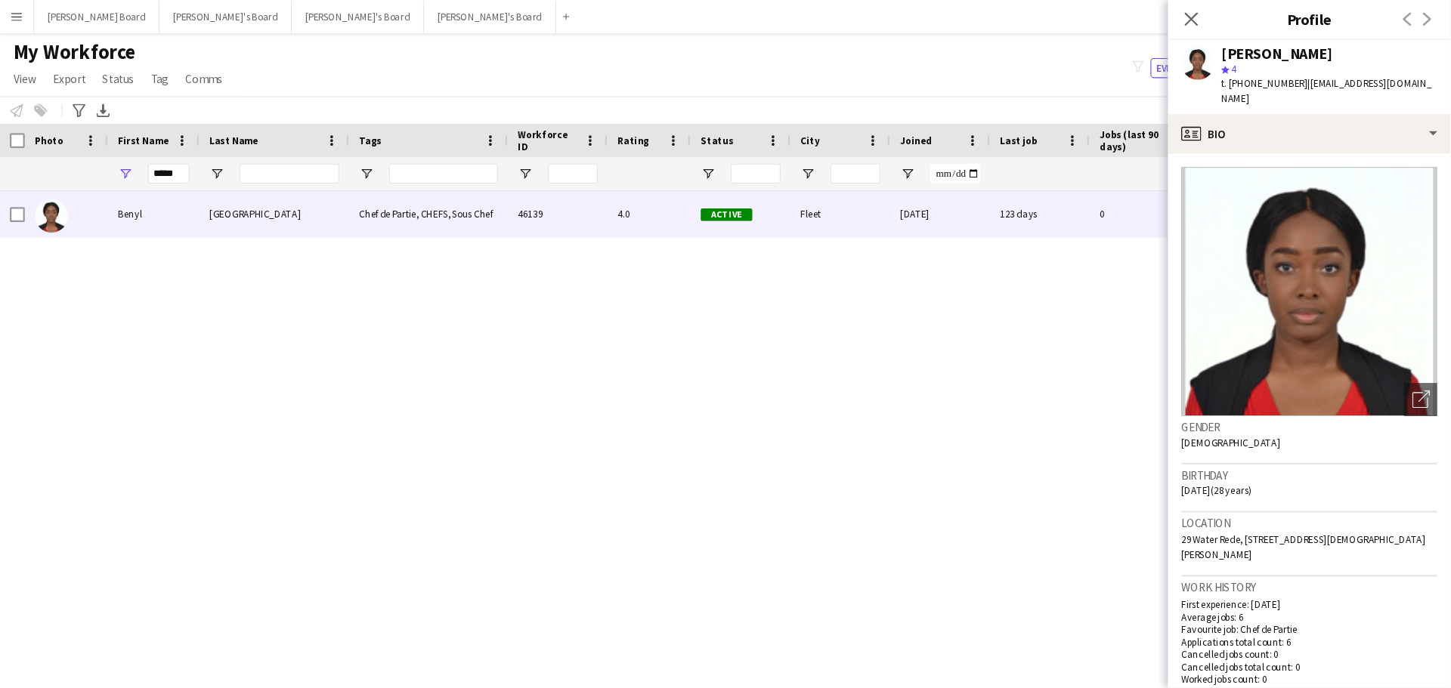
scroll to position [68, 0]
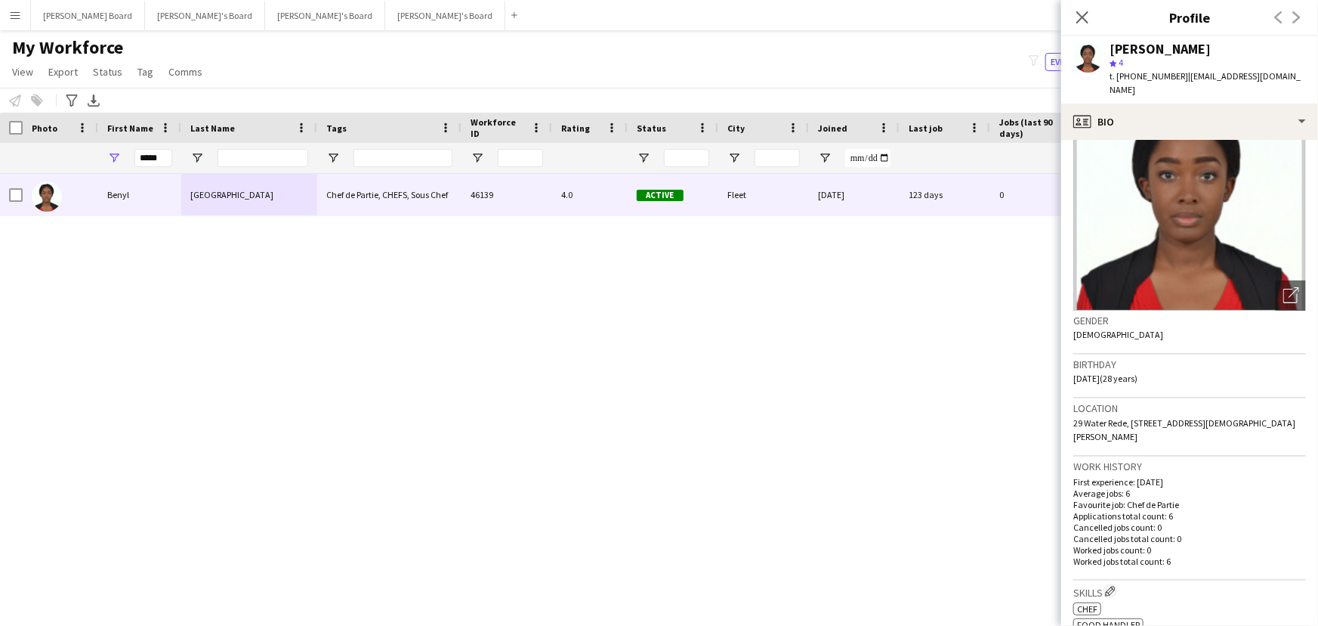
drag, startPoint x: 1136, startPoint y: 424, endPoint x: 1070, endPoint y: 420, distance: 65.8
click at [1070, 420] on app-crew-profile-bio "Open photos pop-in Gender [DEMOGRAPHIC_DATA] Birthday [DEMOGRAPHIC_DATA] (28 ye…" at bounding box center [1190, 383] width 257 height 486
copy span "GU52 0YH"
drag, startPoint x: 1175, startPoint y: 79, endPoint x: 1118, endPoint y: 85, distance: 57.1
click at [1118, 85] on div "[PERSON_NAME] star 4 t. [PHONE_NUMBER] | [EMAIL_ADDRESS][DOMAIN_NAME]" at bounding box center [1190, 69] width 257 height 67
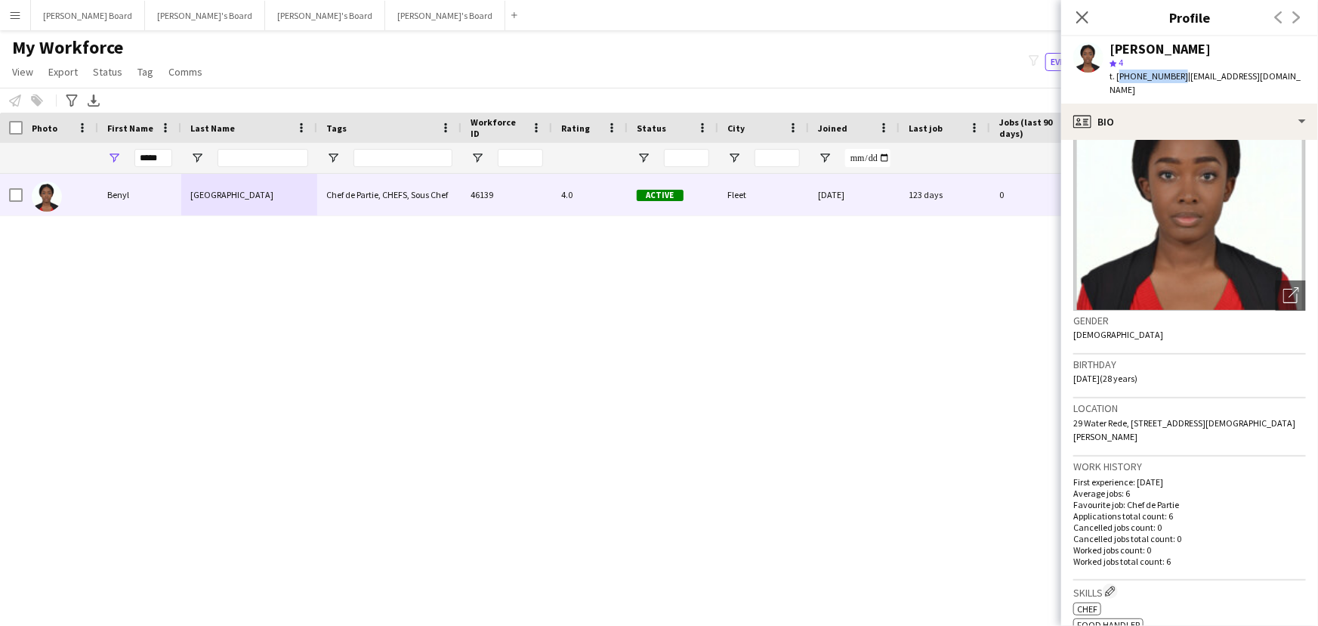
copy span "[PHONE_NUMBER]"
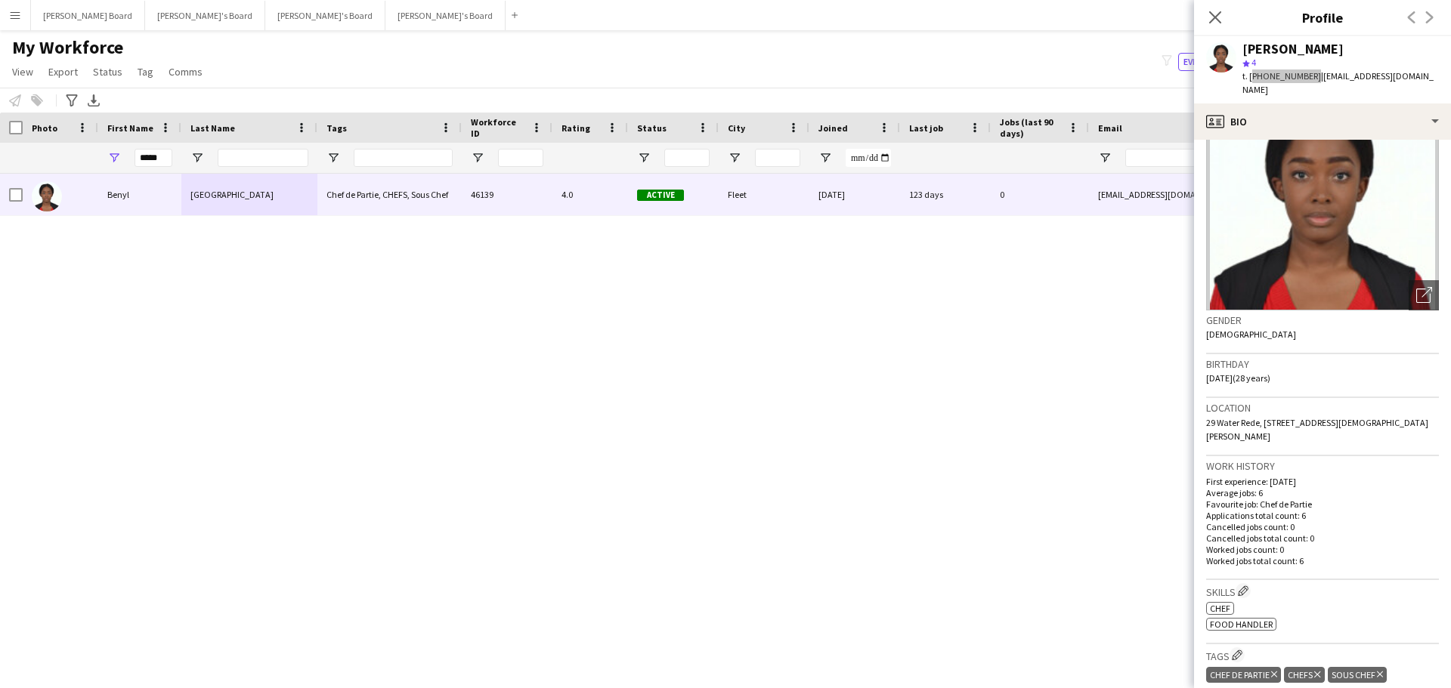
scroll to position [69, 0]
